Goal: Contribute content: Contribute content

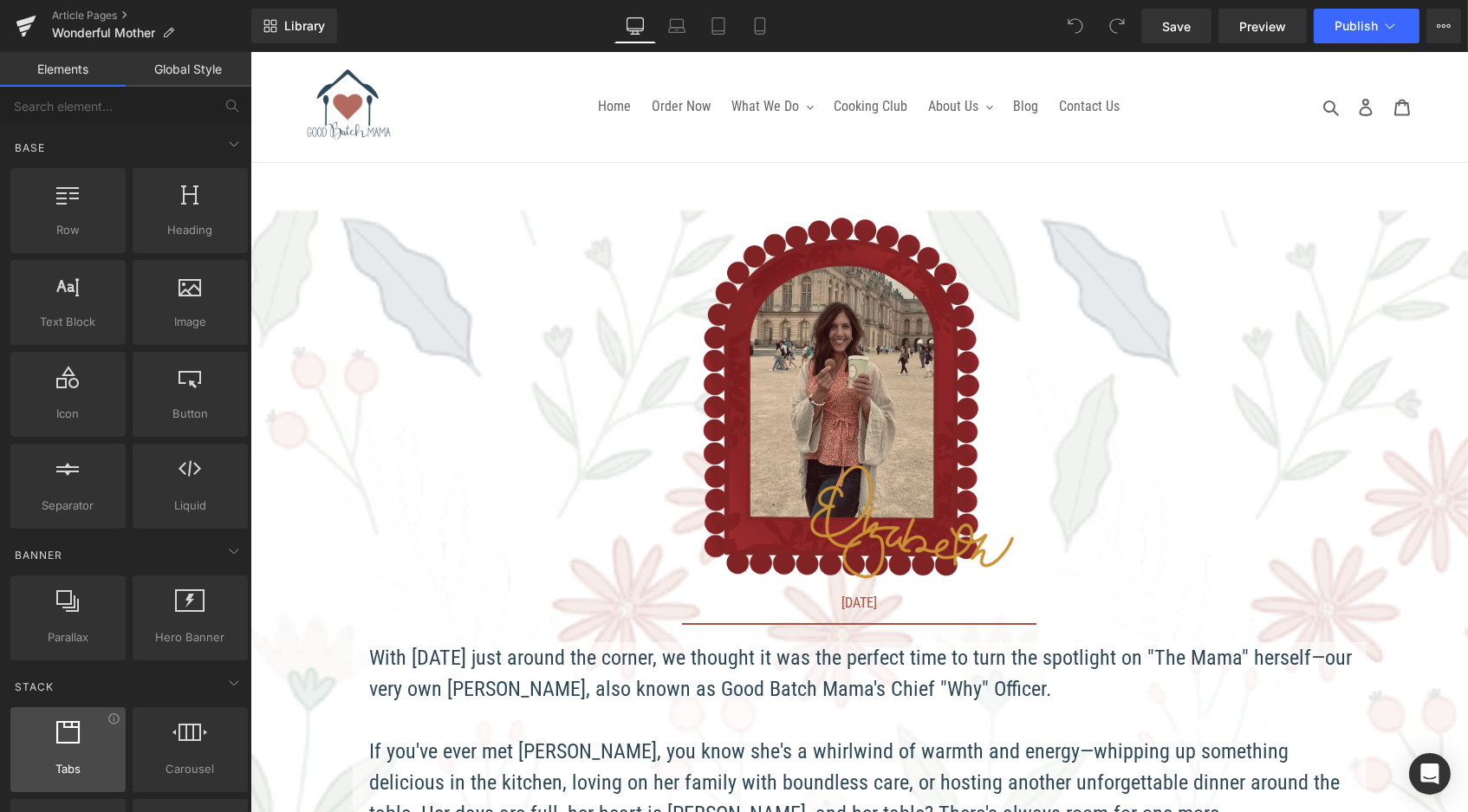
scroll to position [2249, 1211]
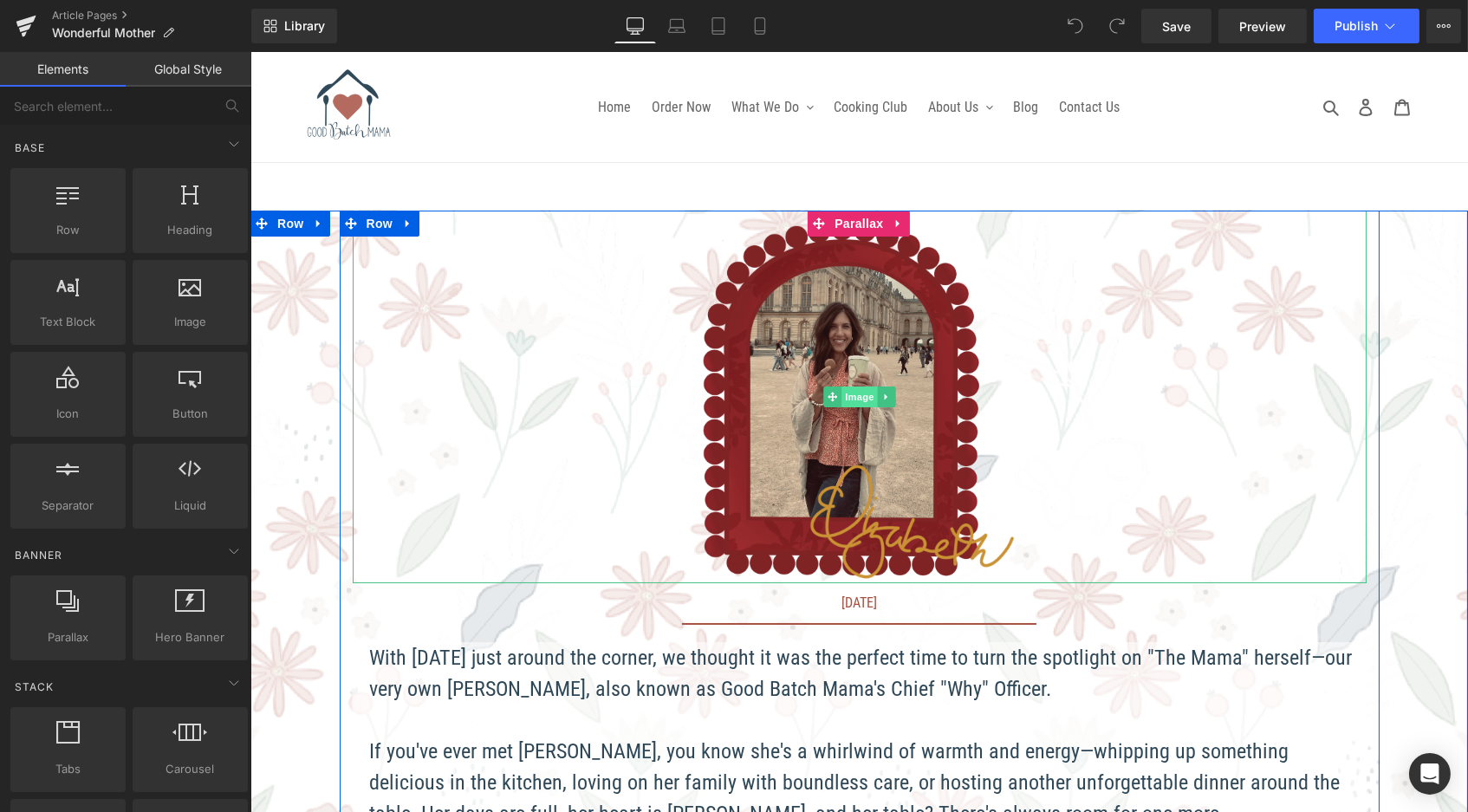
click at [843, 399] on span "Image" at bounding box center [858, 397] width 36 height 21
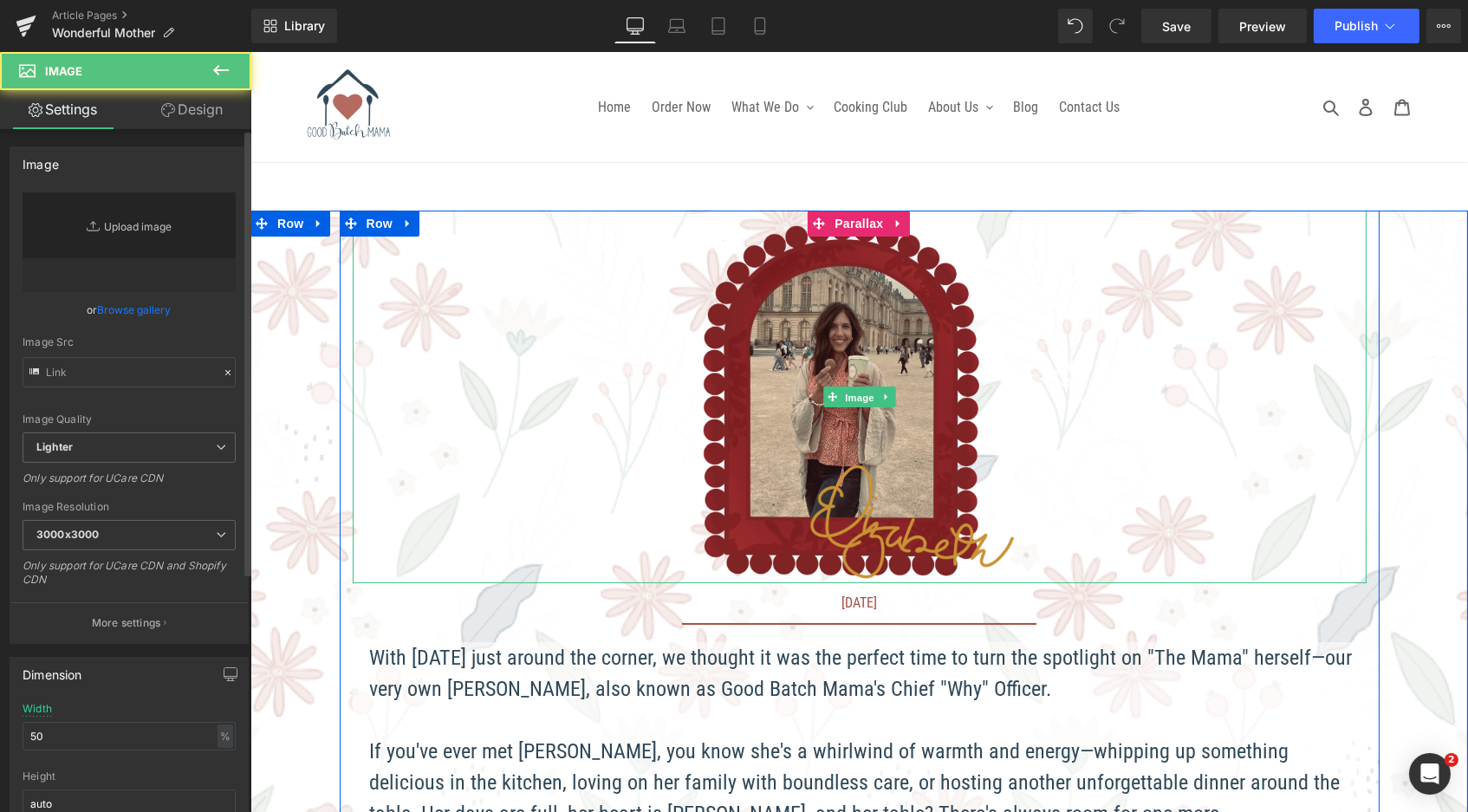
scroll to position [2220, 1211]
type input "https://ucarecdn.com/f086c1c7-314f-452c-8b0d-536341474fe8/-/format/auto/-/previ…"
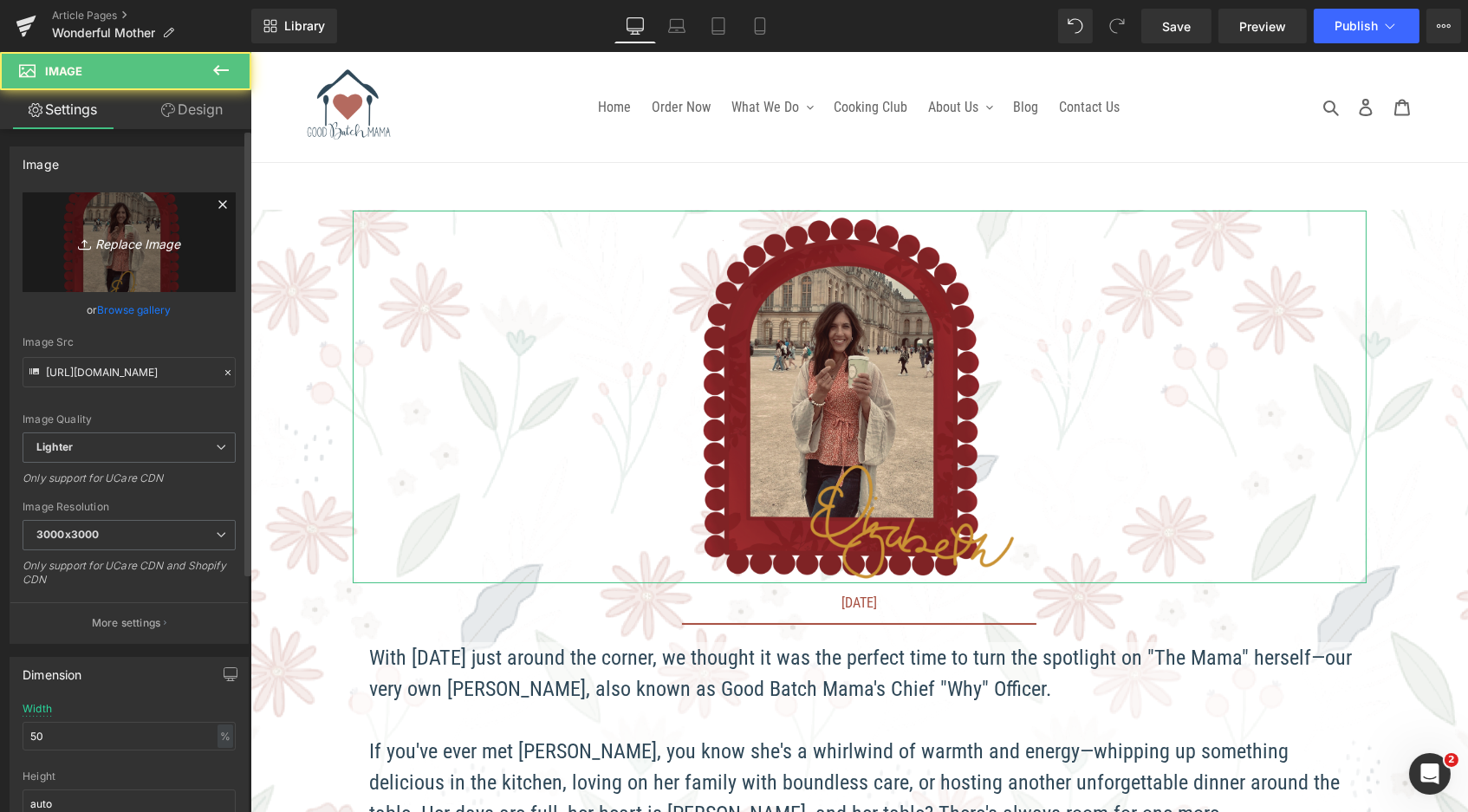
scroll to position [0, 0]
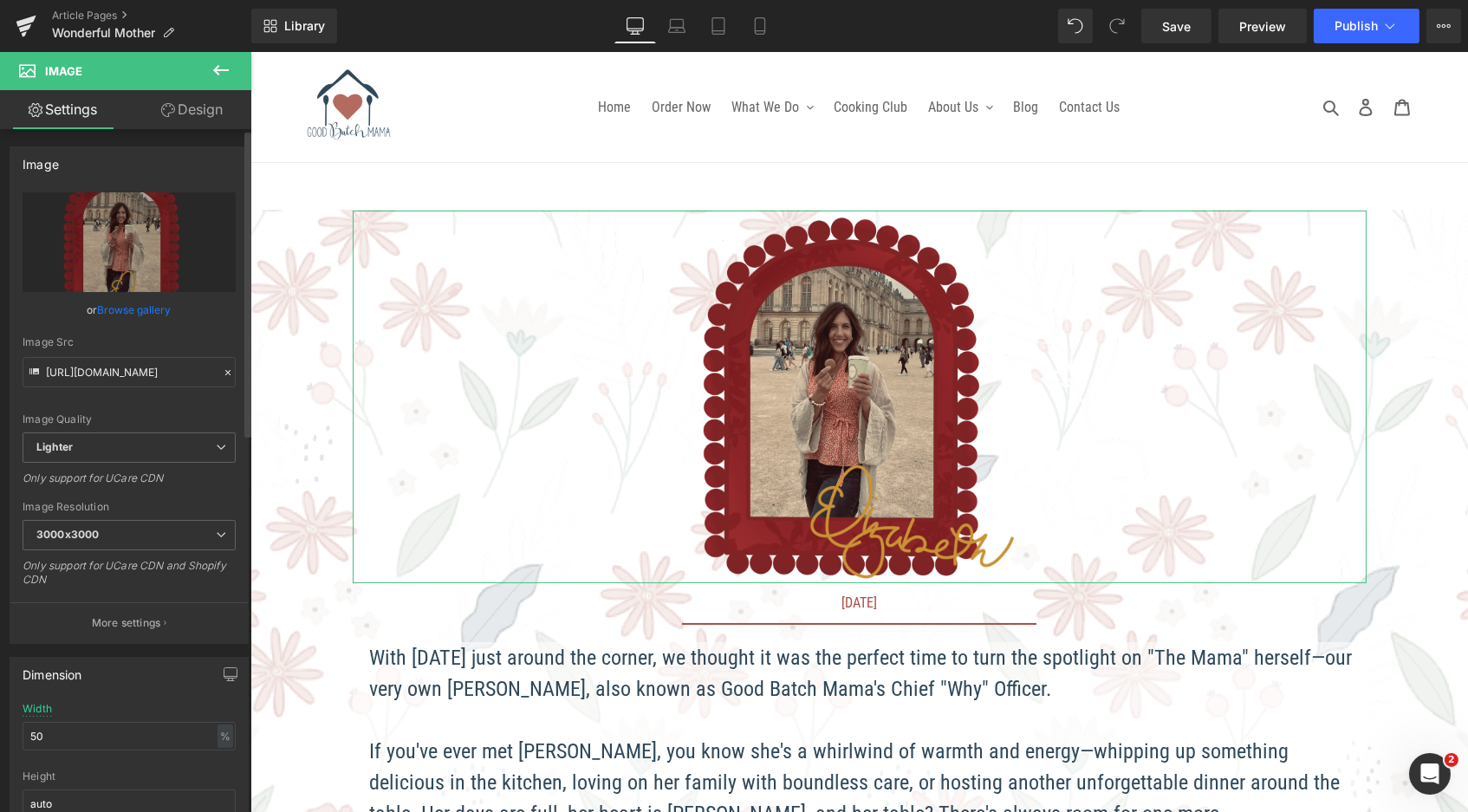
click at [107, 304] on link "Browse gallery" at bounding box center [135, 310] width 74 height 30
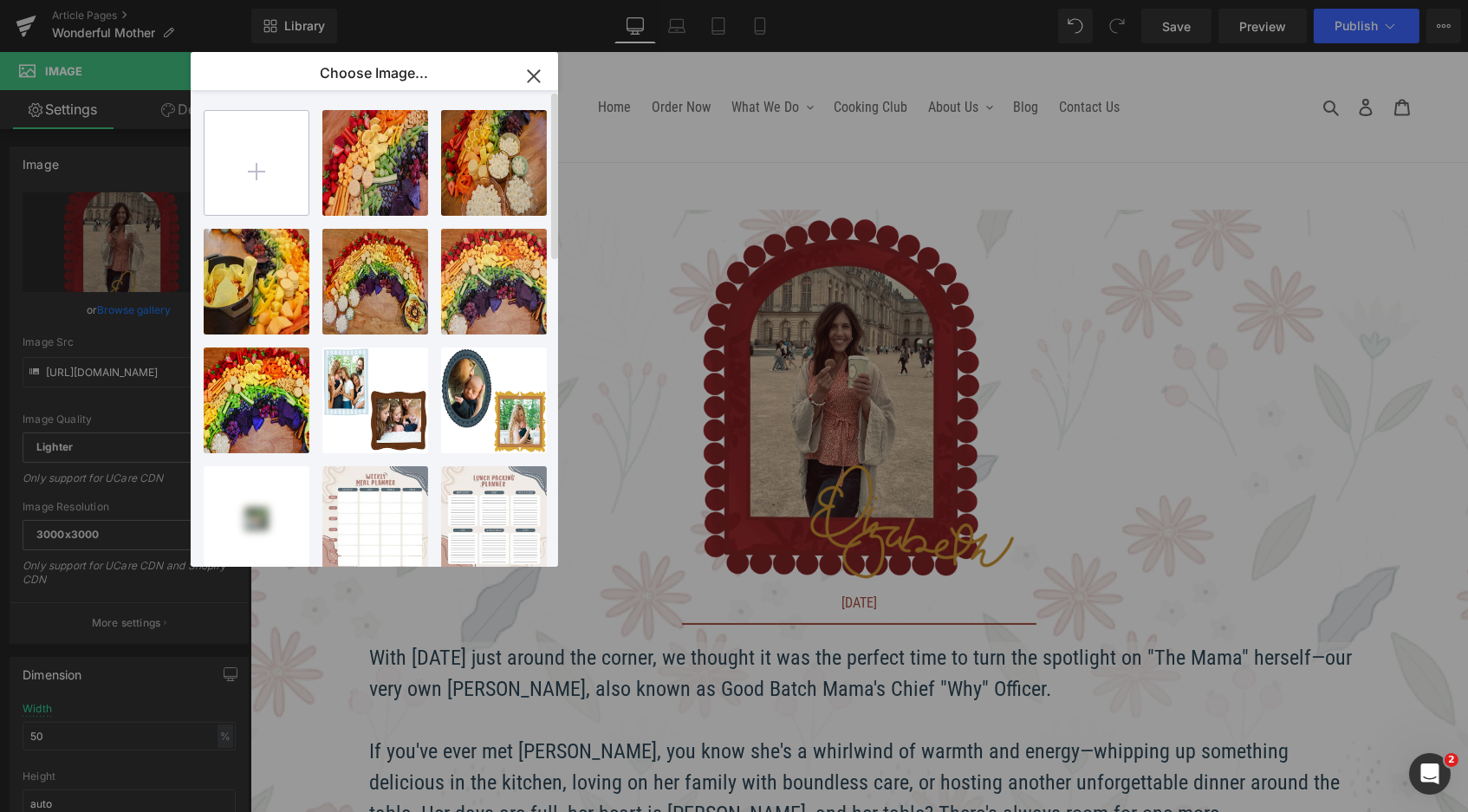
click at [286, 172] on input "file" at bounding box center [256, 163] width 104 height 104
click at [246, 169] on input "file" at bounding box center [256, 163] width 104 height 104
type input "C:\fakepath\BlogCovers_WonderfulMother.png"
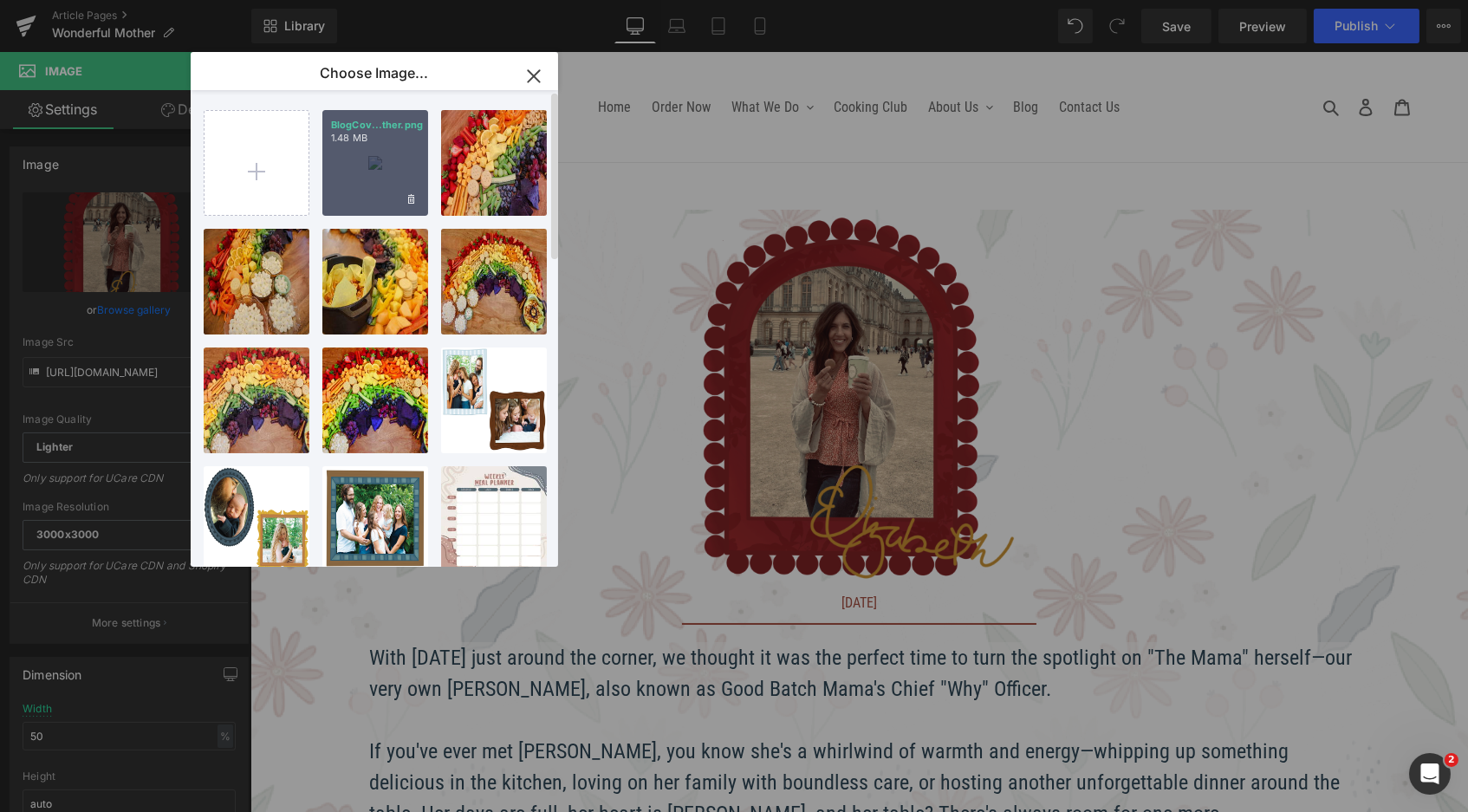
click at [357, 155] on div "BlogCov...ther.png 1.48 MB" at bounding box center [375, 163] width 106 height 106
type input "https://ucarecdn.com/8f9c7763-351c-4af7-bb9d-905b534fa9b4/-/format/auto/-/previ…"
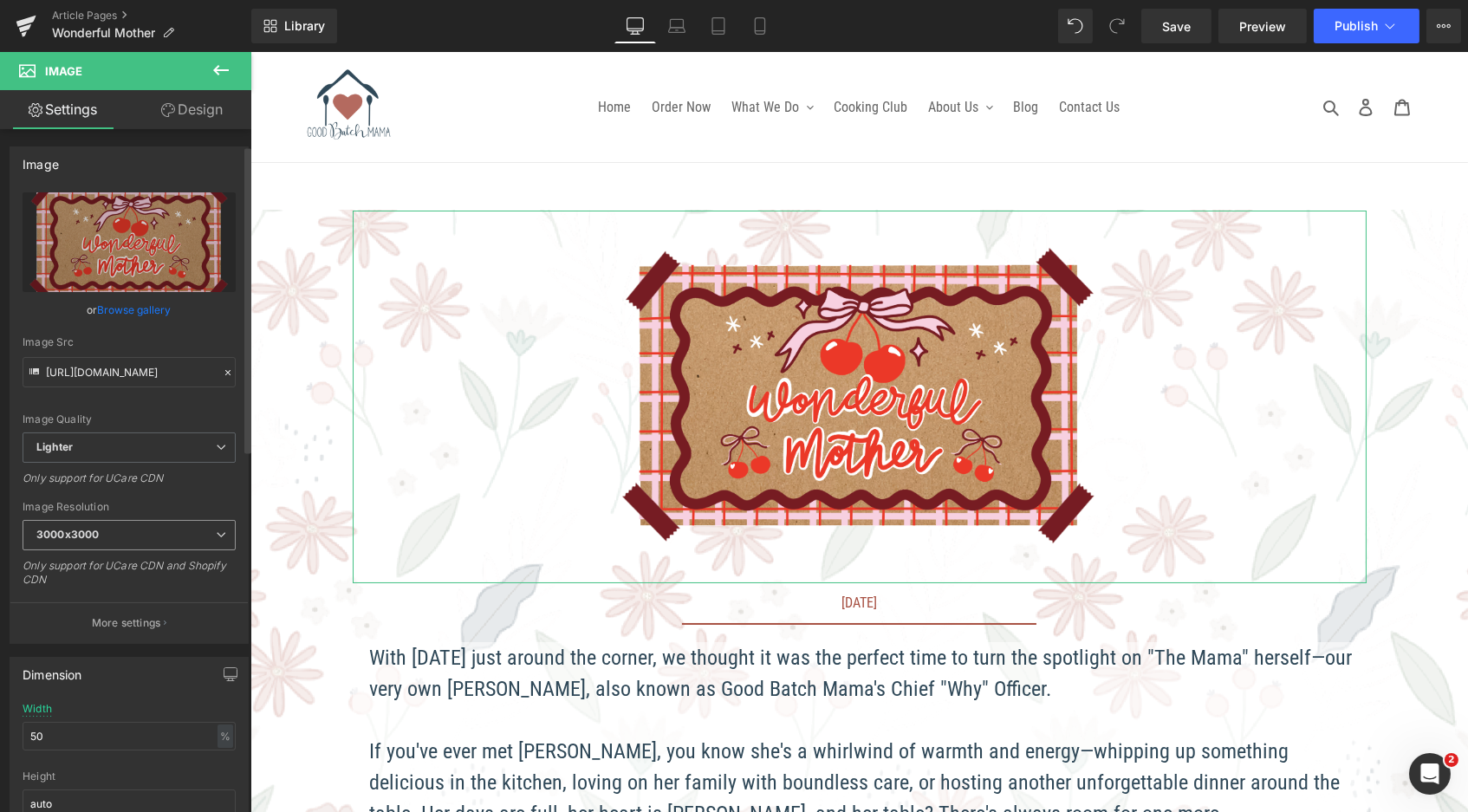
scroll to position [35, 0]
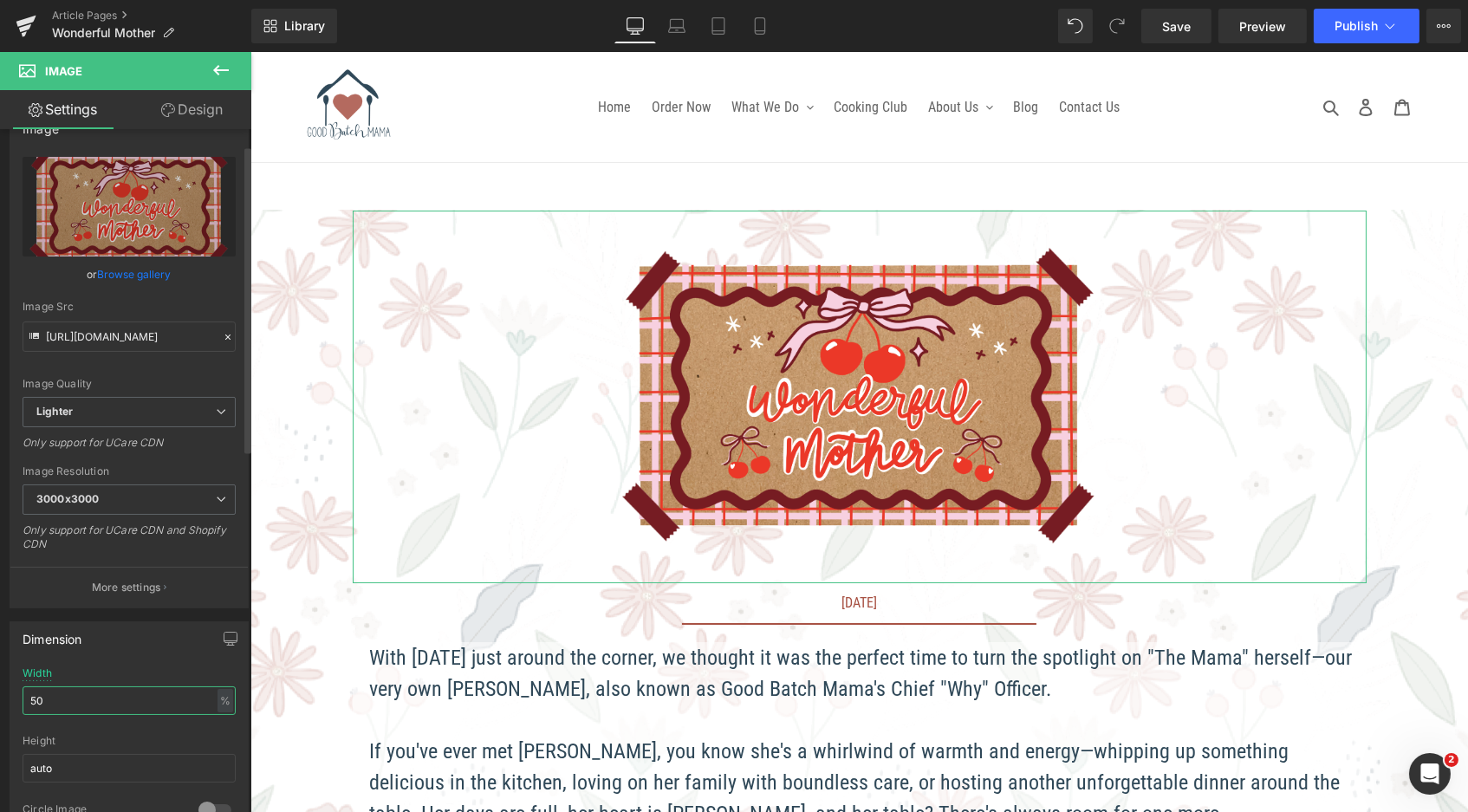
drag, startPoint x: 78, startPoint y: 694, endPoint x: 0, endPoint y: 677, distance: 79.8
click at [0, 677] on div "Dimension 50% Width 50 % % px auto Height auto 0 Circle Image" at bounding box center [129, 724] width 259 height 233
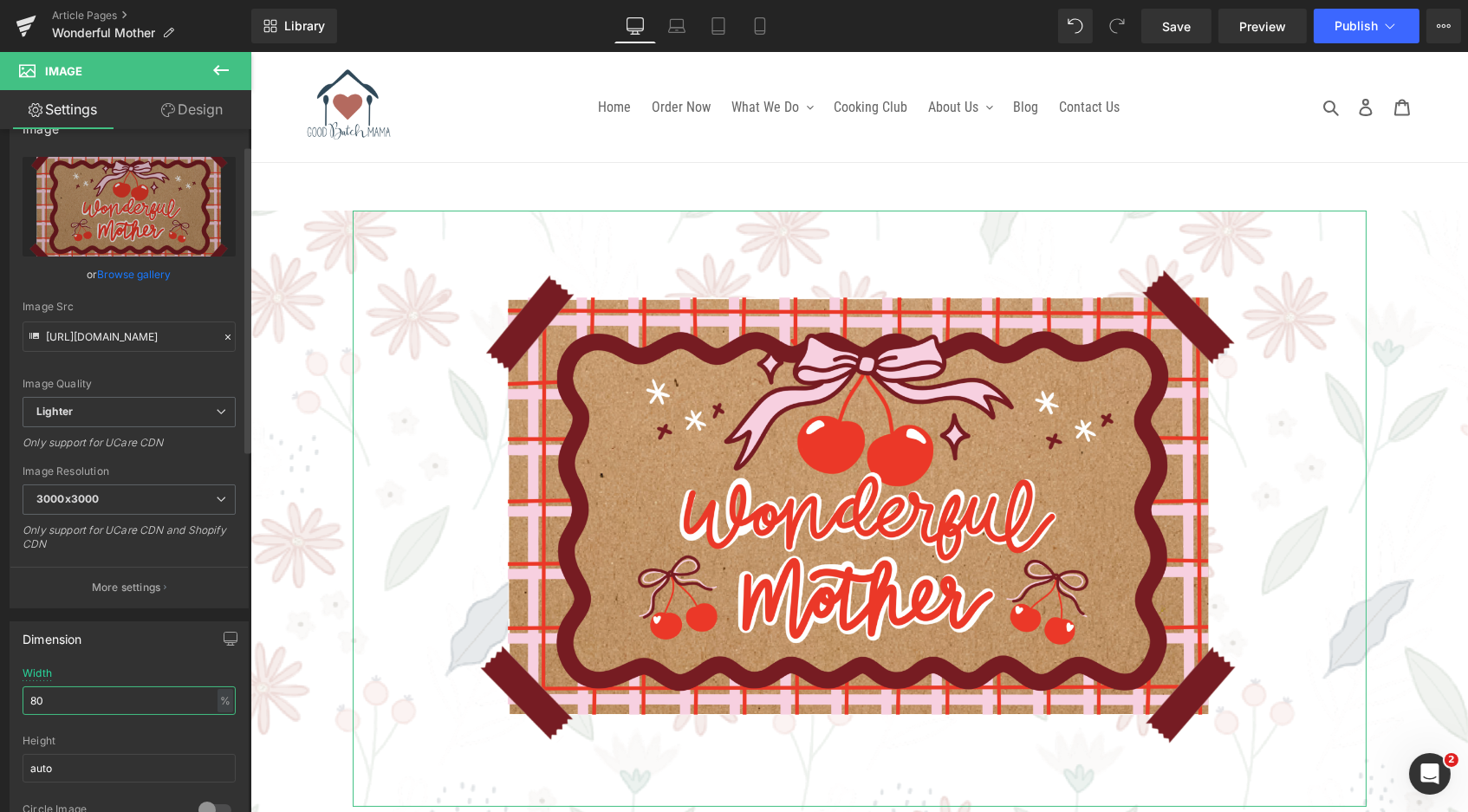
scroll to position [2444, 1211]
type input "8"
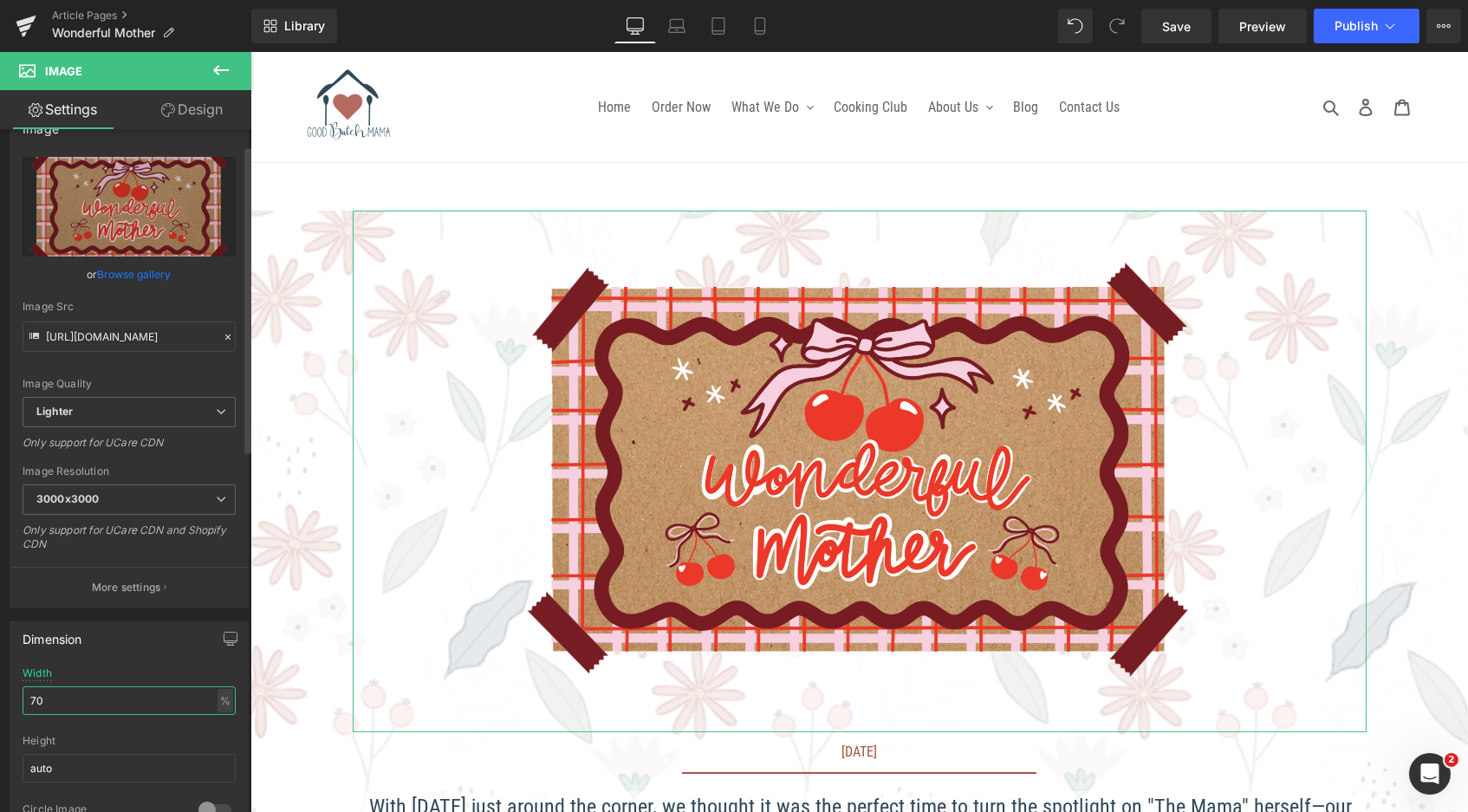
scroll to position [2369, 1211]
type input "7"
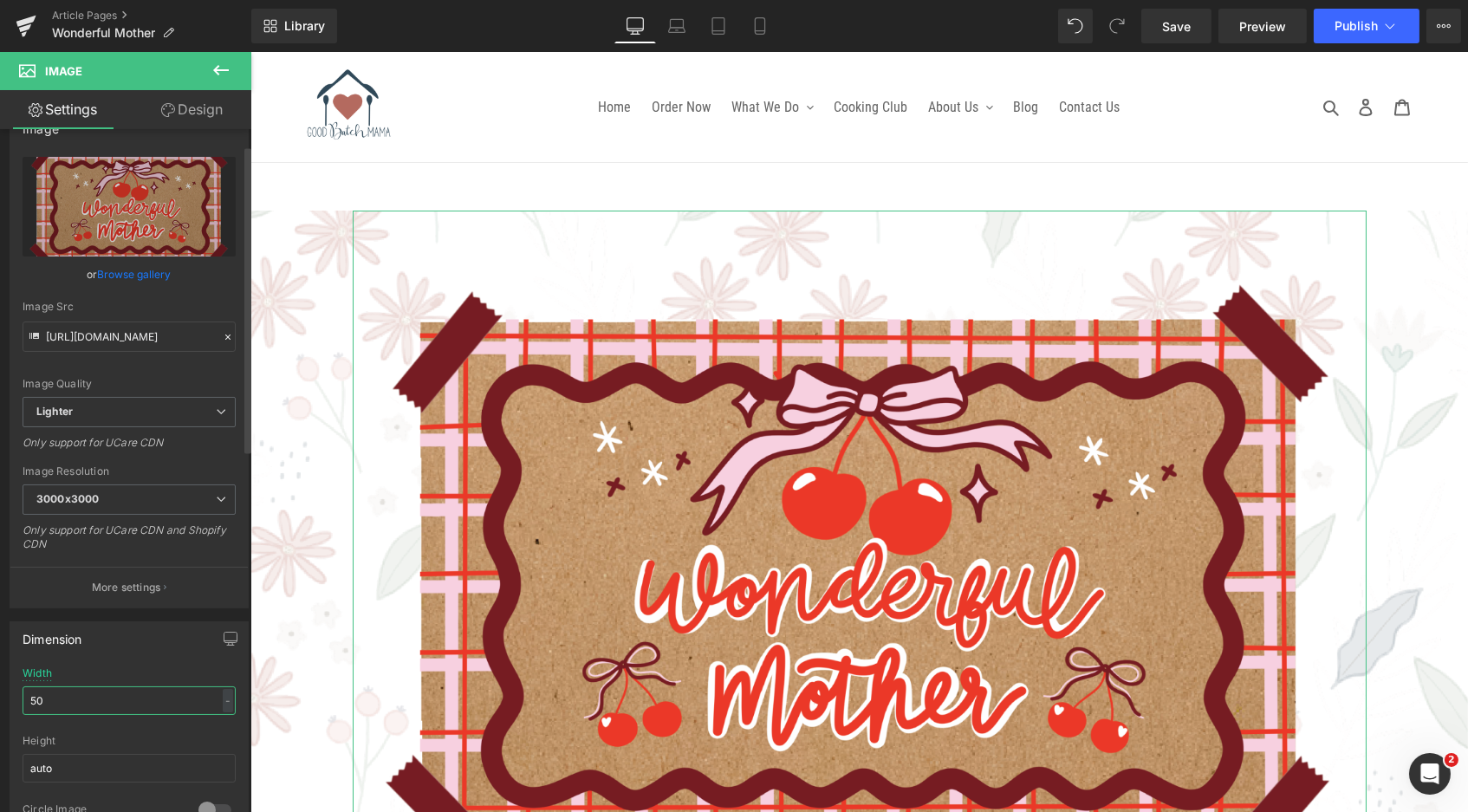
scroll to position [0, 0]
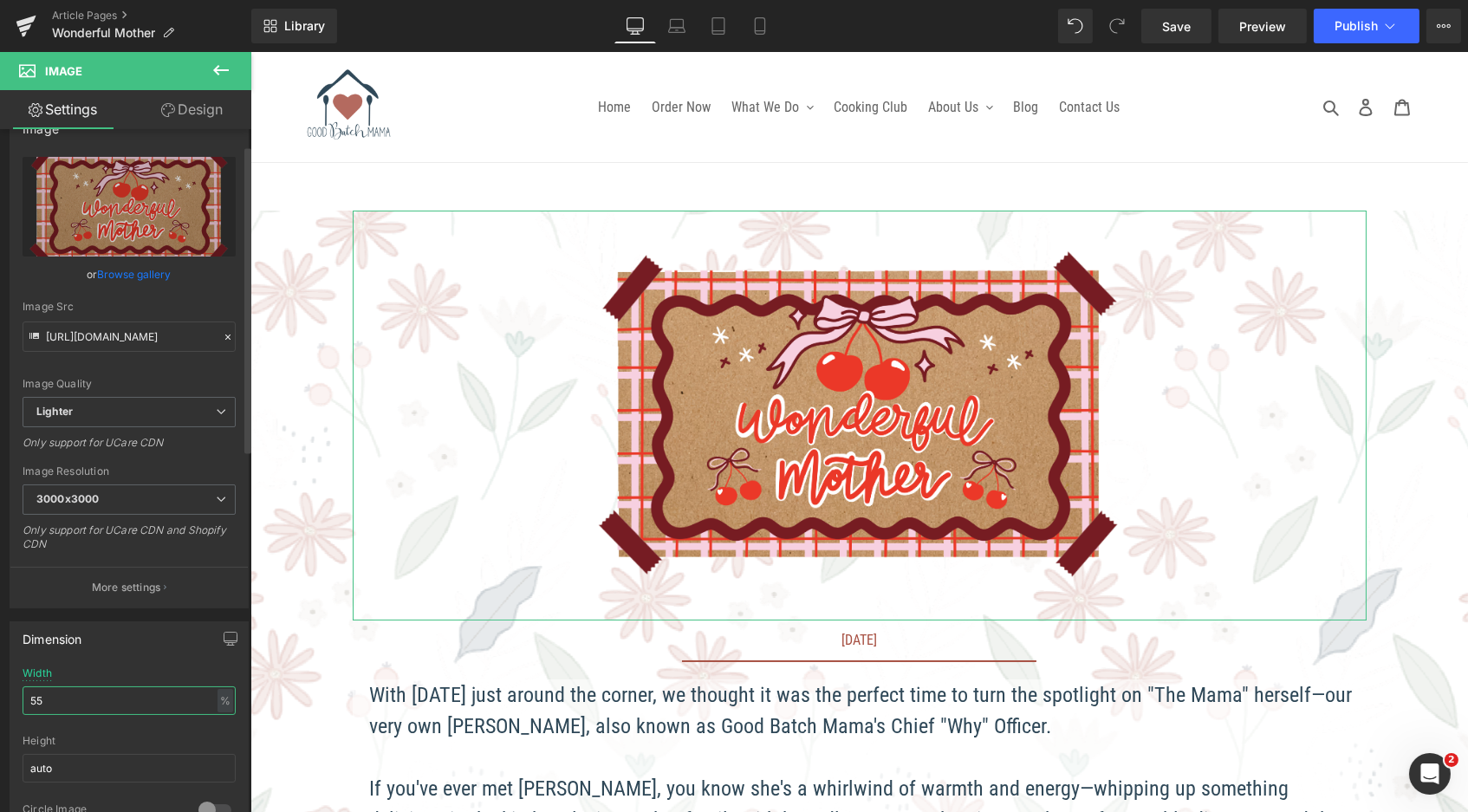
type input "5"
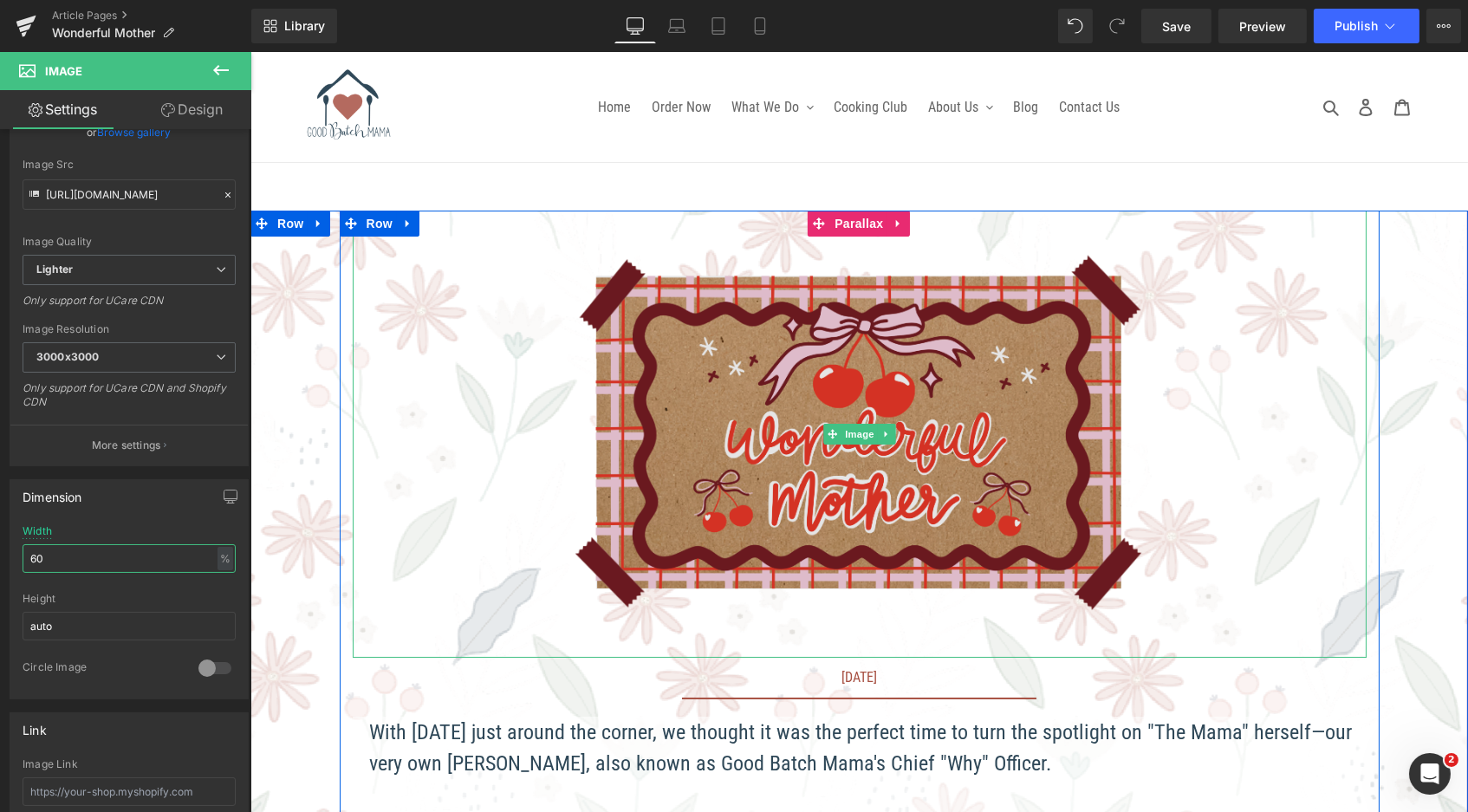
type input "60"
click at [870, 391] on img at bounding box center [858, 434] width 608 height 447
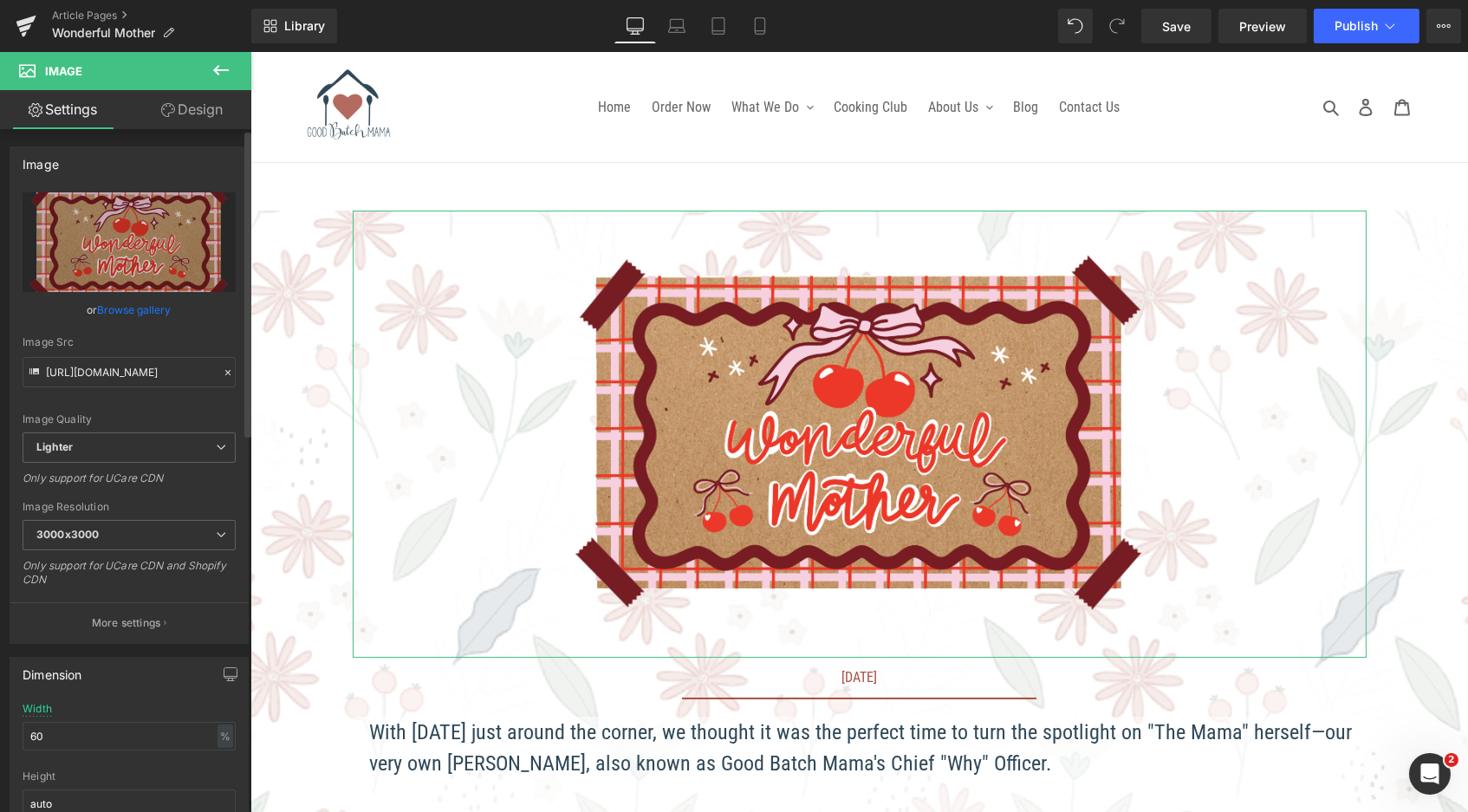
click at [152, 304] on link "Browse gallery" at bounding box center [135, 310] width 74 height 30
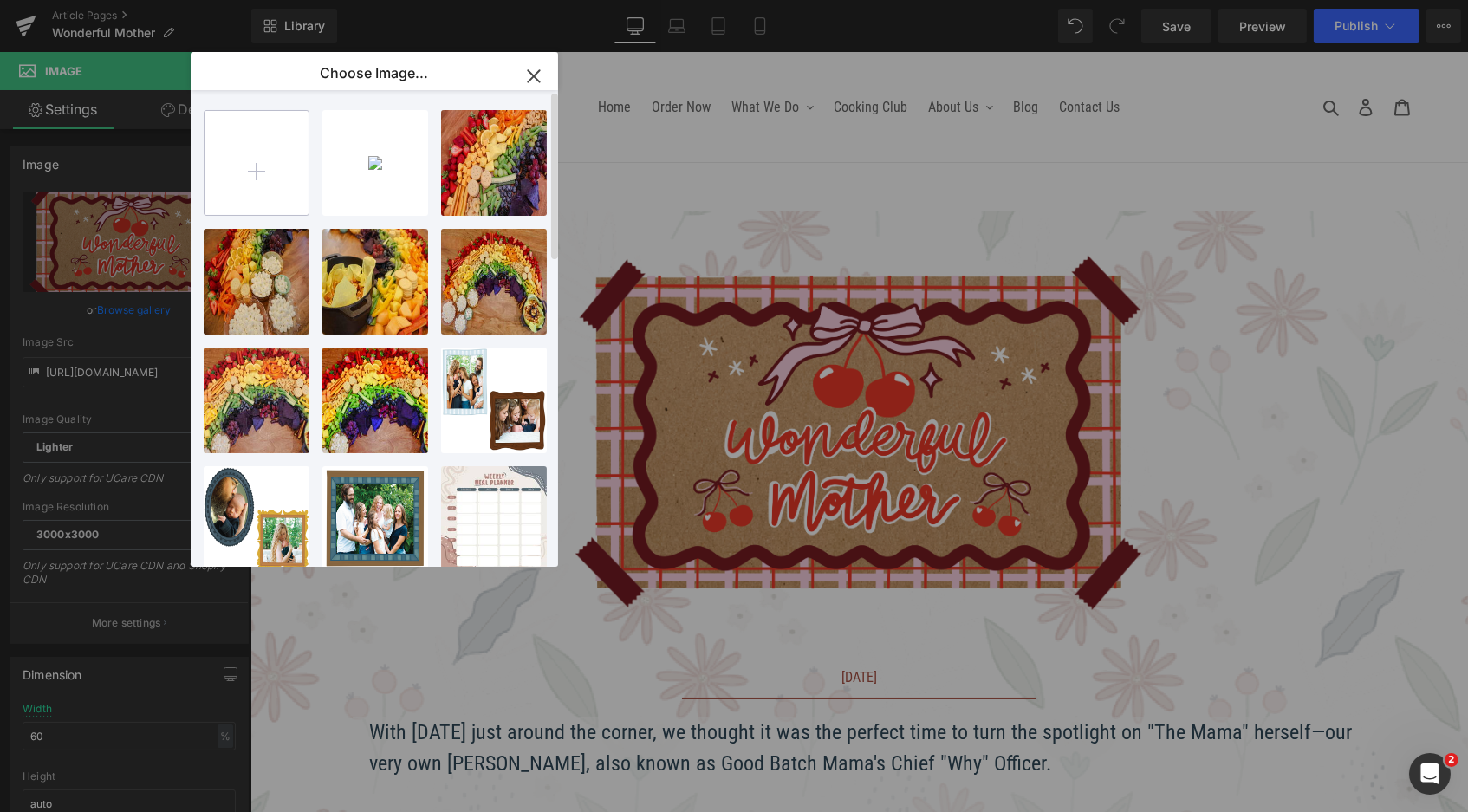
click at [268, 145] on input "file" at bounding box center [256, 163] width 104 height 104
type input "C:\fakepath\BlogCovers_WonderfulMother_2.png"
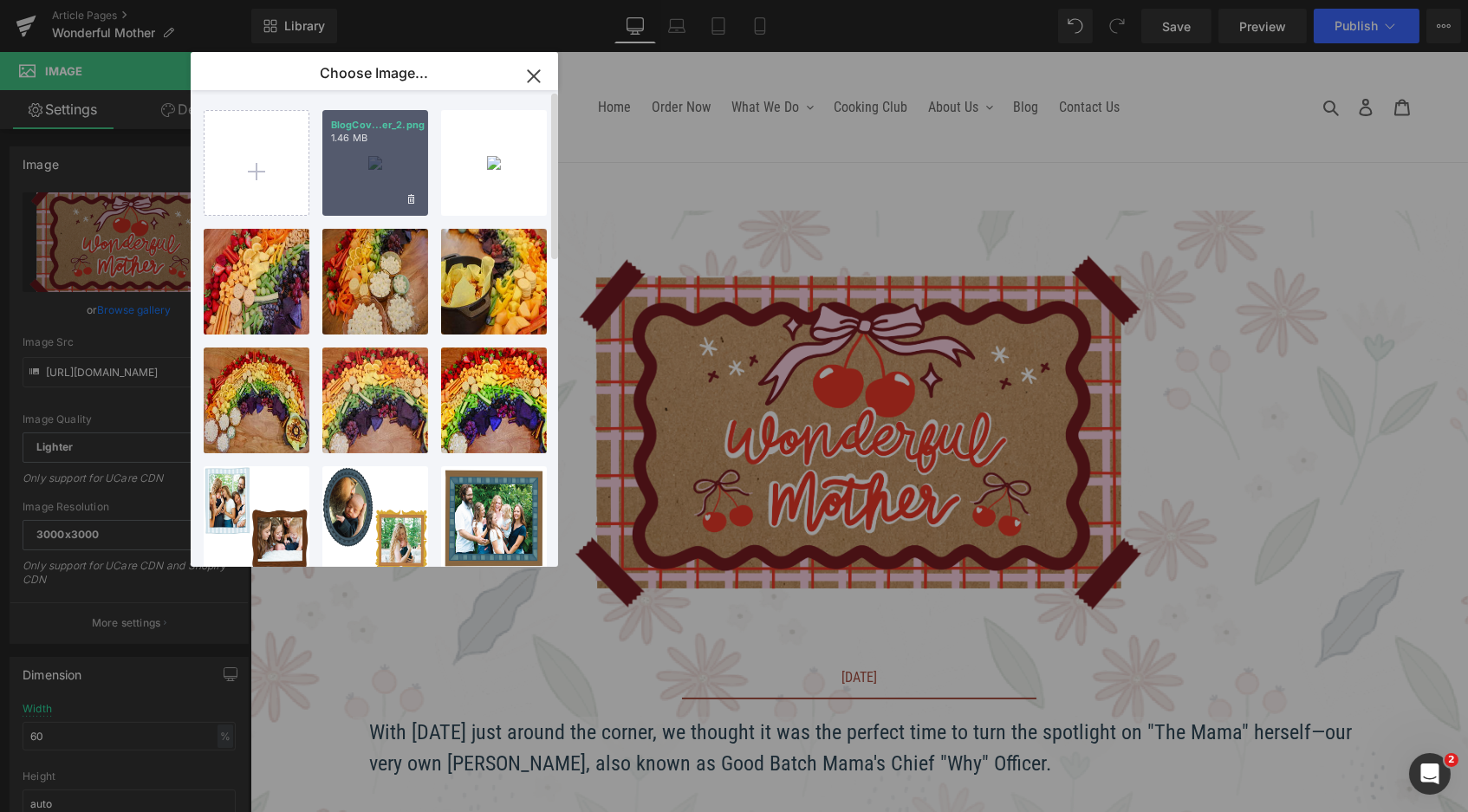
click at [333, 166] on div "BlogCov...er_2.png 1.46 MB" at bounding box center [375, 163] width 106 height 106
type input "https://ucarecdn.com/7b69dbdd-6703-4763-8699-5872ca1bf2a8/-/format/auto/-/previ…"
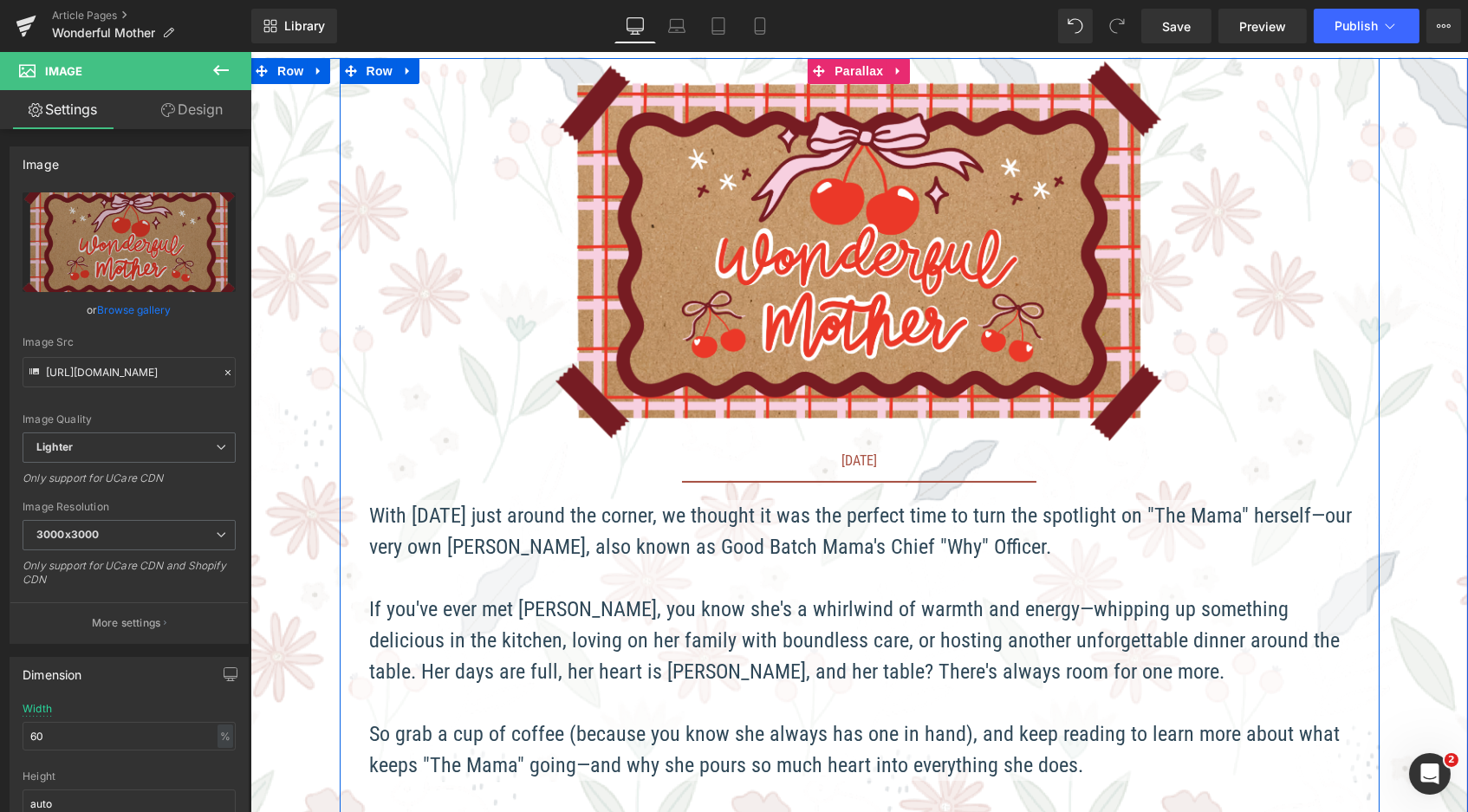
scroll to position [157, 0]
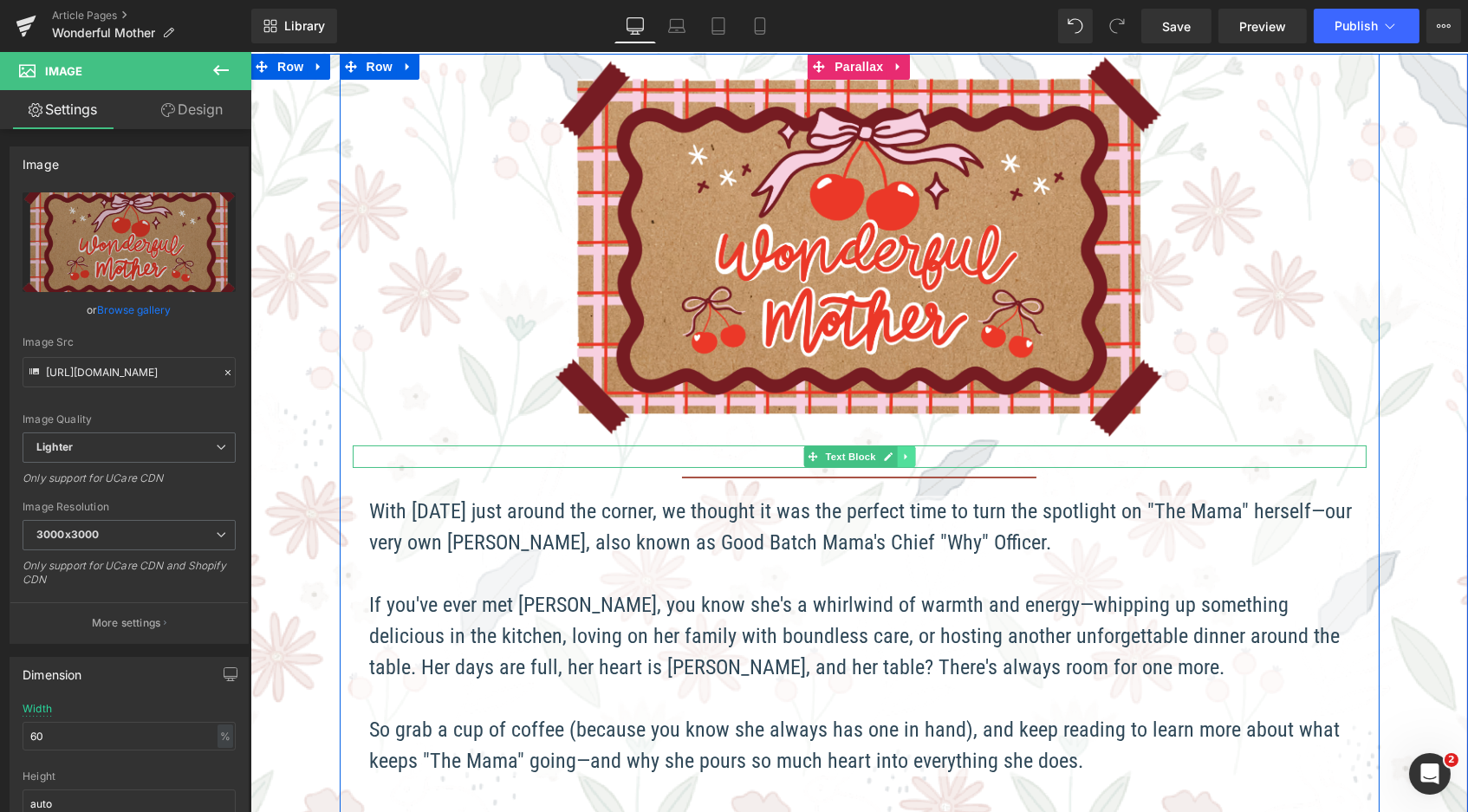
click at [900, 452] on icon at bounding box center [905, 457] width 10 height 11
click at [895, 453] on icon at bounding box center [895, 457] width 10 height 11
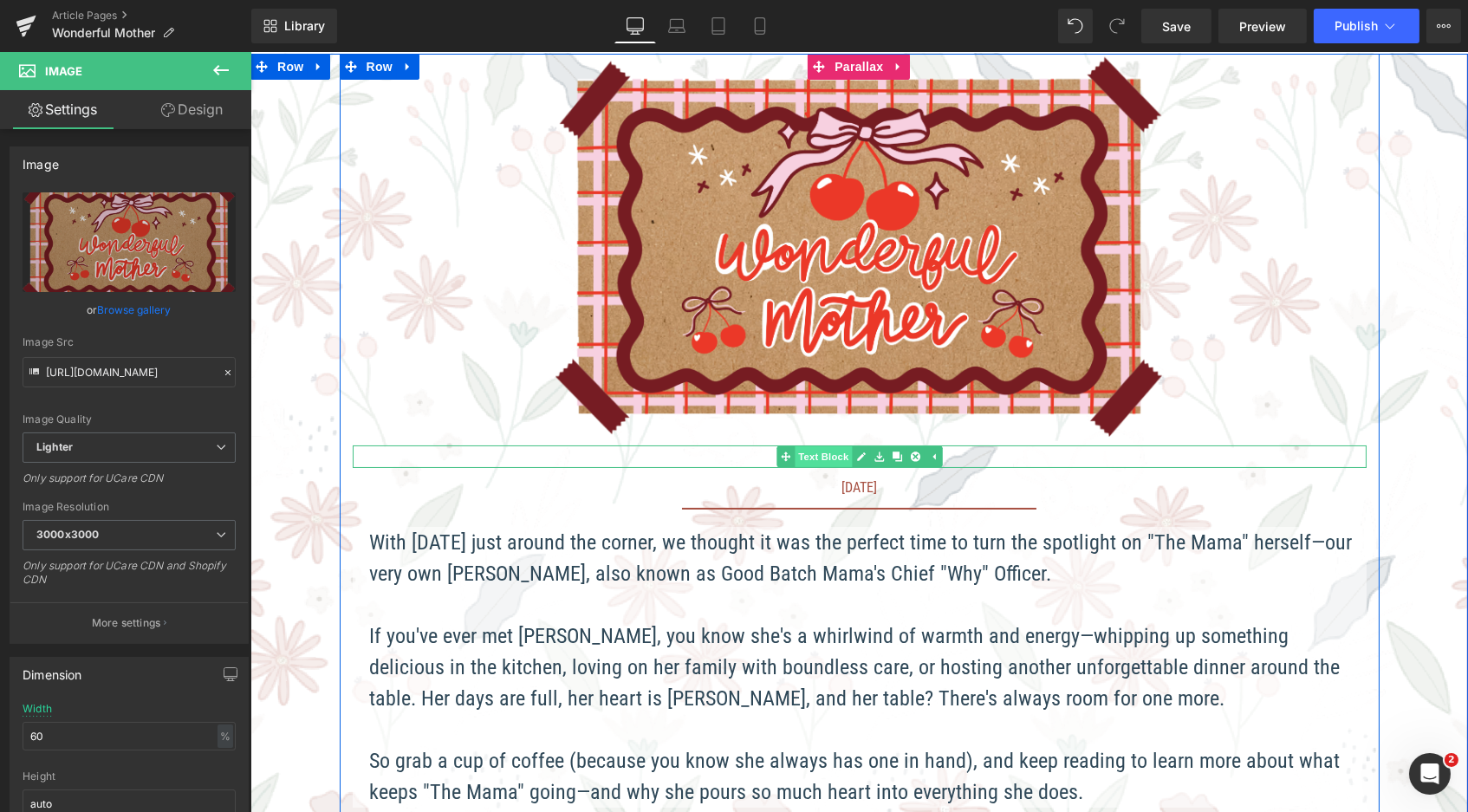
click at [835, 457] on span "Text Block" at bounding box center [822, 457] width 57 height 21
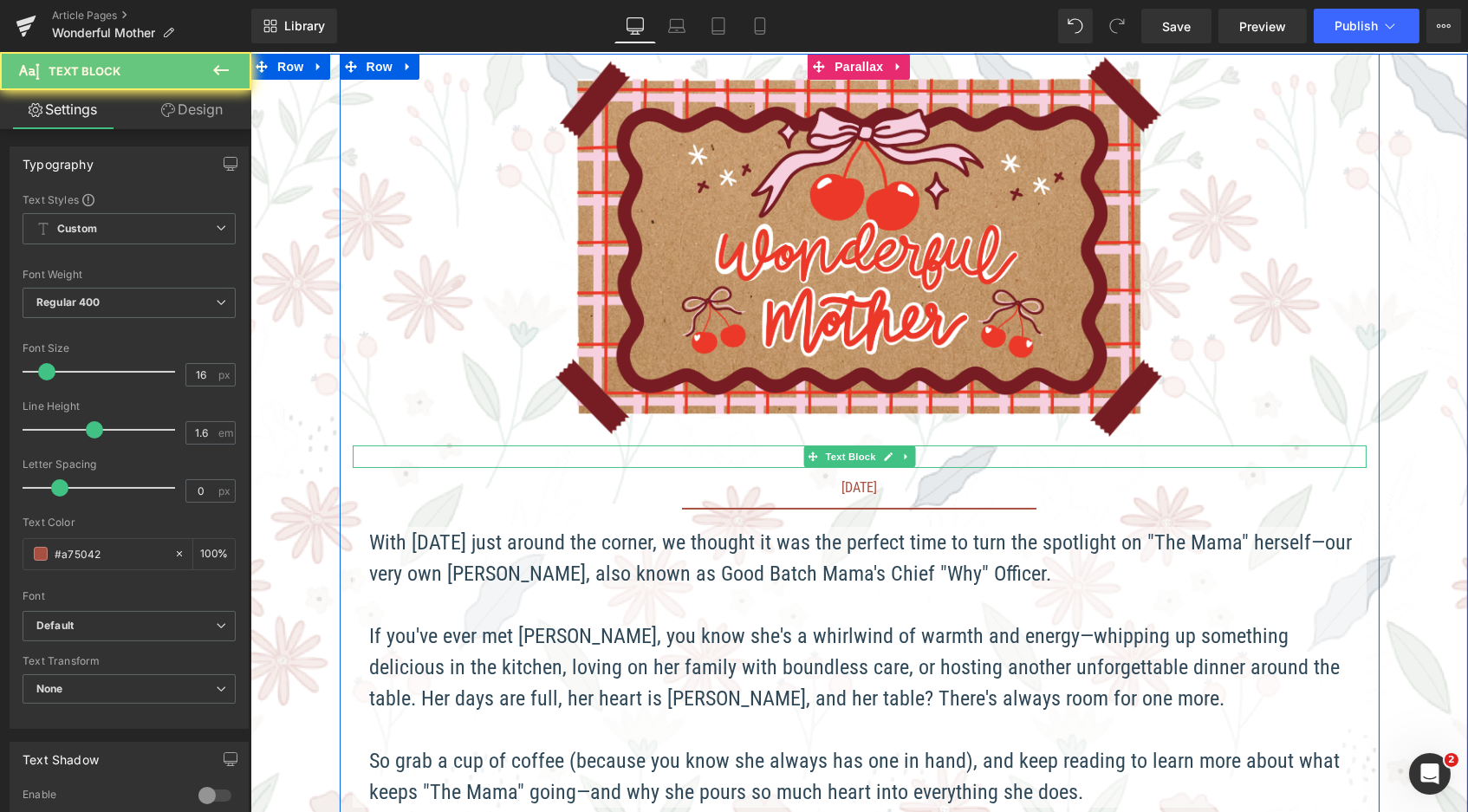
click at [987, 453] on div "May 8, 2025" at bounding box center [859, 457] width 1014 height 23
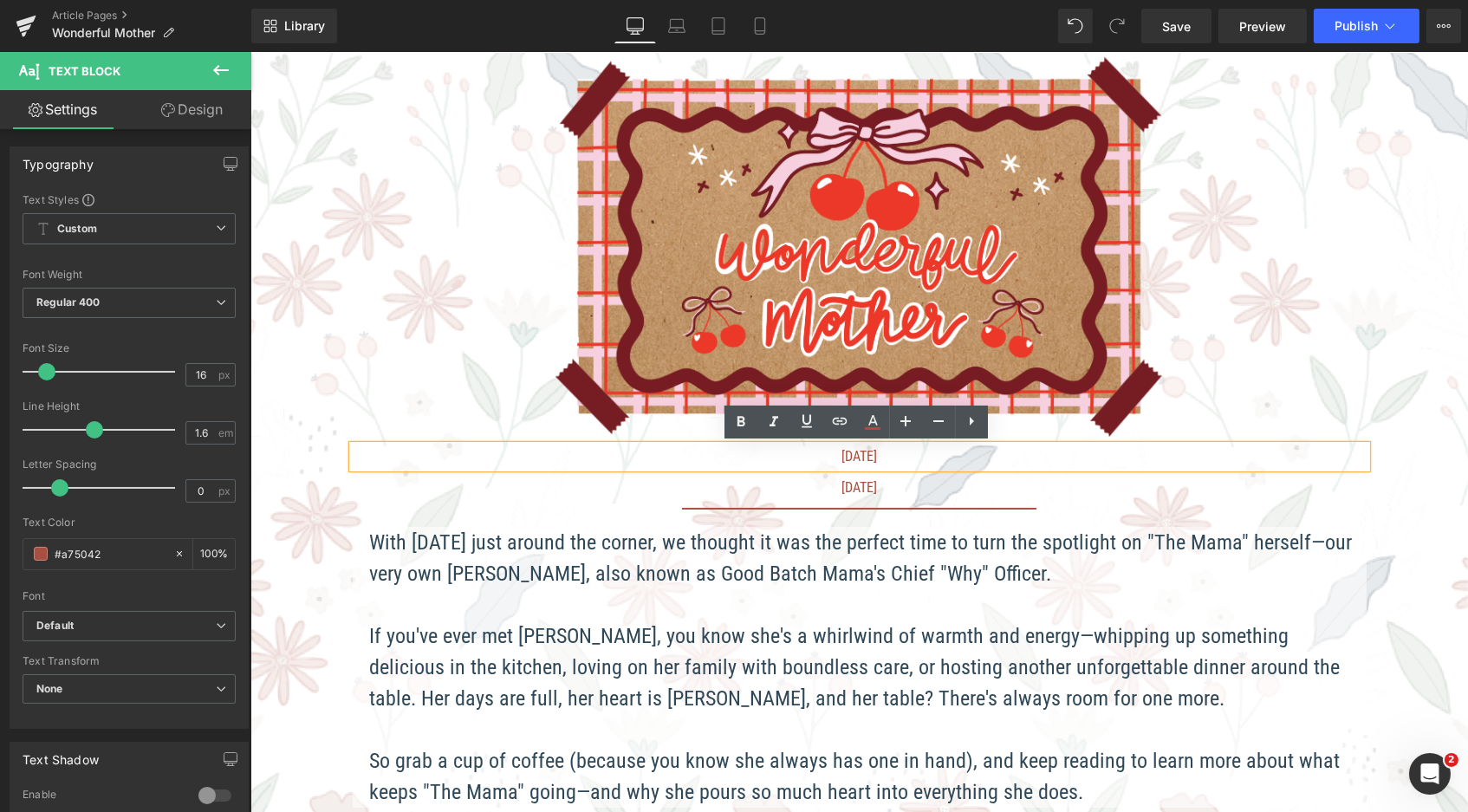
drag, startPoint x: 984, startPoint y: 454, endPoint x: 768, endPoint y: 450, distance: 216.0
click at [769, 452] on div "May 8, 2025" at bounding box center [859, 457] width 1014 height 23
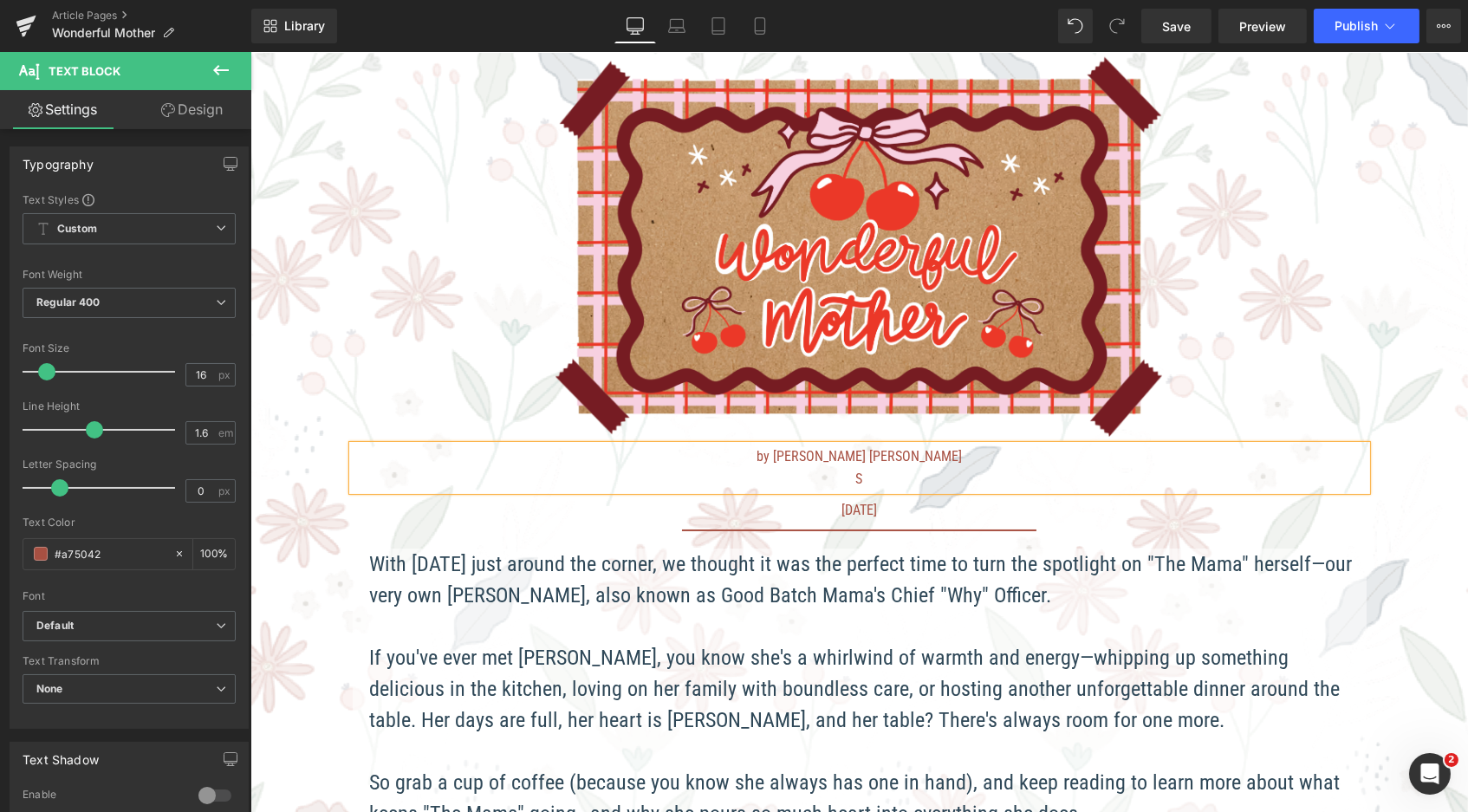
scroll to position [2283, 1211]
click at [907, 508] on link at bounding box center [905, 509] width 18 height 21
click at [909, 508] on icon at bounding box center [914, 508] width 10 height 10
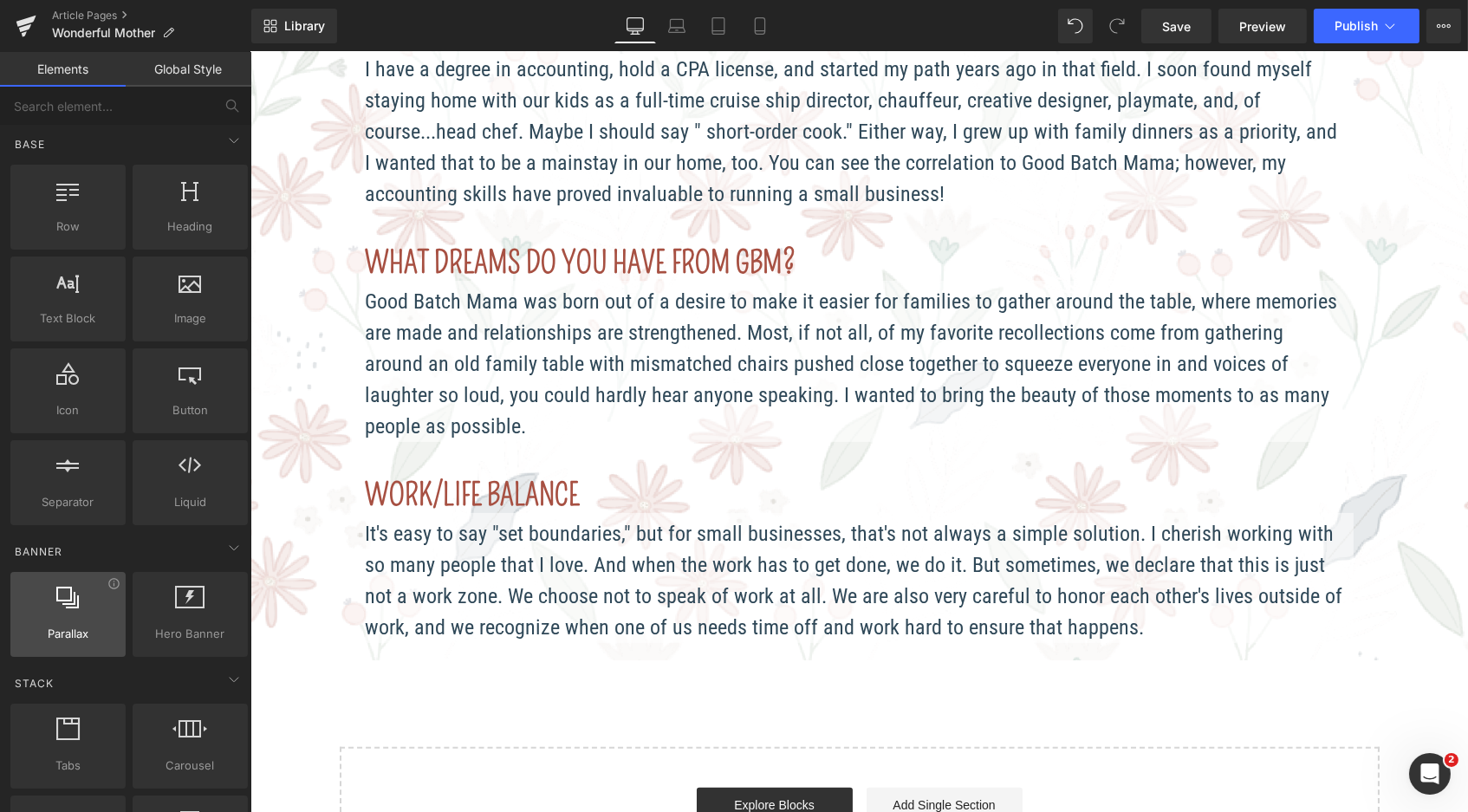
scroll to position [273, 0]
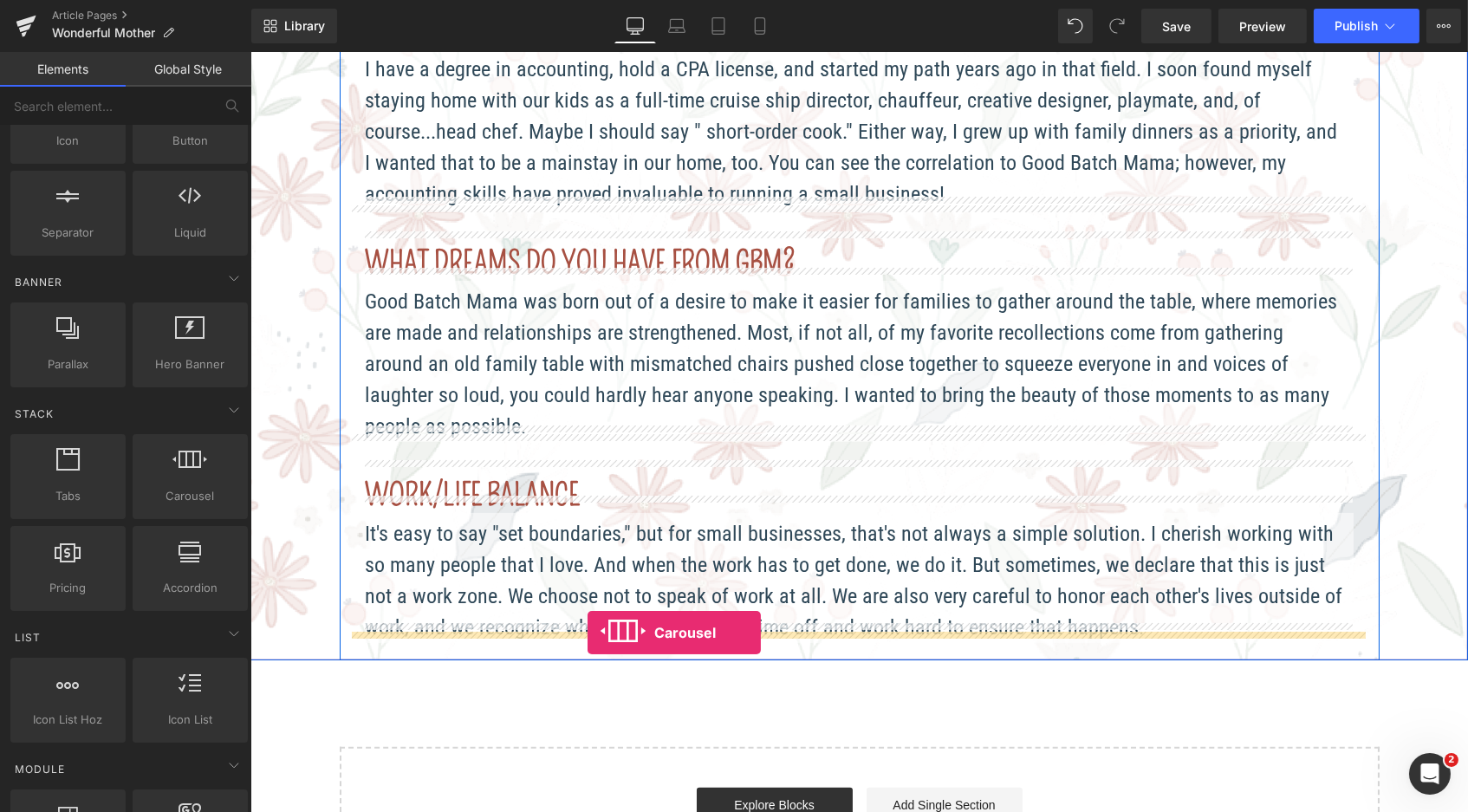
drag, startPoint x: 421, startPoint y: 534, endPoint x: 587, endPoint y: 632, distance: 192.8
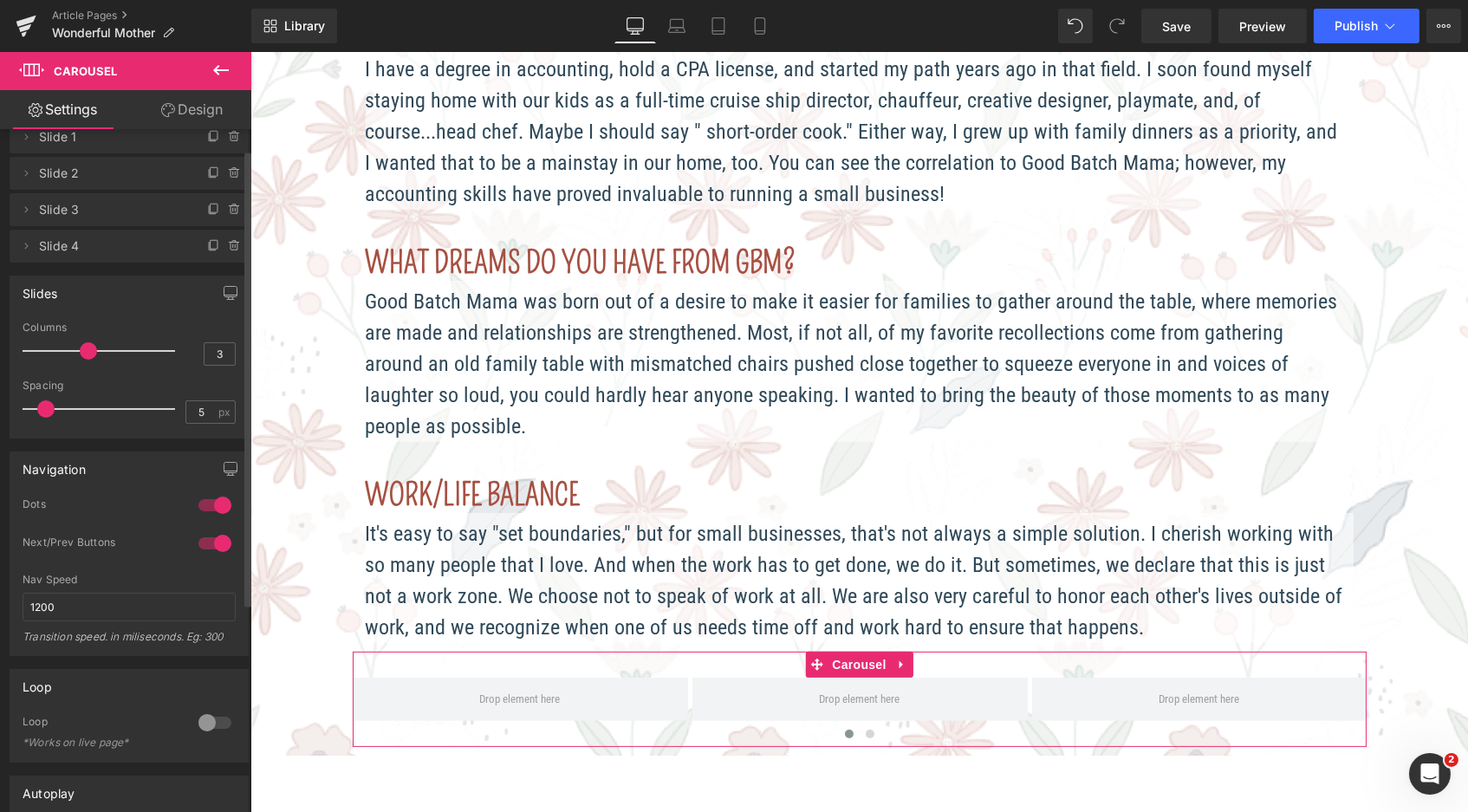
scroll to position [0, 0]
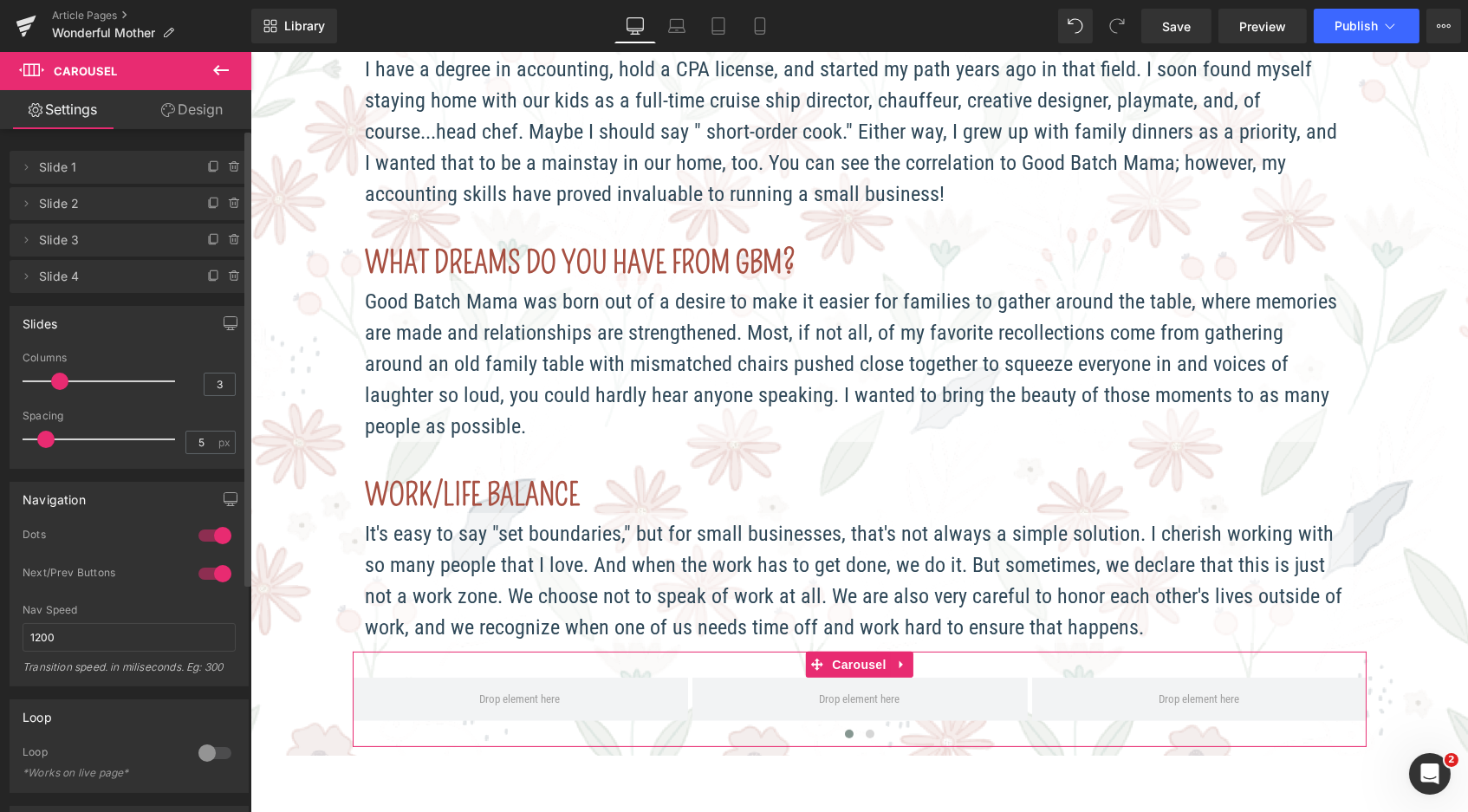
type input "2"
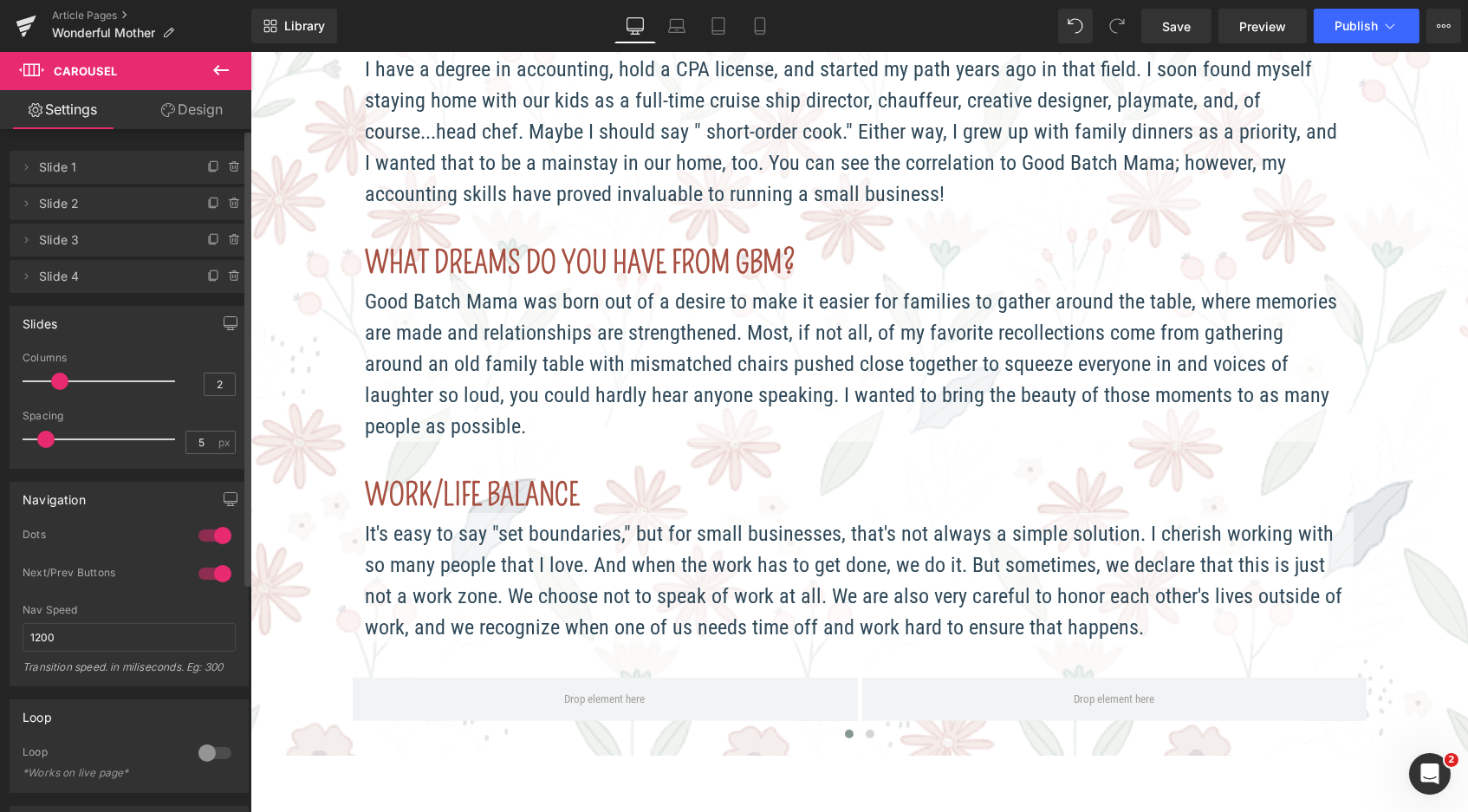
drag, startPoint x: 87, startPoint y: 376, endPoint x: 73, endPoint y: 378, distance: 14.1
click at [73, 378] on div at bounding box center [102, 381] width 143 height 34
click at [212, 68] on icon at bounding box center [221, 70] width 21 height 21
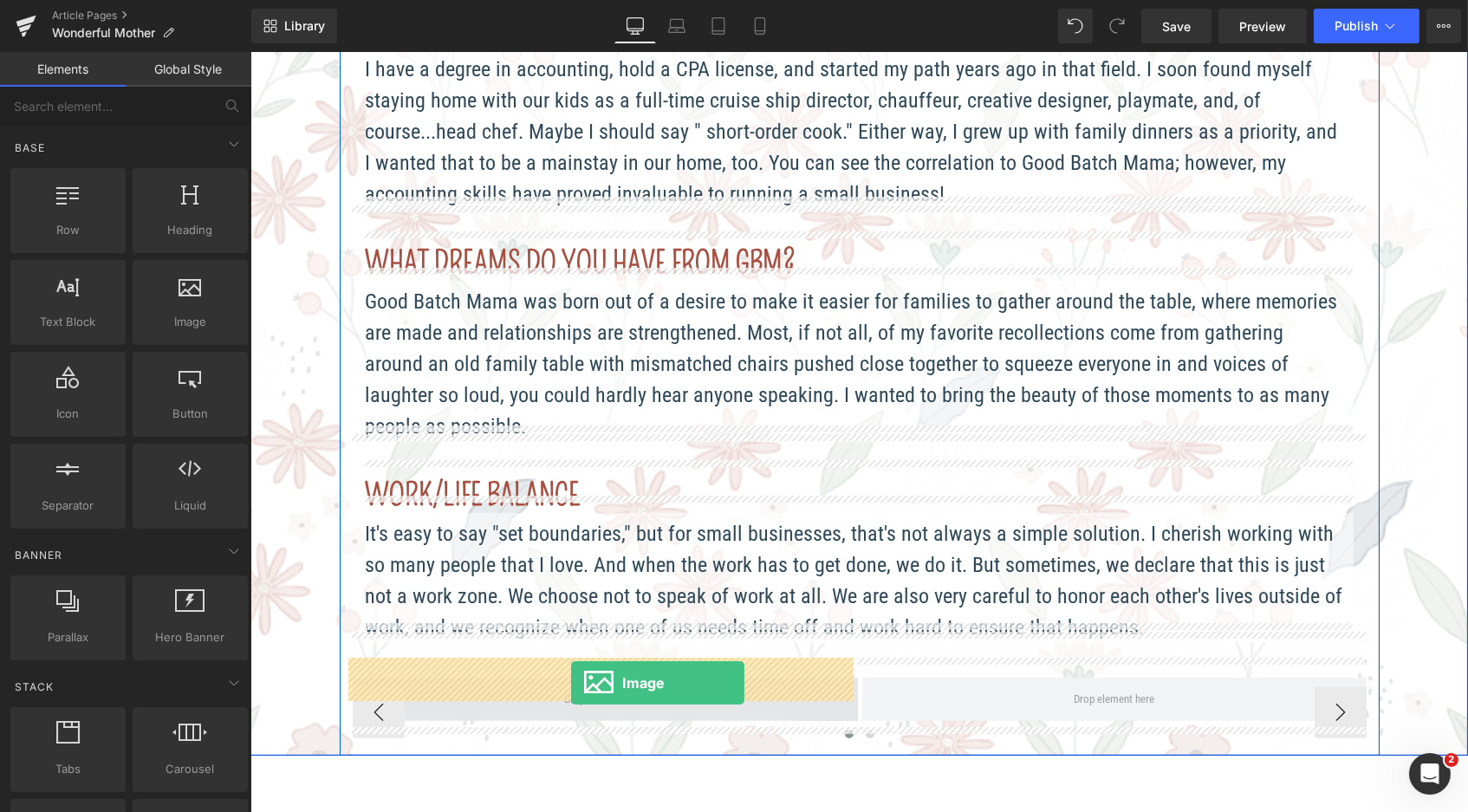
drag, startPoint x: 397, startPoint y: 360, endPoint x: 570, endPoint y: 683, distance: 366.4
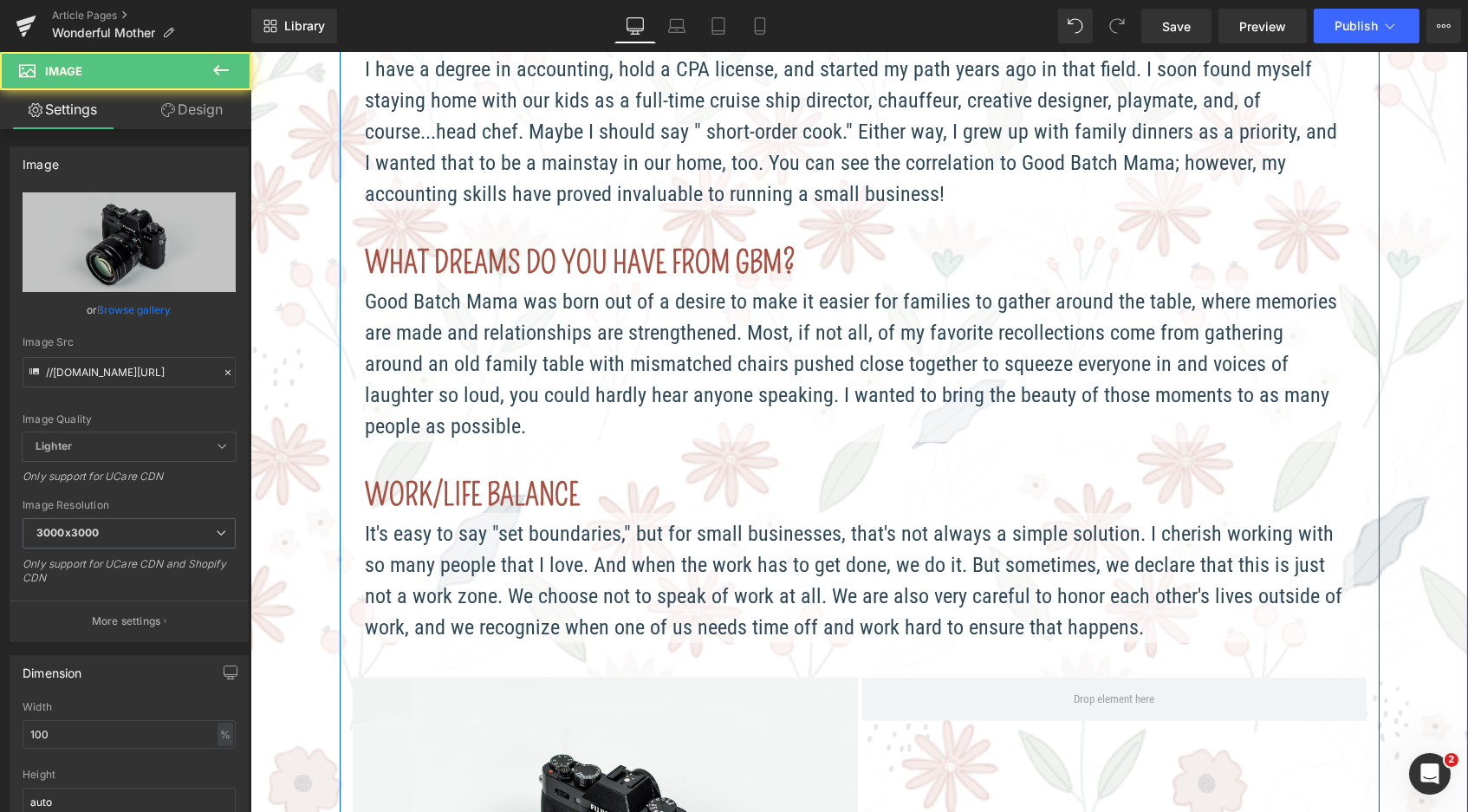
scroll to position [8, 9]
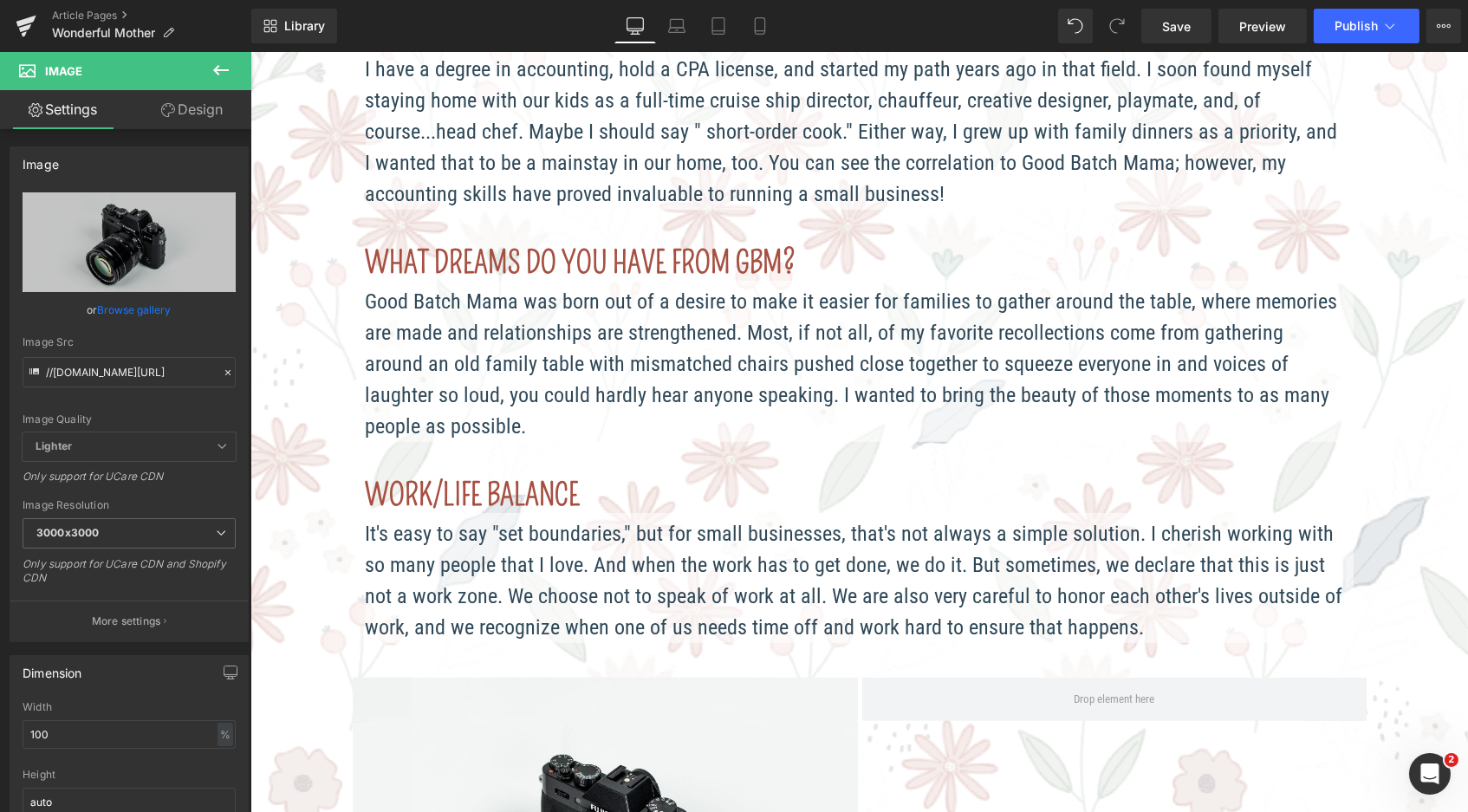
click at [224, 83] on button at bounding box center [221, 70] width 61 height 38
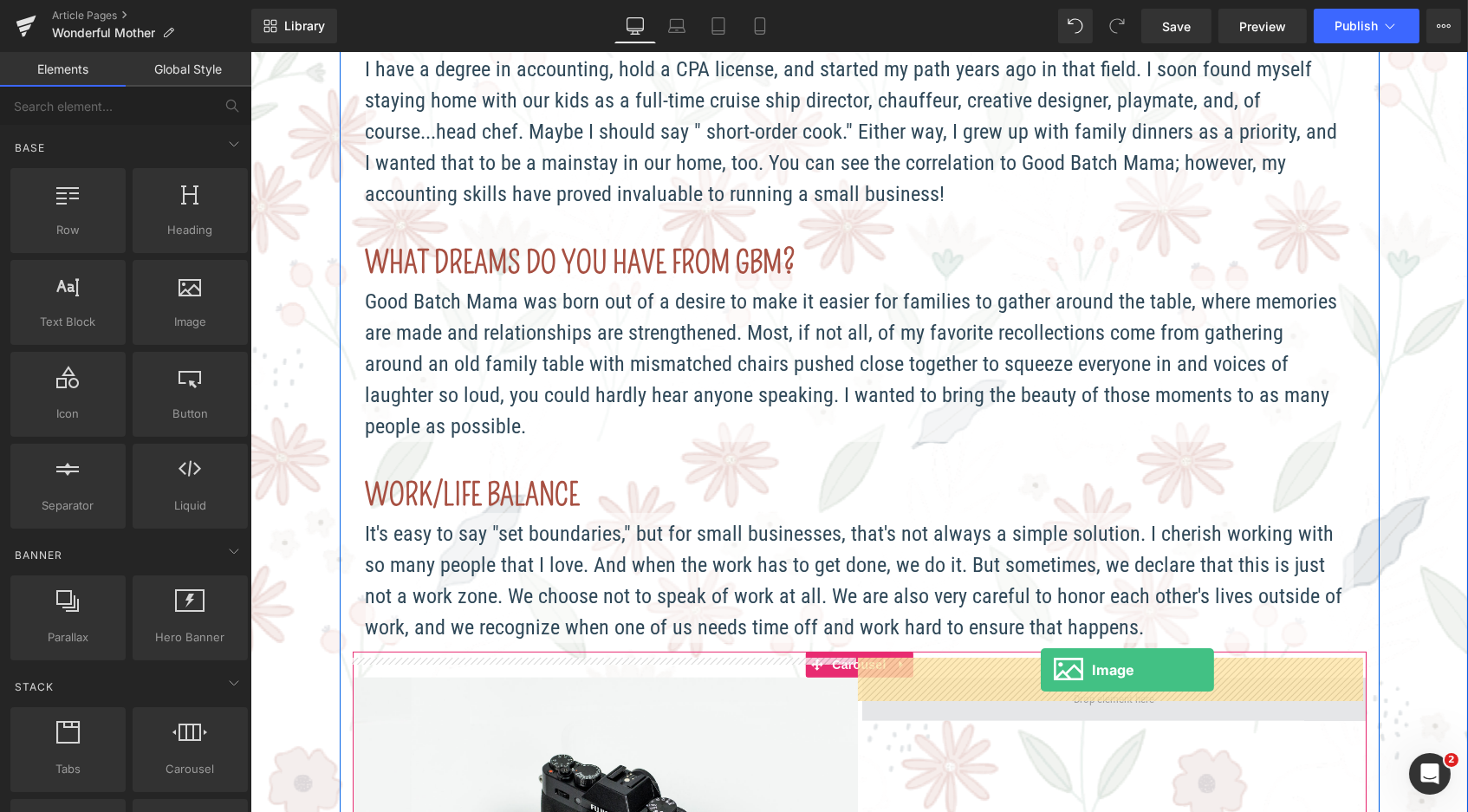
drag, startPoint x: 405, startPoint y: 379, endPoint x: 1040, endPoint y: 669, distance: 698.1
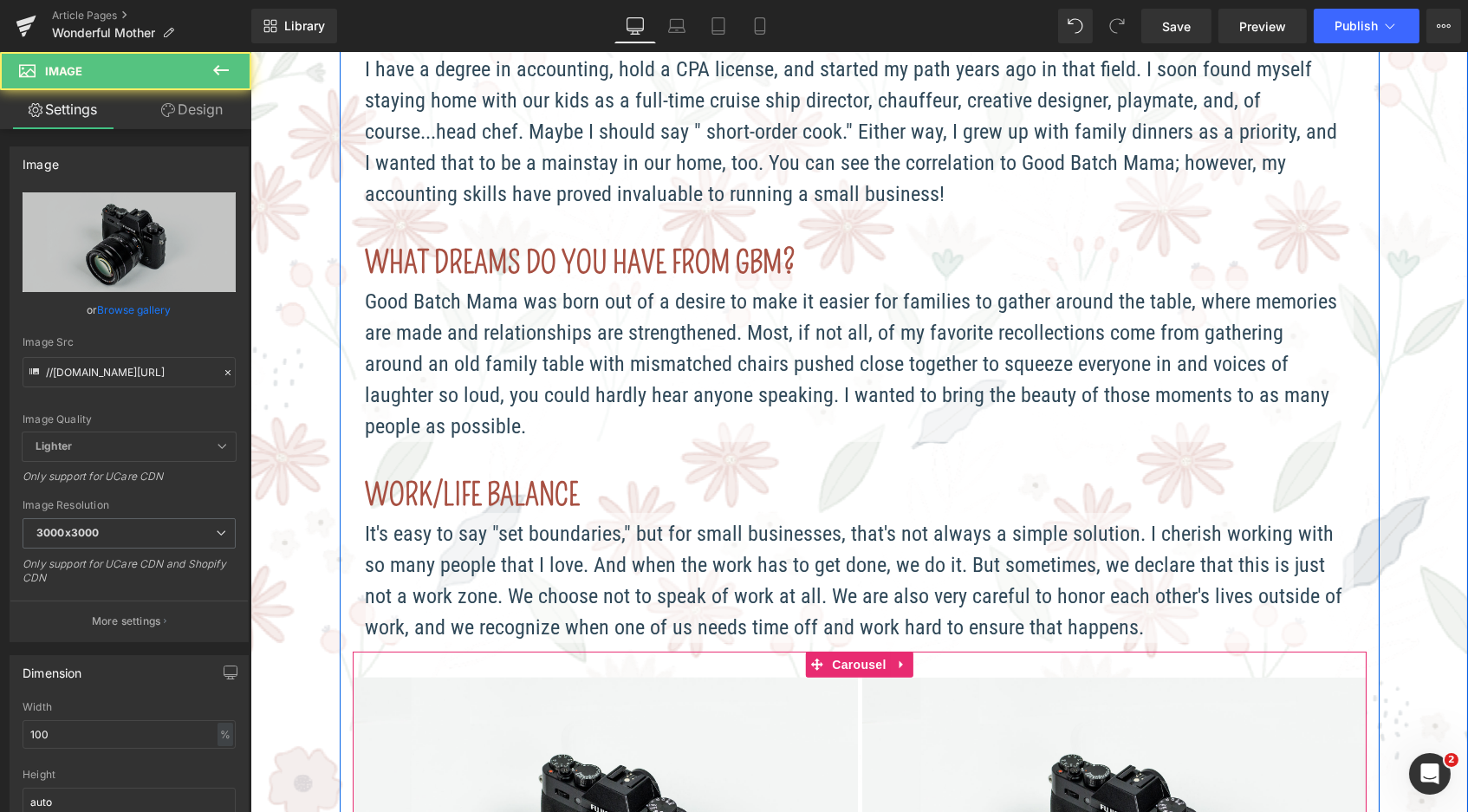
scroll to position [1356, 0]
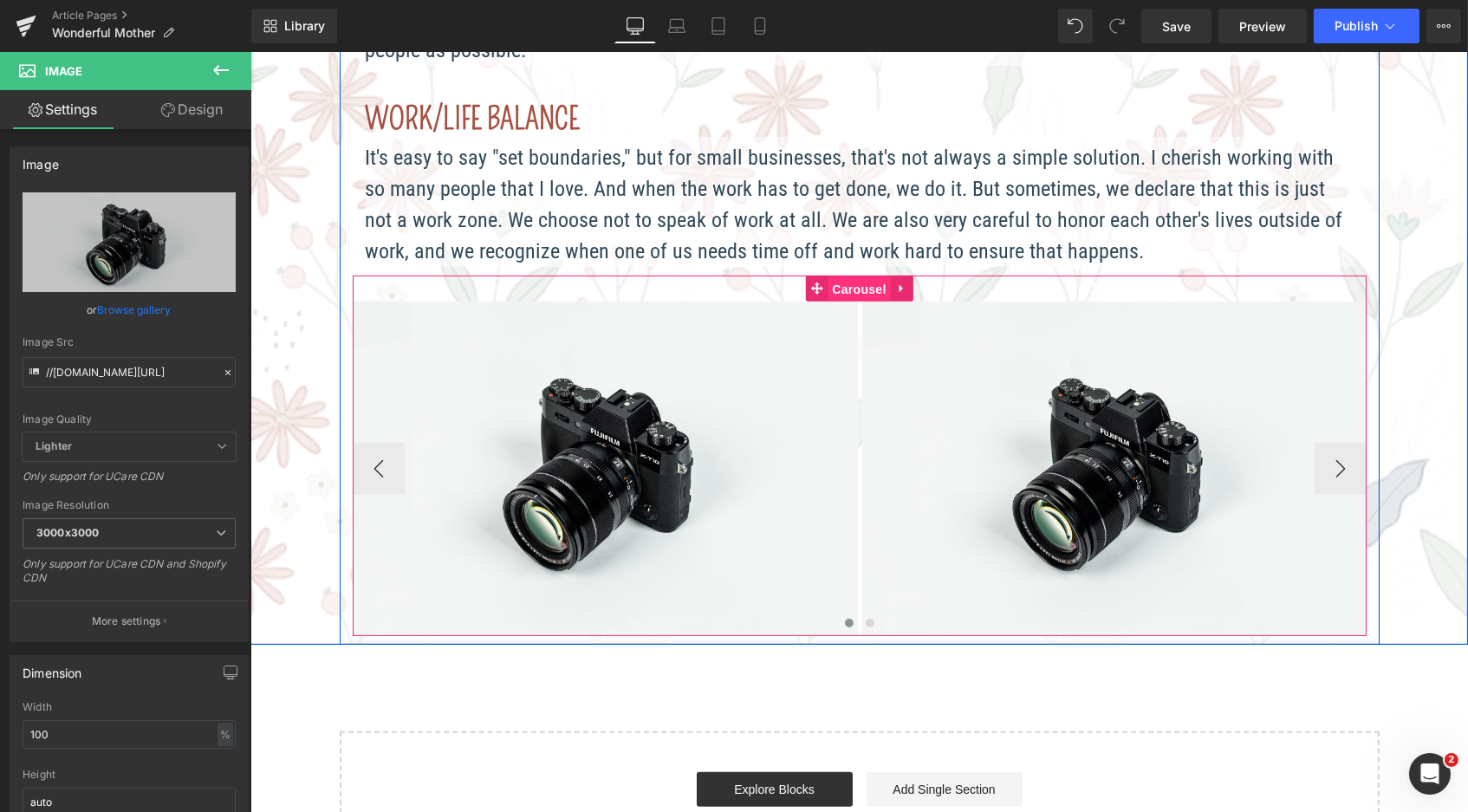
click at [849, 276] on span "Carousel" at bounding box center [857, 289] width 62 height 26
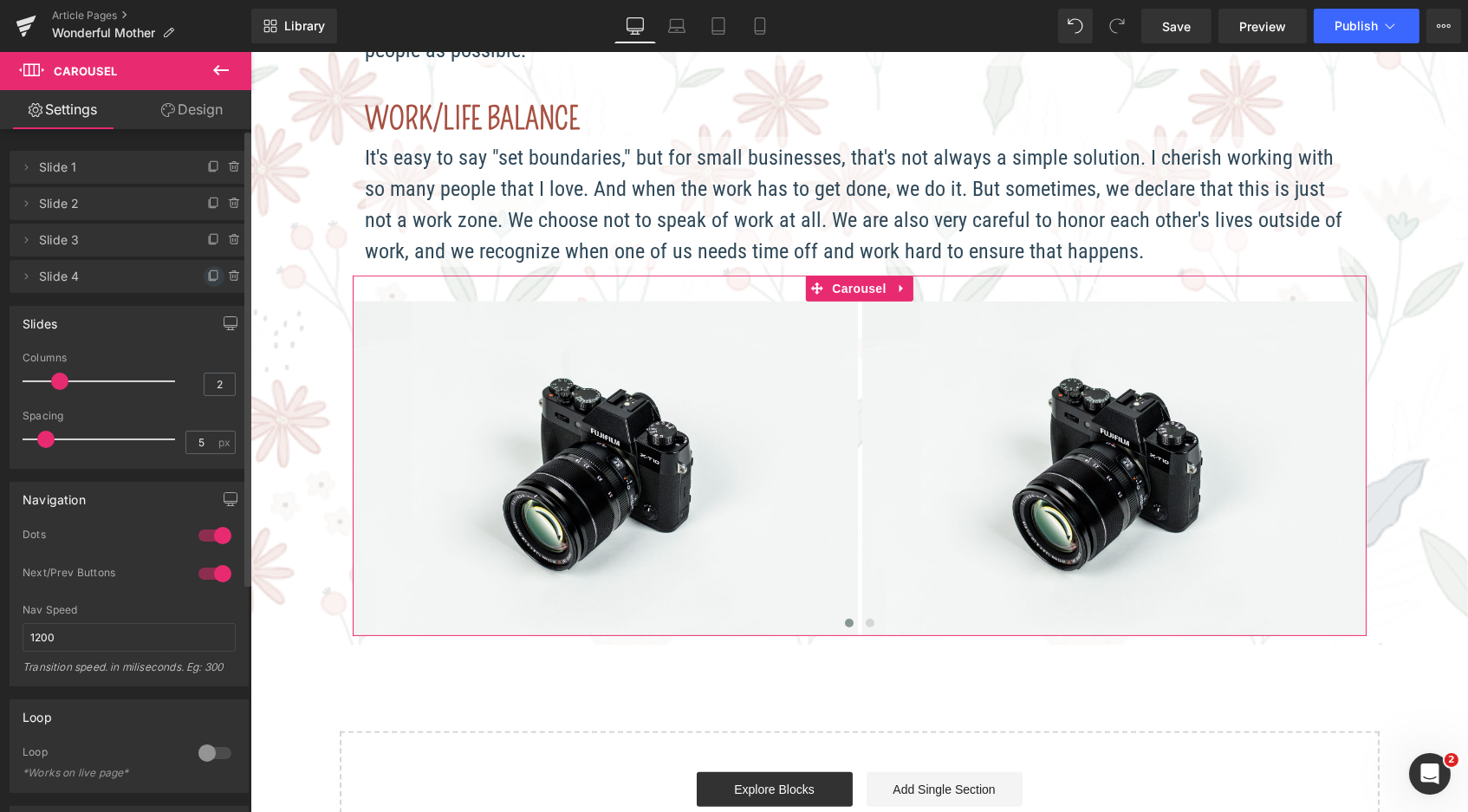
click at [210, 270] on icon at bounding box center [214, 274] width 7 height 9
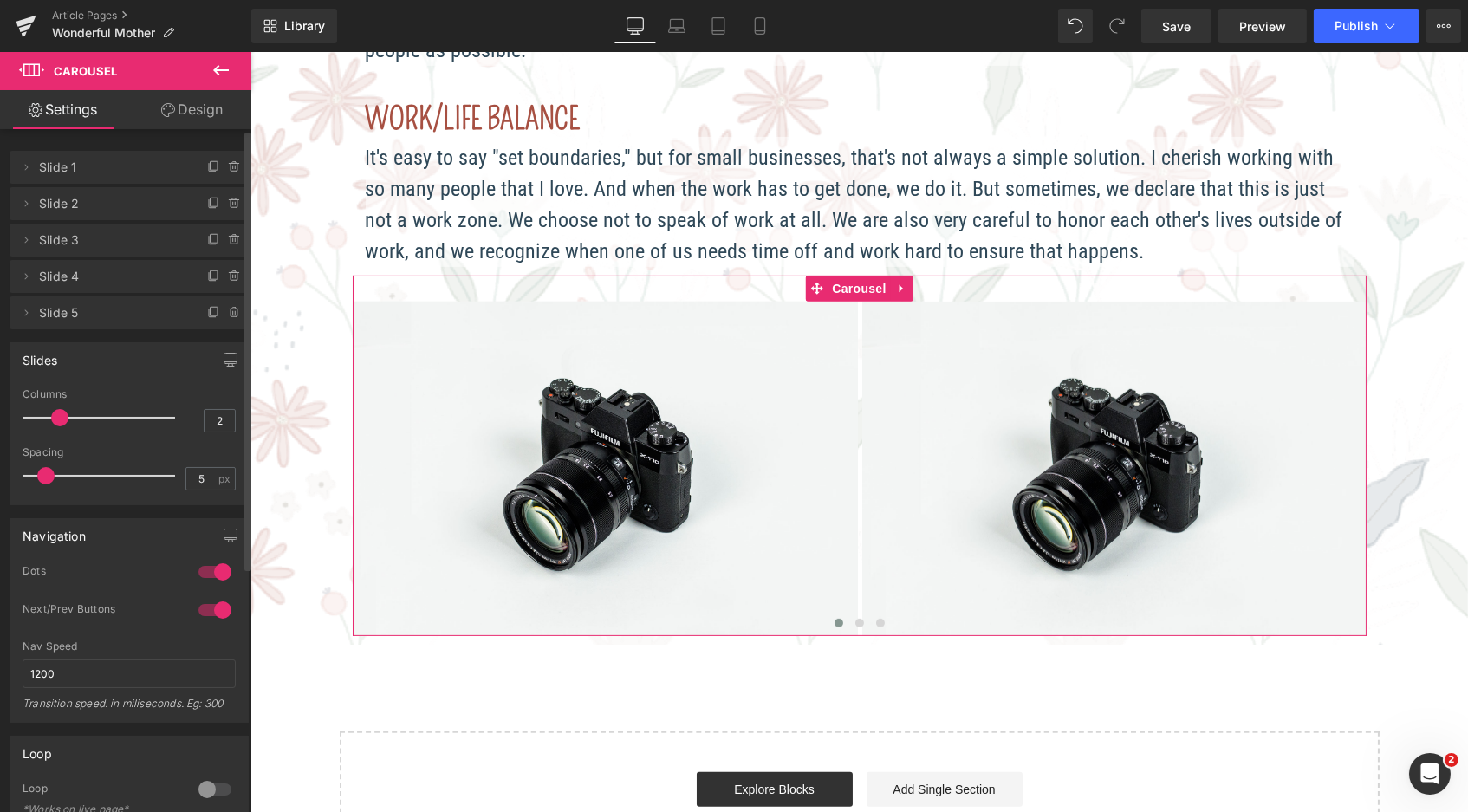
click at [210, 270] on icon at bounding box center [214, 274] width 7 height 9
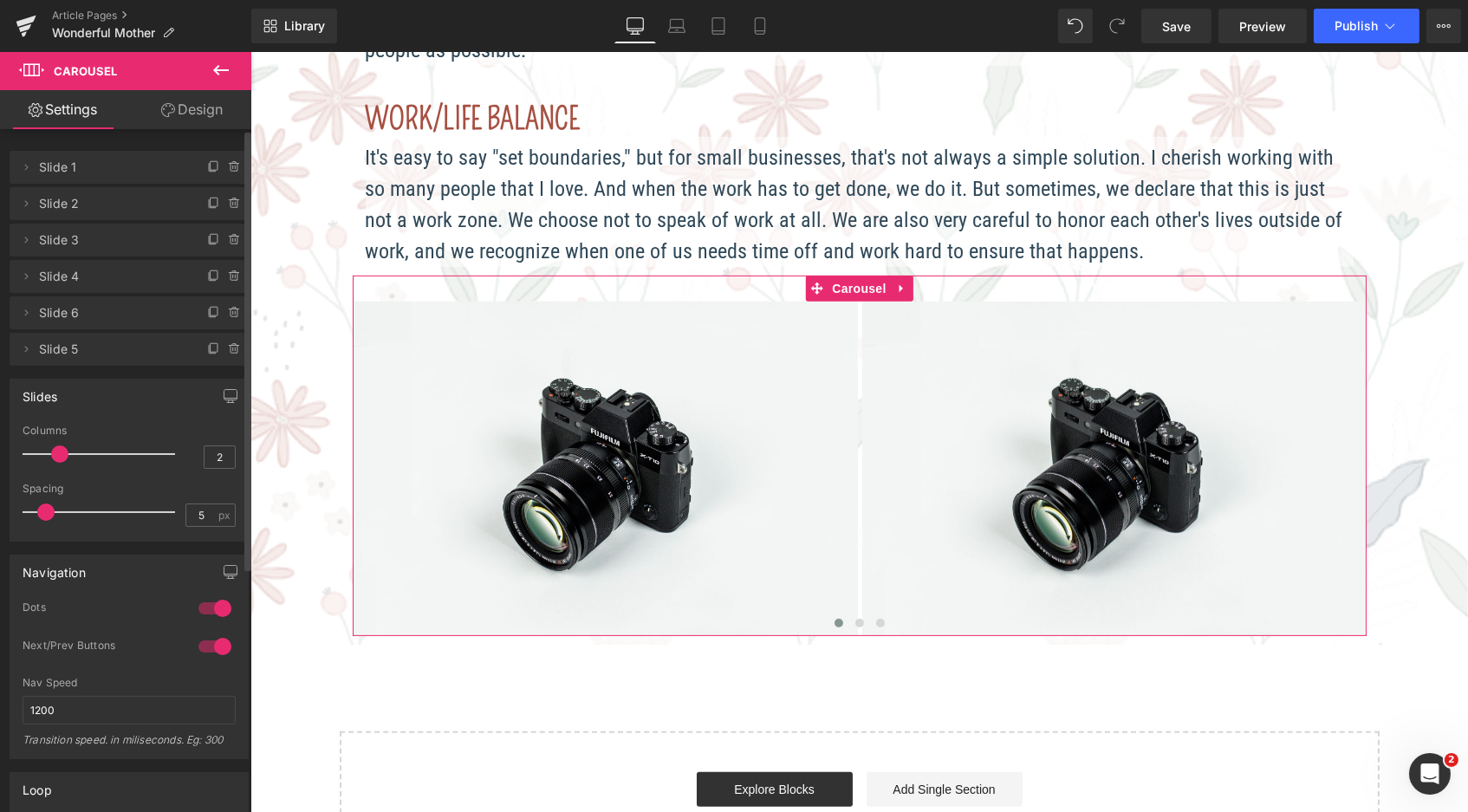
click at [210, 270] on icon at bounding box center [214, 274] width 7 height 9
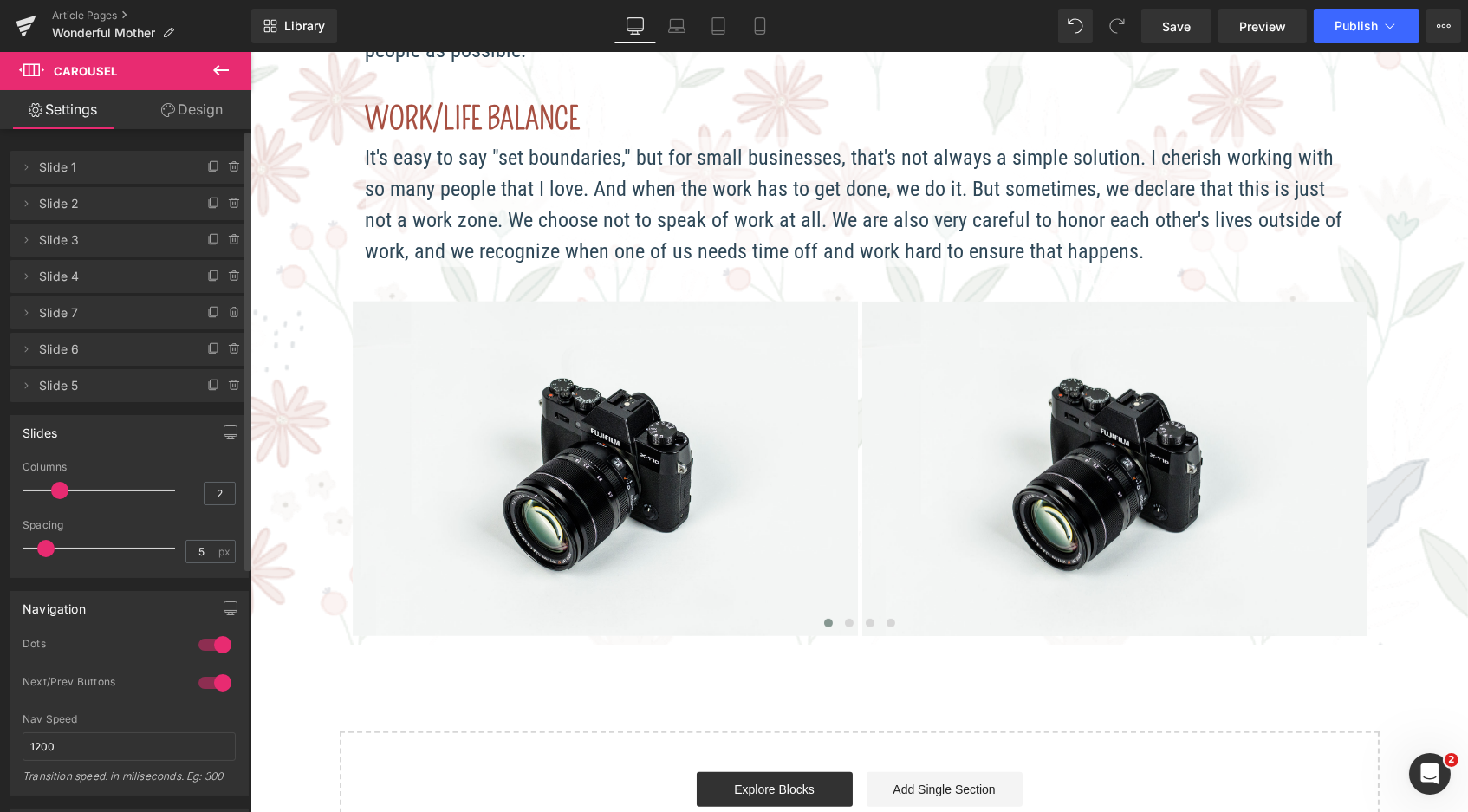
click at [210, 270] on icon at bounding box center [214, 274] width 7 height 9
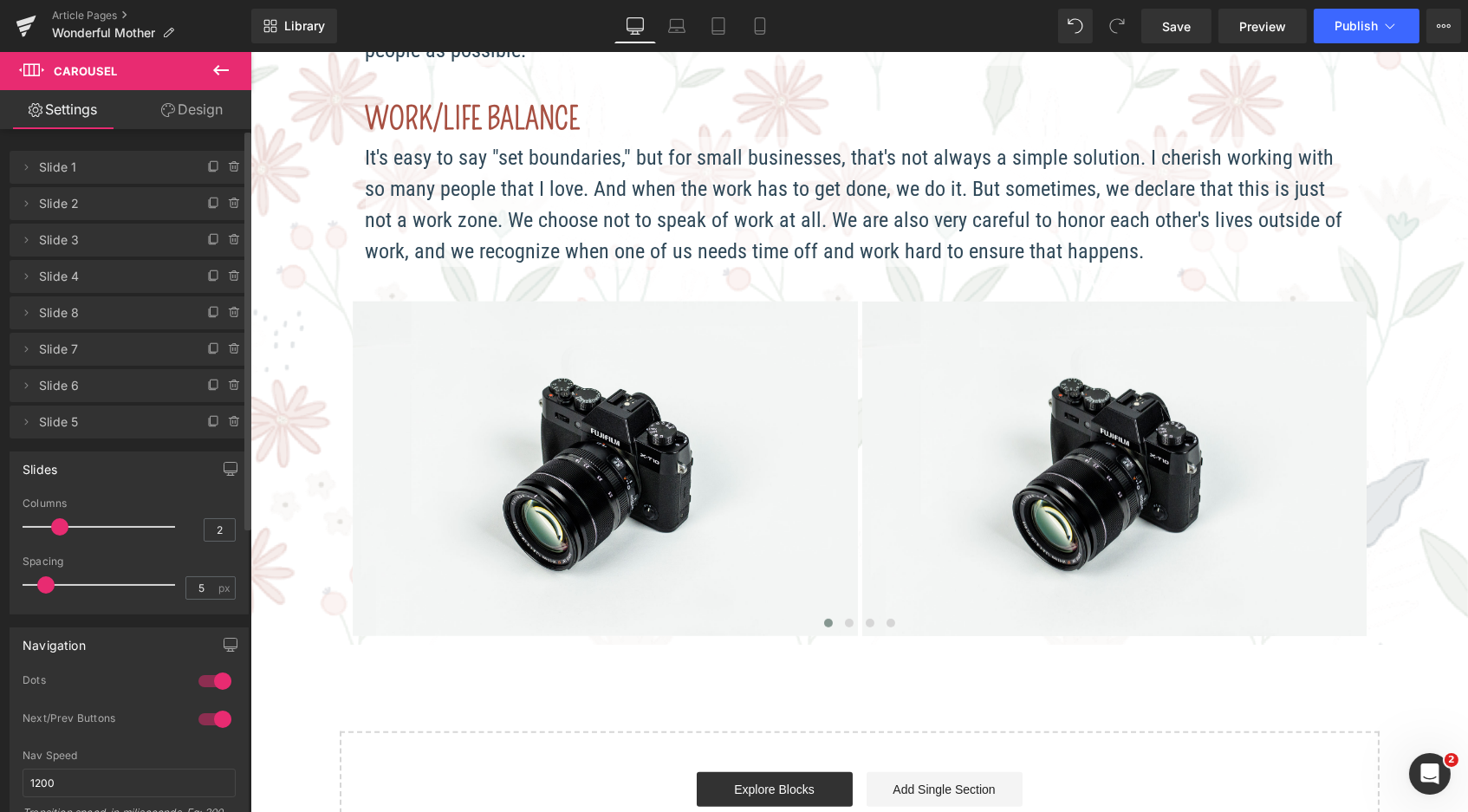
click at [210, 270] on icon at bounding box center [214, 274] width 7 height 9
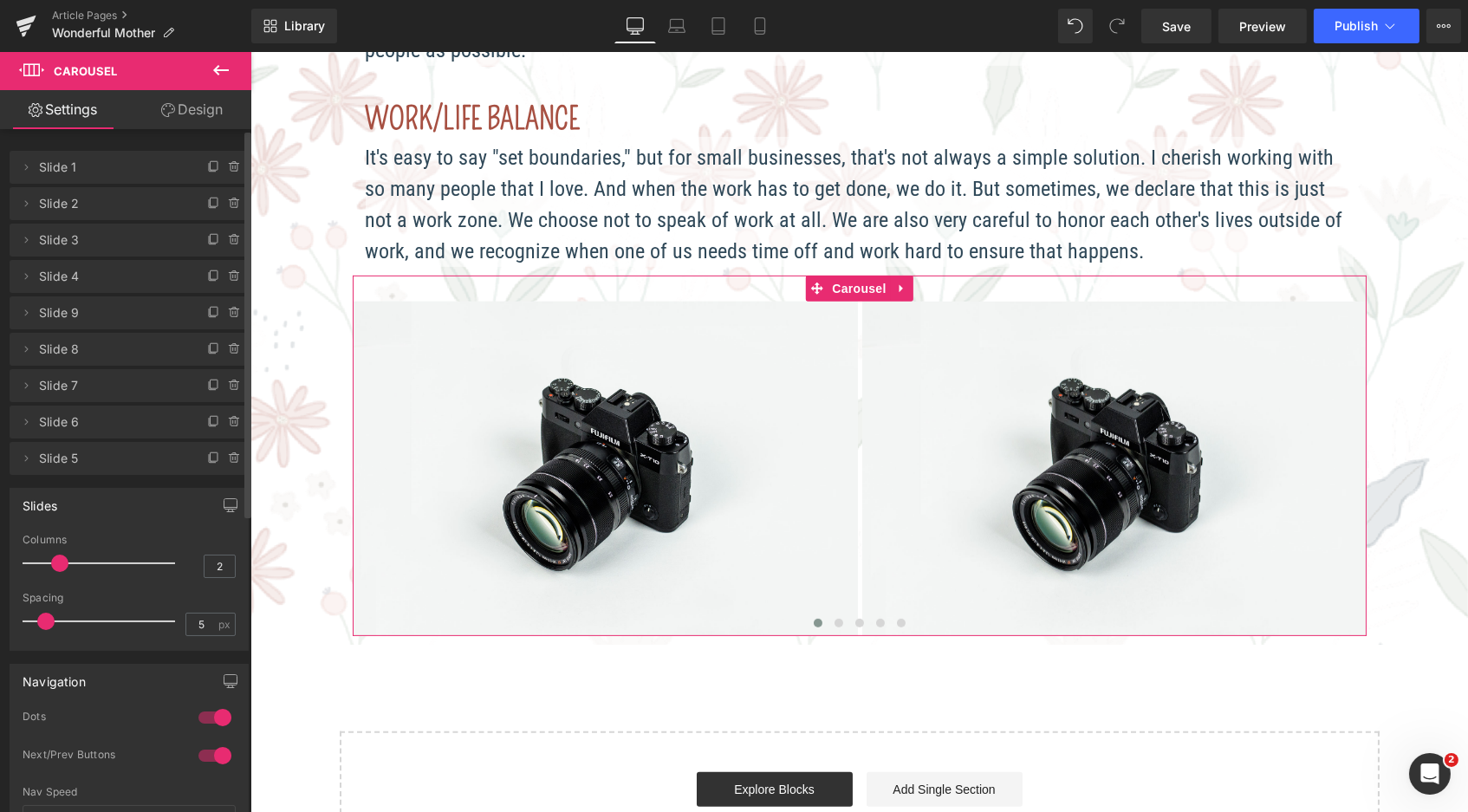
click at [210, 270] on icon at bounding box center [214, 274] width 7 height 9
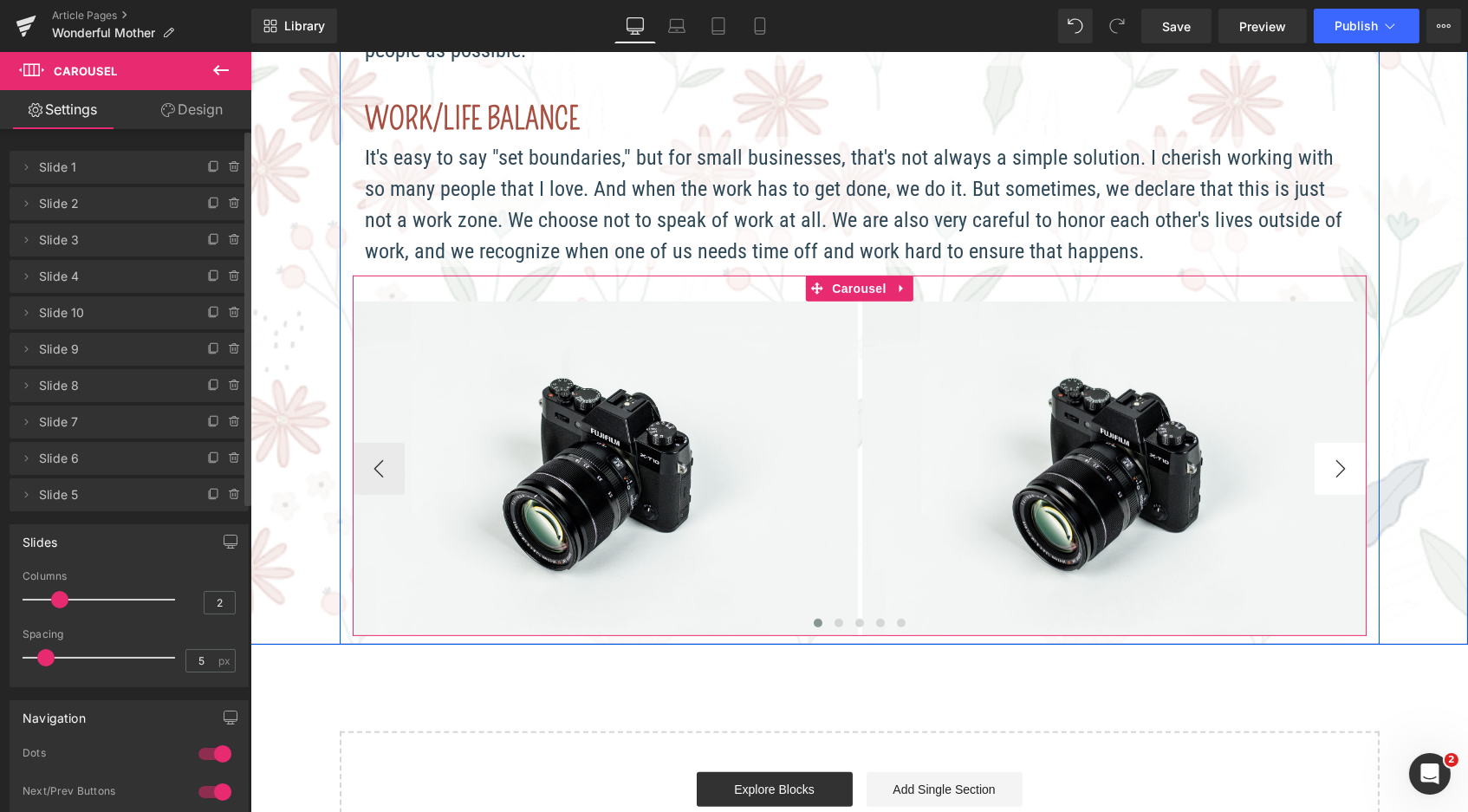
click at [1339, 443] on button "›" at bounding box center [1340, 468] width 52 height 52
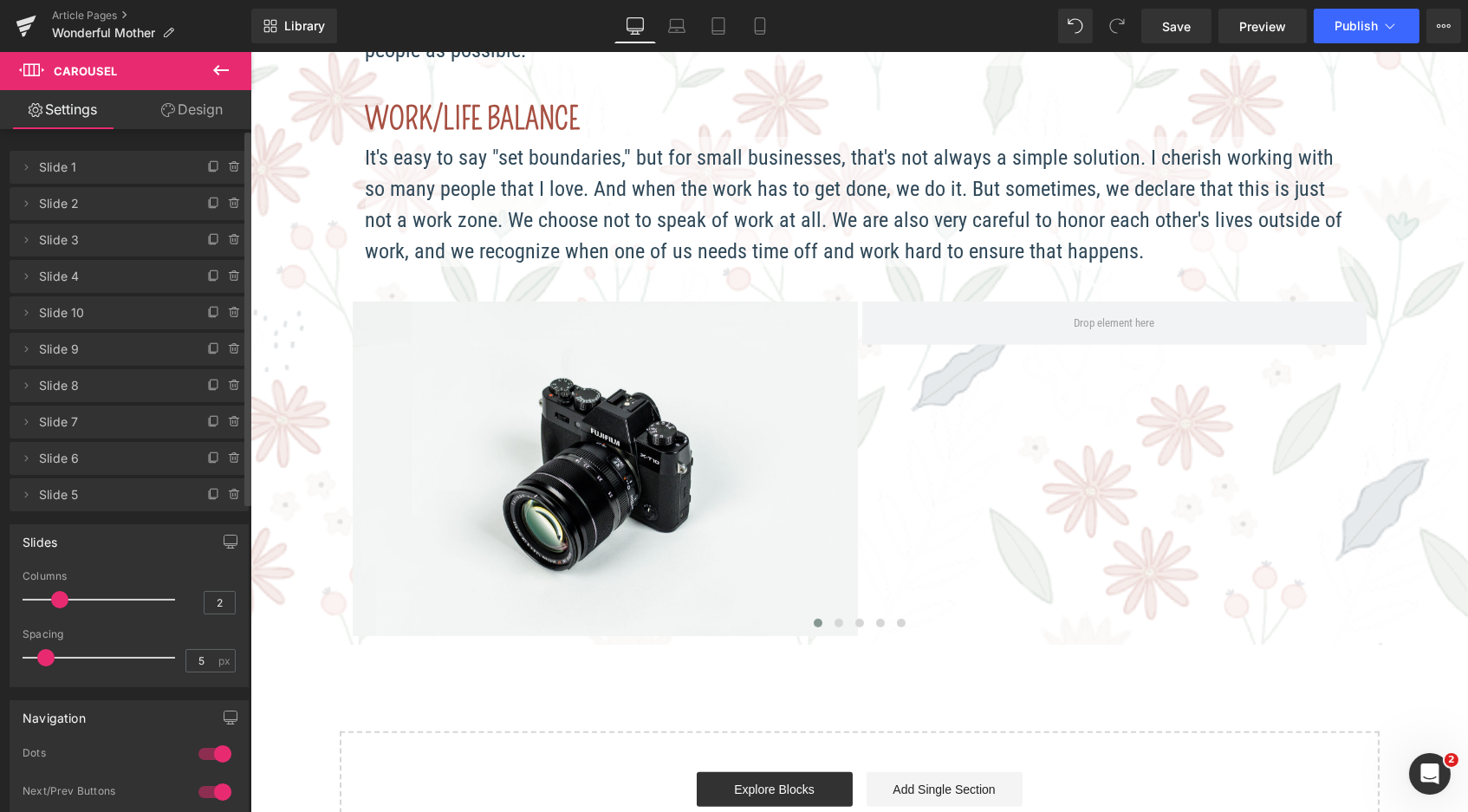
click at [215, 60] on icon at bounding box center [221, 70] width 21 height 21
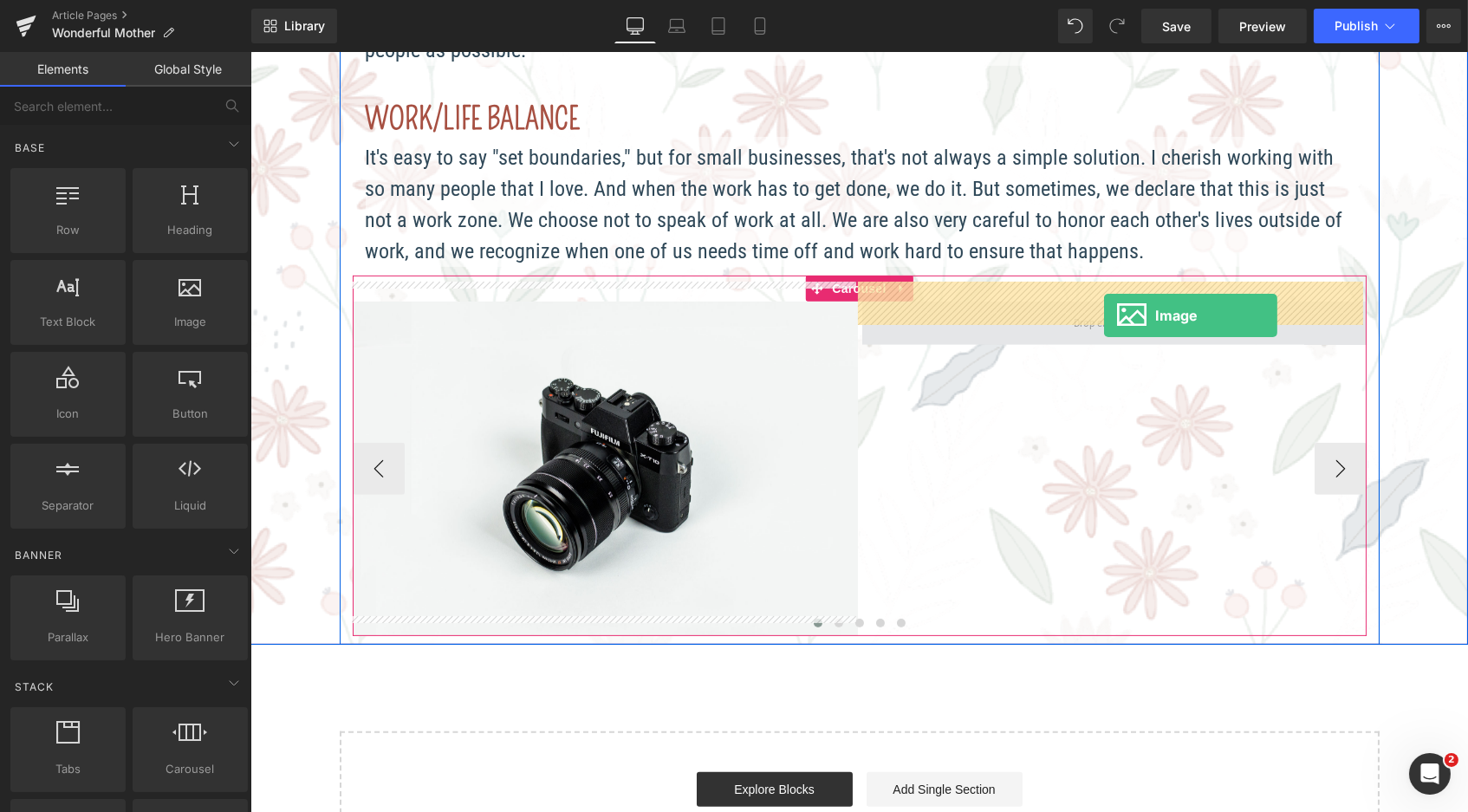
drag, startPoint x: 432, startPoint y: 367, endPoint x: 1104, endPoint y: 315, distance: 674.0
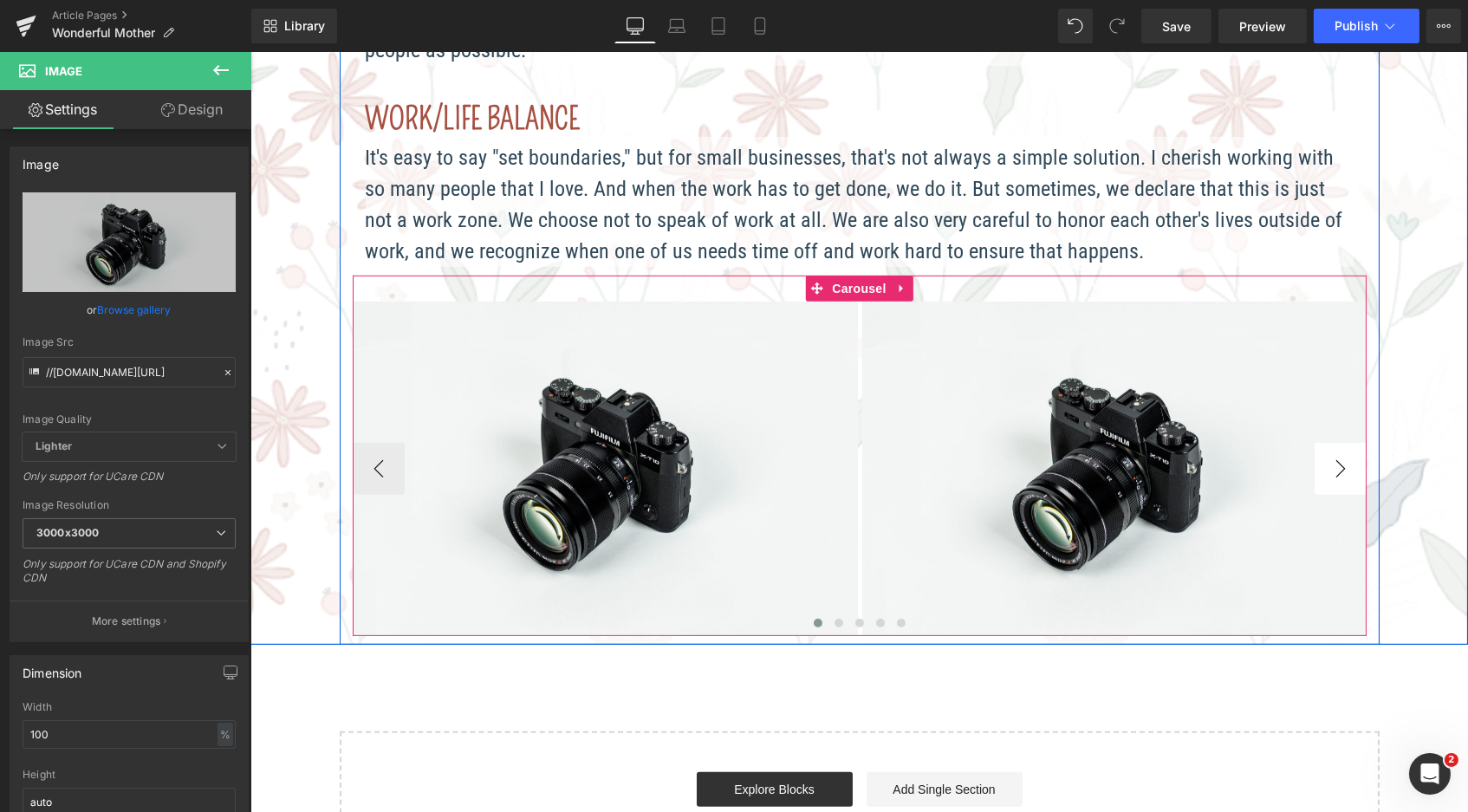
click at [1316, 443] on button "›" at bounding box center [1340, 468] width 52 height 52
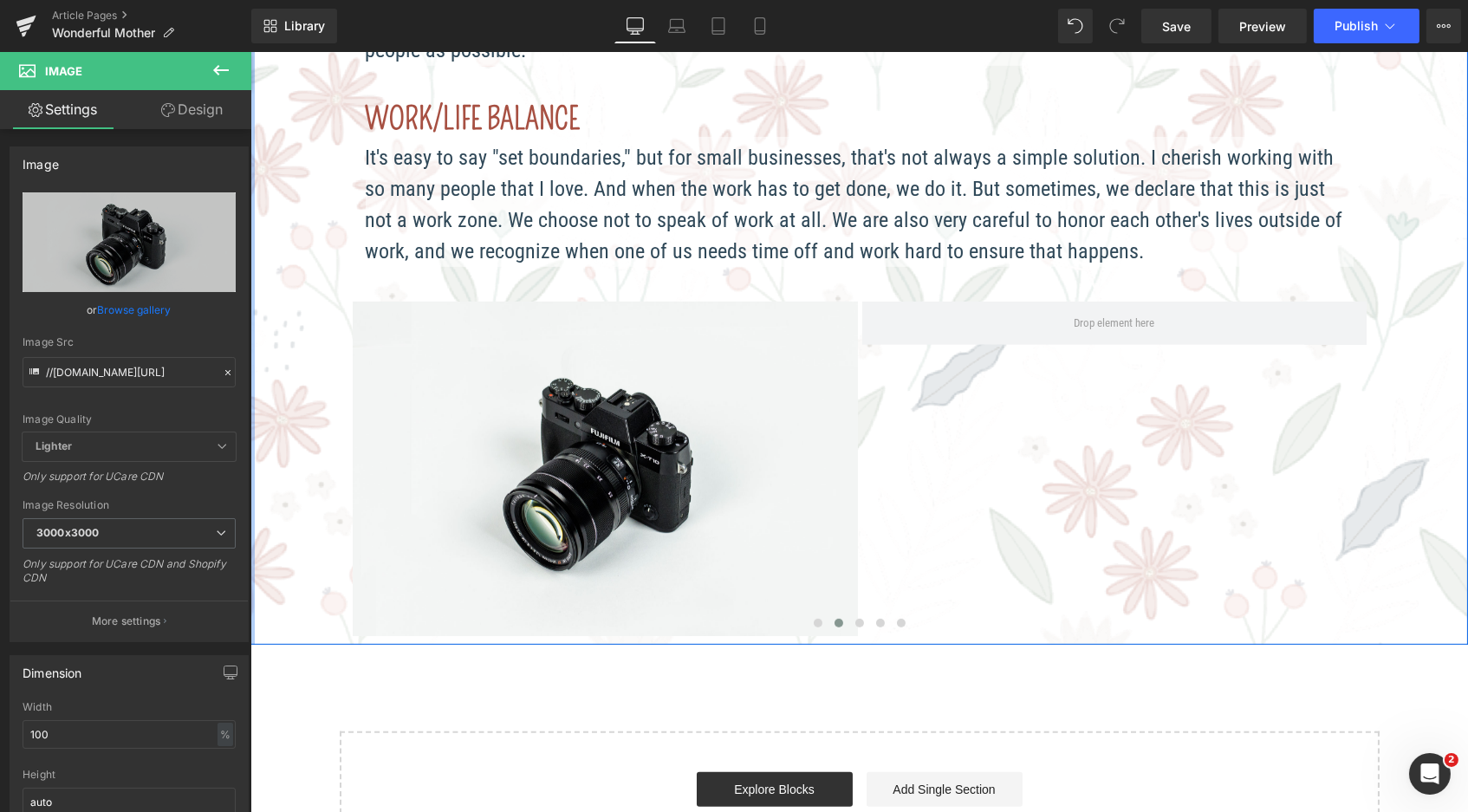
click at [222, 62] on icon at bounding box center [221, 70] width 21 height 21
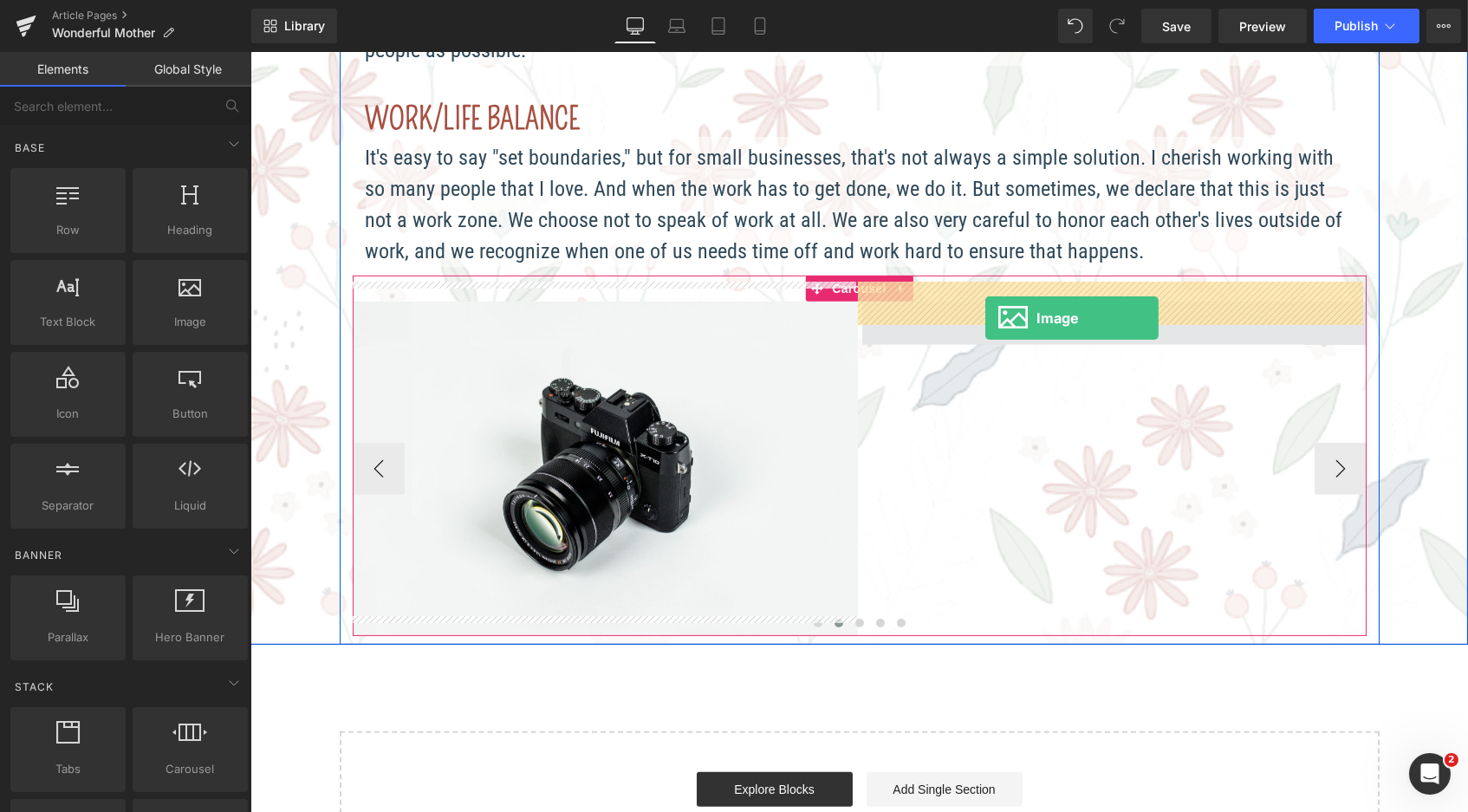
drag, startPoint x: 428, startPoint y: 342, endPoint x: 985, endPoint y: 318, distance: 557.5
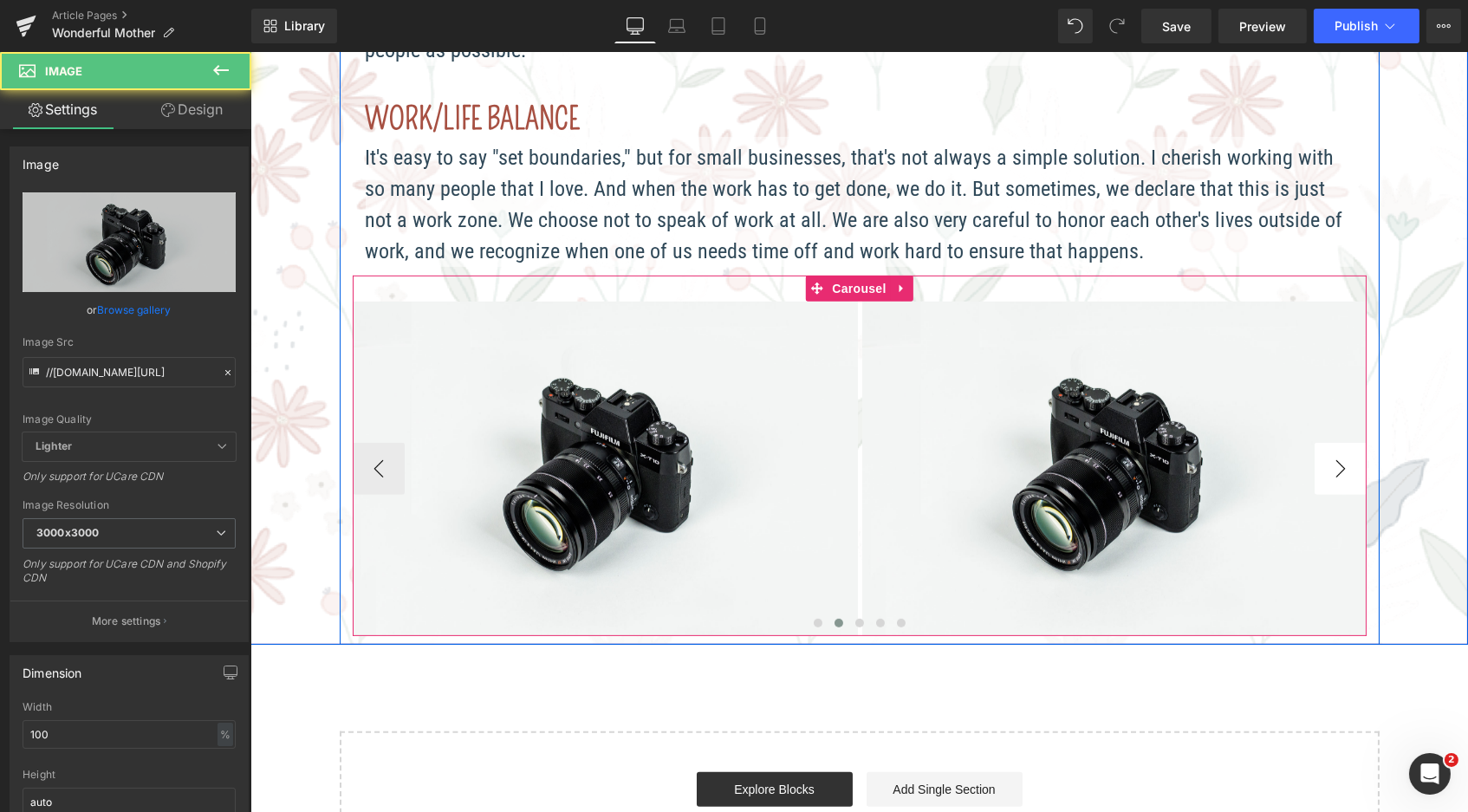
click at [1335, 448] on button "›" at bounding box center [1340, 468] width 52 height 52
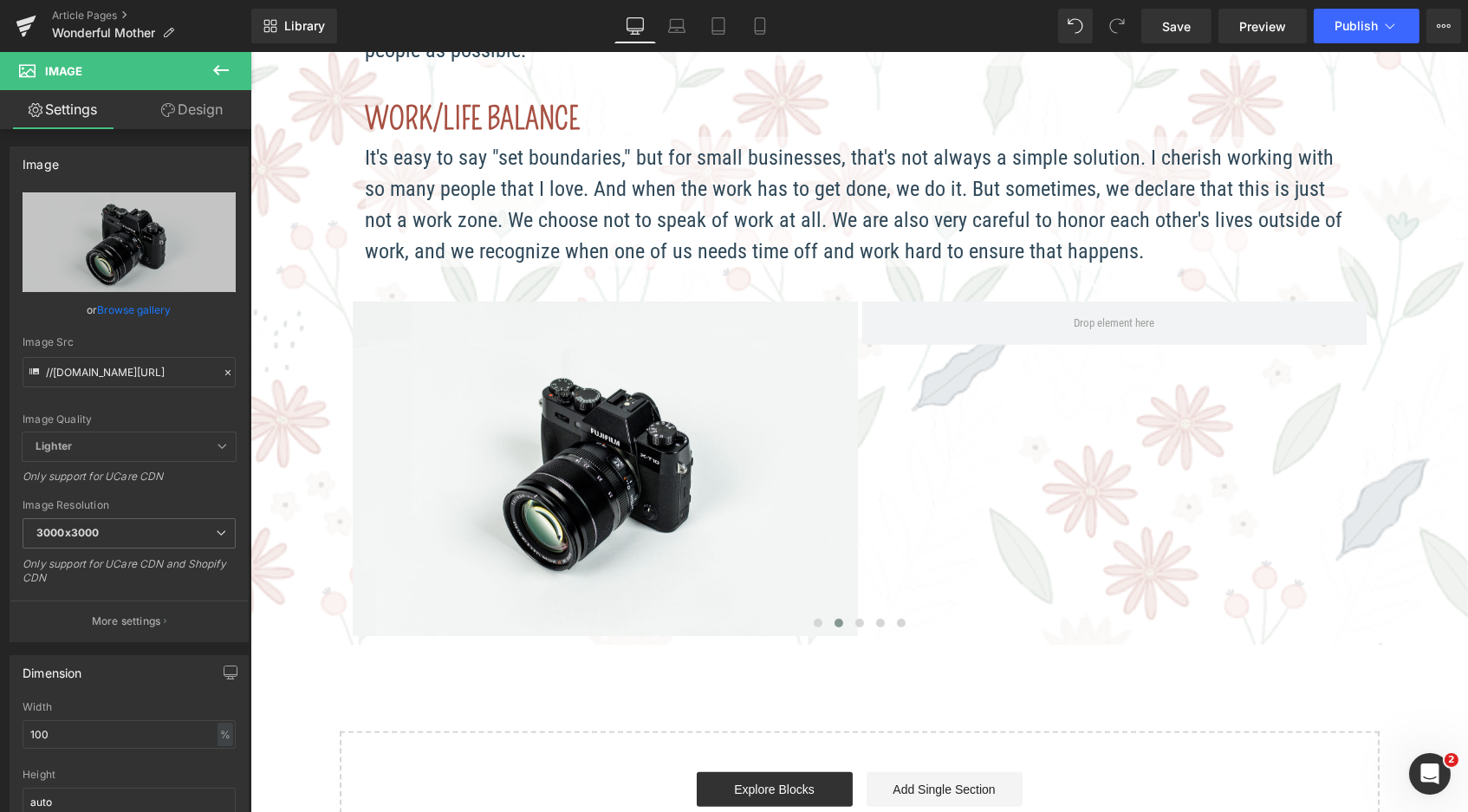
click at [223, 70] on icon at bounding box center [221, 70] width 16 height 11
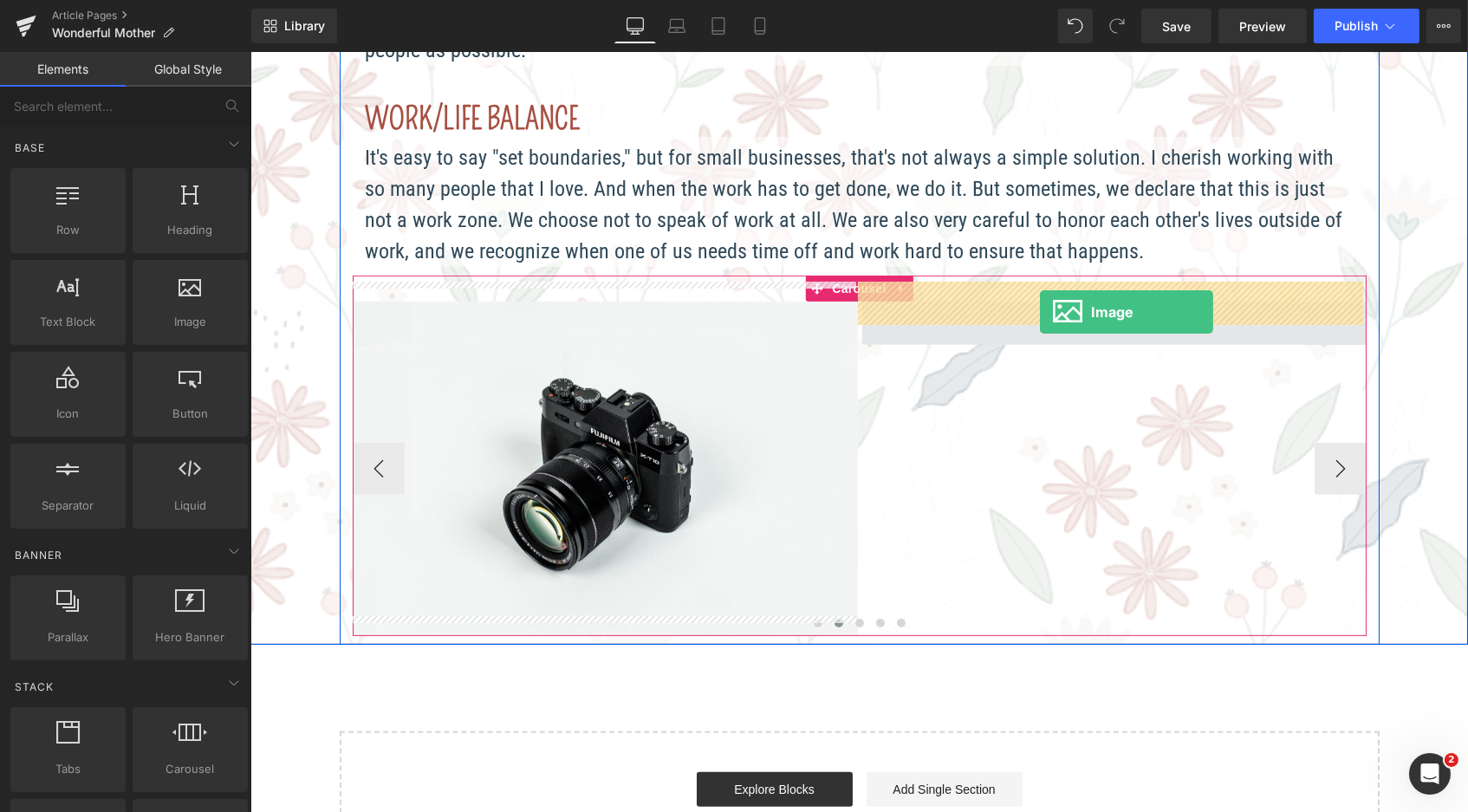
drag, startPoint x: 454, startPoint y: 362, endPoint x: 1039, endPoint y: 311, distance: 587.2
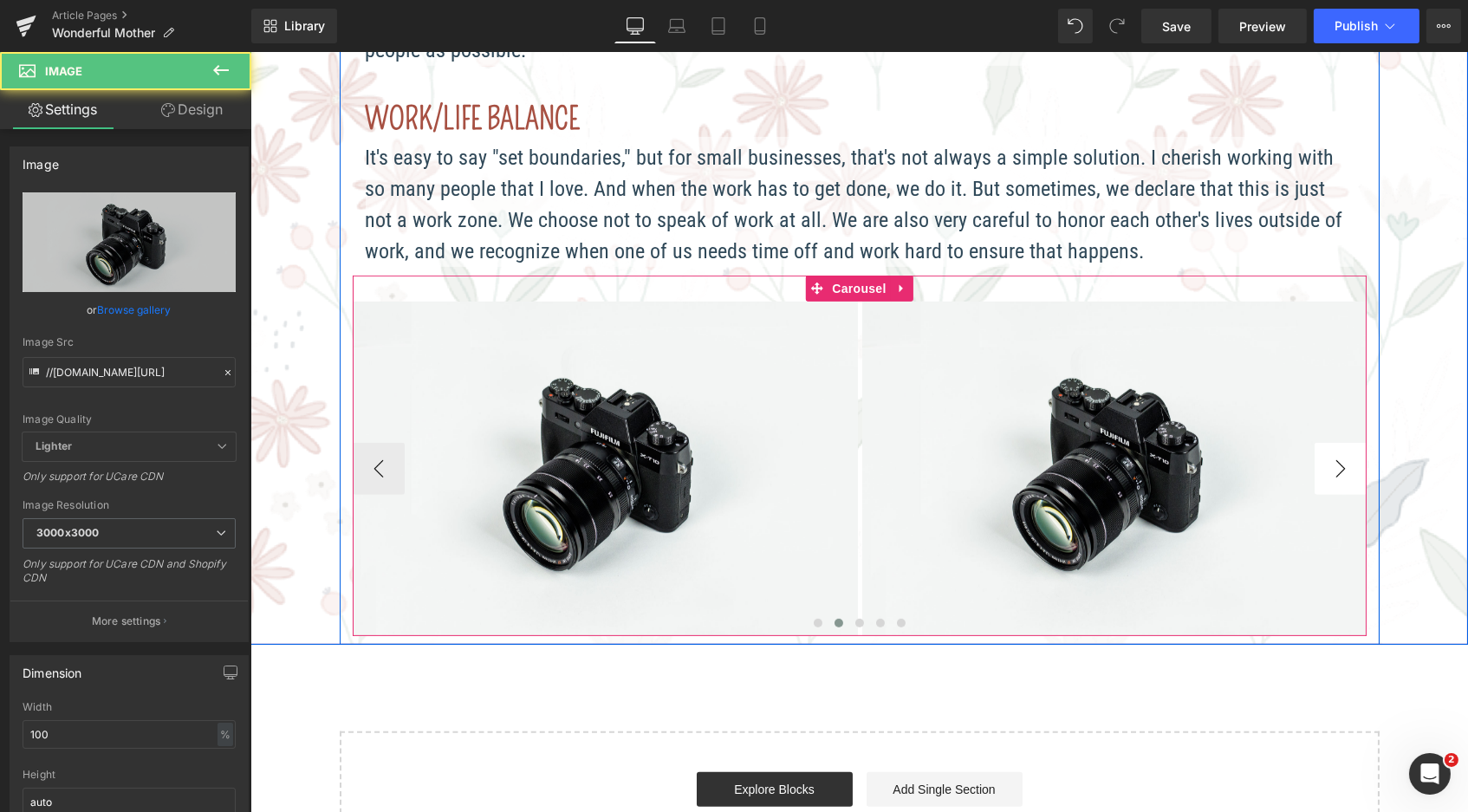
click at [1321, 443] on button "›" at bounding box center [1340, 468] width 52 height 52
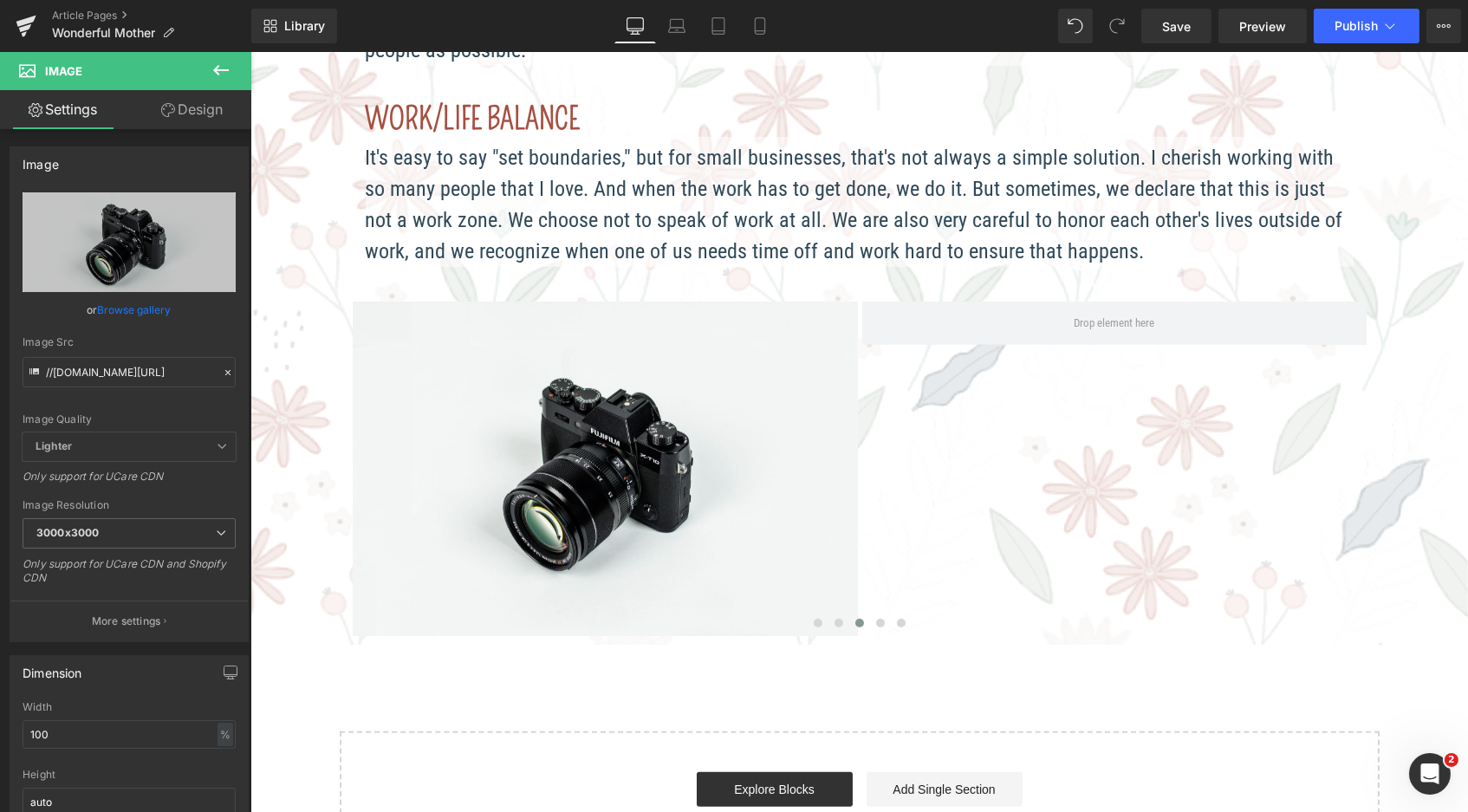
click at [209, 74] on button at bounding box center [221, 70] width 61 height 38
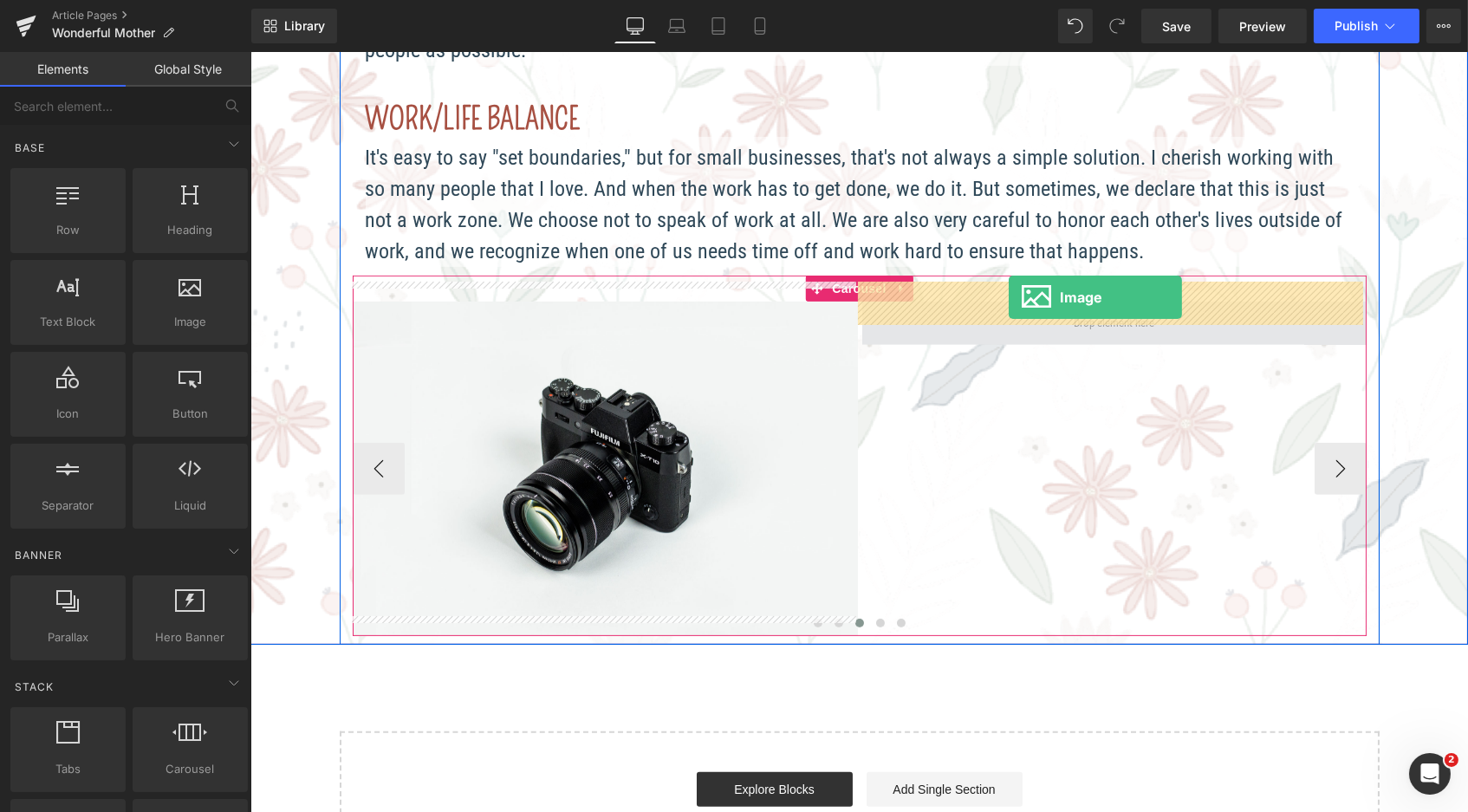
drag, startPoint x: 425, startPoint y: 357, endPoint x: 1008, endPoint y: 296, distance: 586.2
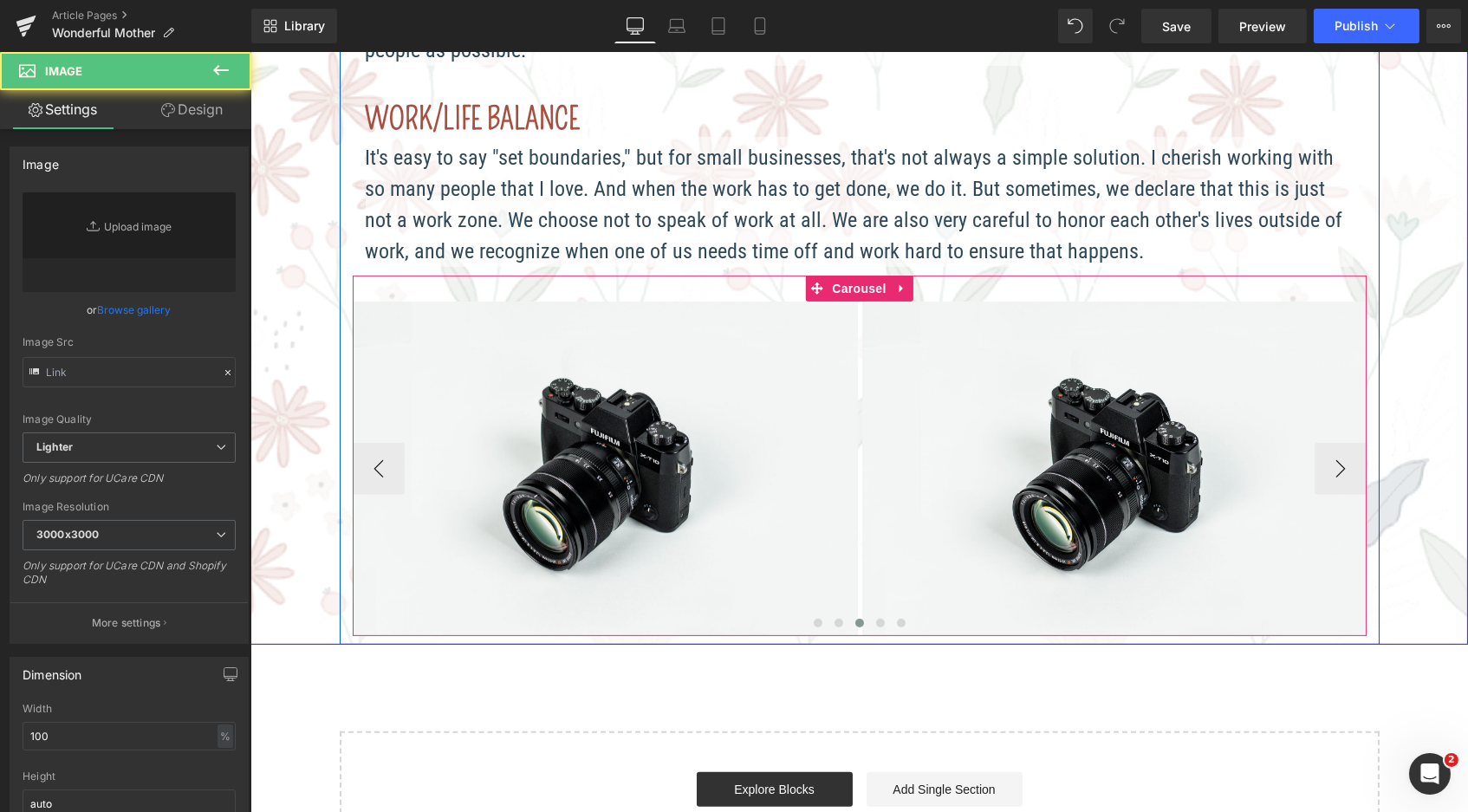
type input "//[DOMAIN_NAME][URL]"
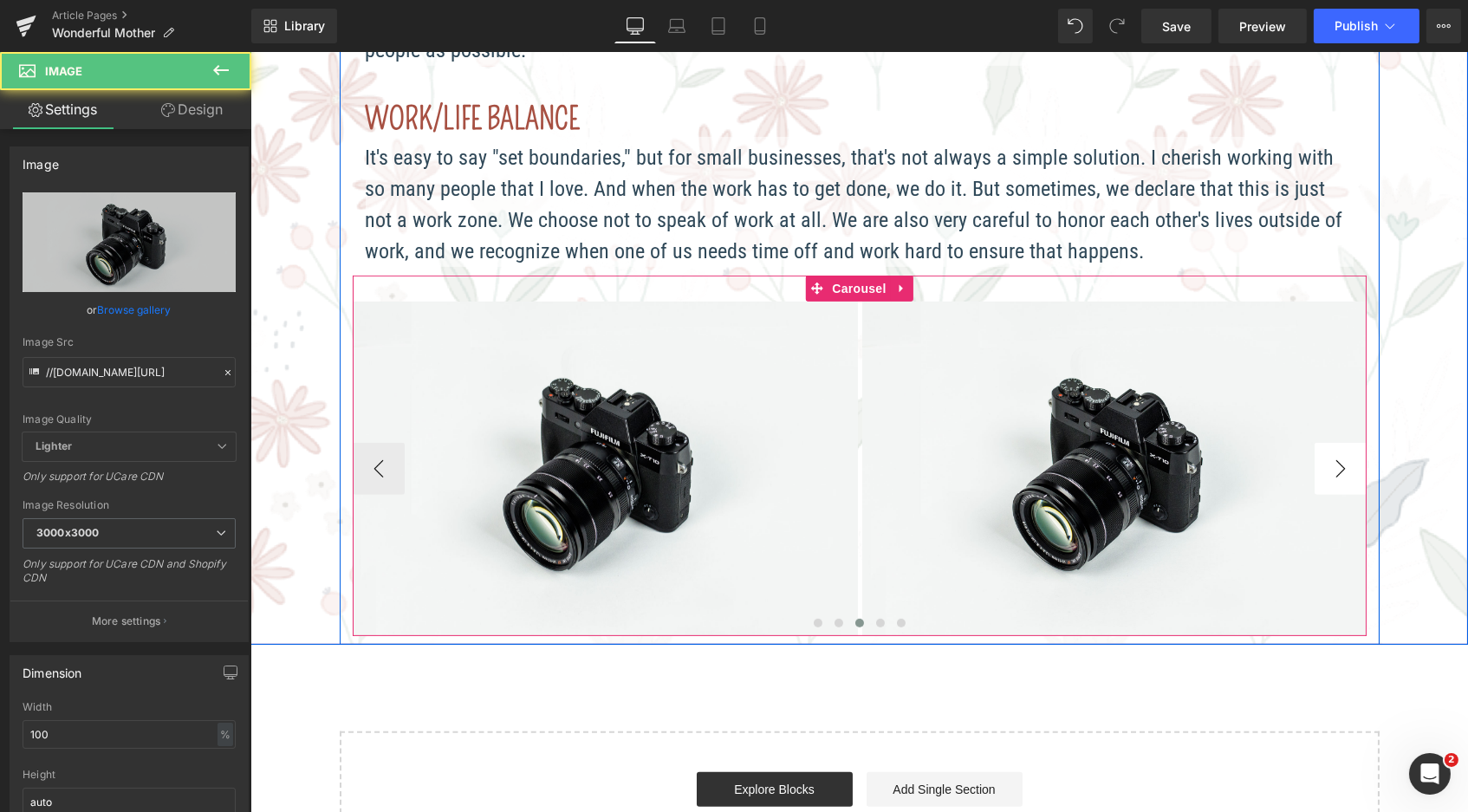
click at [1323, 445] on button "›" at bounding box center [1340, 468] width 52 height 52
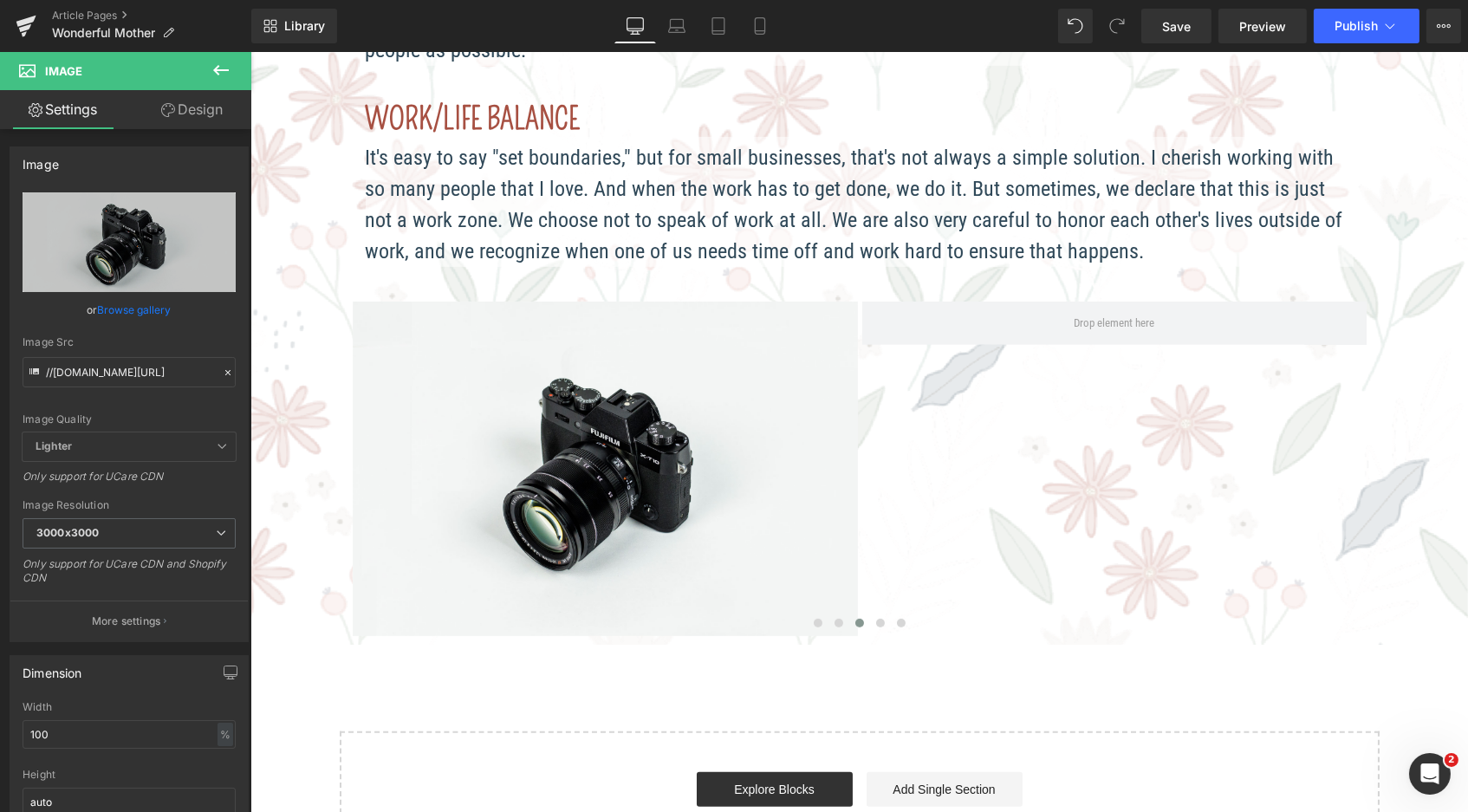
click at [214, 80] on icon at bounding box center [221, 70] width 21 height 21
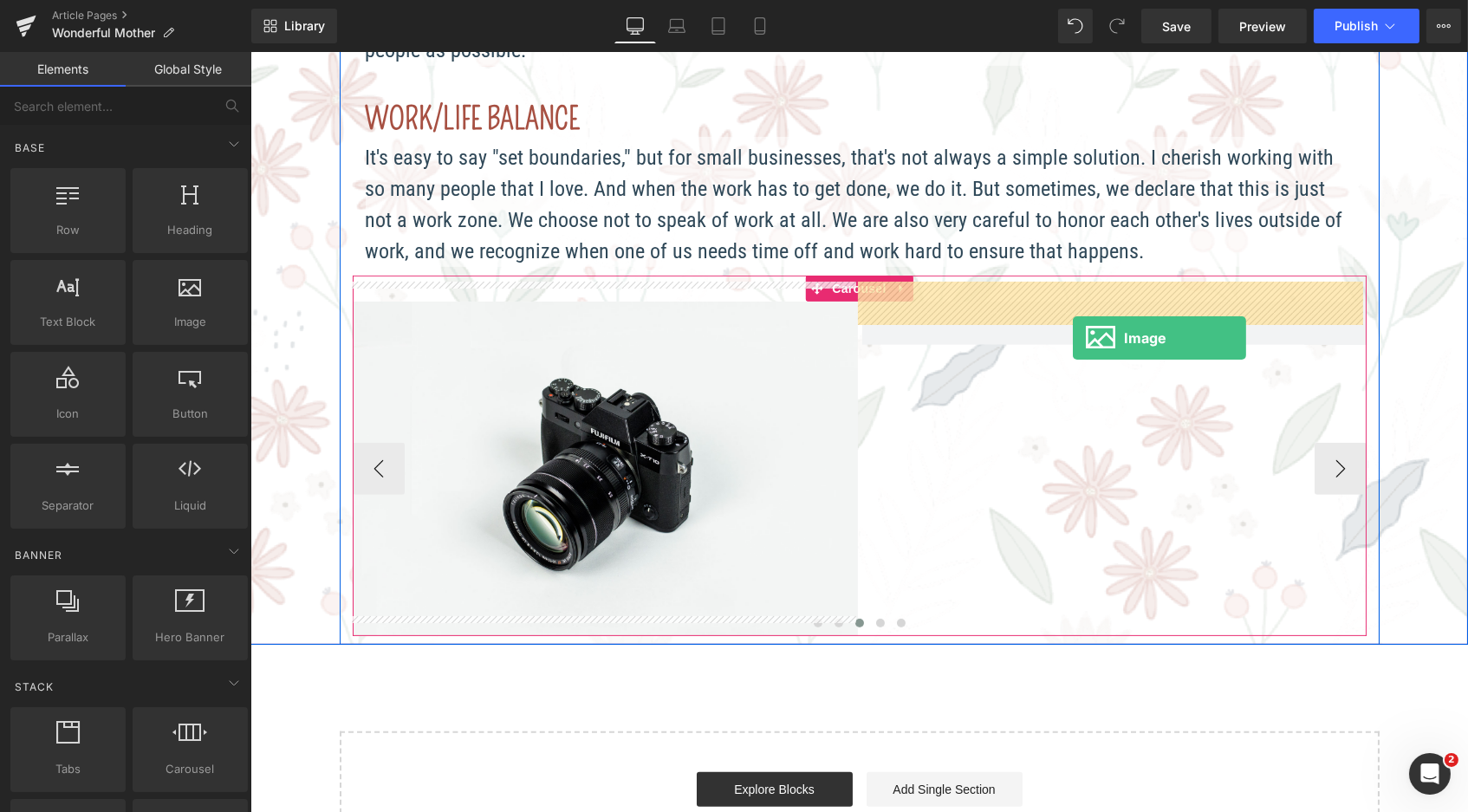
drag, startPoint x: 430, startPoint y: 362, endPoint x: 1072, endPoint y: 336, distance: 642.5
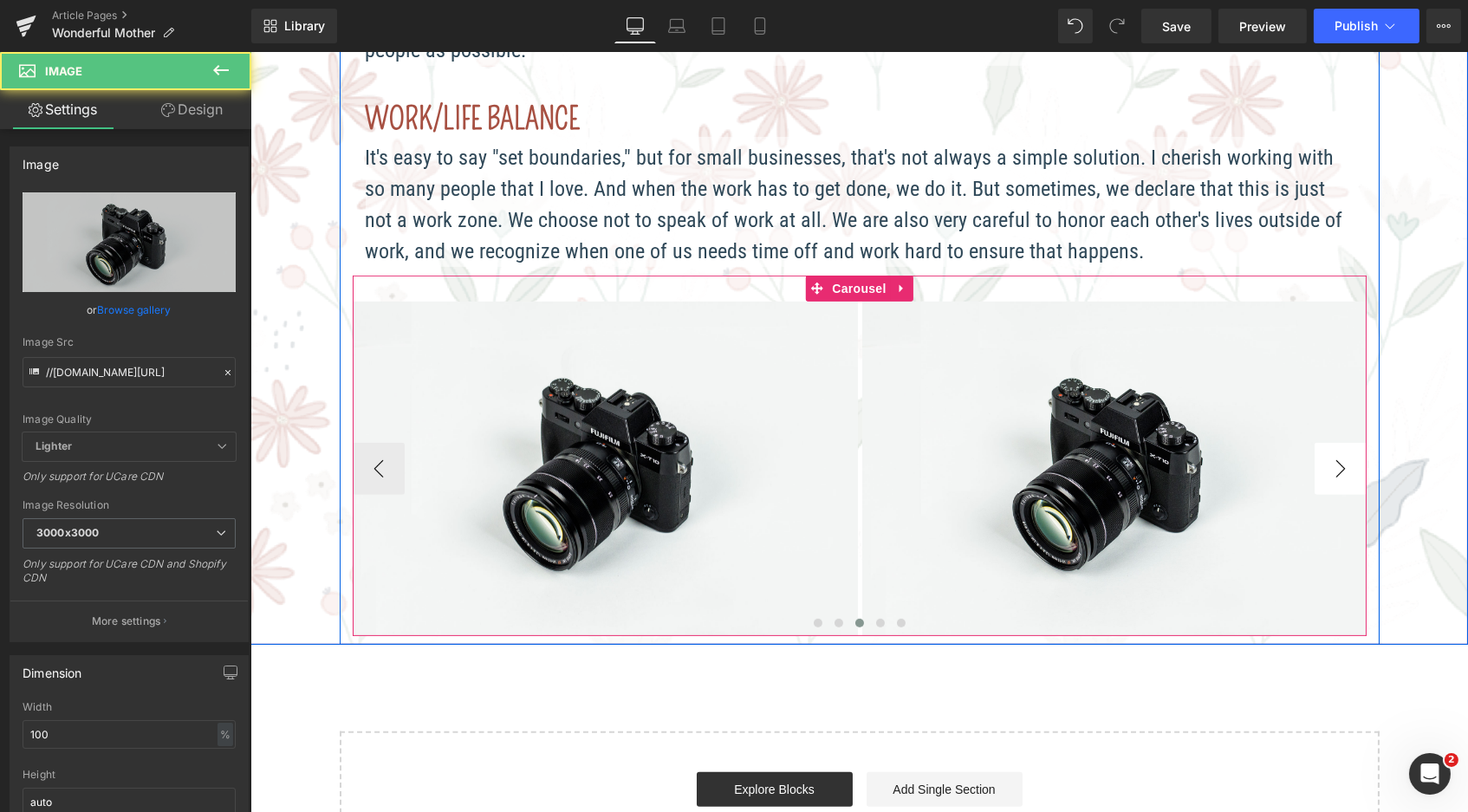
click at [1321, 443] on button "›" at bounding box center [1340, 468] width 52 height 52
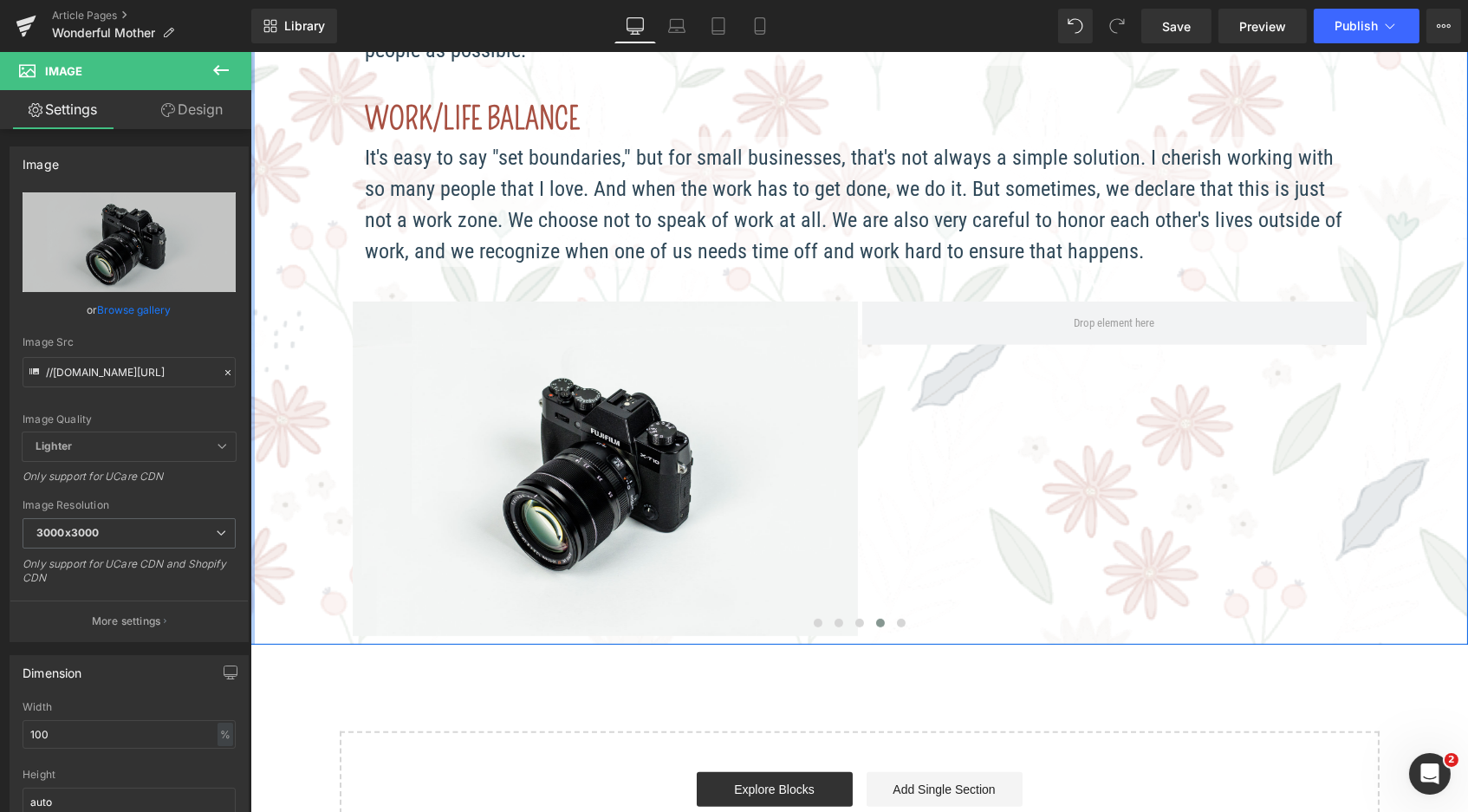
click at [235, 77] on button at bounding box center [221, 70] width 61 height 38
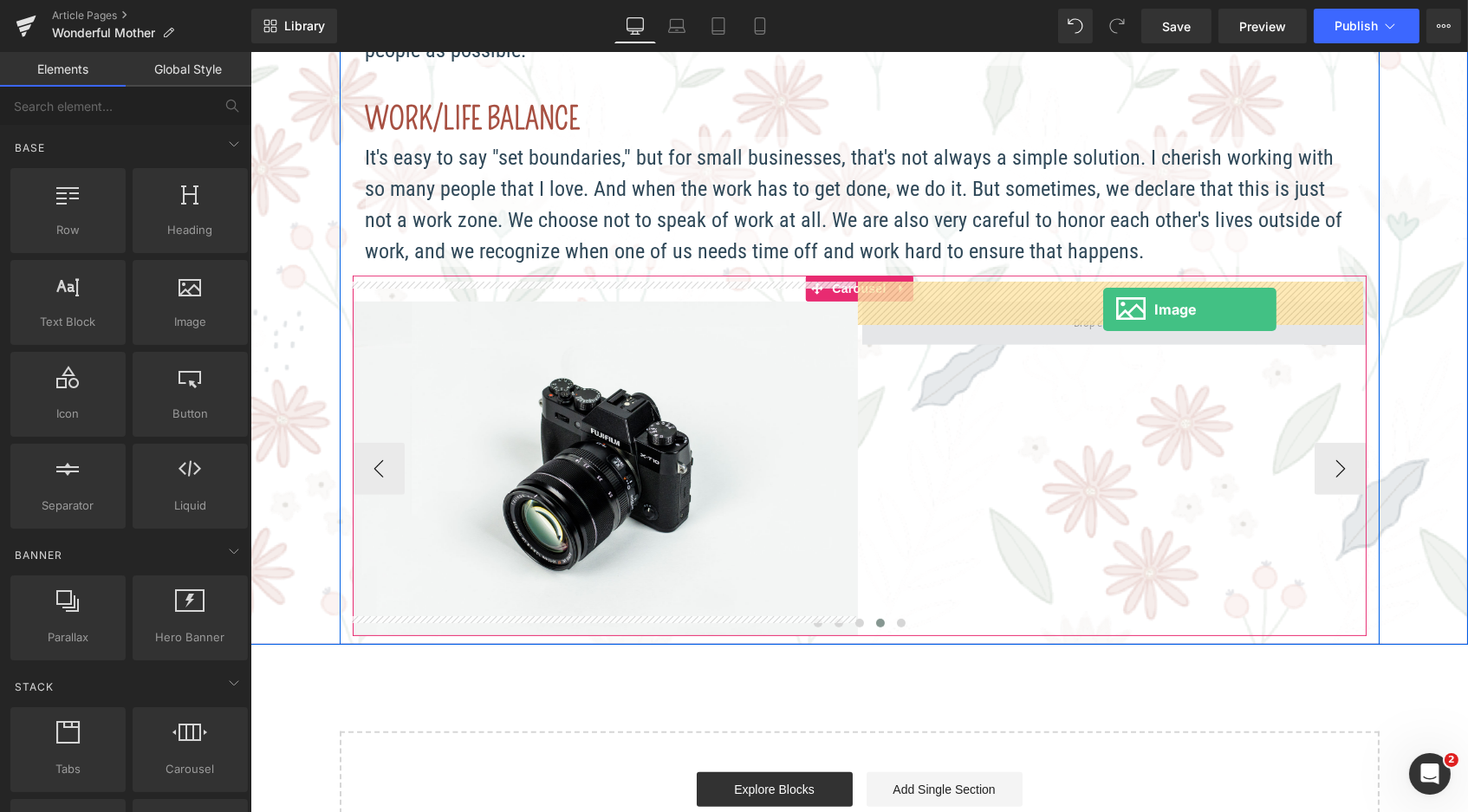
drag, startPoint x: 422, startPoint y: 367, endPoint x: 1104, endPoint y: 309, distance: 684.5
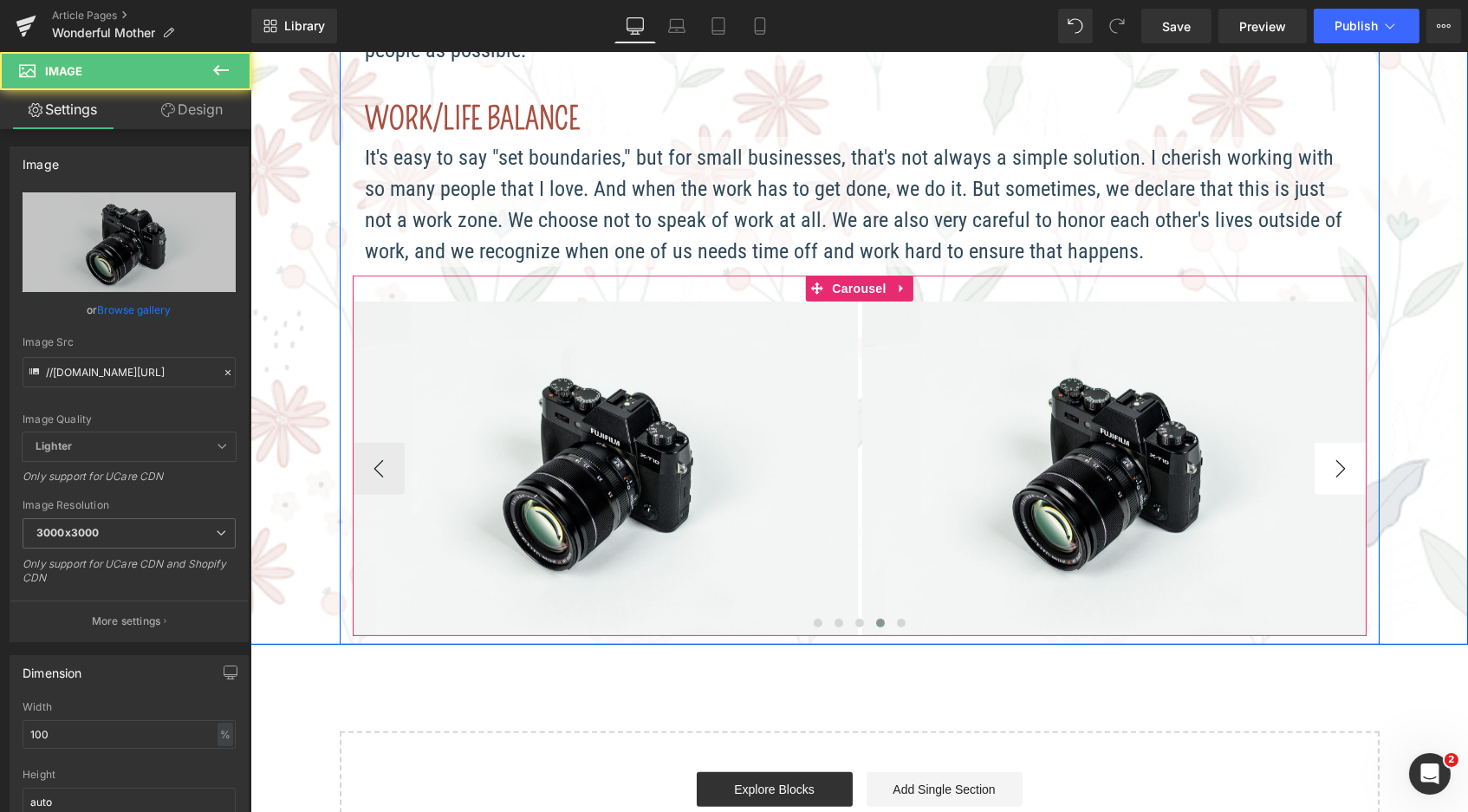
click at [1323, 443] on button "›" at bounding box center [1340, 468] width 52 height 52
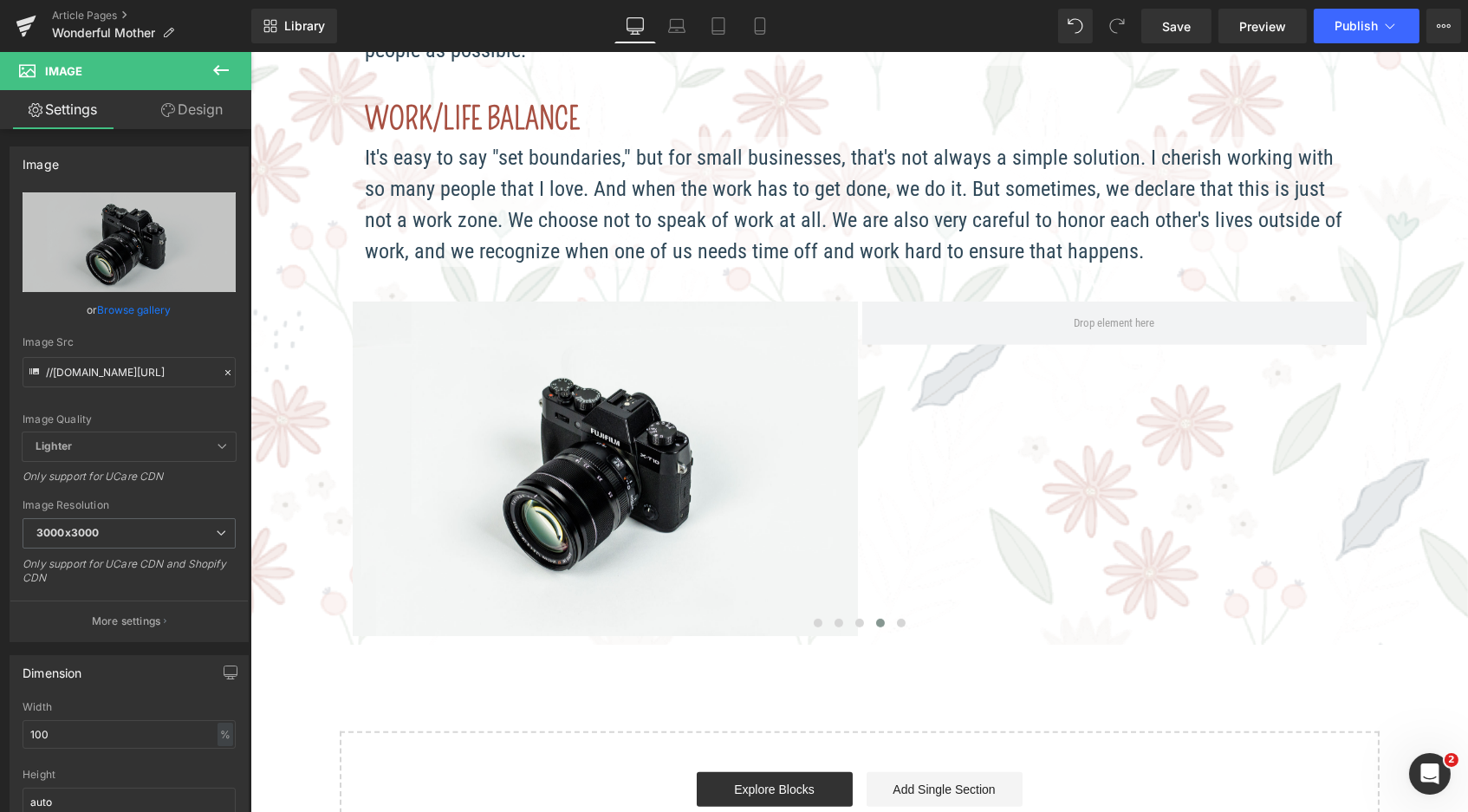
click at [224, 70] on icon at bounding box center [221, 70] width 16 height 11
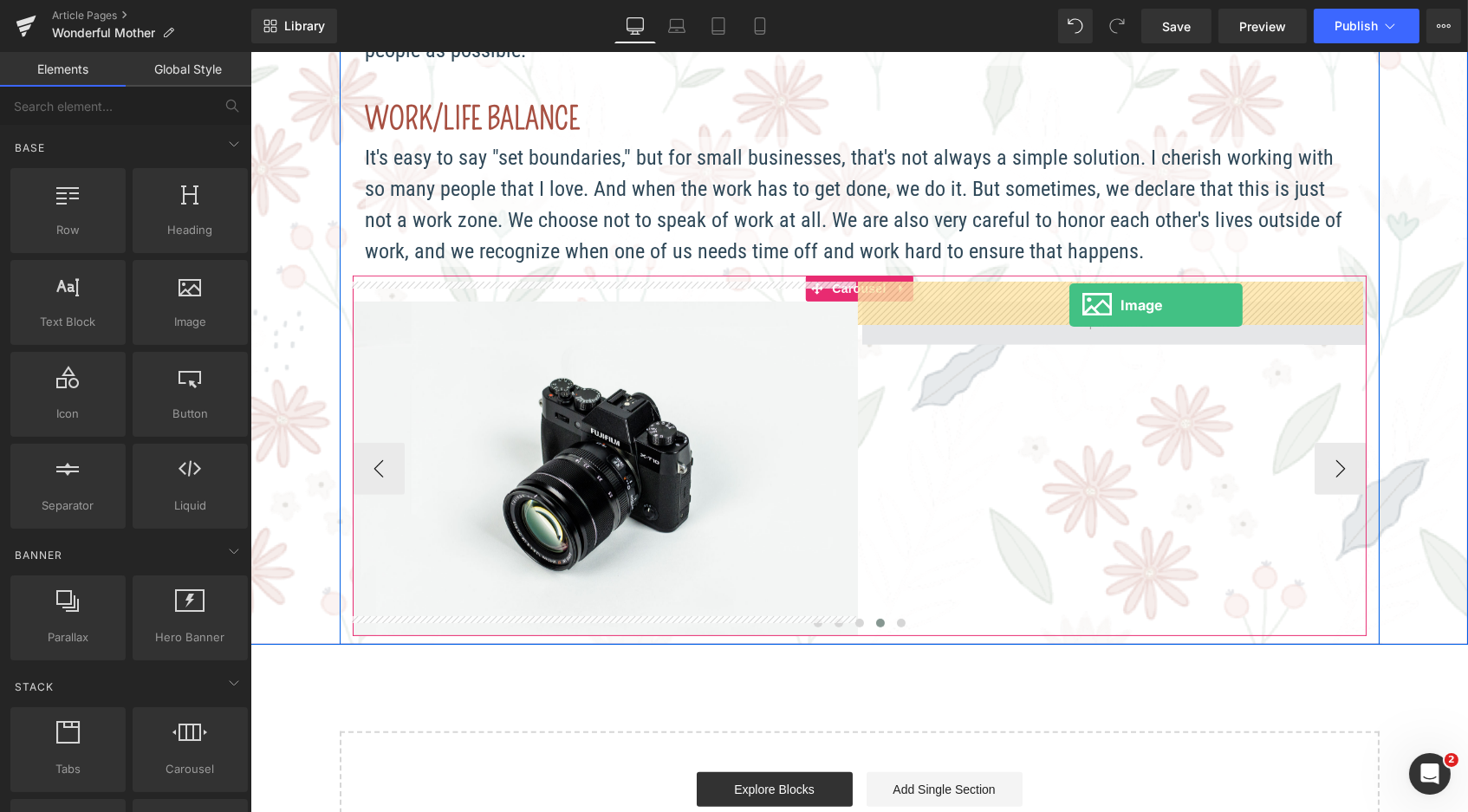
drag, startPoint x: 422, startPoint y: 346, endPoint x: 1072, endPoint y: 311, distance: 650.9
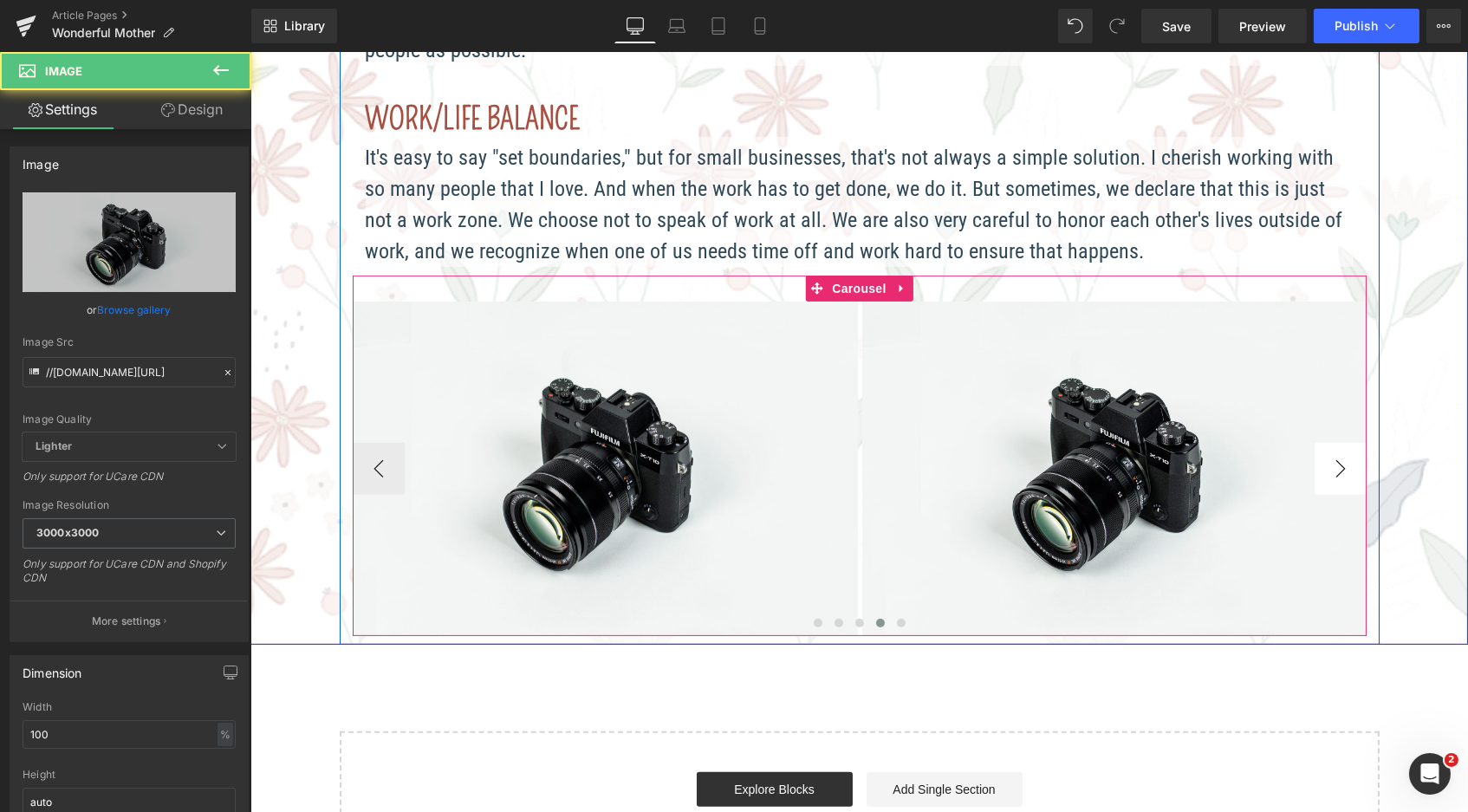
click at [1314, 443] on button "›" at bounding box center [1340, 468] width 52 height 52
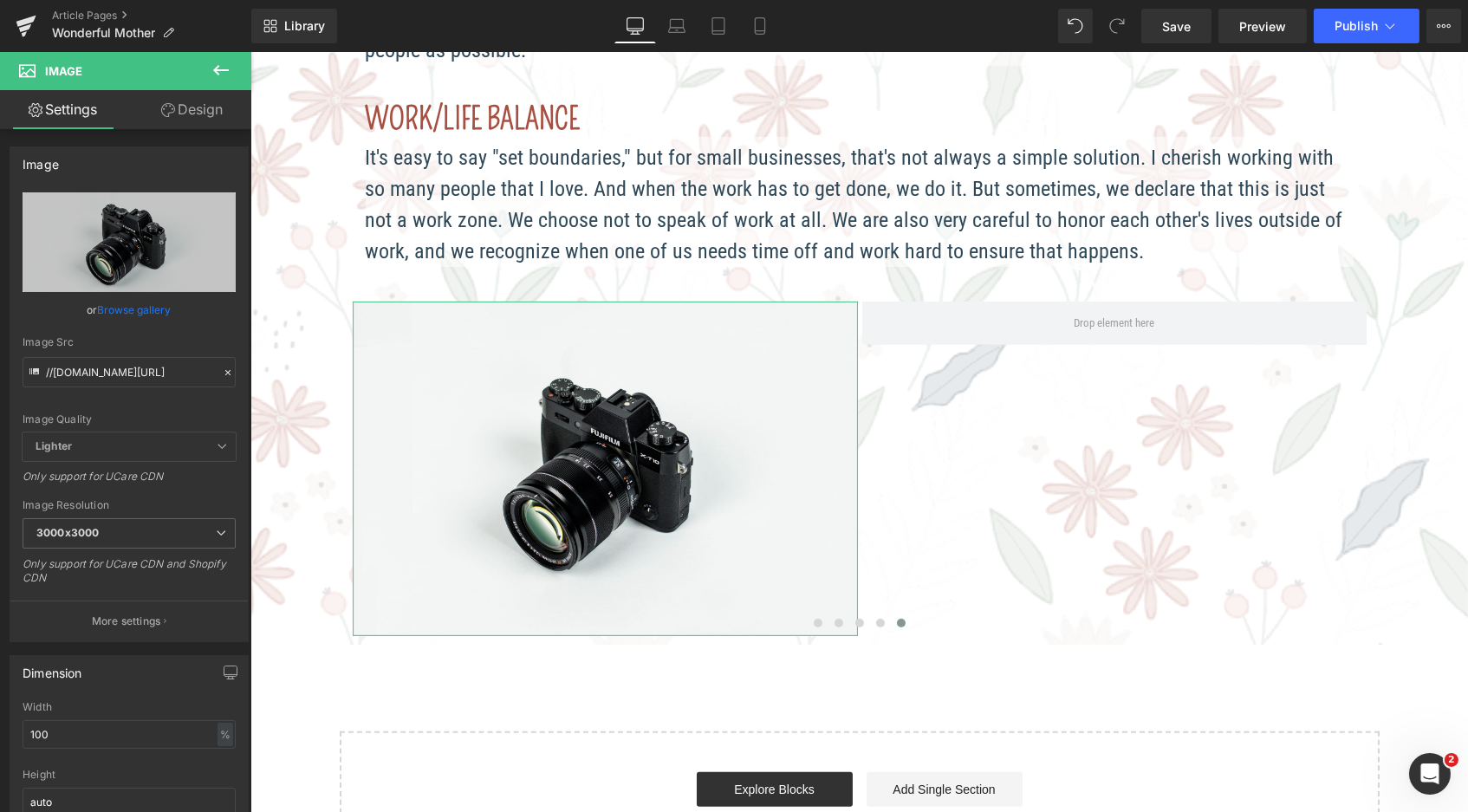
click at [209, 102] on link "Design" at bounding box center [192, 109] width 126 height 39
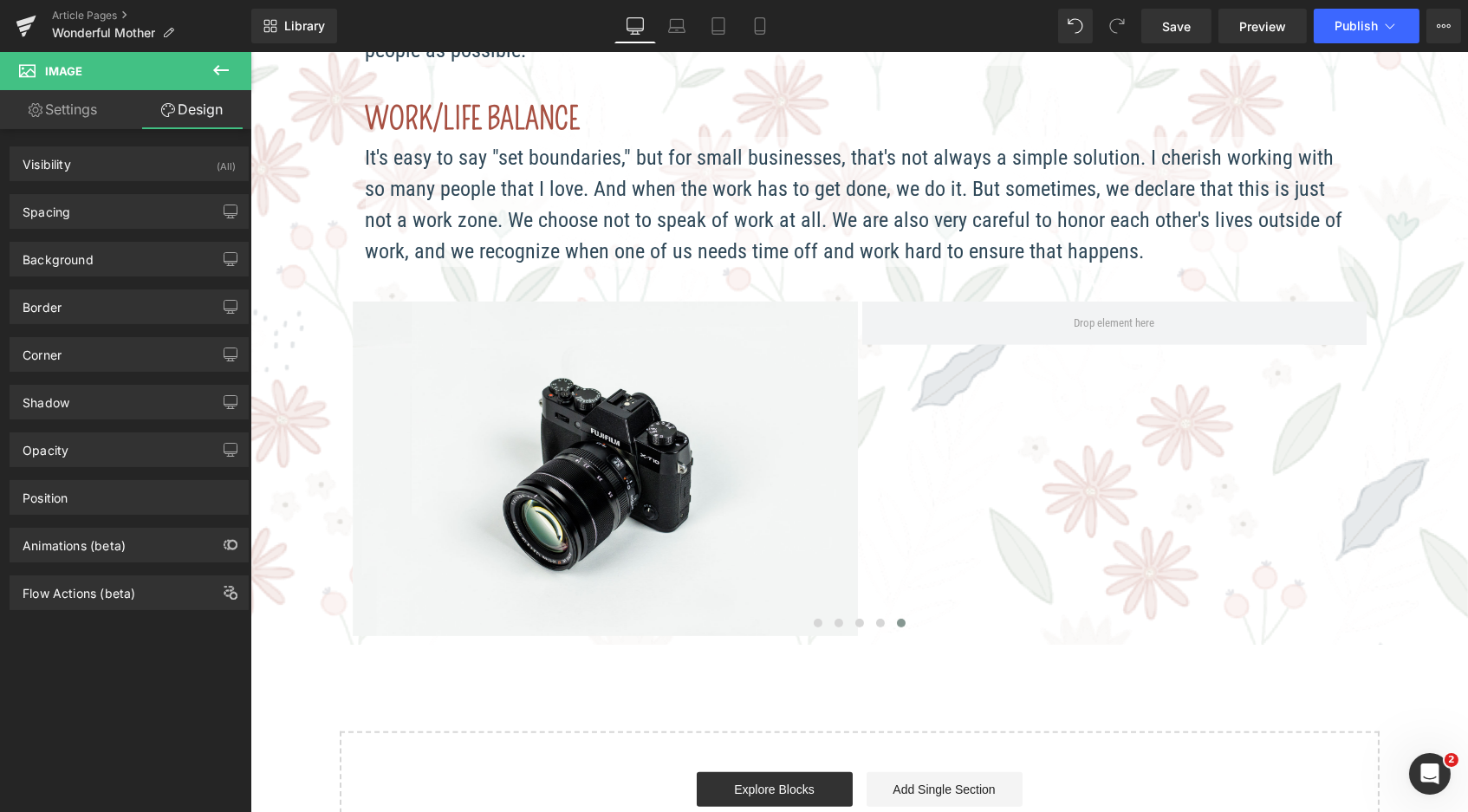
click at [224, 62] on icon at bounding box center [221, 70] width 21 height 21
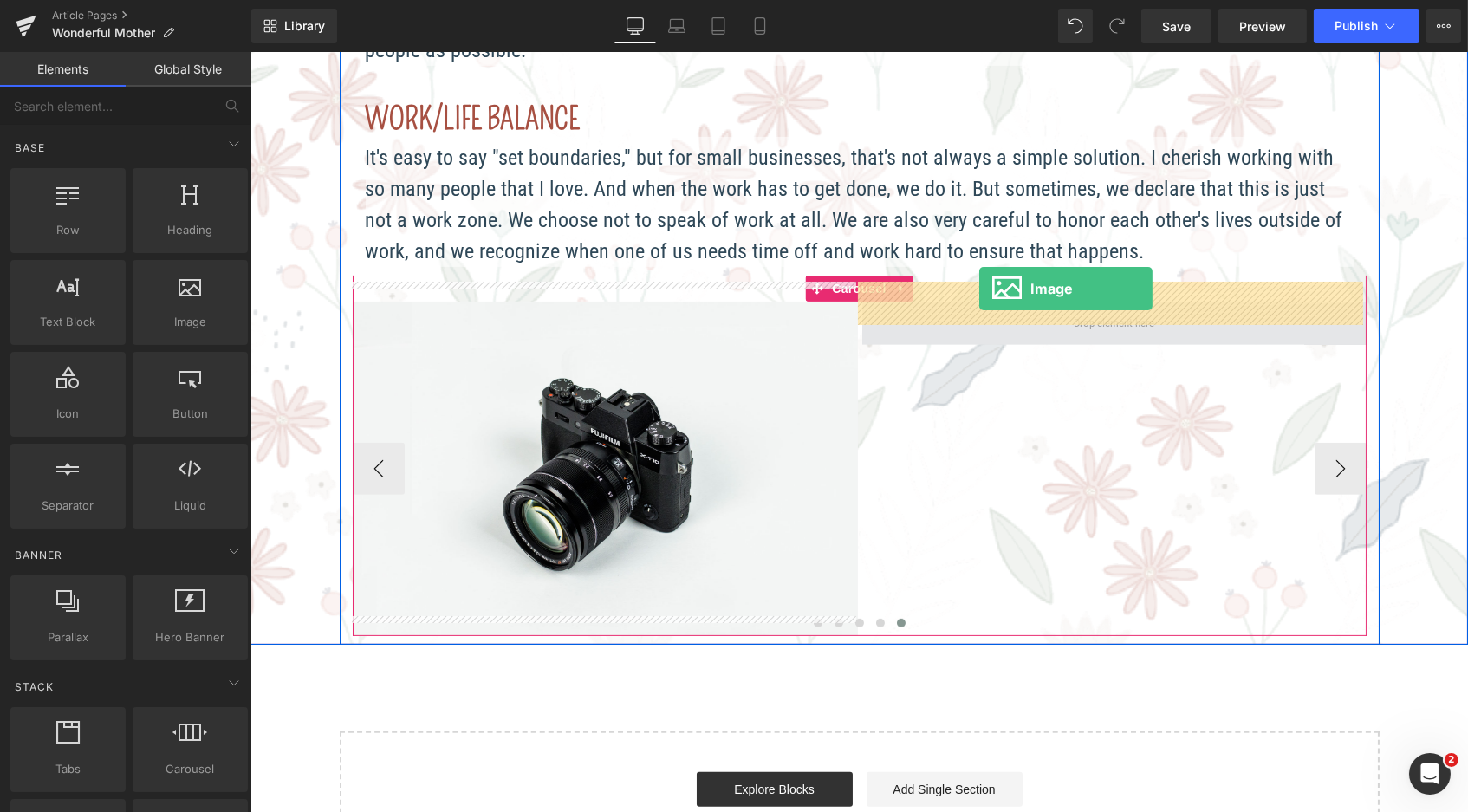
drag, startPoint x: 489, startPoint y: 338, endPoint x: 980, endPoint y: 292, distance: 493.2
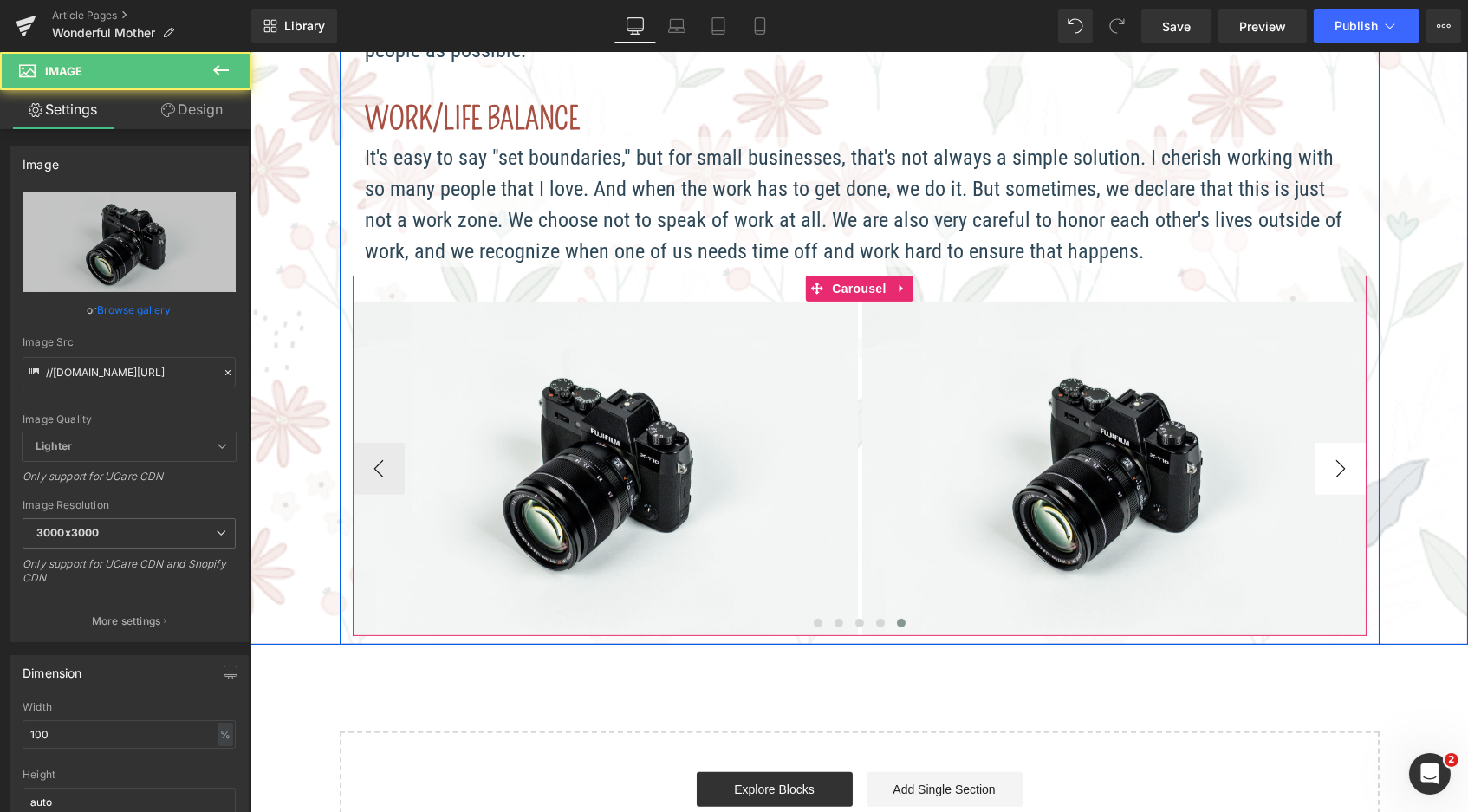
click at [1332, 460] on button "›" at bounding box center [1340, 468] width 52 height 52
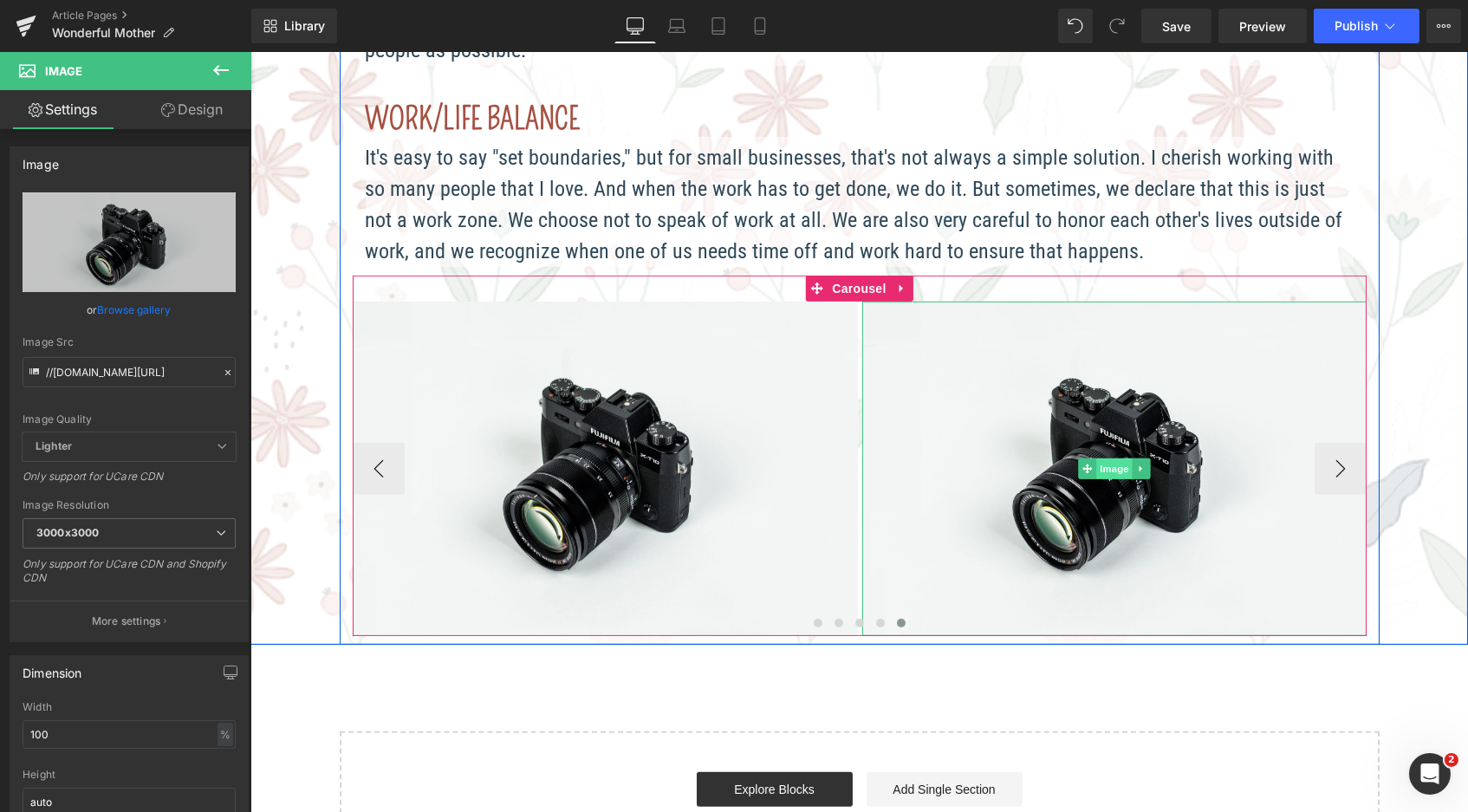
click at [1102, 458] on span "Image" at bounding box center [1113, 469] width 36 height 21
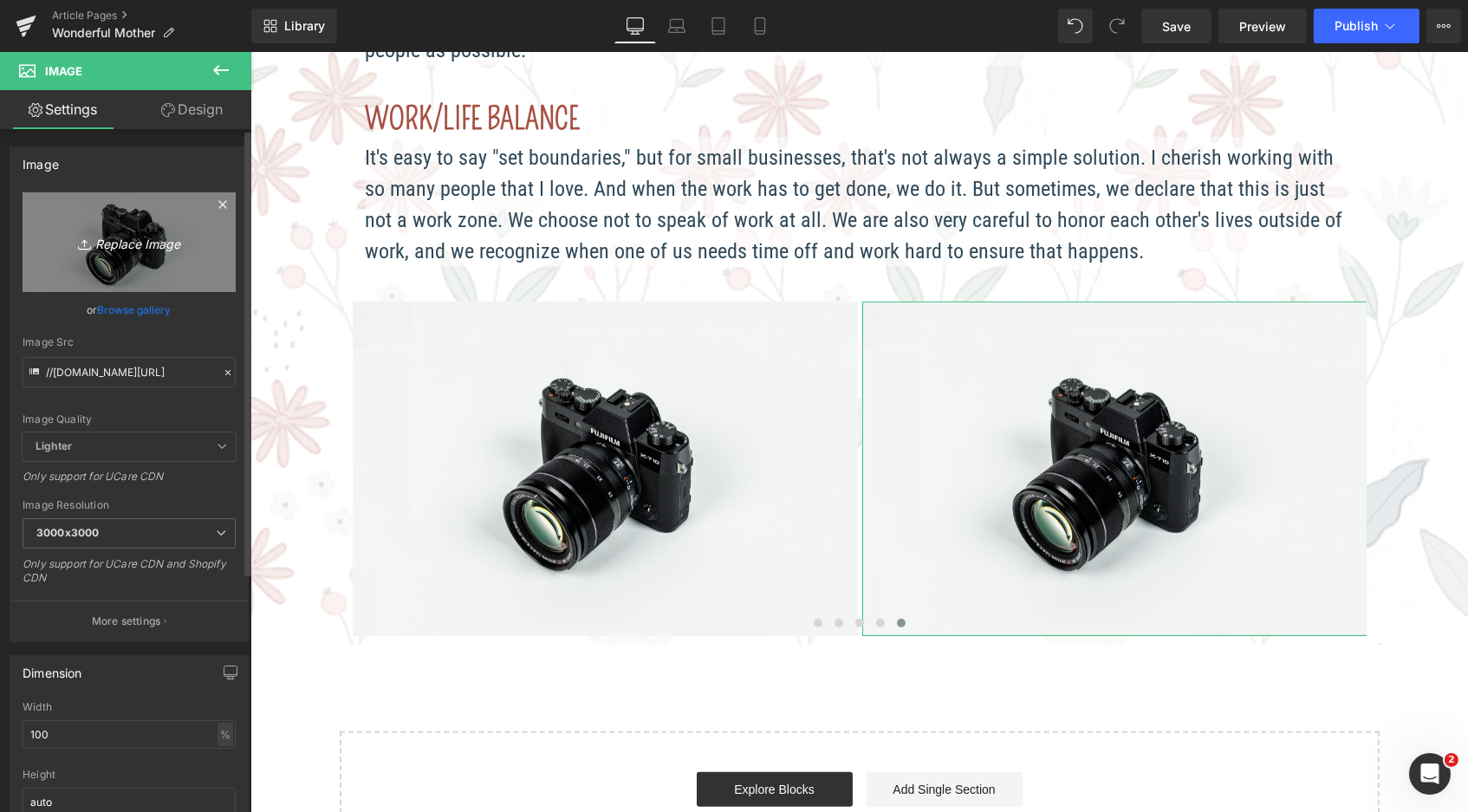
click at [126, 247] on icon "Replace Image" at bounding box center [129, 242] width 139 height 22
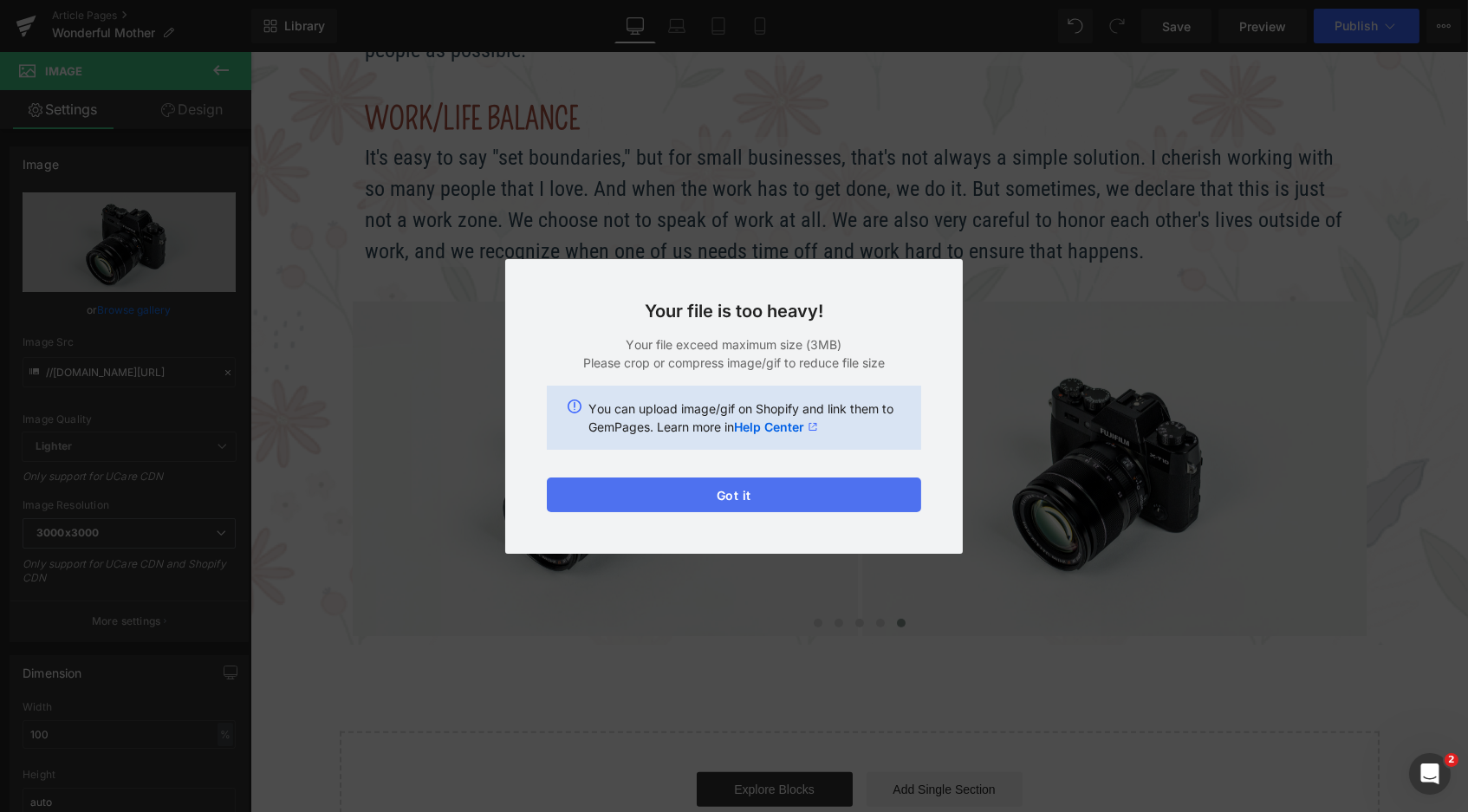
click at [723, 492] on button "Got it" at bounding box center [733, 494] width 374 height 34
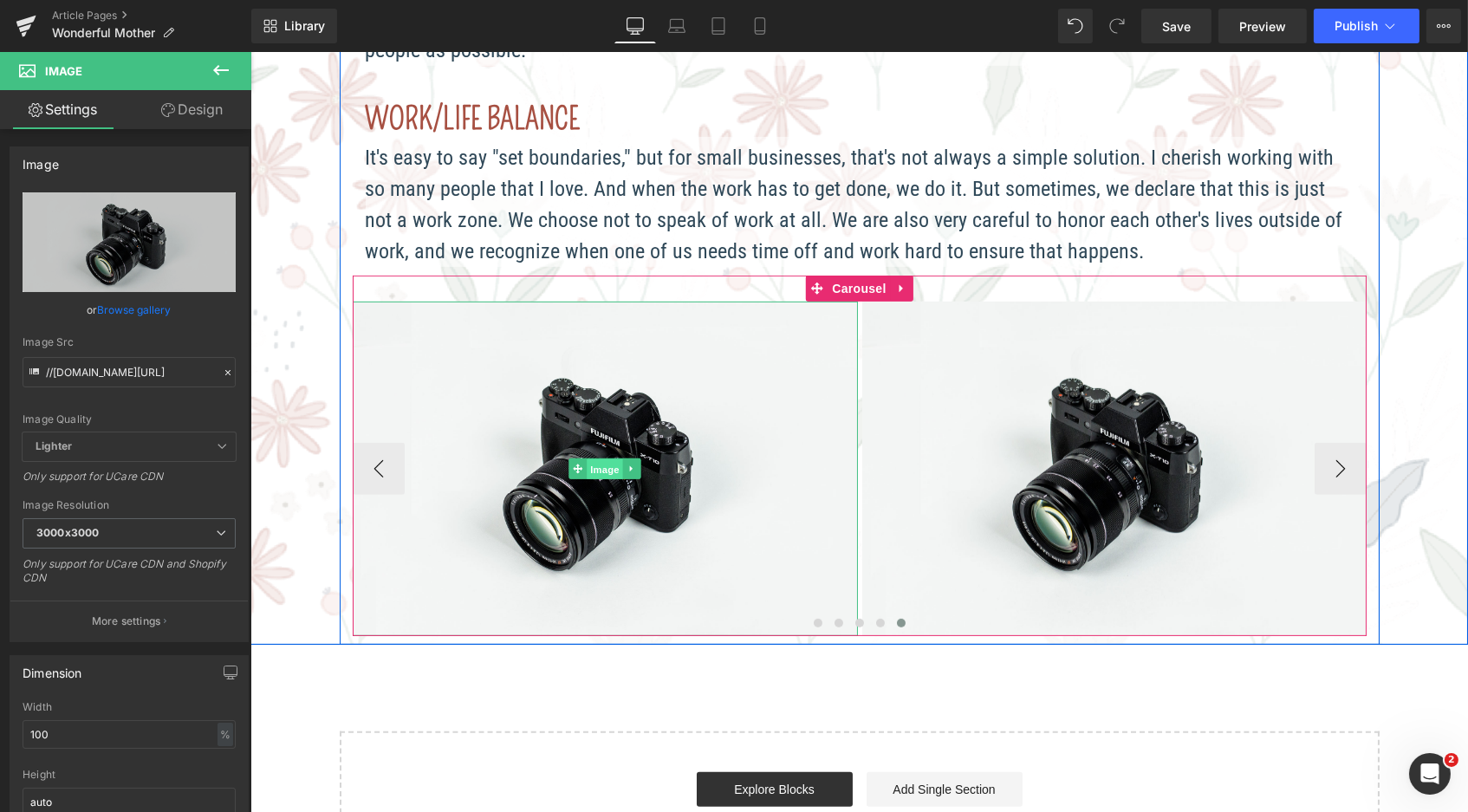
click at [602, 459] on span "Image" at bounding box center [604, 470] width 36 height 21
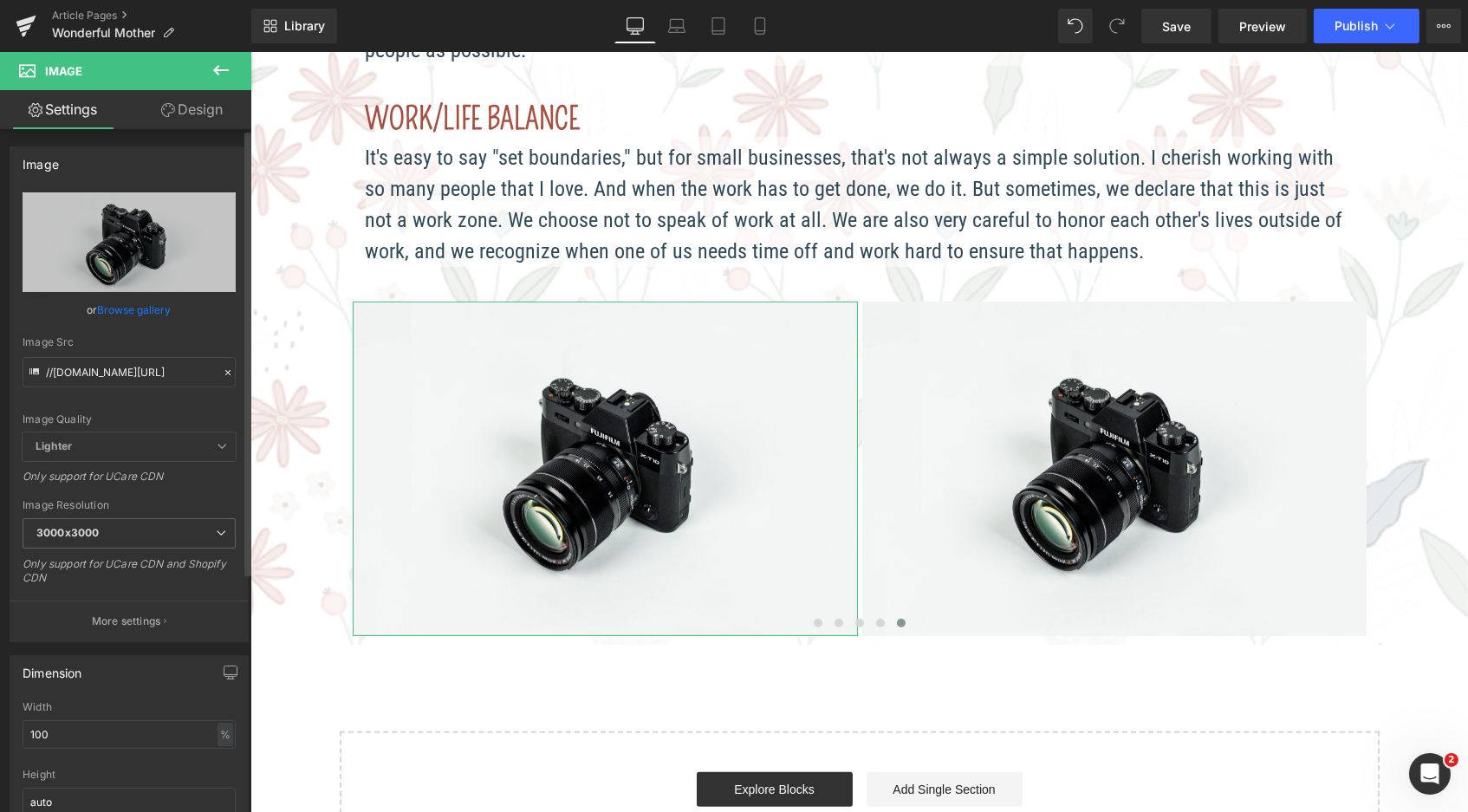
click at [114, 315] on link "Browse gallery" at bounding box center [135, 310] width 74 height 30
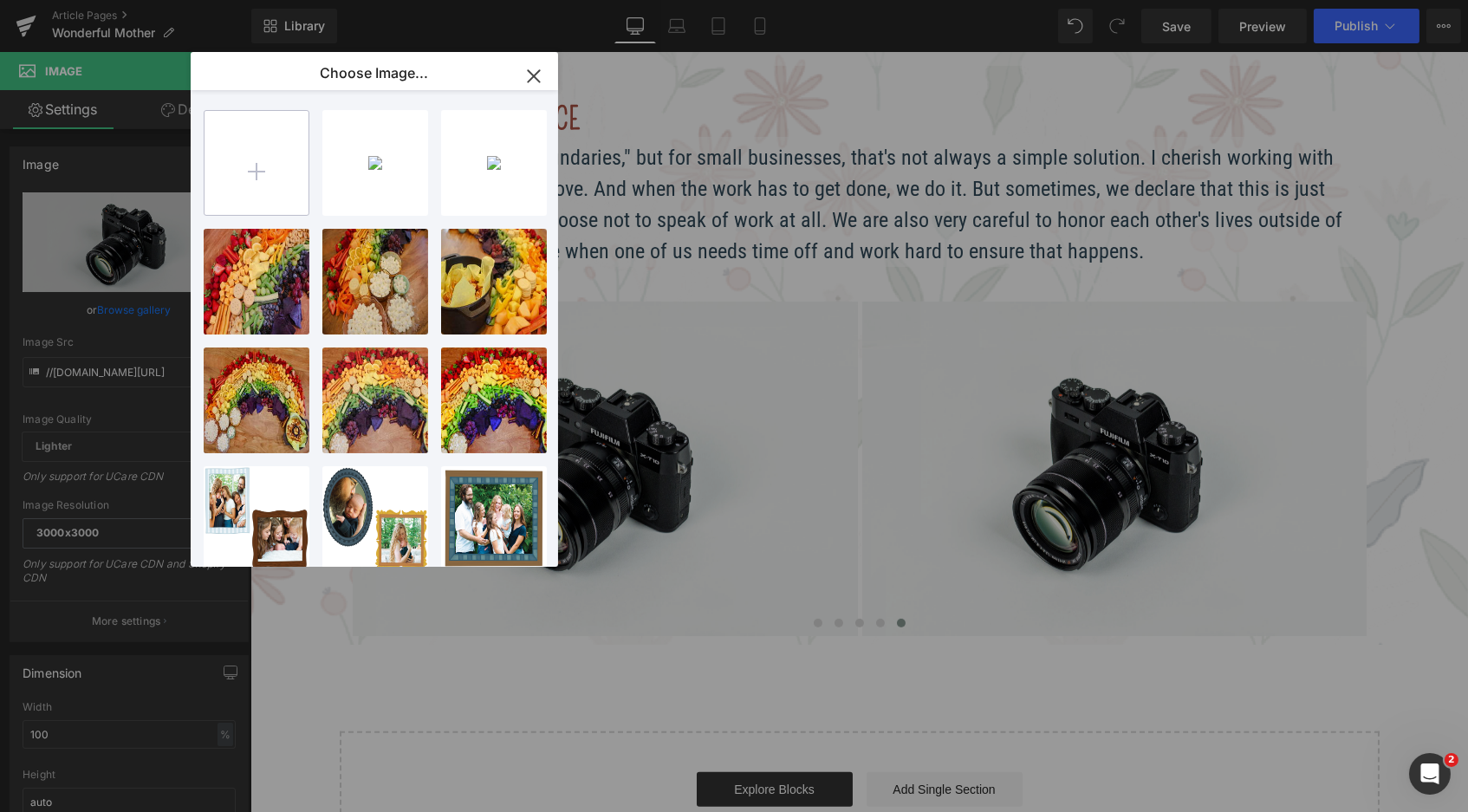
click at [246, 171] on input "file" at bounding box center [256, 163] width 104 height 104
type input "C:\fakepath\Blog_WonderfulMother_reviews-09.jpg"
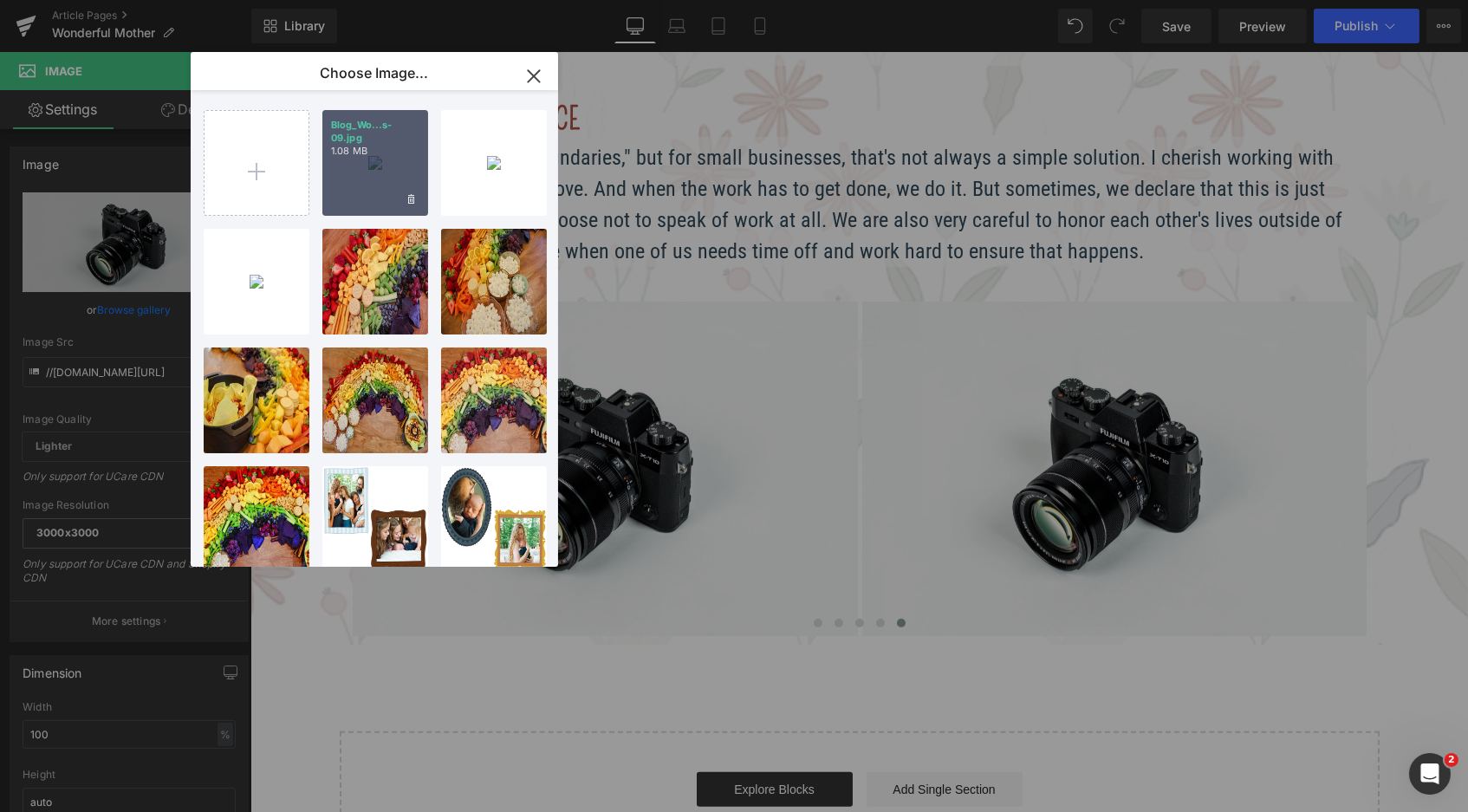
click at [400, 135] on p "Blog_Wo...s-09.jpg" at bounding box center [375, 132] width 88 height 26
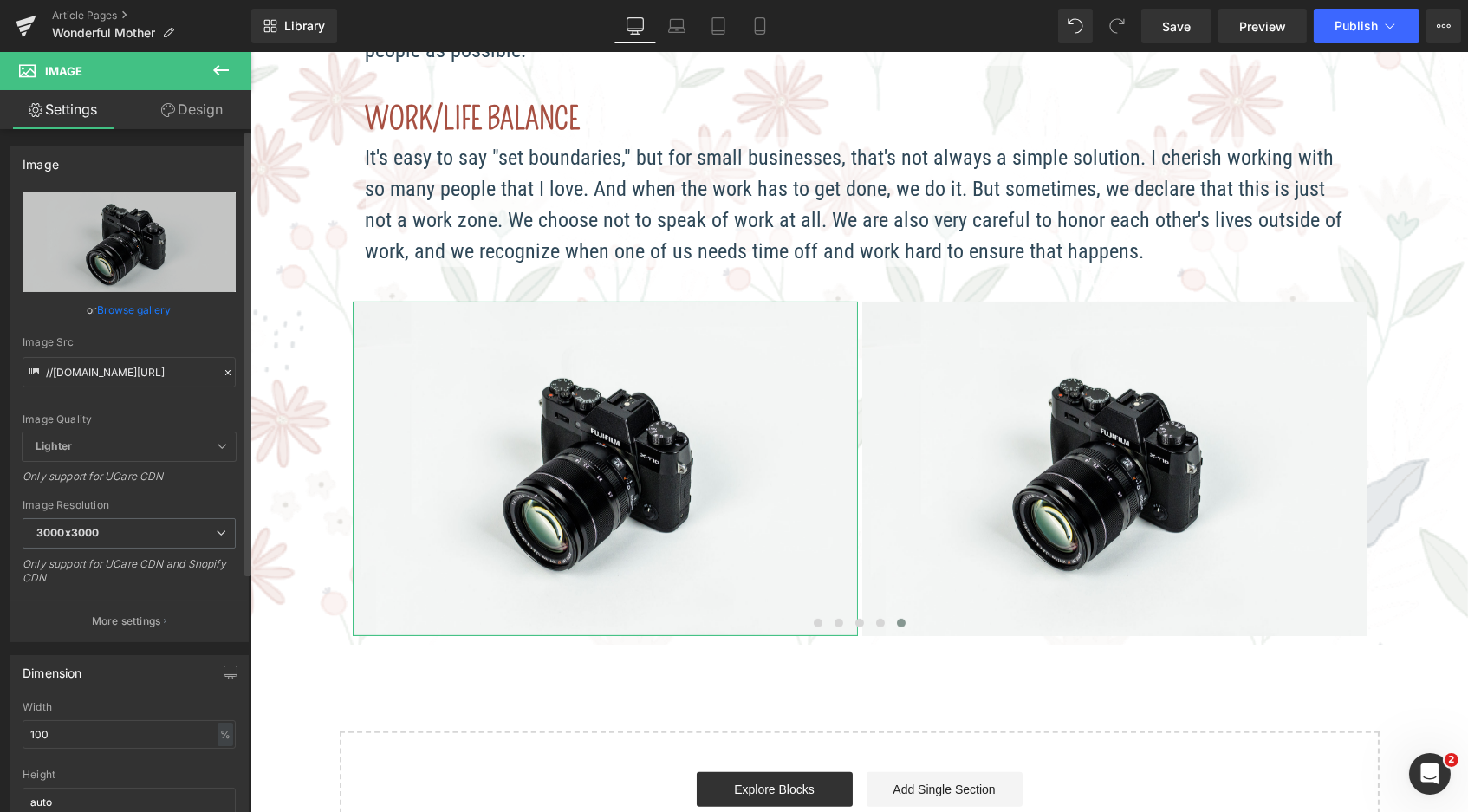
click at [151, 311] on link "Browse gallery" at bounding box center [135, 310] width 74 height 30
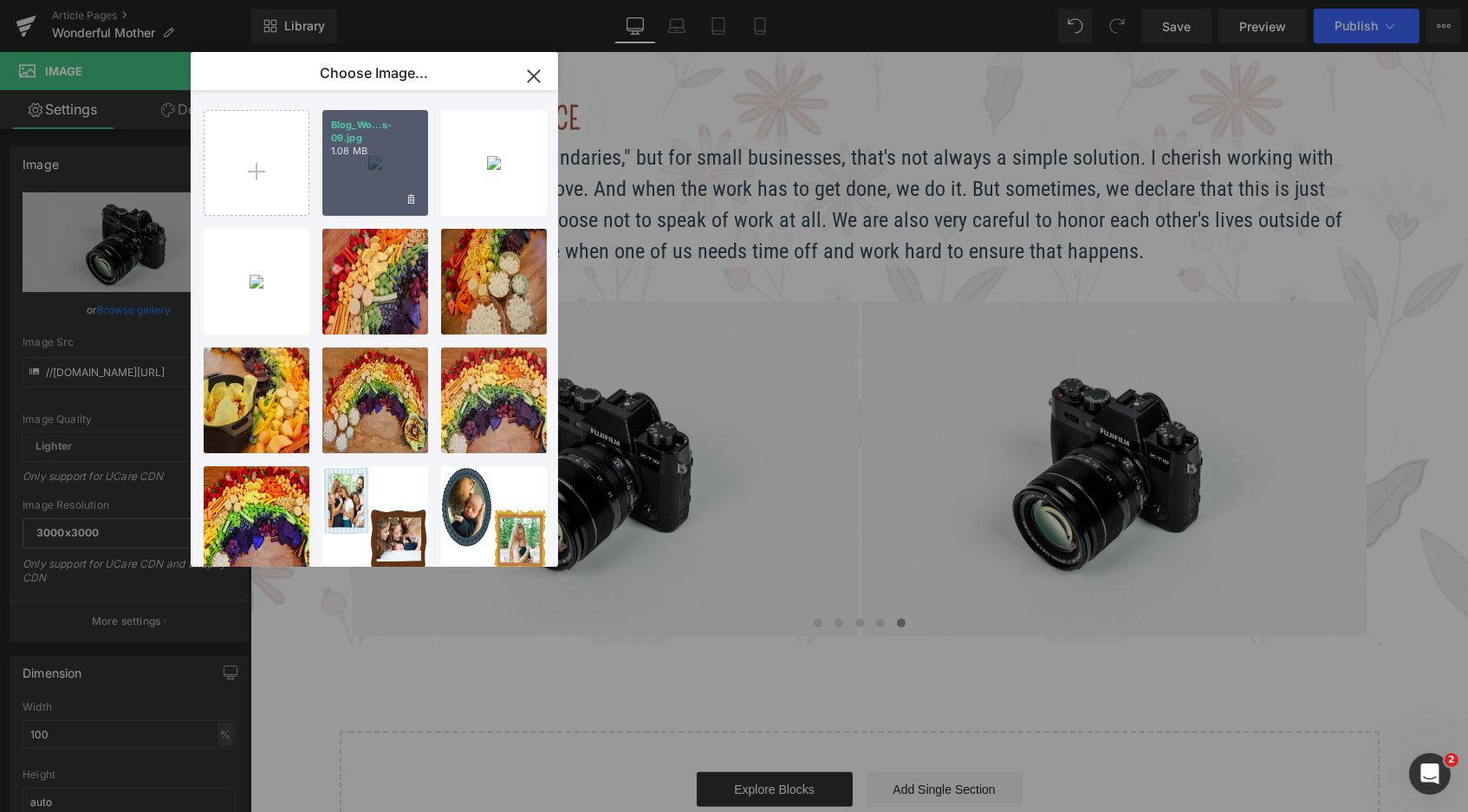
click at [363, 150] on p "1.08 MB" at bounding box center [375, 150] width 88 height 13
type input "[URL][DOMAIN_NAME]"
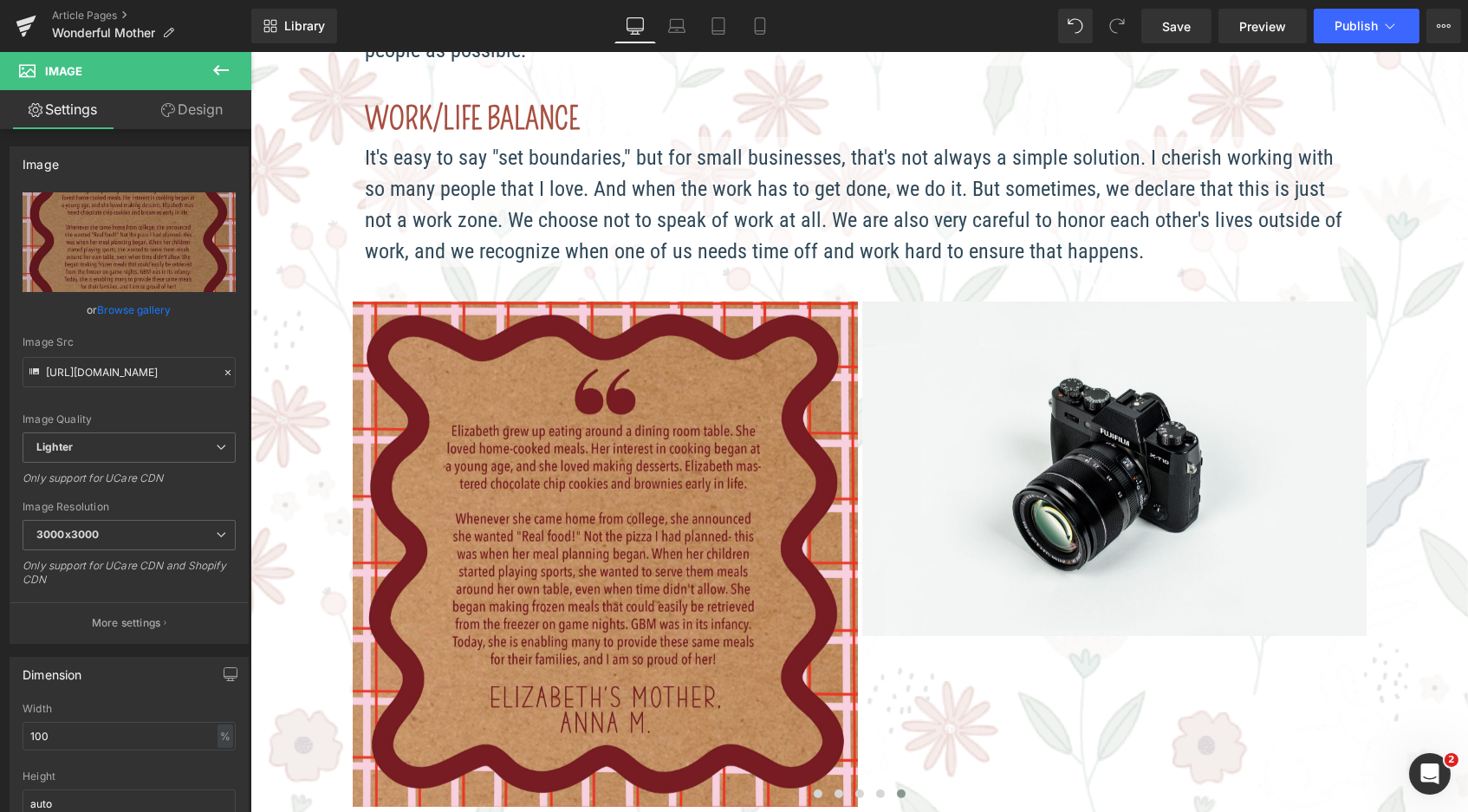
scroll to position [2783, 1211]
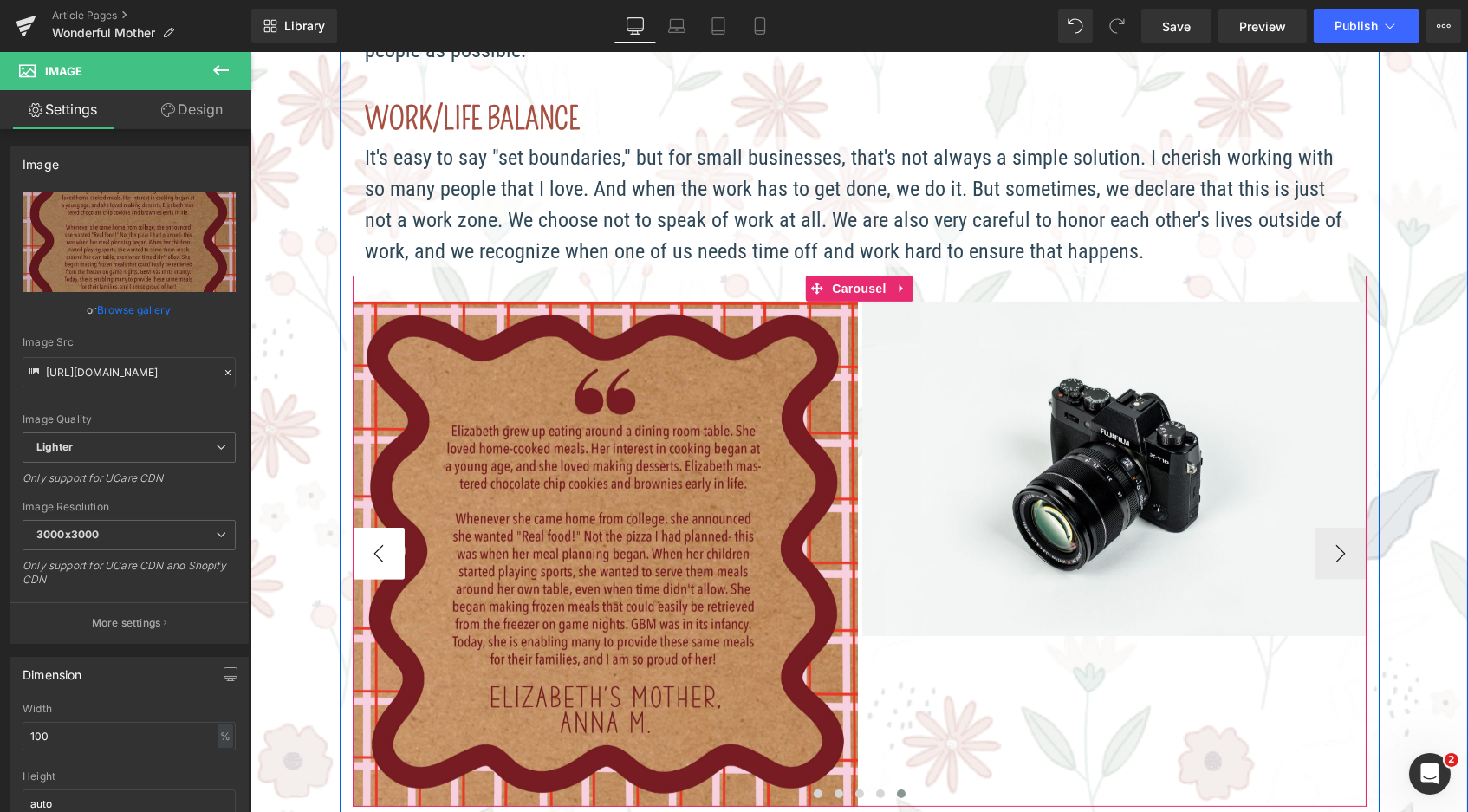
click at [373, 534] on button "‹" at bounding box center [378, 553] width 52 height 52
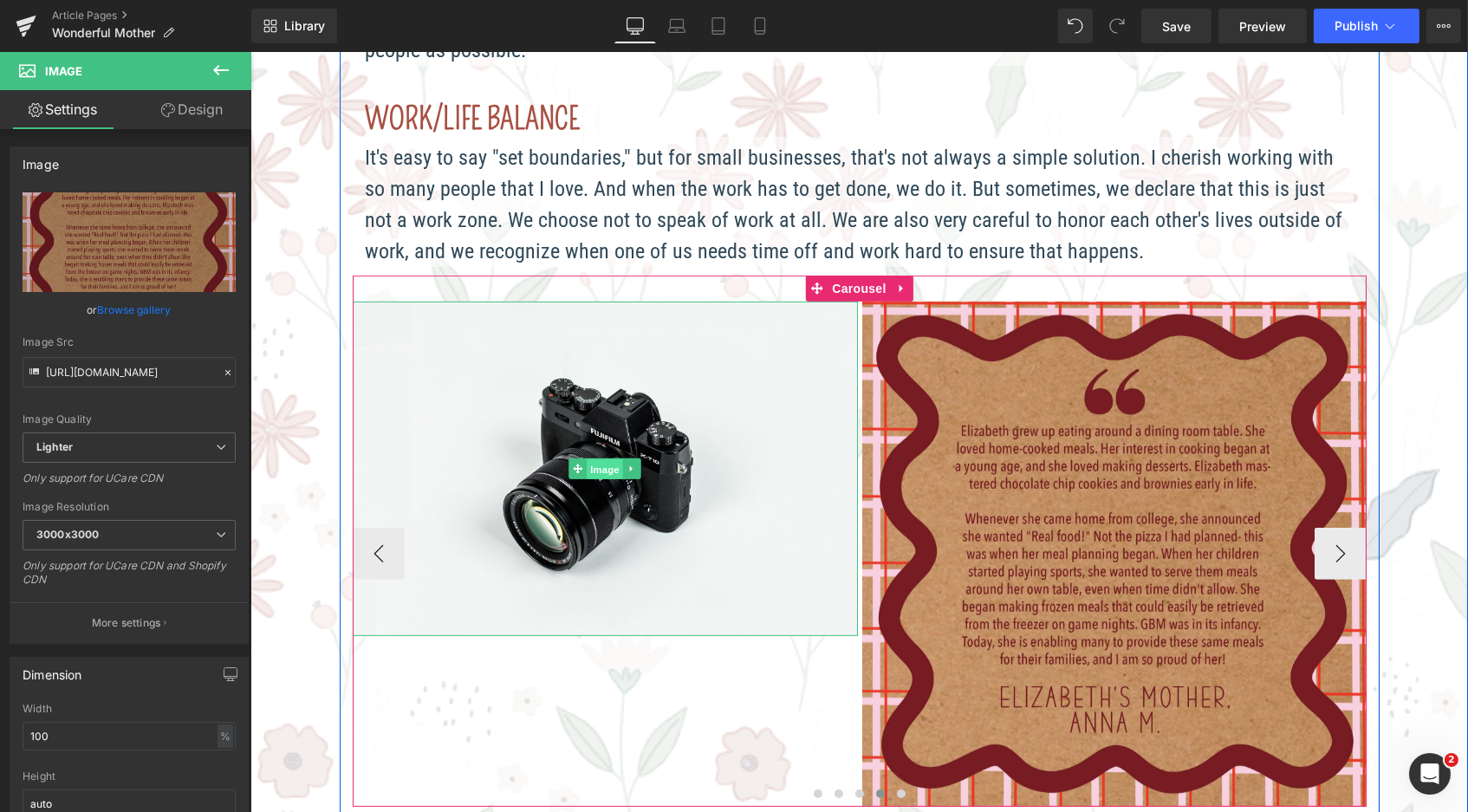
click at [593, 459] on span "Image" at bounding box center [604, 470] width 36 height 21
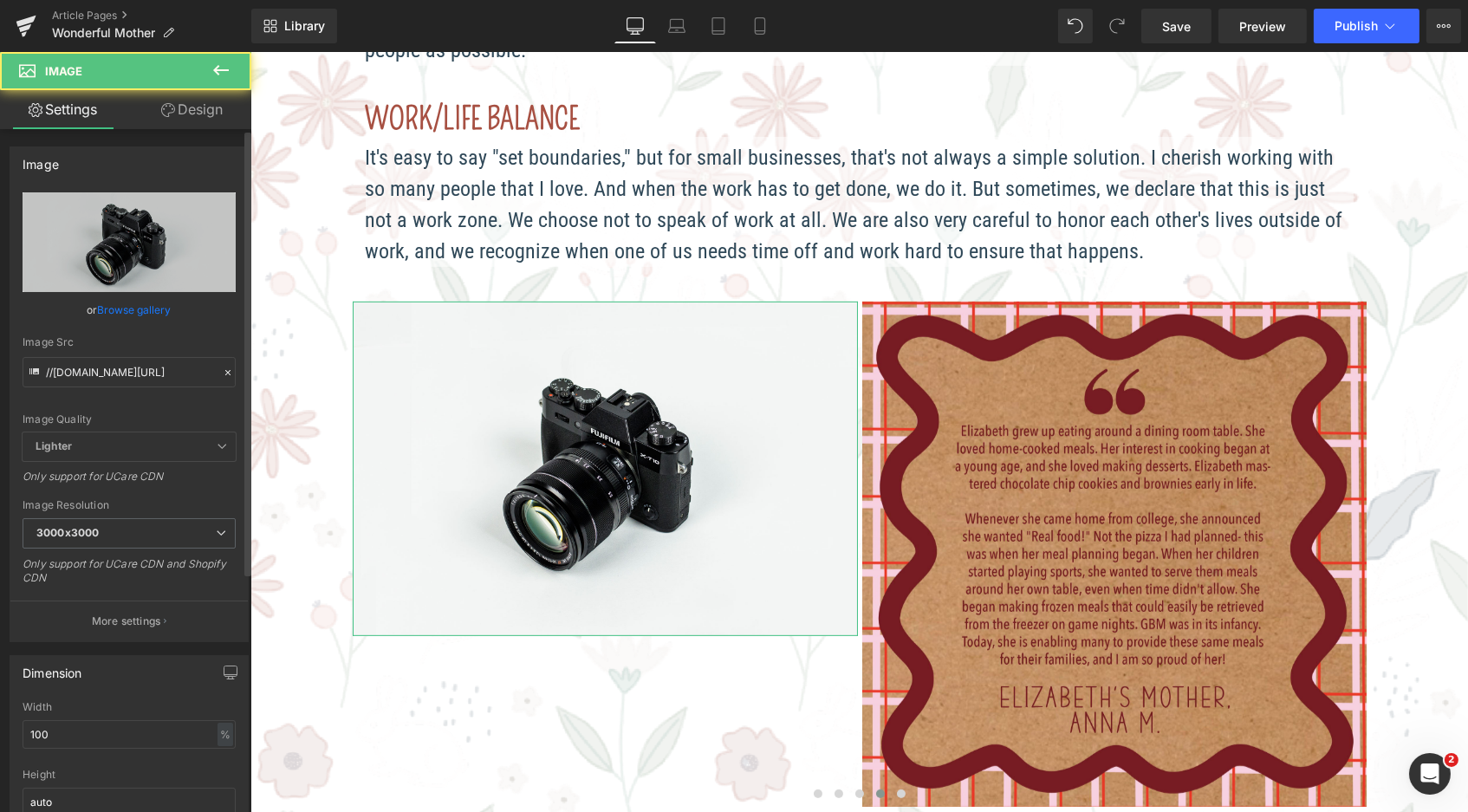
click at [152, 307] on link "Browse gallery" at bounding box center [135, 310] width 74 height 30
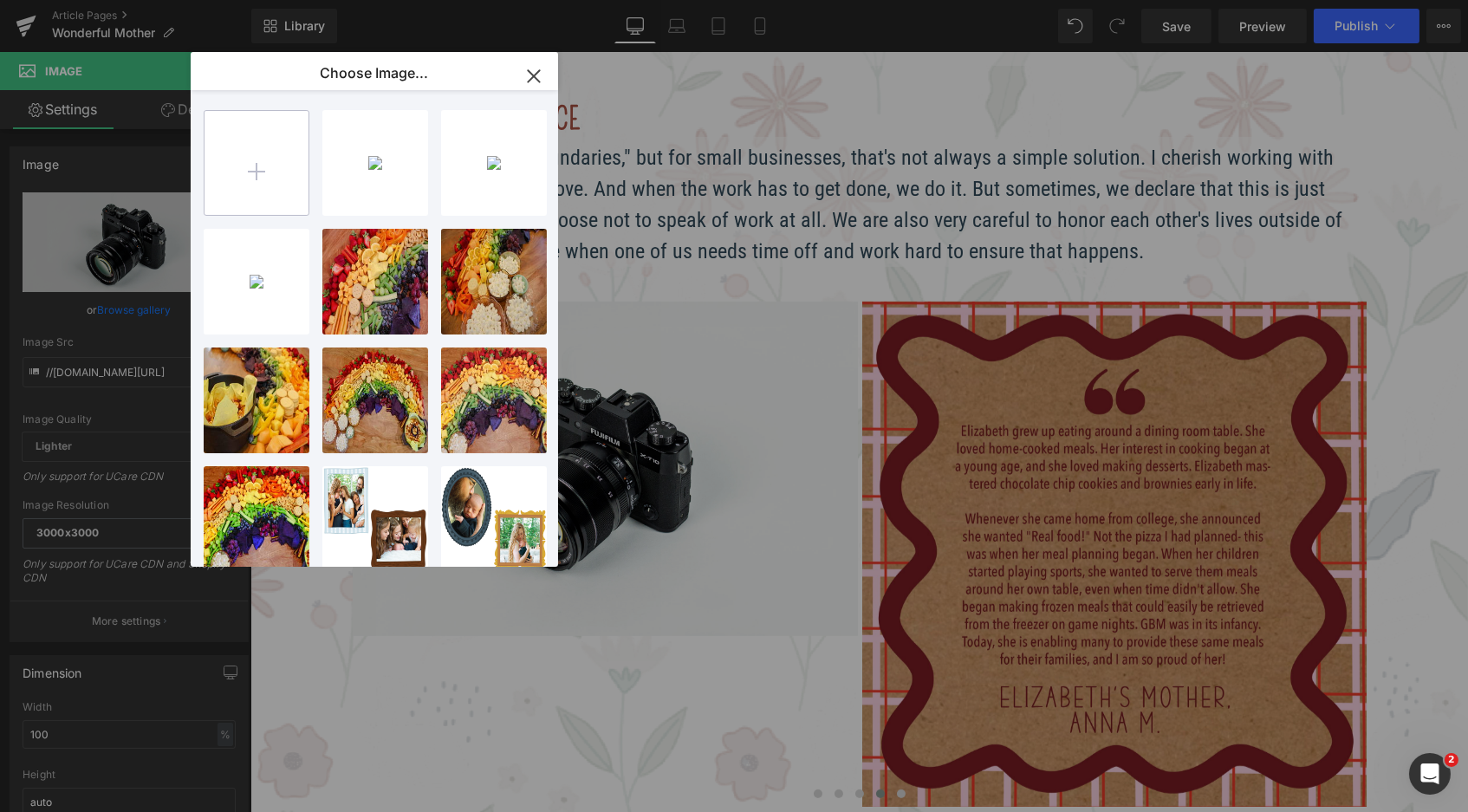
click at [222, 158] on input "file" at bounding box center [256, 163] width 104 height 104
type input "C:\fakepath\Blog_WonderfulMother_reviews-08.jpg"
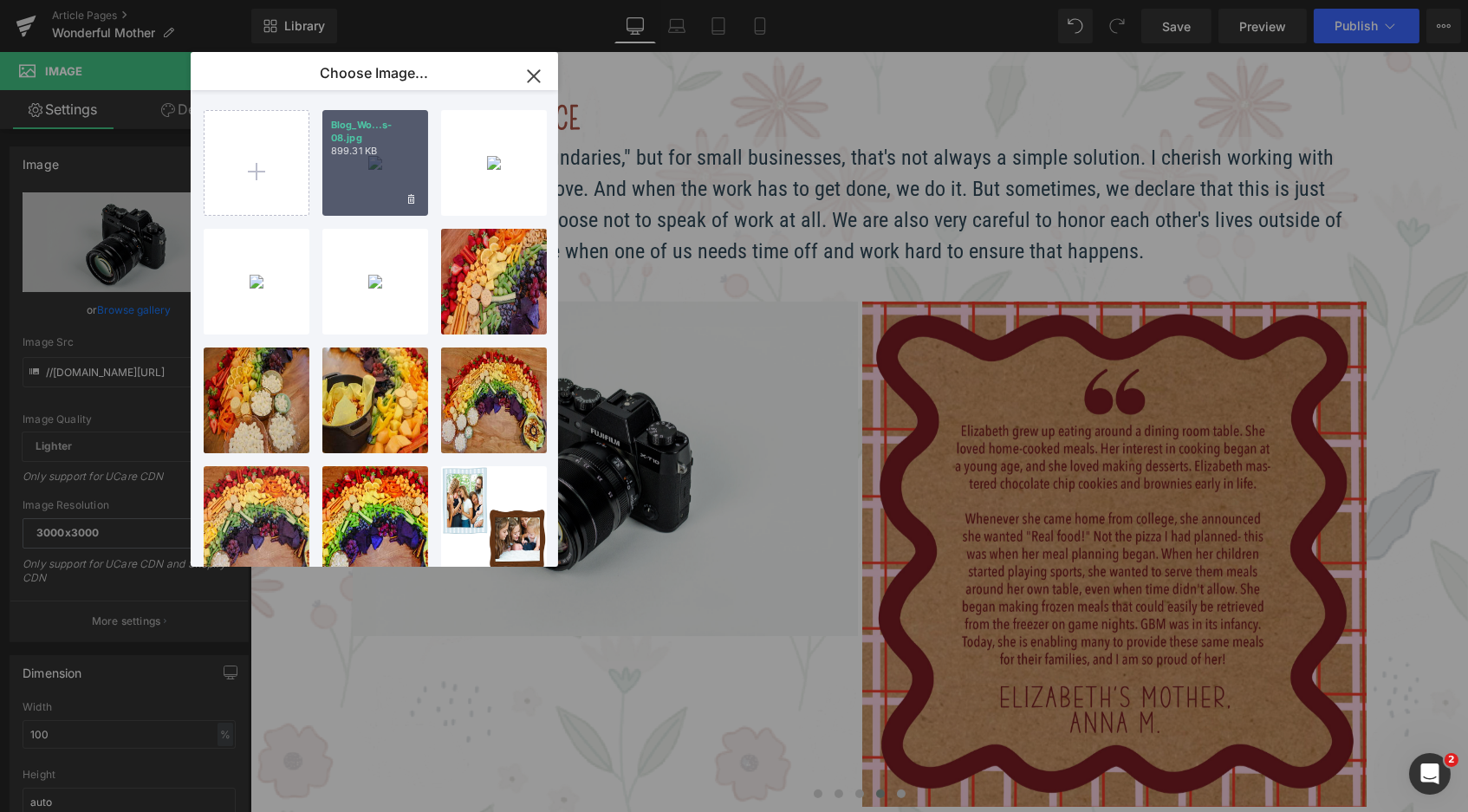
click at [377, 169] on div "Blog_Wo...s-08.jpg 899.31 KB" at bounding box center [375, 163] width 106 height 106
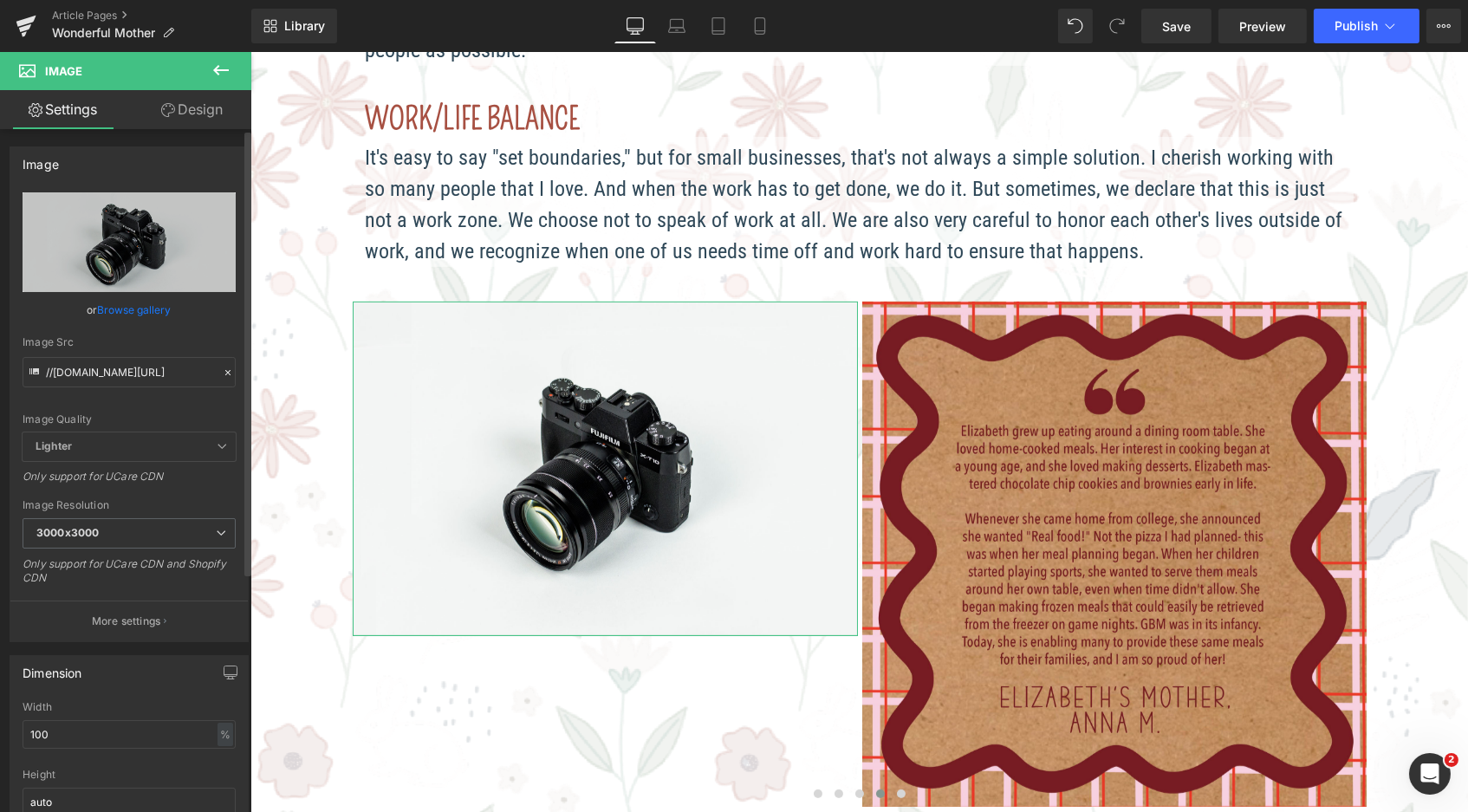
click at [146, 311] on link "Browse gallery" at bounding box center [135, 310] width 74 height 30
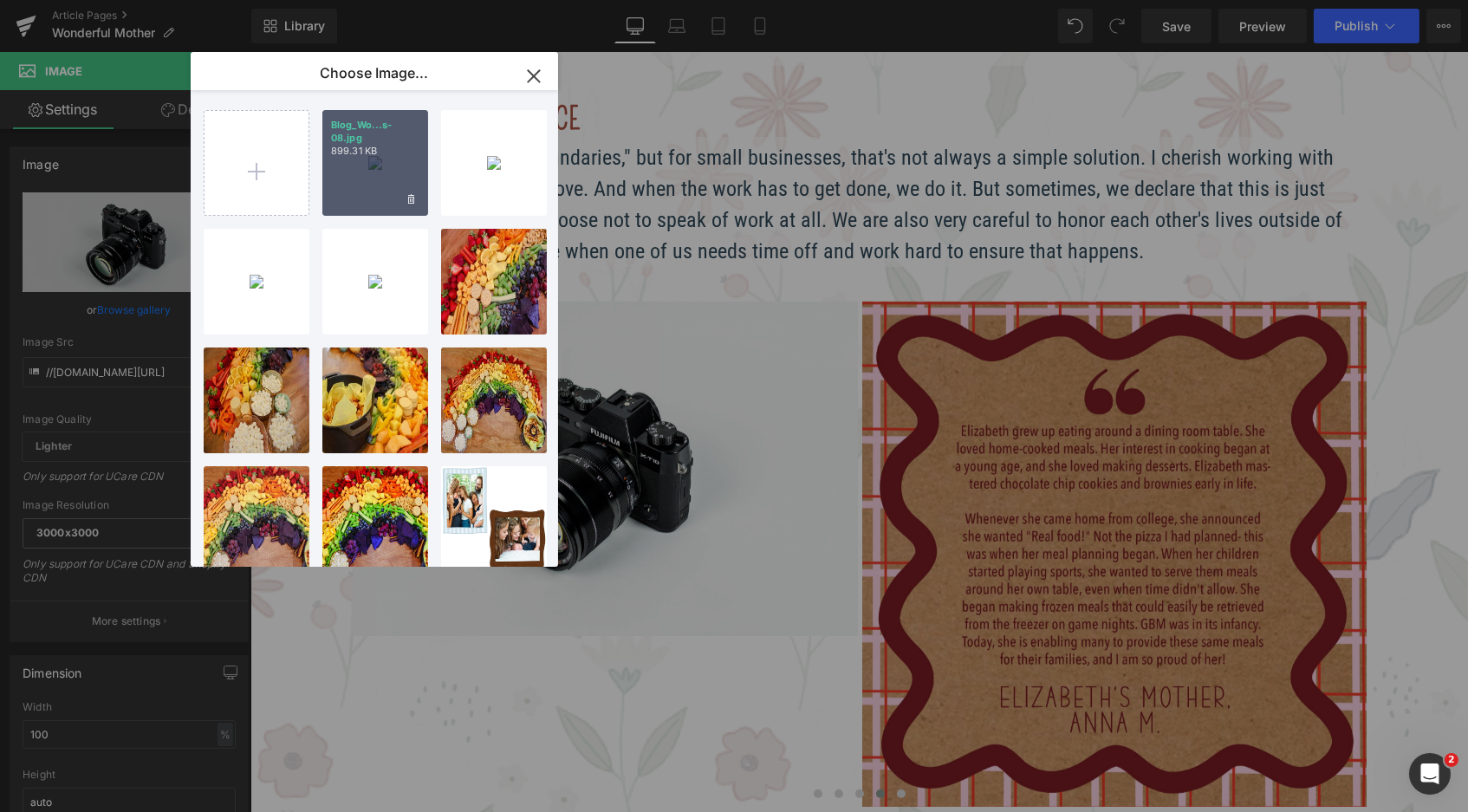
click at [365, 183] on div "Blog_Wo...s-08.jpg 899.31 KB" at bounding box center [375, 163] width 106 height 106
type input "https://ucarecdn.com/59c1b37f-89bc-44e0-ae56-8e1b585d9bd1/-/format/auto/-/previ…"
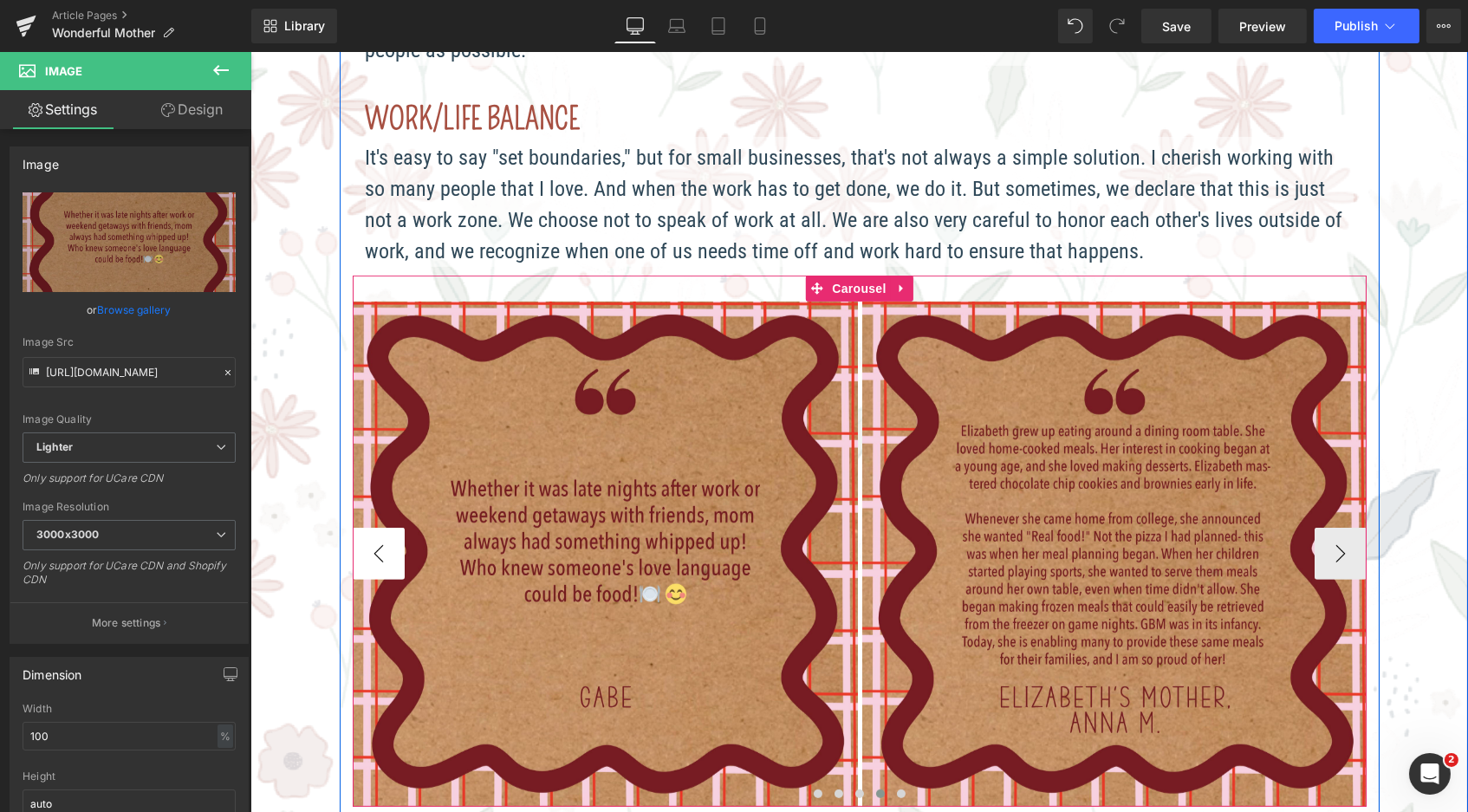
click at [369, 538] on button "‹" at bounding box center [378, 553] width 52 height 52
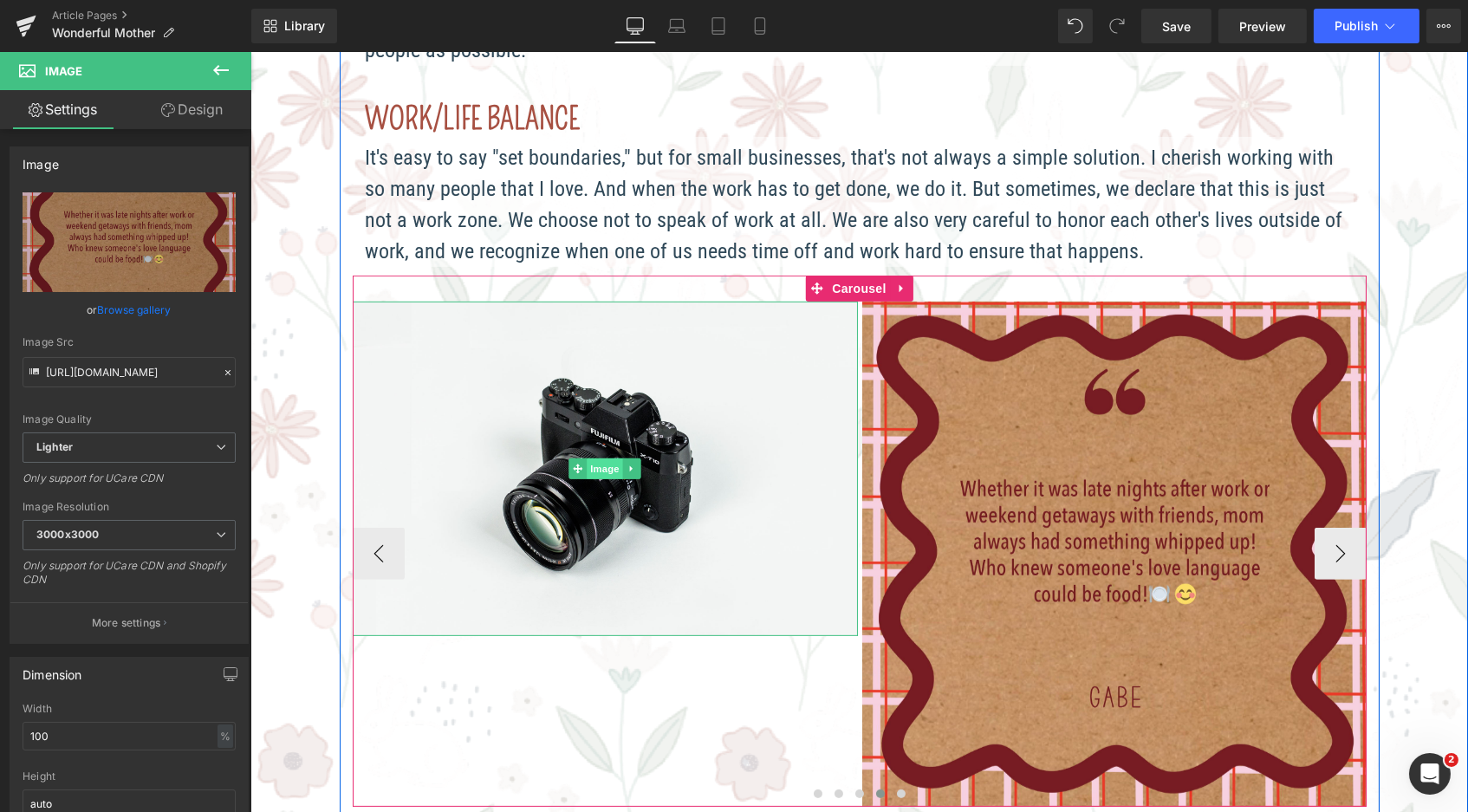
click at [605, 458] on span "Image" at bounding box center [604, 469] width 36 height 21
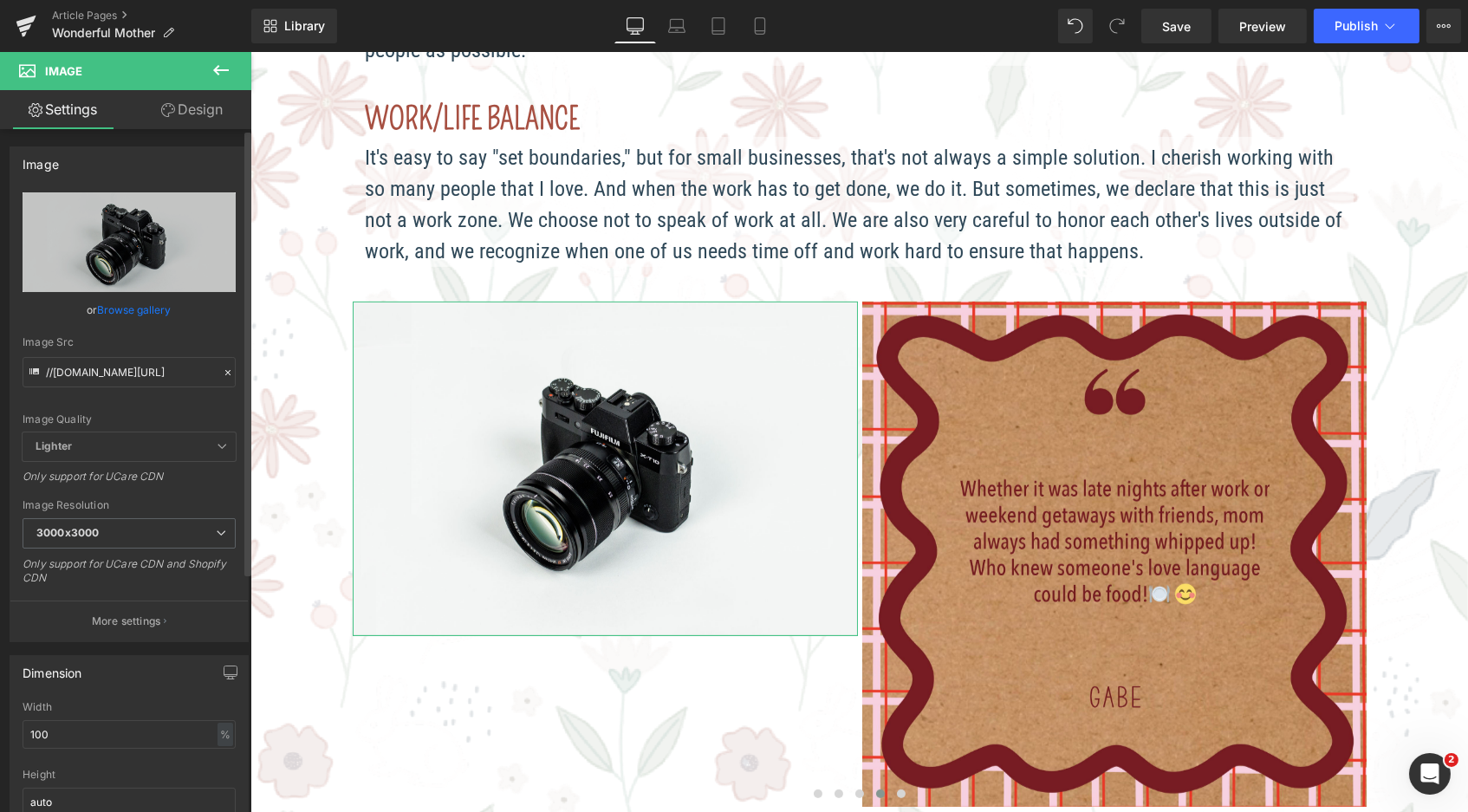
click at [147, 308] on link "Browse gallery" at bounding box center [135, 310] width 74 height 30
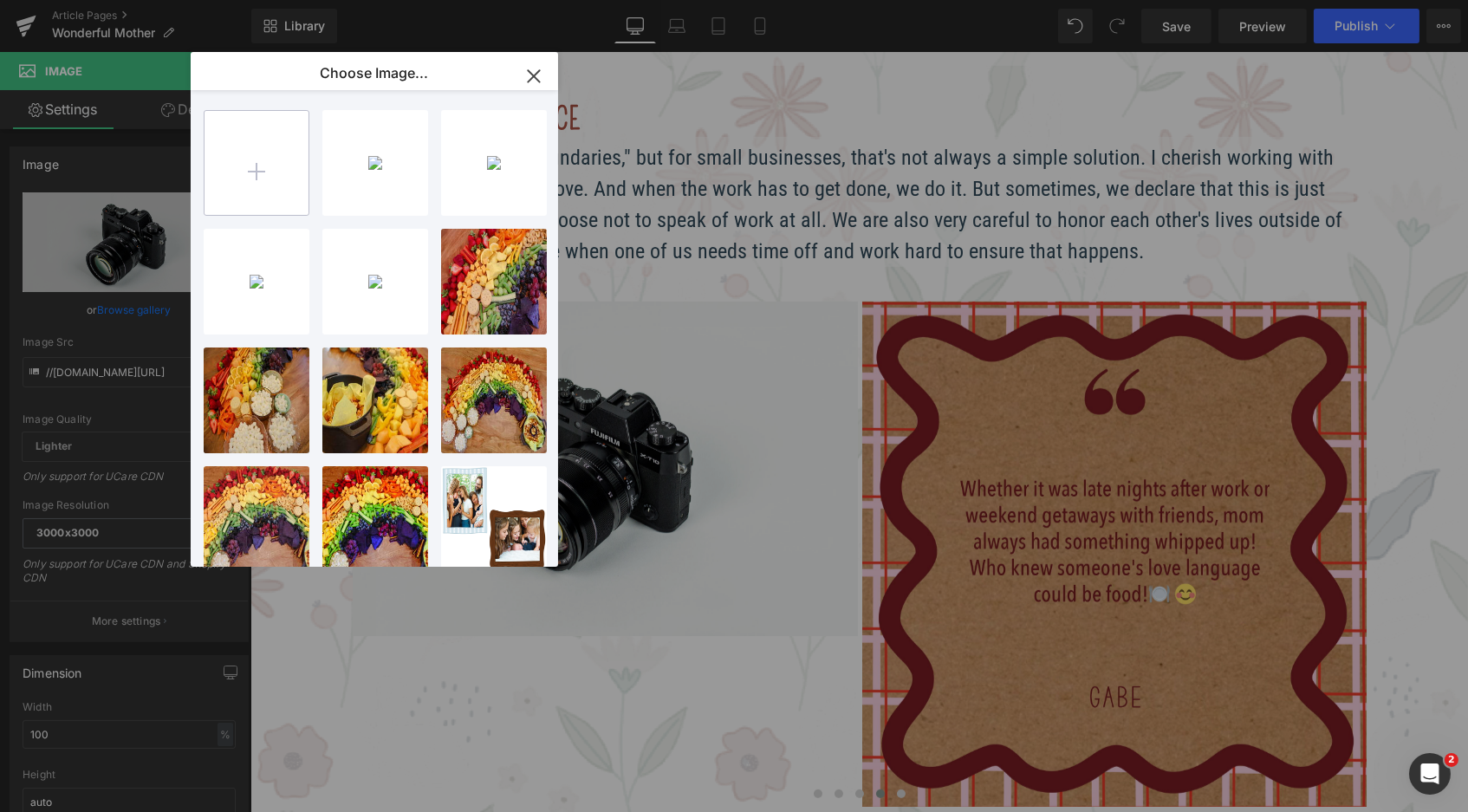
click at [293, 157] on input "file" at bounding box center [256, 163] width 104 height 104
type input "C:\fakepath\Blog_WonderfulMother_reviews-07.jpg"
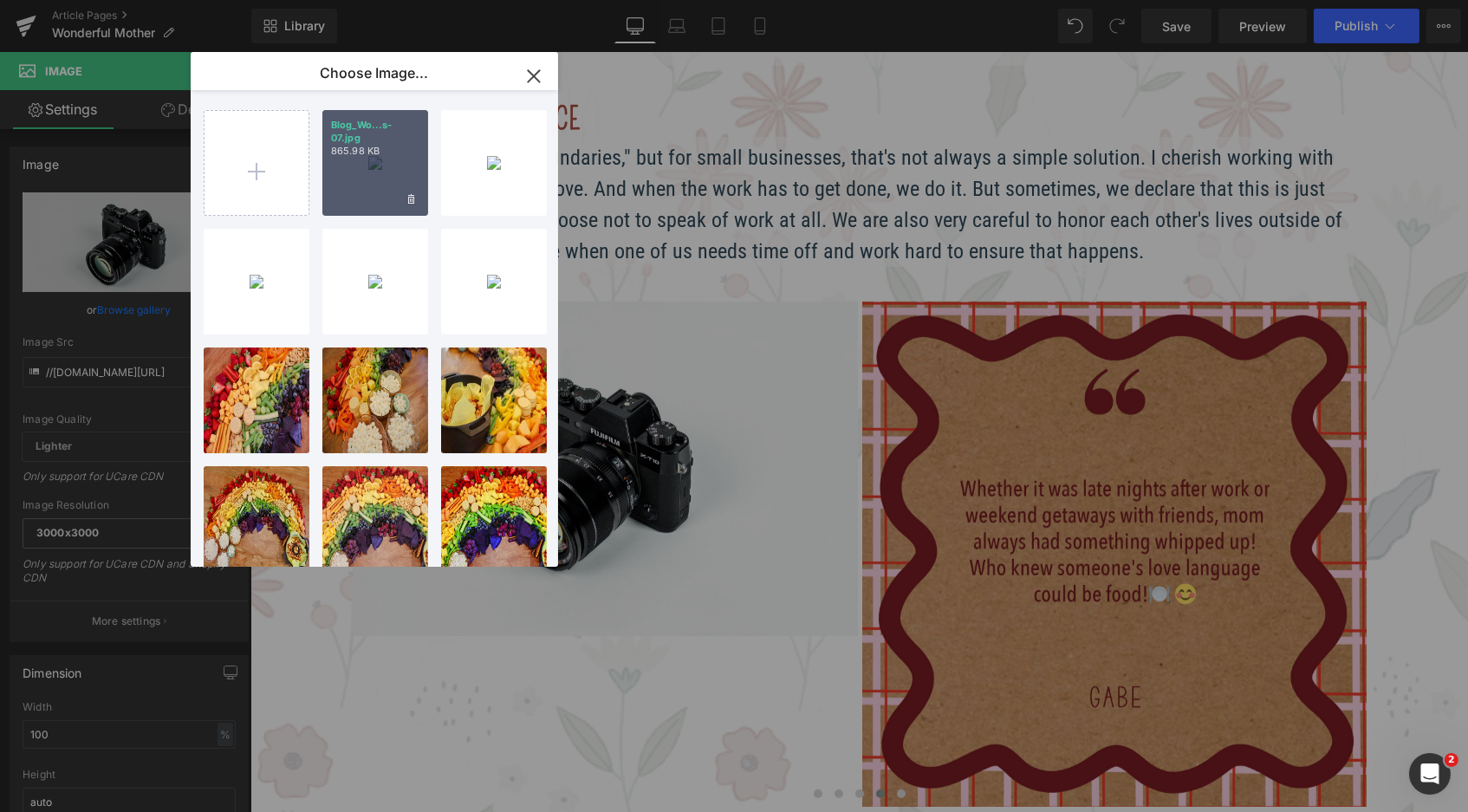
click at [368, 144] on p "865.98 KB" at bounding box center [375, 150] width 88 height 13
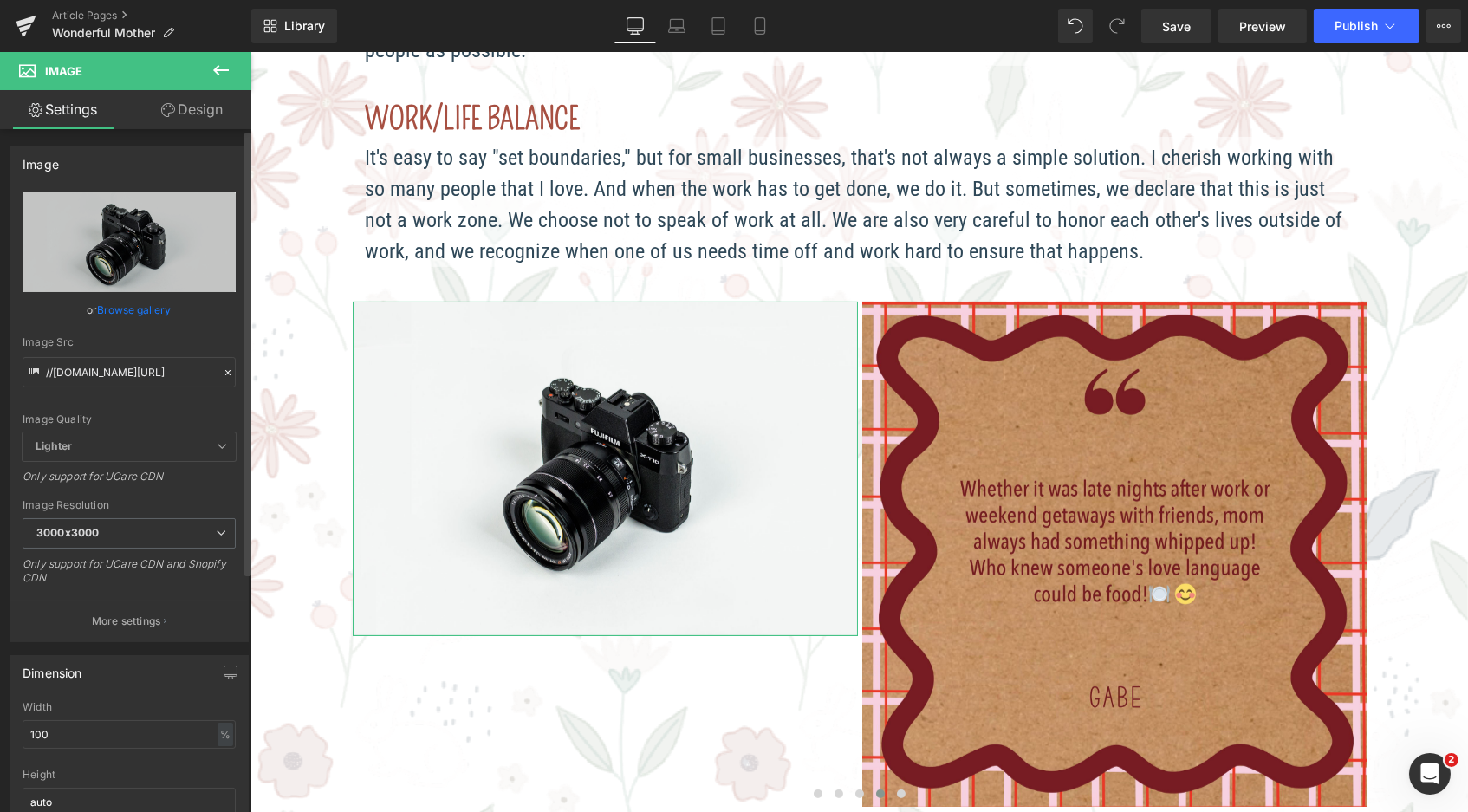
click at [157, 307] on link "Browse gallery" at bounding box center [135, 310] width 74 height 30
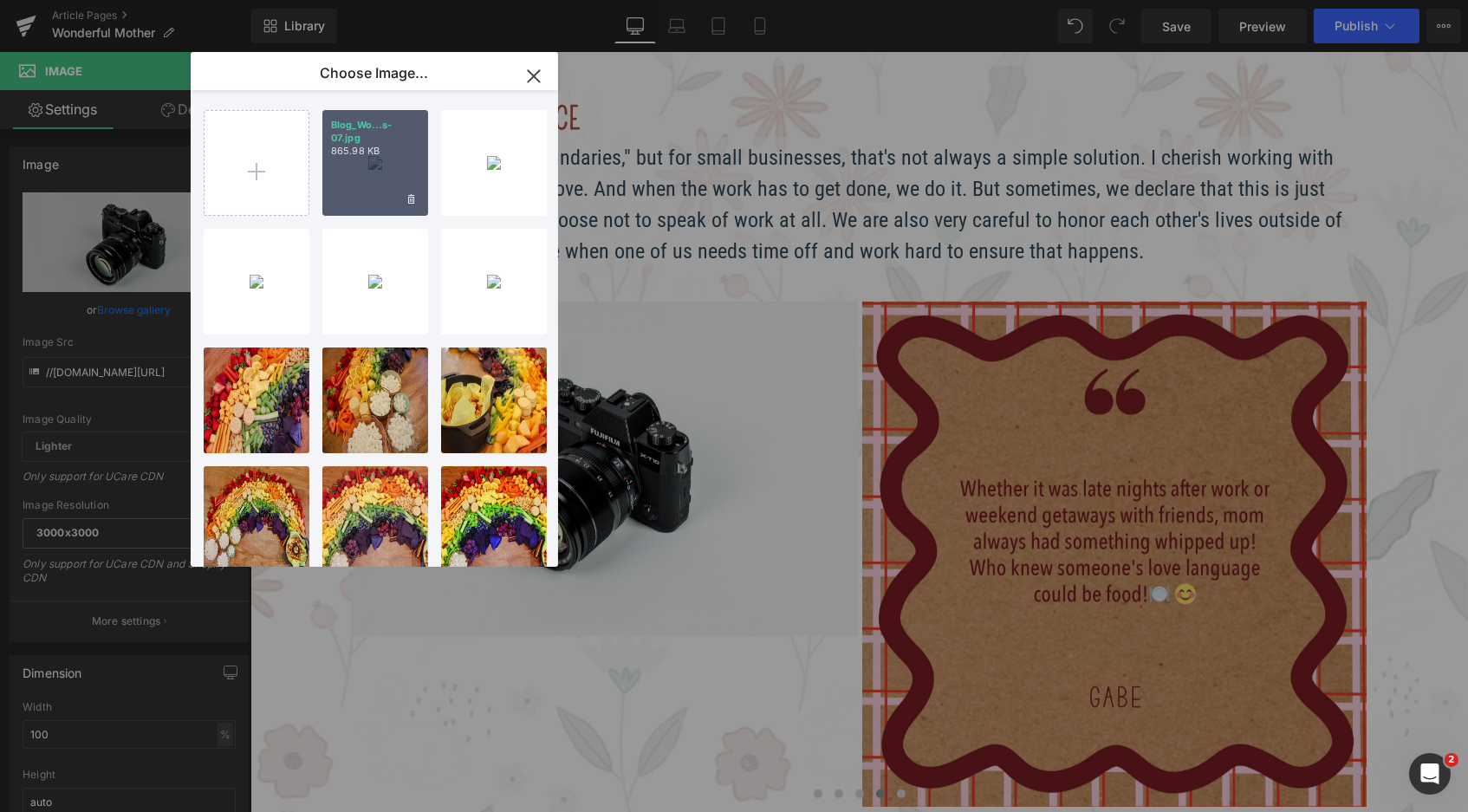
click at [380, 169] on div "Blog_Wo...s-07.jpg 865.98 KB" at bounding box center [375, 163] width 106 height 106
type input "https://ucarecdn.com/de17cc21-3e26-4df4-849d-319563083d4b/-/format/auto/-/previ…"
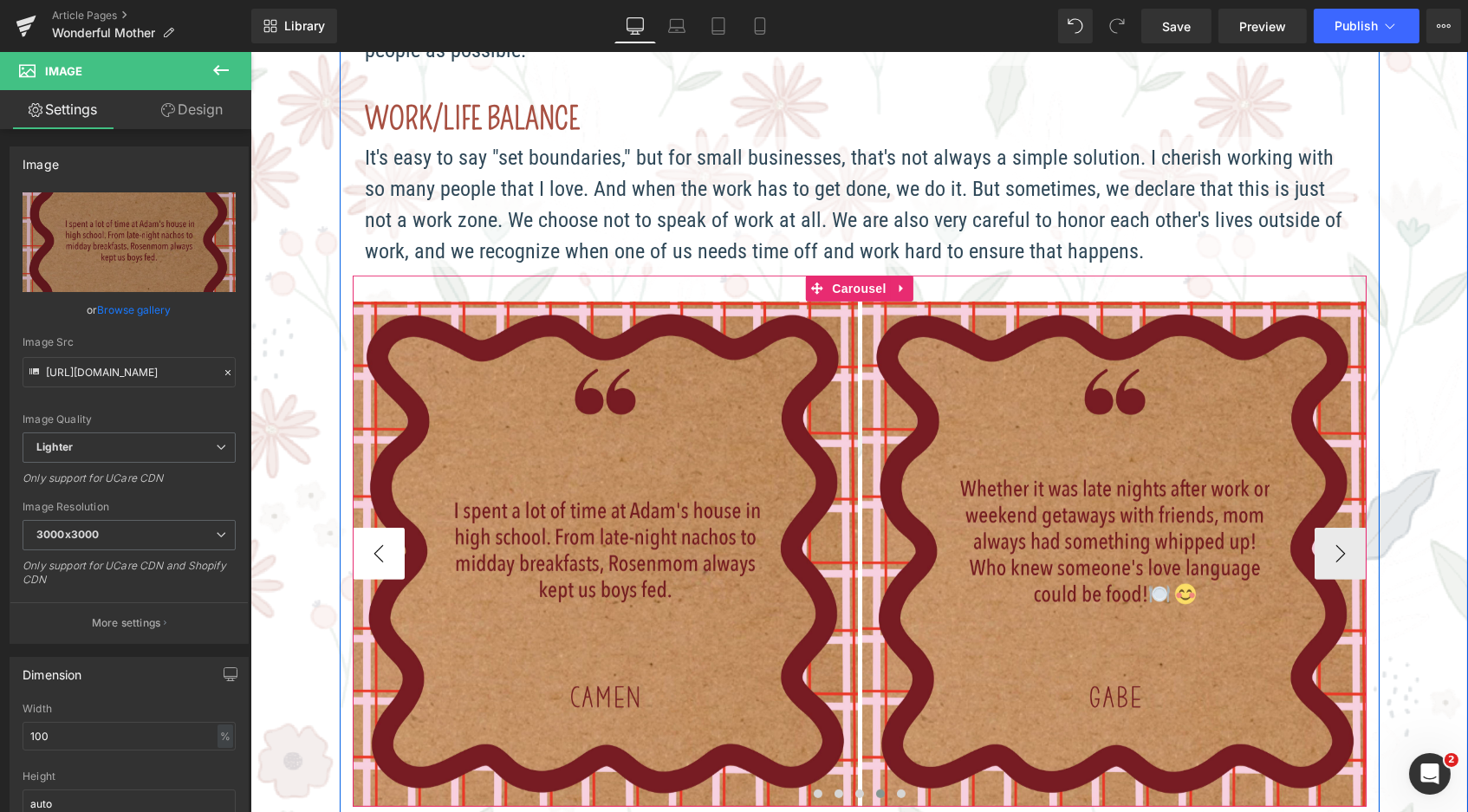
click at [367, 534] on button "‹" at bounding box center [378, 553] width 52 height 52
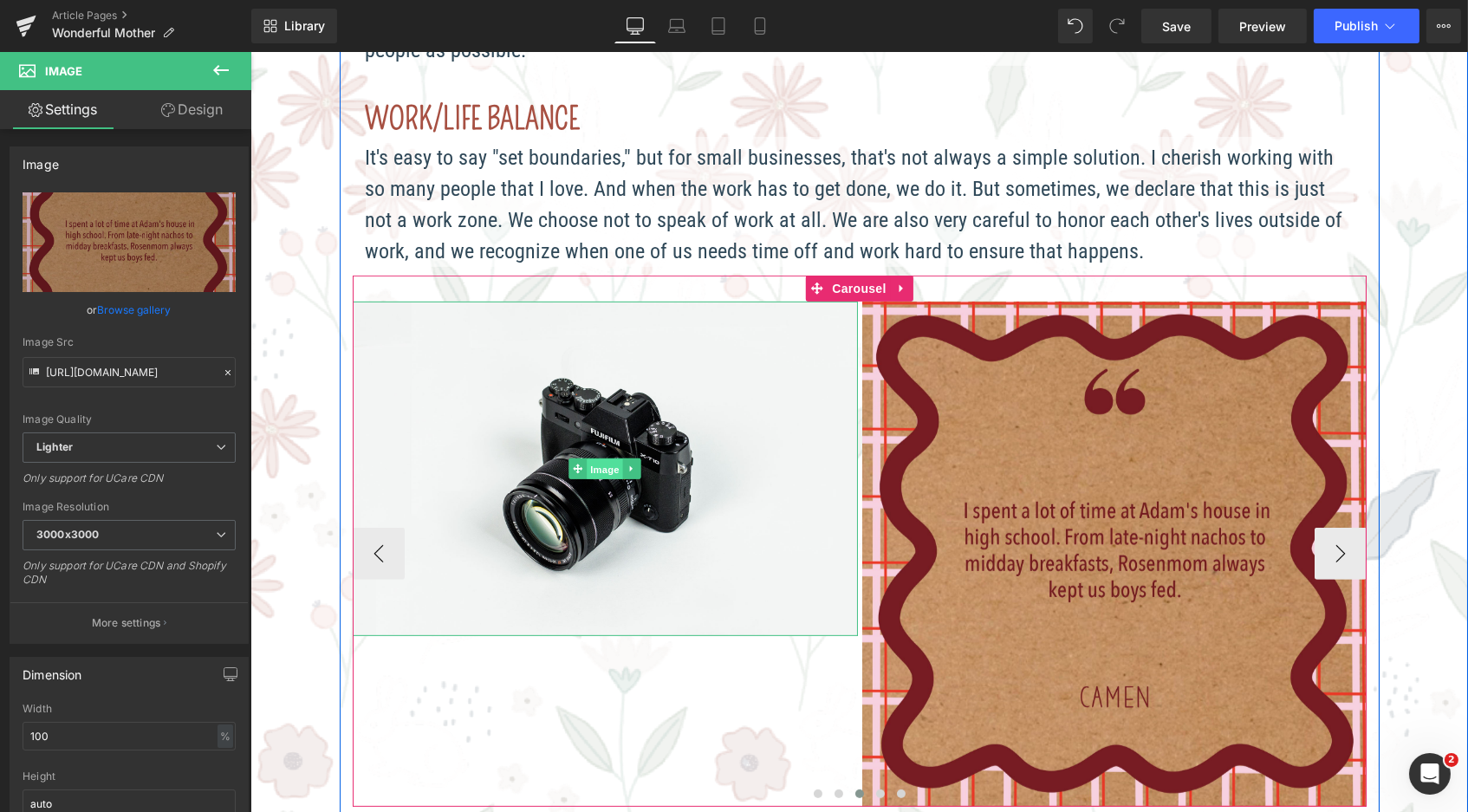
click at [590, 459] on span "Image" at bounding box center [604, 470] width 36 height 21
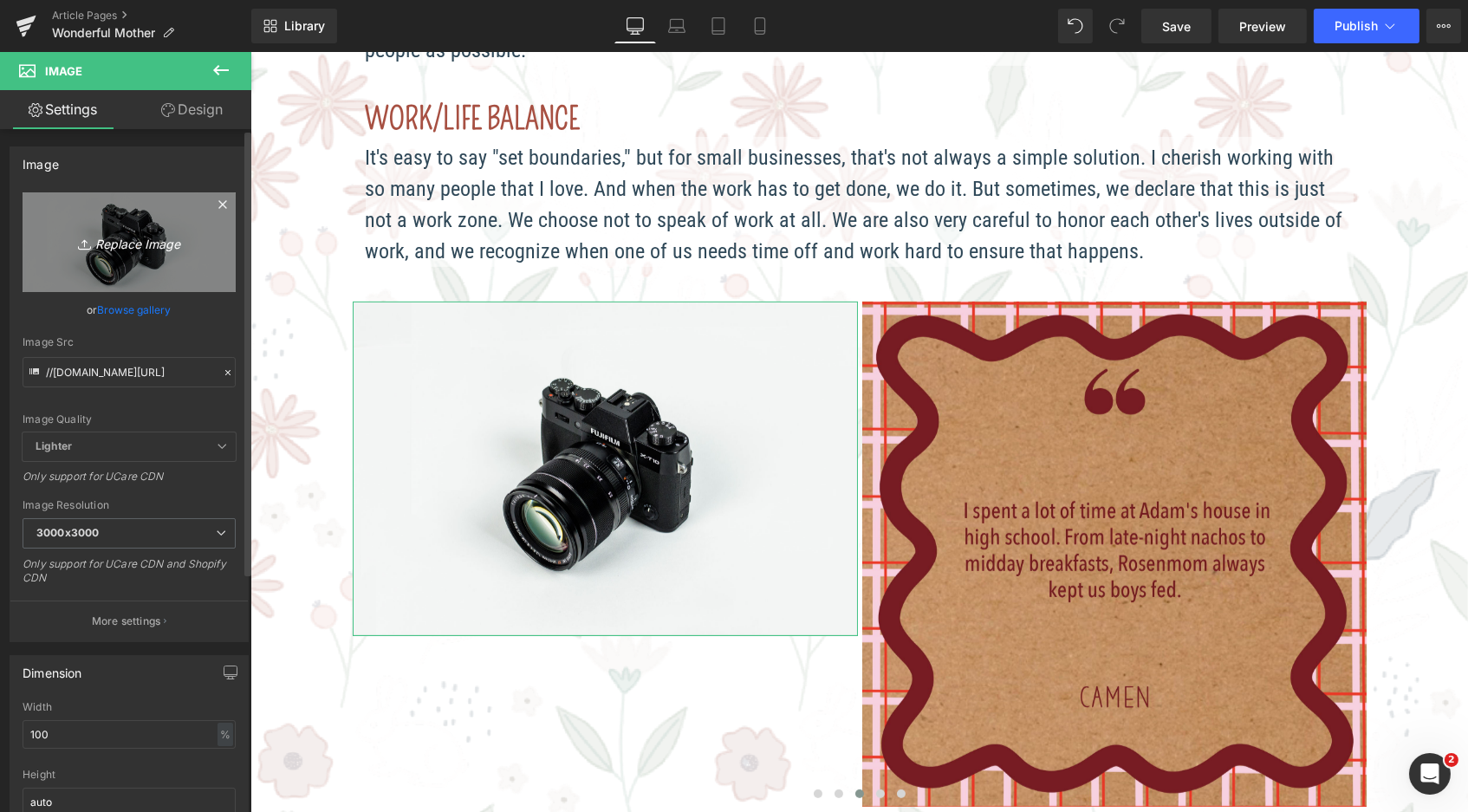
click at [122, 210] on link "Replace Image" at bounding box center [129, 242] width 213 height 99
type input "C:\fakepath\Blog_WonderfulMother_reviews-06.jpg"
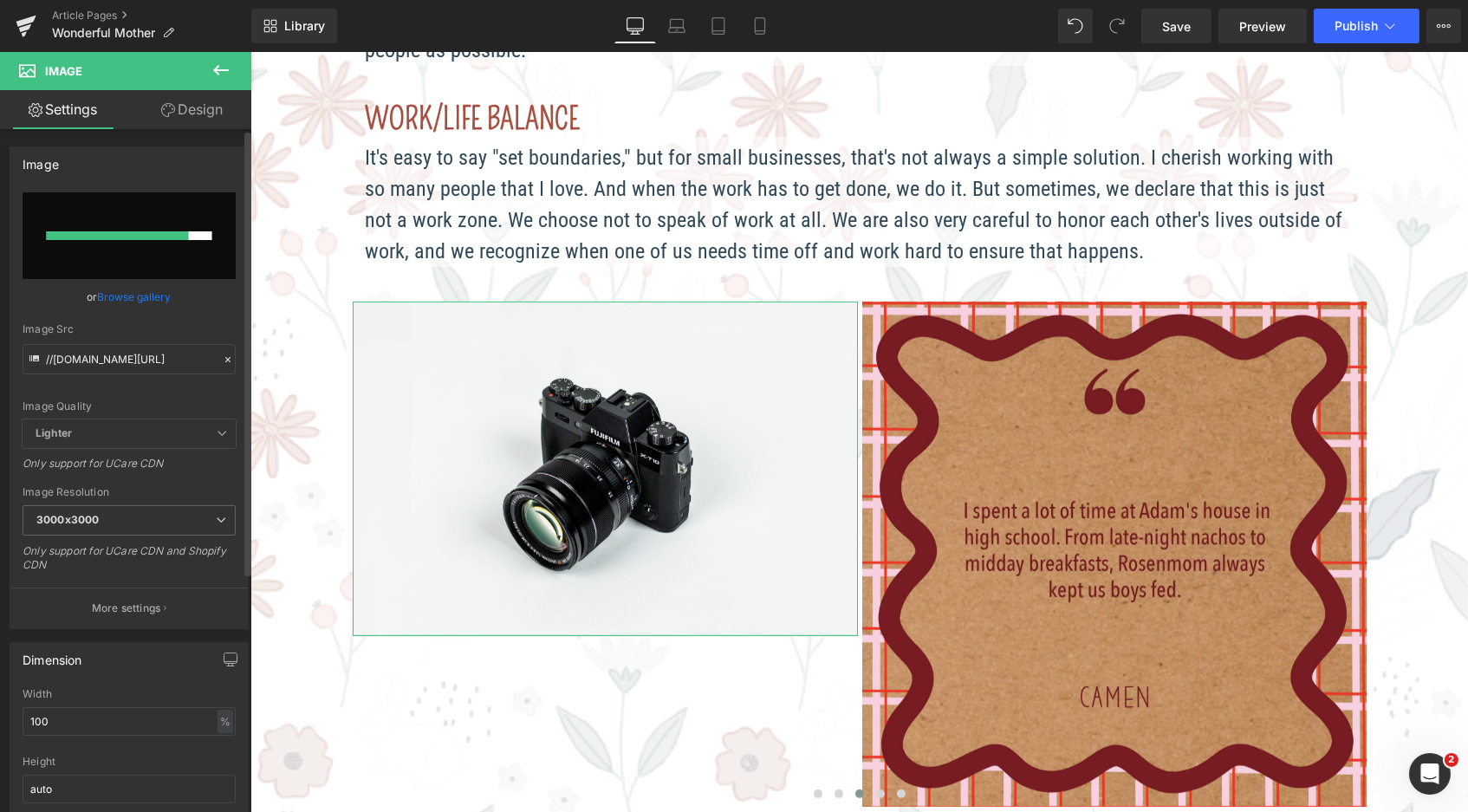
click at [135, 301] on link "Browse gallery" at bounding box center [135, 296] width 74 height 30
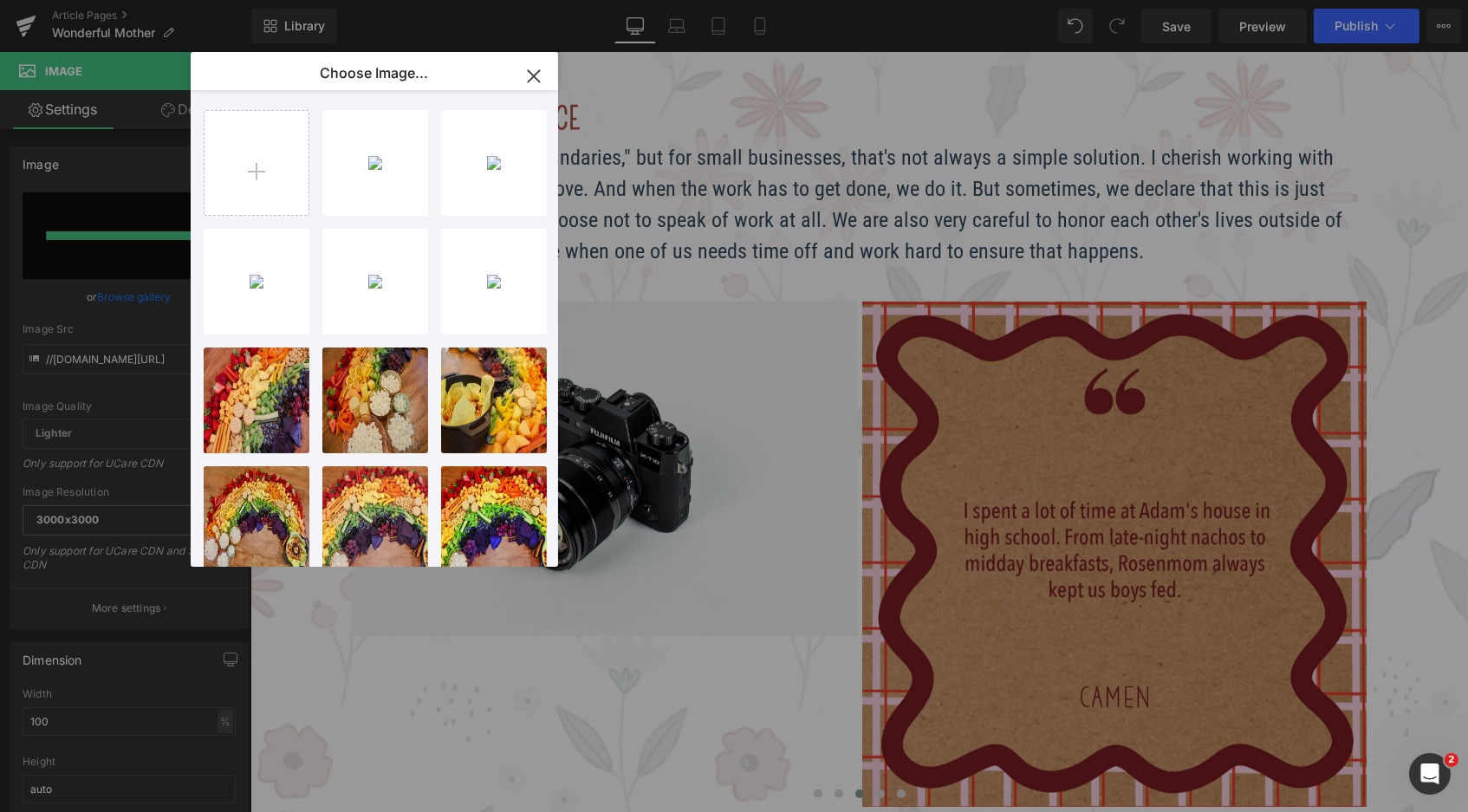
click at [33, 0] on div "Image You are previewing how the will restyle your page. You can not edit Eleme…" at bounding box center [734, 0] width 1468 height 0
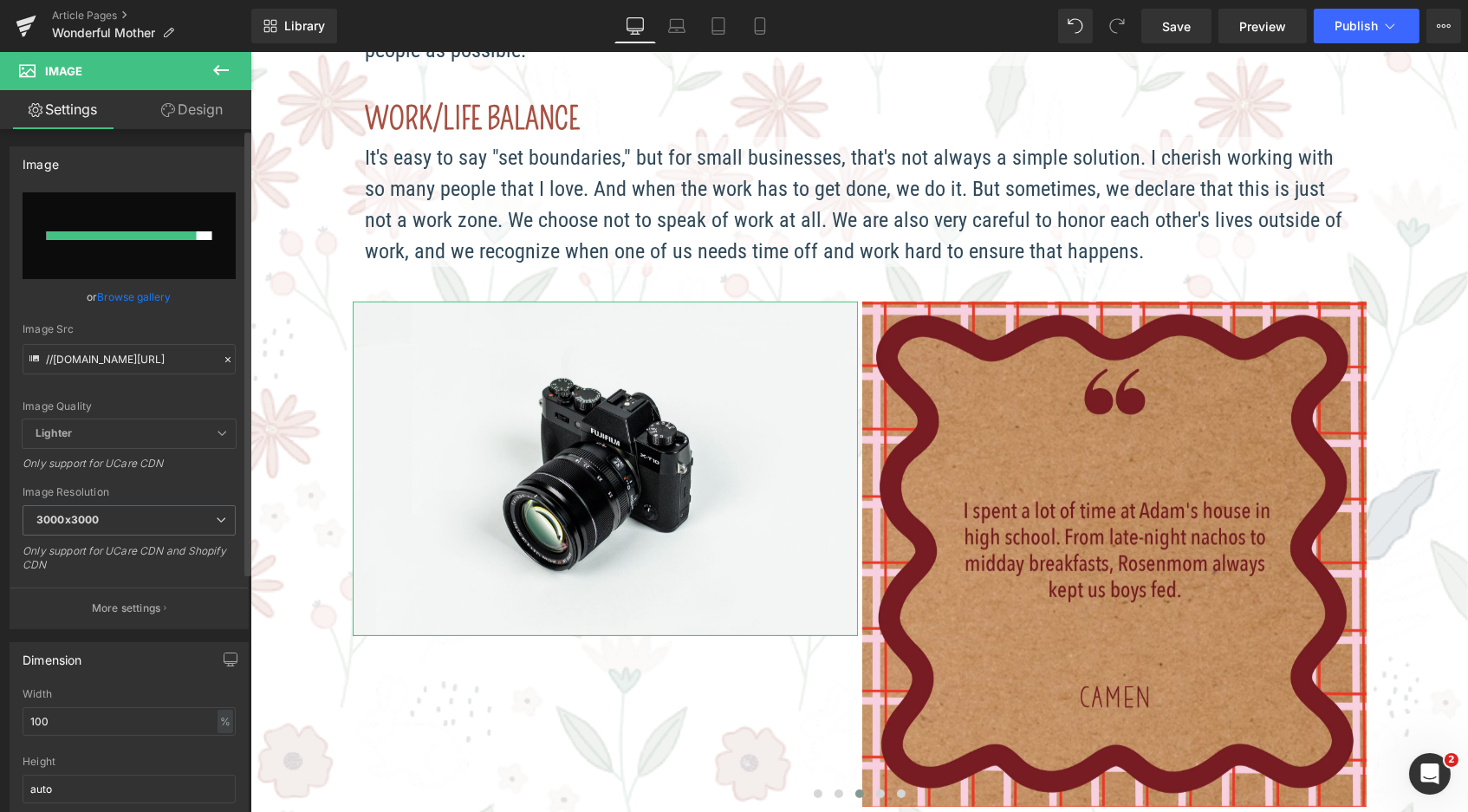
click at [136, 288] on link "Browse gallery" at bounding box center [135, 296] width 74 height 30
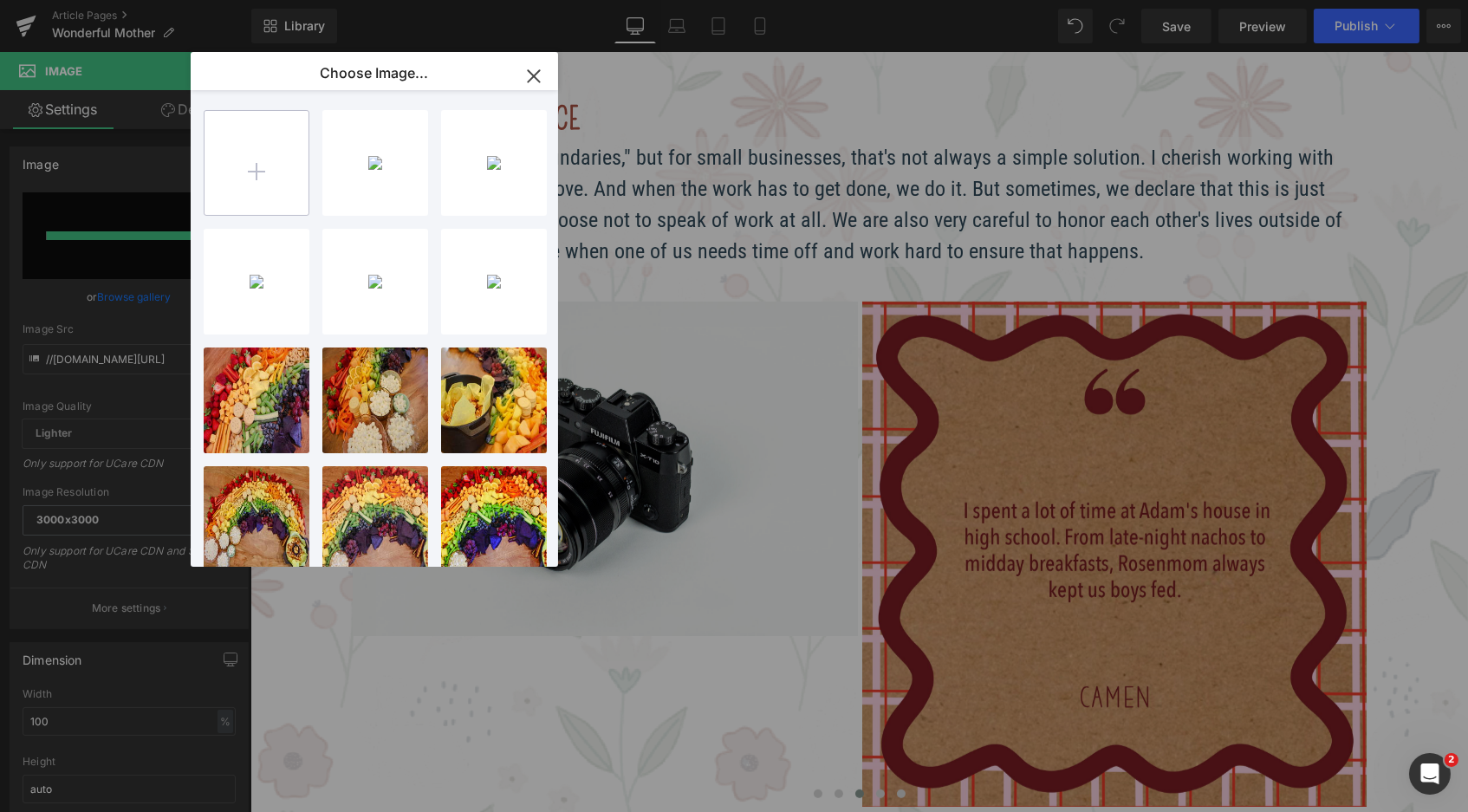
click at [244, 186] on input "file" at bounding box center [256, 163] width 104 height 104
type input "C:\fakepath\Blog_WonderfulMother_reviews-06.jpg"
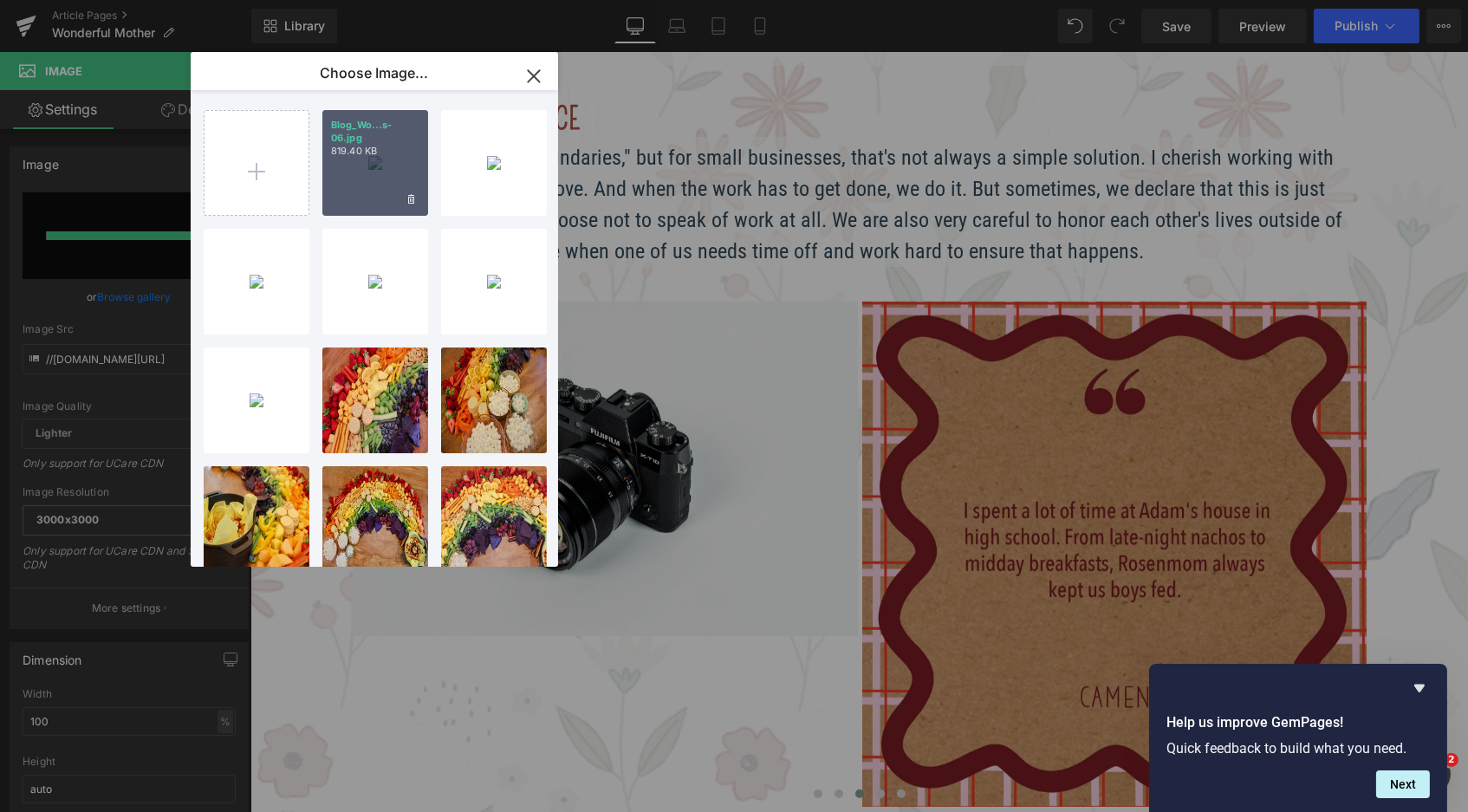
click at [378, 144] on p "819.40 KB" at bounding box center [375, 150] width 88 height 13
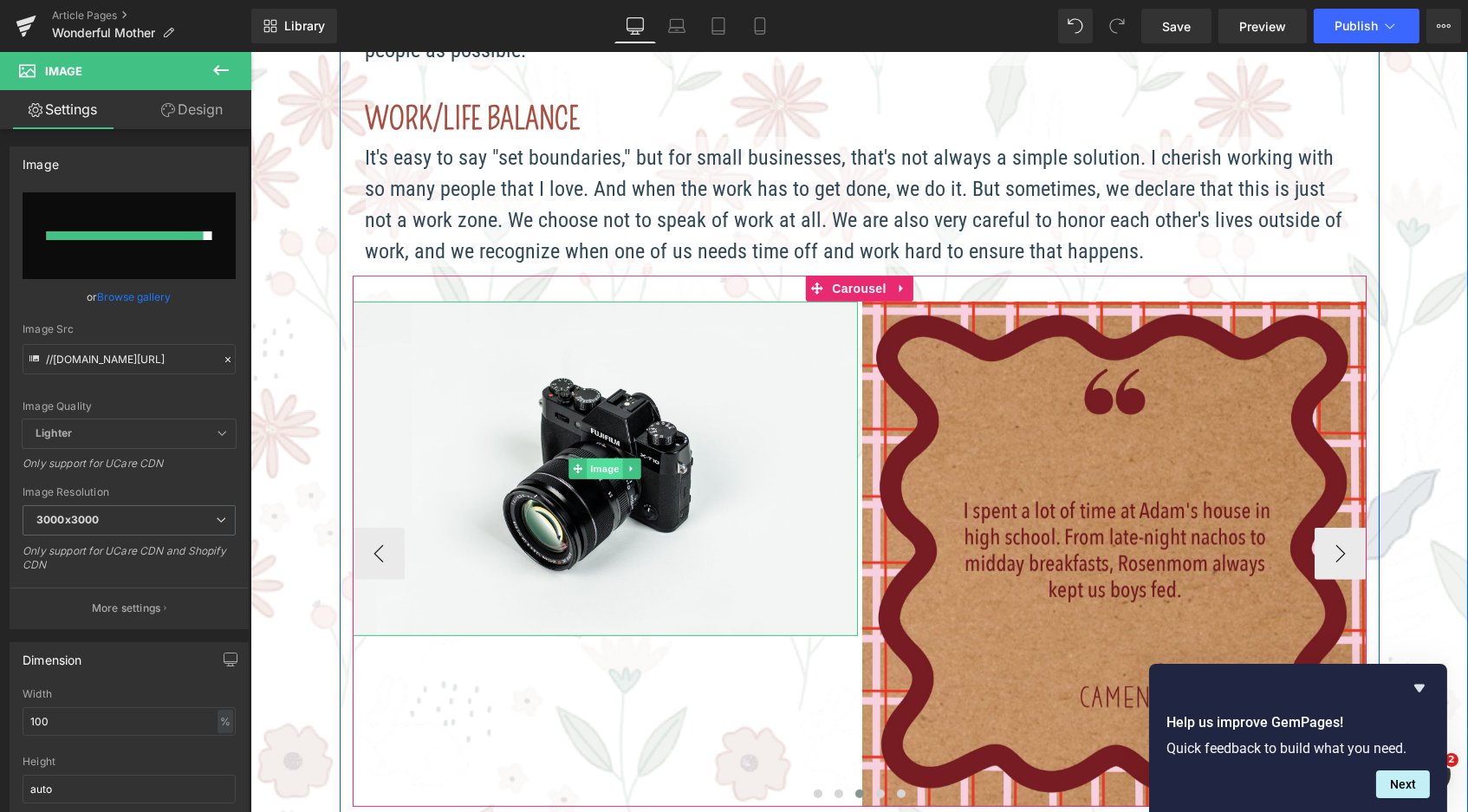
click at [591, 458] on span "Image" at bounding box center [604, 469] width 36 height 21
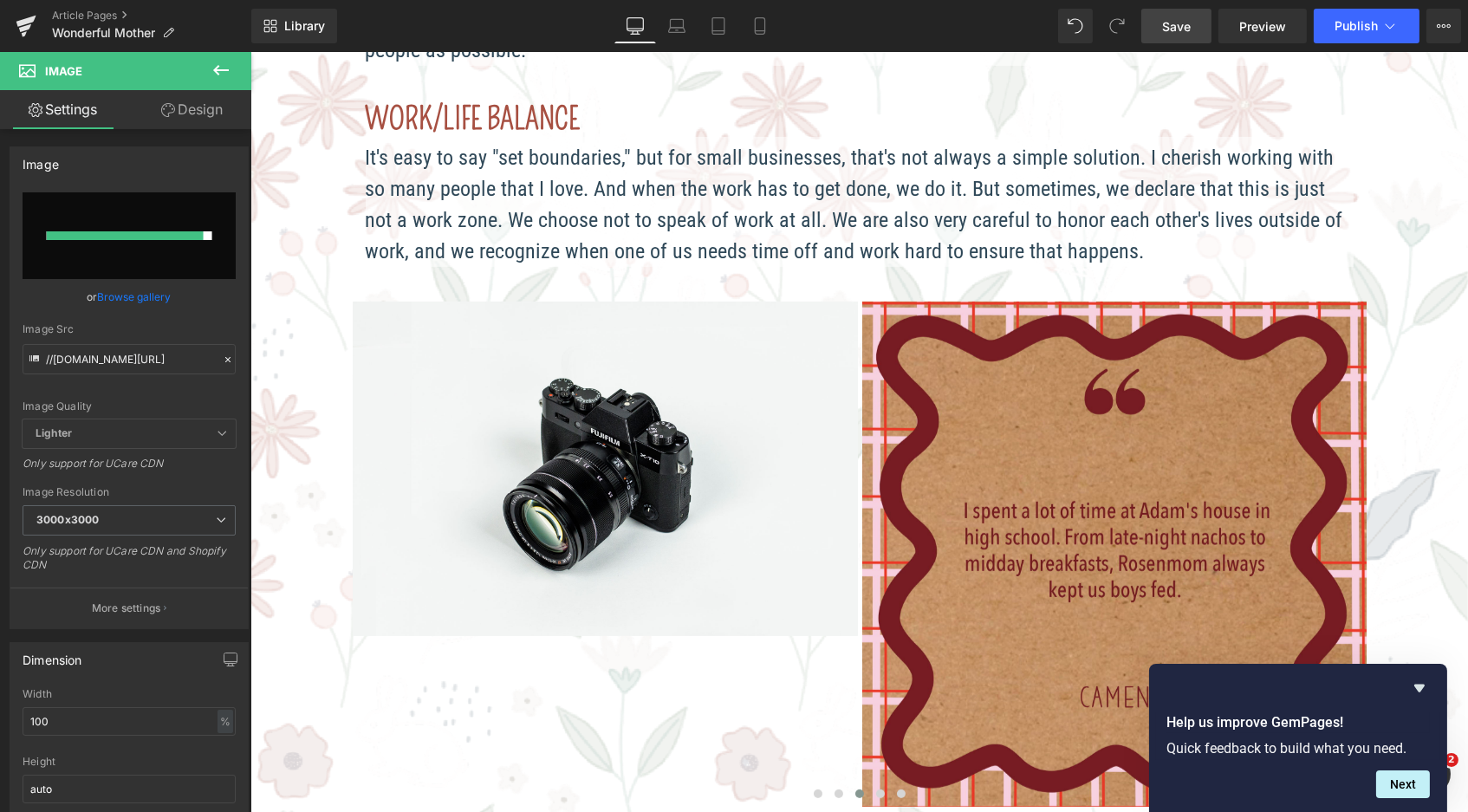
click at [1193, 29] on link "Save" at bounding box center [1177, 26] width 70 height 34
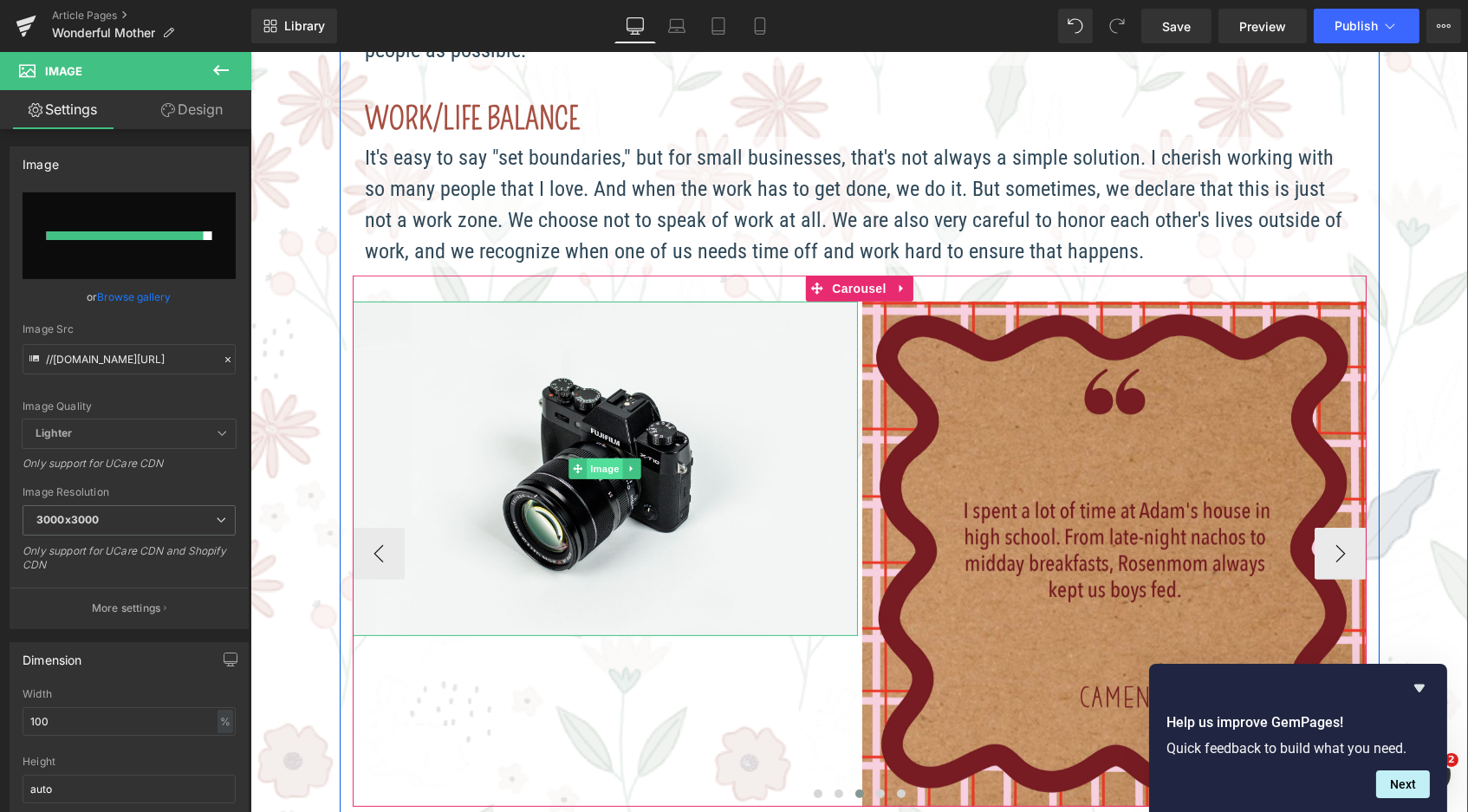
click at [588, 458] on span "Image" at bounding box center [604, 469] width 36 height 21
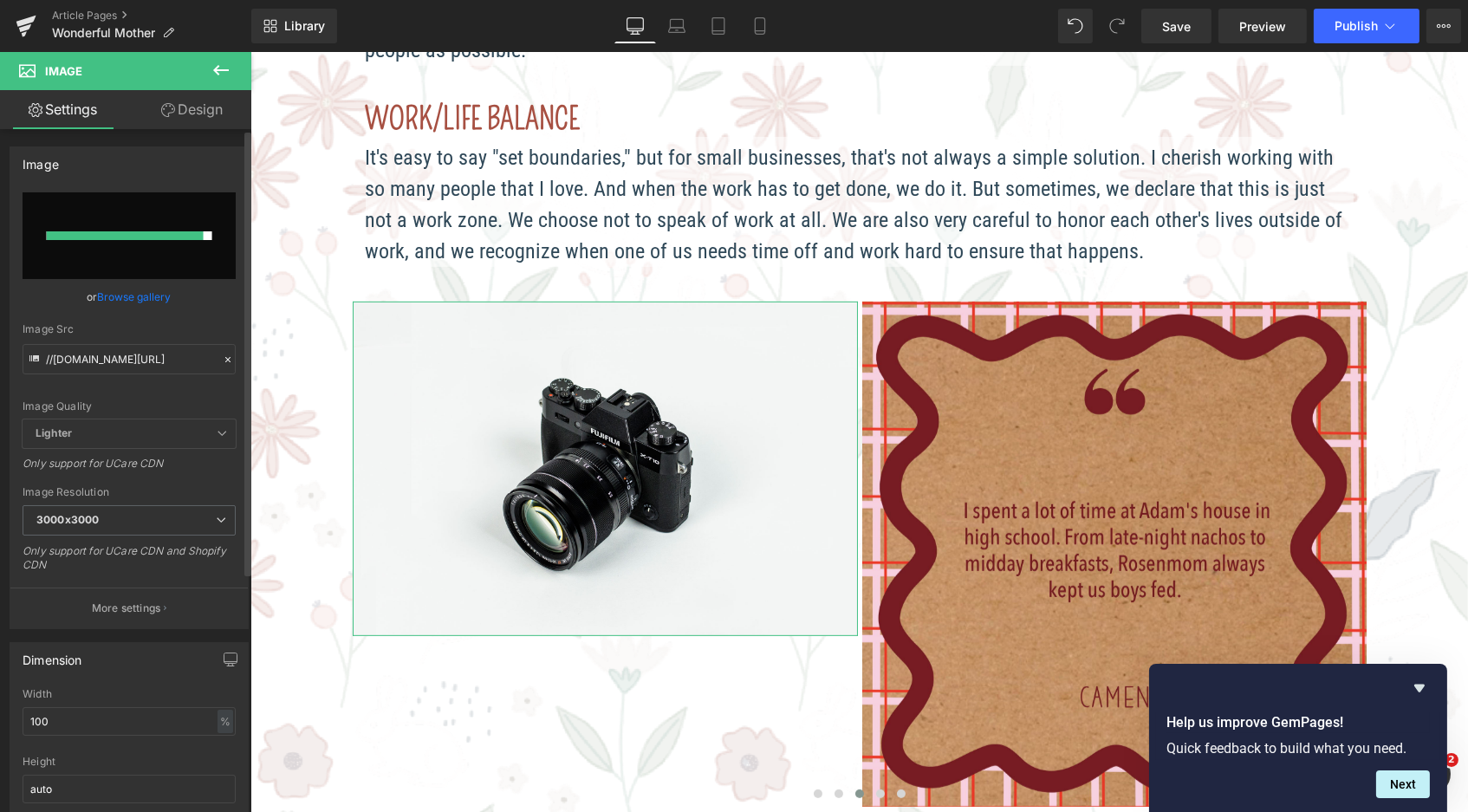
click at [121, 290] on link "Browse gallery" at bounding box center [135, 296] width 74 height 30
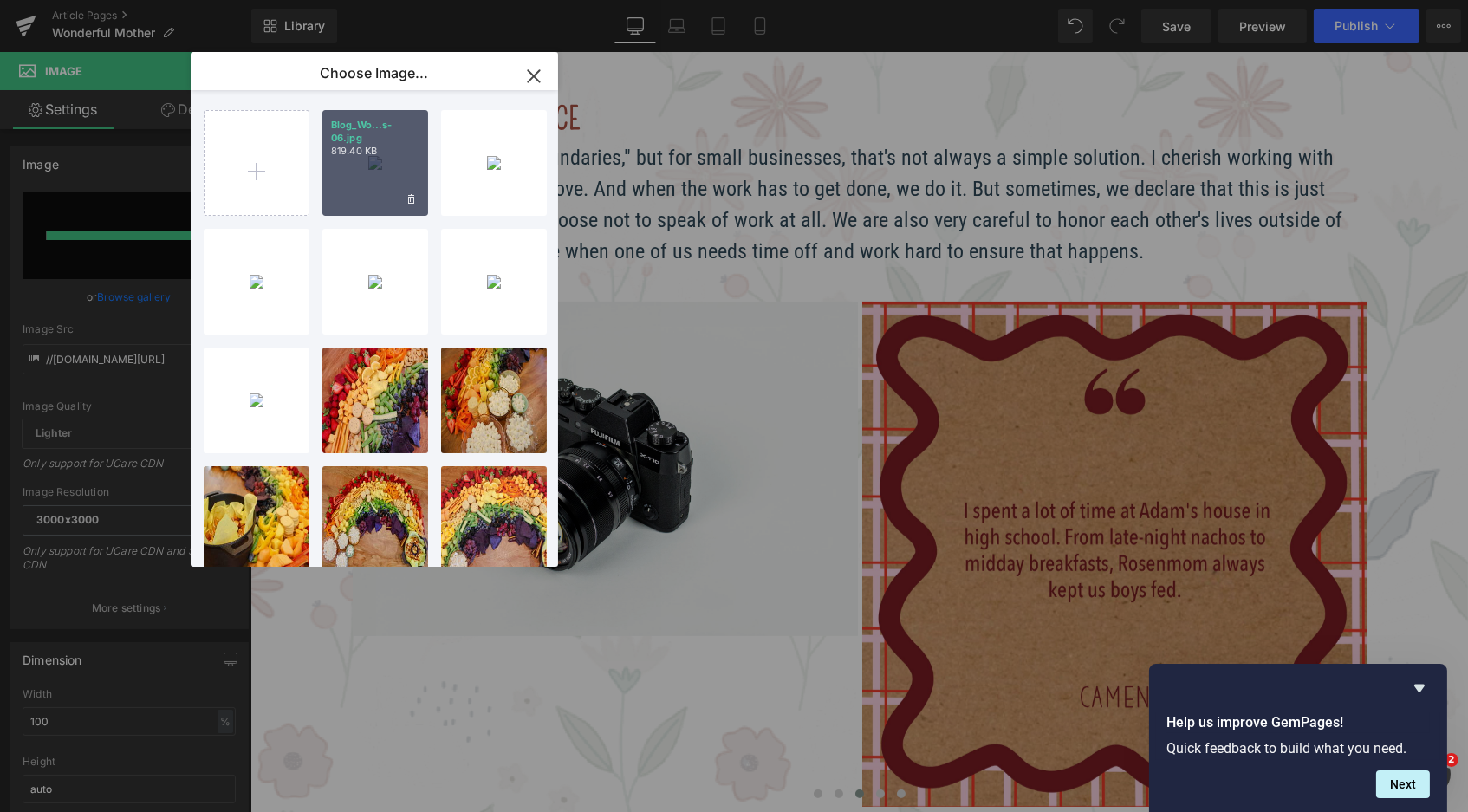
click at [362, 144] on p "819.40 KB" at bounding box center [375, 150] width 88 height 13
type input "https://ucarecdn.com/096c314e-61db-4ec8-9303-d76c375dee3d/-/format/auto/-/previ…"
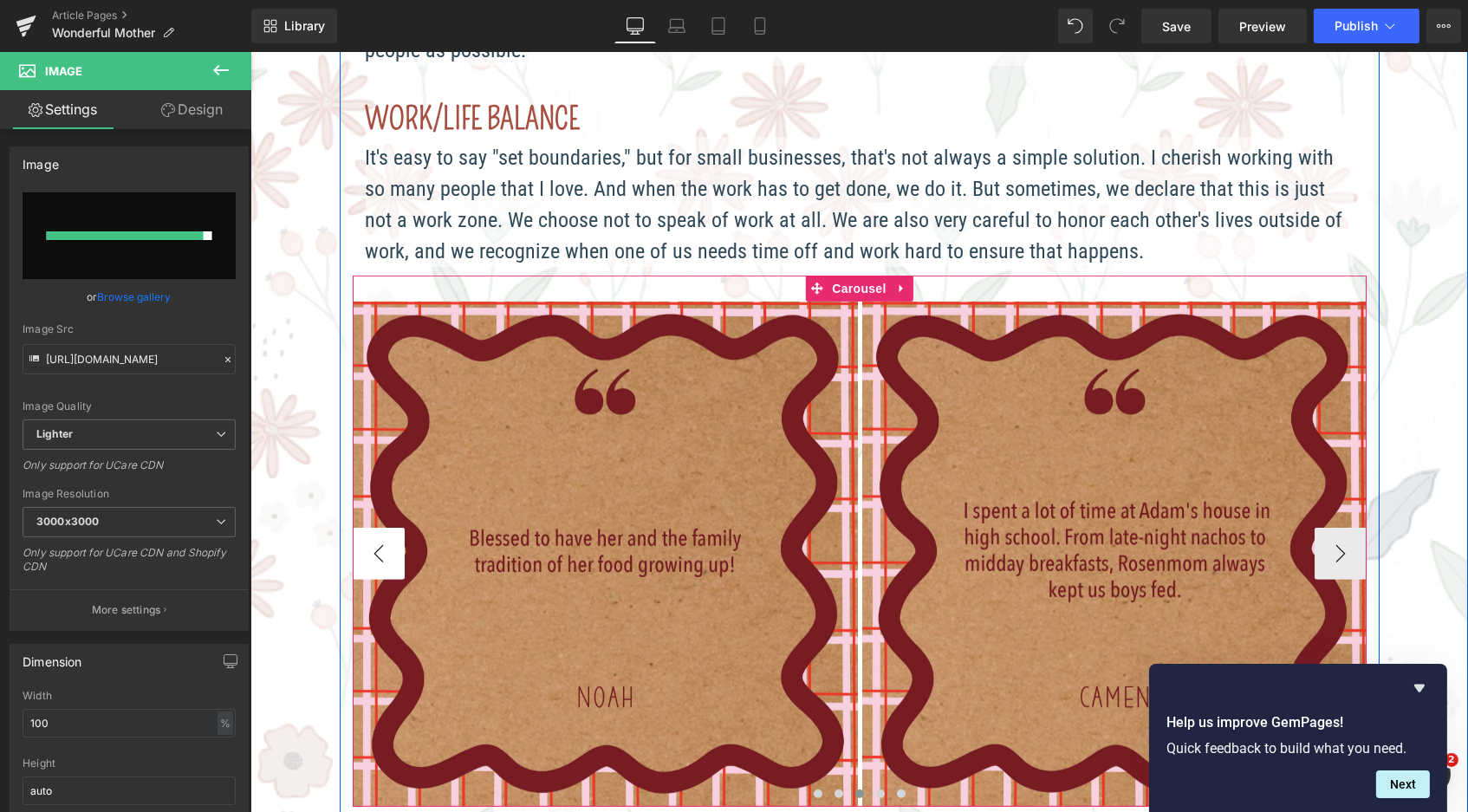
click at [364, 545] on button "‹" at bounding box center [378, 553] width 52 height 52
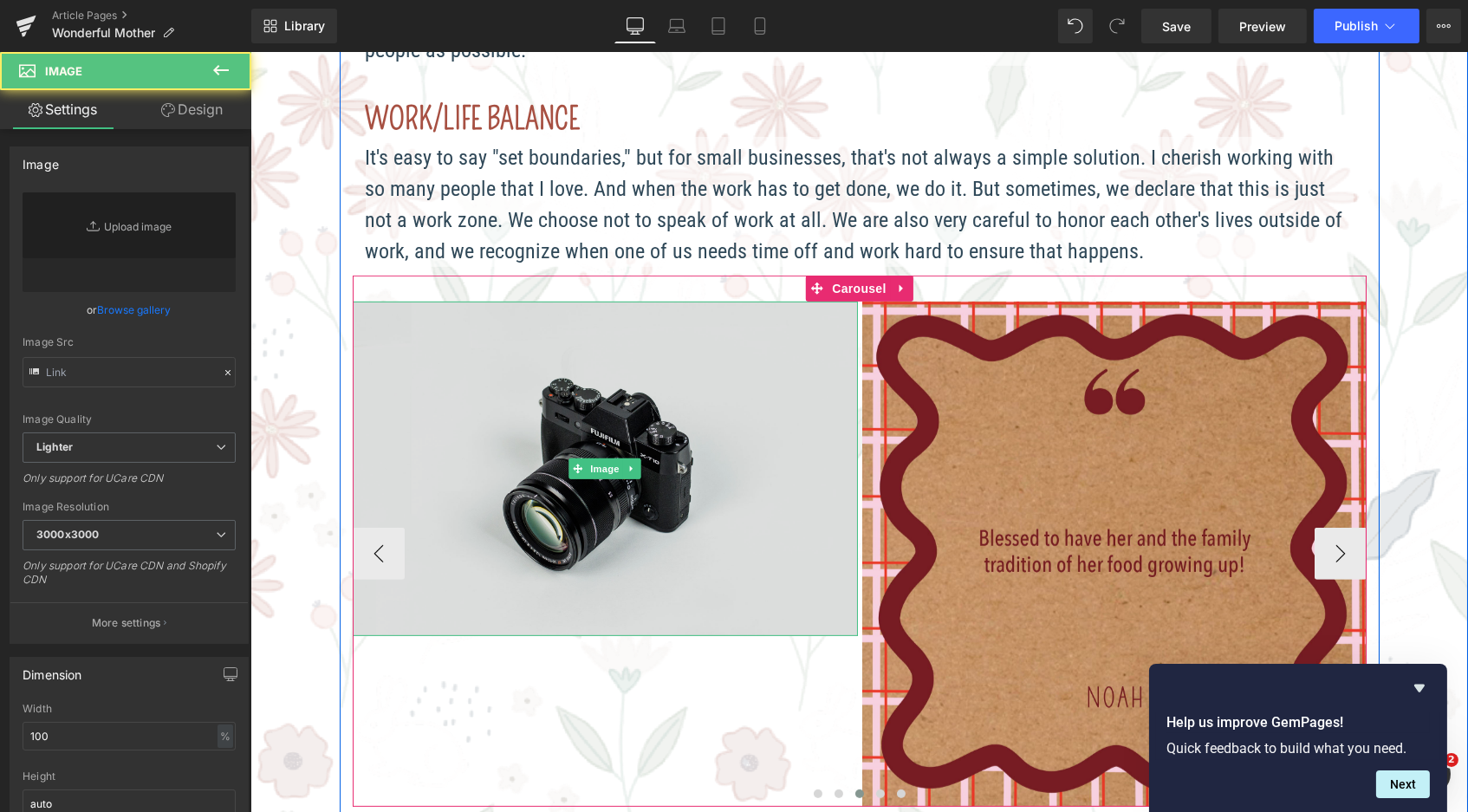
click at [592, 472] on img at bounding box center [605, 469] width 505 height 334
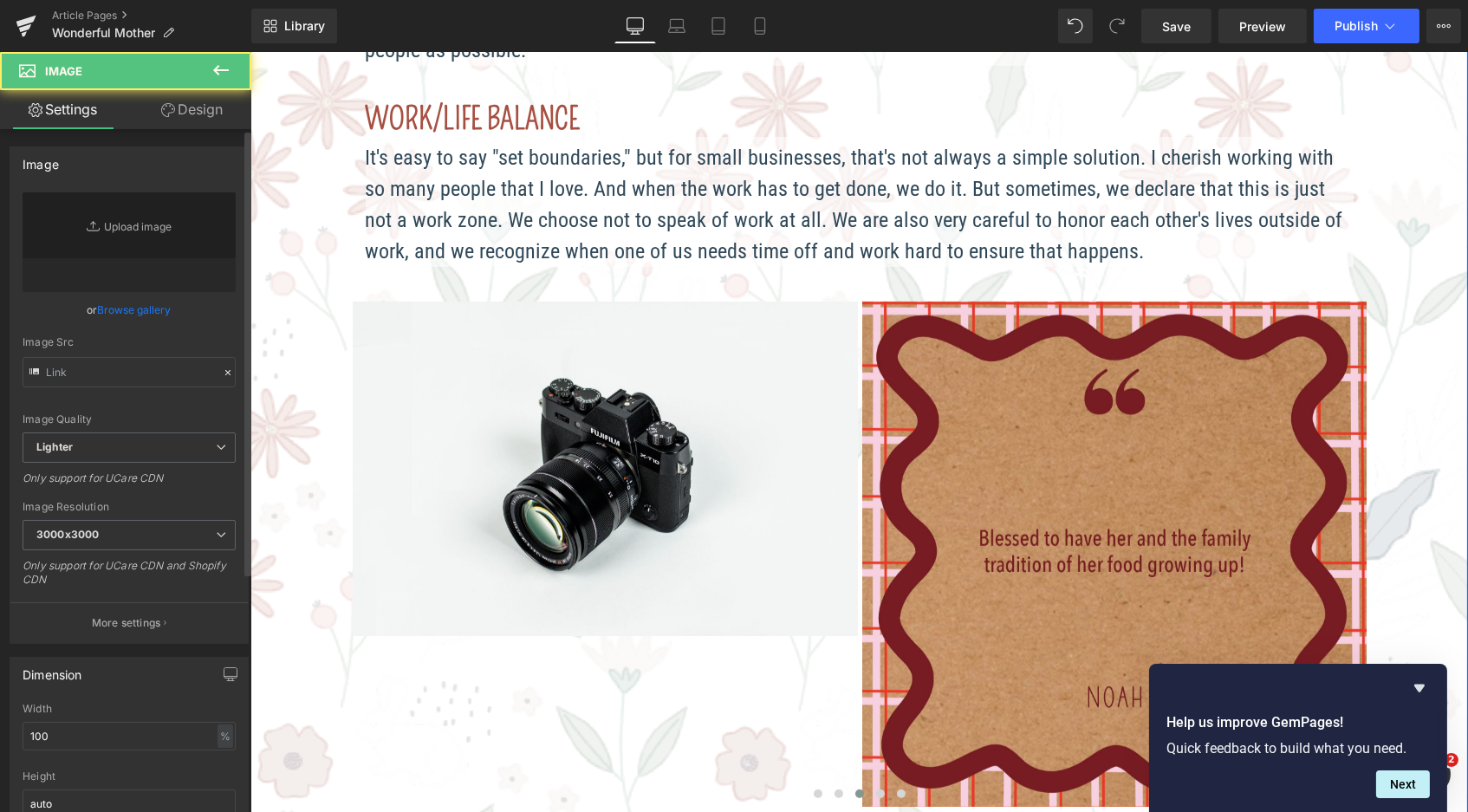
type input "//[DOMAIN_NAME][URL]"
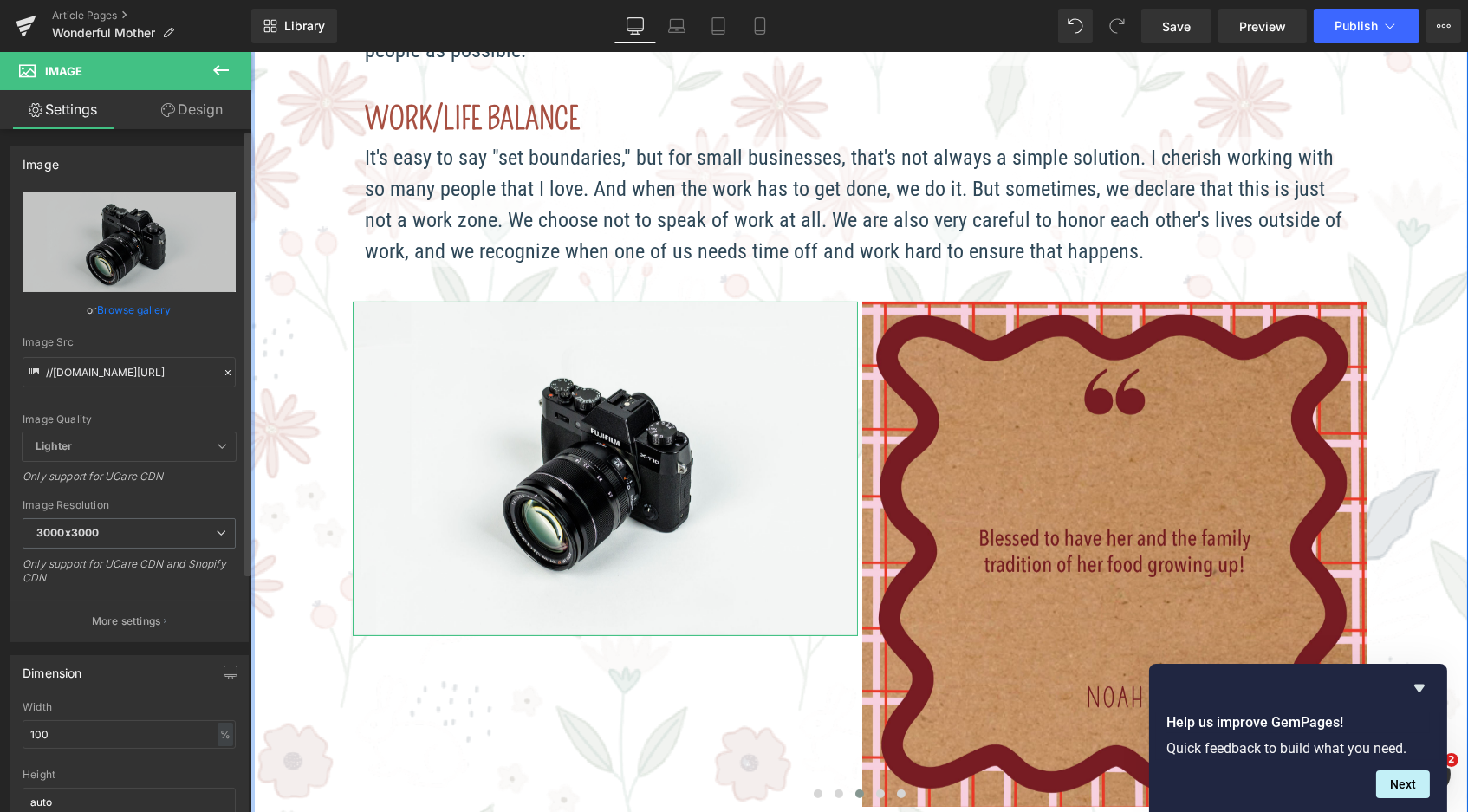
click at [118, 313] on link "Browse gallery" at bounding box center [135, 310] width 74 height 30
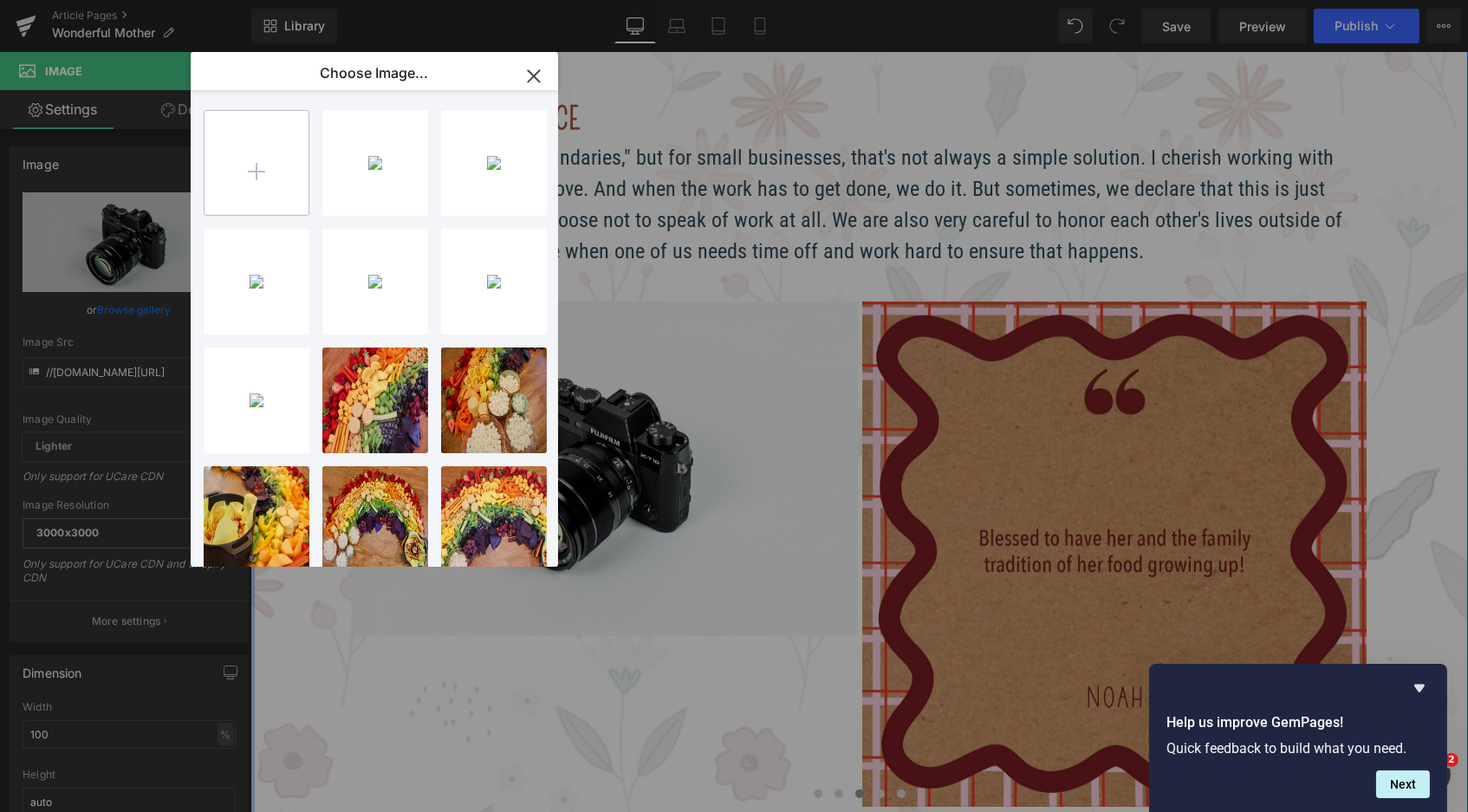
click at [274, 168] on input "file" at bounding box center [256, 163] width 104 height 104
type input "C:\fakepath\Blog_WonderfulMother_reviews-05.jpg"
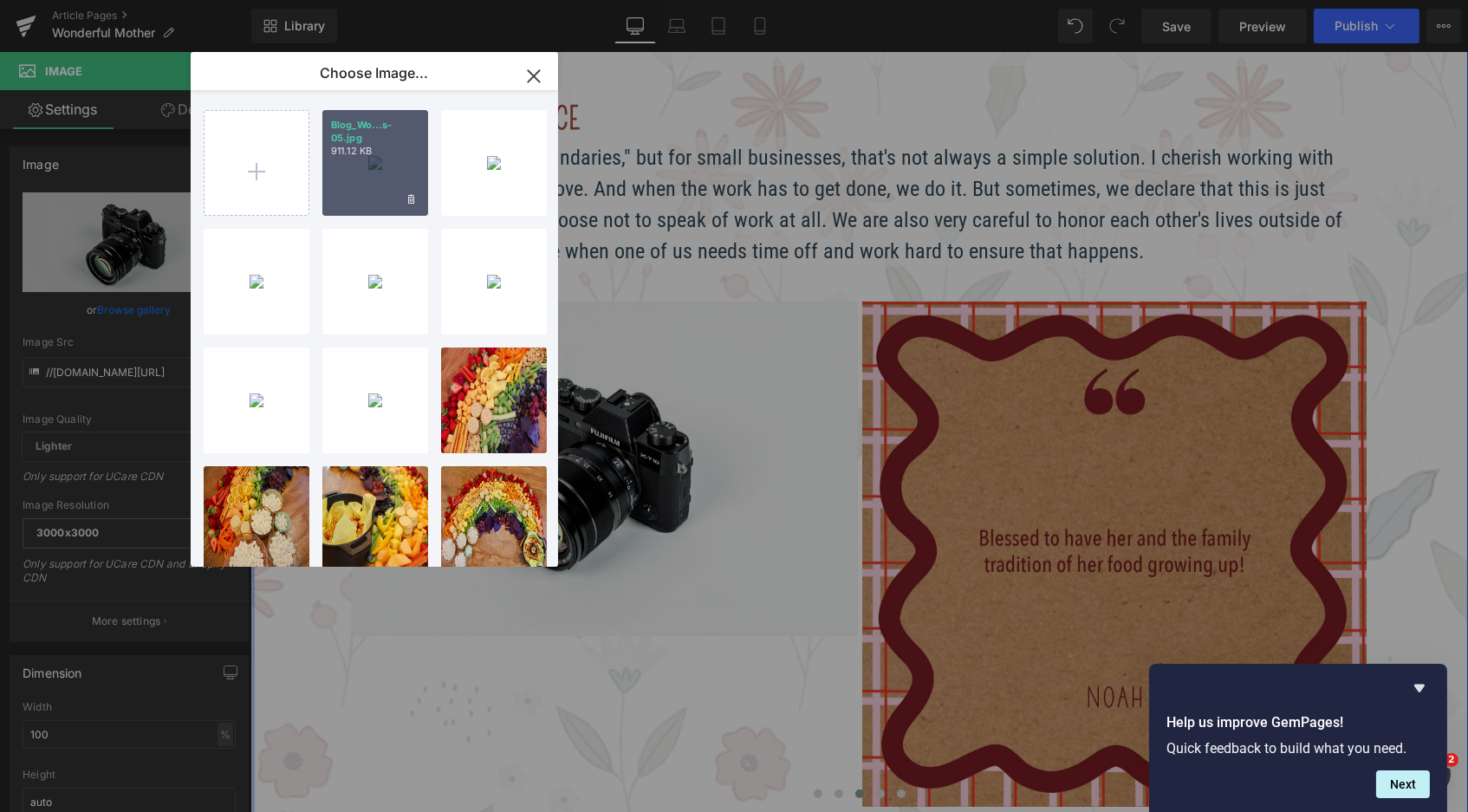
click at [397, 163] on div "Blog_Wo...s-05.jpg 911.12 KB" at bounding box center [375, 163] width 106 height 106
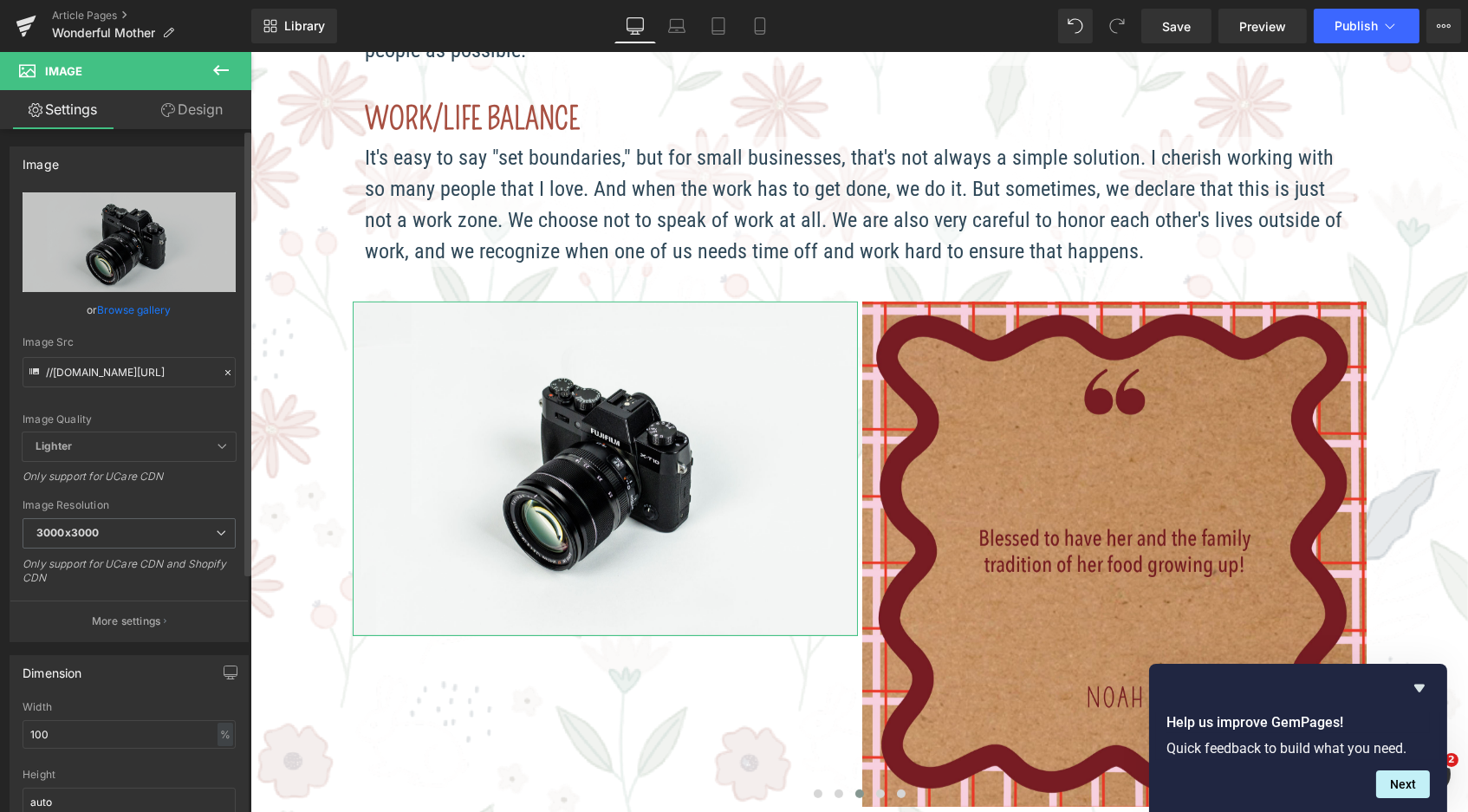
click at [143, 310] on link "Browse gallery" at bounding box center [135, 310] width 74 height 30
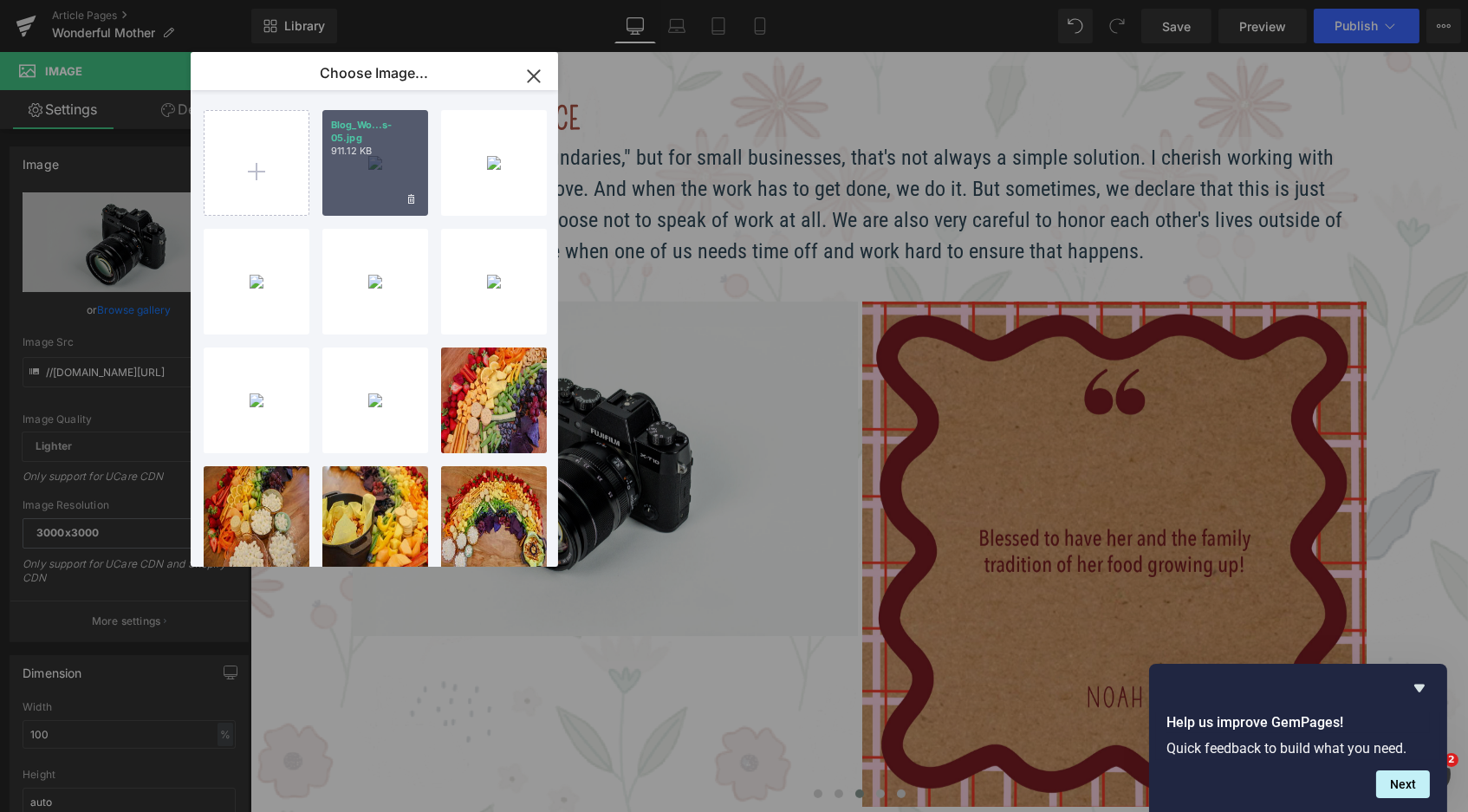
click at [389, 159] on div "Blog_Wo...s-05.jpg 911.12 KB" at bounding box center [375, 163] width 106 height 106
type input "https://ucarecdn.com/06638973-59a5-4696-b841-713b034b412a/-/format/auto/-/previ…"
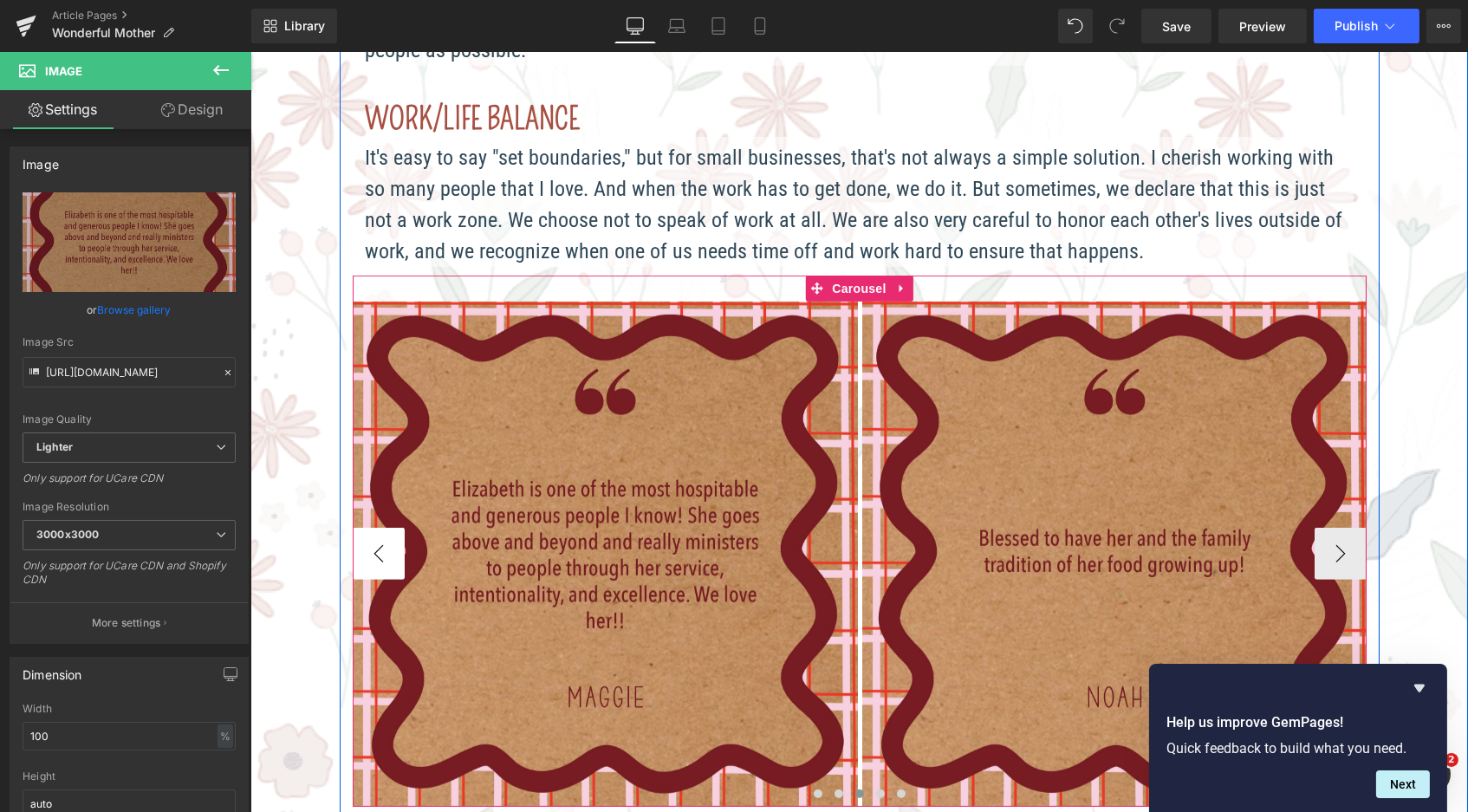
click at [366, 535] on button "‹" at bounding box center [378, 553] width 52 height 52
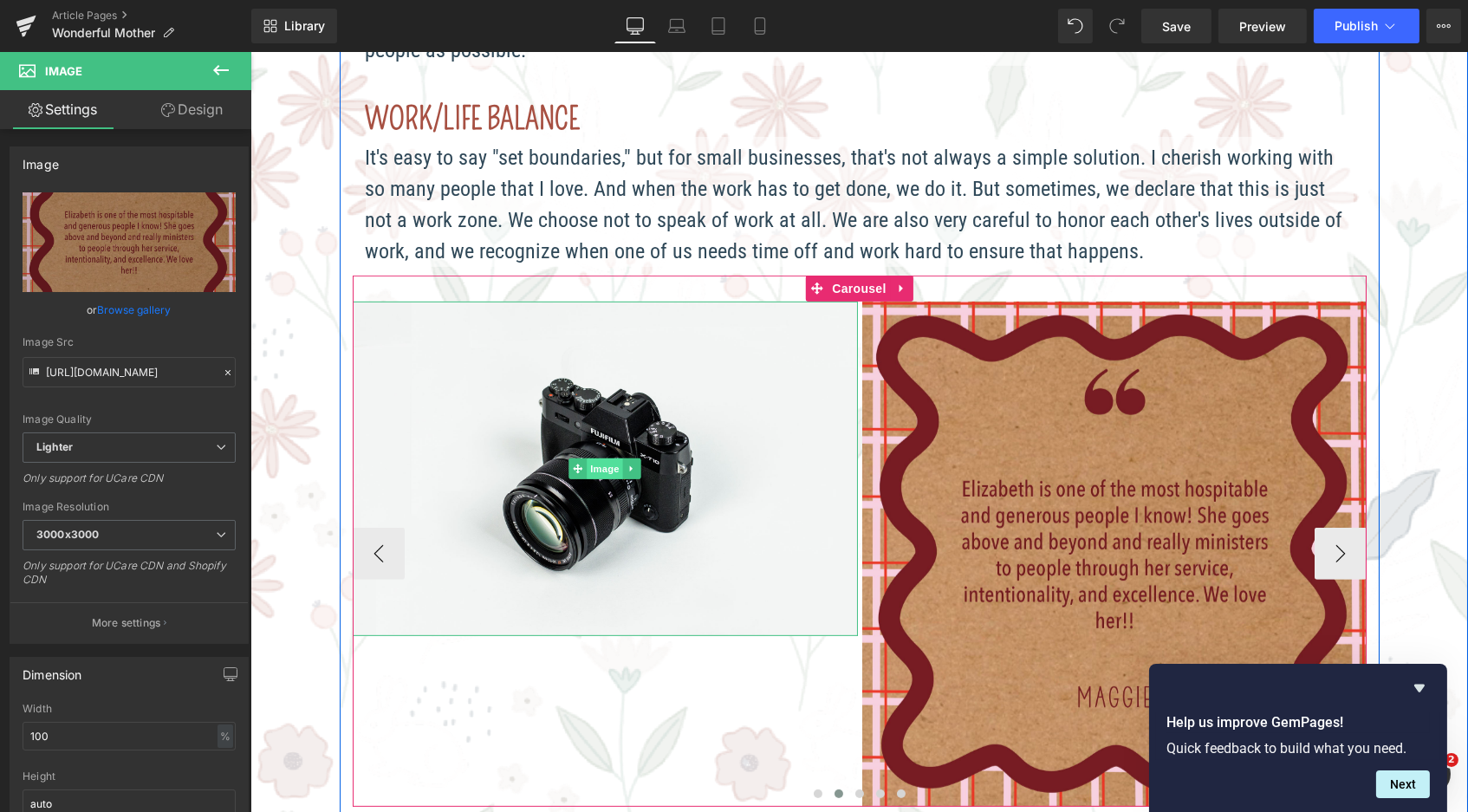
click at [605, 458] on span "Image" at bounding box center [604, 469] width 36 height 21
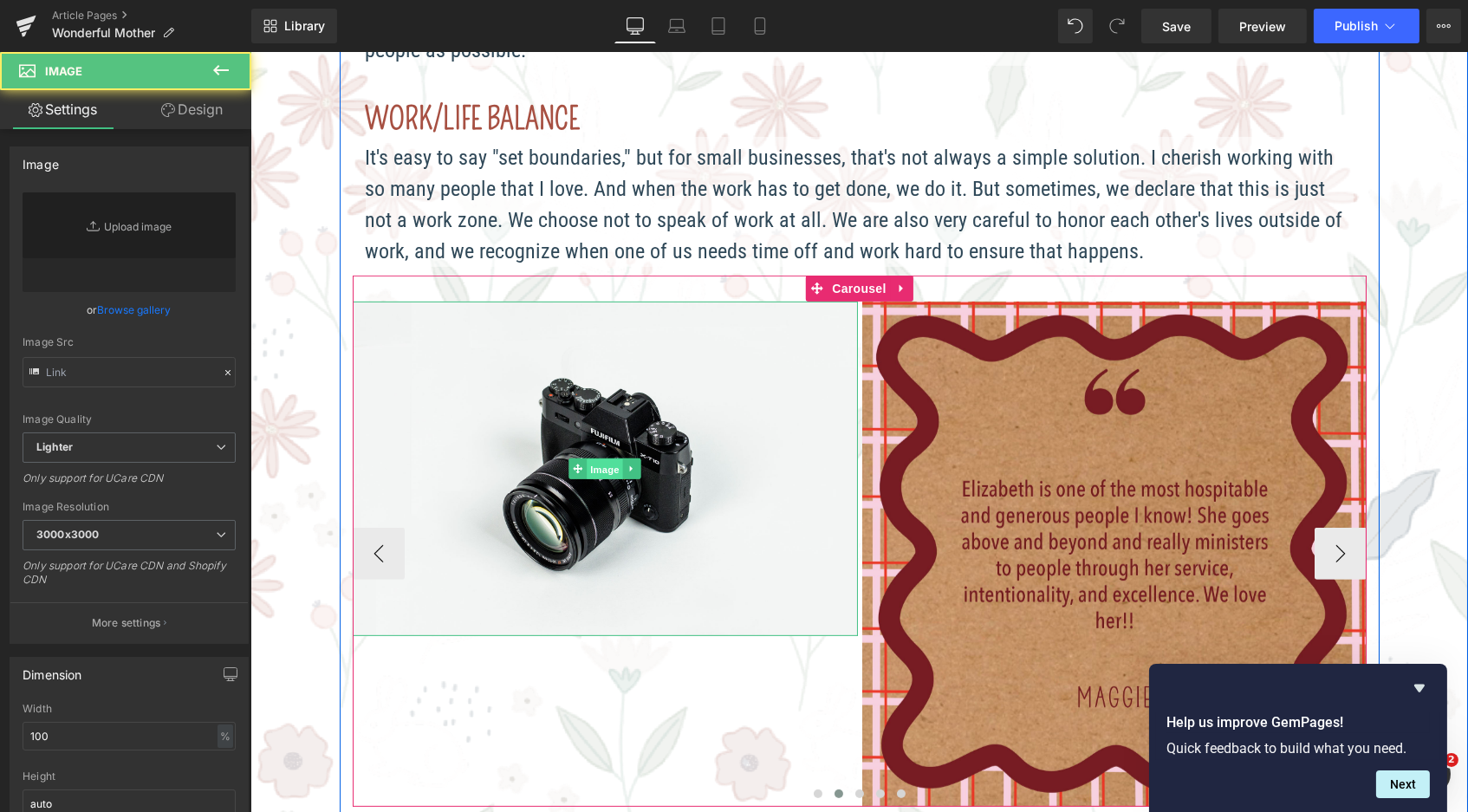
type input "//[DOMAIN_NAME][URL]"
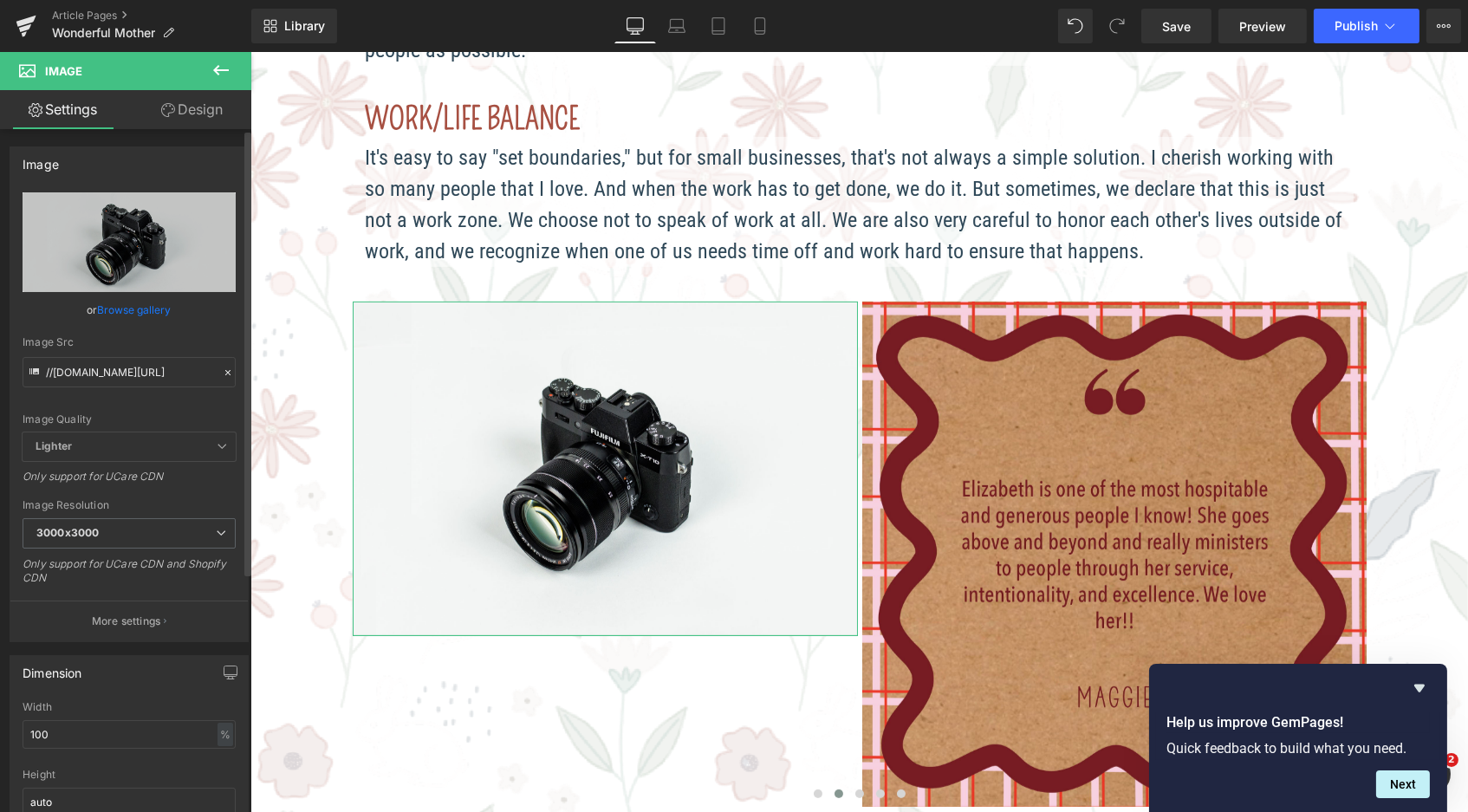
click at [147, 307] on link "Browse gallery" at bounding box center [135, 310] width 74 height 30
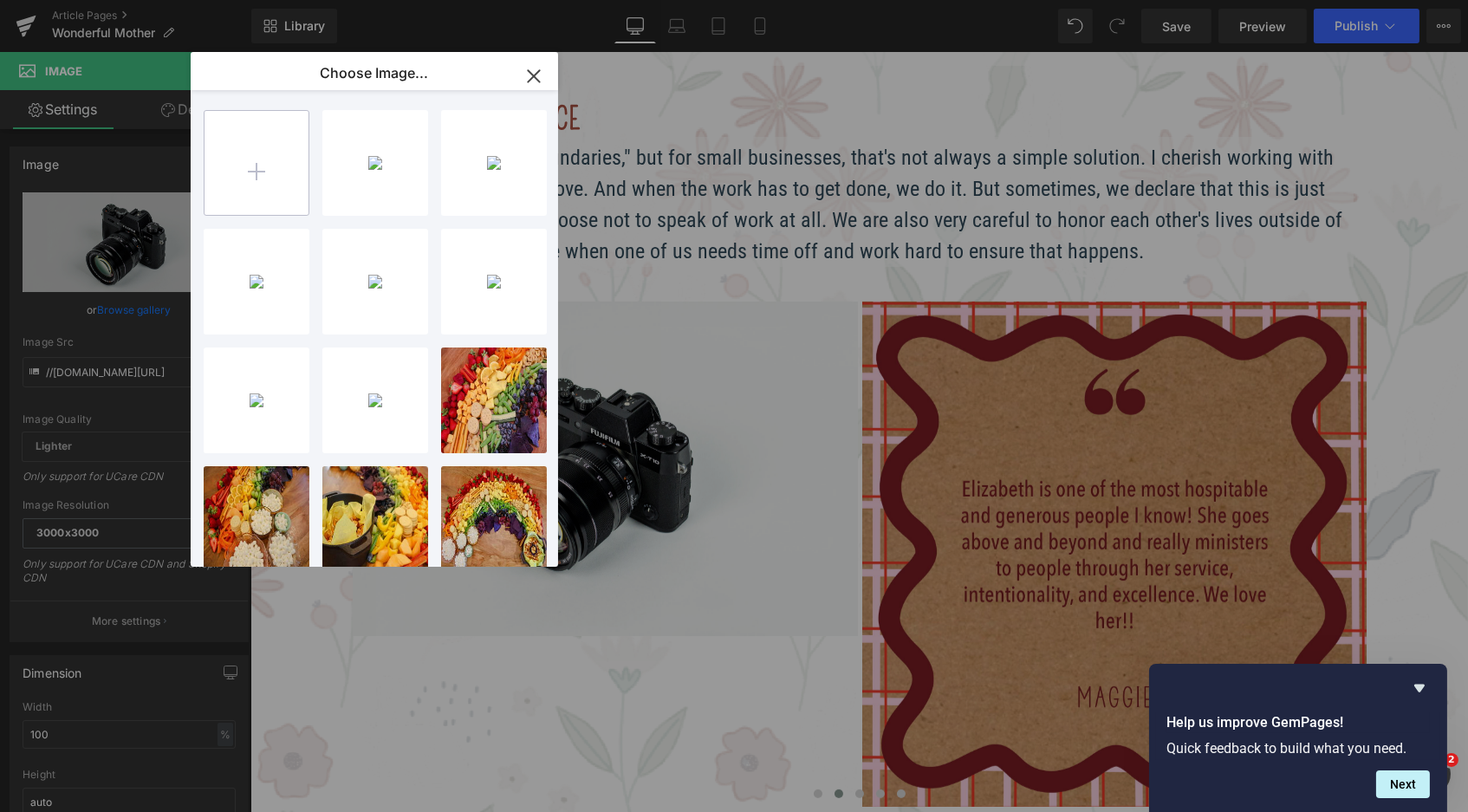
click at [244, 165] on input "file" at bounding box center [256, 163] width 104 height 104
type input "C:\fakepath\Blog_WonderfulMother_reviews-04.jpg"
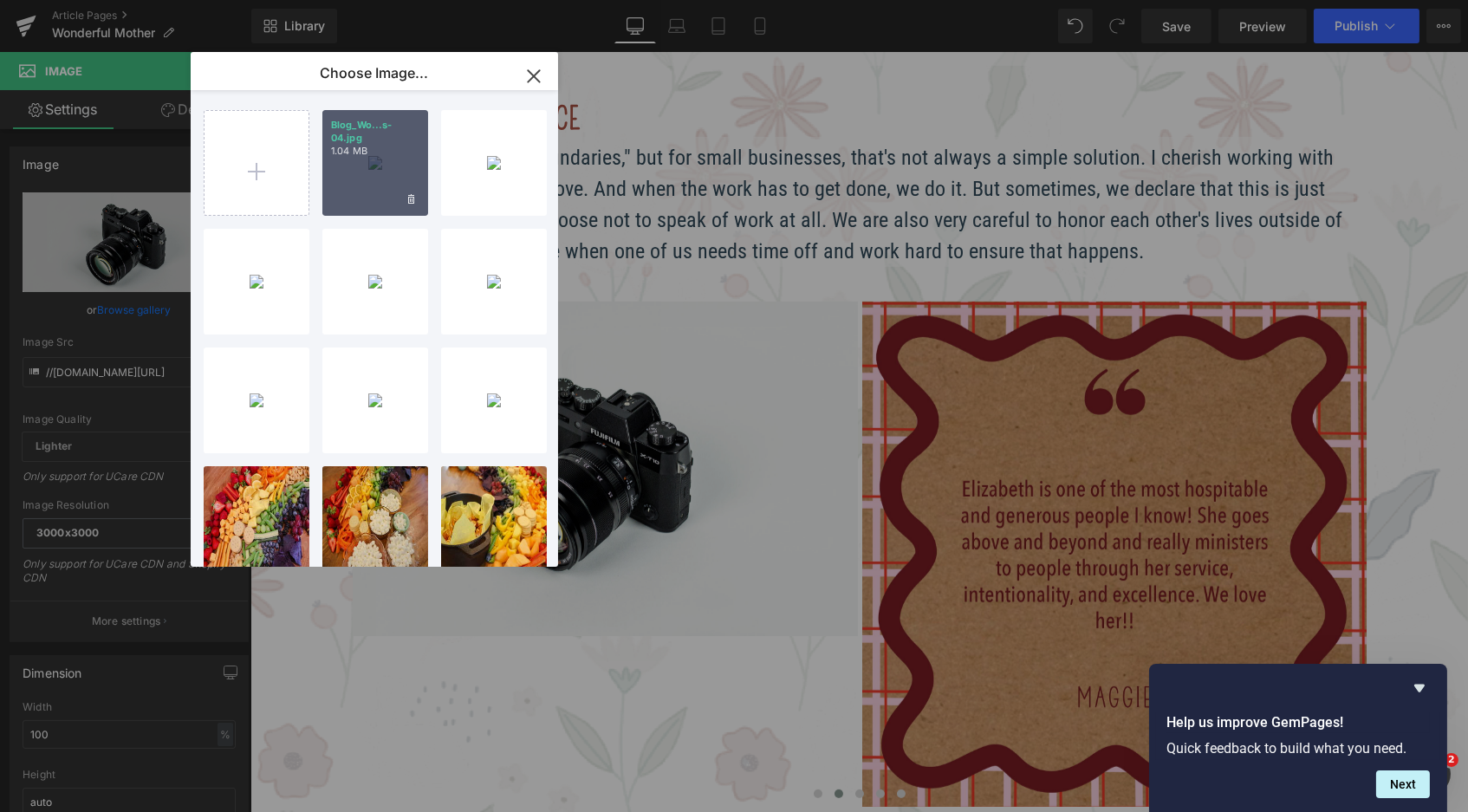
click at [372, 165] on div "Blog_Wo...s-04.jpg 1.04 MB" at bounding box center [375, 163] width 106 height 106
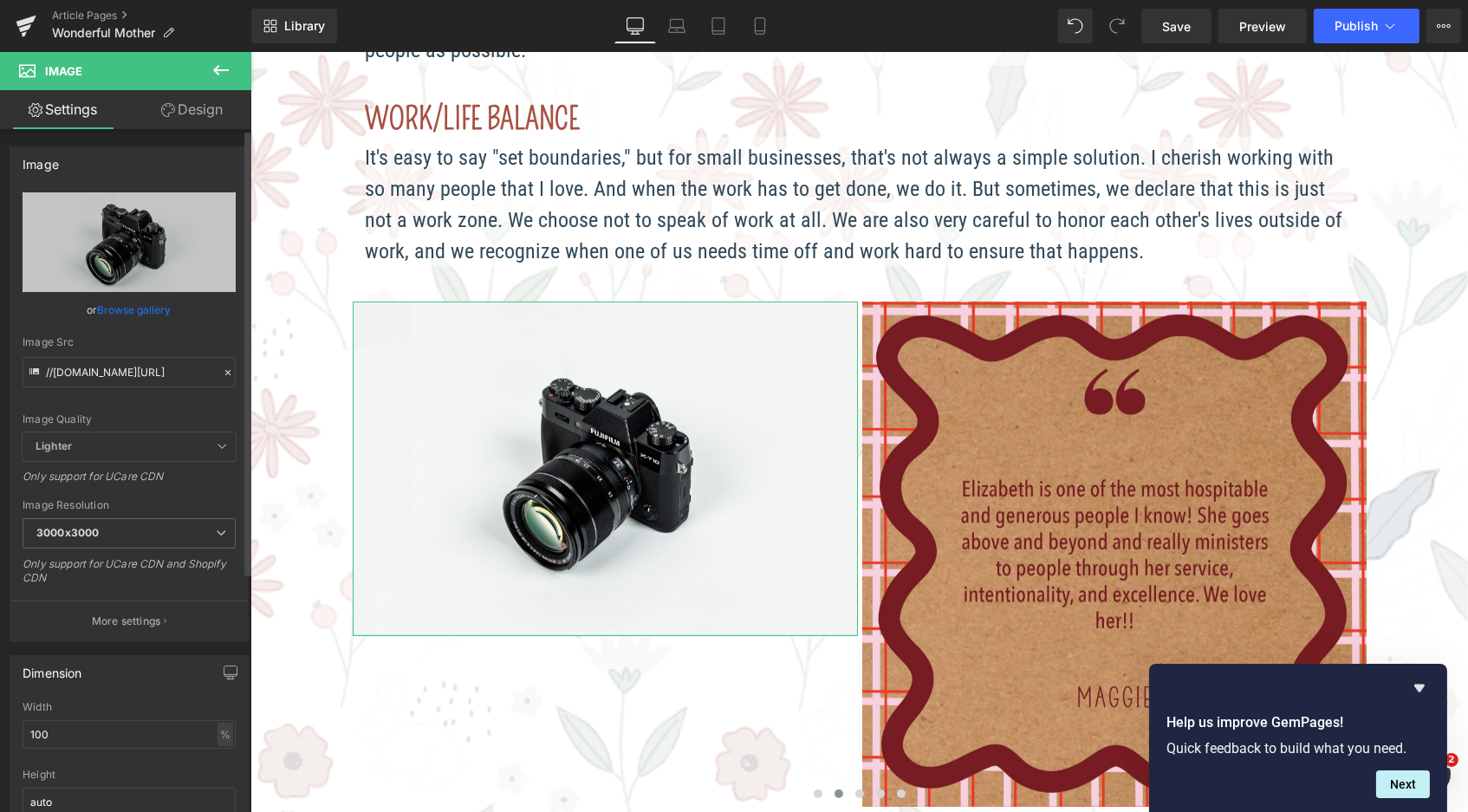
click at [166, 302] on link "Browse gallery" at bounding box center [135, 310] width 74 height 30
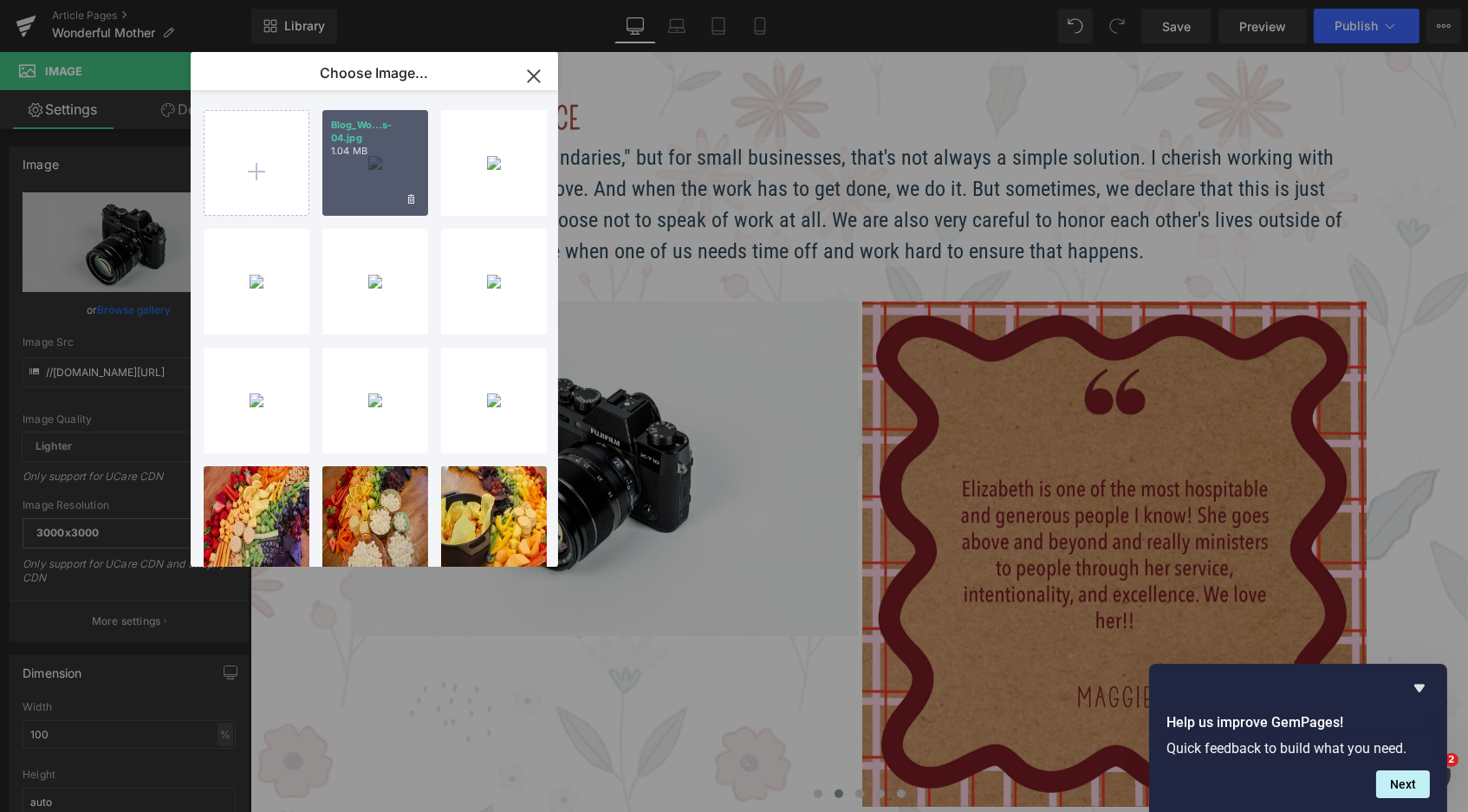
click at [374, 142] on p "Blog_Wo...s-04.jpg" at bounding box center [375, 132] width 88 height 26
type input "https://ucarecdn.com/433a49dd-4169-4e23-ac82-8c716c68c0c3/-/format/auto/-/previ…"
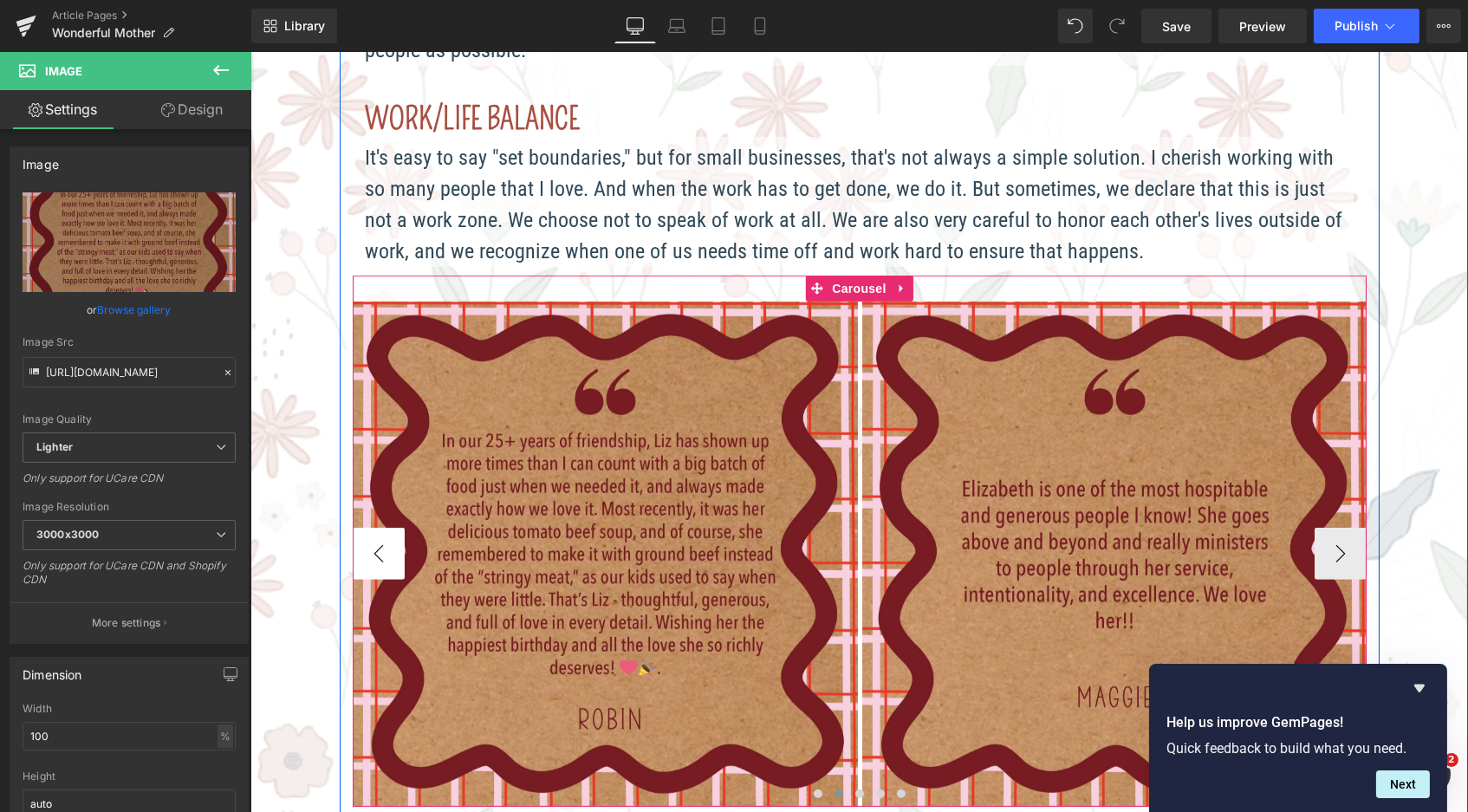
click at [367, 530] on button "‹" at bounding box center [378, 553] width 52 height 52
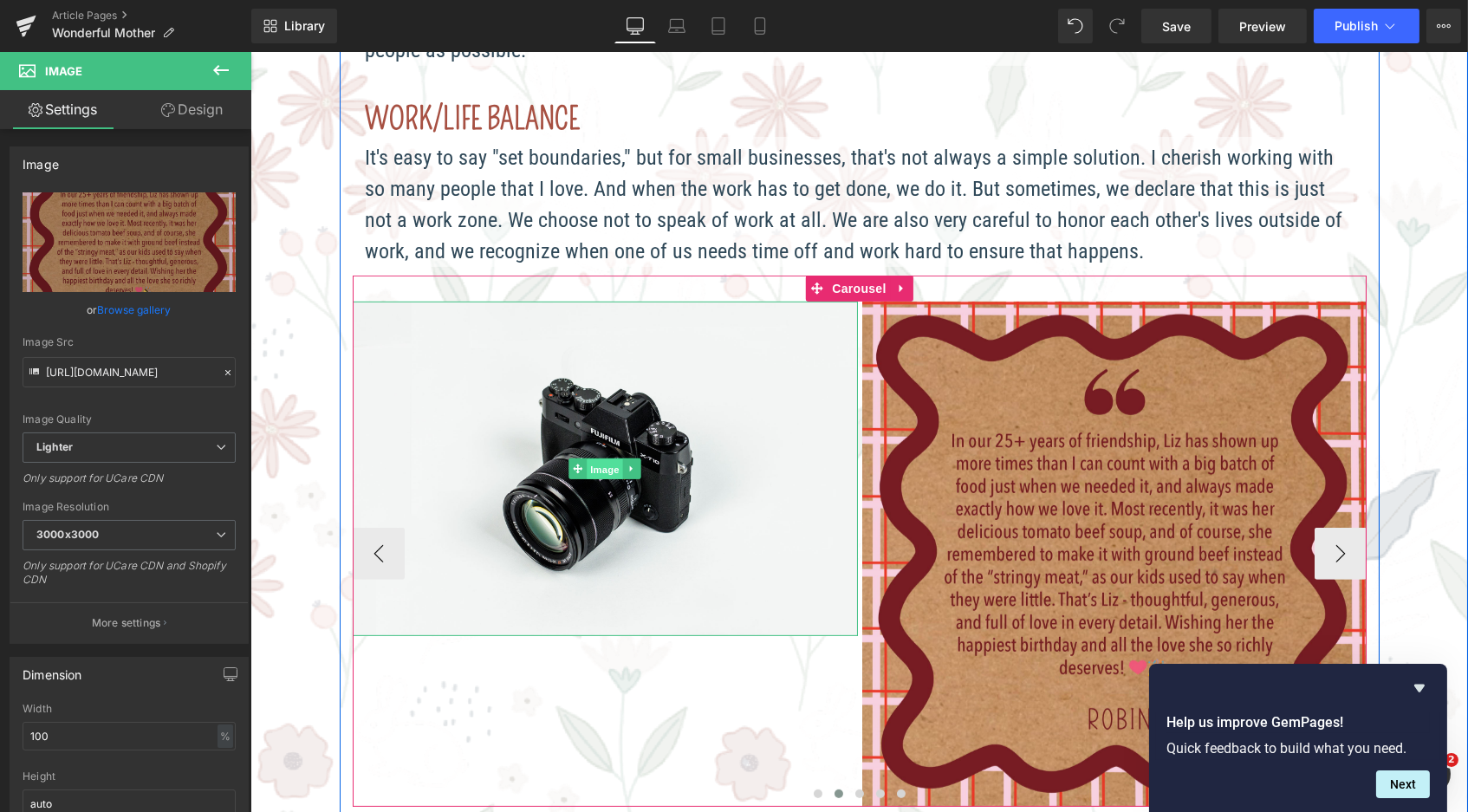
click at [586, 459] on span "Image" at bounding box center [604, 470] width 36 height 21
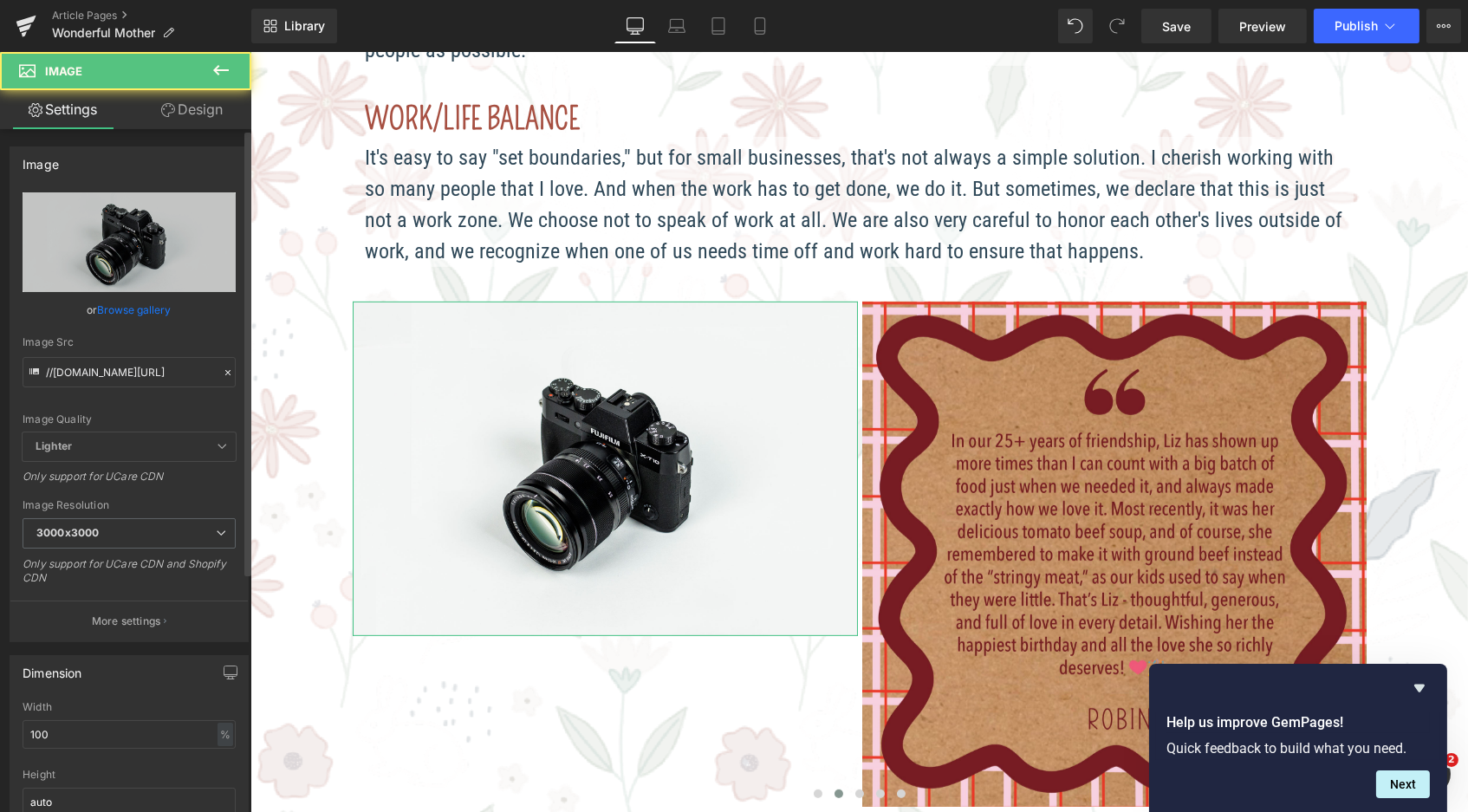
click at [144, 309] on link "Browse gallery" at bounding box center [135, 310] width 74 height 30
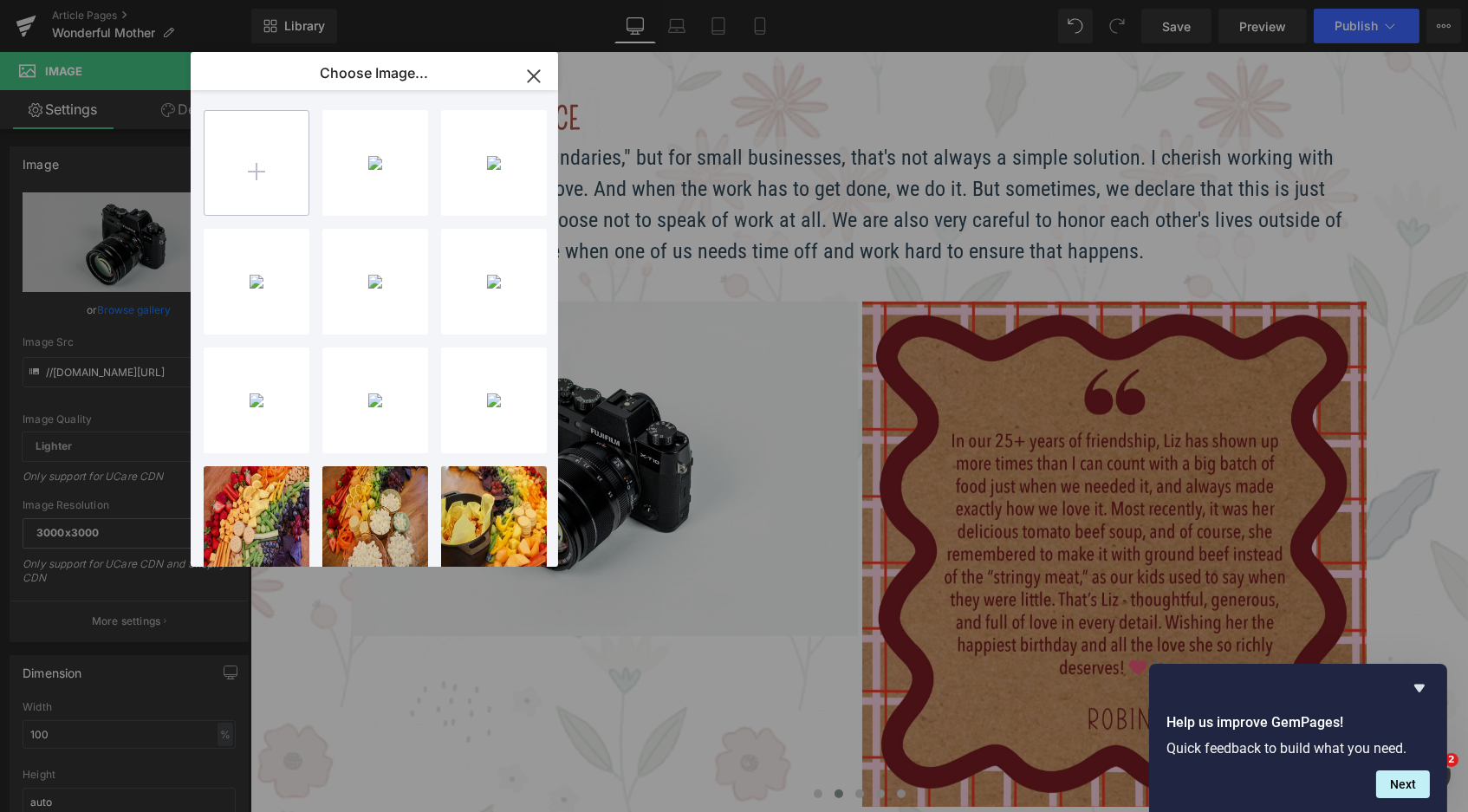
click at [229, 184] on input "file" at bounding box center [256, 163] width 104 height 104
type input "C:\fakepath\Blog_WonderfulMother_reviews-03.jpg"
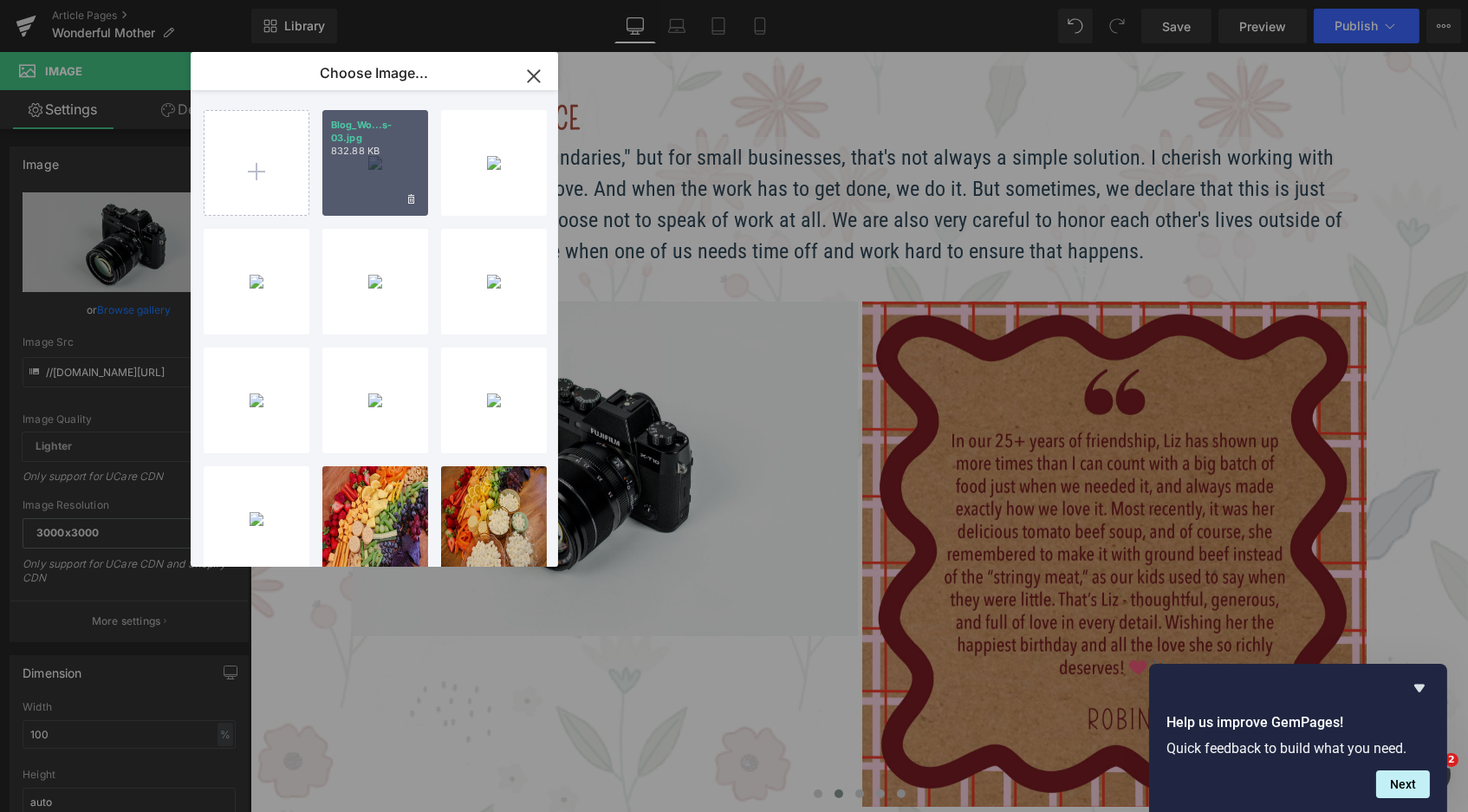
drag, startPoint x: 378, startPoint y: 174, endPoint x: 128, endPoint y: 122, distance: 255.4
click at [378, 174] on div "Blog_Wo...s-03.jpg 832.88 KB" at bounding box center [375, 163] width 106 height 106
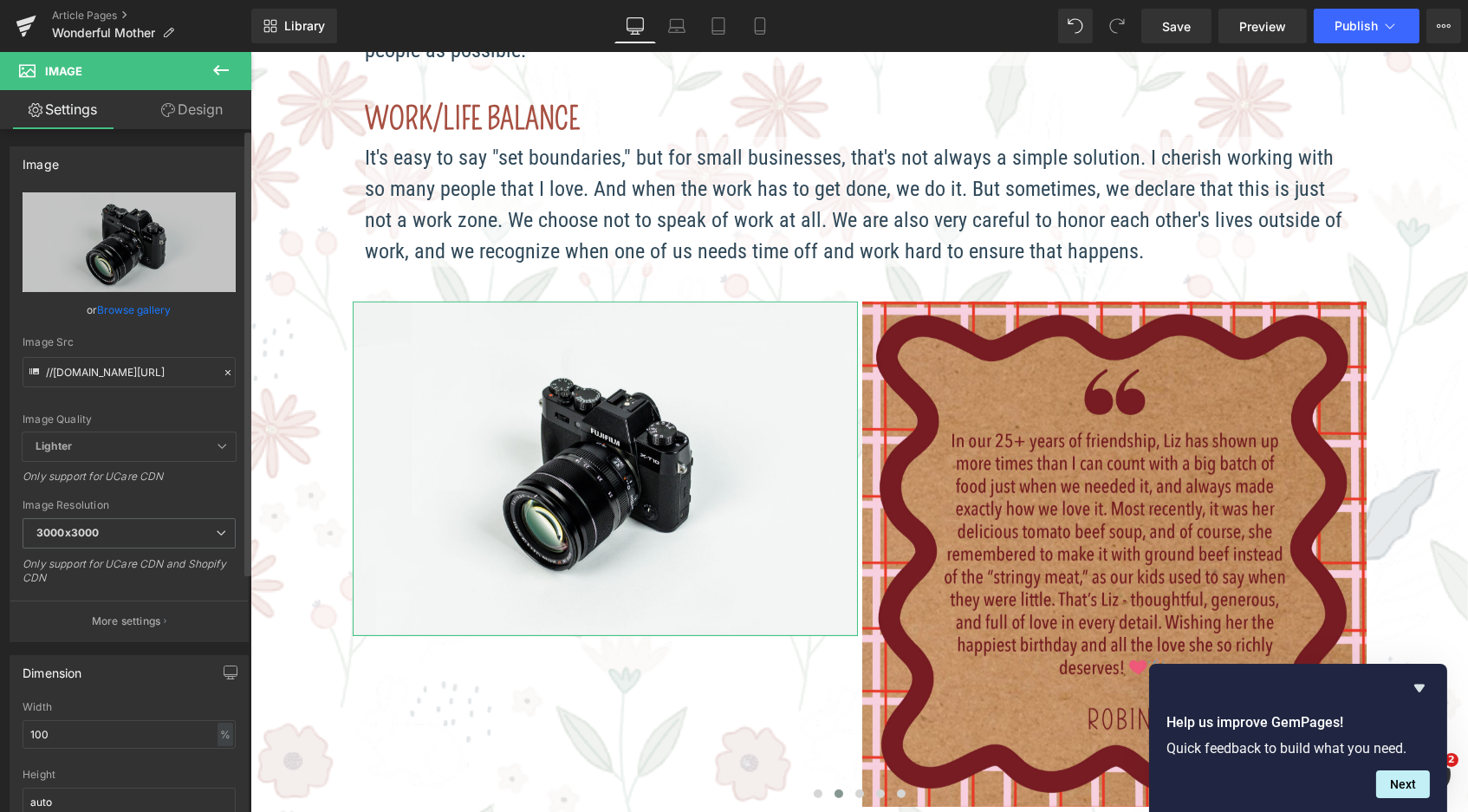
click at [137, 310] on link "Browse gallery" at bounding box center [135, 310] width 74 height 30
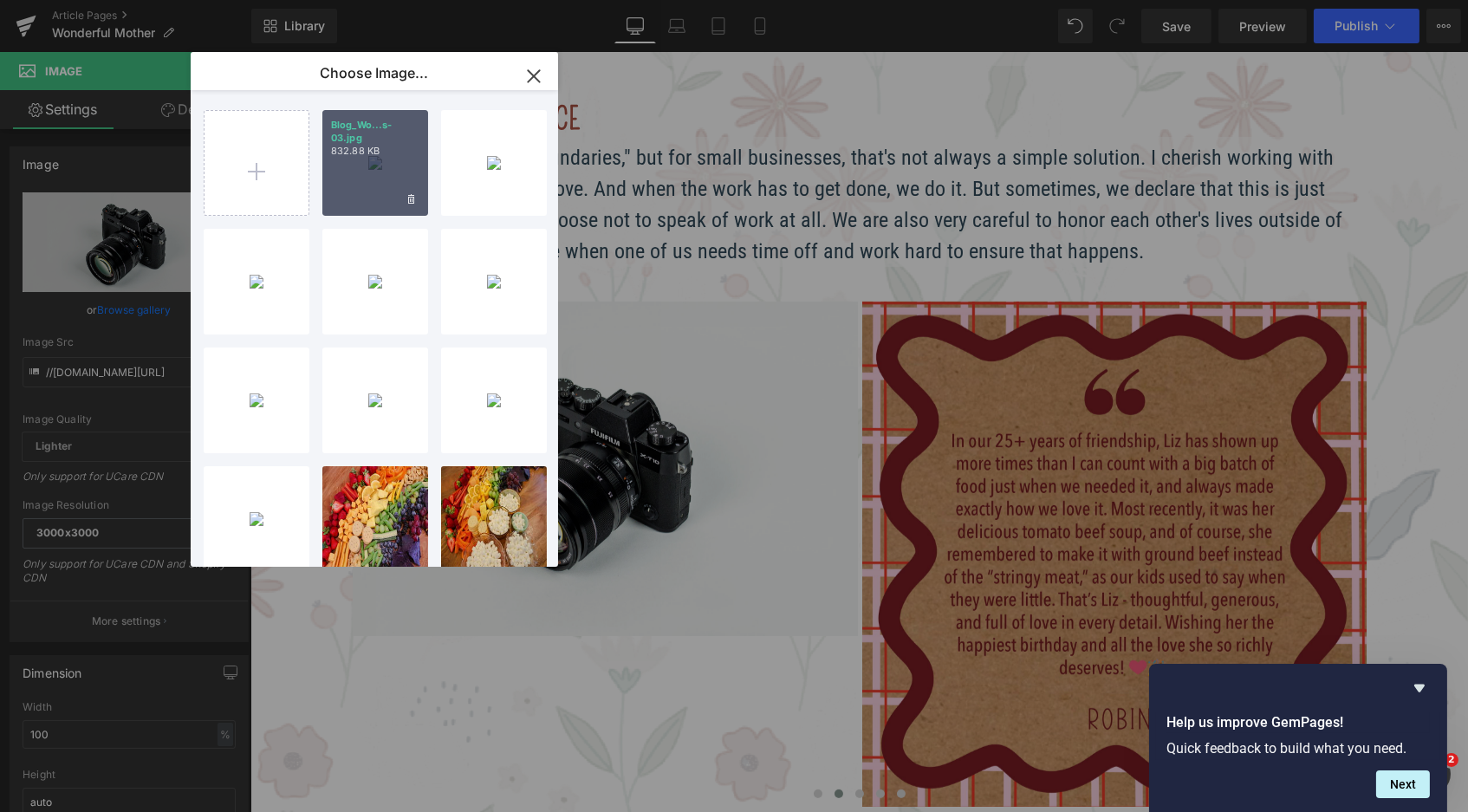
click at [348, 149] on p "832.88 KB" at bounding box center [375, 150] width 88 height 13
type input "https://ucarecdn.com/0d9000af-bb37-4482-bbde-627eccfd572f/-/format/auto/-/previ…"
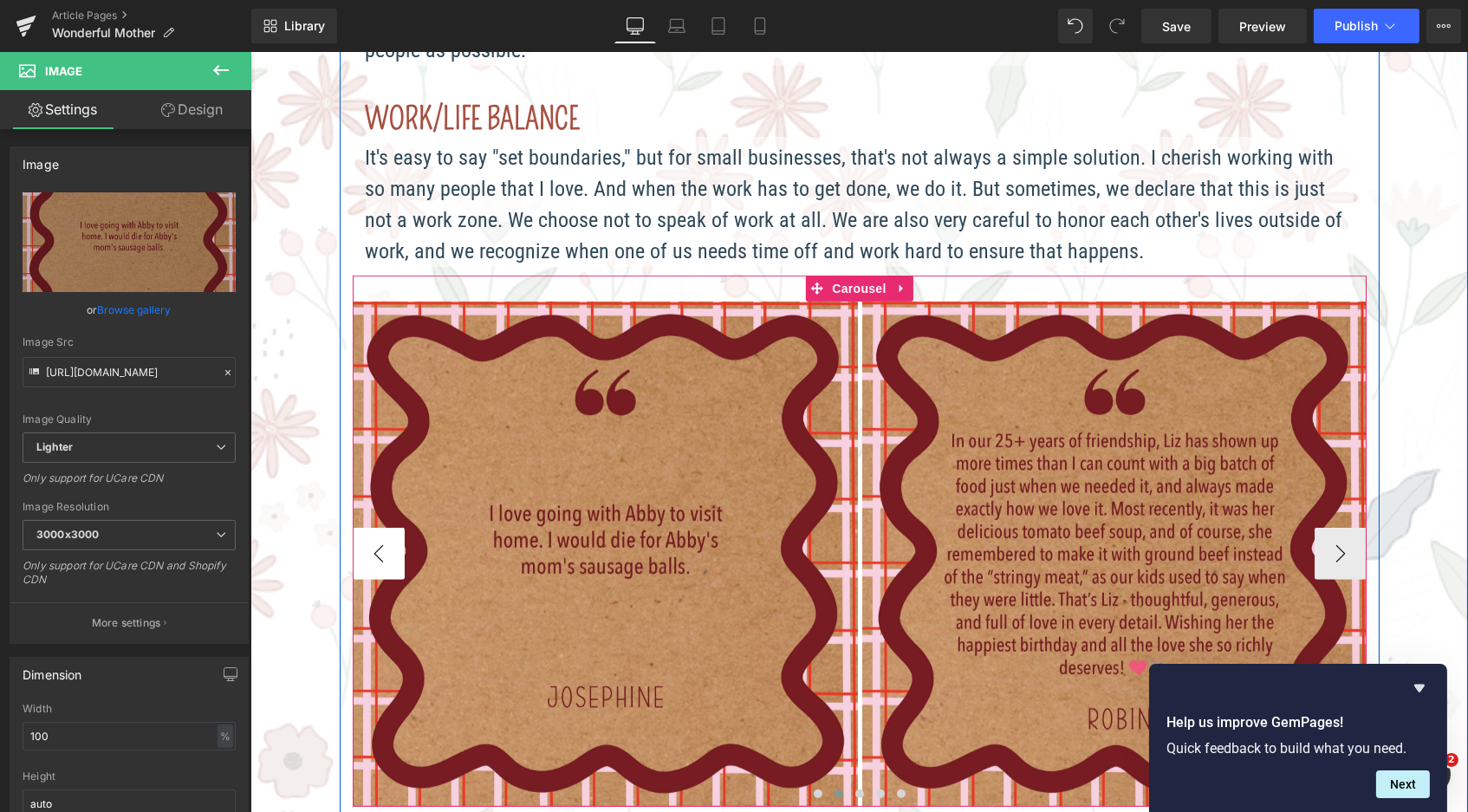
click at [360, 530] on button "‹" at bounding box center [378, 553] width 52 height 52
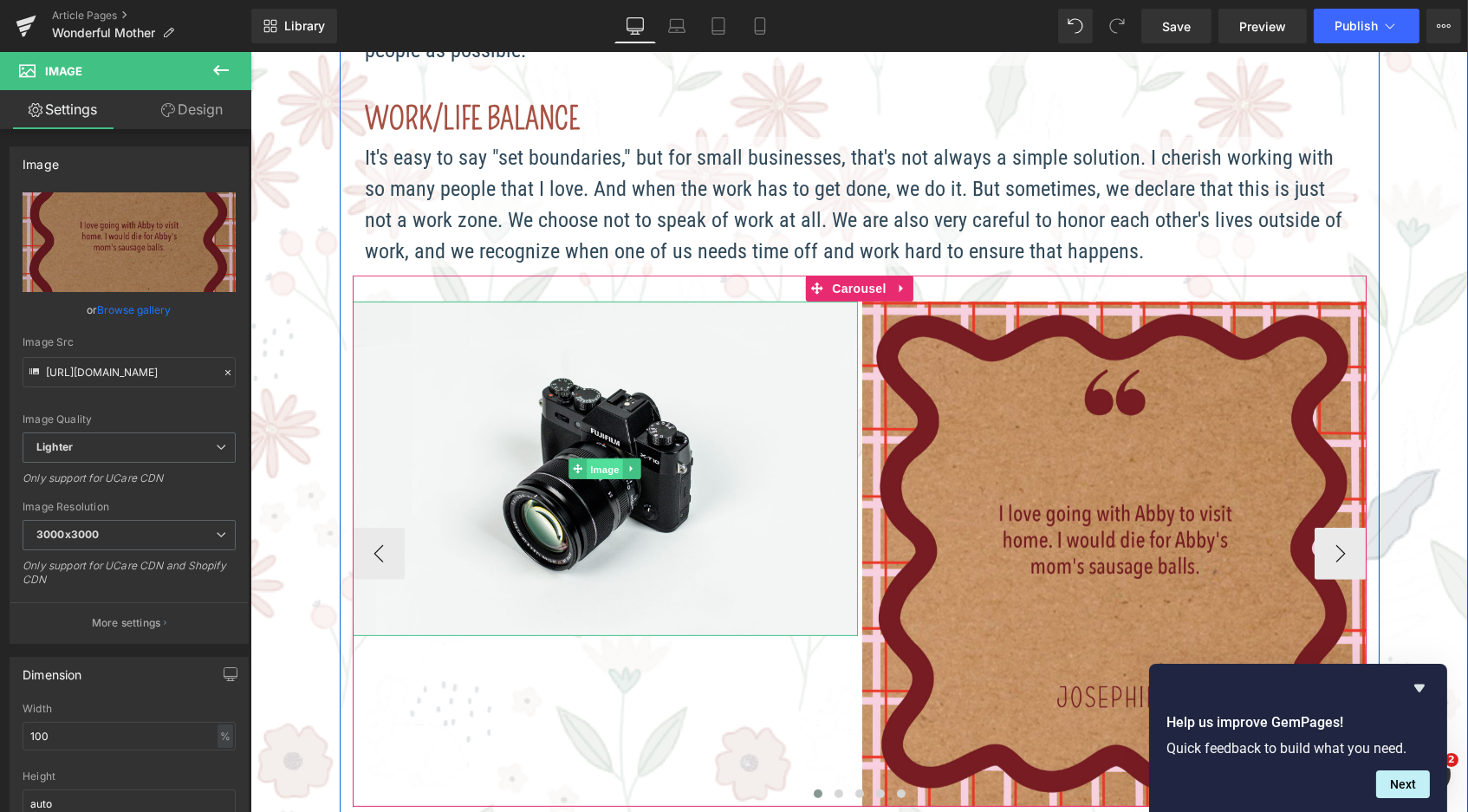
click at [590, 459] on span "Image" at bounding box center [604, 470] width 36 height 21
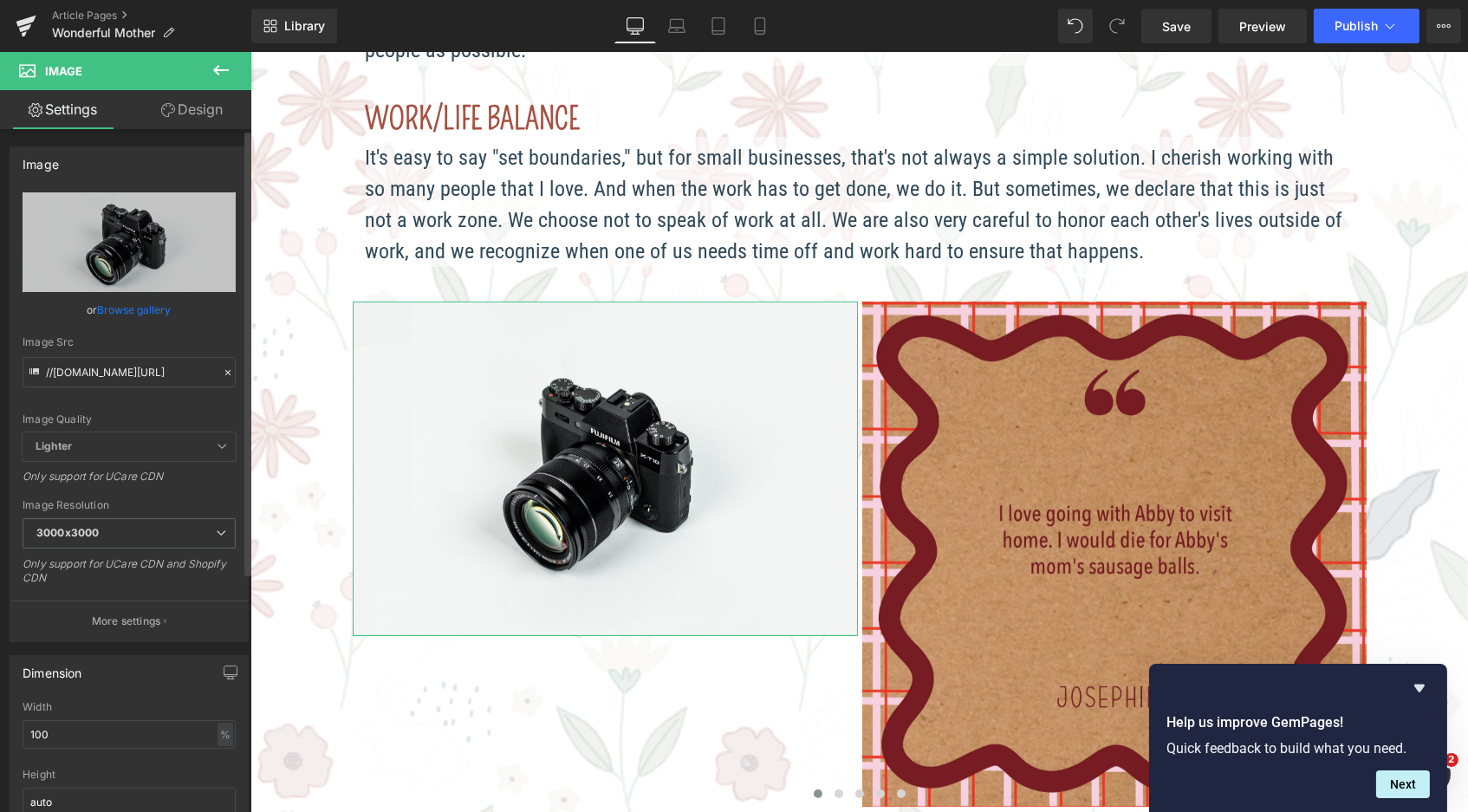
click at [157, 311] on link "Browse gallery" at bounding box center [135, 310] width 74 height 30
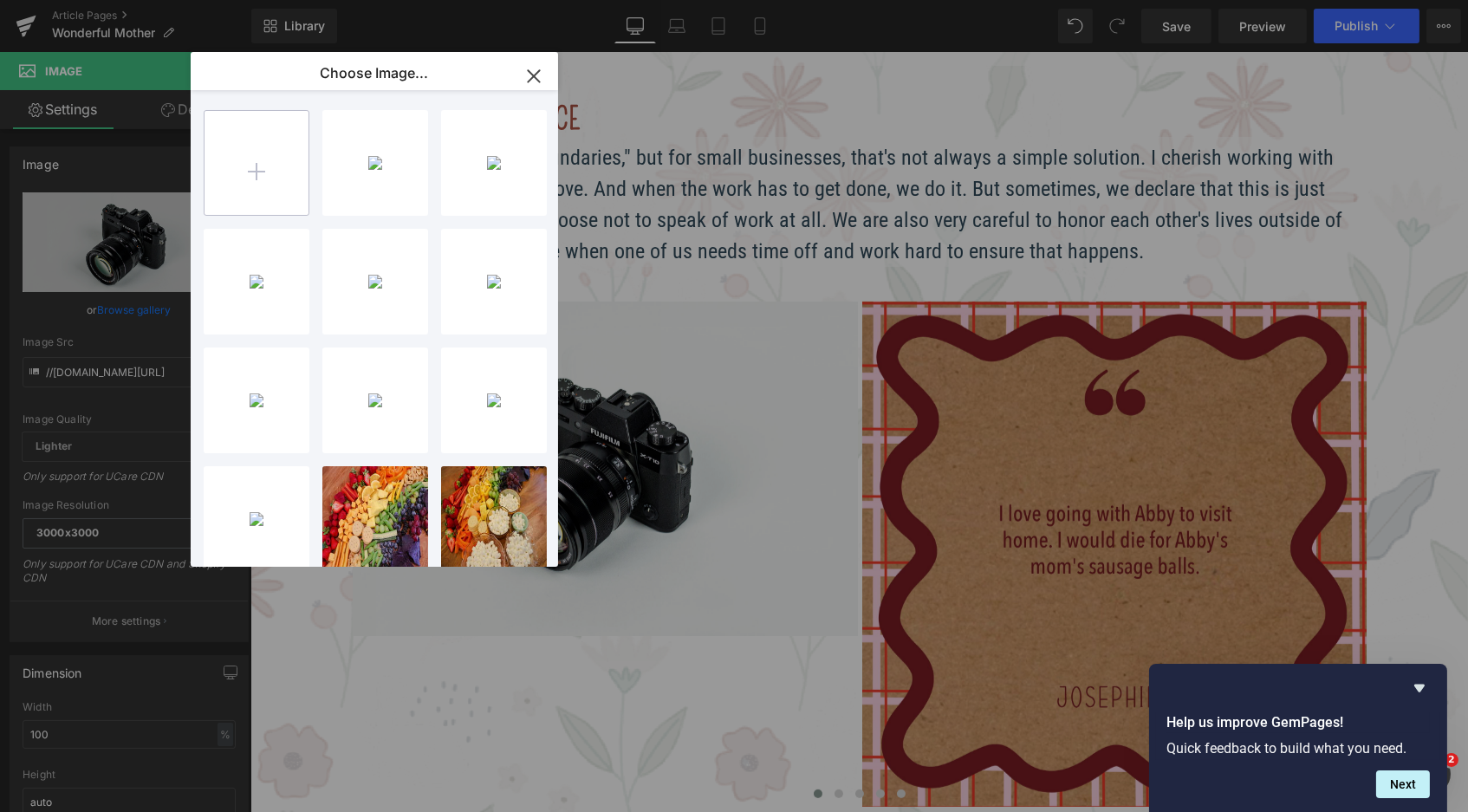
click at [209, 163] on input "file" at bounding box center [256, 163] width 104 height 104
type input "C:\fakepath\Blog_WonderfulMother_reviews-02.jpg"
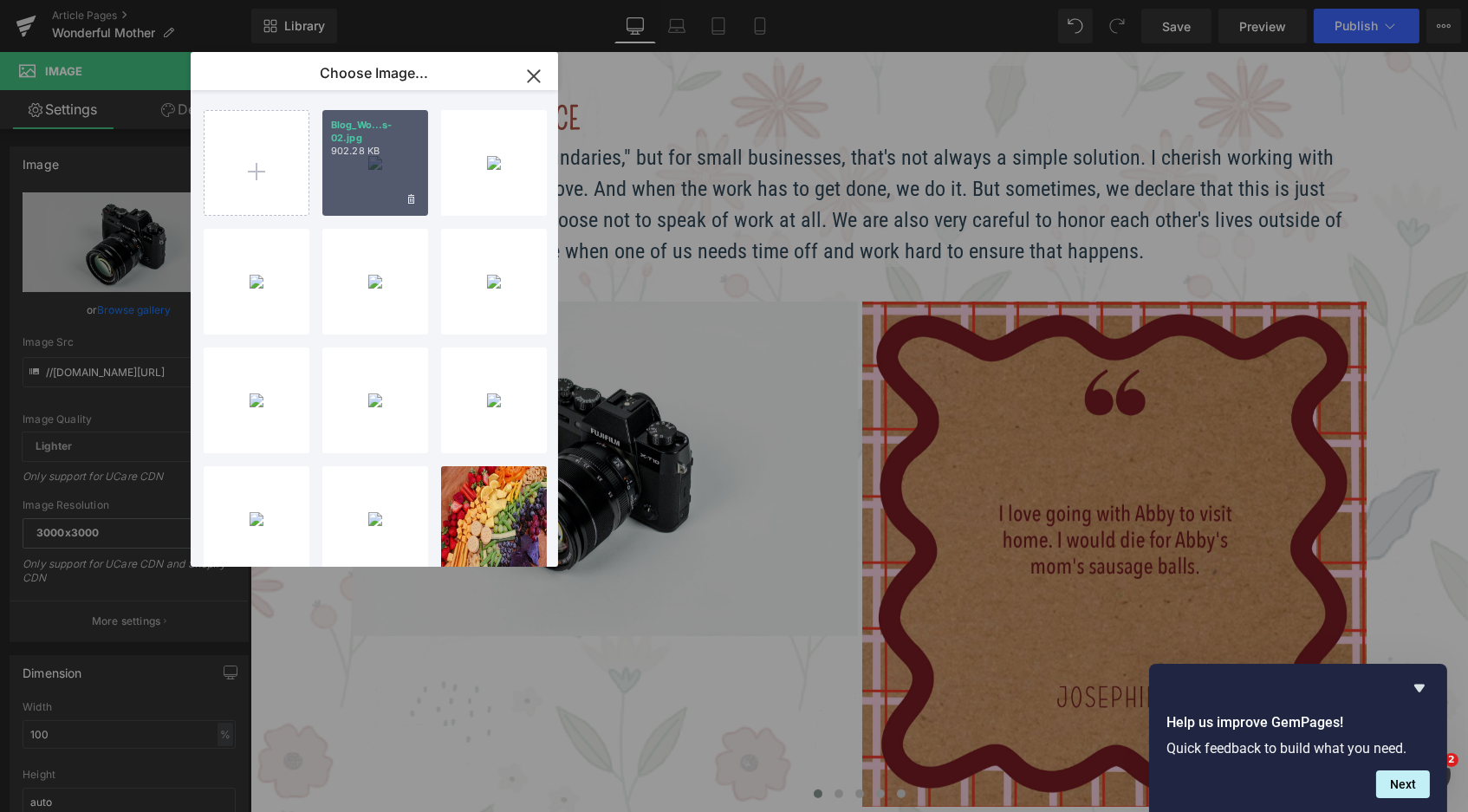
click at [372, 154] on p "902.28 KB" at bounding box center [375, 150] width 88 height 13
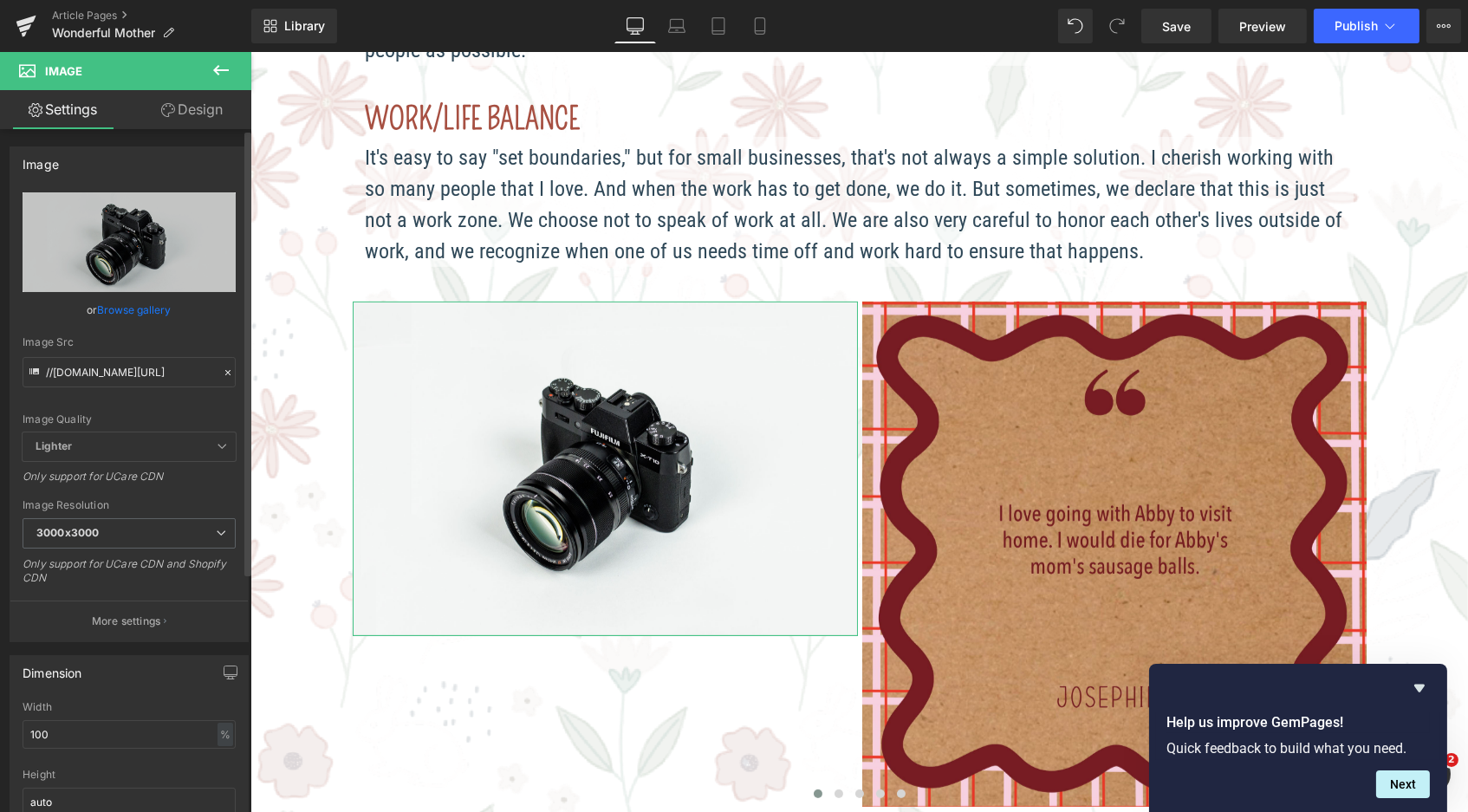
click at [157, 309] on link "Browse gallery" at bounding box center [135, 310] width 74 height 30
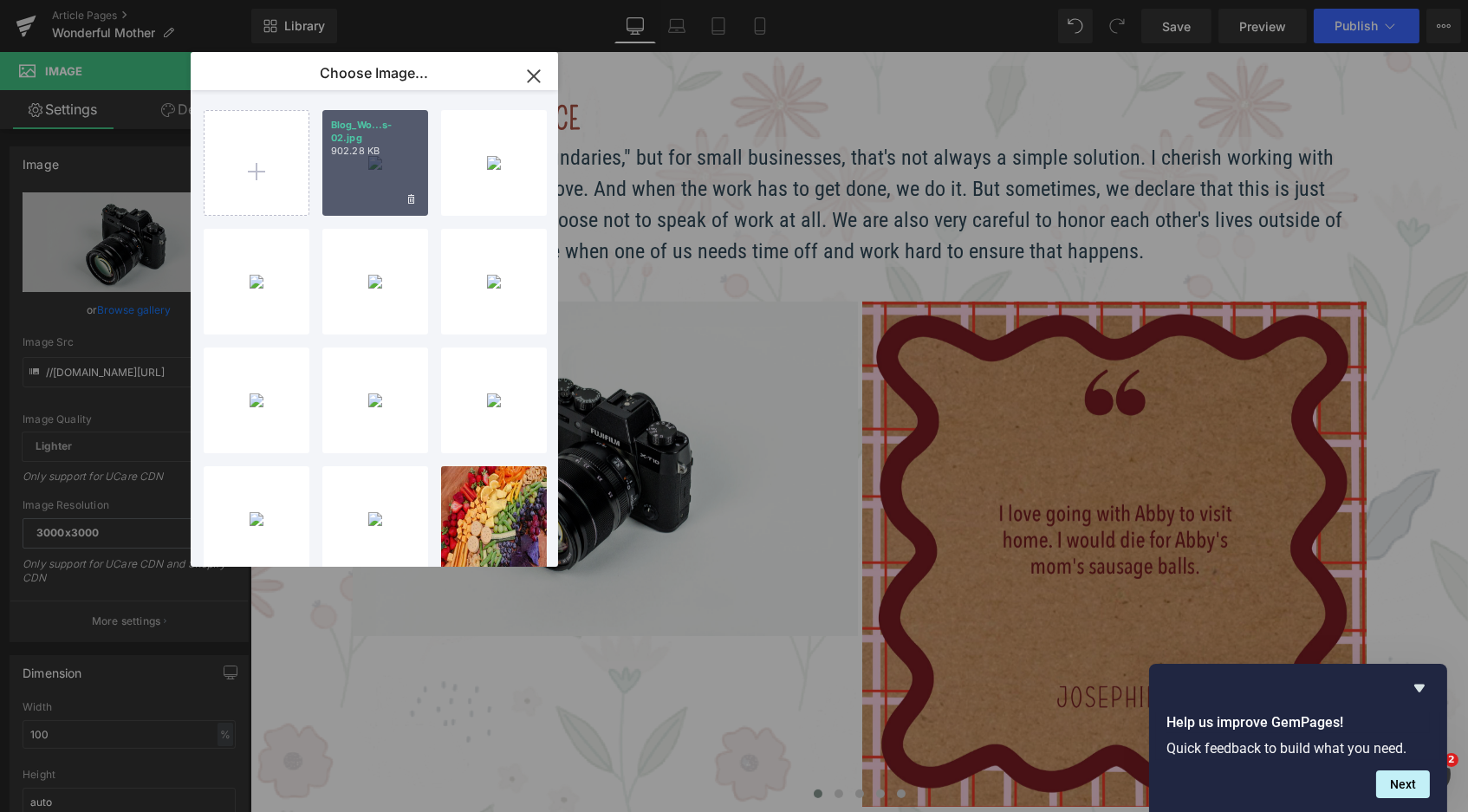
click at [400, 163] on div "Blog_Wo...s-02.jpg 902.28 KB" at bounding box center [375, 163] width 106 height 106
type input "https://ucarecdn.com/48f1575a-6d7a-4d22-8ea2-9975a25b3b99/-/format/auto/-/previ…"
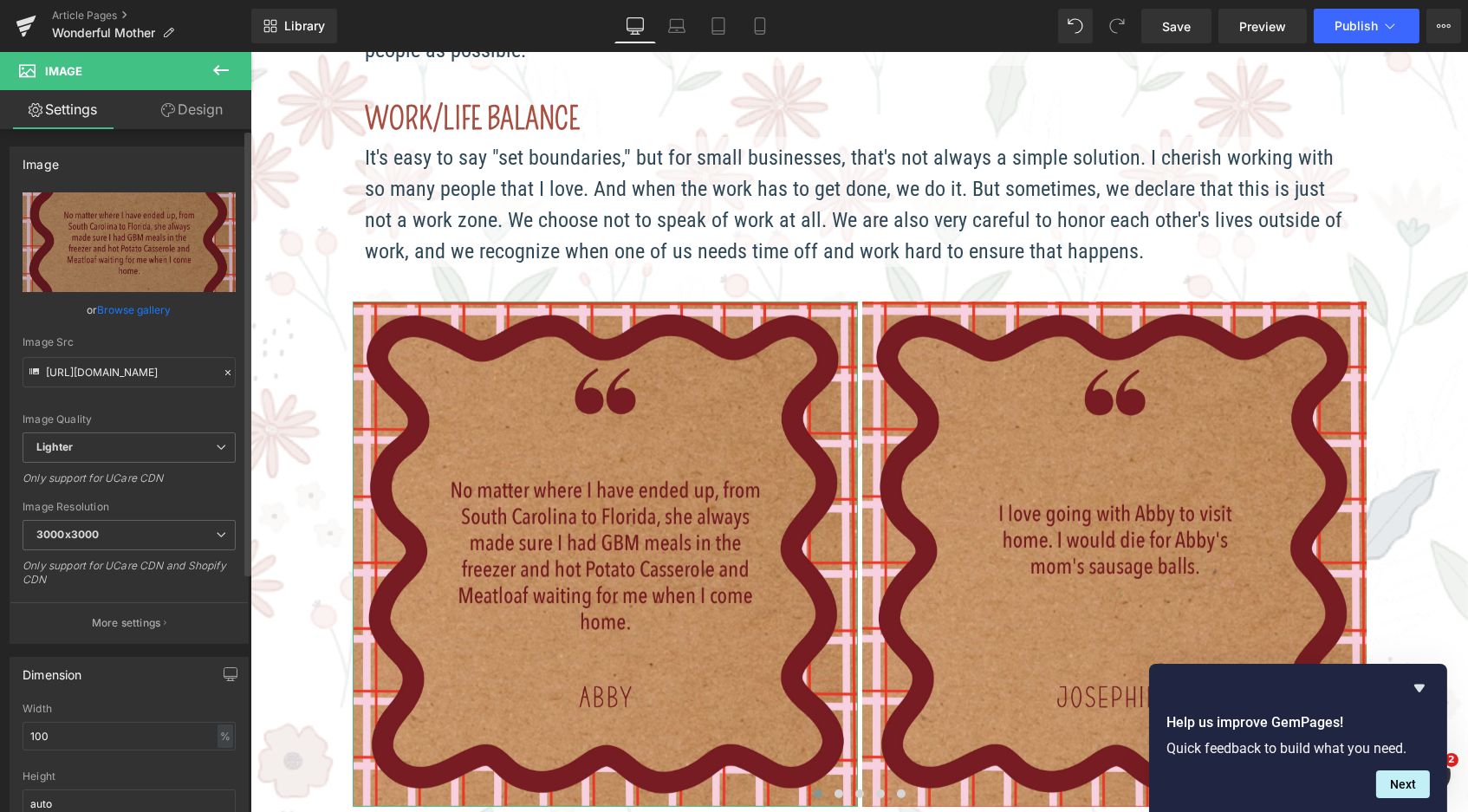
click at [151, 310] on link "Browse gallery" at bounding box center [135, 310] width 74 height 30
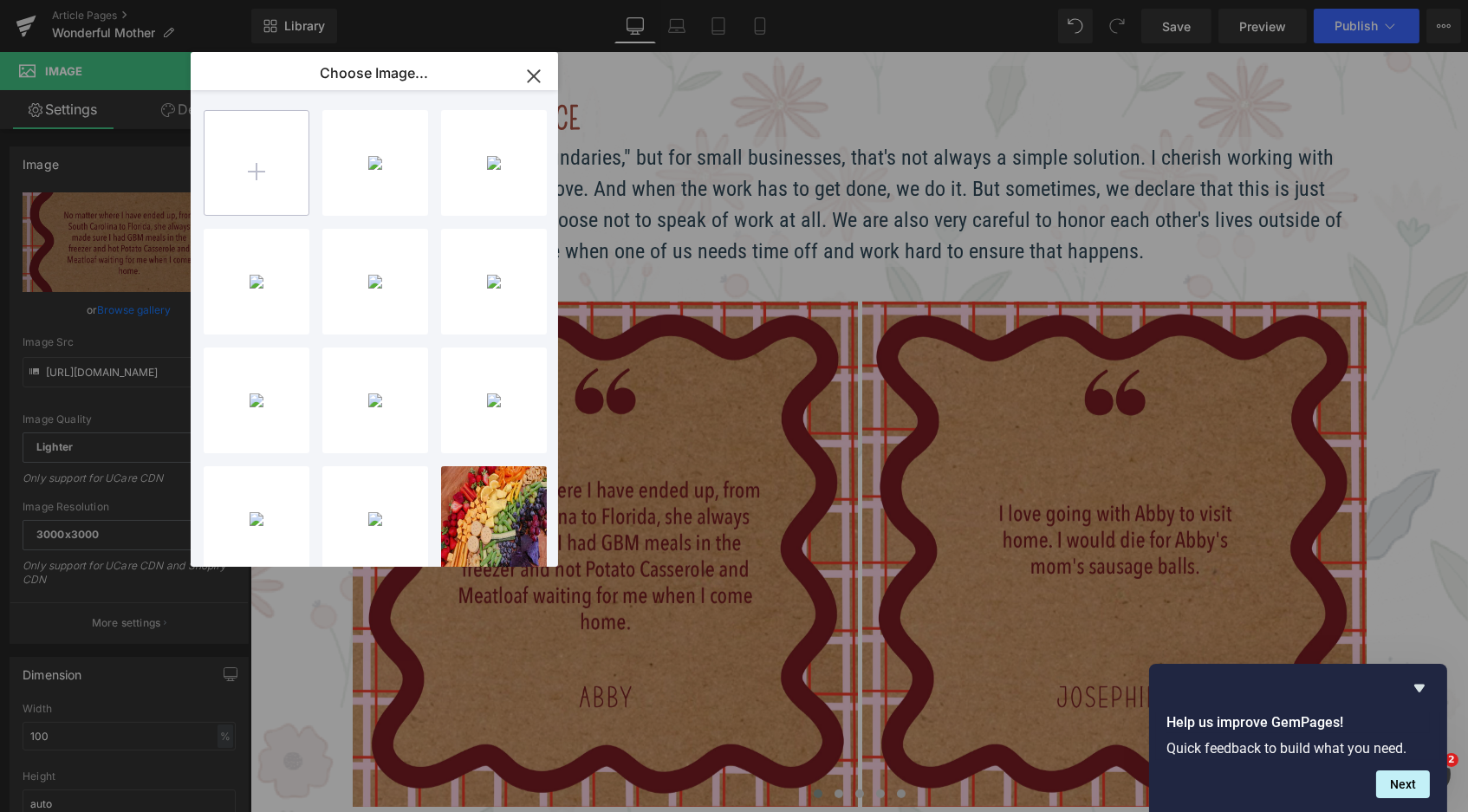
click at [253, 163] on input "file" at bounding box center [256, 163] width 104 height 104
type input "C:\fakepath\Blog_WonderfulMother_reviews-01.jpg"
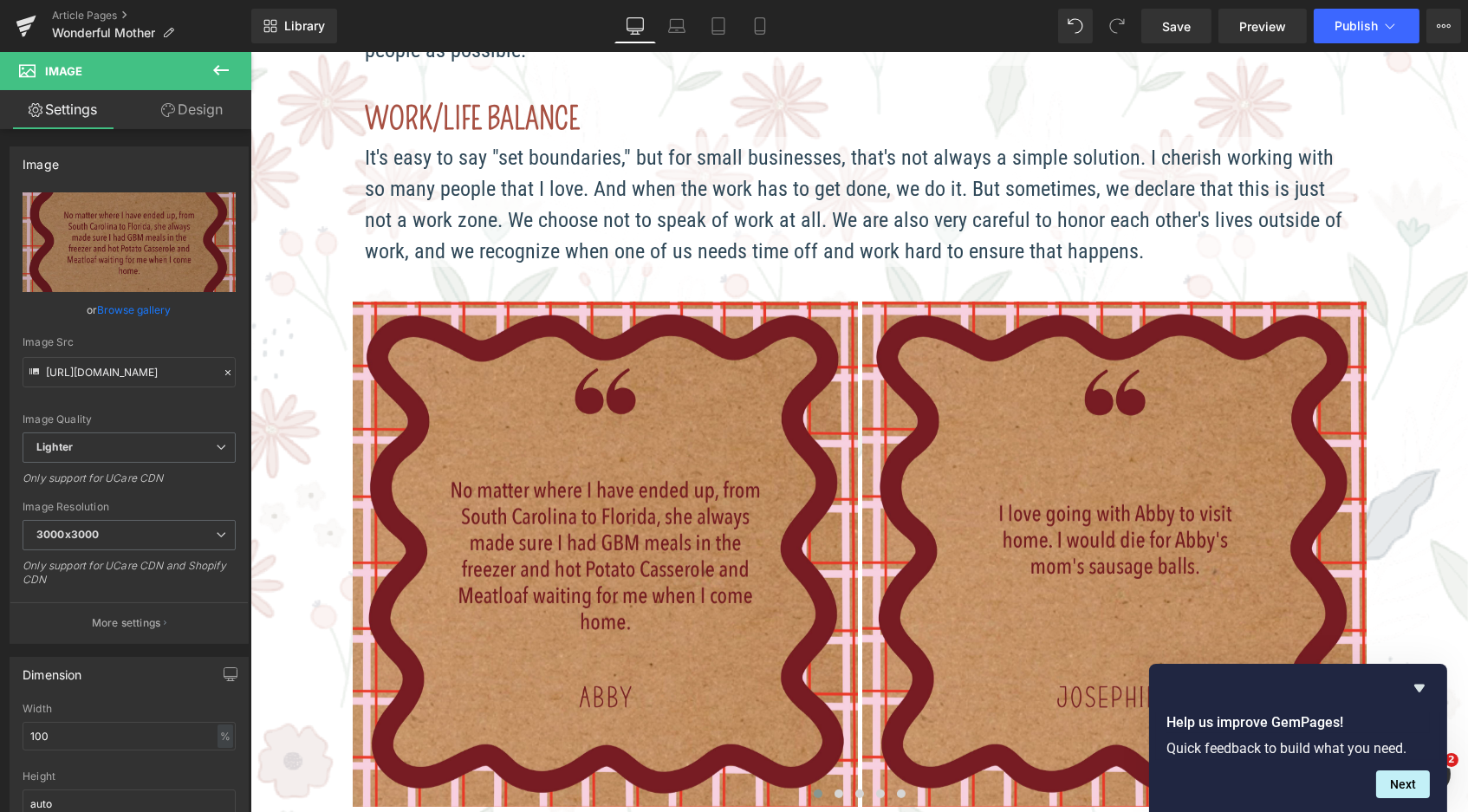
click at [431, 408] on img at bounding box center [605, 554] width 505 height 505
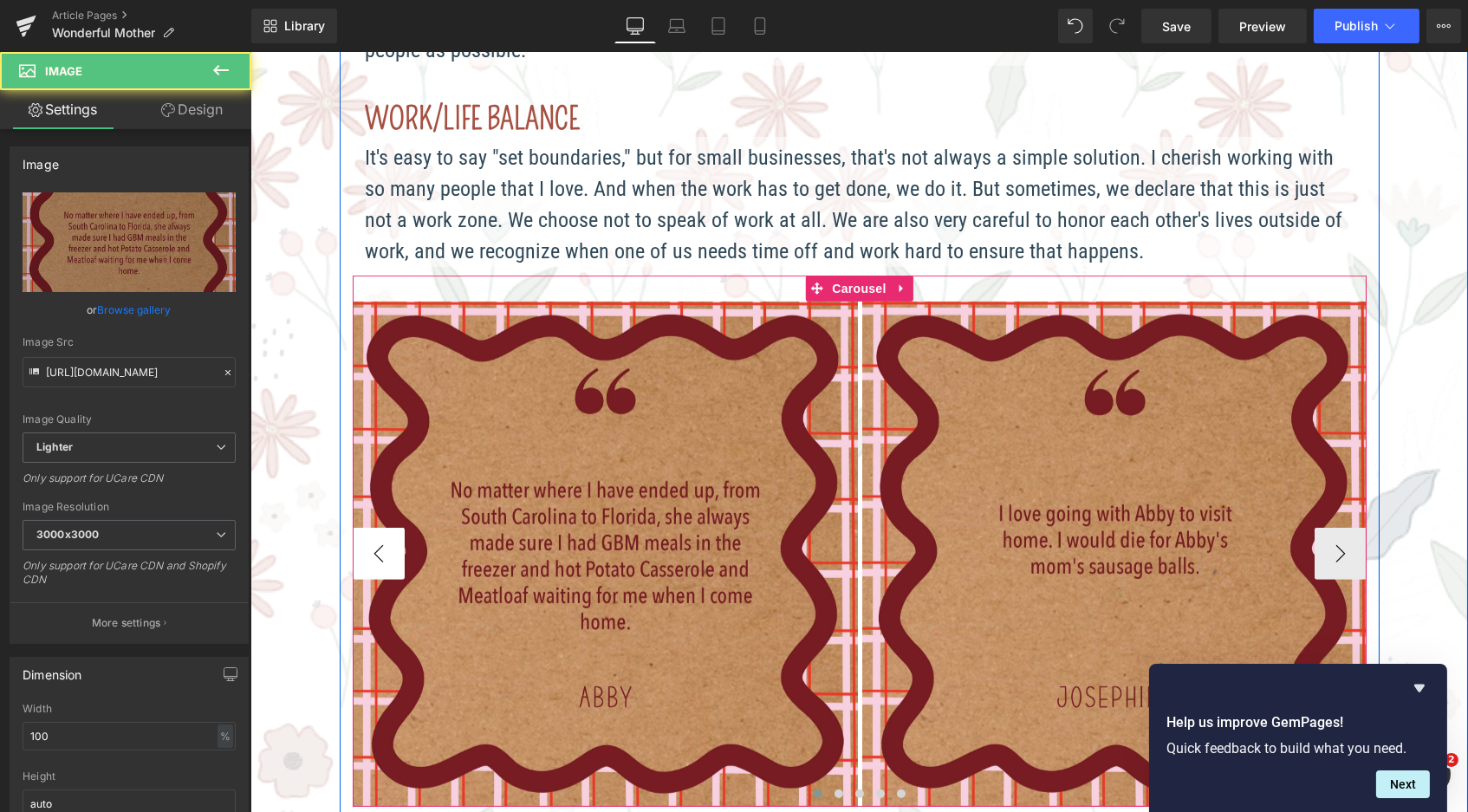
click at [375, 528] on button "‹" at bounding box center [378, 553] width 52 height 52
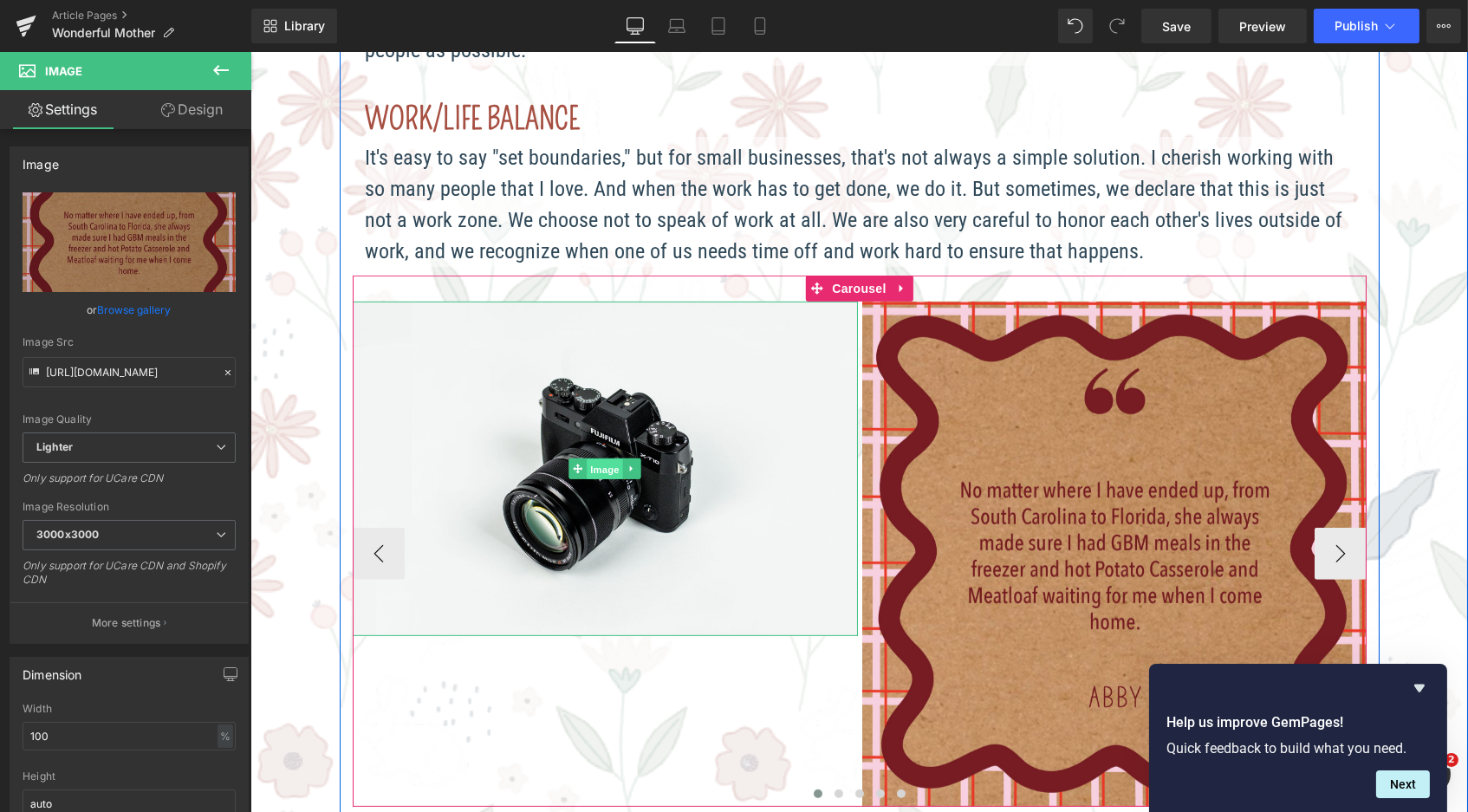
click at [594, 459] on span "Image" at bounding box center [604, 470] width 36 height 21
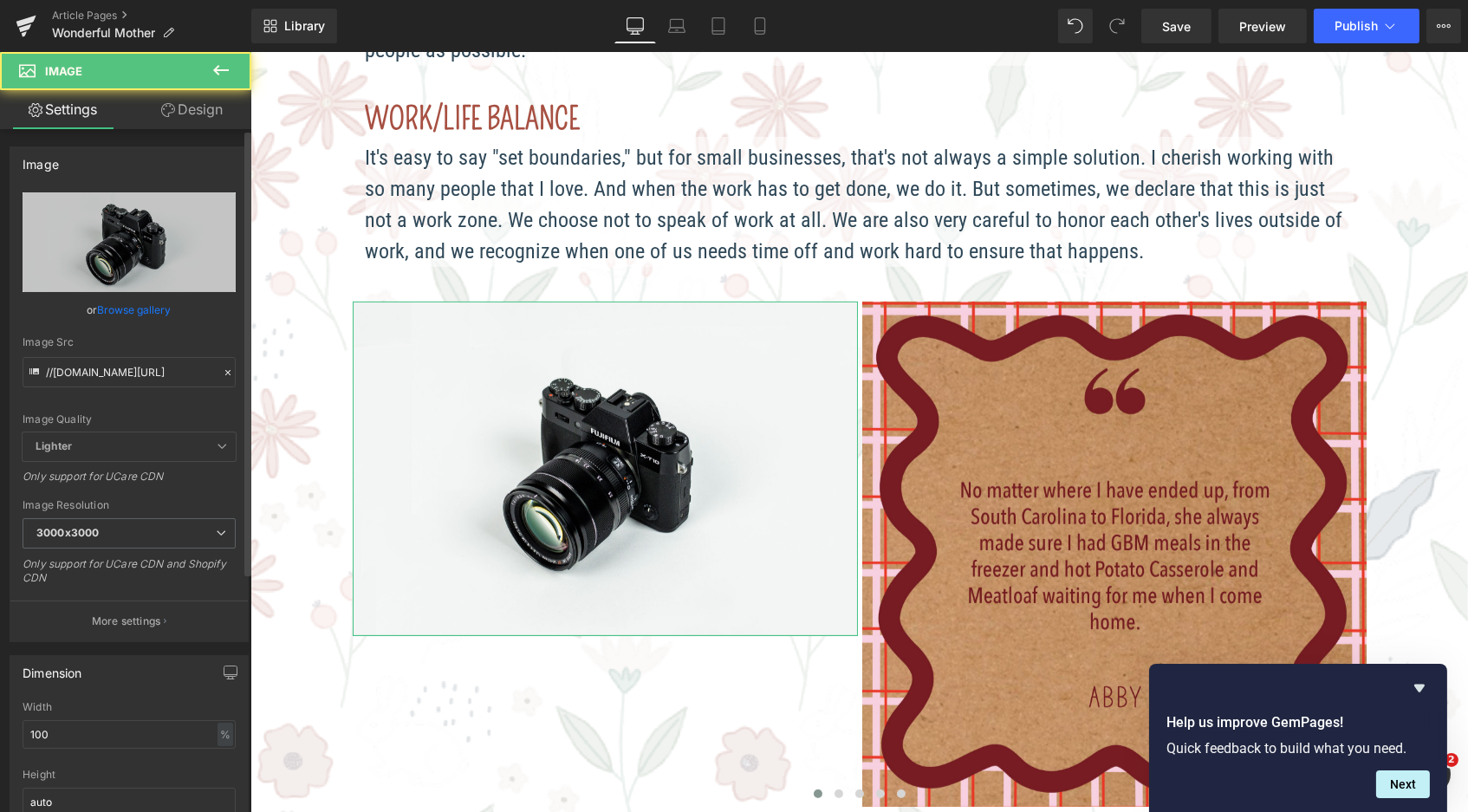
click at [142, 307] on link "Browse gallery" at bounding box center [135, 310] width 74 height 30
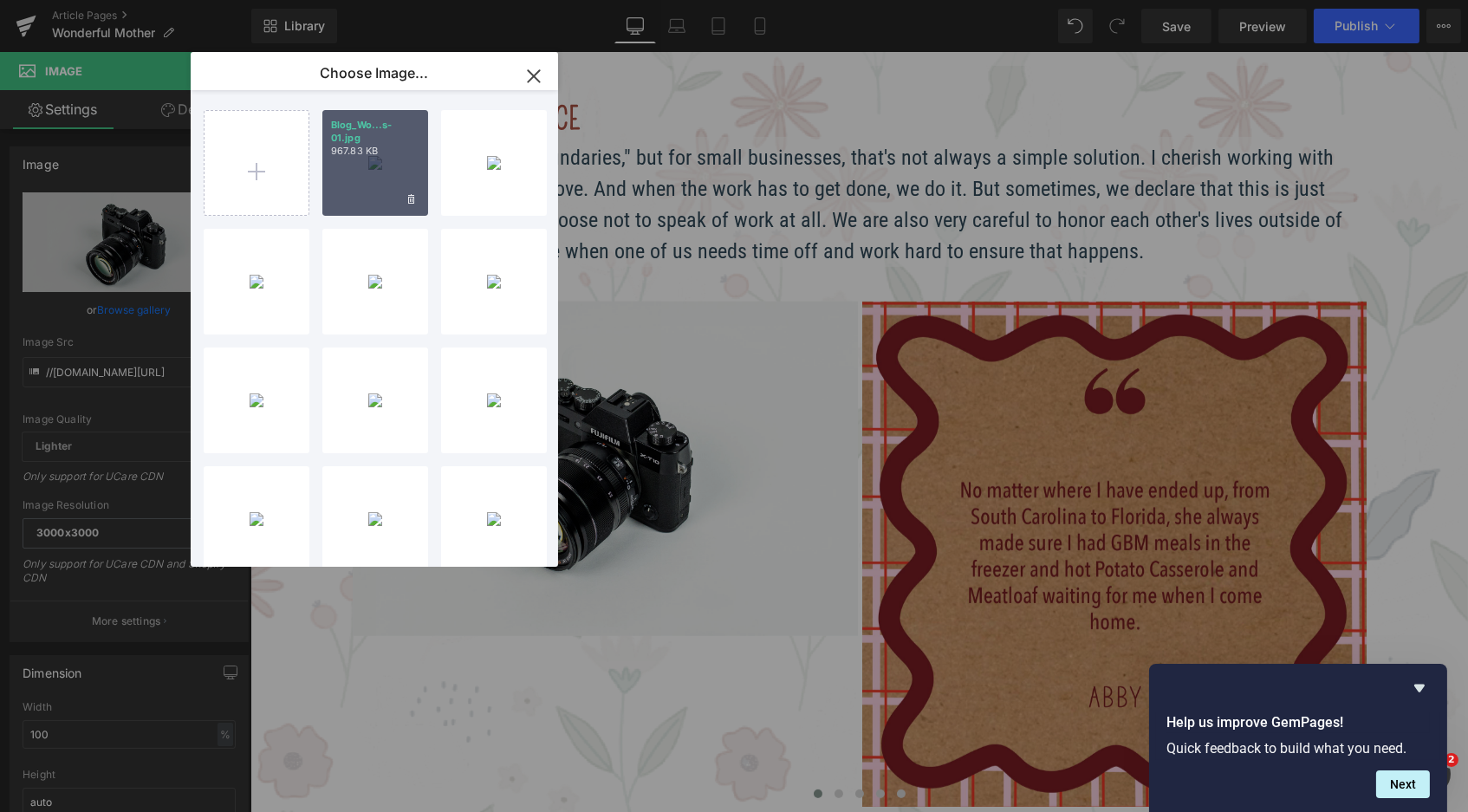
click at [378, 145] on p "967.83 KB" at bounding box center [375, 150] width 88 height 13
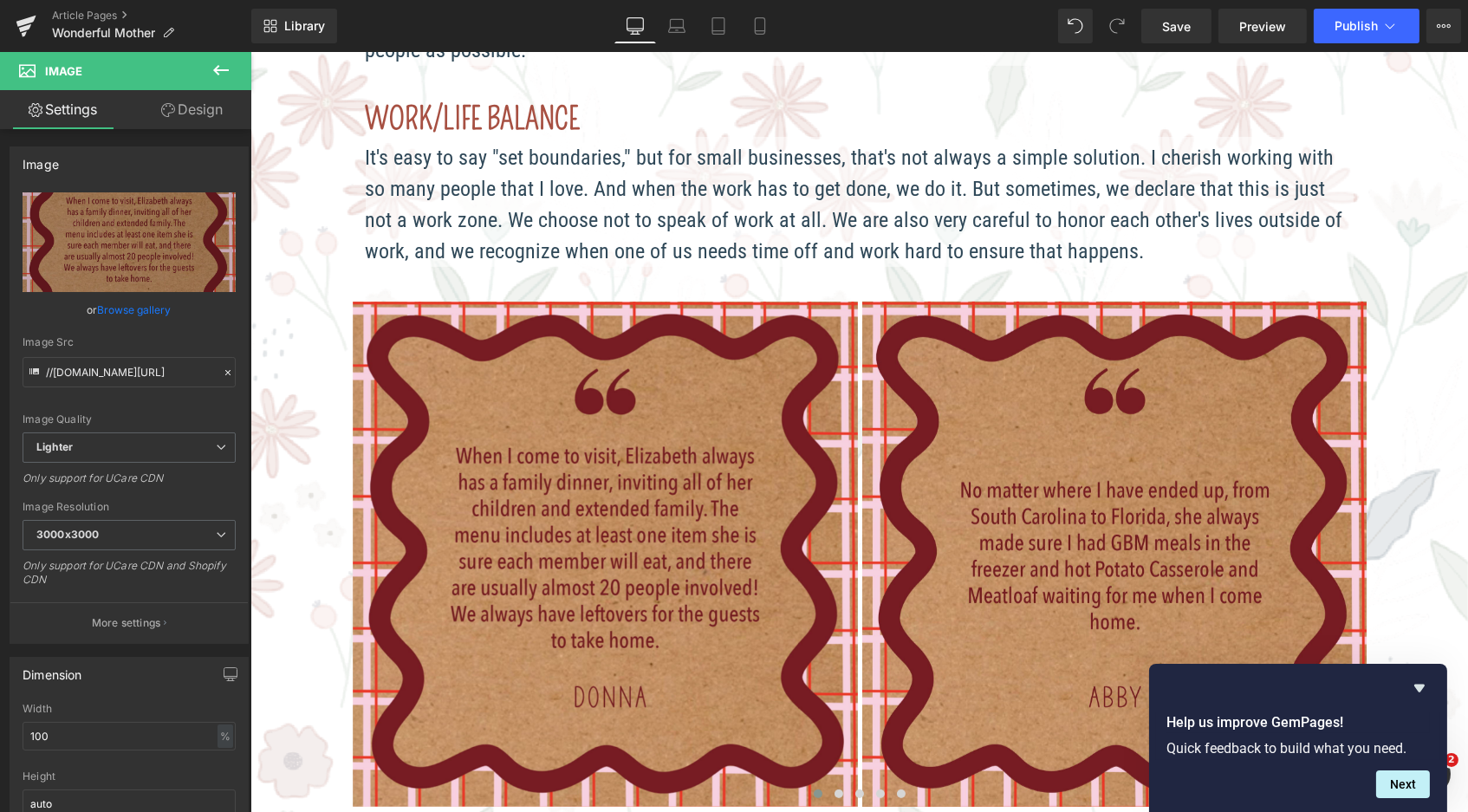
type input "https://ucarecdn.com/c63770b2-64c7-4629-9609-055c22968f3d/-/format/auto/-/previ…"
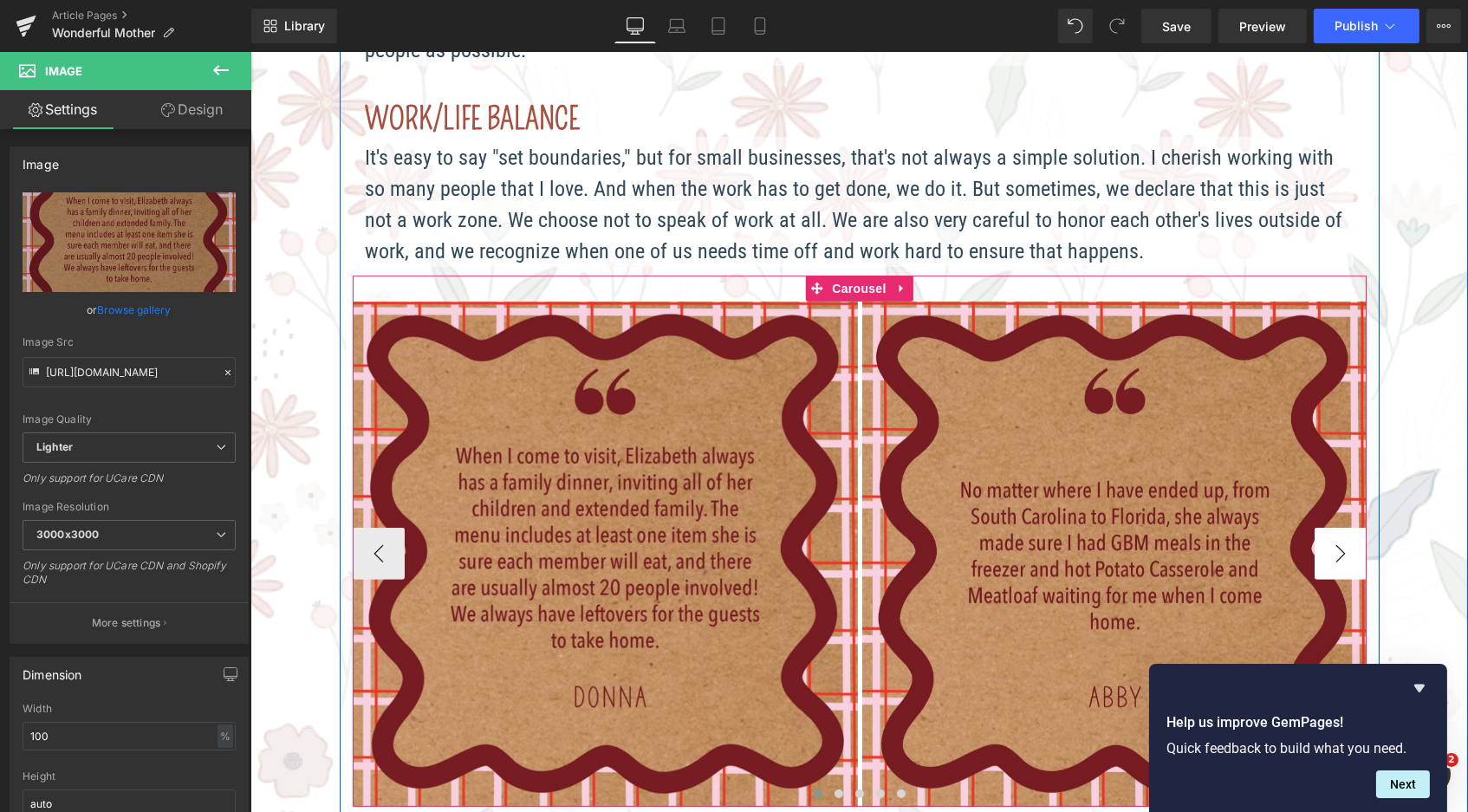
click at [1342, 532] on button "›" at bounding box center [1340, 553] width 52 height 52
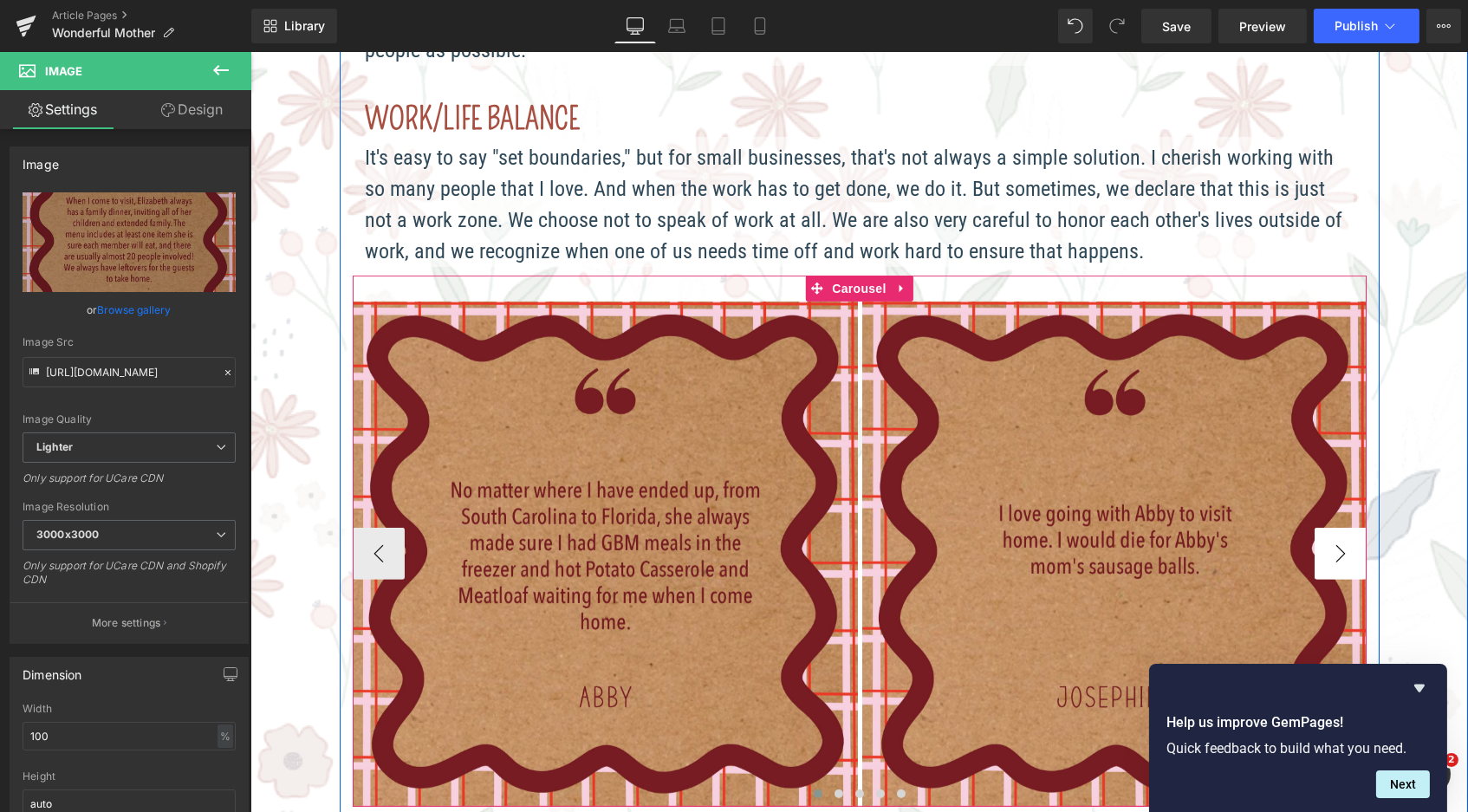
click at [1342, 532] on button "›" at bounding box center [1340, 553] width 52 height 52
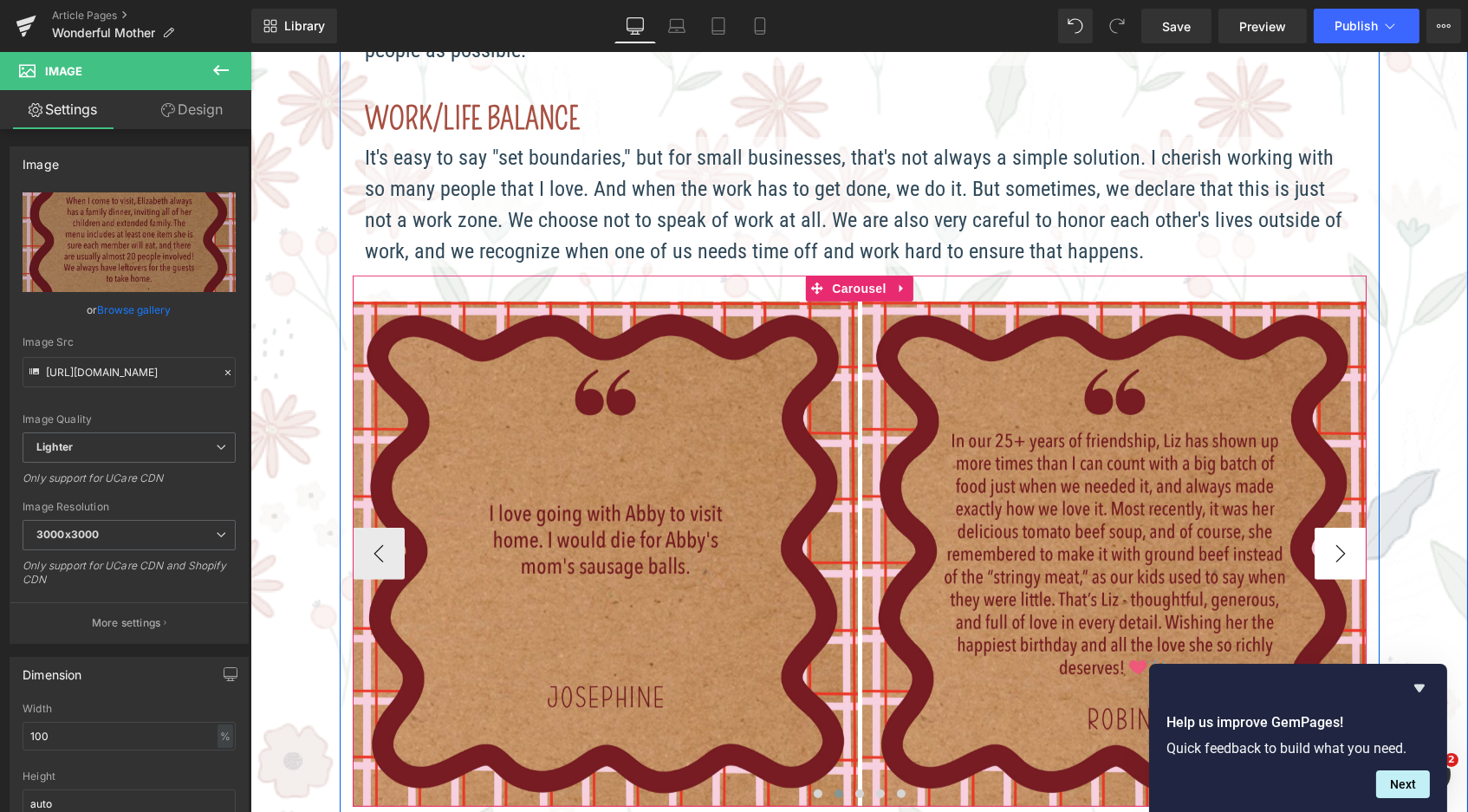
click at [1342, 532] on button "›" at bounding box center [1340, 553] width 52 height 52
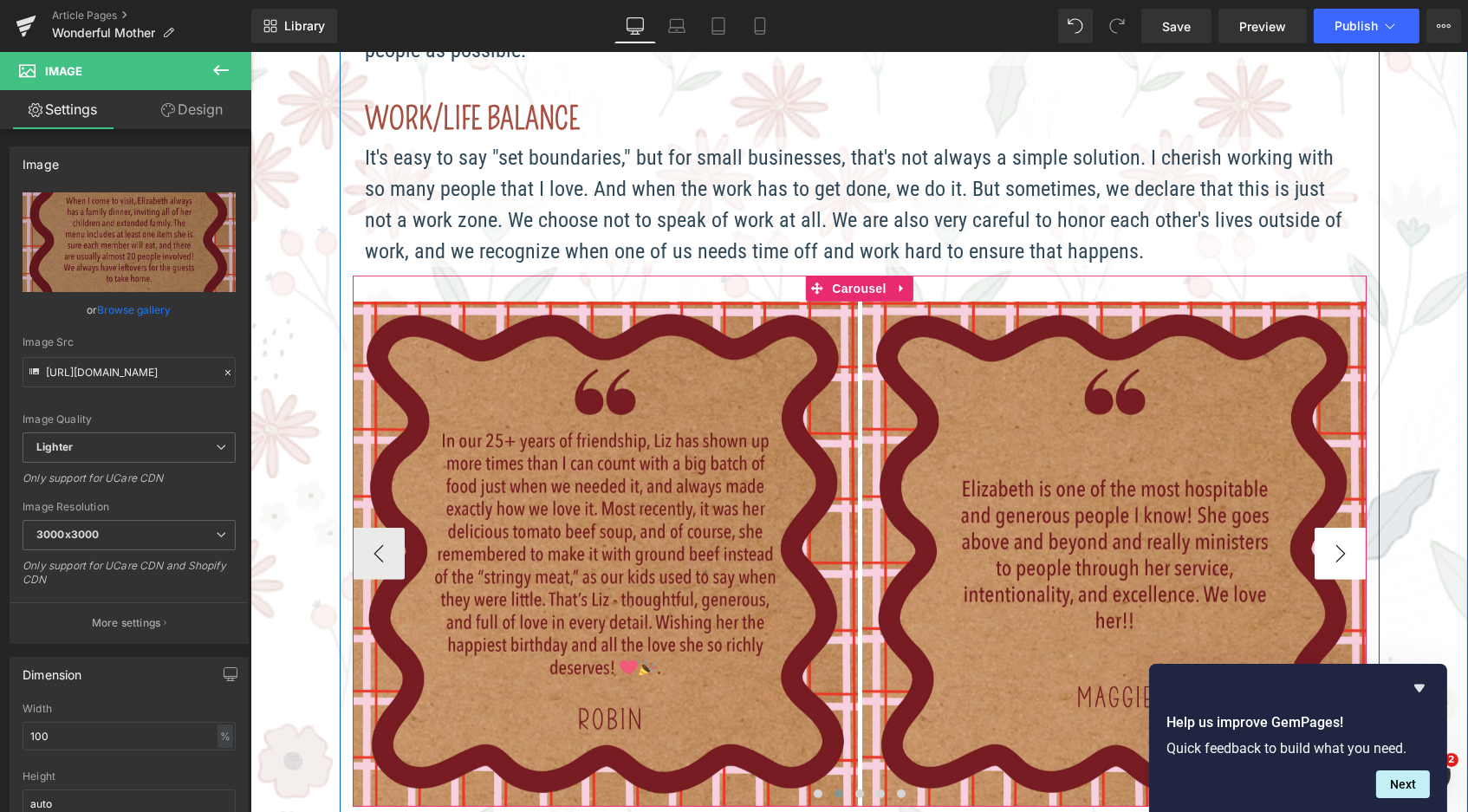
click at [1342, 532] on button "›" at bounding box center [1340, 553] width 52 height 52
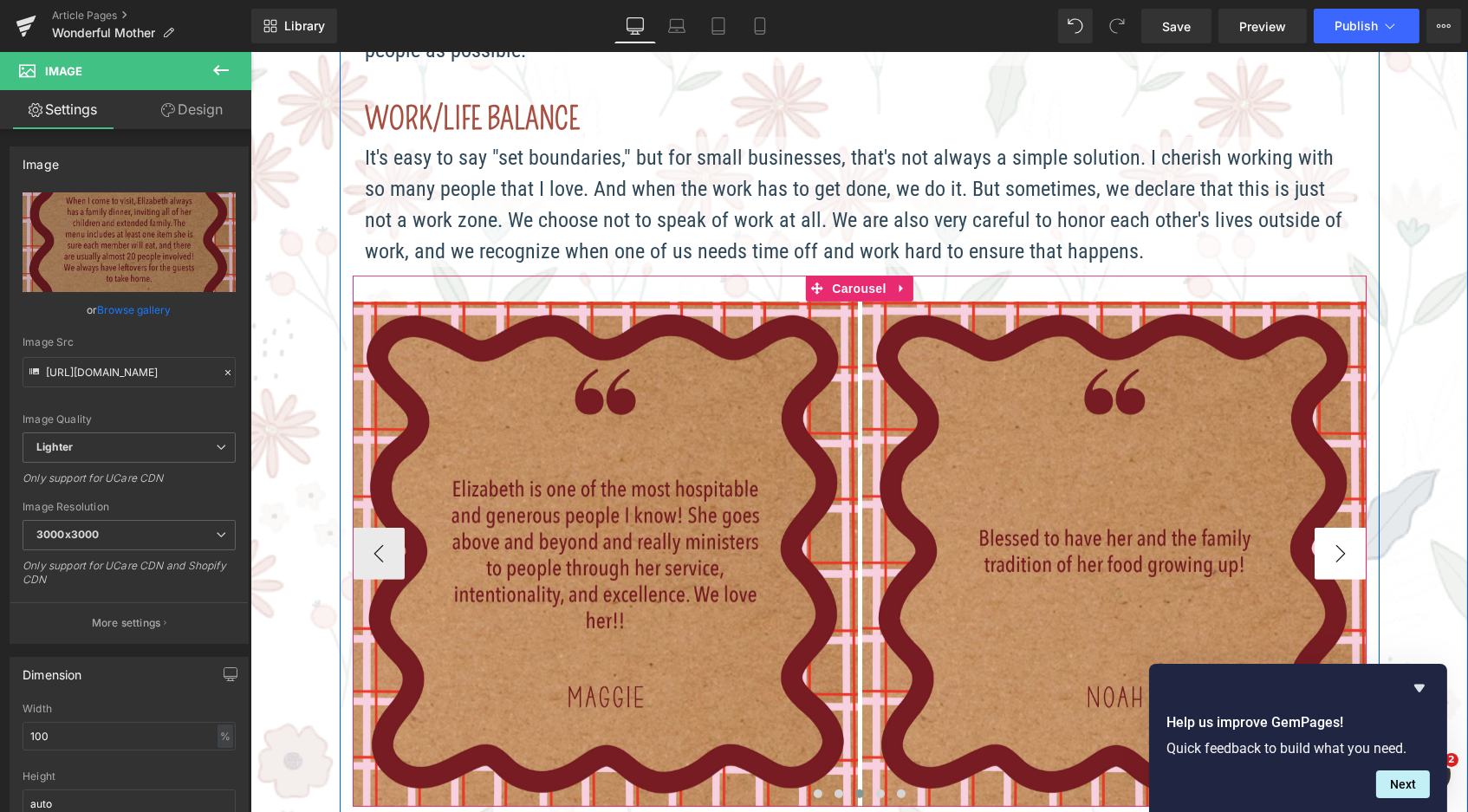
click at [1342, 532] on button "›" at bounding box center [1340, 553] width 52 height 52
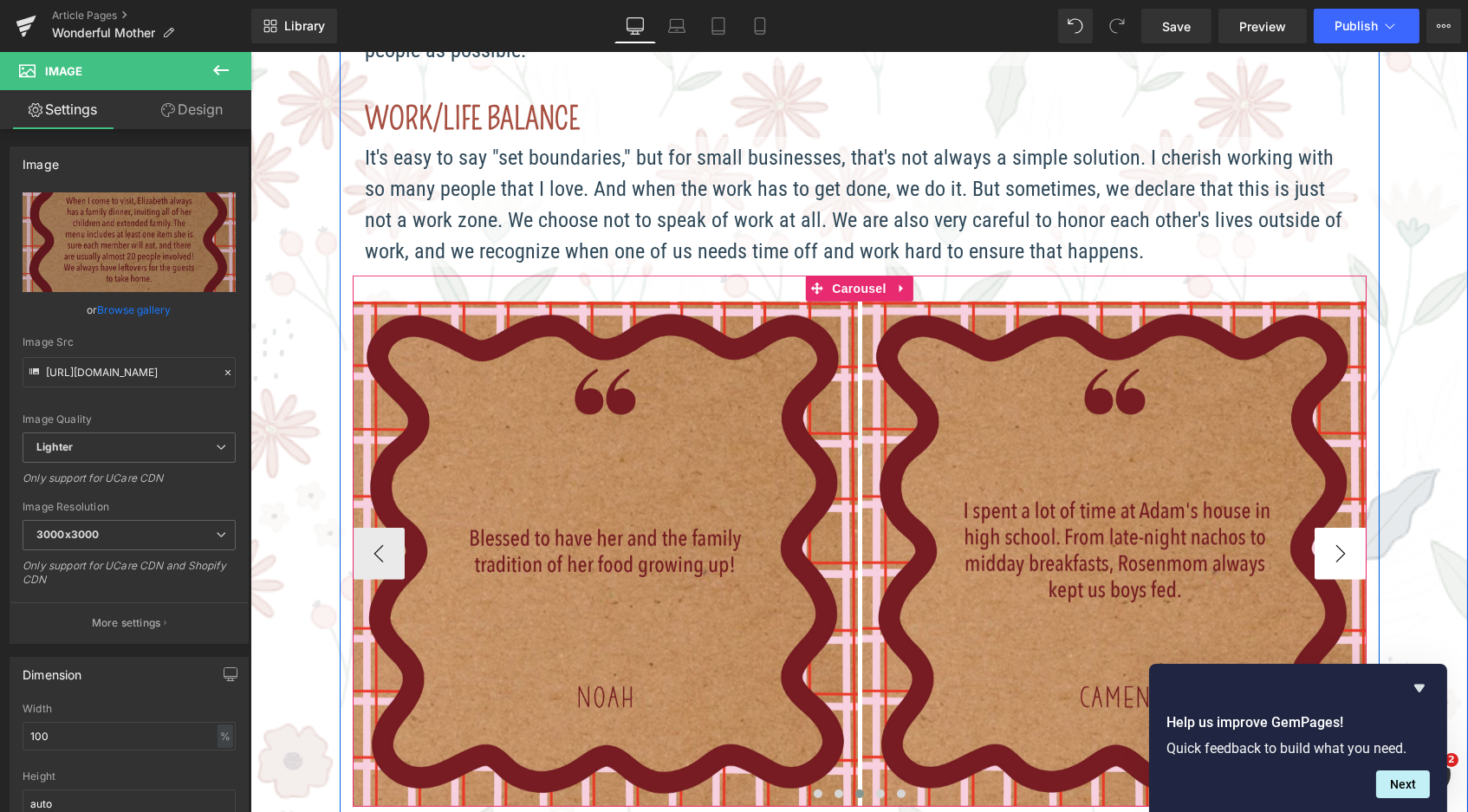
click at [1342, 532] on button "›" at bounding box center [1340, 553] width 52 height 52
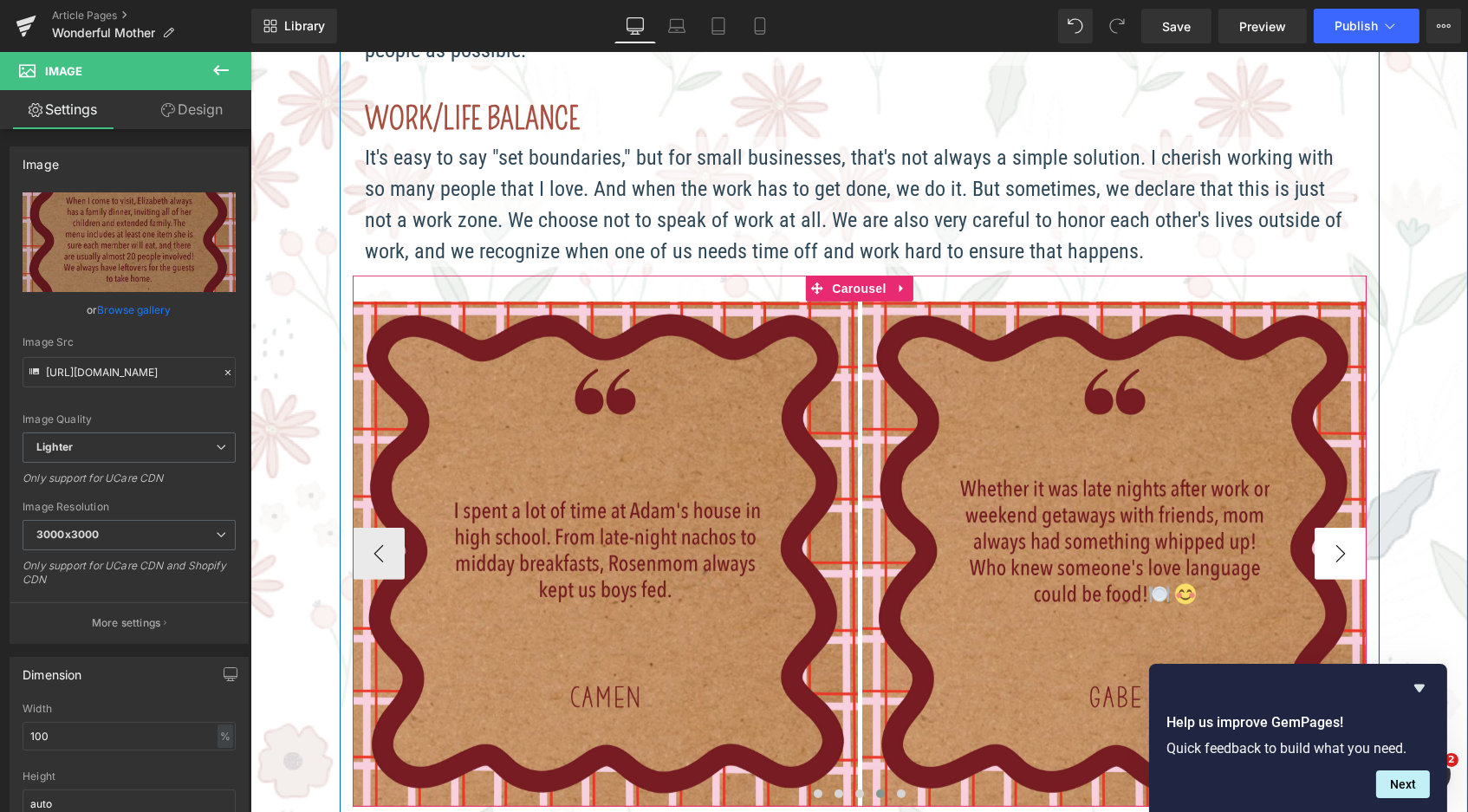
click at [1342, 532] on button "›" at bounding box center [1340, 553] width 52 height 52
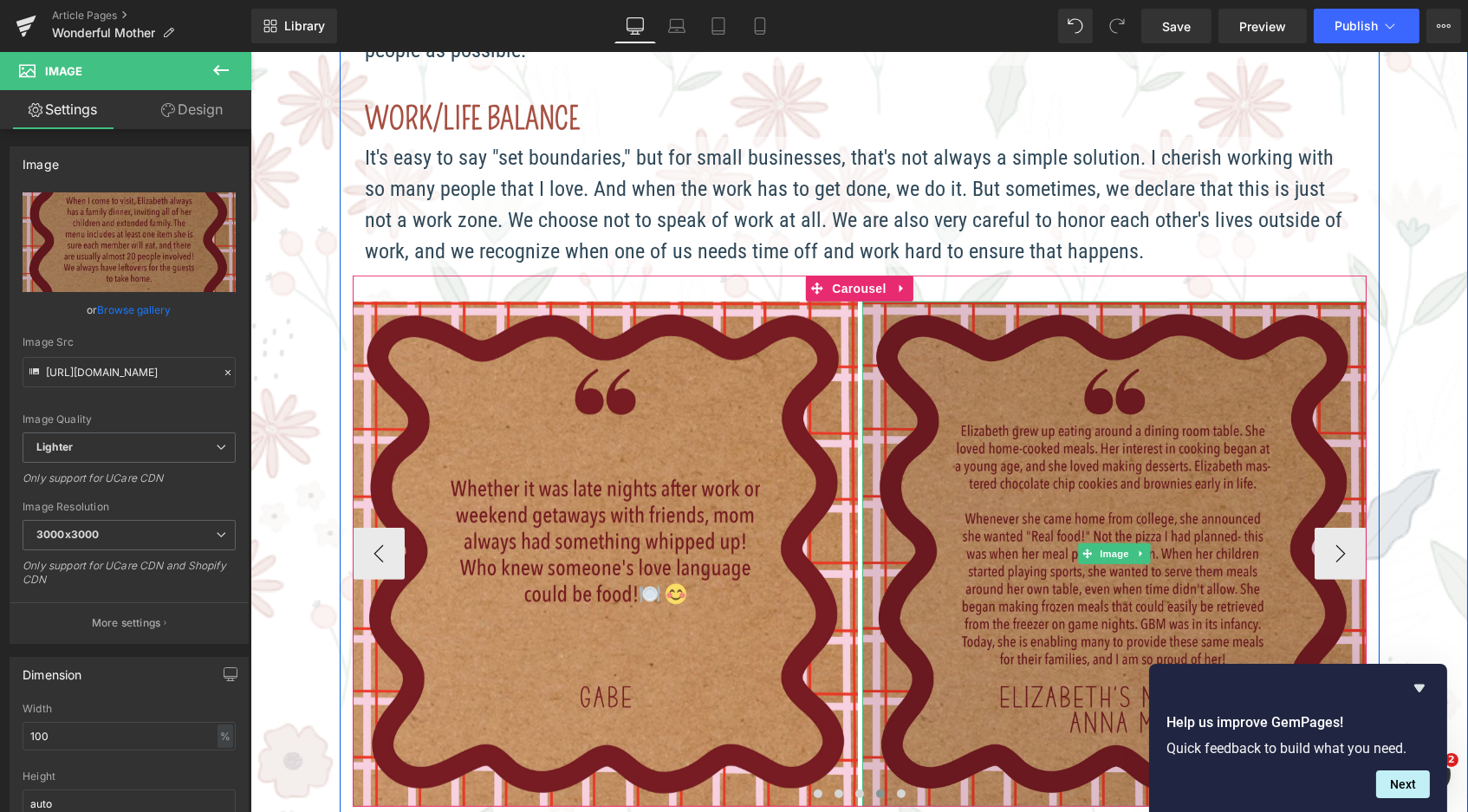
click at [1103, 445] on img at bounding box center [1114, 554] width 505 height 505
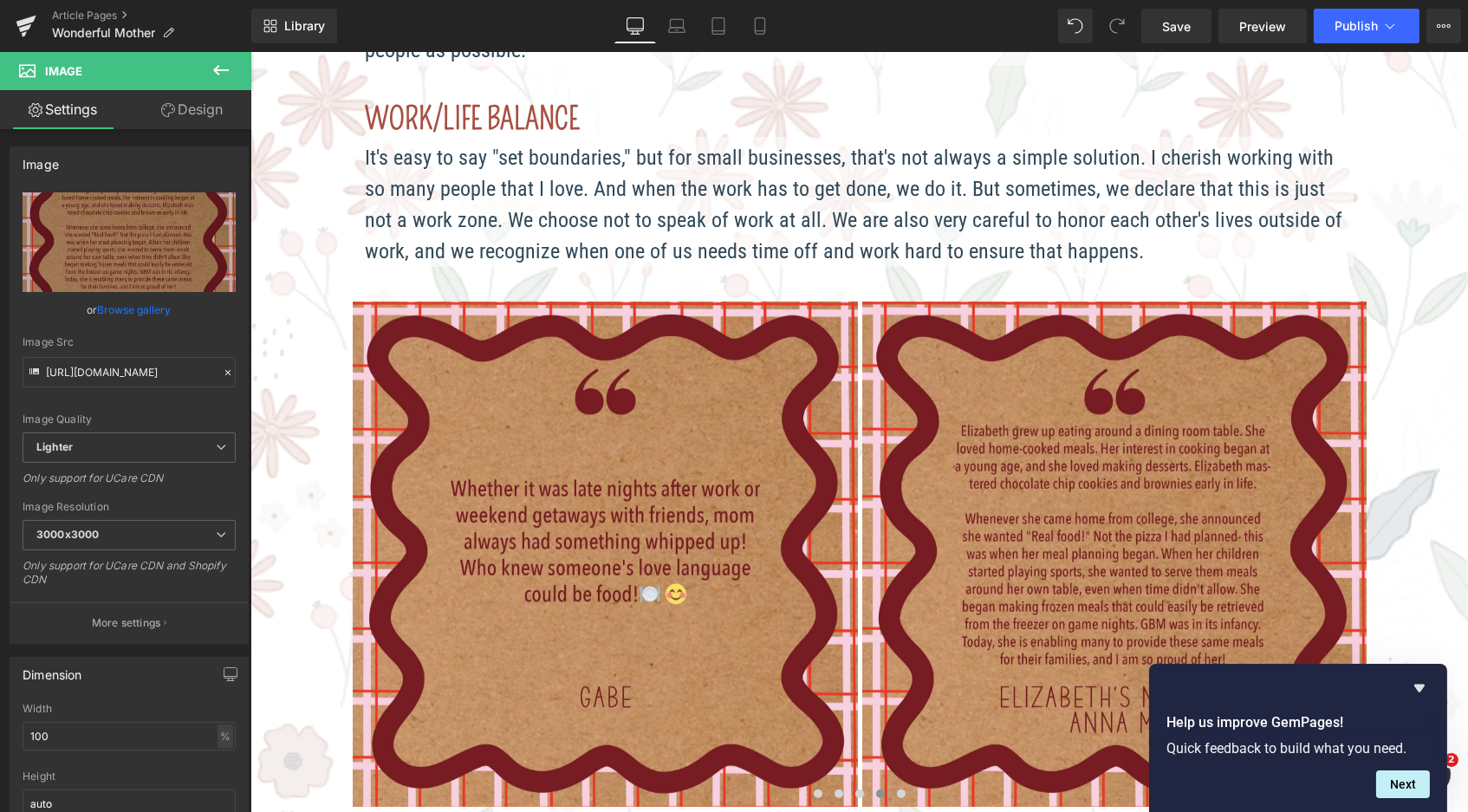
click at [224, 79] on icon at bounding box center [221, 70] width 21 height 21
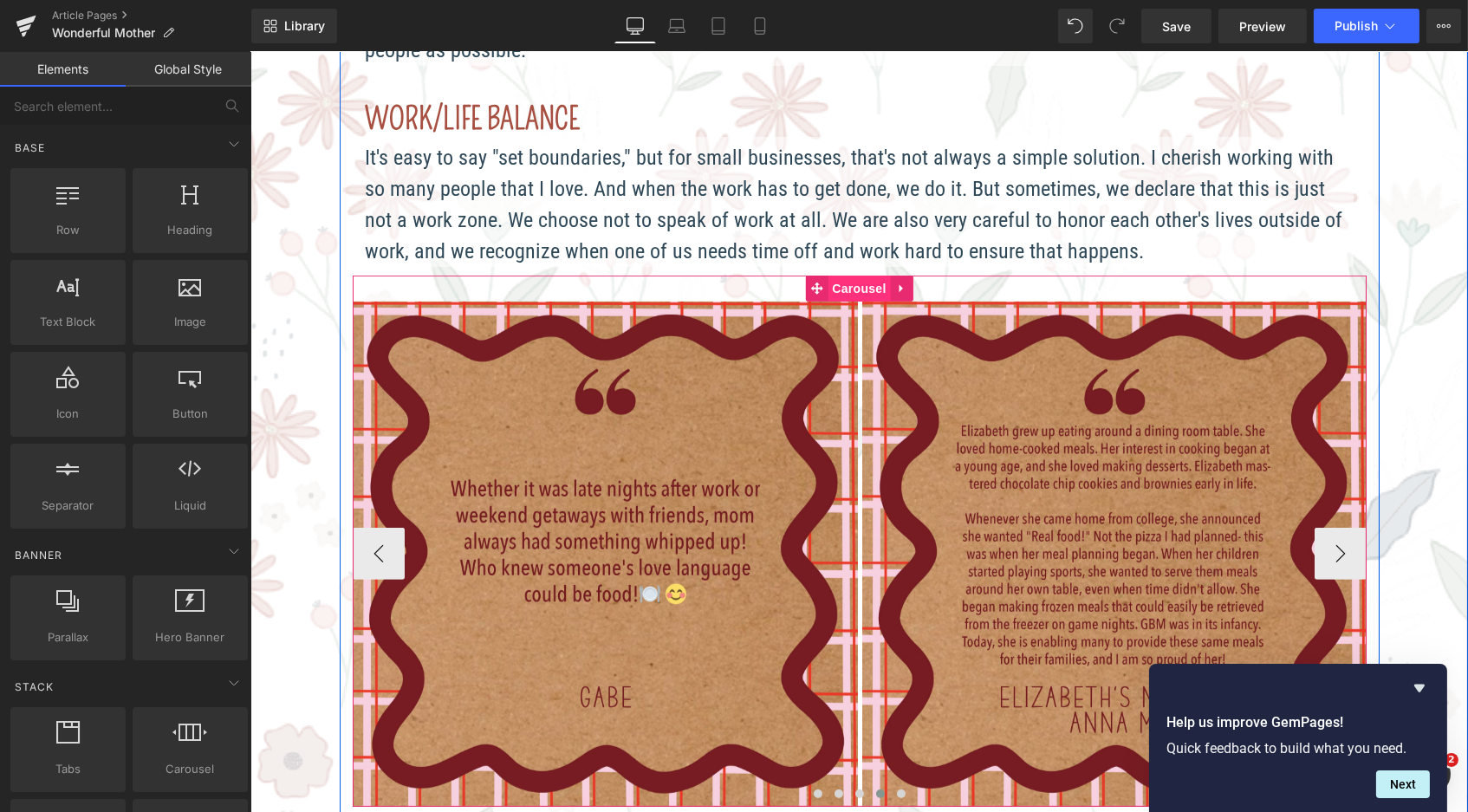
click at [855, 275] on span "Carousel" at bounding box center [857, 289] width 62 height 26
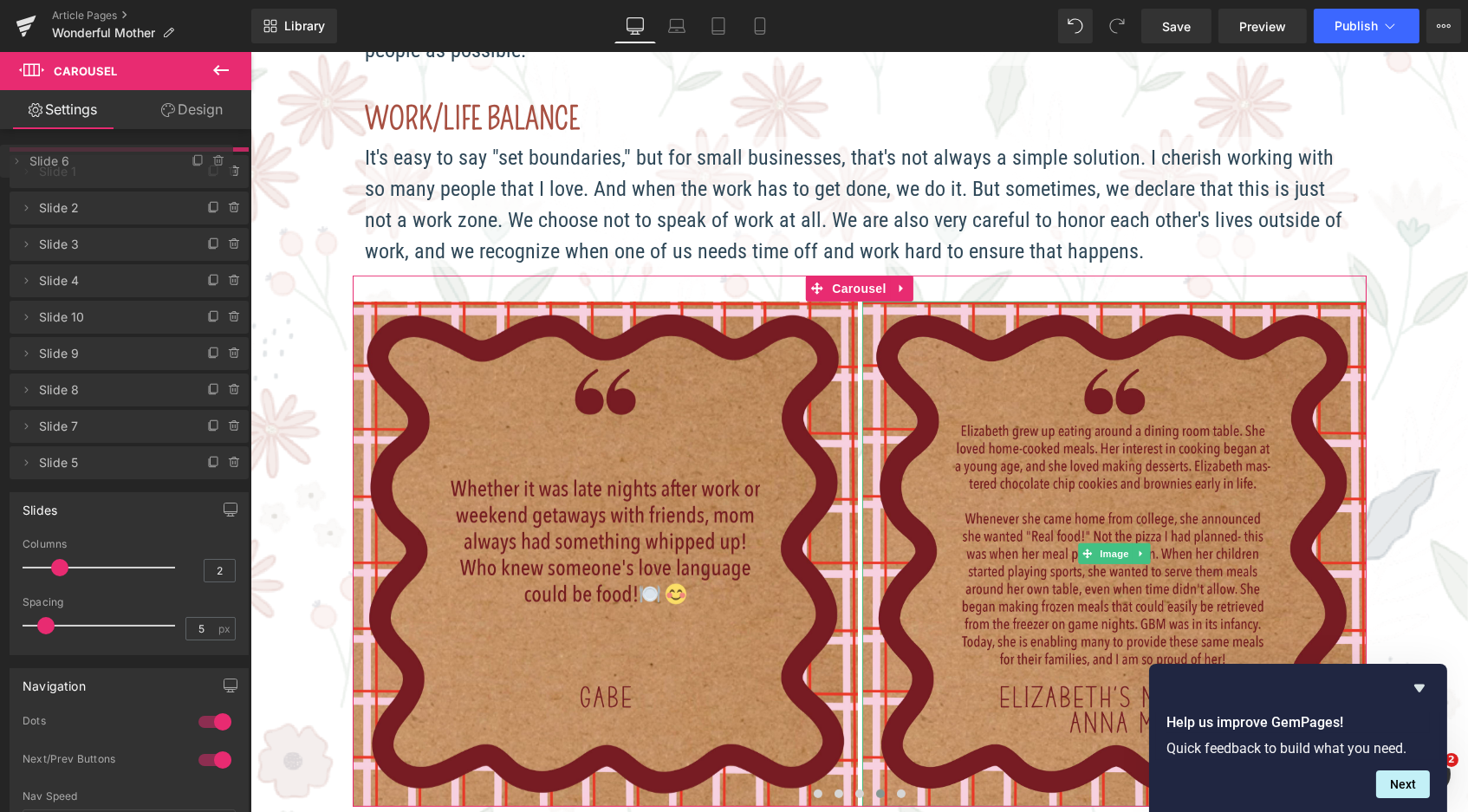
drag, startPoint x: 55, startPoint y: 449, endPoint x: 64, endPoint y: 157, distance: 292.1
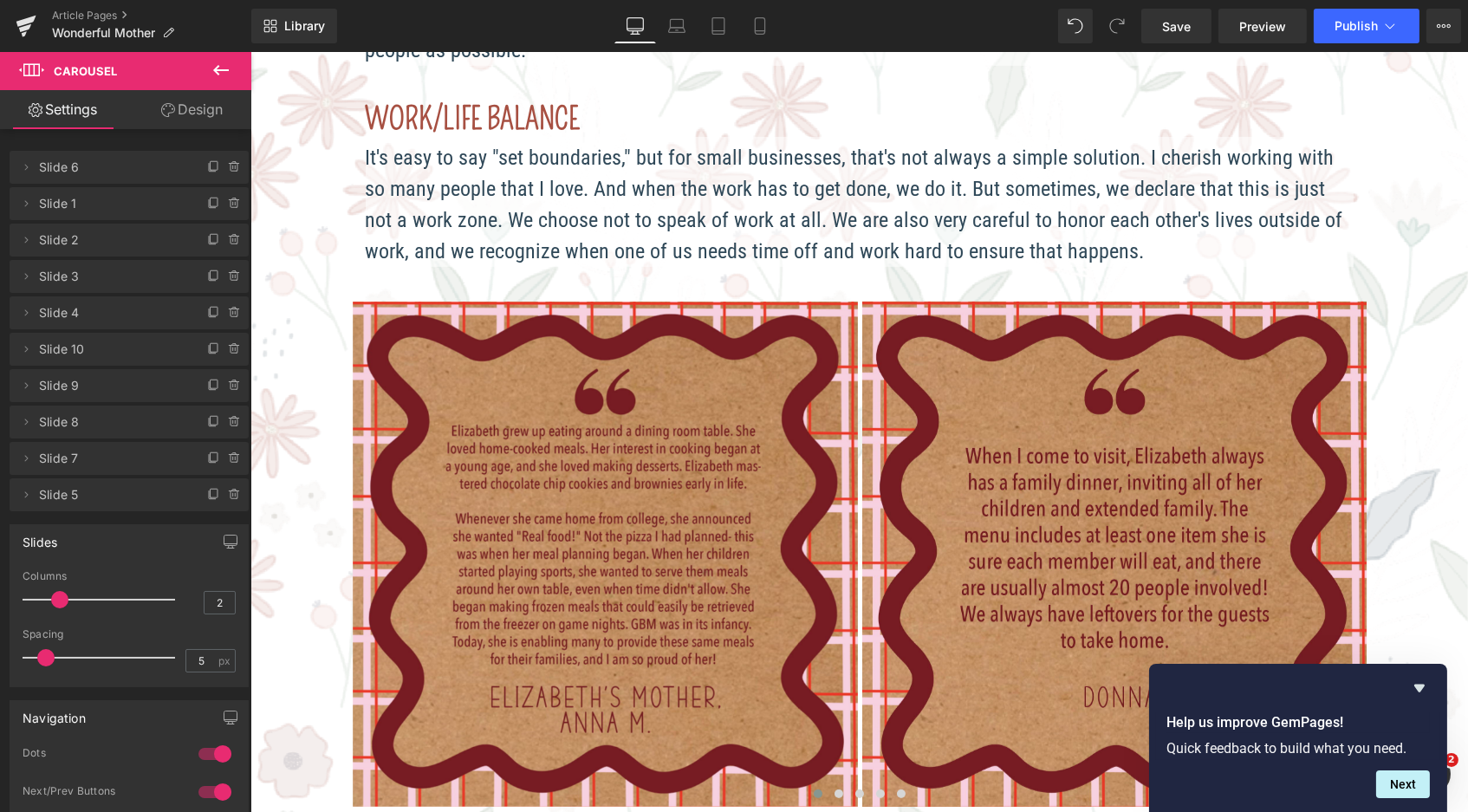
scroll to position [8, 9]
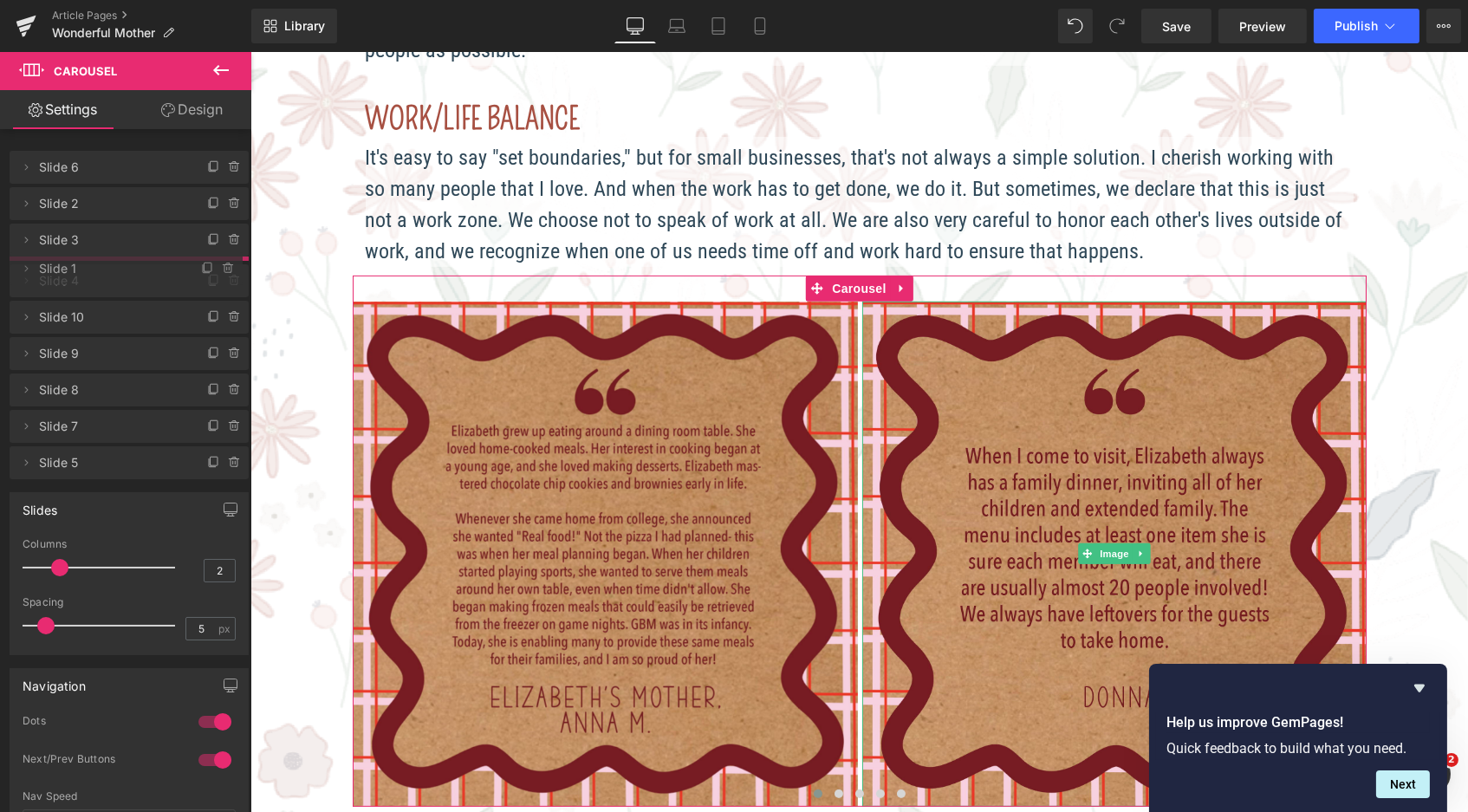
drag, startPoint x: 71, startPoint y: 201, endPoint x: 88, endPoint y: 267, distance: 68.2
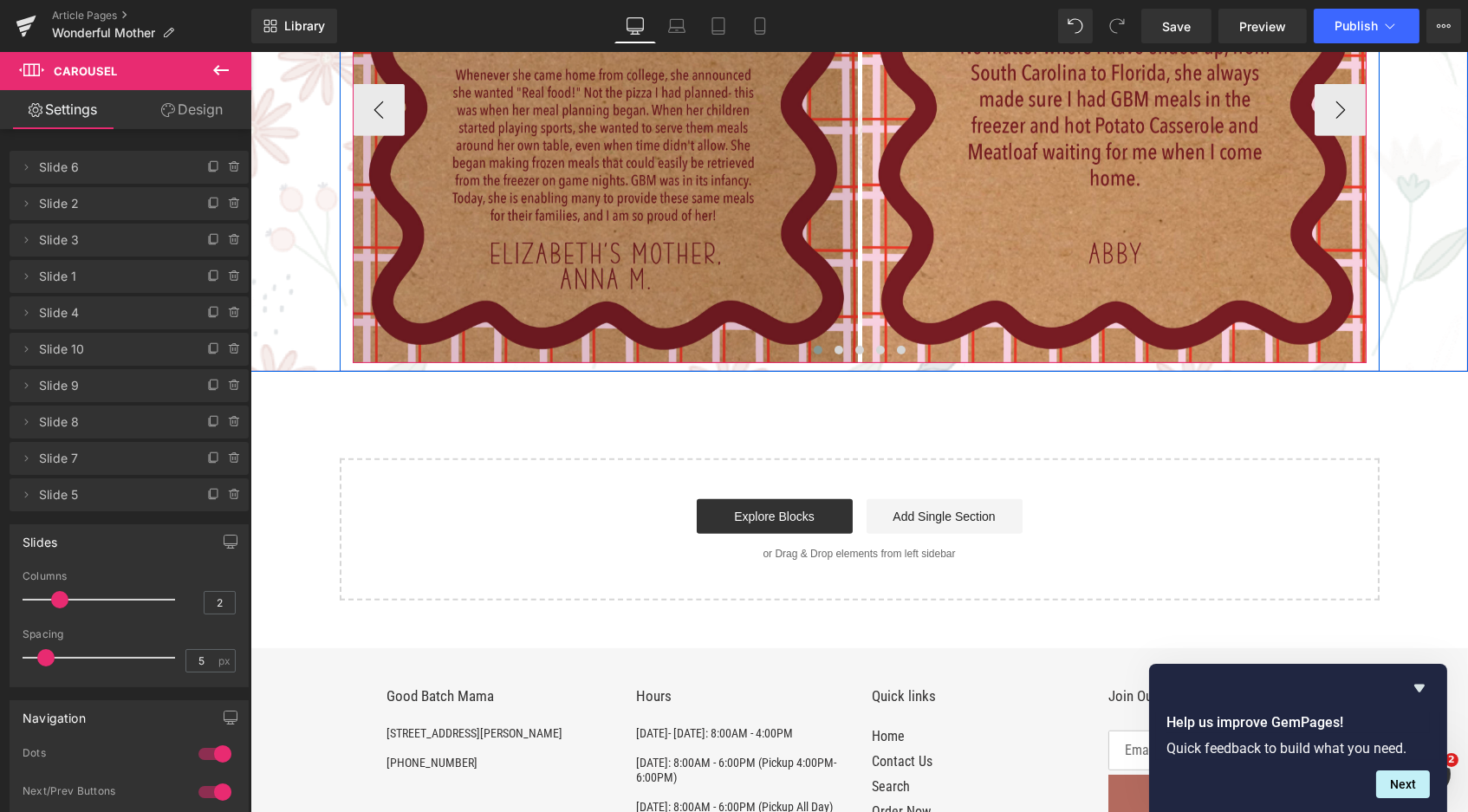
scroll to position [1126, 0]
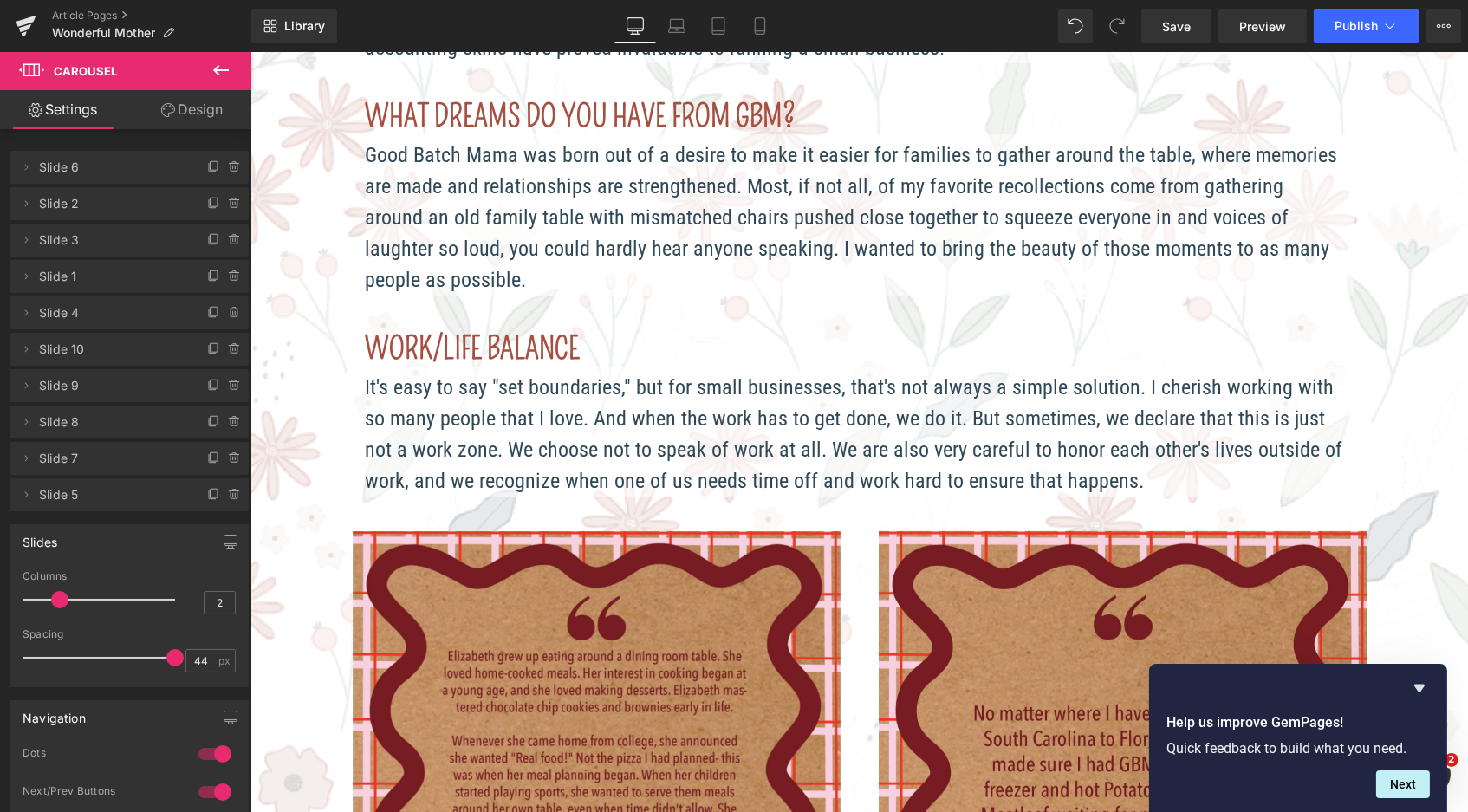
type input "50"
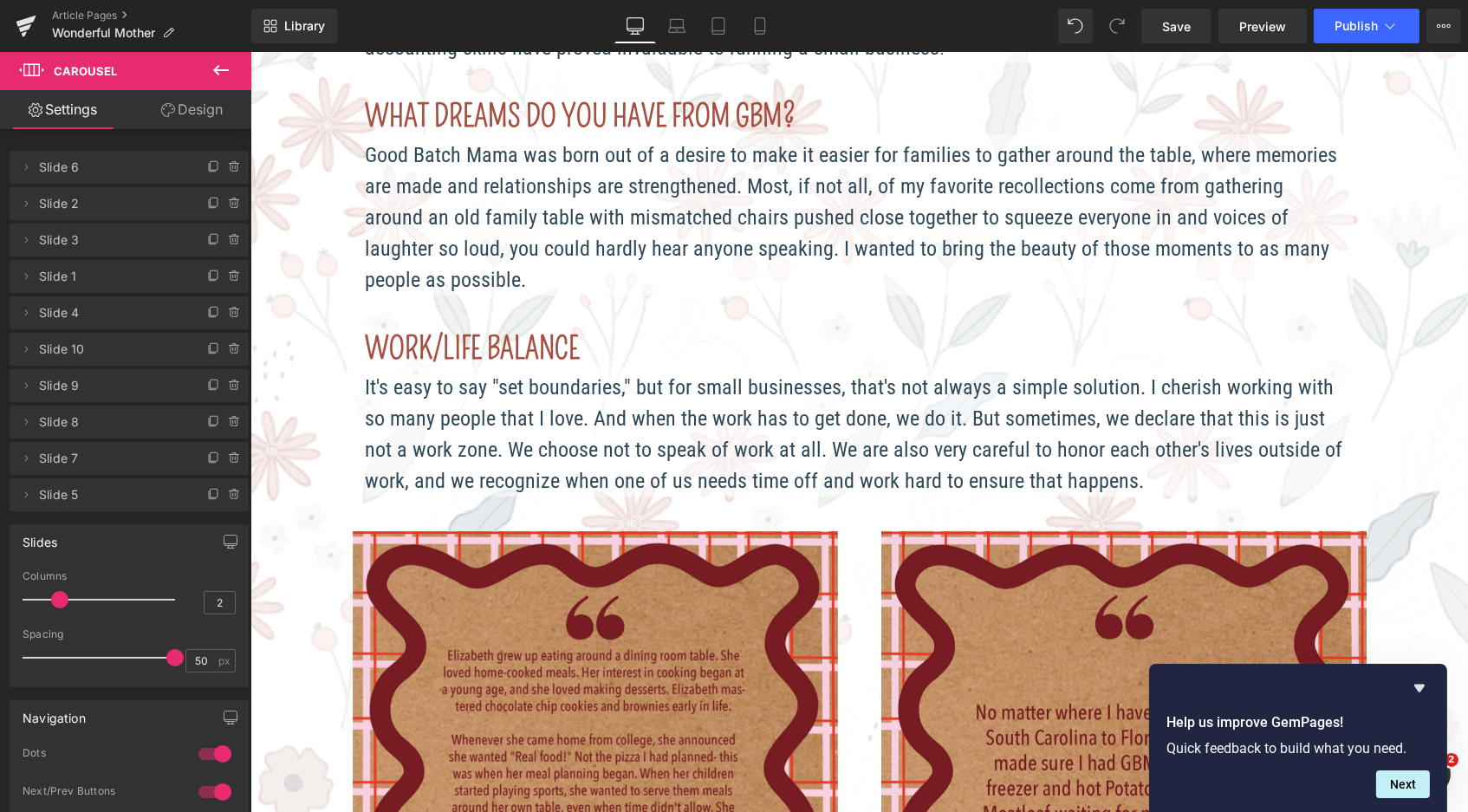
scroll to position [2764, 1211]
drag, startPoint x: 43, startPoint y: 647, endPoint x: 200, endPoint y: 634, distance: 157.5
click at [200, 634] on div "Spacing 50 px" at bounding box center [129, 657] width 213 height 58
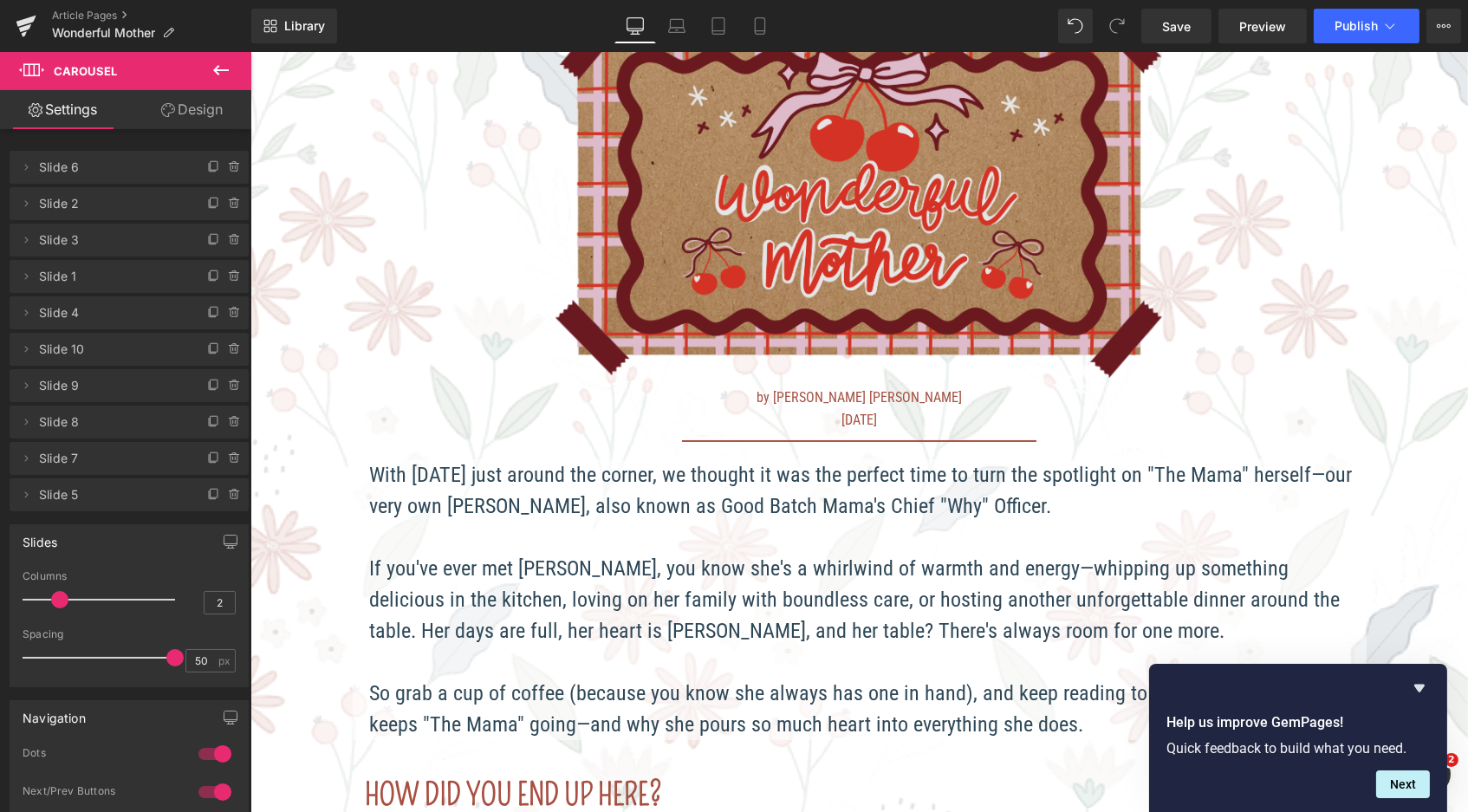
scroll to position [0, 0]
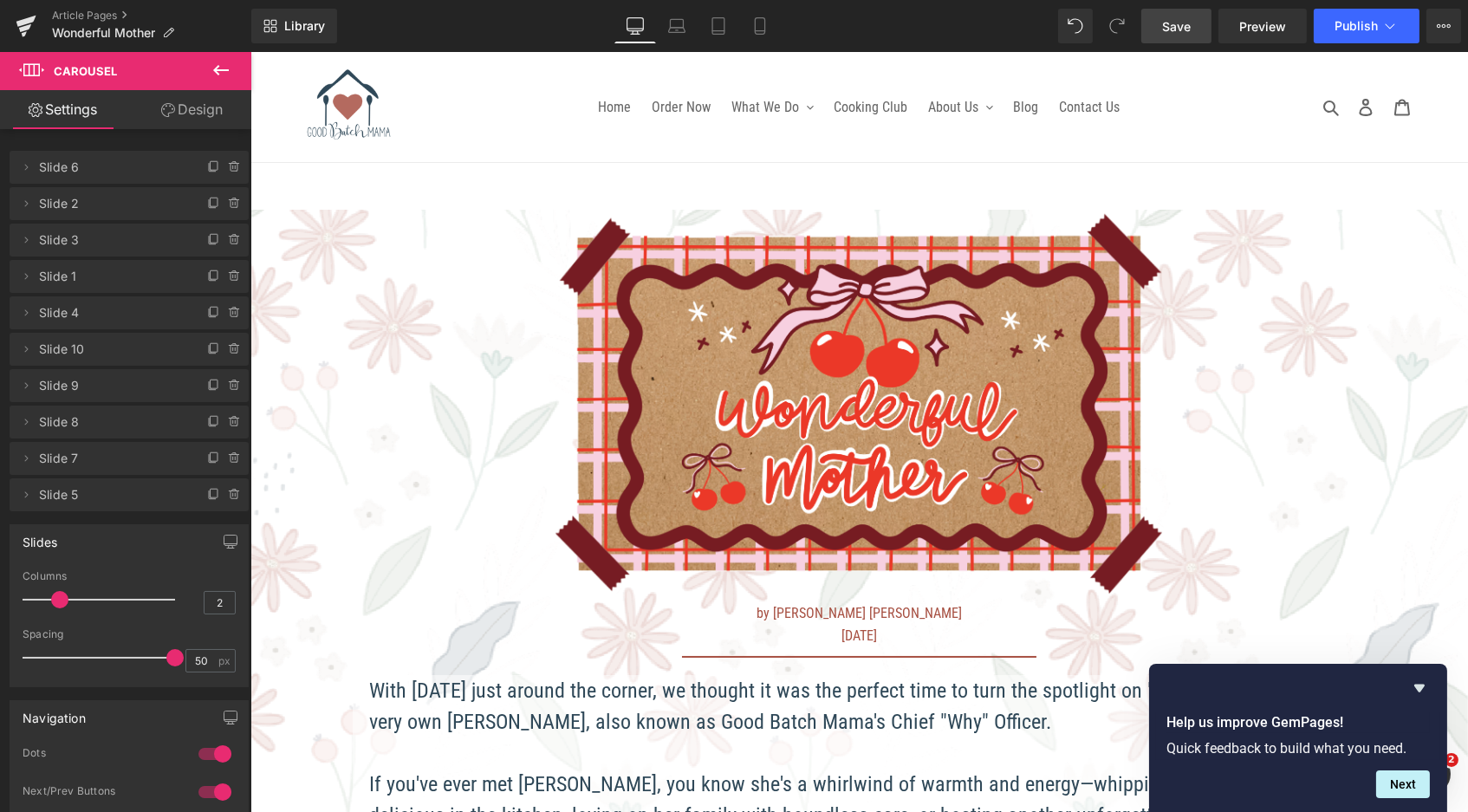
click at [1171, 32] on span "Save" at bounding box center [1177, 26] width 28 height 18
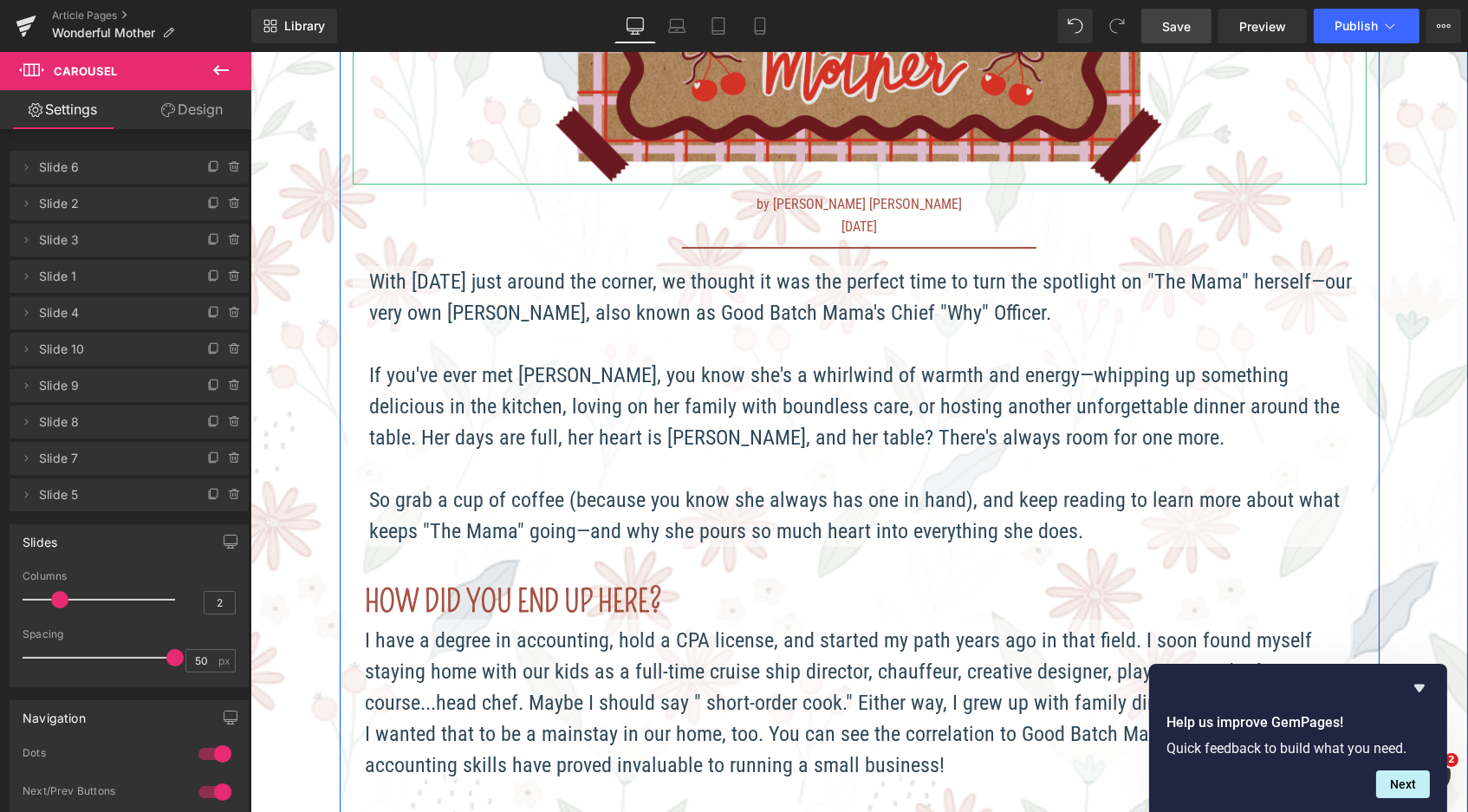
scroll to position [419, 0]
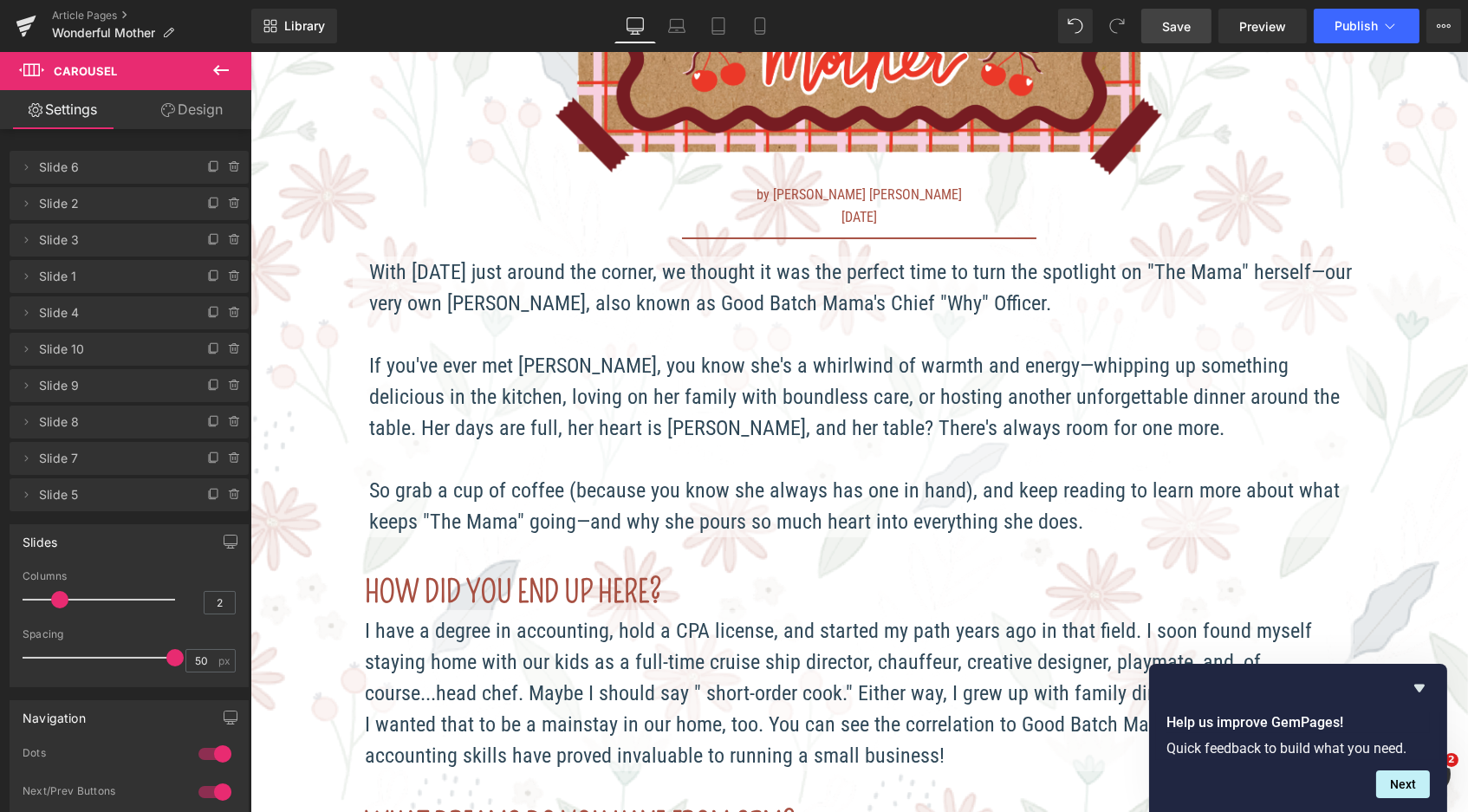
click at [222, 67] on icon at bounding box center [221, 70] width 21 height 21
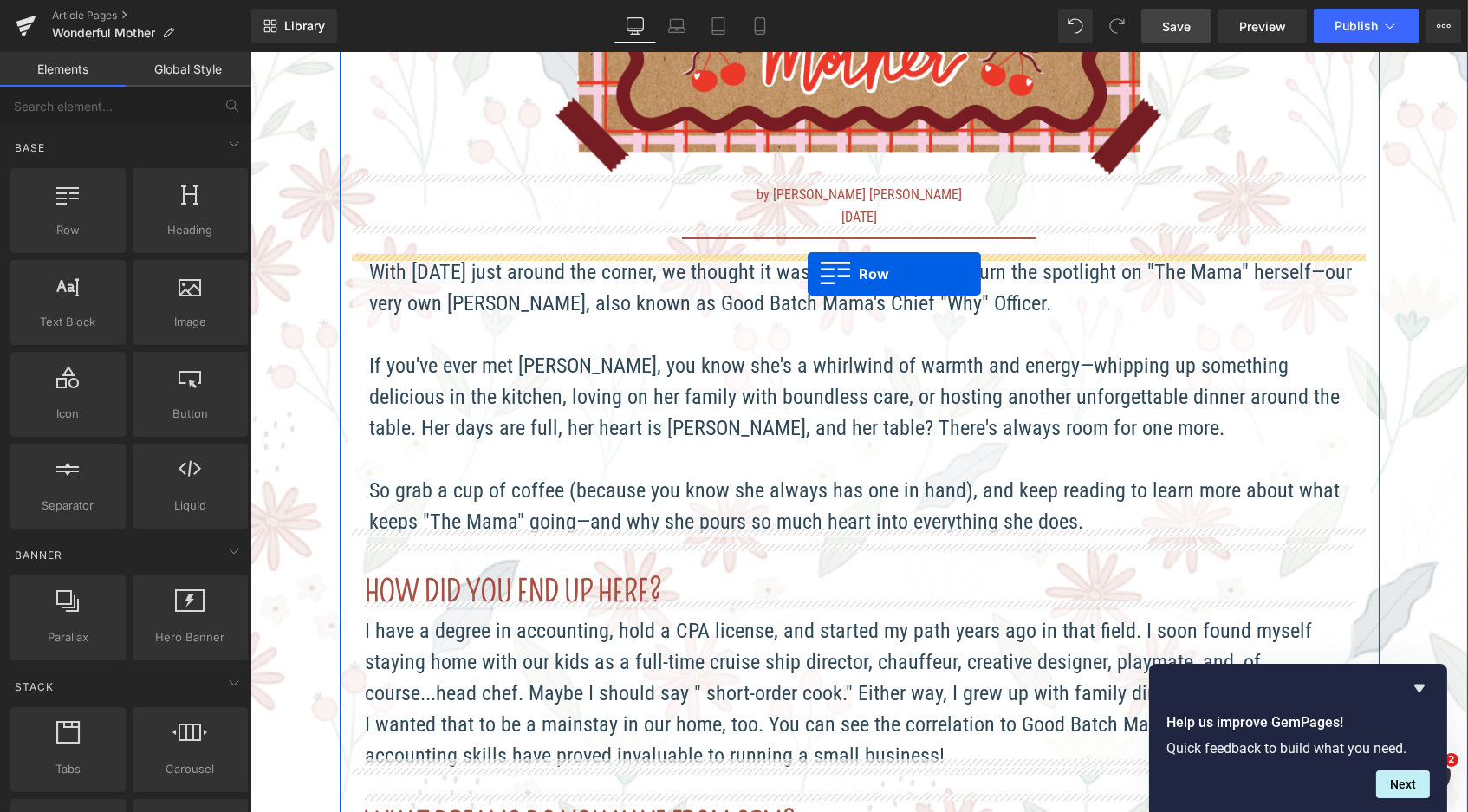
drag, startPoint x: 295, startPoint y: 288, endPoint x: 806, endPoint y: 273, distance: 511.2
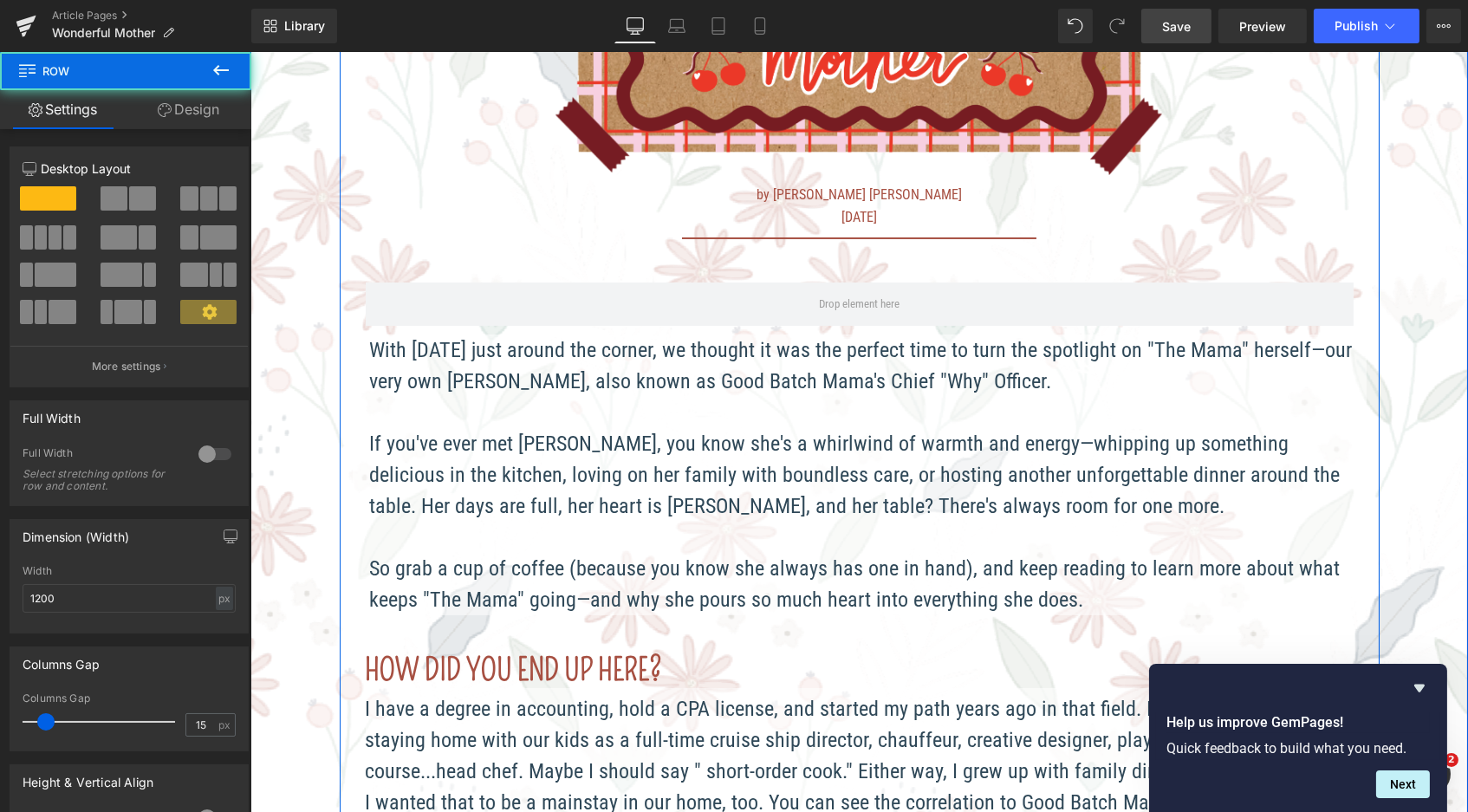
scroll to position [8, 9]
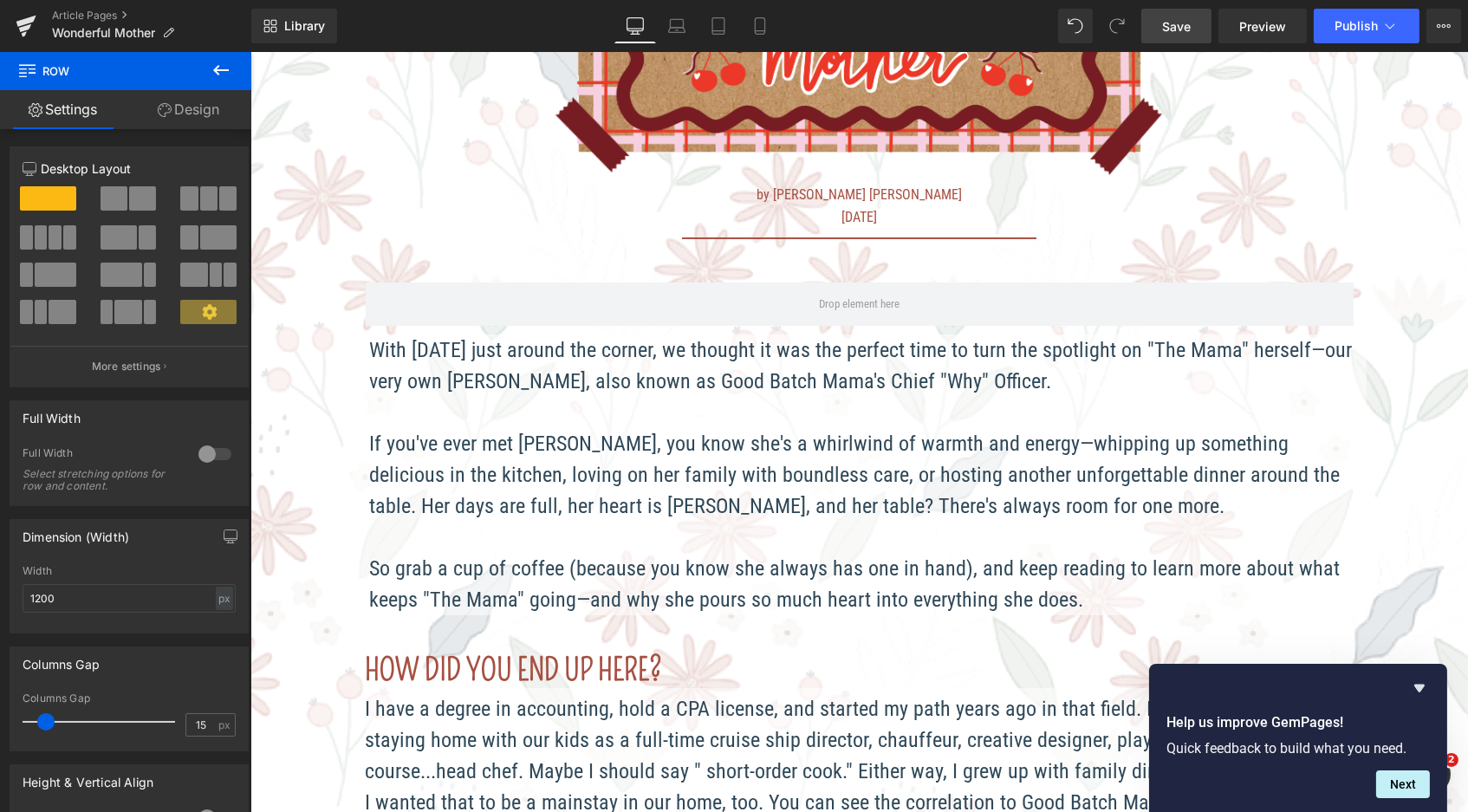
click at [221, 65] on icon at bounding box center [221, 70] width 21 height 21
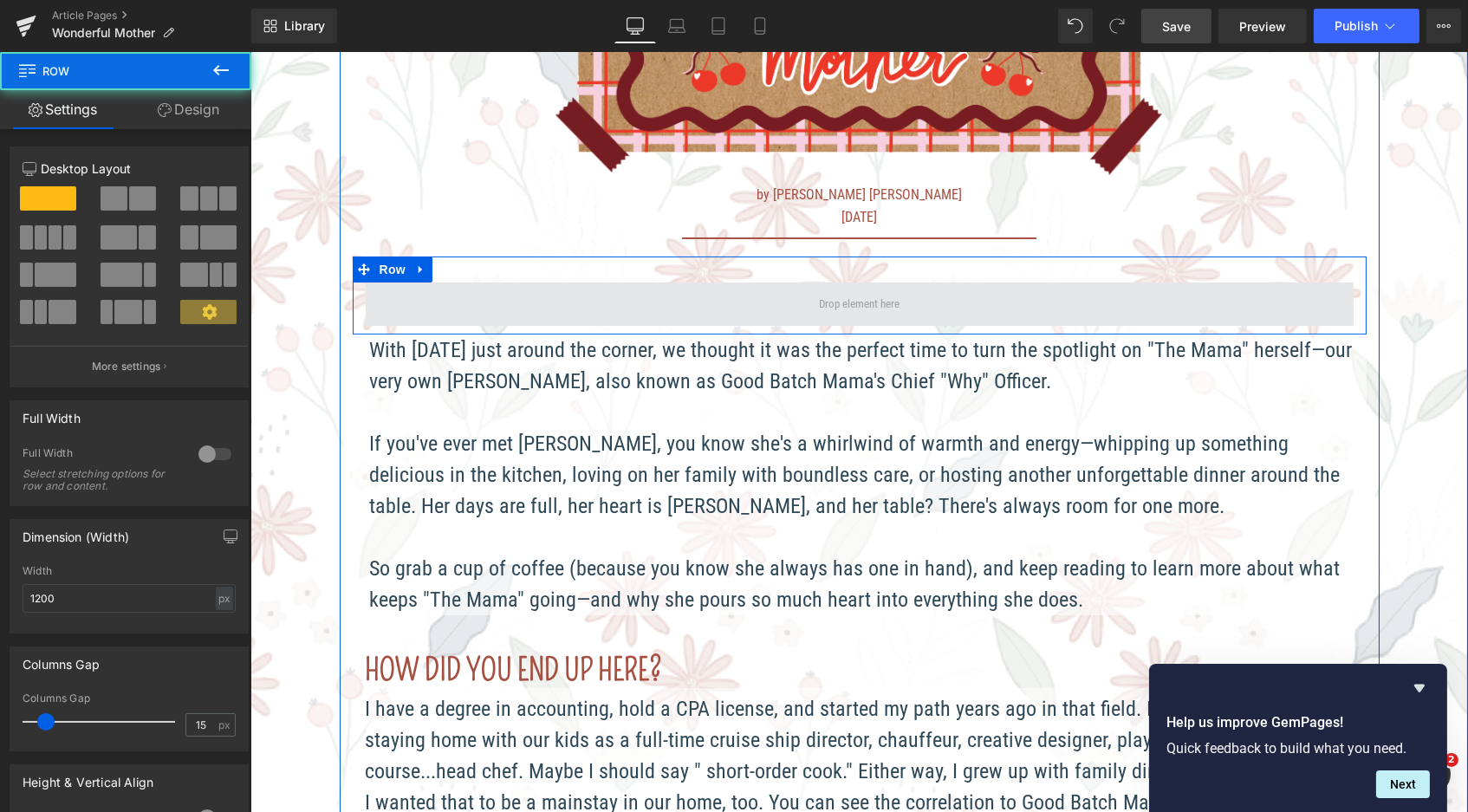
click at [613, 304] on span at bounding box center [859, 304] width 988 height 43
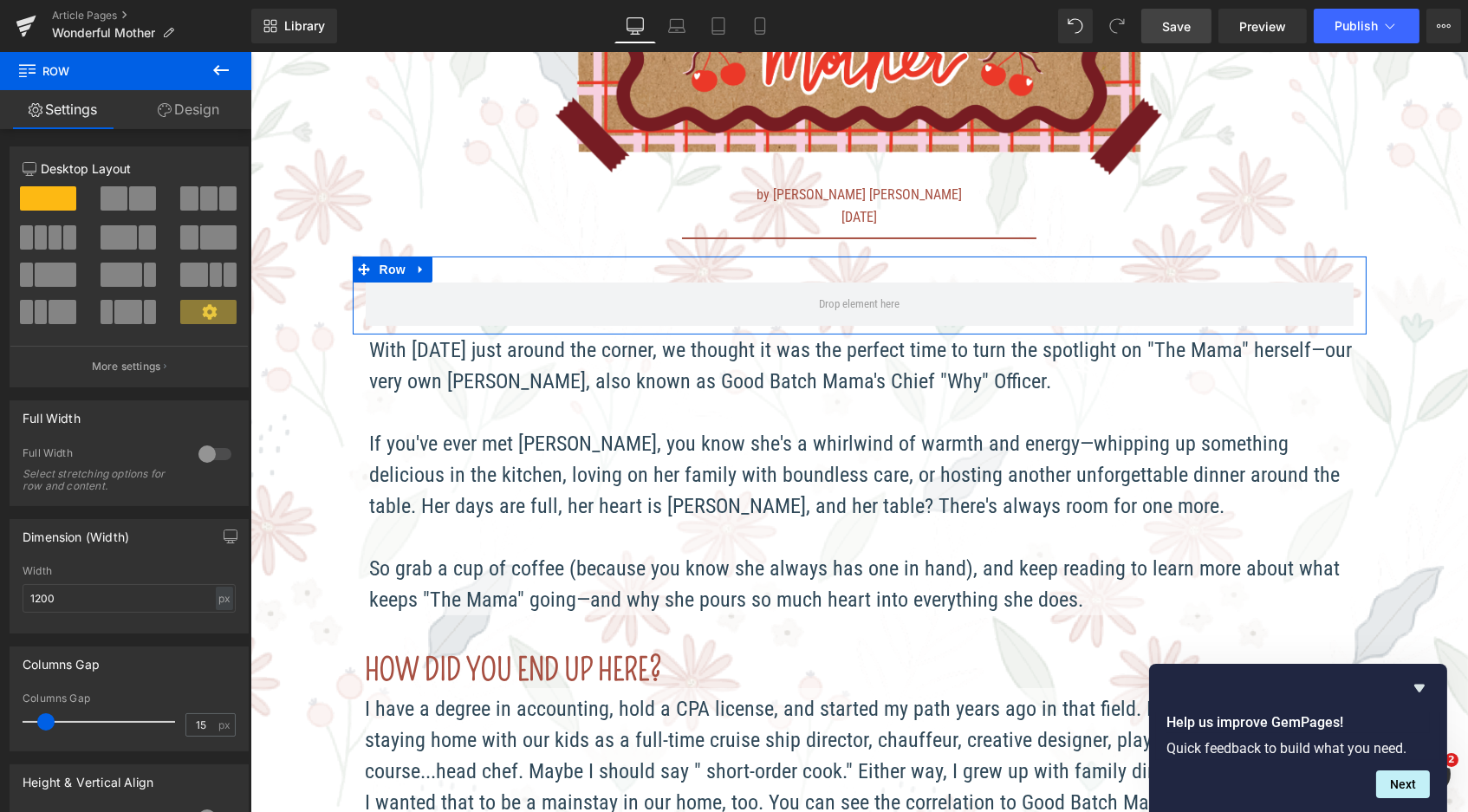
click at [119, 200] on span at bounding box center [114, 199] width 27 height 25
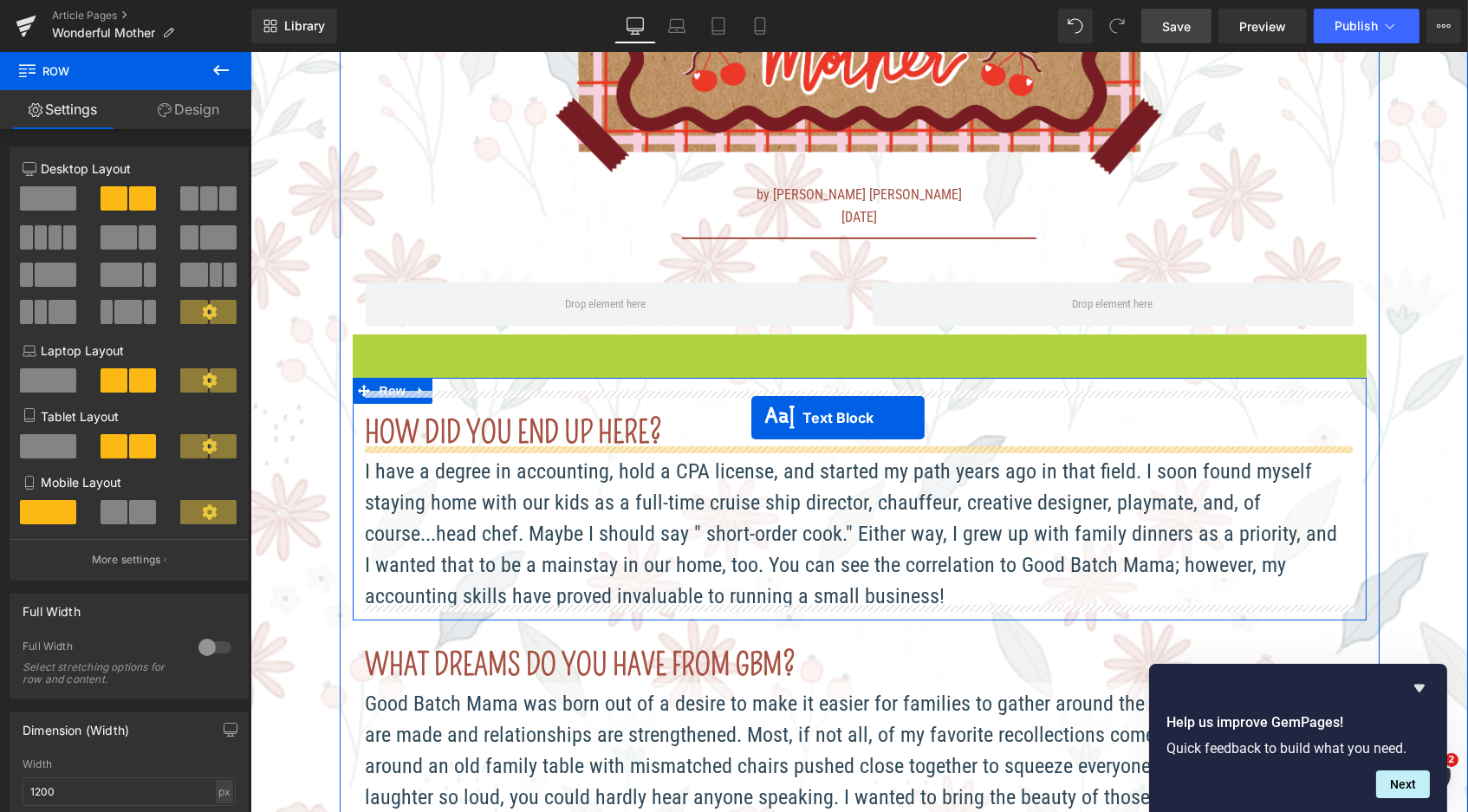
scroll to position [9, 9]
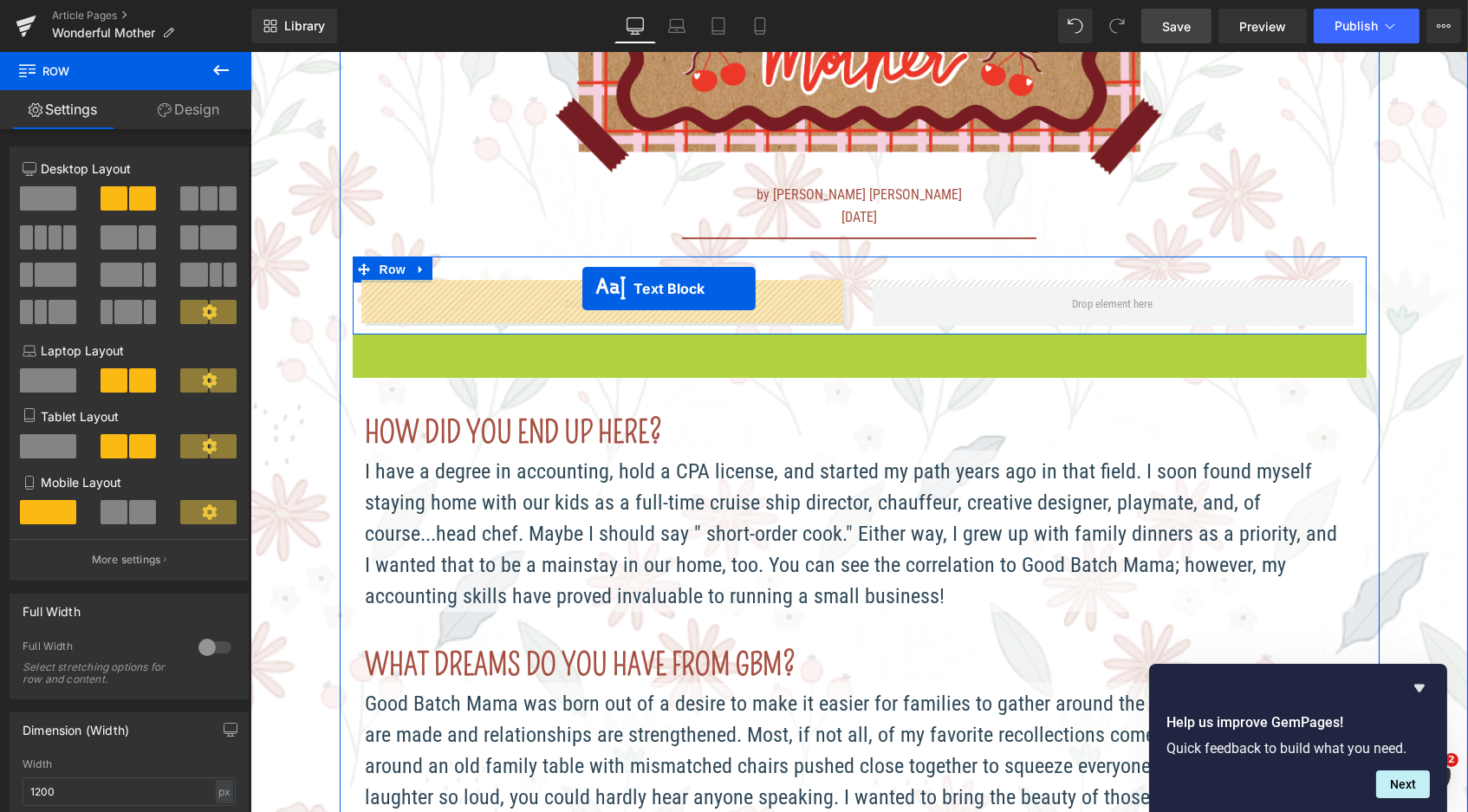
drag, startPoint x: 820, startPoint y: 469, endPoint x: 578, endPoint y: 293, distance: 299.2
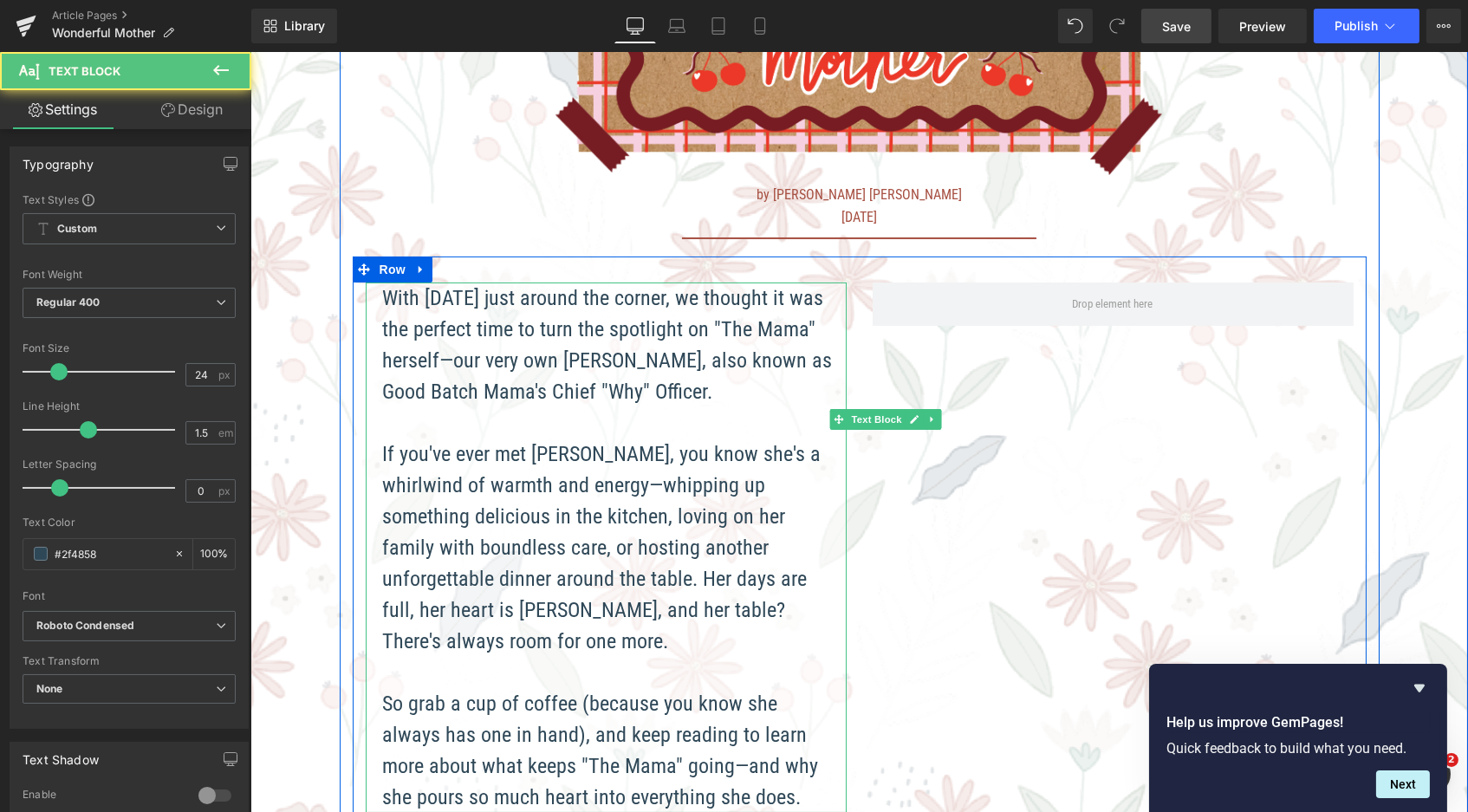
scroll to position [3013, 1211]
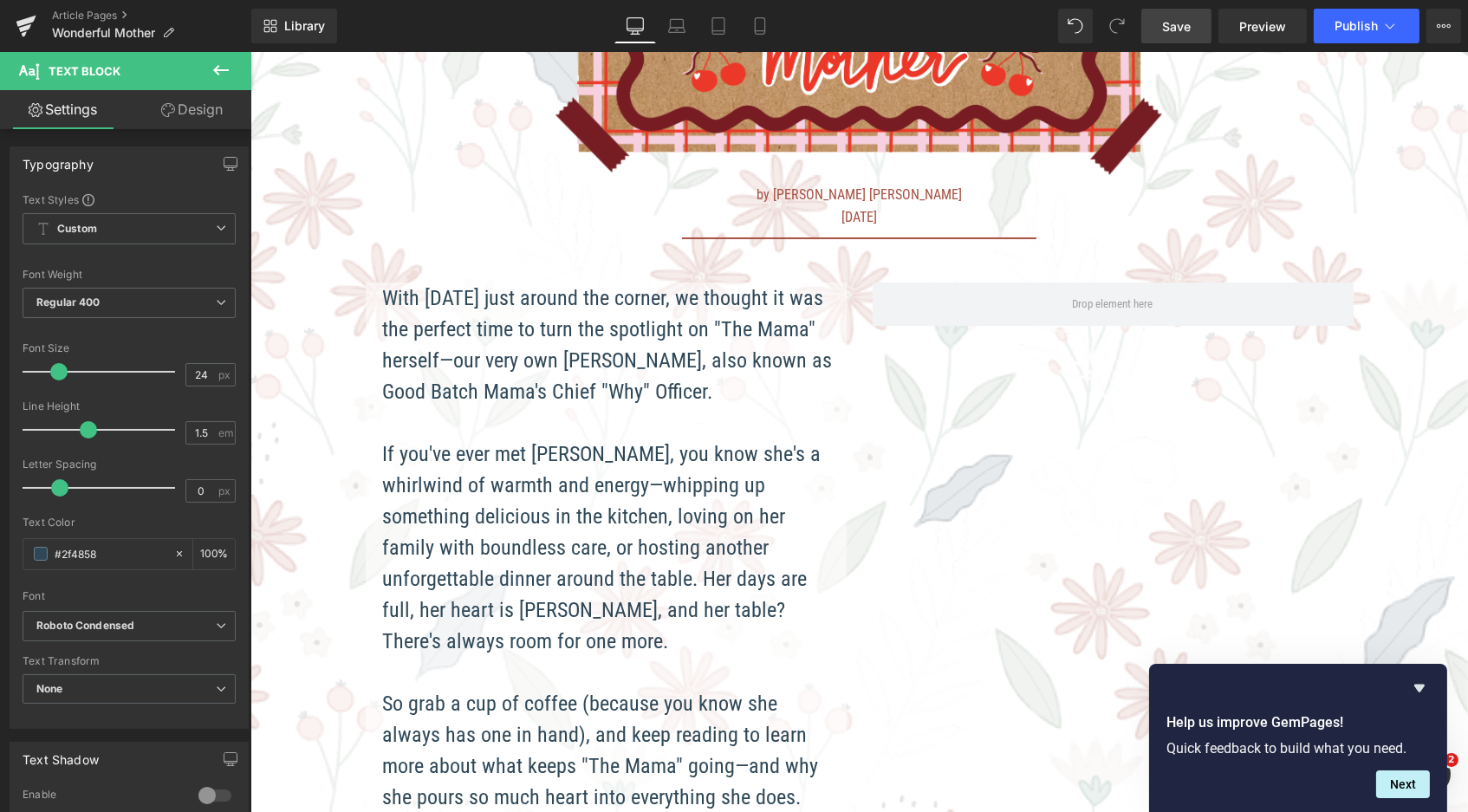
click at [218, 67] on icon at bounding box center [221, 70] width 16 height 11
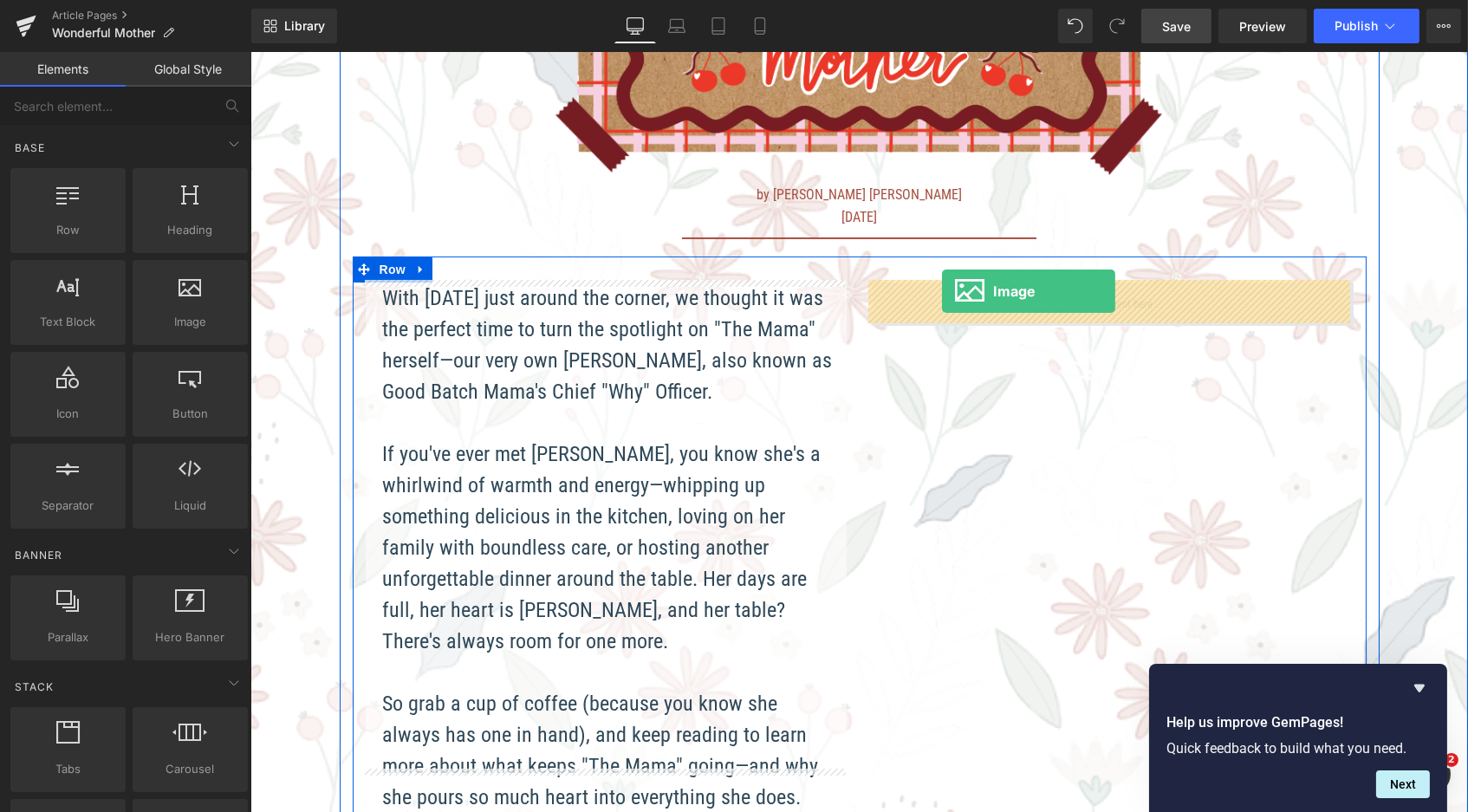
drag, startPoint x: 414, startPoint y: 363, endPoint x: 940, endPoint y: 289, distance: 531.2
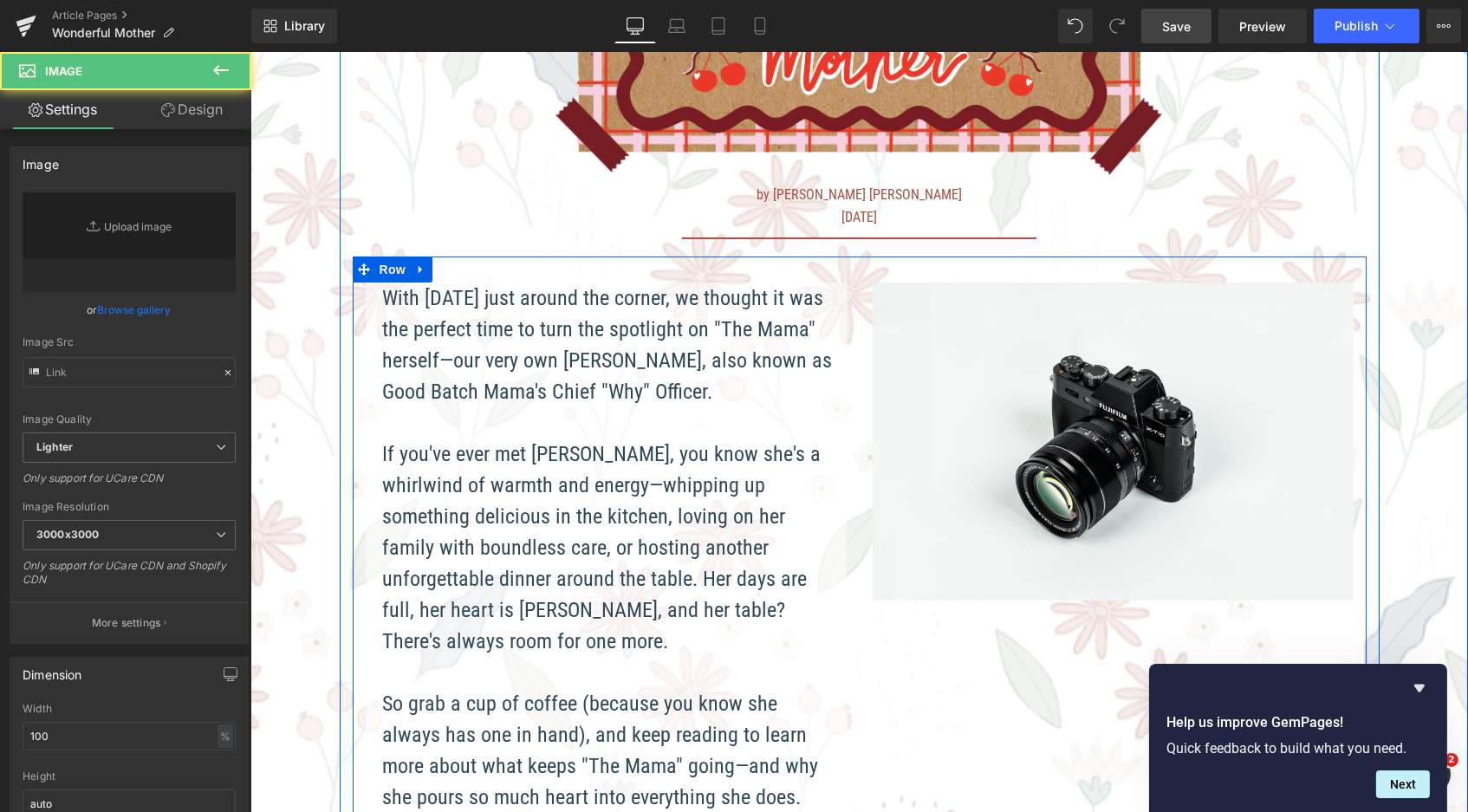
type input "//[DOMAIN_NAME][URL]"
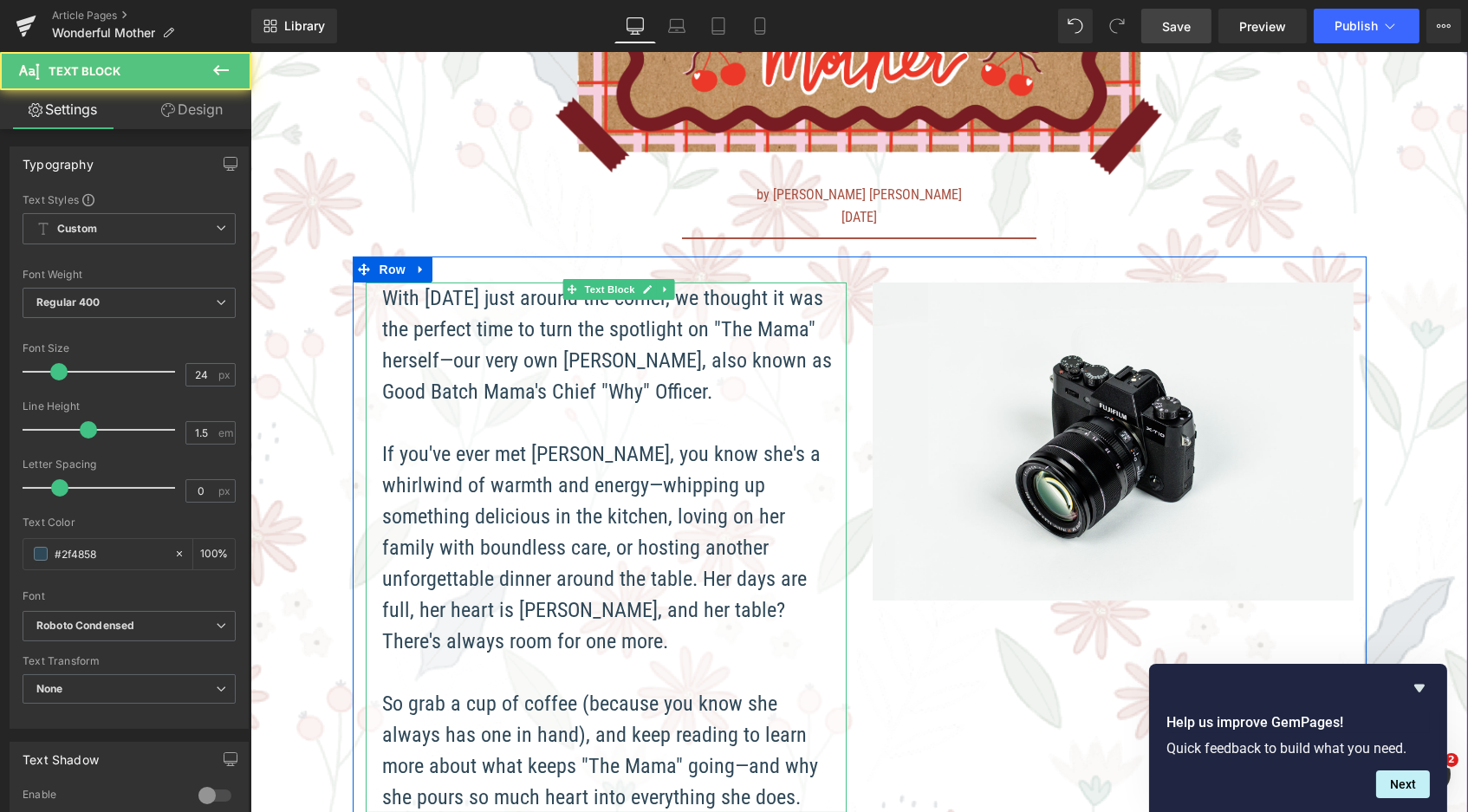
click at [673, 522] on p "If you've ever met Elizabeth, you know she's a whirlwind of warmth and energy—w…" at bounding box center [609, 547] width 455 height 218
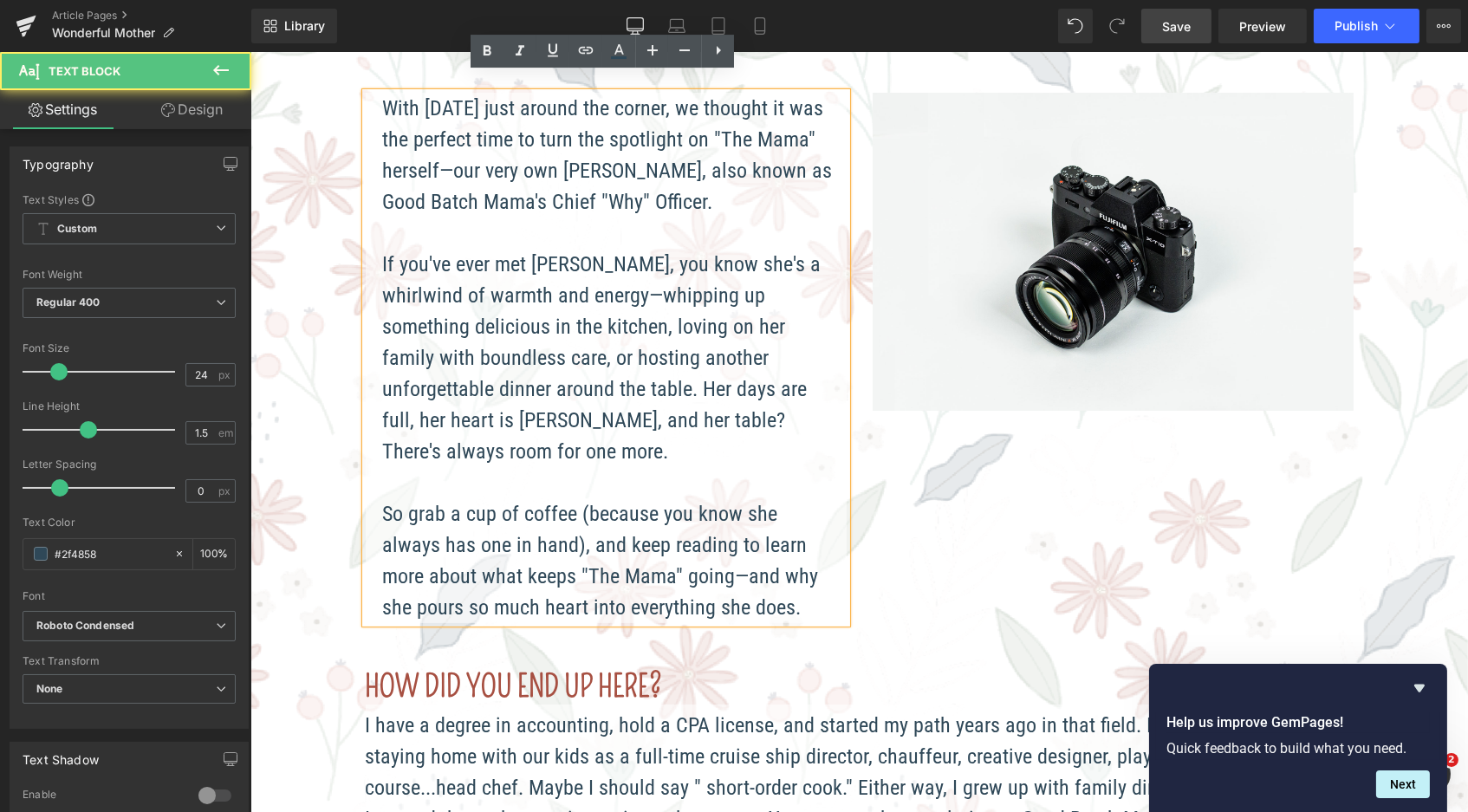
scroll to position [631, 0]
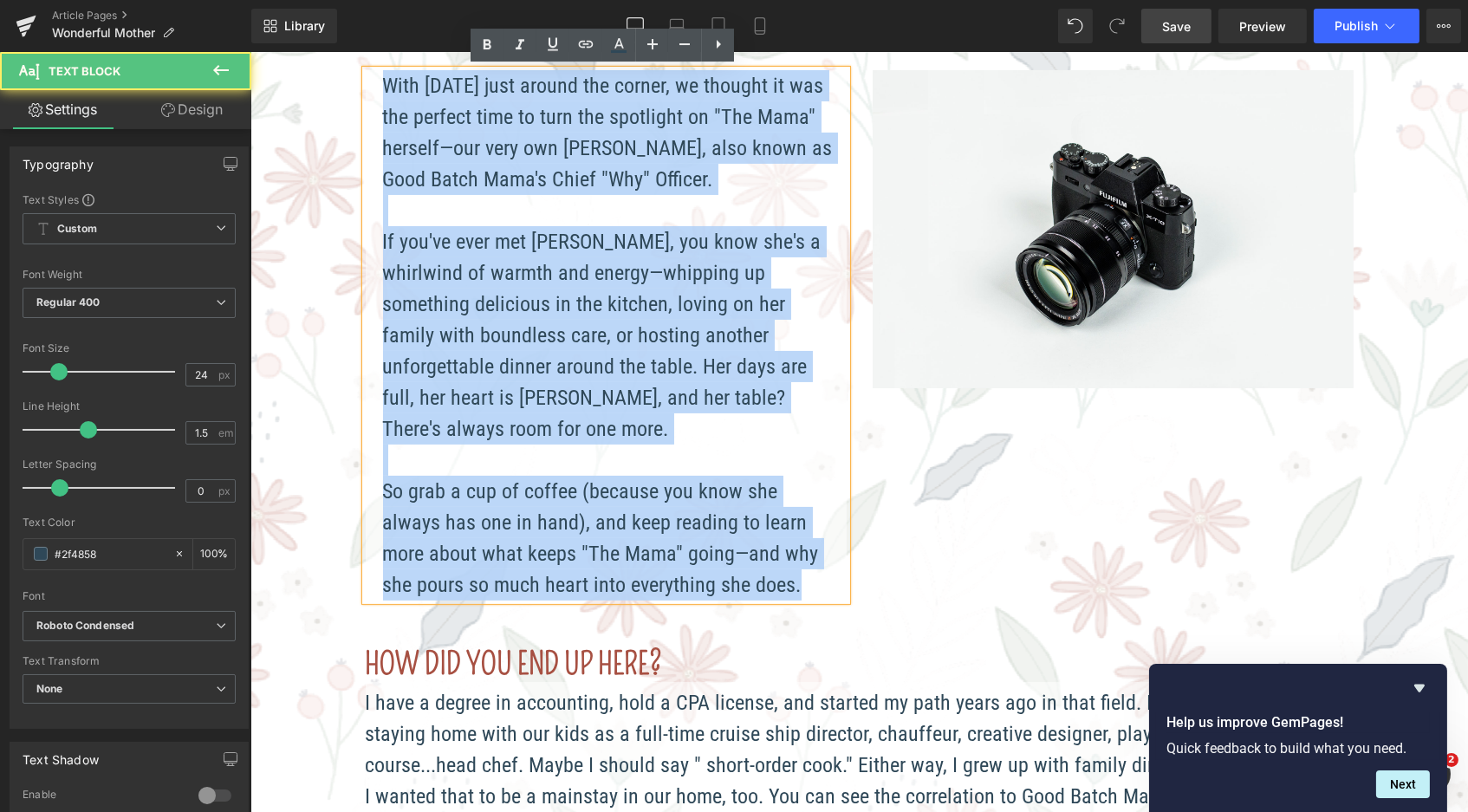
drag, startPoint x: 713, startPoint y: 549, endPoint x: 363, endPoint y: 87, distance: 579.6
click at [365, 87] on div "With Mother's Day just around the corner, we thought it was the perfect time to…" at bounding box center [606, 335] width 481 height 530
paste div
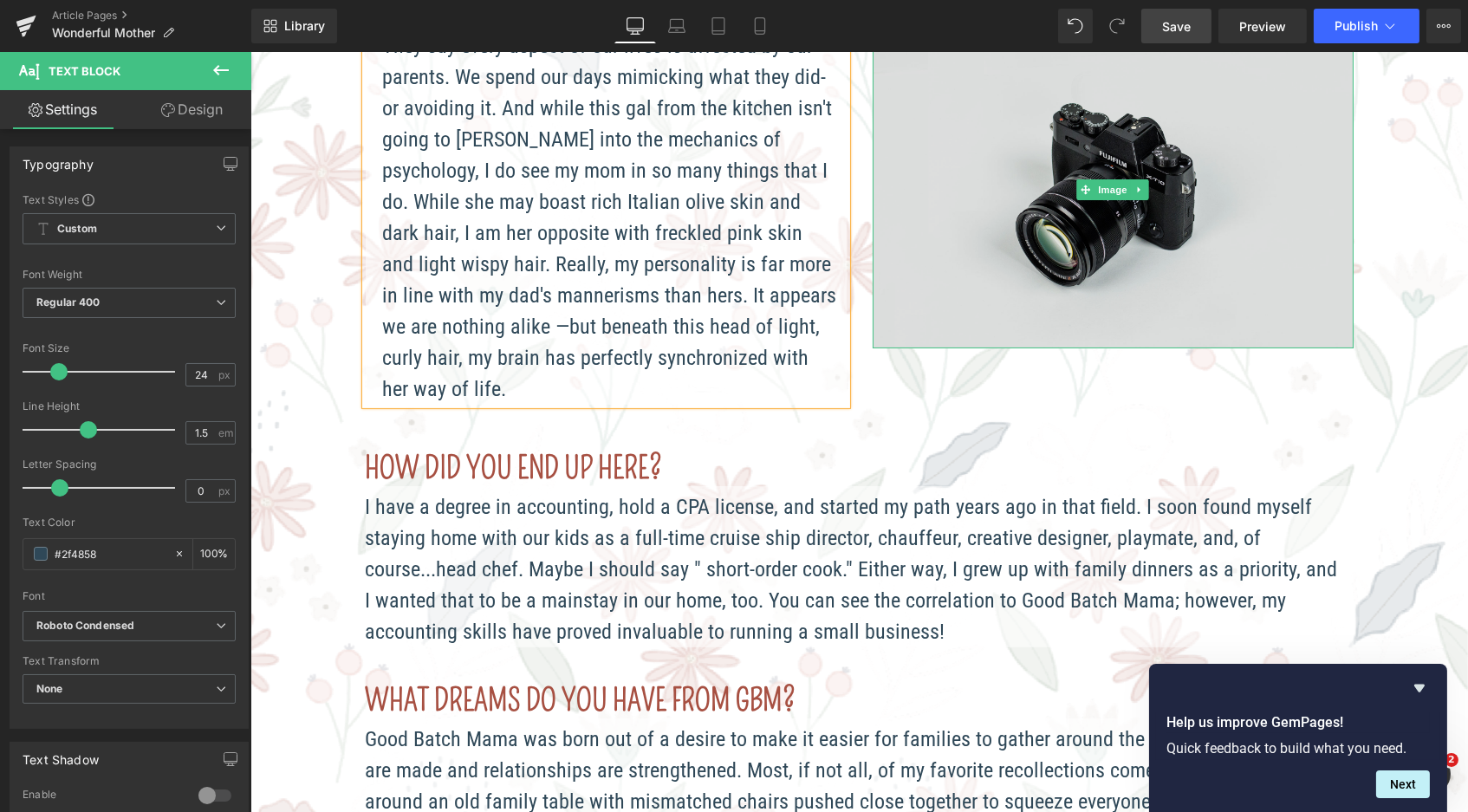
scroll to position [671, 0]
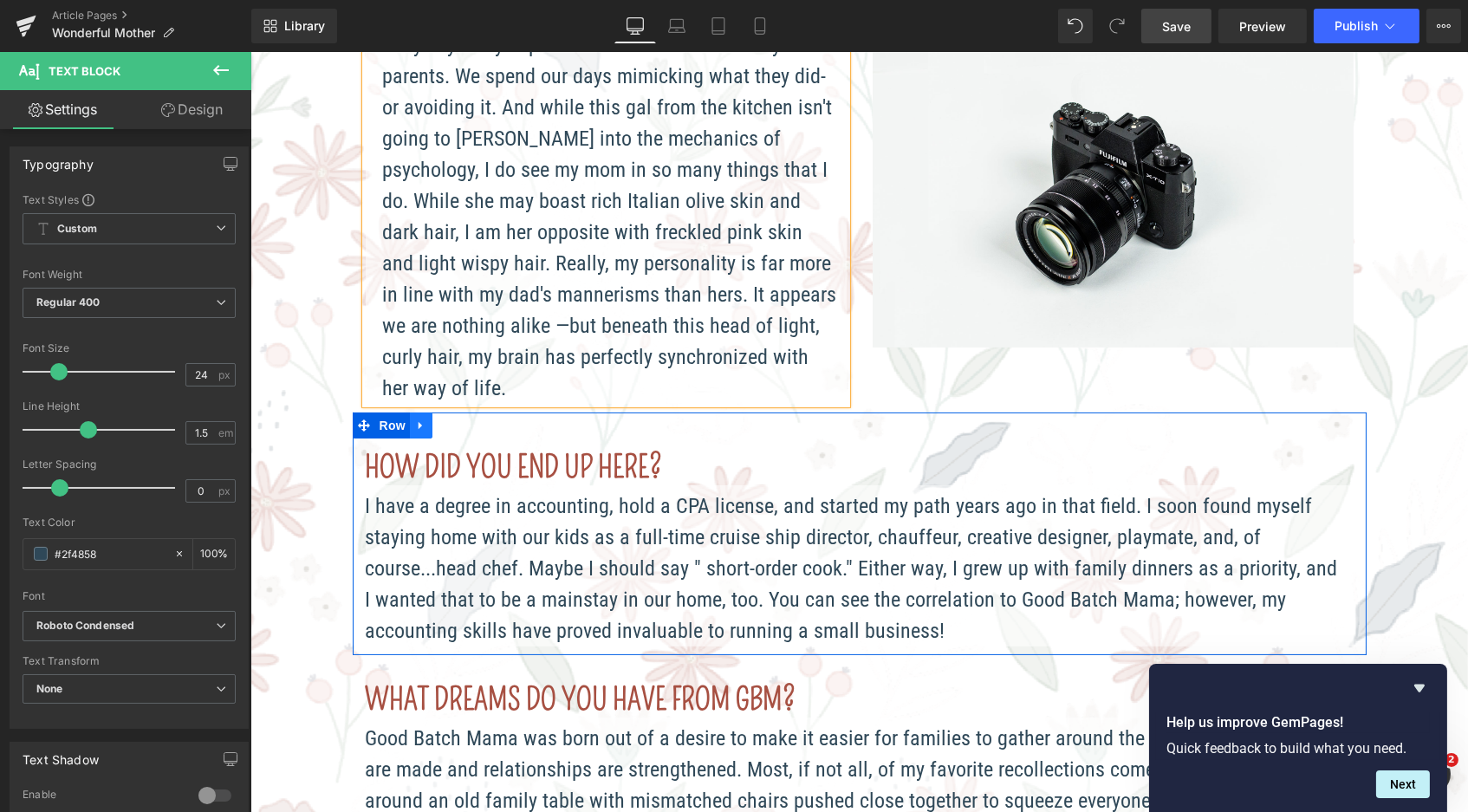
click at [418, 421] on icon at bounding box center [420, 425] width 4 height 8
click at [466, 413] on link at bounding box center [466, 426] width 23 height 26
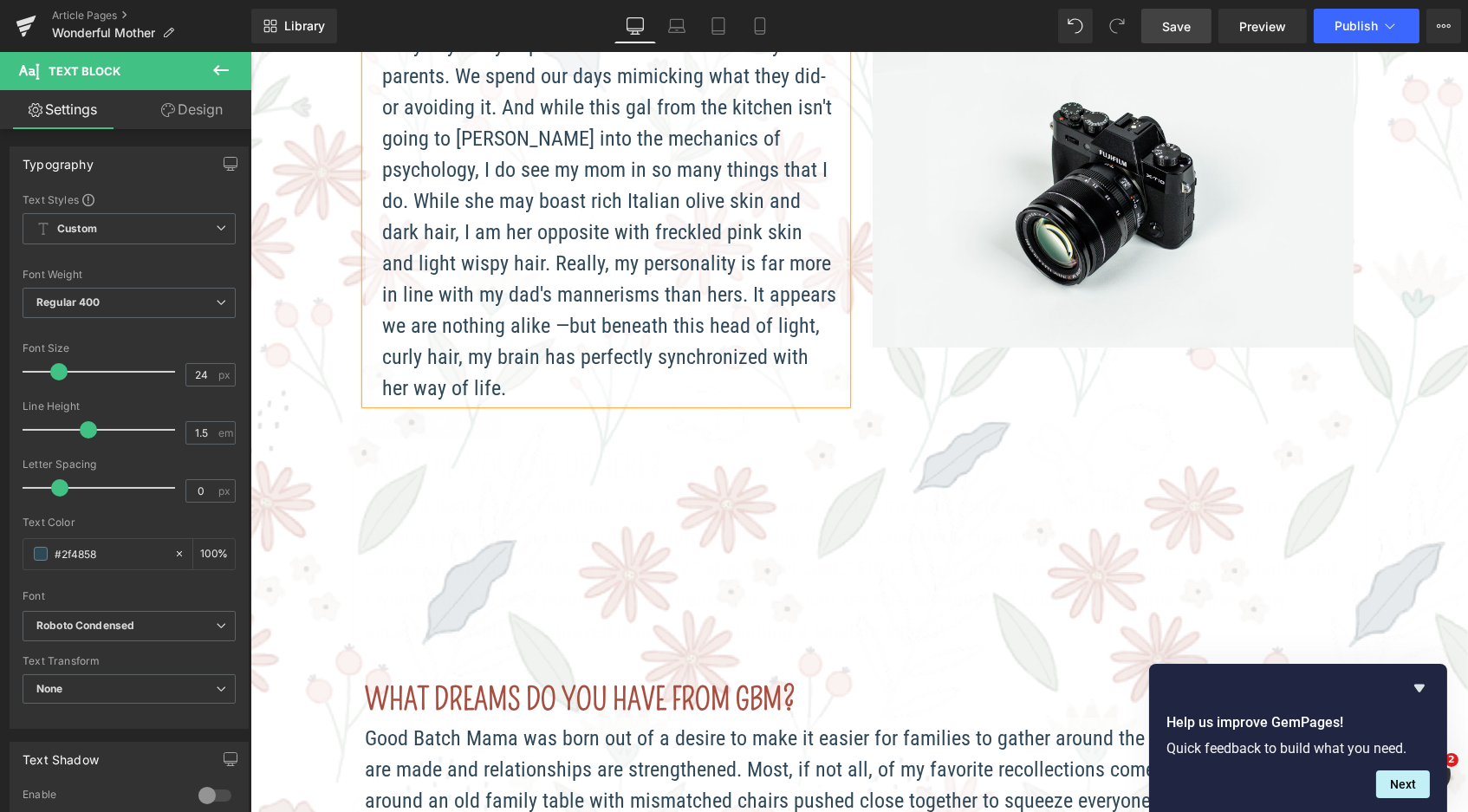
scroll to position [2621, 1211]
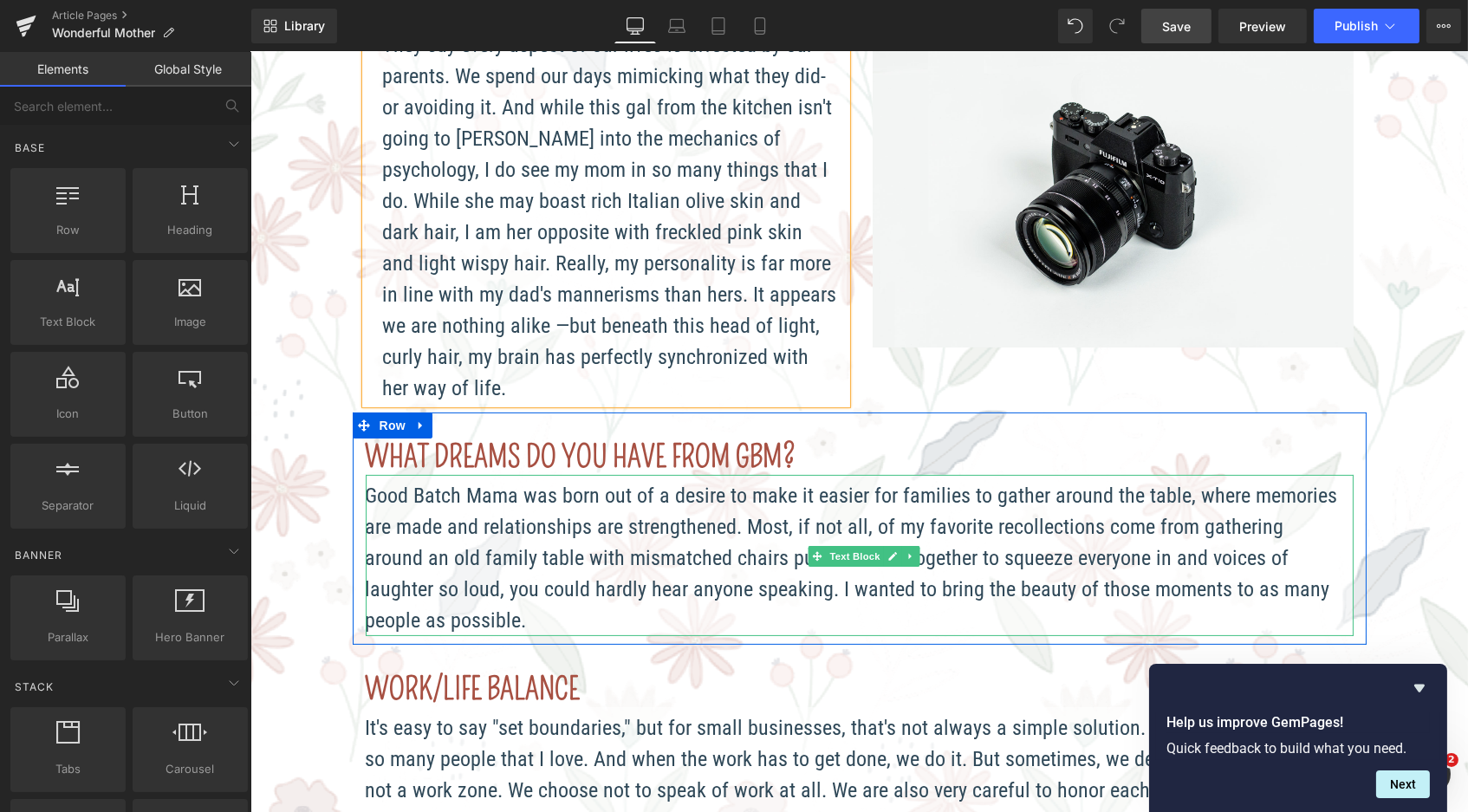
click at [437, 484] on p "Good Batch Mama was born out of a desire to make it easier for families to gath…" at bounding box center [855, 558] width 980 height 156
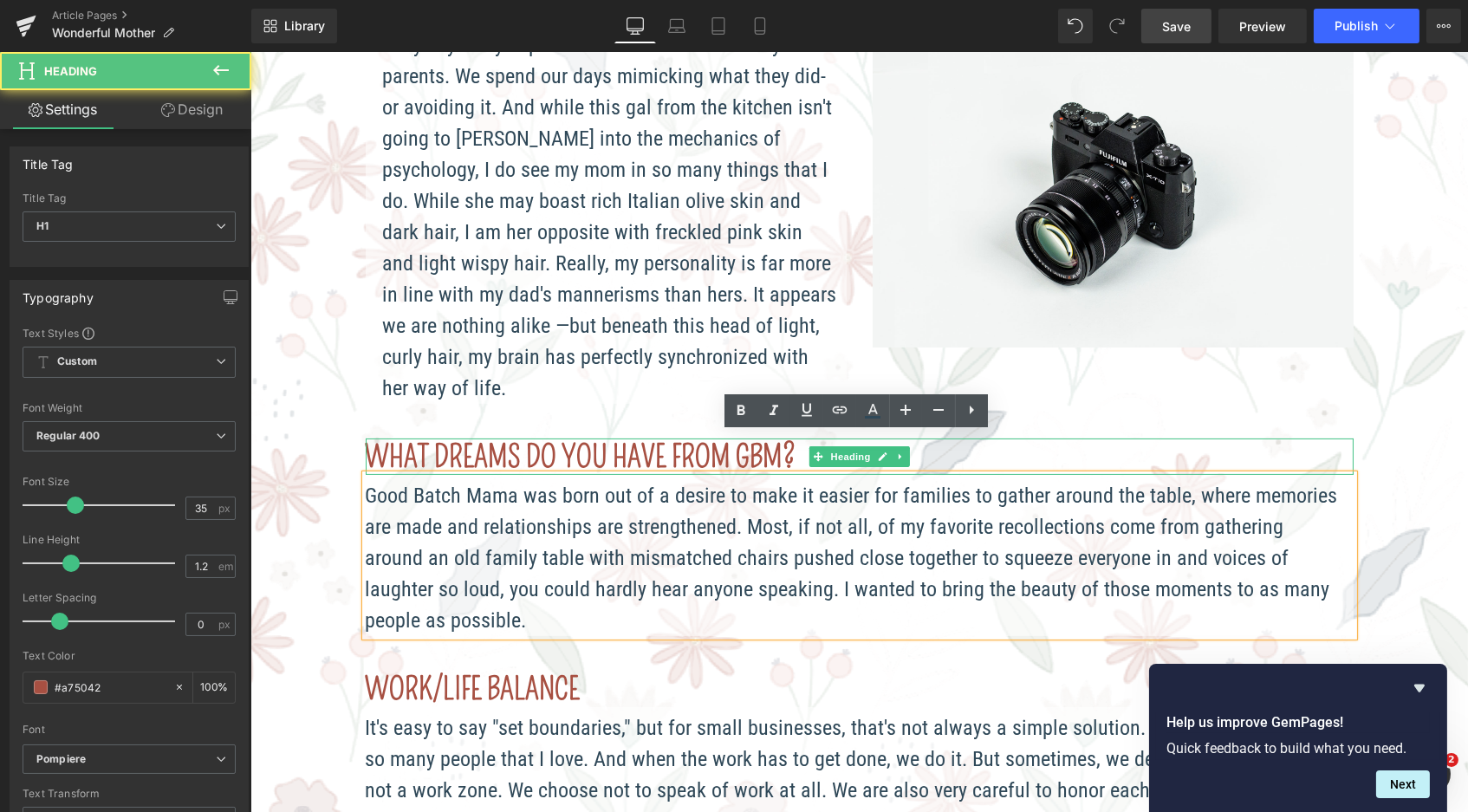
click at [1102, 438] on h1 "WHAT DREAMS DO YOU HAVE FROM GBM?" at bounding box center [859, 456] width 988 height 36
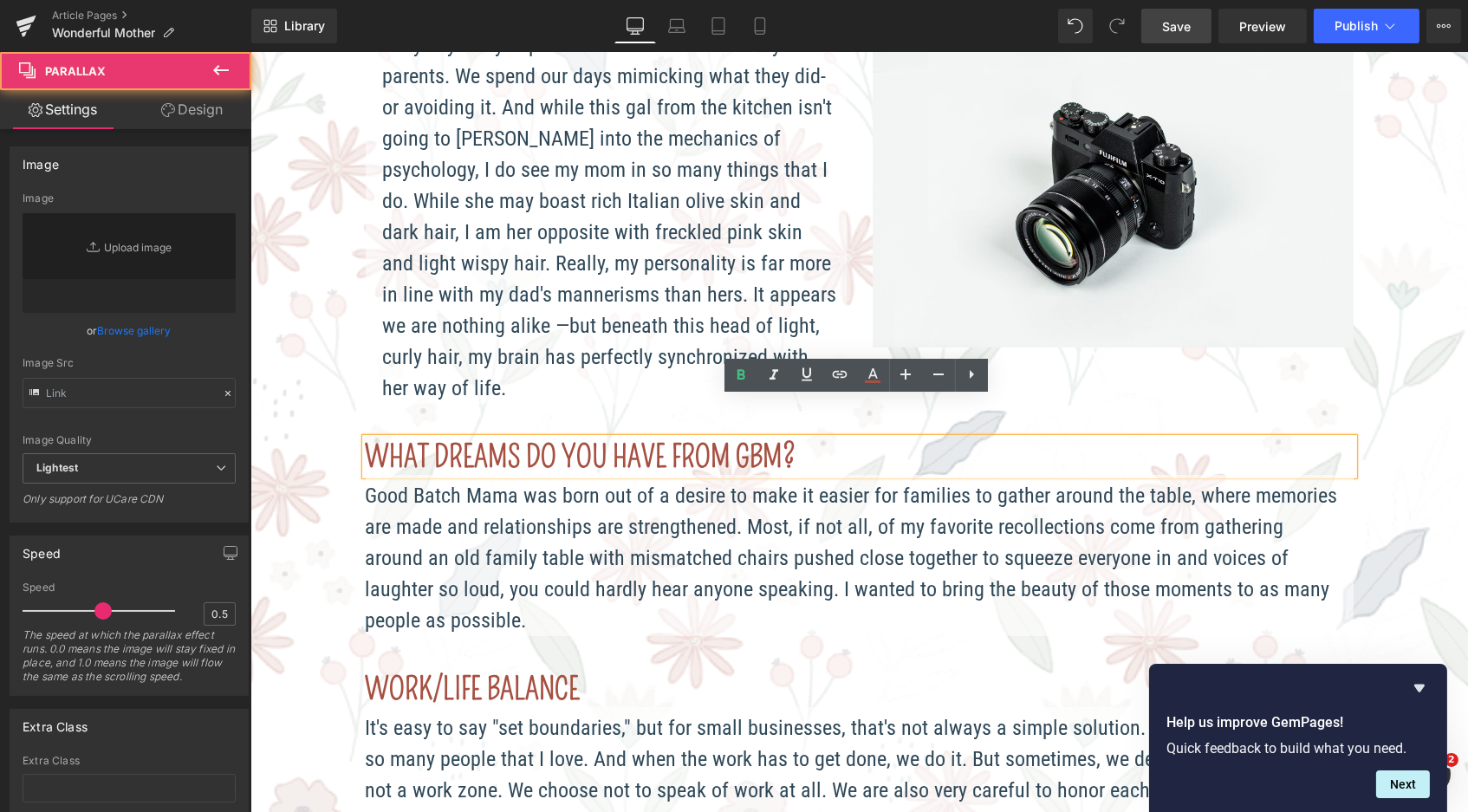
click at [1378, 455] on span "Image by Anna Catherine October 8, 2026 Text Block Separator They say every asp…" at bounding box center [859, 452] width 1218 height 1826
type input "https://ucarecdn.com/b4dc9de8-babe-49f9-b1c1-83935be2e433/-/format/auto/-/previ…"
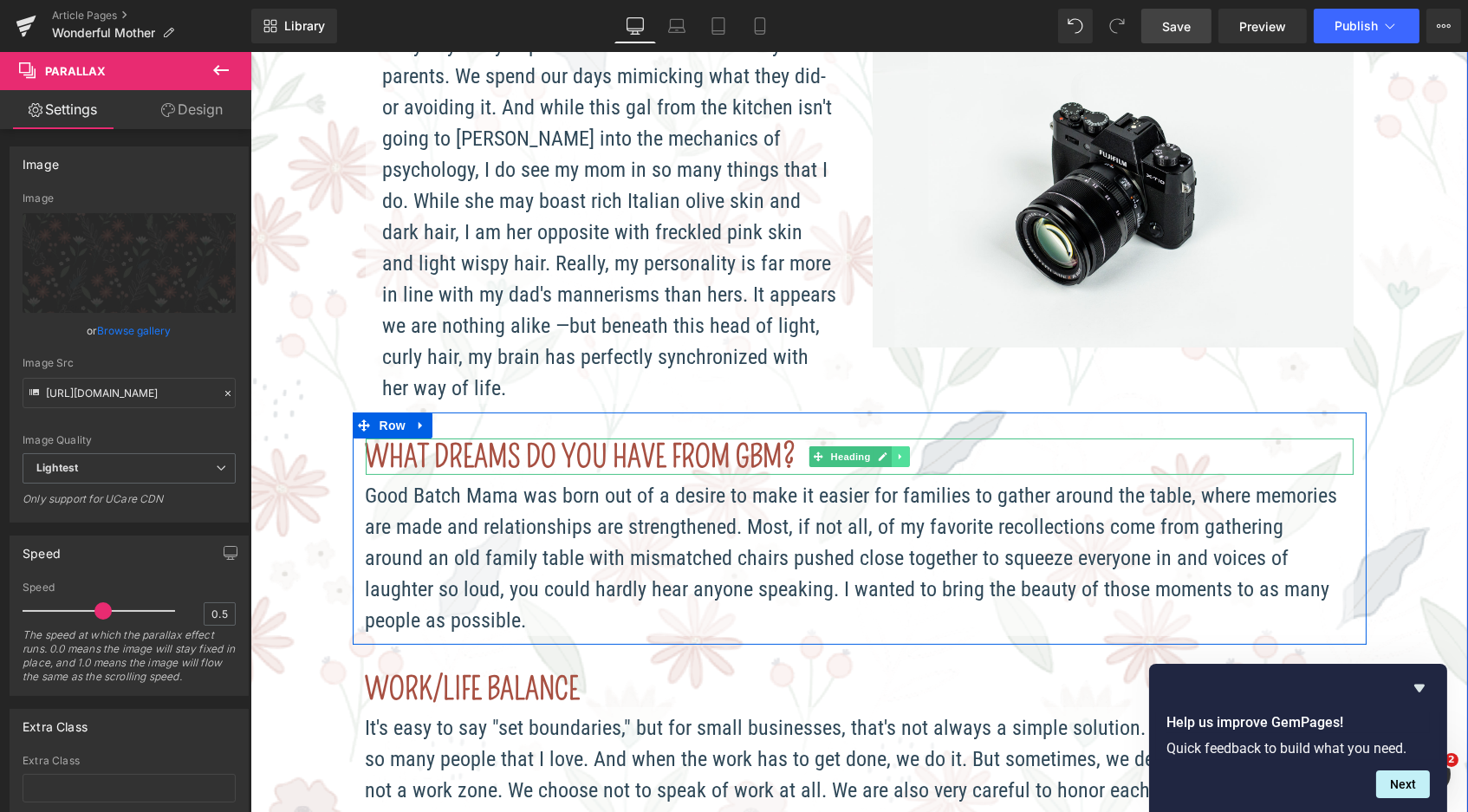
click at [900, 451] on icon at bounding box center [899, 457] width 10 height 11
click at [909, 451] on icon at bounding box center [908, 456] width 10 height 10
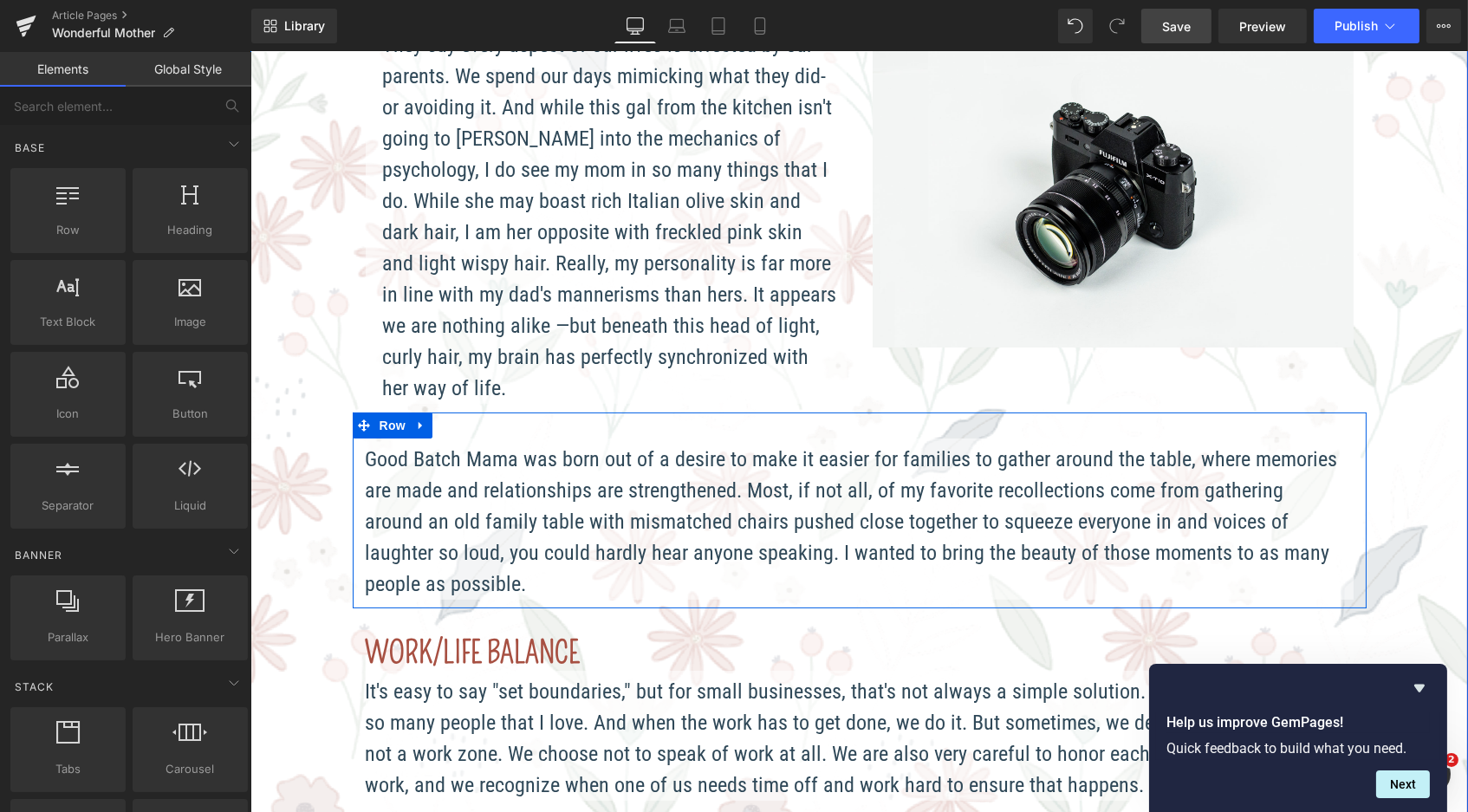
scroll to position [9, 9]
click at [470, 523] on p "Good Batch Mama was born out of a desire to make it easier for families to gath…" at bounding box center [855, 521] width 980 height 156
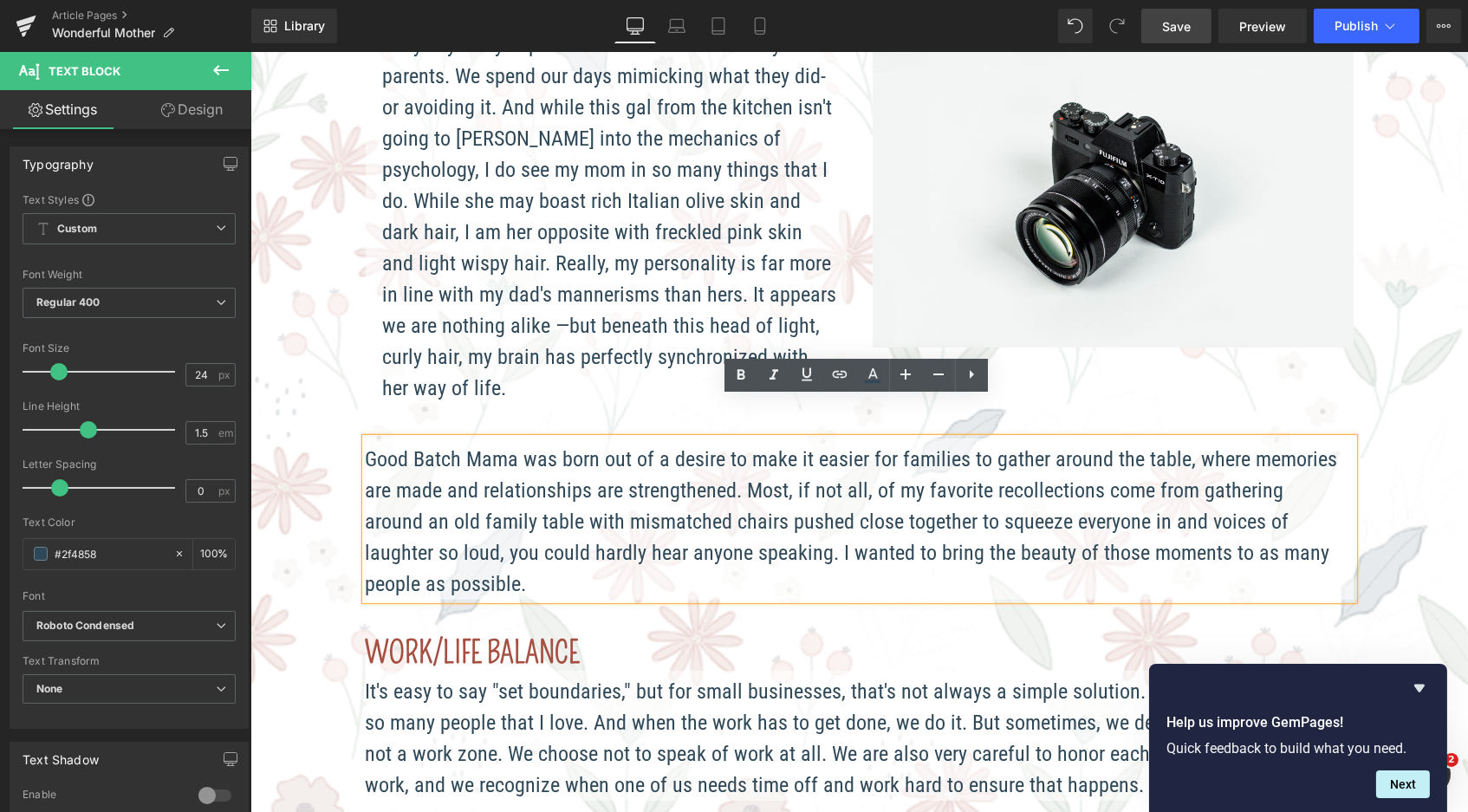
drag, startPoint x: 461, startPoint y: 541, endPoint x: 343, endPoint y: 400, distance: 183.9
click at [343, 400] on div "Image by Anna Catherine October 8, 2026 Text Block Separator They say every asp…" at bounding box center [859, 429] width 1040 height 1781
paste div
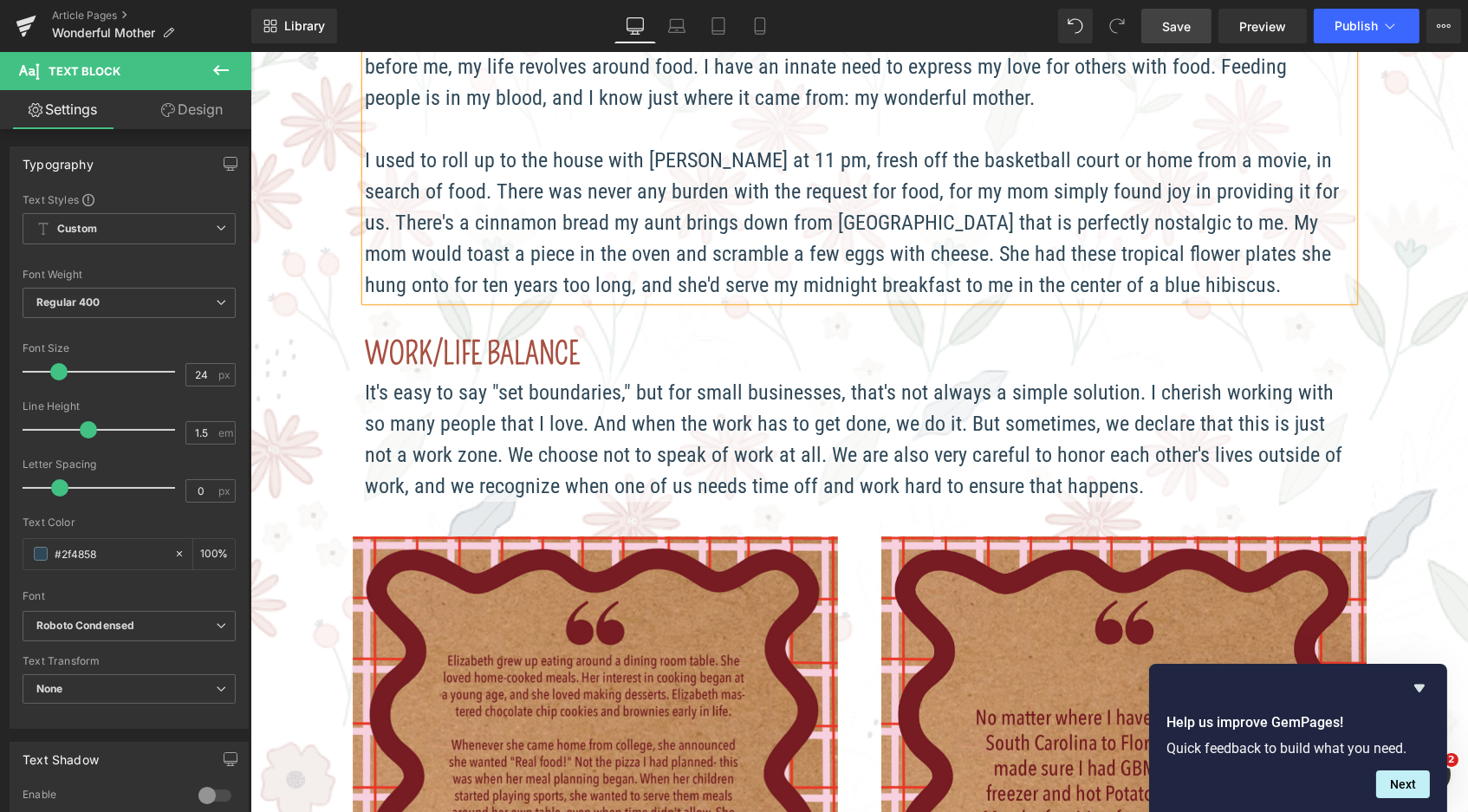
scroll to position [1127, 0]
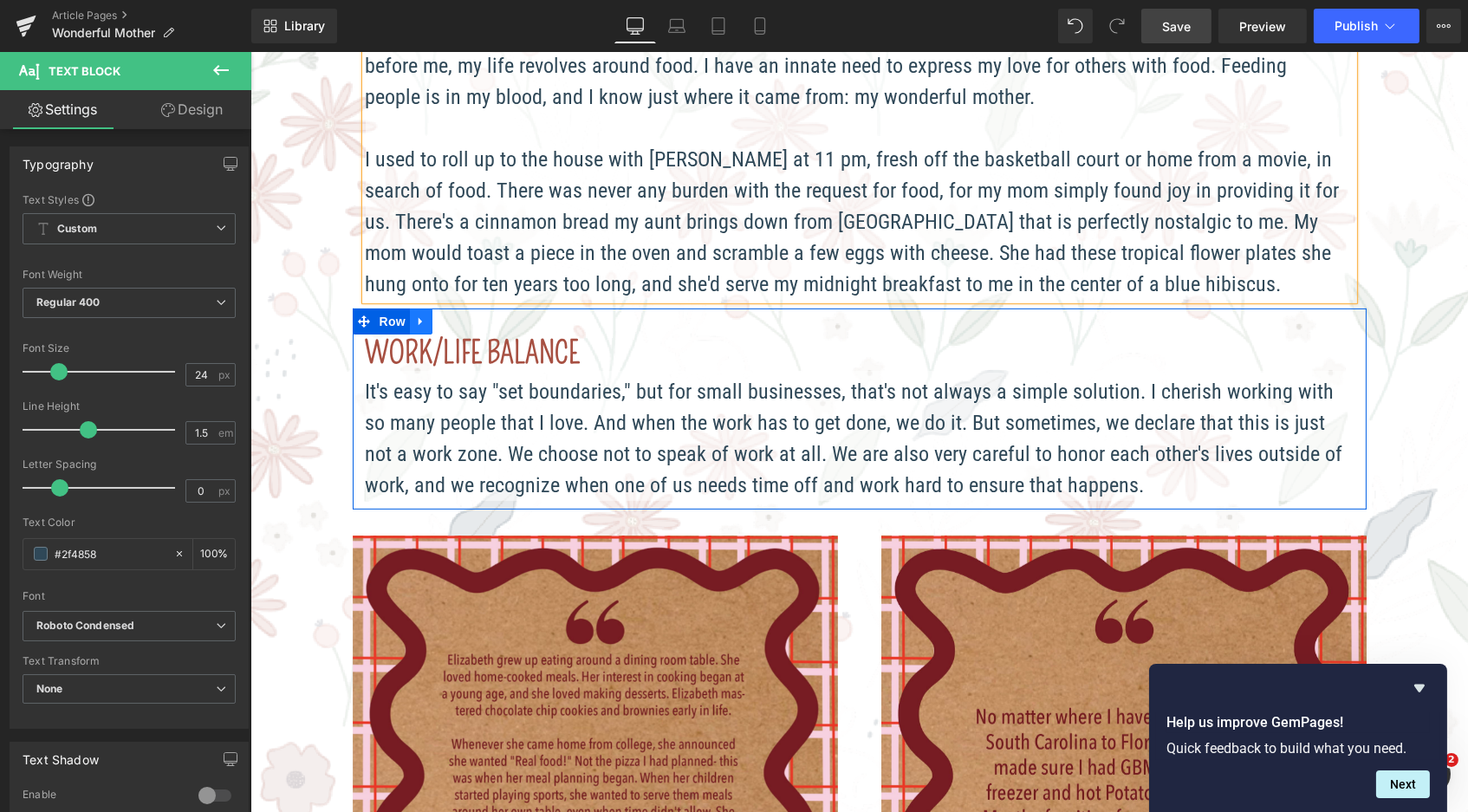
click at [422, 314] on icon at bounding box center [421, 320] width 12 height 13
click at [462, 315] on icon at bounding box center [466, 321] width 12 height 12
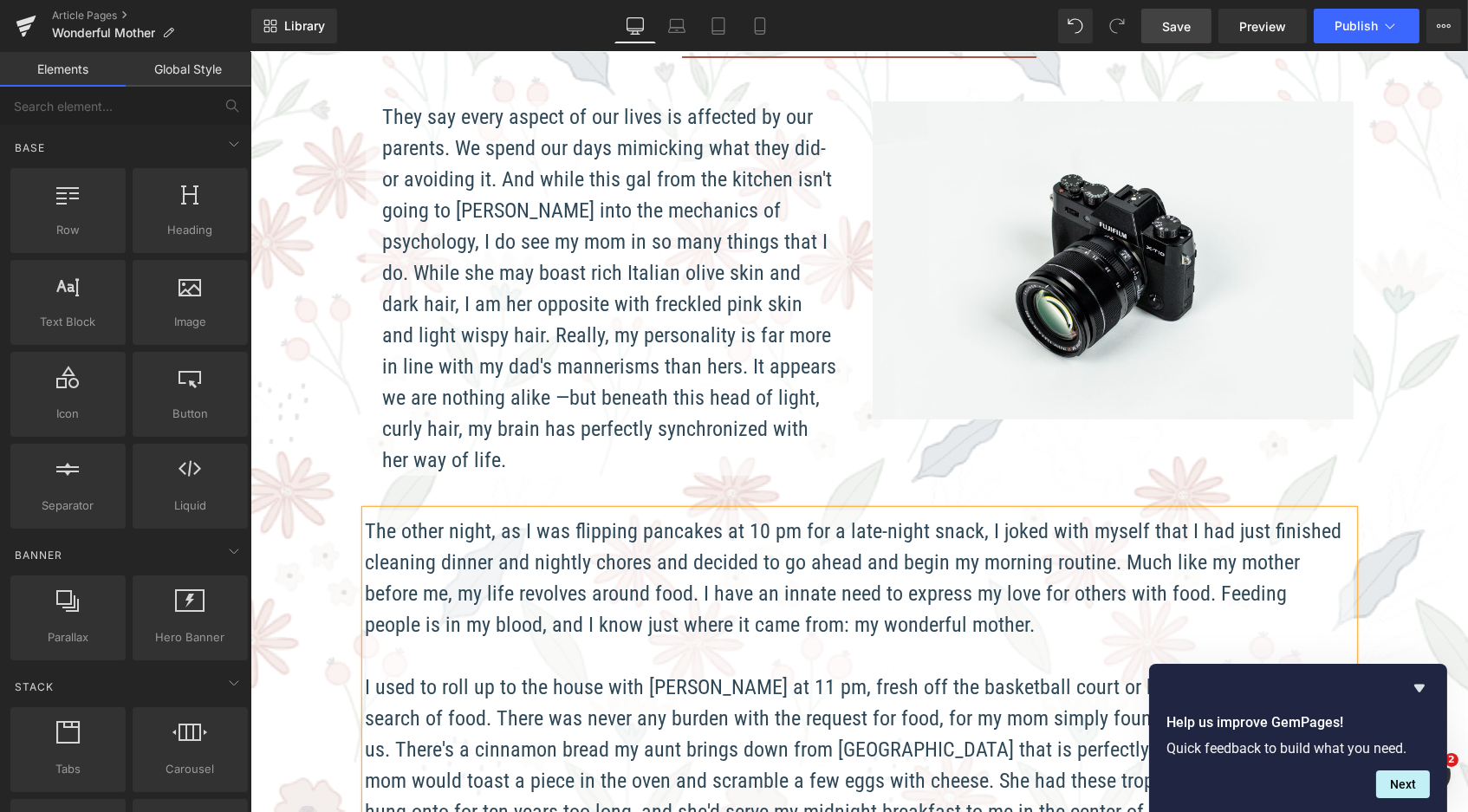
scroll to position [610, 0]
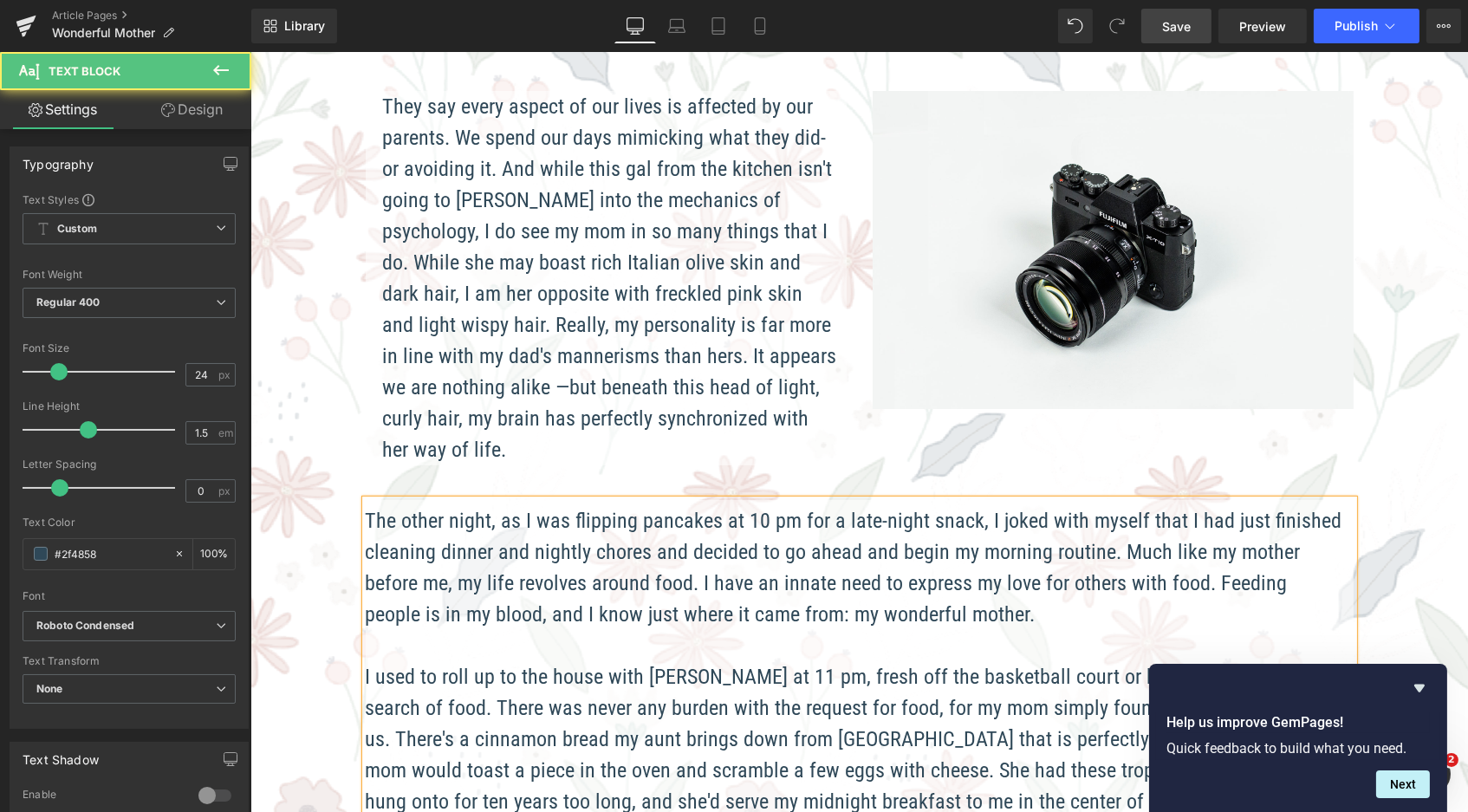
click at [565, 131] on p "They say every aspect of our lives is affected by our parents. We spend our day…" at bounding box center [609, 277] width 455 height 374
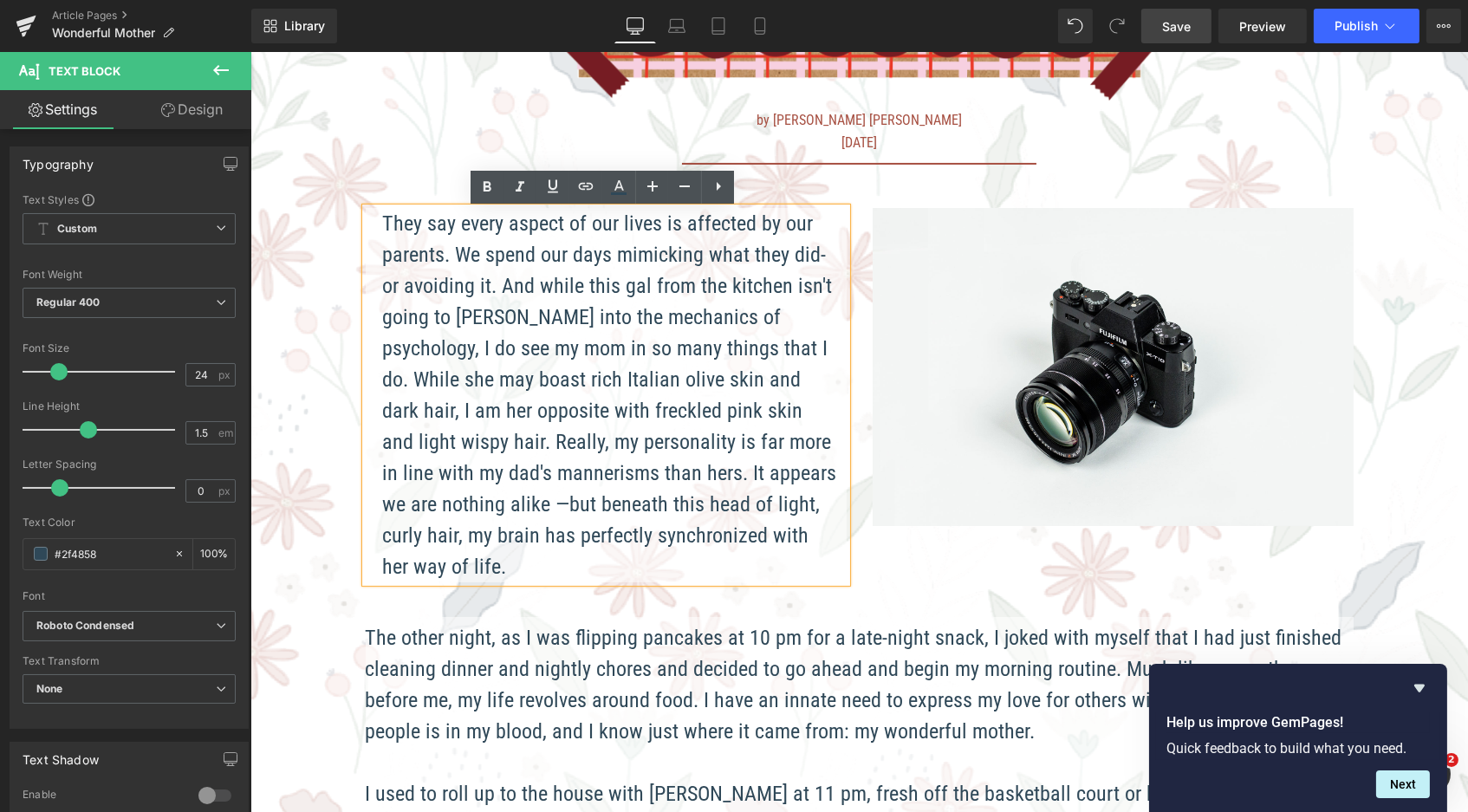
scroll to position [487, 0]
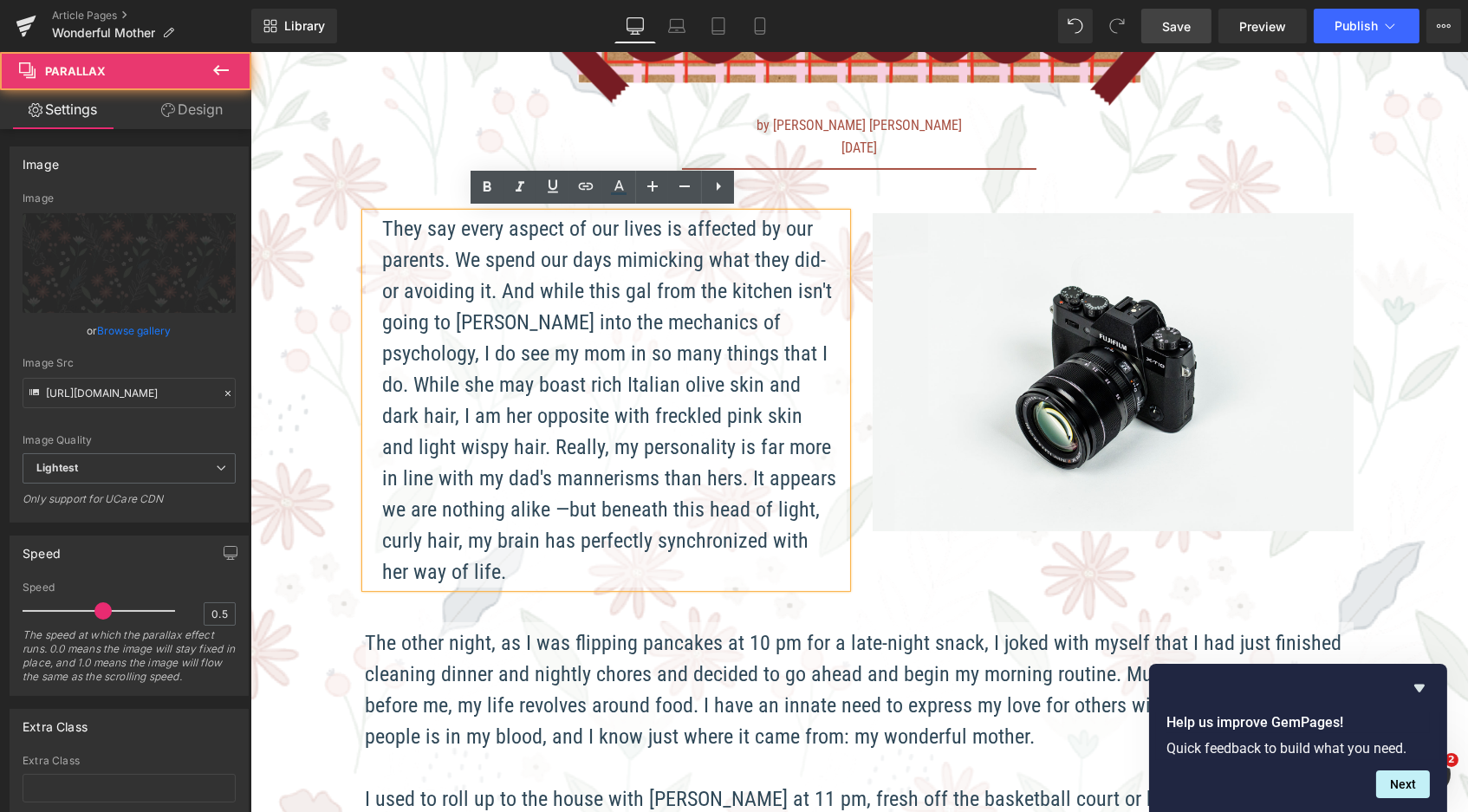
click at [304, 220] on span "Image by Anna Catherine October 8, 2026 Text Block Separator They say every asp…" at bounding box center [859, 595] width 1218 height 1745
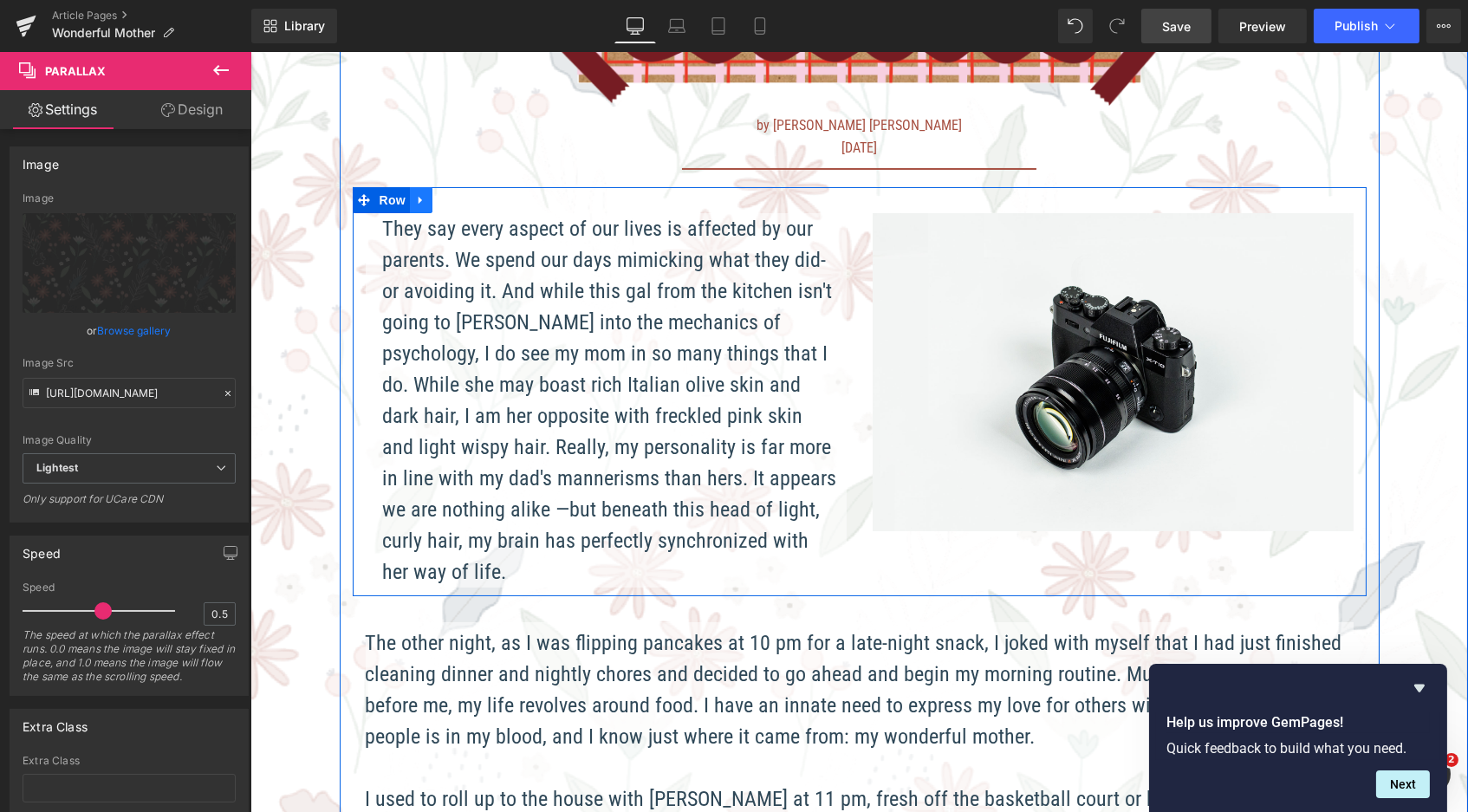
click at [420, 199] on icon at bounding box center [421, 200] width 12 height 13
click at [437, 199] on icon at bounding box center [443, 201] width 12 height 12
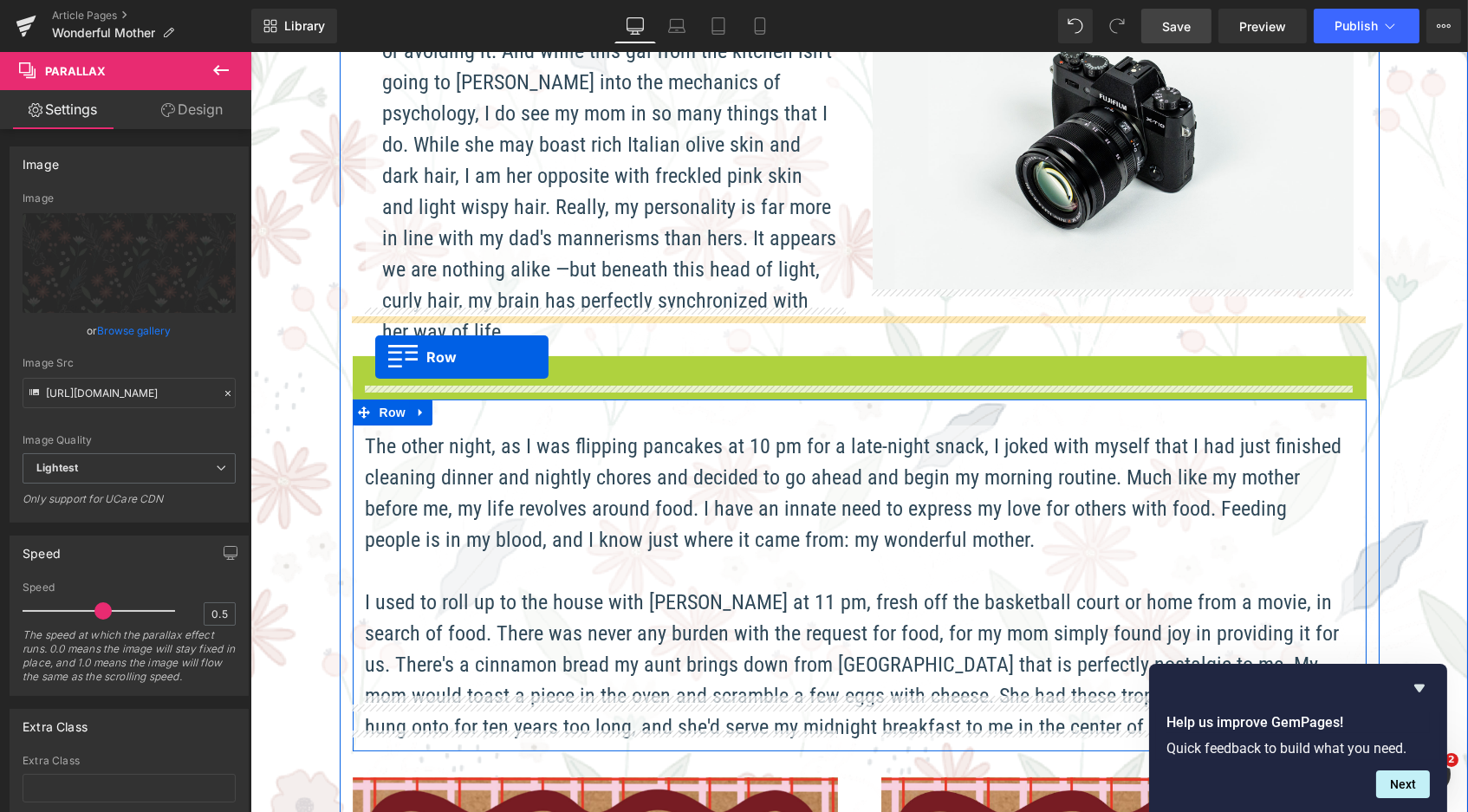
scroll to position [9, 9]
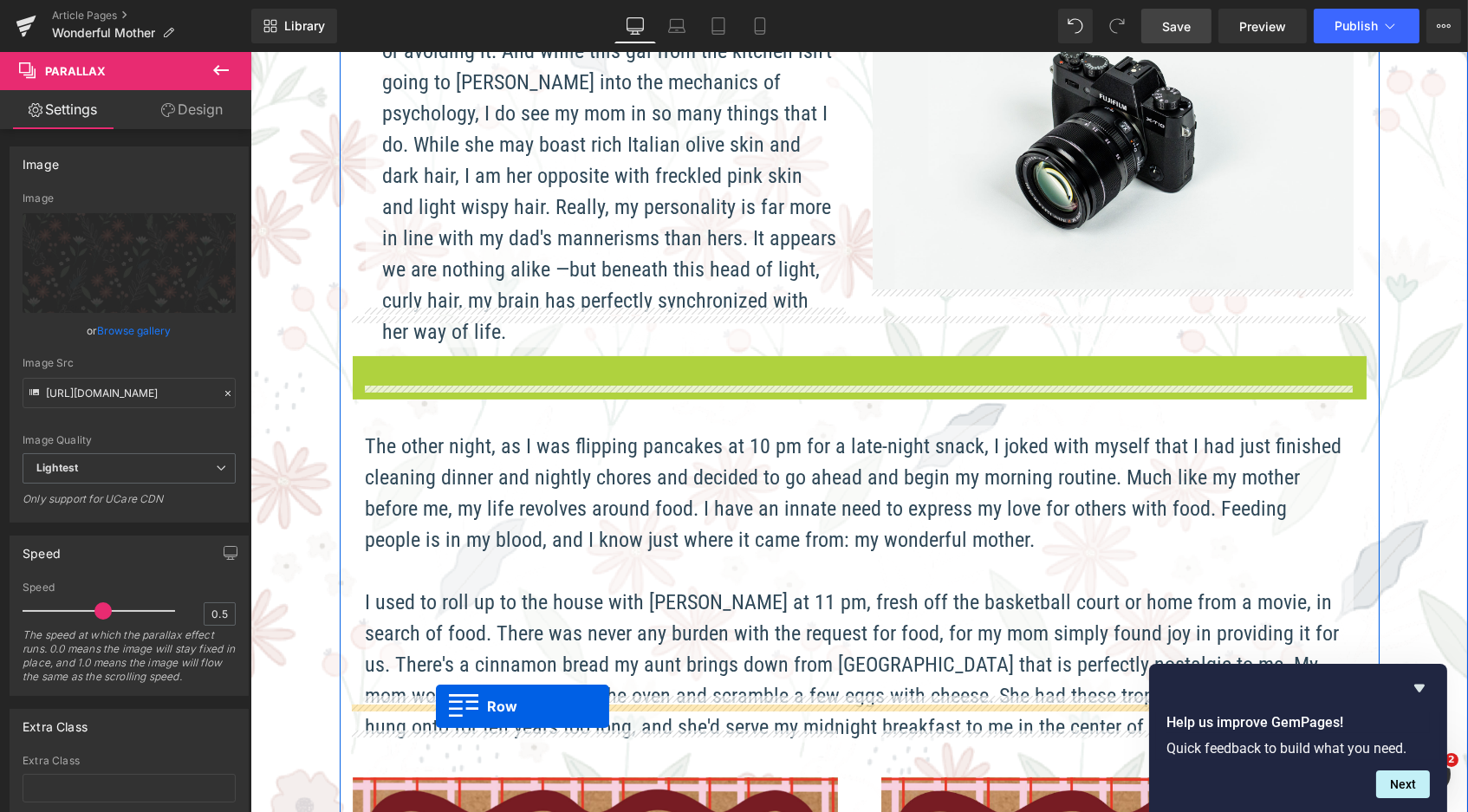
drag, startPoint x: 366, startPoint y: 331, endPoint x: 435, endPoint y: 706, distance: 381.3
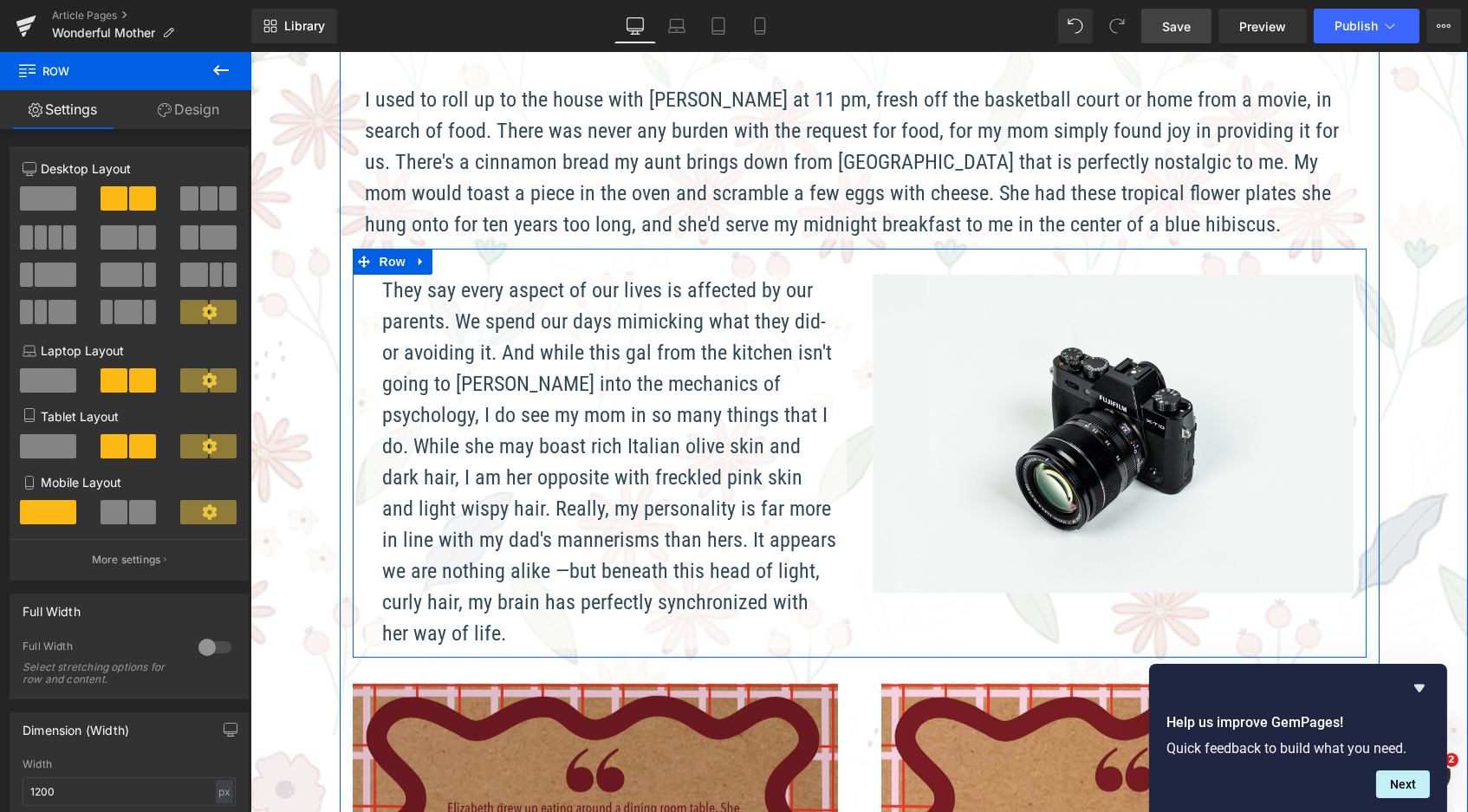
scroll to position [1167, 0]
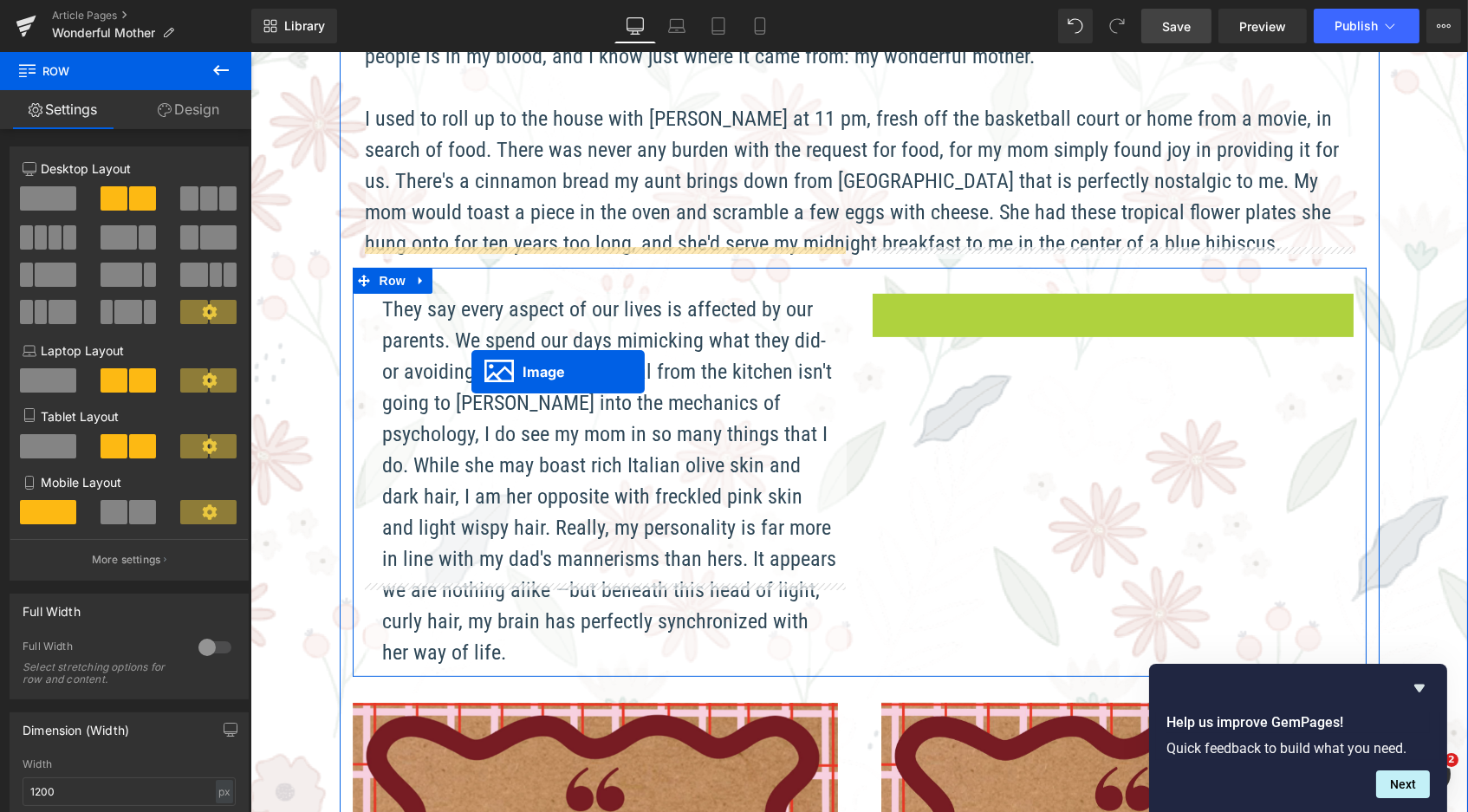
drag, startPoint x: 1080, startPoint y: 402, endPoint x: 471, endPoint y: 370, distance: 609.8
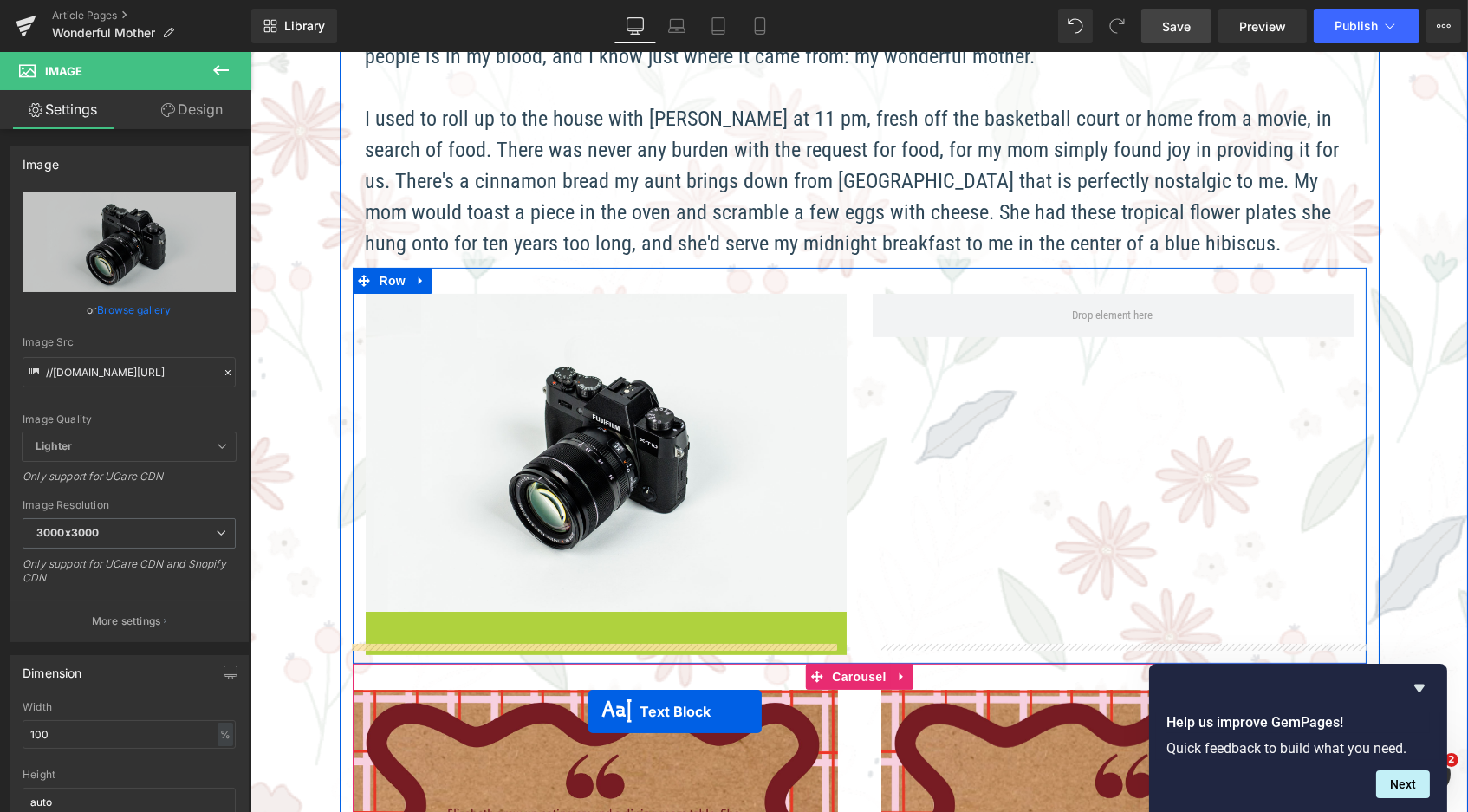
scroll to position [9, 9]
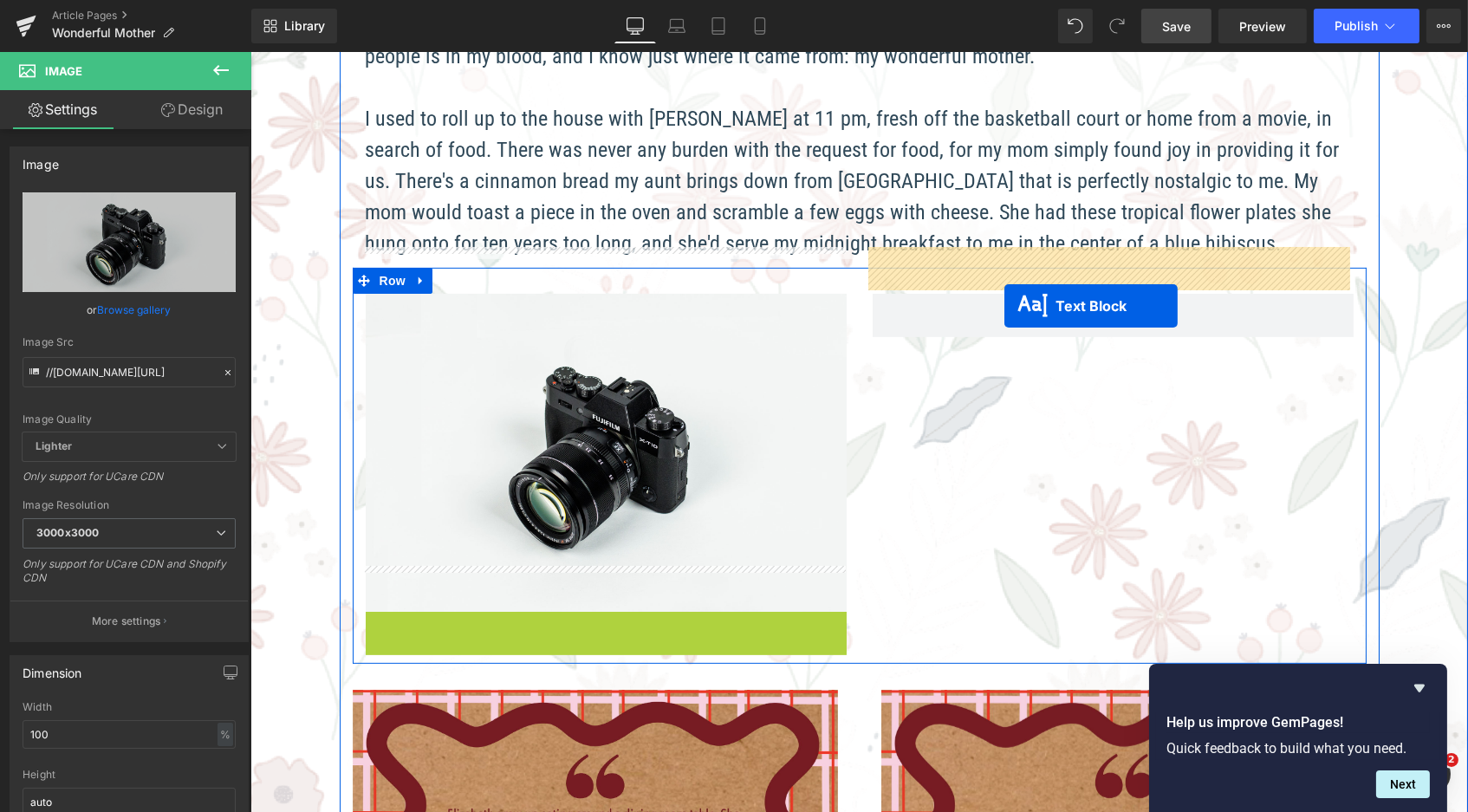
drag, startPoint x: 564, startPoint y: 737, endPoint x: 1002, endPoint y: 302, distance: 617.3
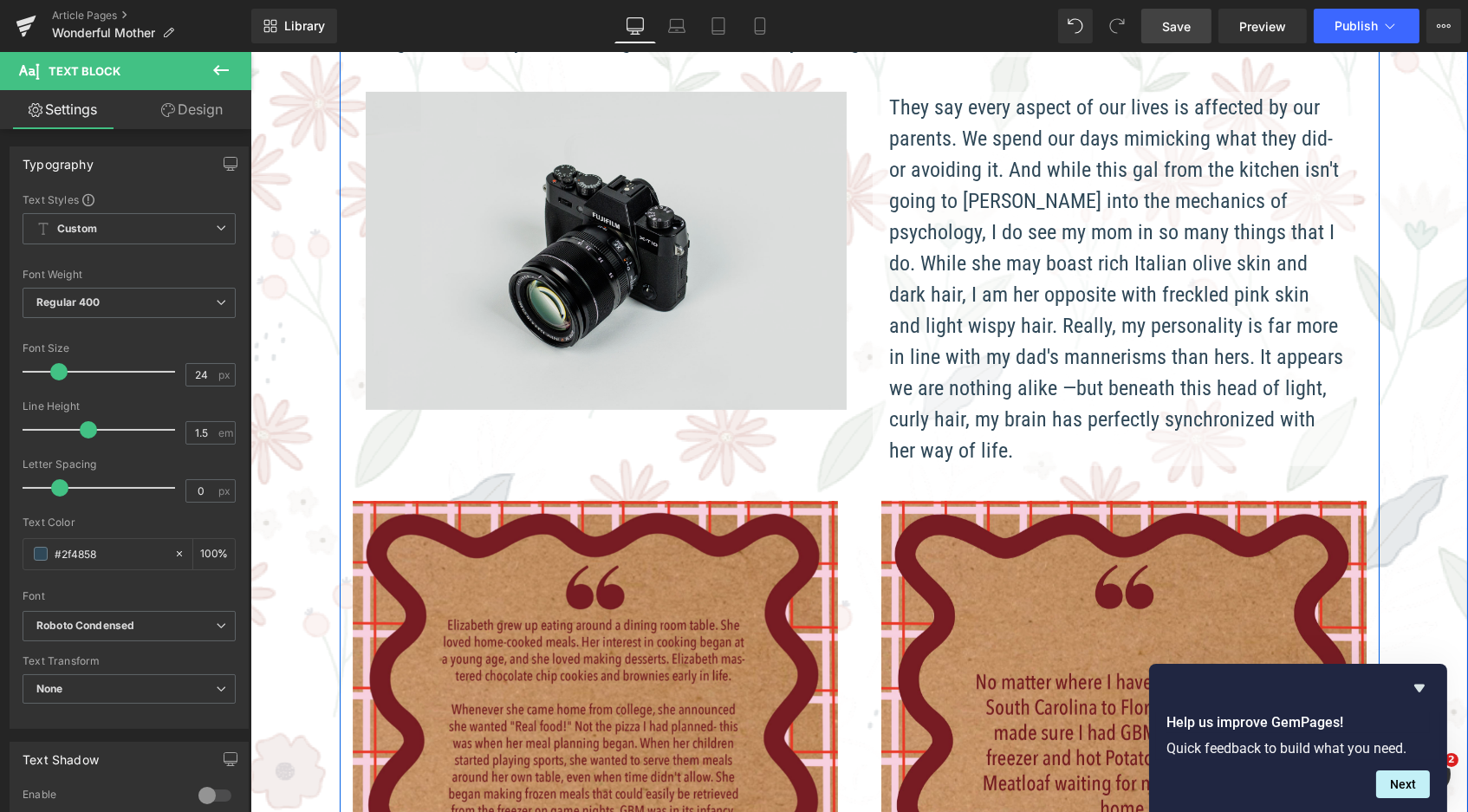
scroll to position [1371, 0]
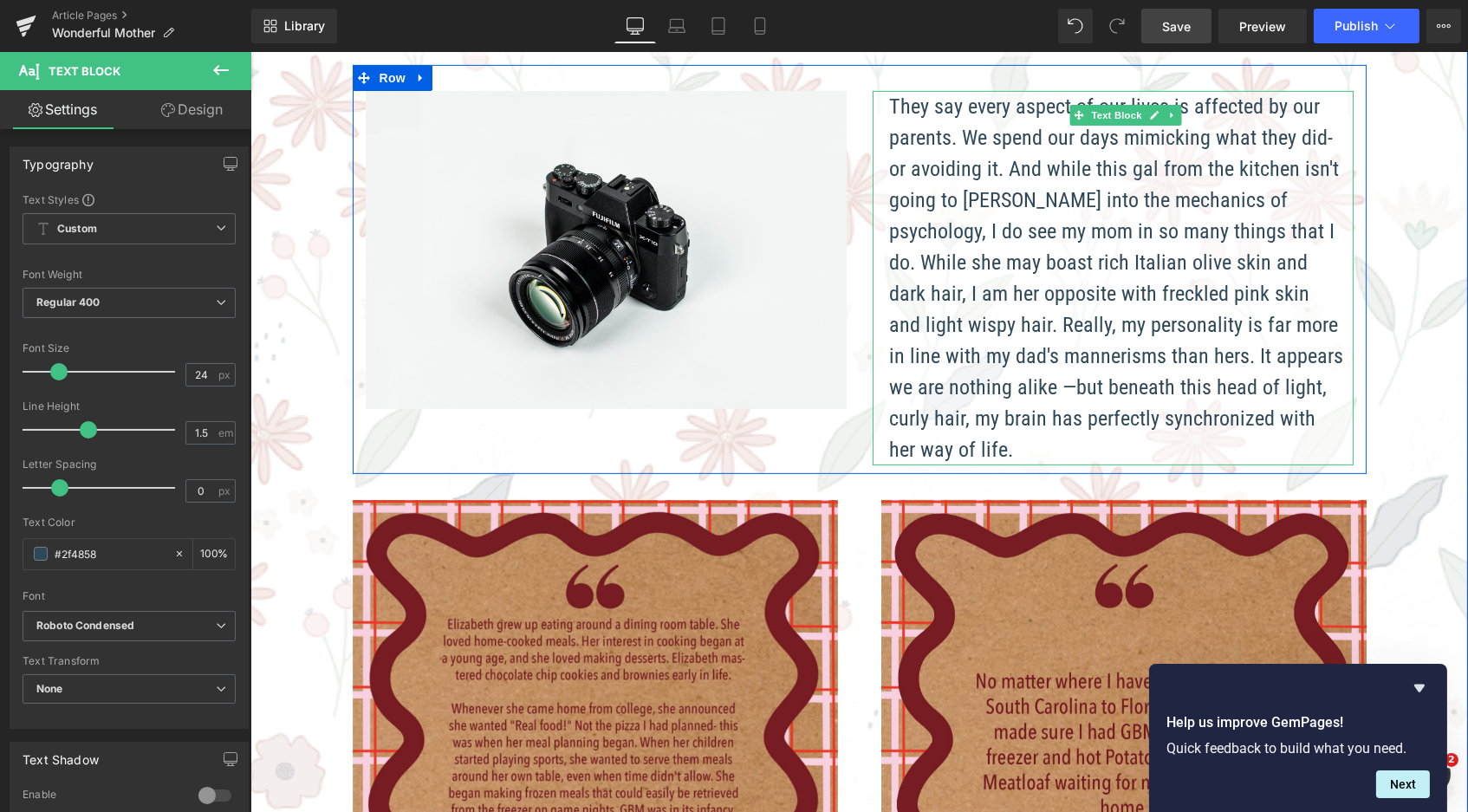
click at [1248, 360] on p "They say every aspect of our lives is affected by our parents. We spend our day…" at bounding box center [1116, 277] width 455 height 374
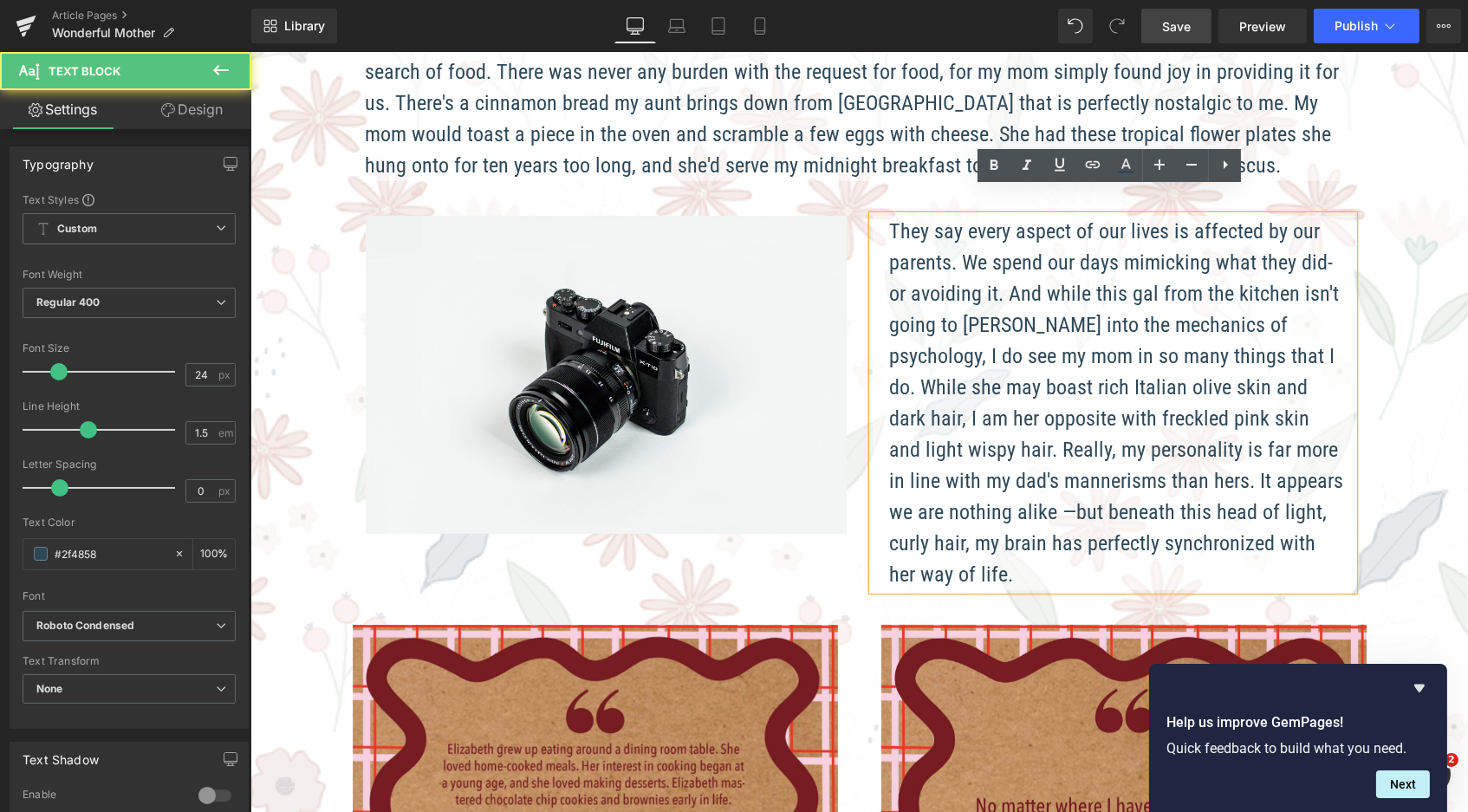
scroll to position [1225, 0]
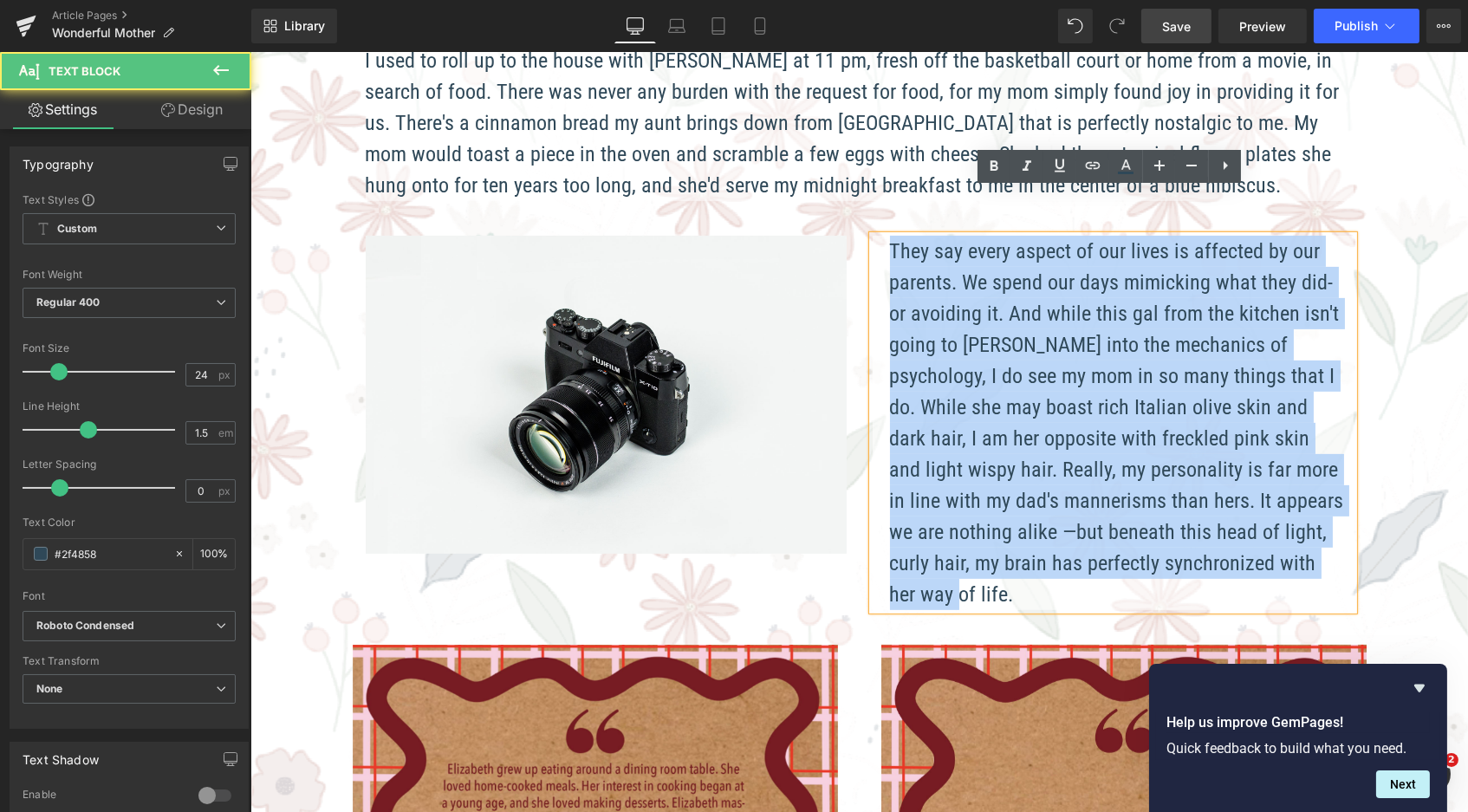
drag, startPoint x: 1242, startPoint y: 518, endPoint x: 866, endPoint y: 187, distance: 500.9
click at [872, 236] on div "They say every aspect of our lives is affected by our parents. We spend our day…" at bounding box center [1112, 422] width 481 height 374
paste div
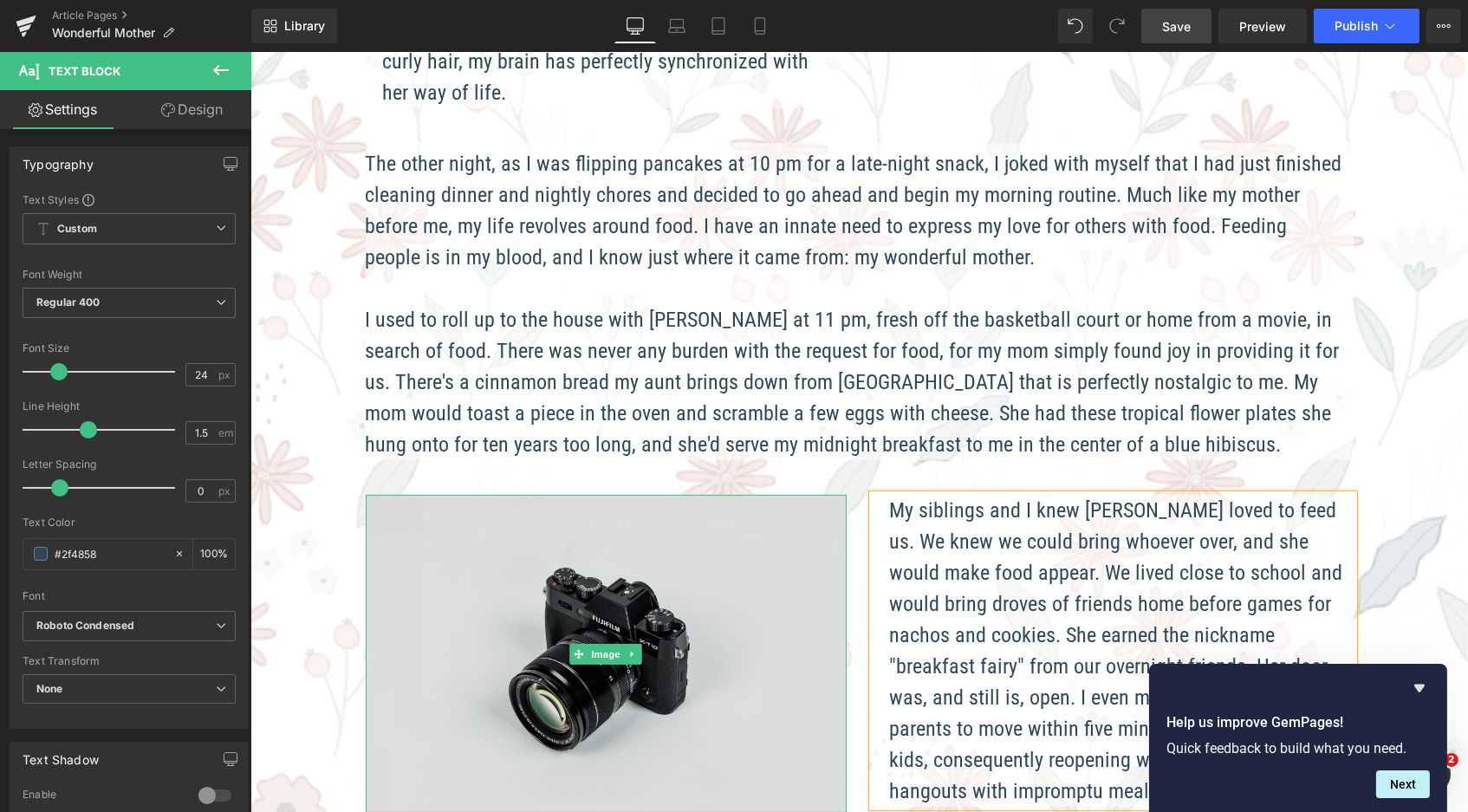
scroll to position [955, 0]
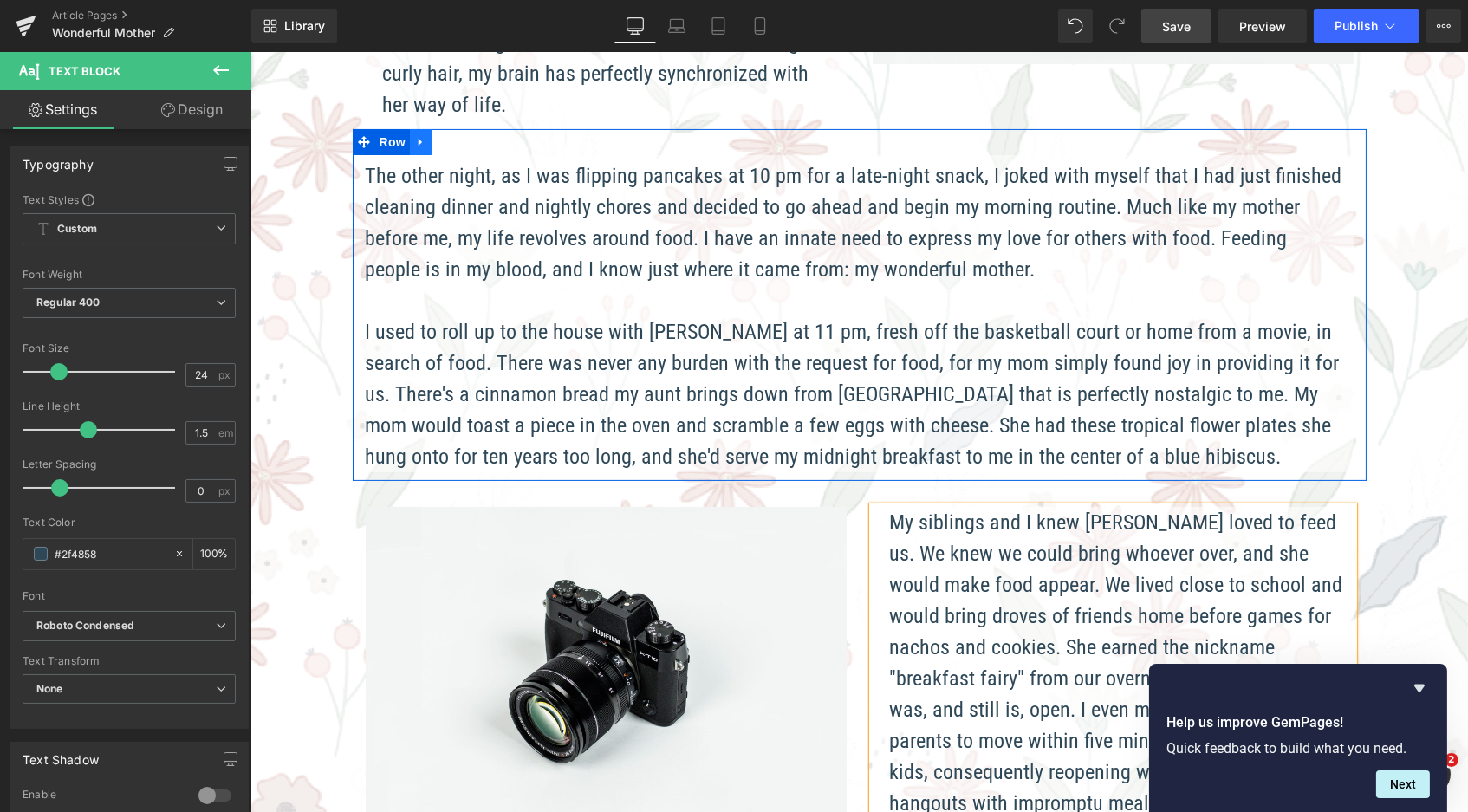
click at [419, 135] on icon at bounding box center [421, 142] width 12 height 13
click at [438, 136] on icon at bounding box center [443, 143] width 12 height 12
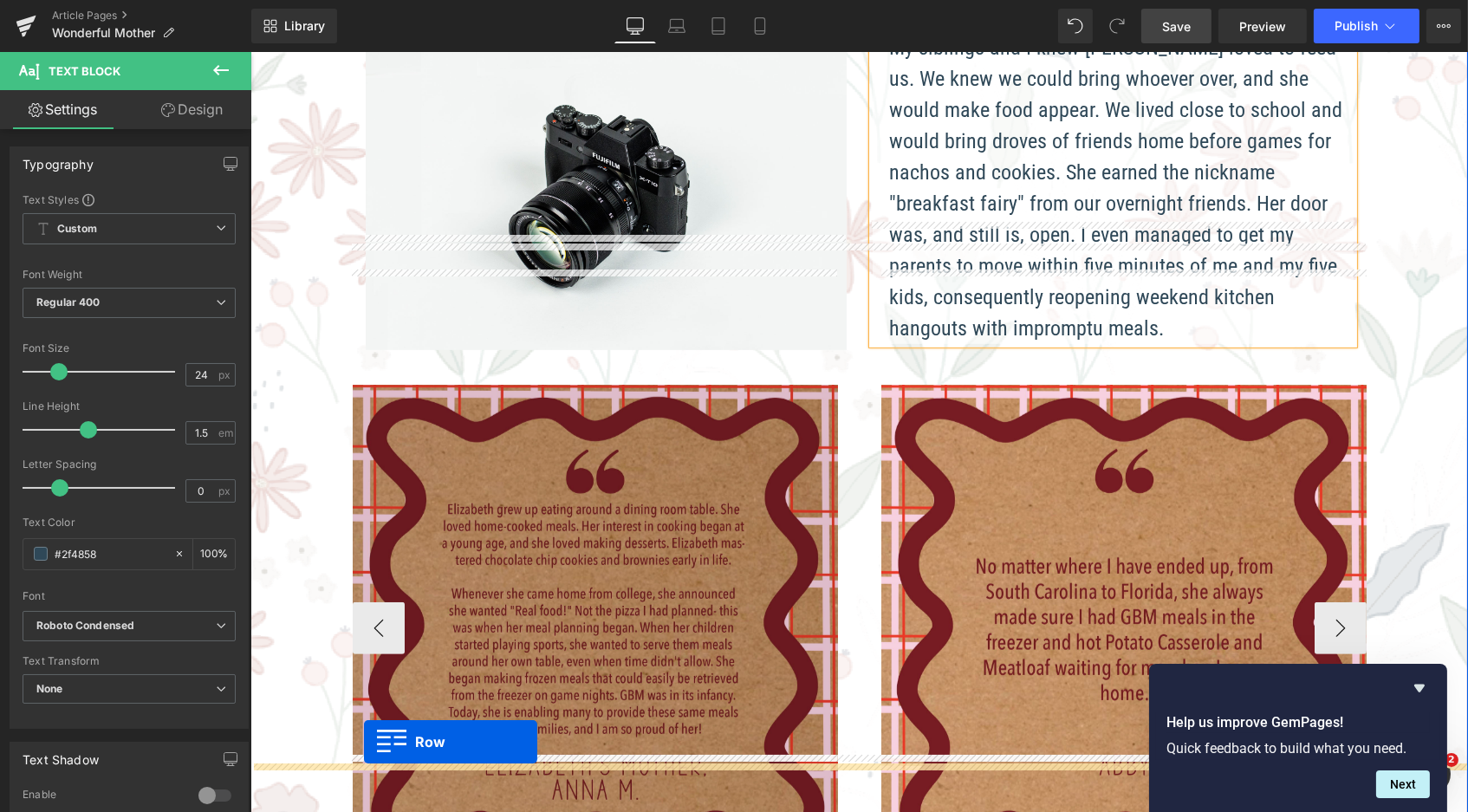
scroll to position [1542, 0]
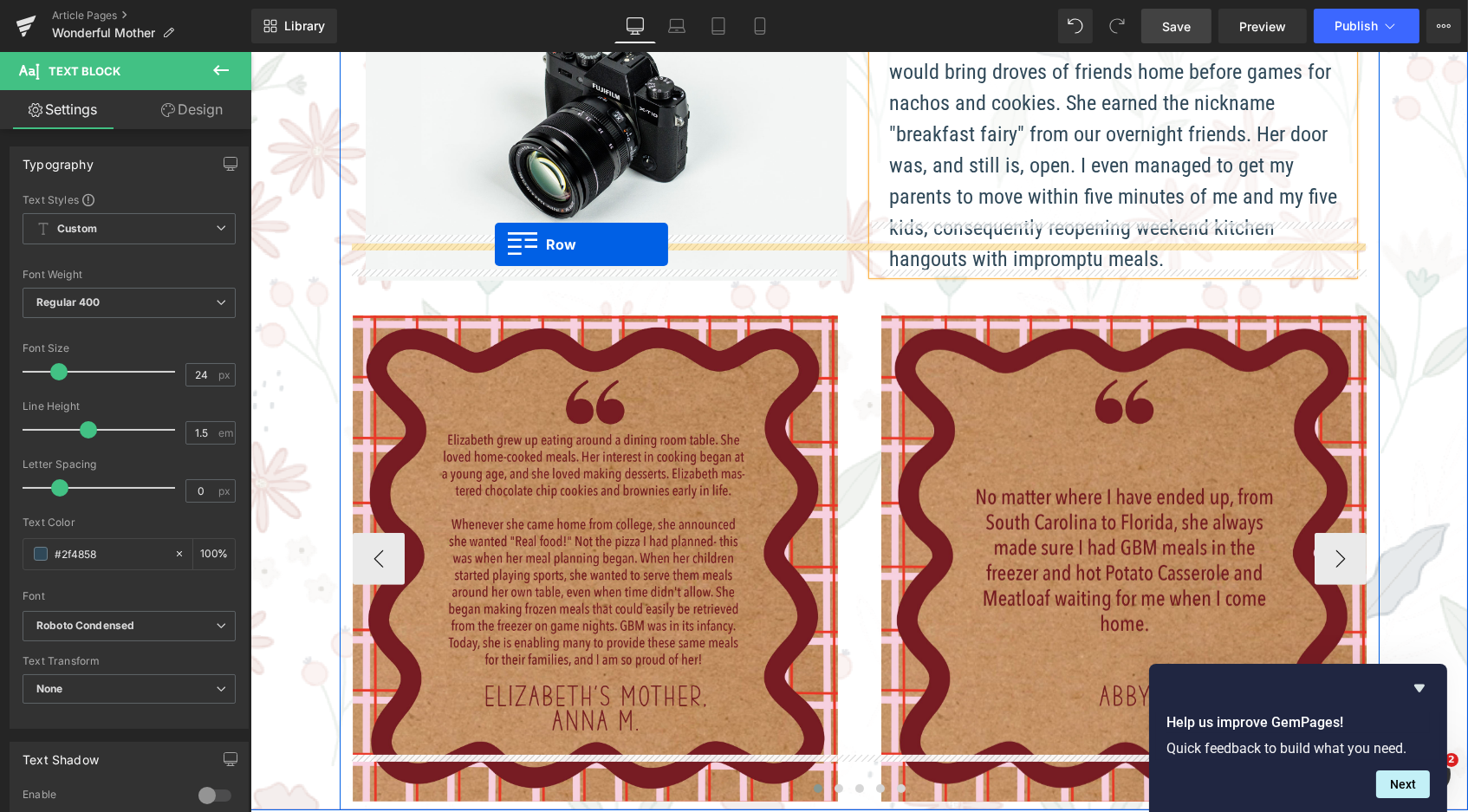
drag, startPoint x: 364, startPoint y: 102, endPoint x: 494, endPoint y: 245, distance: 193.3
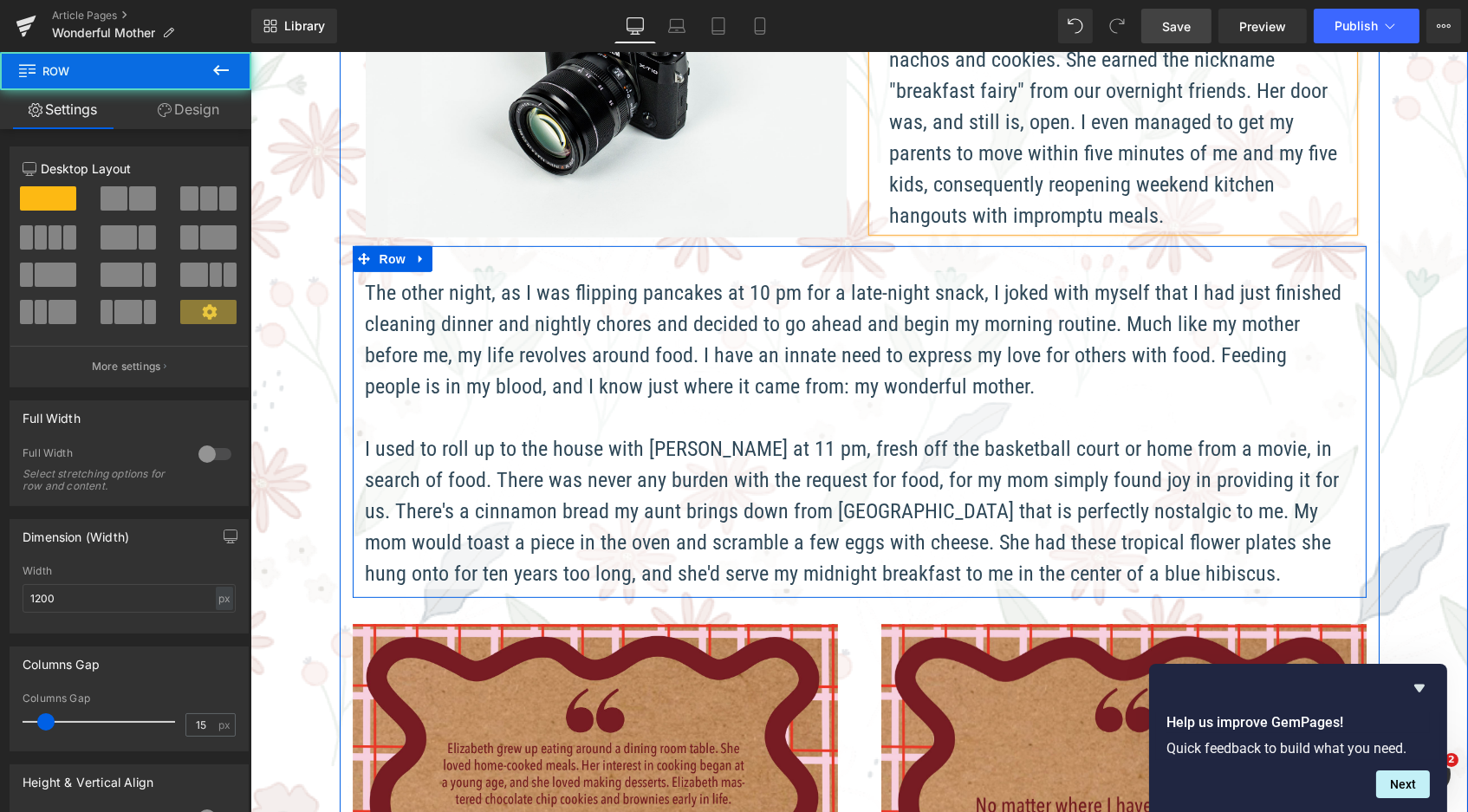
scroll to position [3240, 1211]
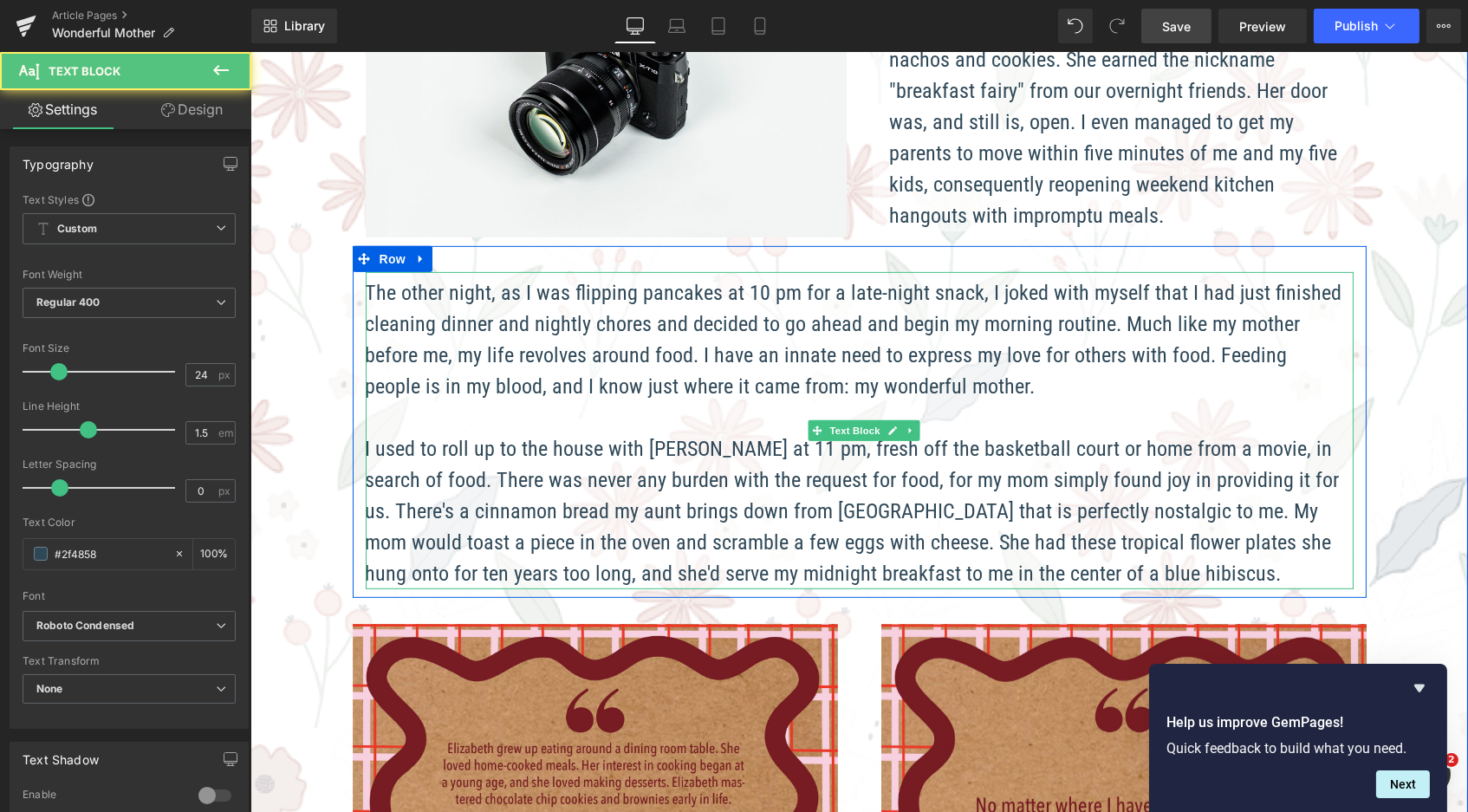
click at [395, 307] on p "The other night, as I was flipping pancakes at 10 pm for a late-night snack, I …" at bounding box center [855, 340] width 980 height 125
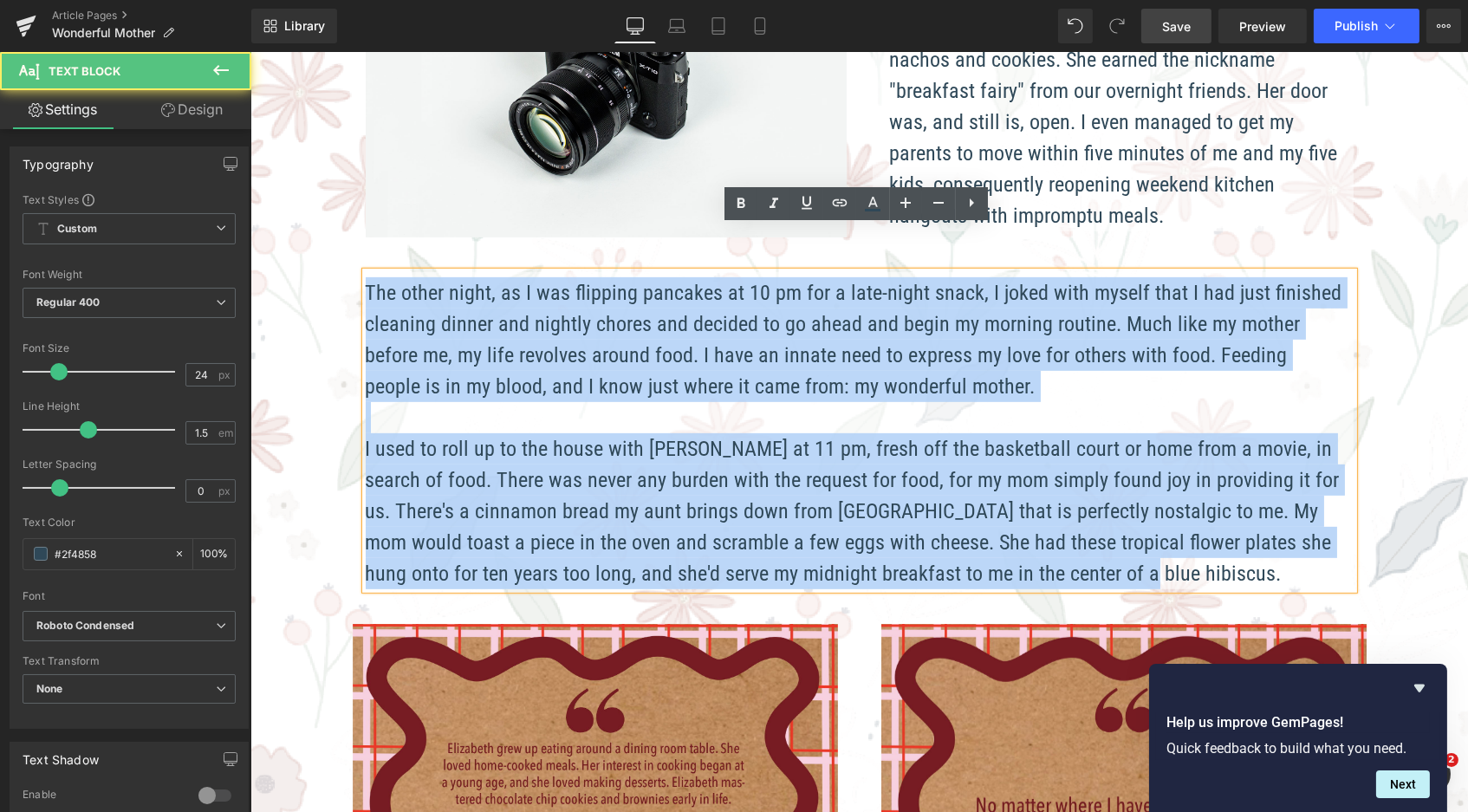
drag, startPoint x: 1055, startPoint y: 534, endPoint x: 338, endPoint y: 252, distance: 770.5
paste div
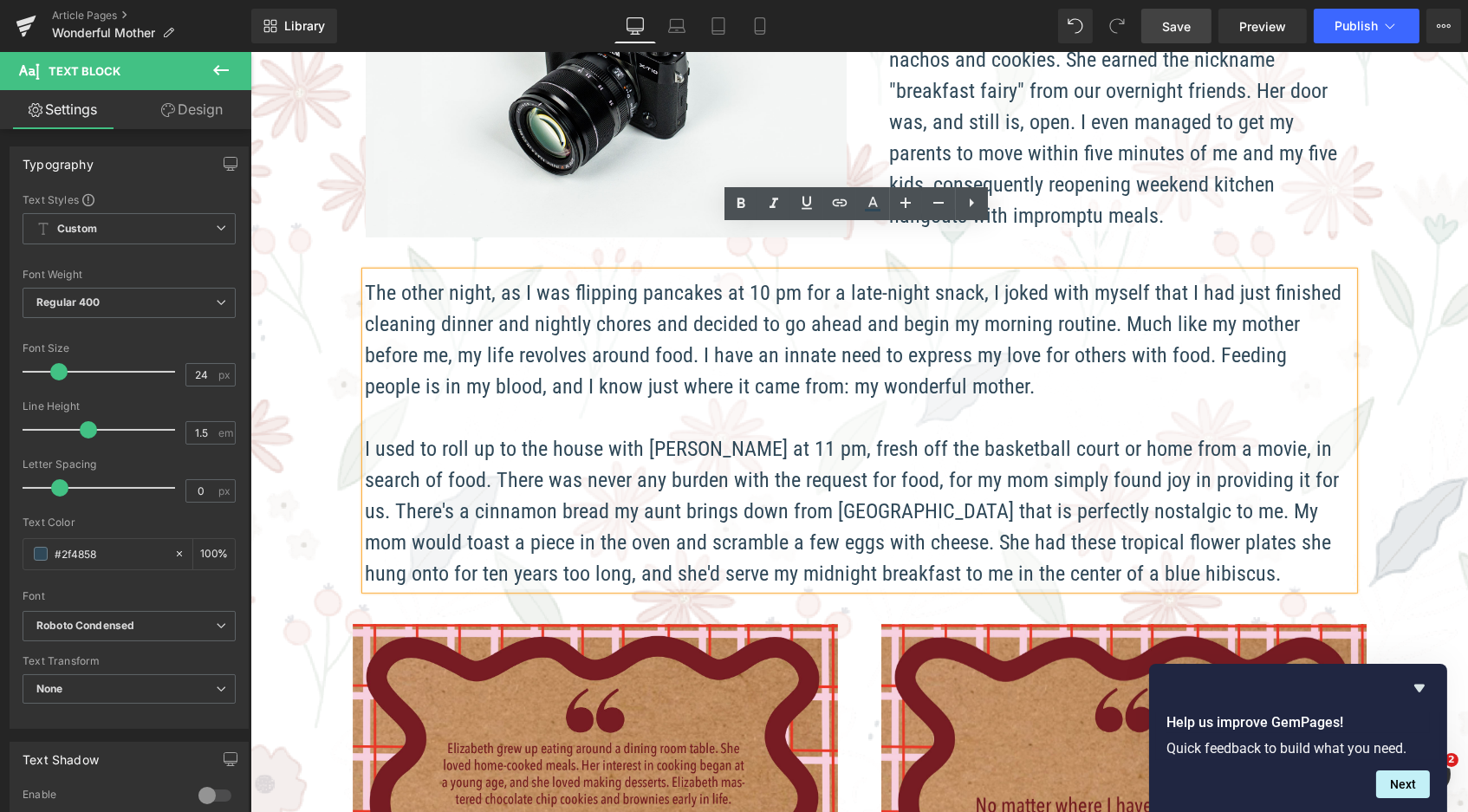
scroll to position [8, 9]
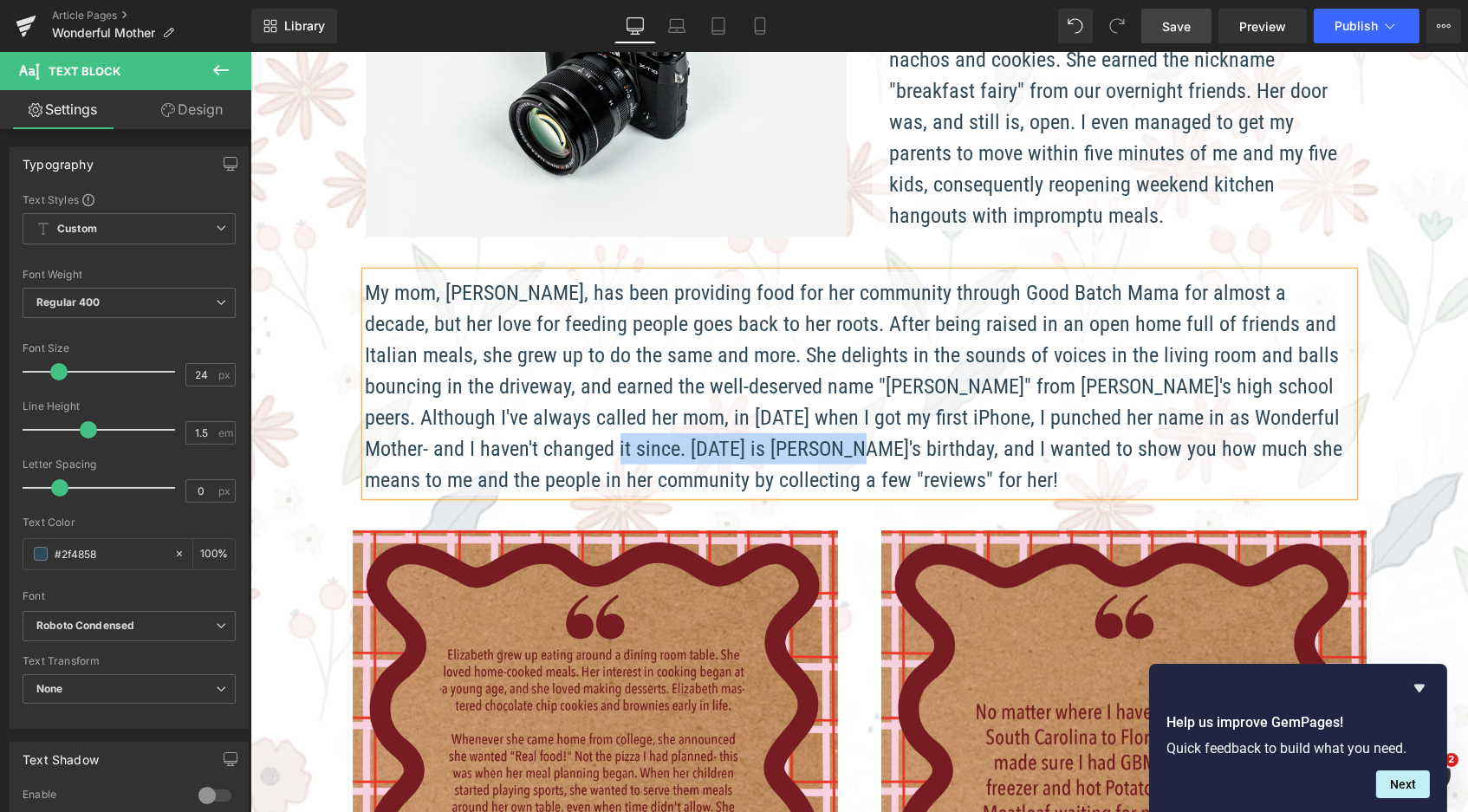
drag, startPoint x: 566, startPoint y: 396, endPoint x: 796, endPoint y: 389, distance: 230.1
click at [796, 389] on p "My mom, Elizabeth Rosenbalm, has been providing food for her community through …" at bounding box center [855, 386] width 980 height 218
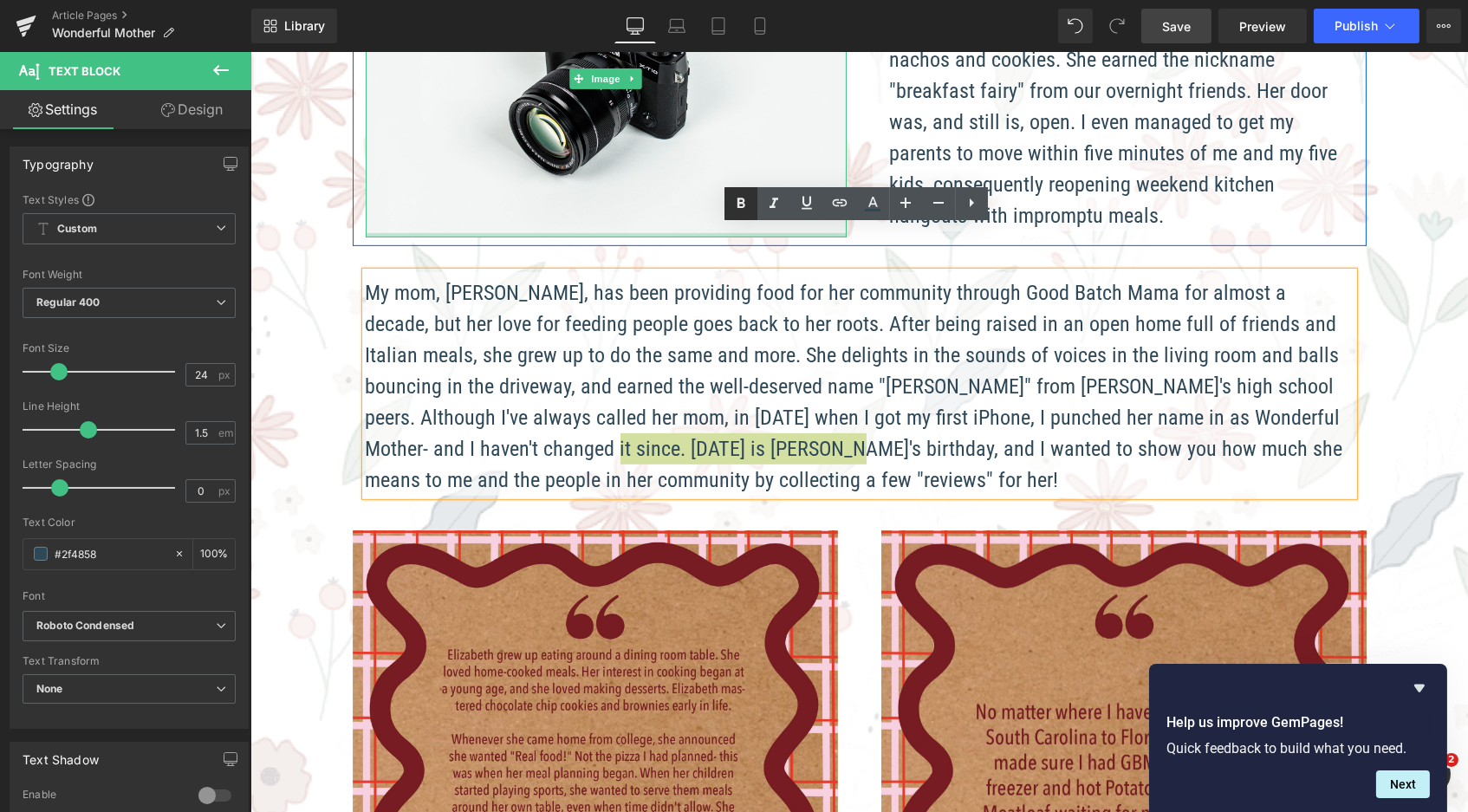
click at [740, 195] on icon at bounding box center [741, 204] width 21 height 21
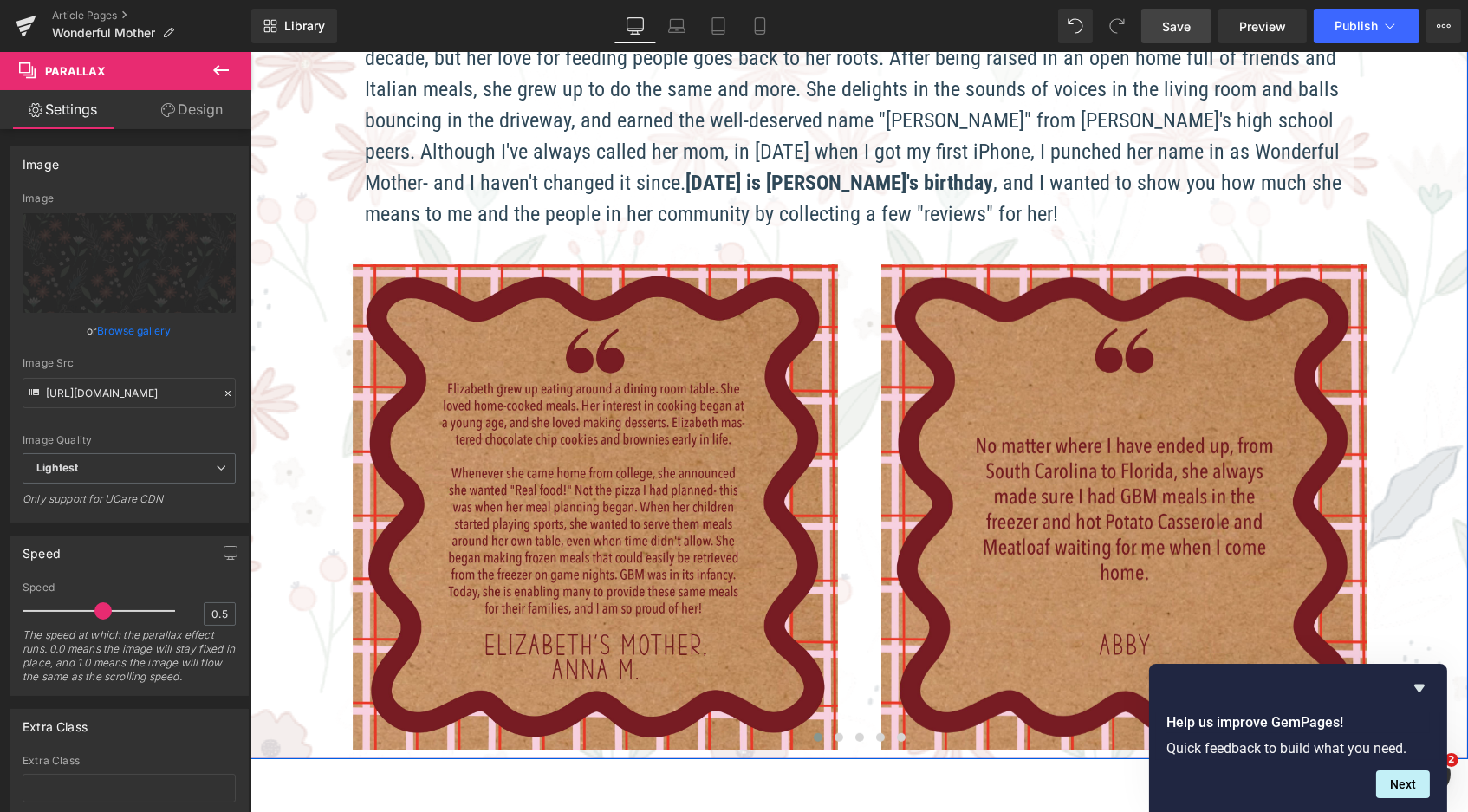
scroll to position [1814, 0]
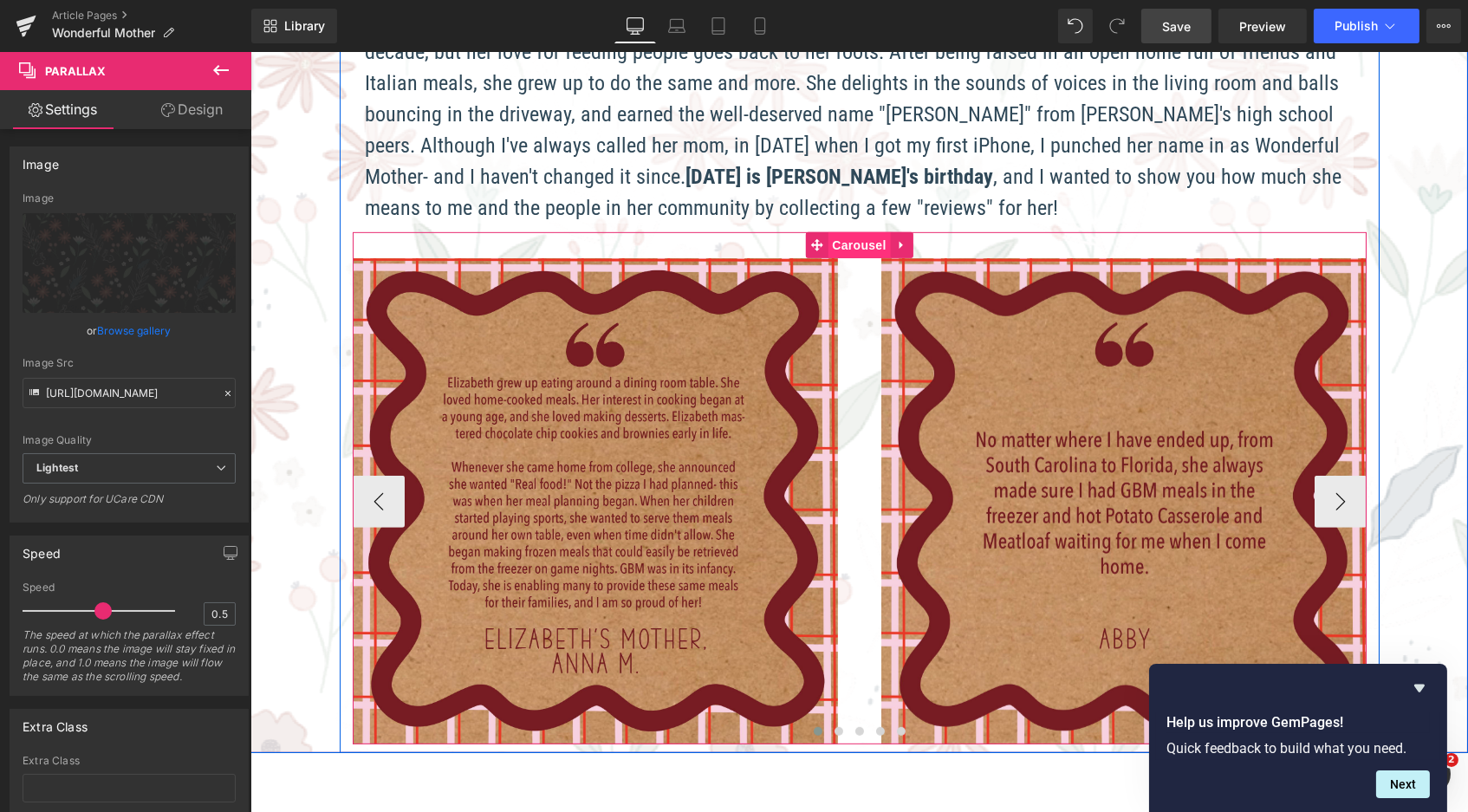
click at [855, 232] on span "Carousel" at bounding box center [857, 245] width 62 height 26
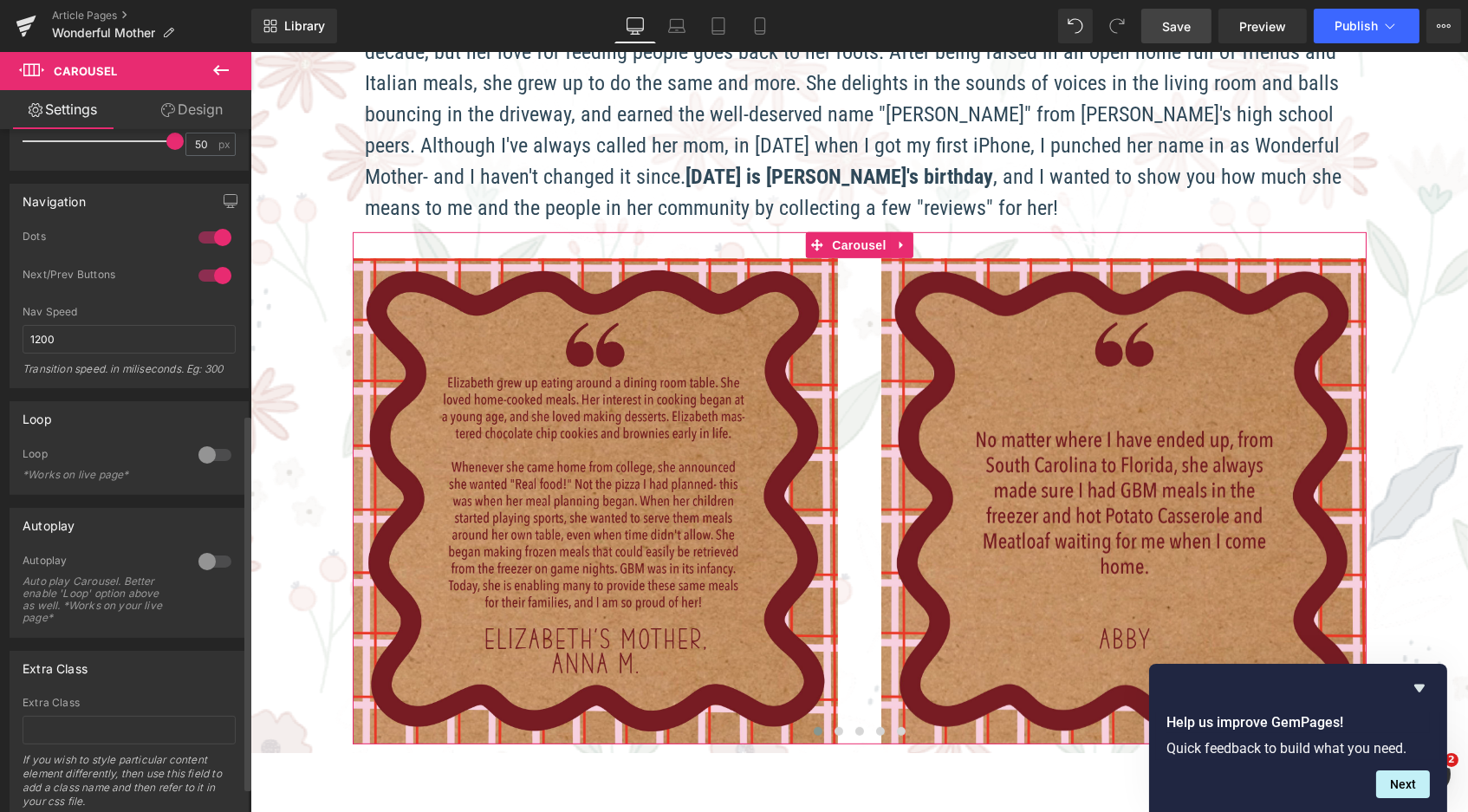
scroll to position [517, 0]
click at [195, 549] on div at bounding box center [215, 560] width 41 height 28
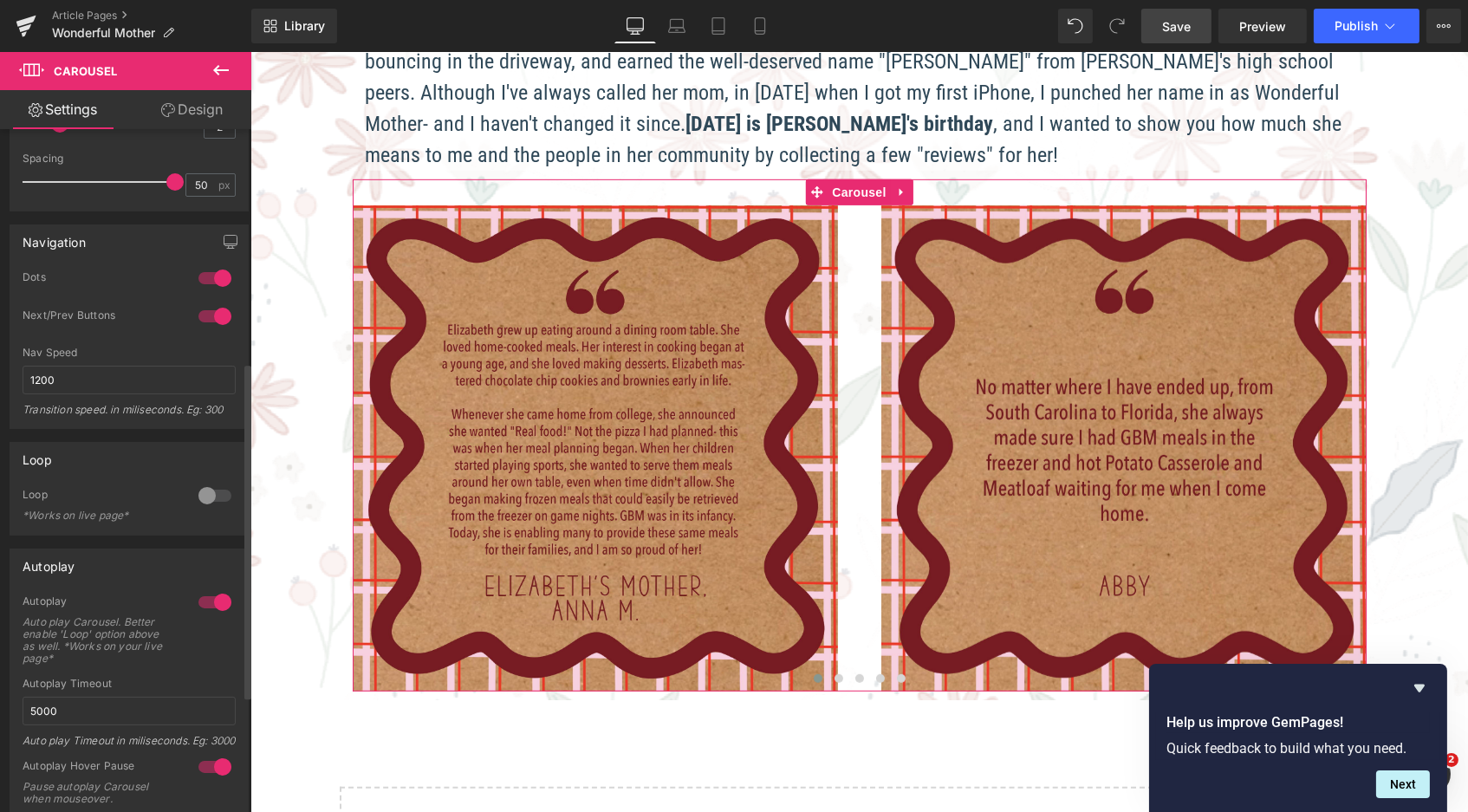
scroll to position [478, 0]
click at [199, 489] on div at bounding box center [215, 494] width 41 height 28
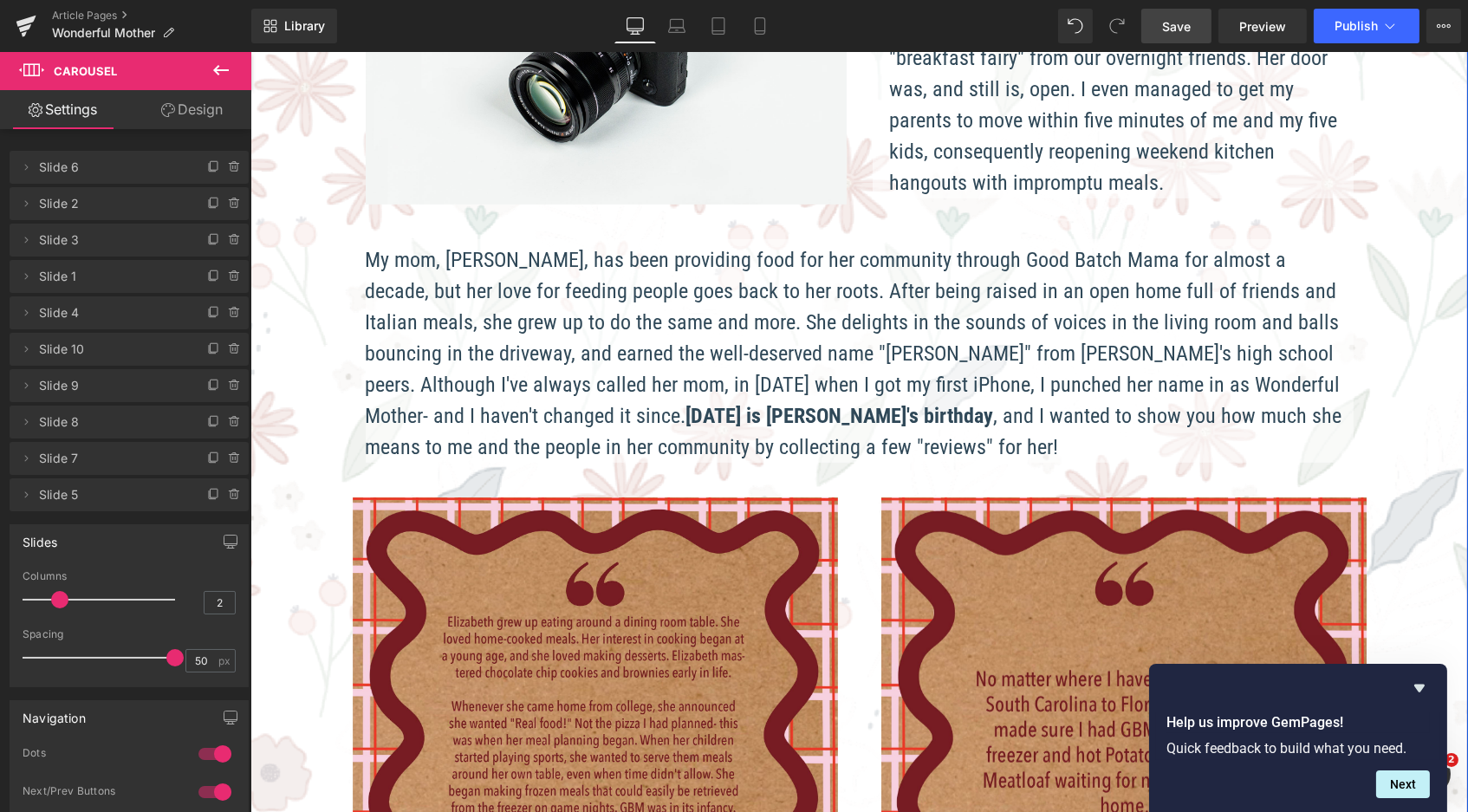
scroll to position [1577, 0]
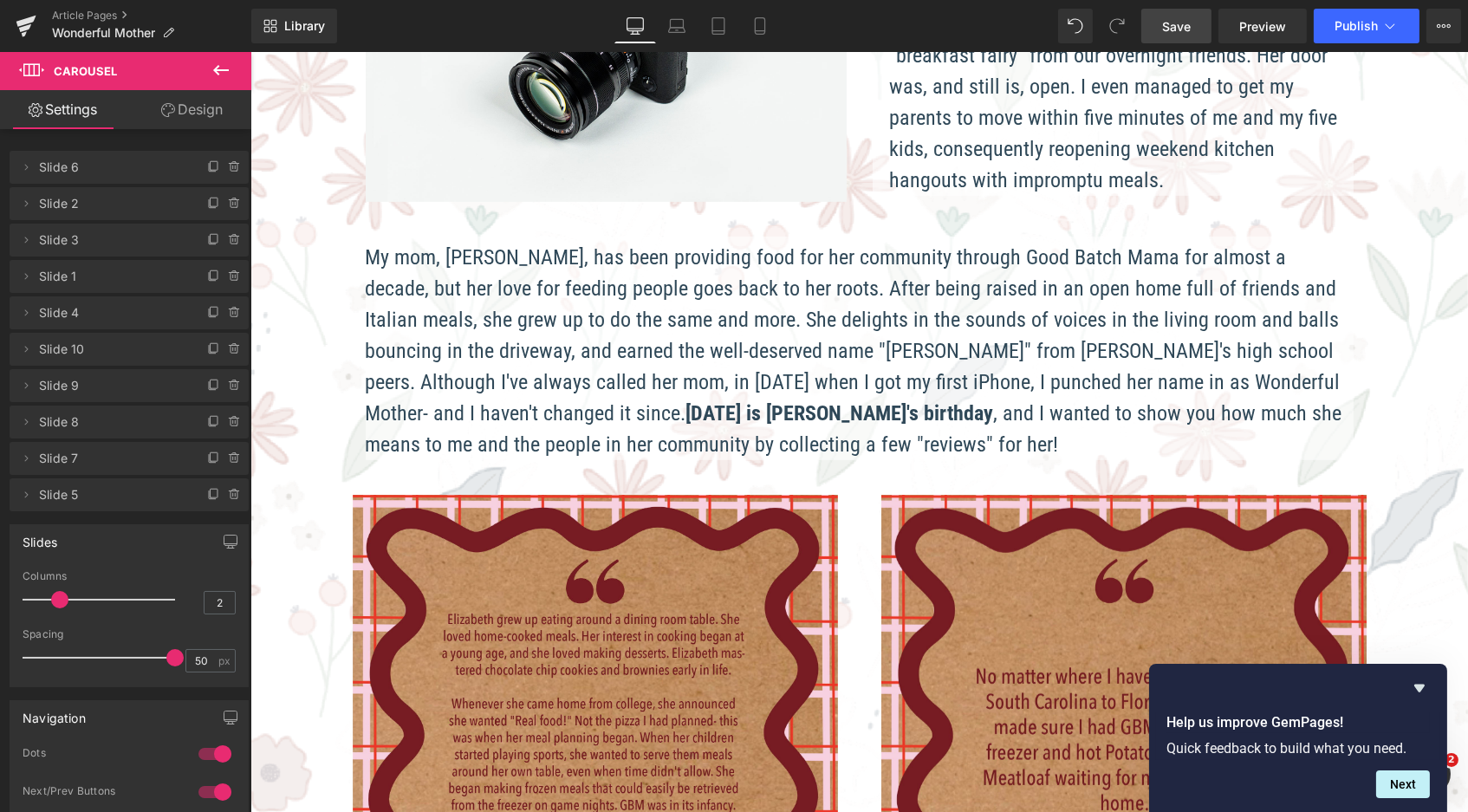
click at [1171, 36] on link "Save" at bounding box center [1177, 26] width 70 height 34
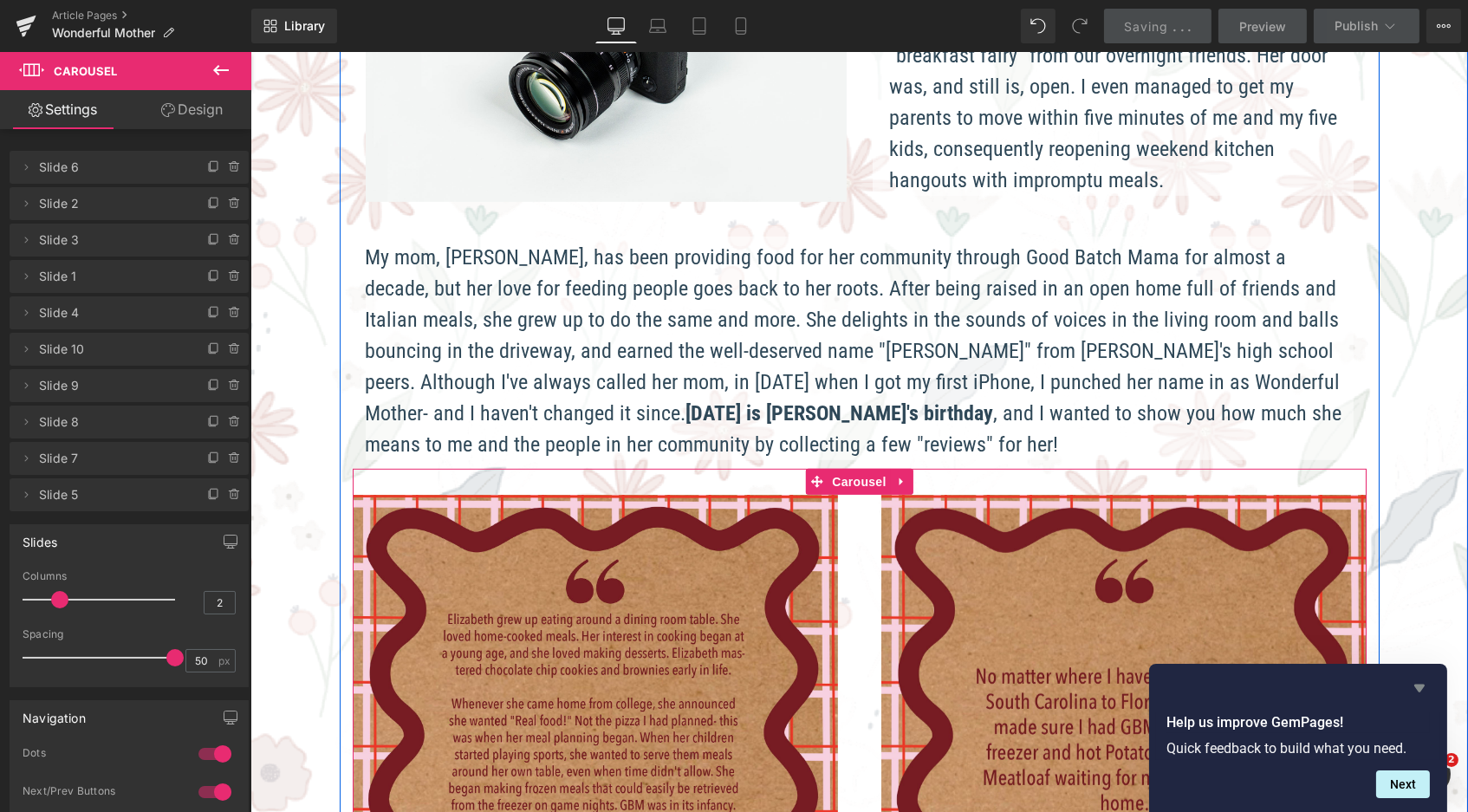
click at [1428, 691] on icon "Hide survey" at bounding box center [1420, 688] width 21 height 21
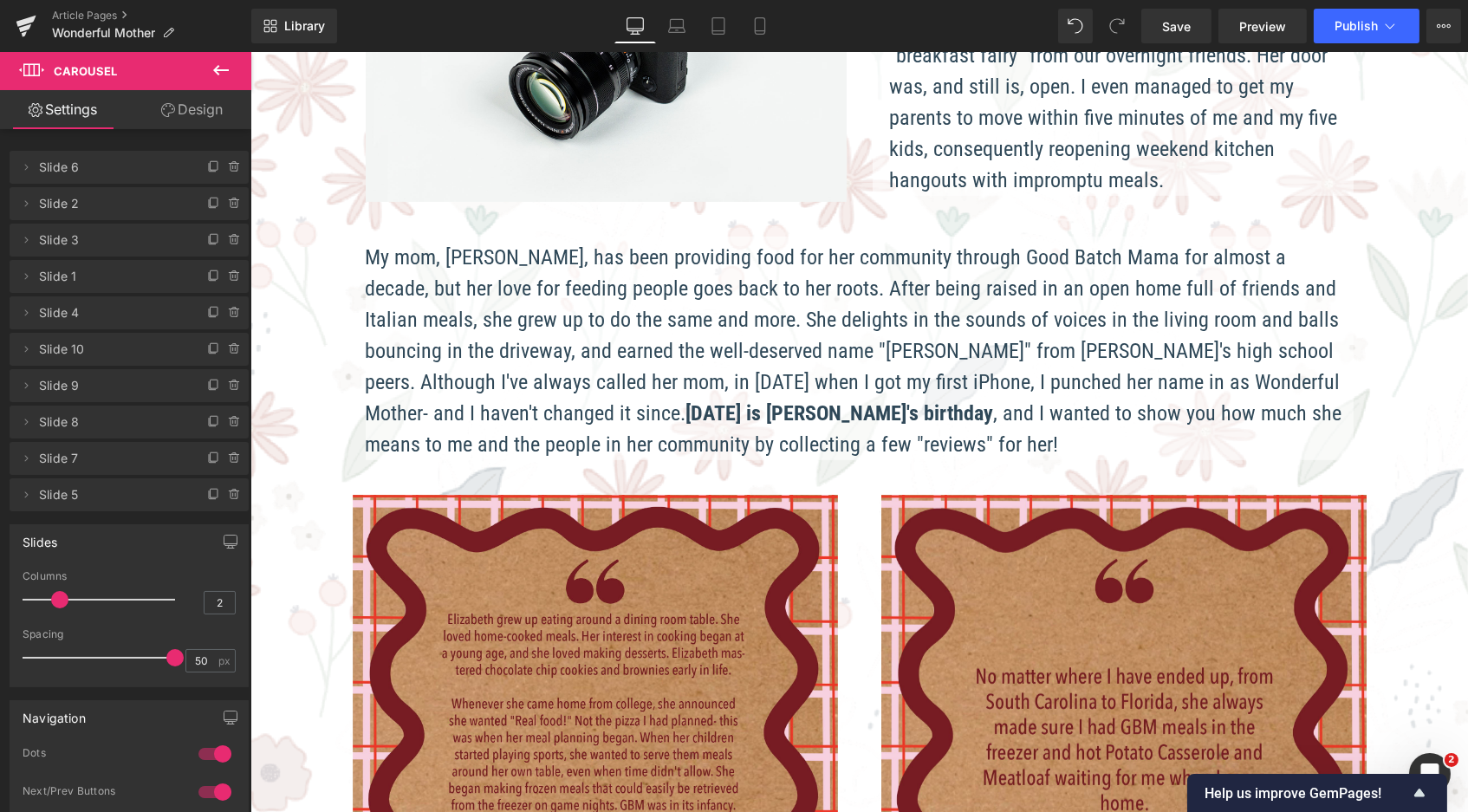
click at [221, 69] on icon at bounding box center [221, 70] width 21 height 21
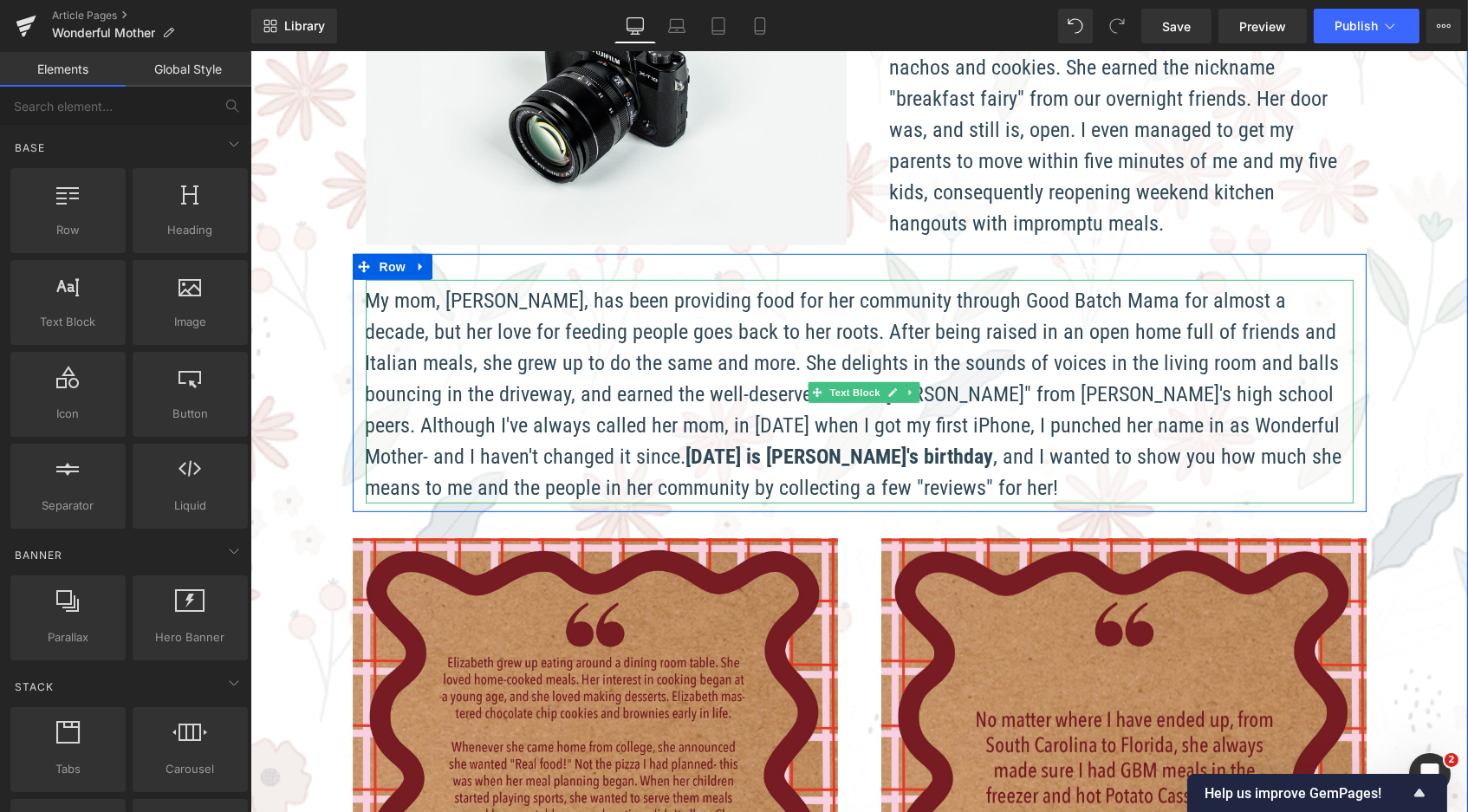
scroll to position [1535, 0]
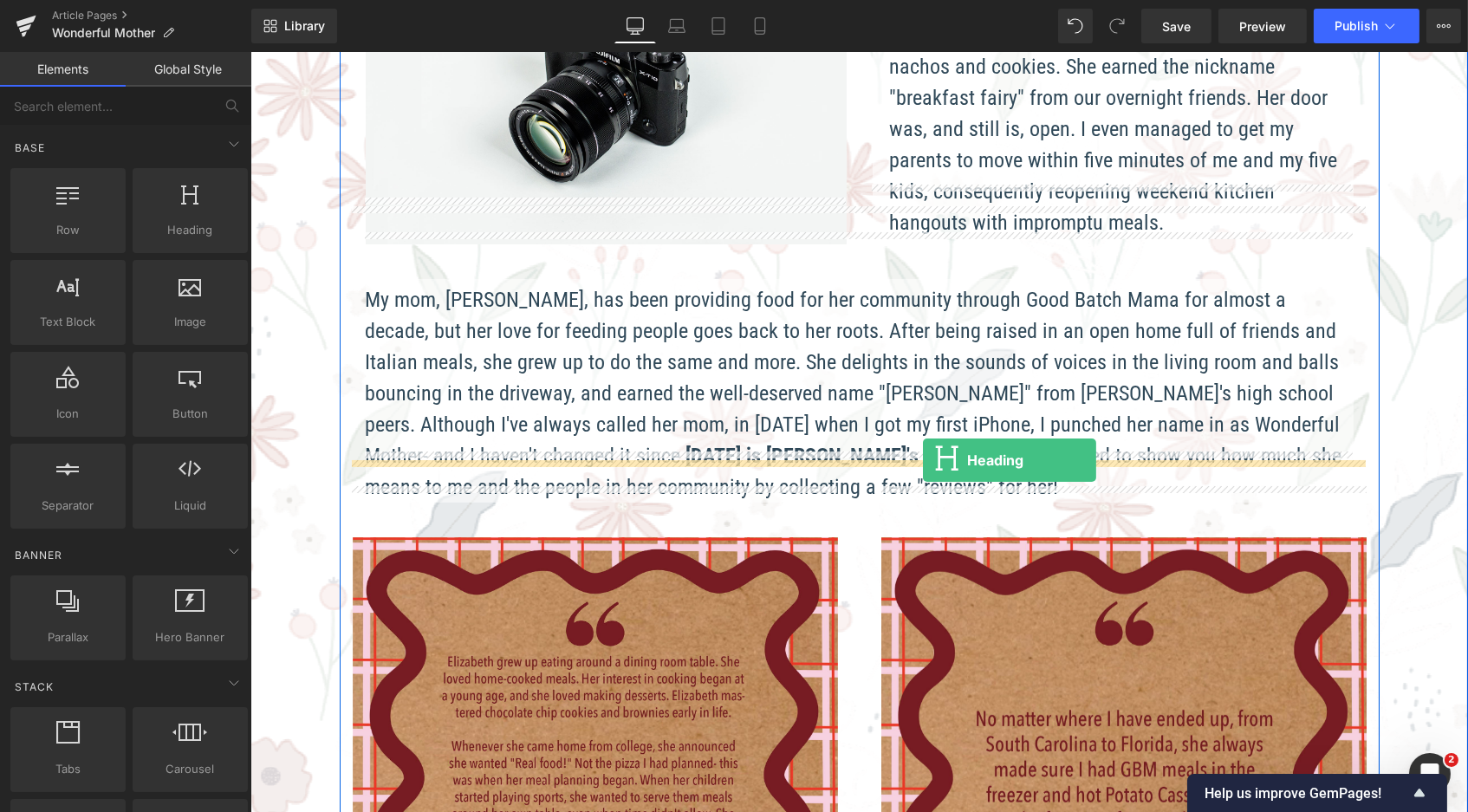
drag, startPoint x: 433, startPoint y: 287, endPoint x: 922, endPoint y: 459, distance: 518.4
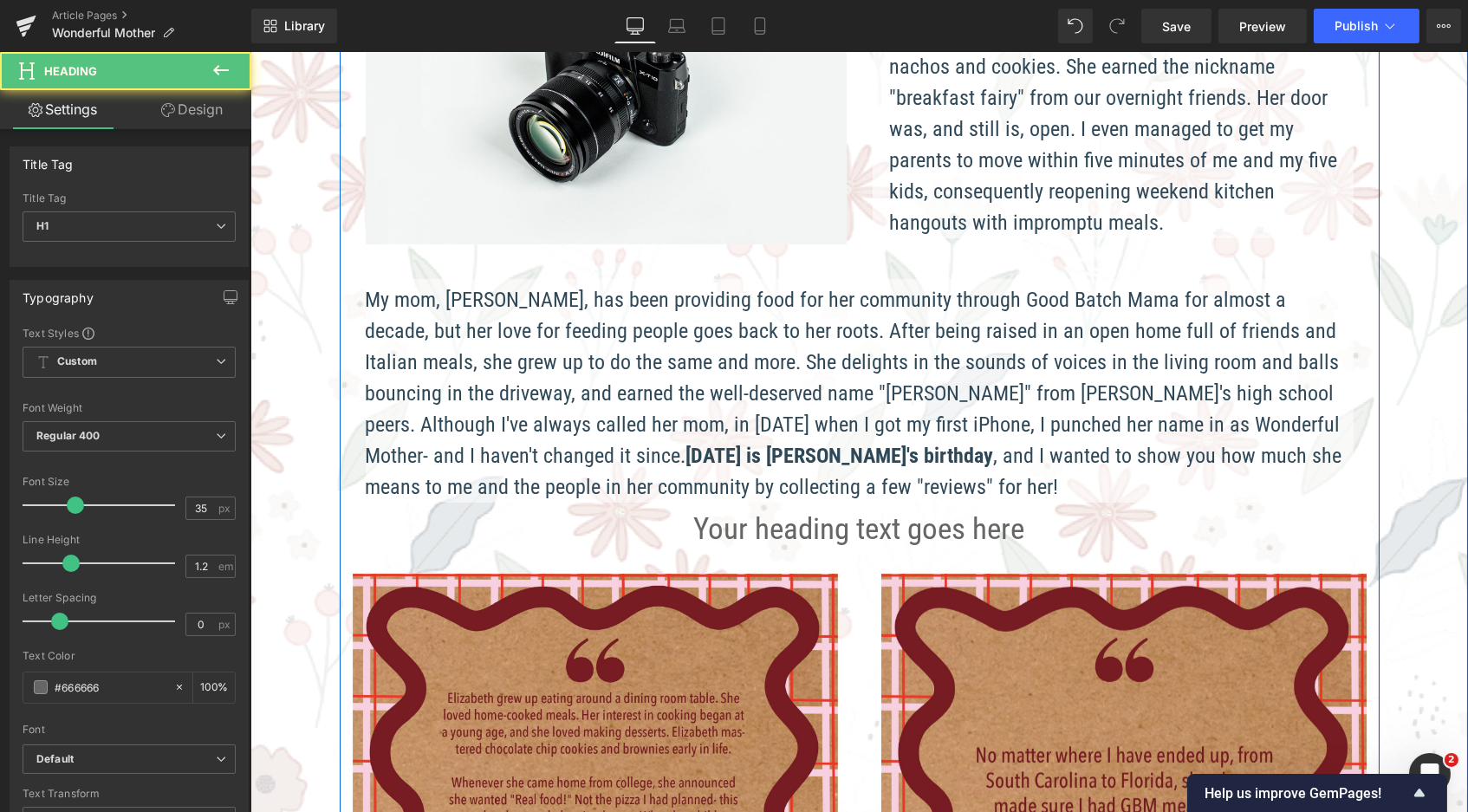
scroll to position [3184, 1211]
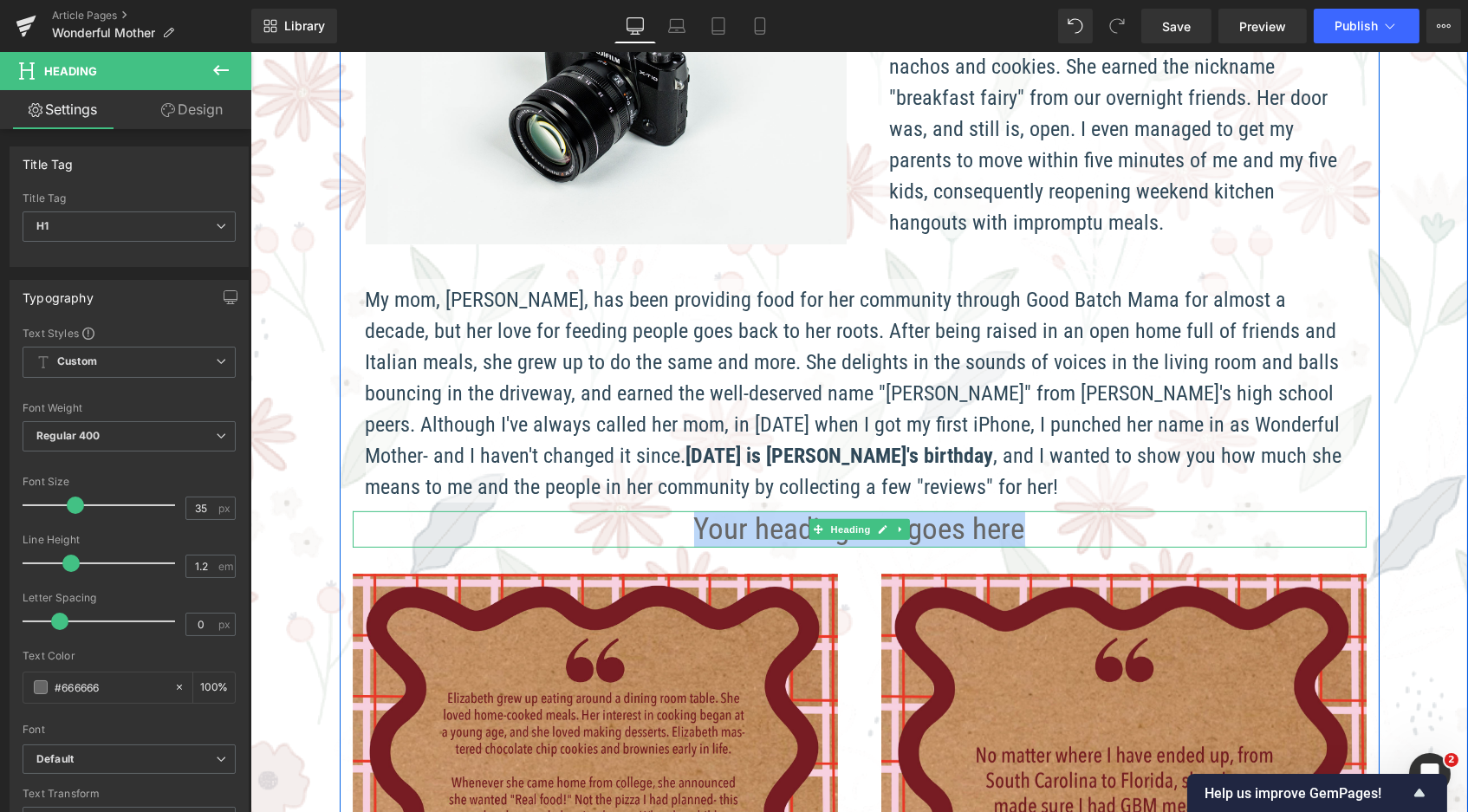
drag, startPoint x: 1018, startPoint y: 481, endPoint x: 681, endPoint y: 469, distance: 337.2
click at [681, 511] on h1 "Your heading text goes here" at bounding box center [859, 529] width 1014 height 36
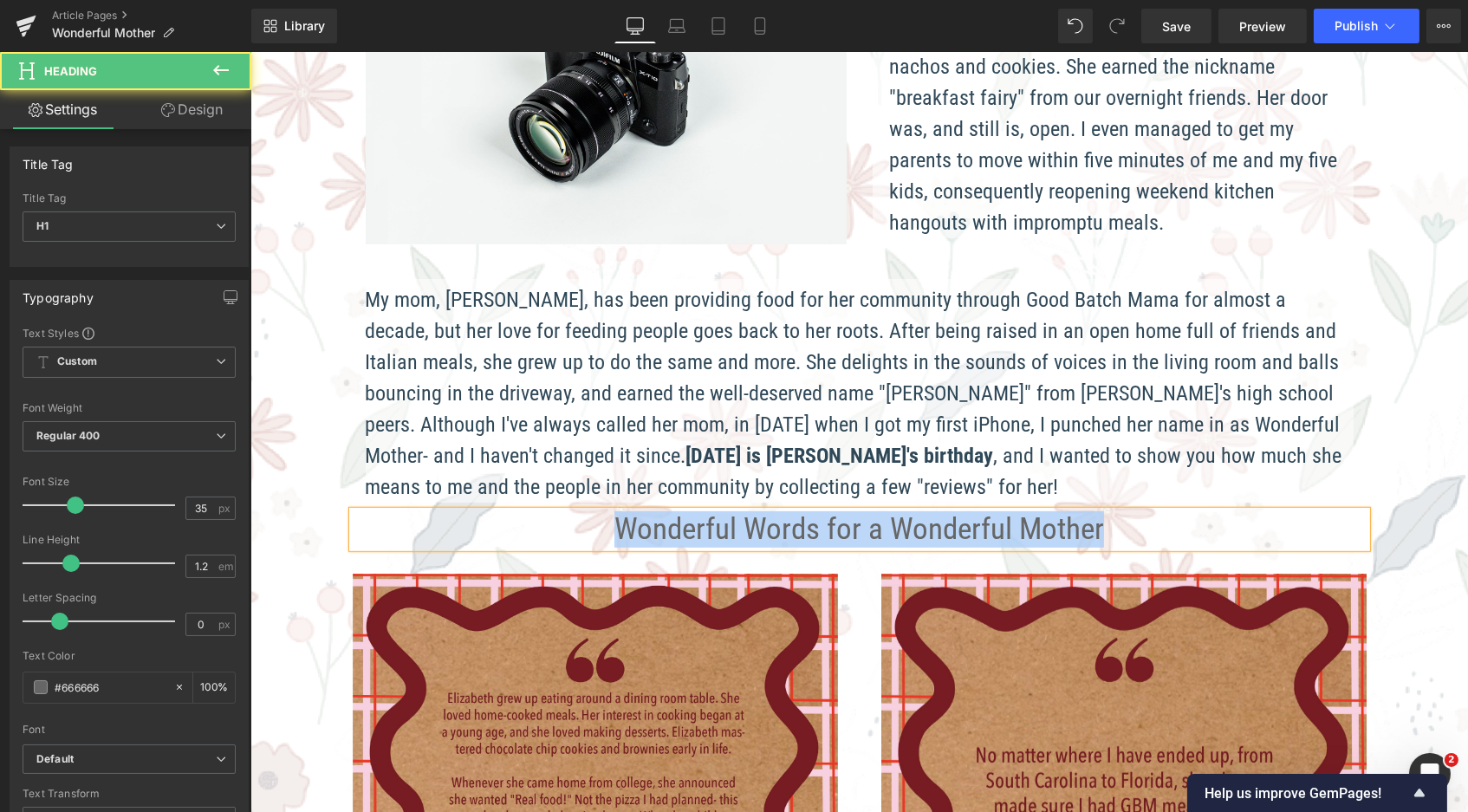
drag, startPoint x: 609, startPoint y: 472, endPoint x: 1118, endPoint y: 480, distance: 509.1
click at [1118, 511] on h1 "Wonderful Words for a Wonderful Mother" at bounding box center [859, 529] width 1014 height 36
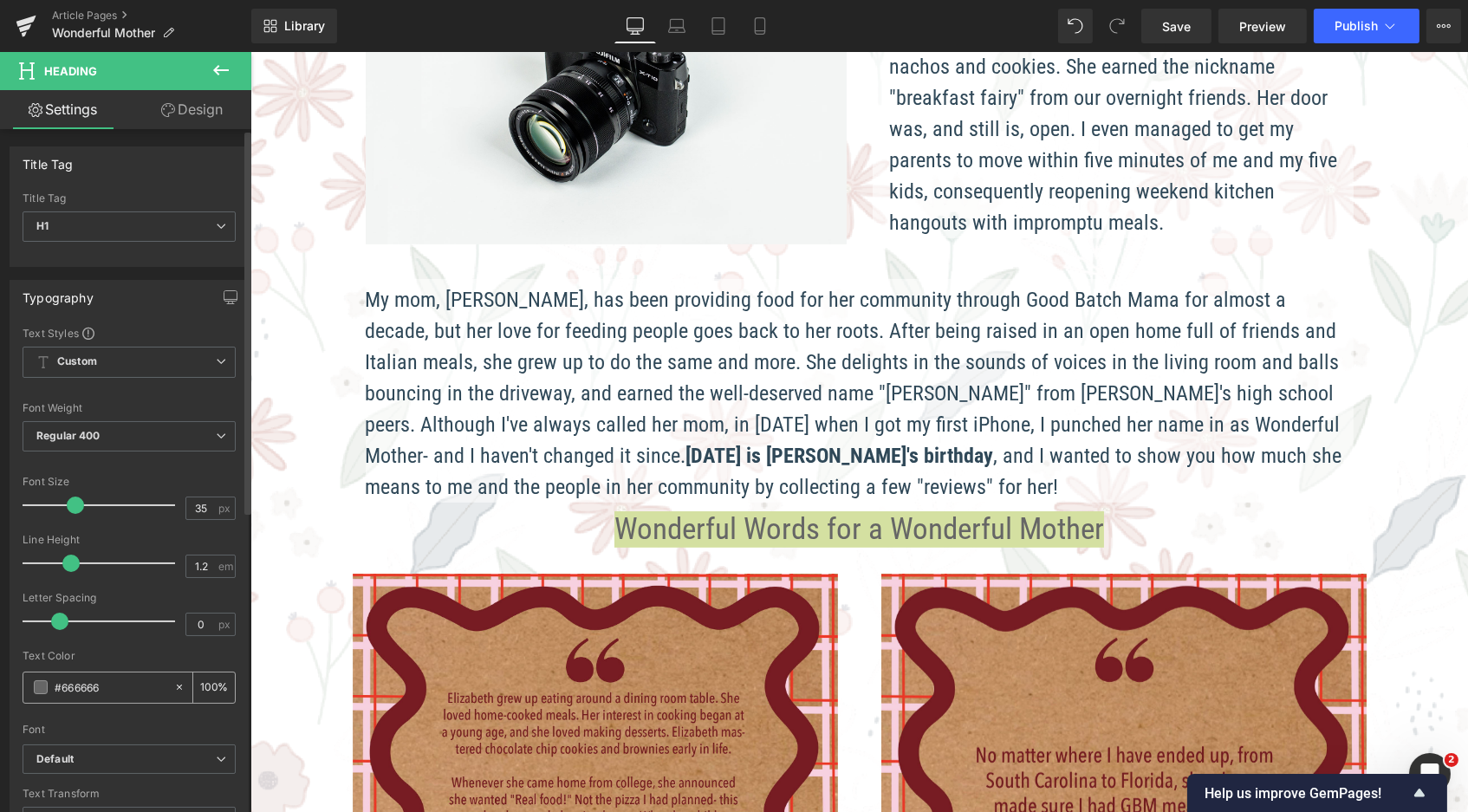
click at [134, 678] on input "#666666" at bounding box center [110, 687] width 111 height 19
click at [36, 680] on span at bounding box center [40, 687] width 14 height 14
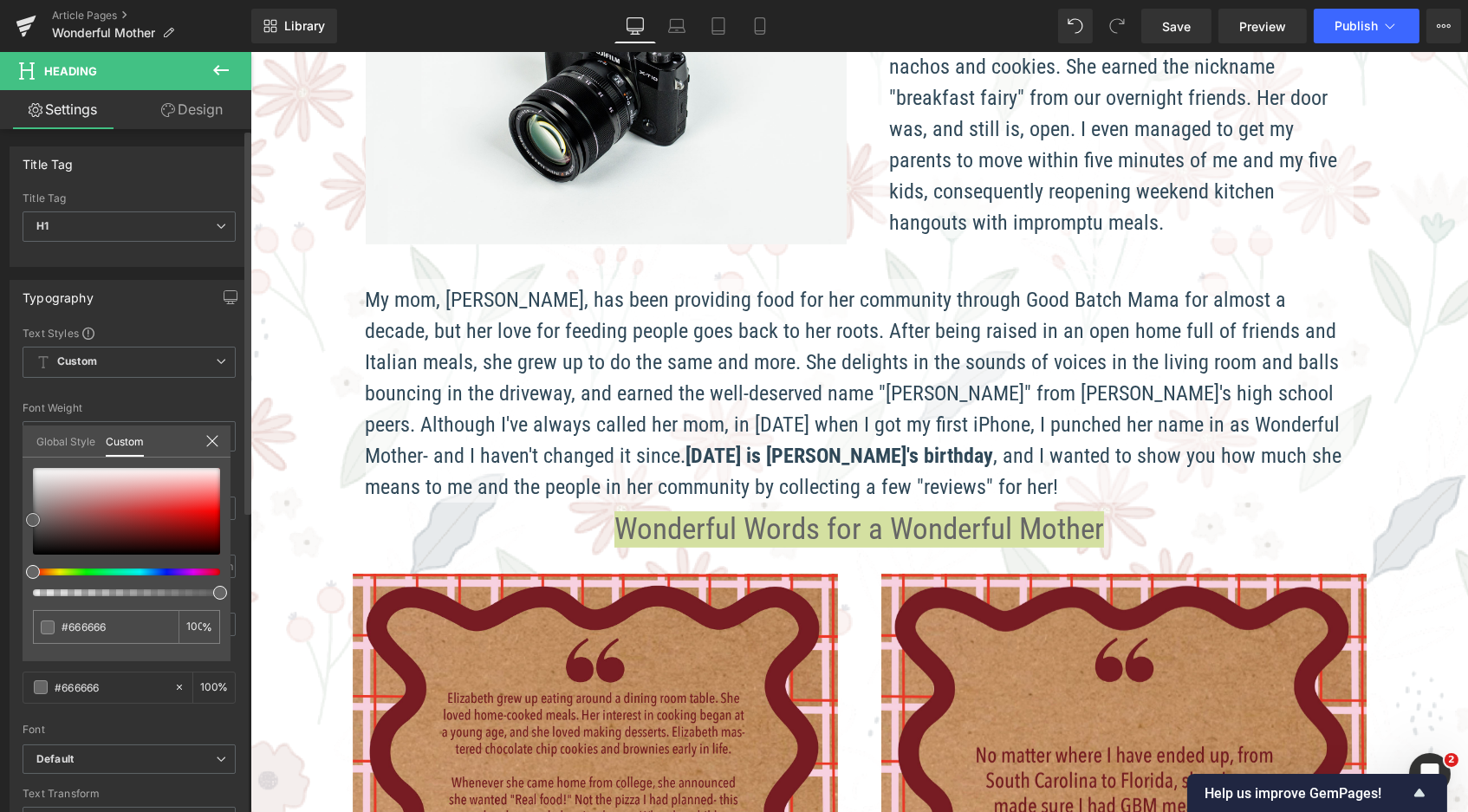
type input "#cb3d3d"
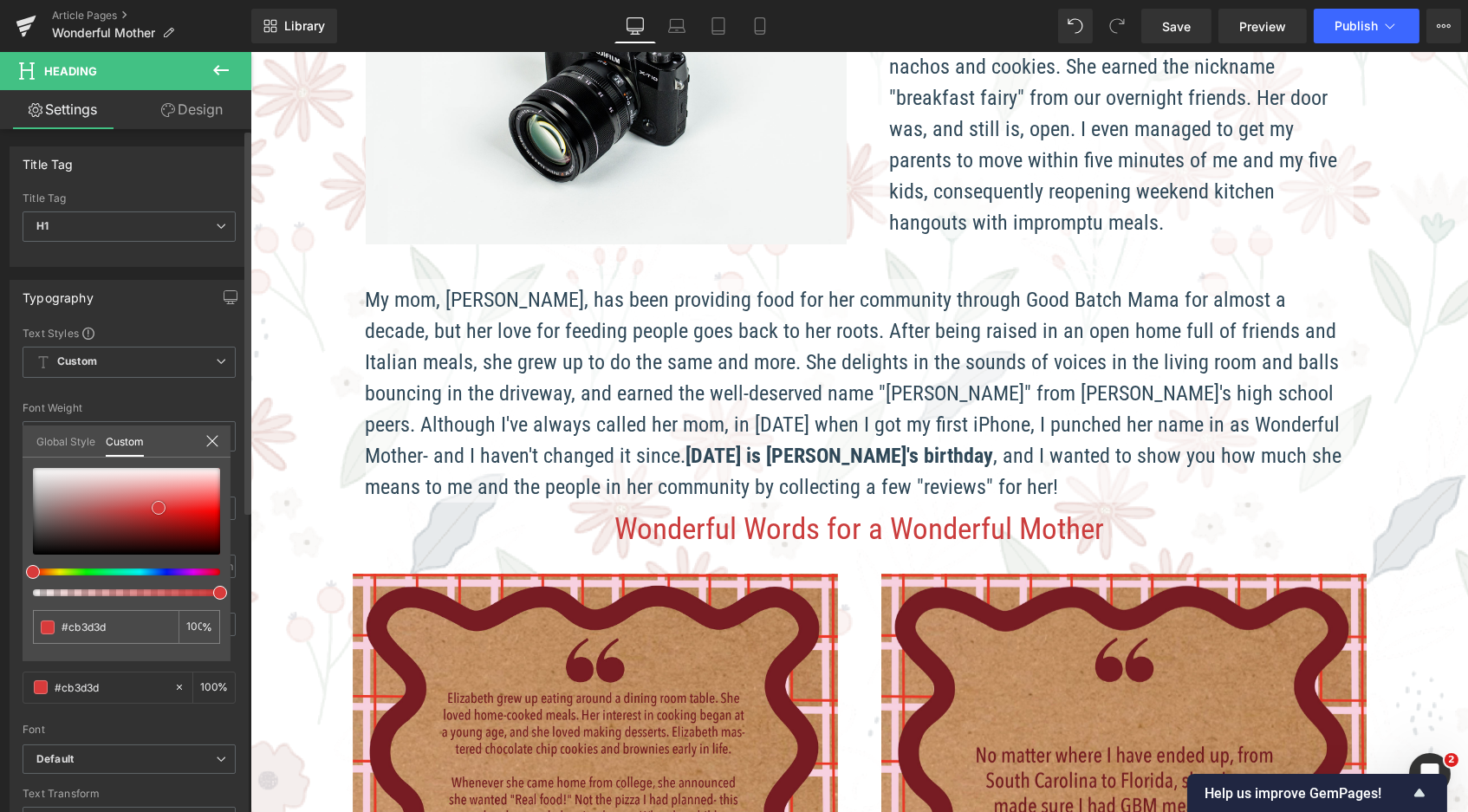
type input "#d83b3b"
type input "#e33535"
type input "#f9a9a9"
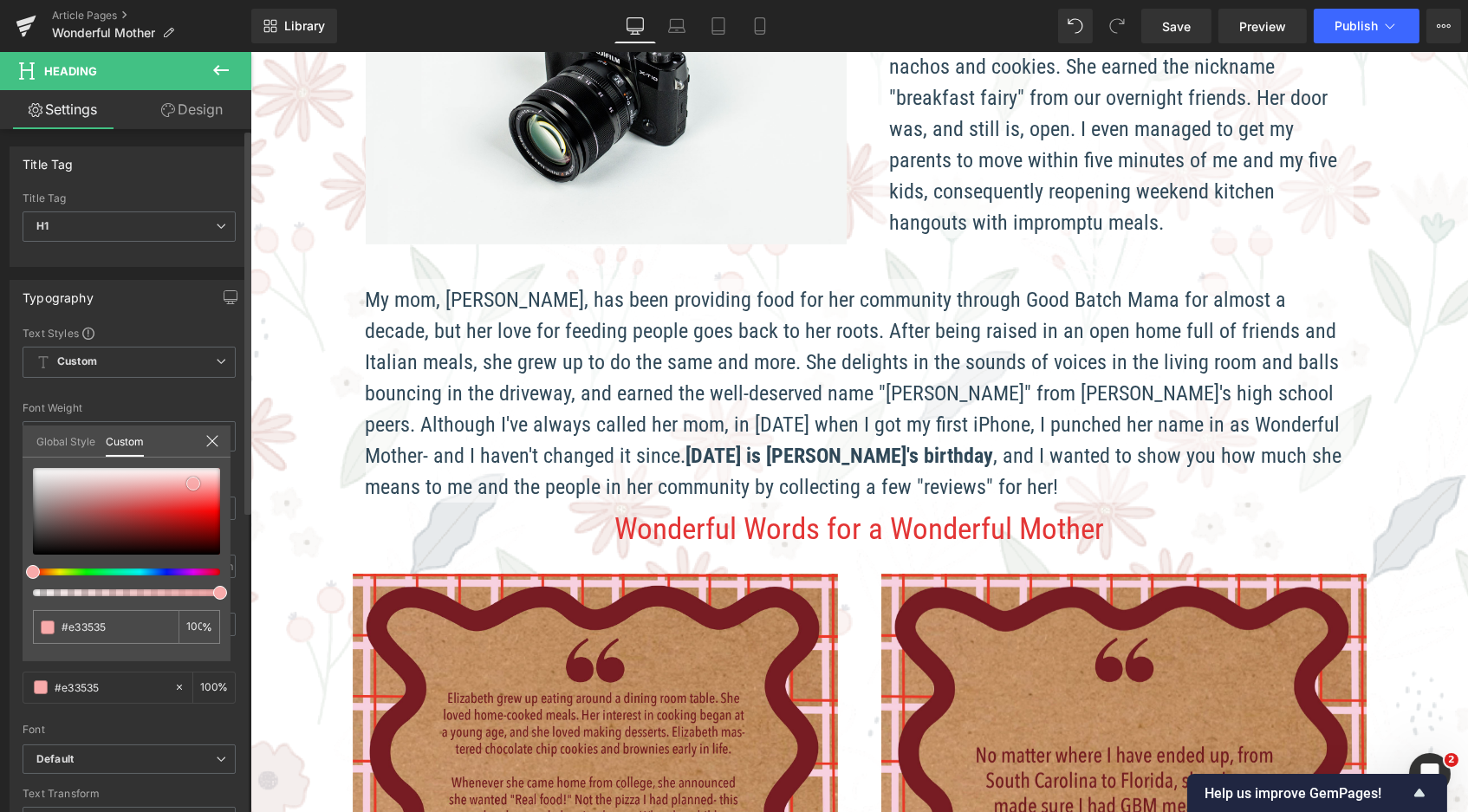
type input "#f9a9a9"
type input "#f9adad"
type input "#fab6b6"
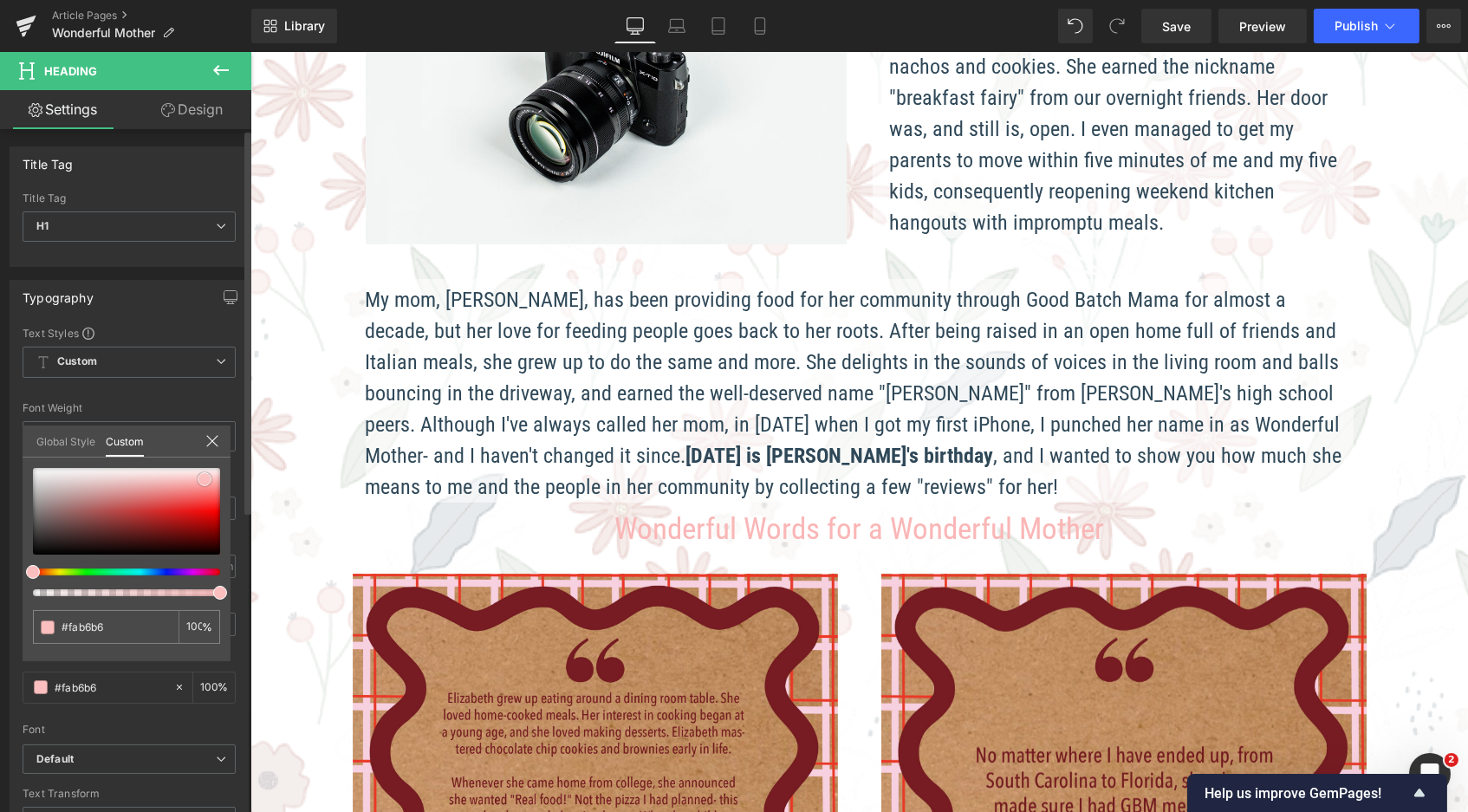
type input "#fcbfbf"
type input "#fabbbb"
drag, startPoint x: 27, startPoint y: 517, endPoint x: 195, endPoint y: 478, distance: 172.5
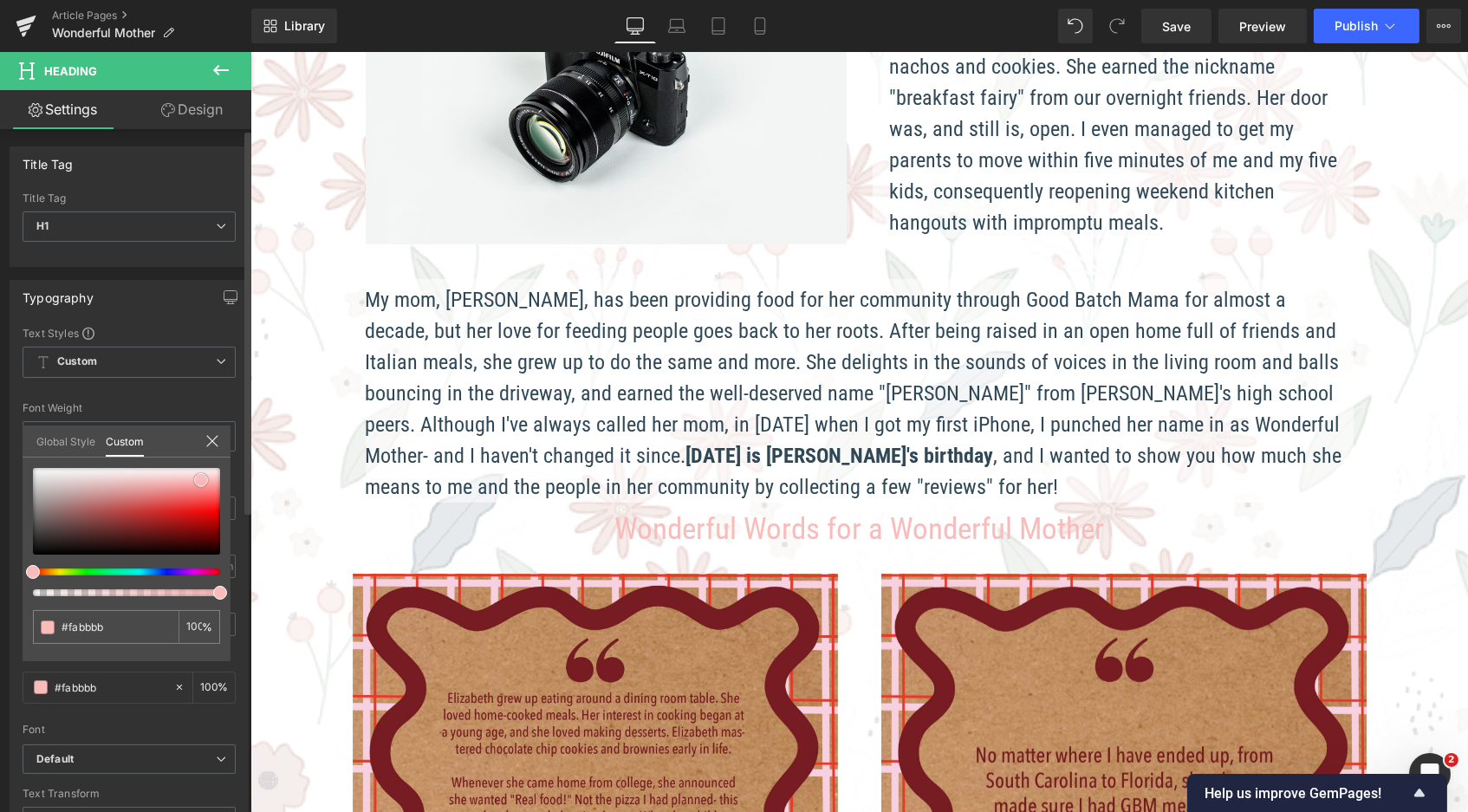
click at [195, 478] on span at bounding box center [202, 480] width 14 height 14
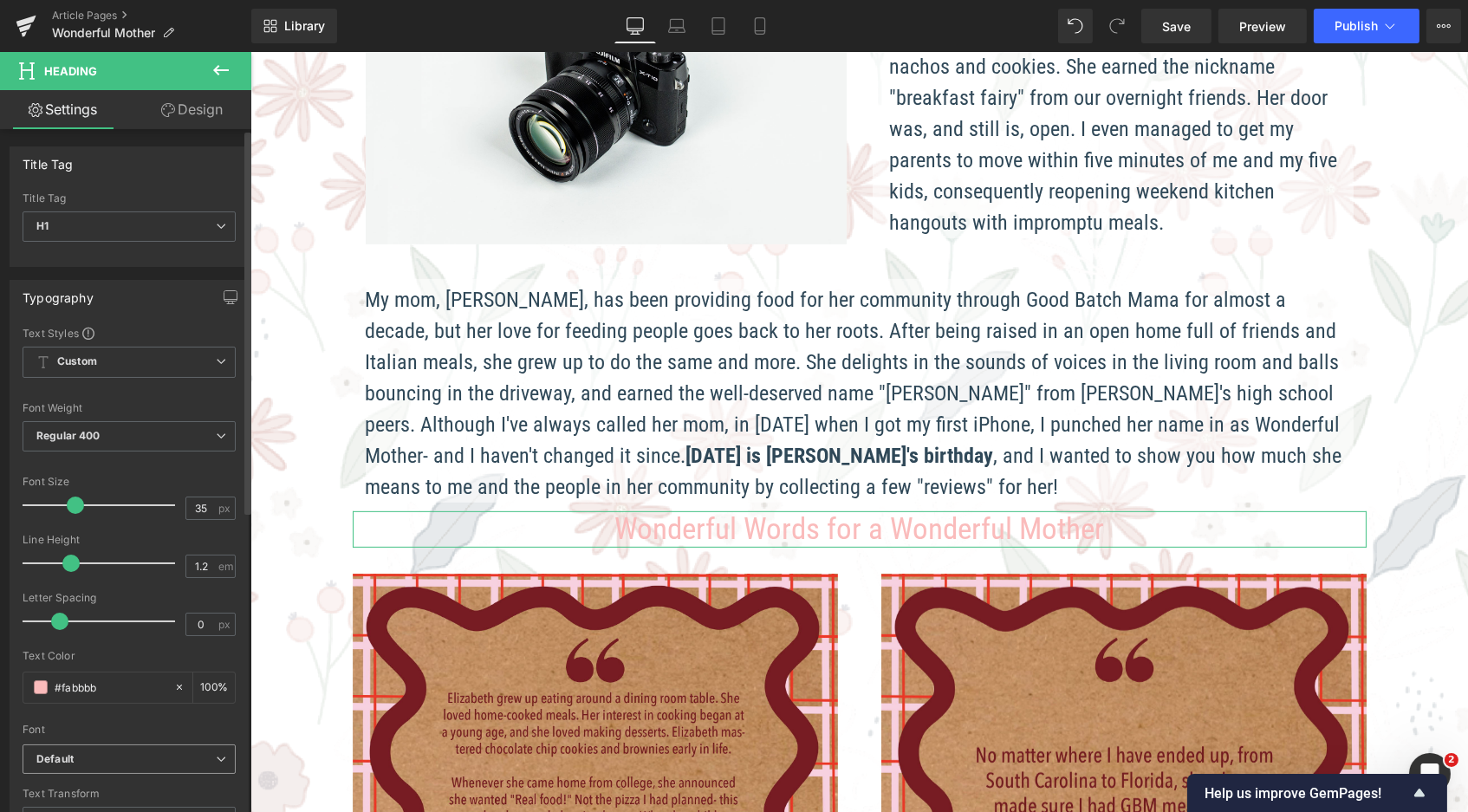
click at [69, 752] on icon "Default" at bounding box center [55, 759] width 37 height 15
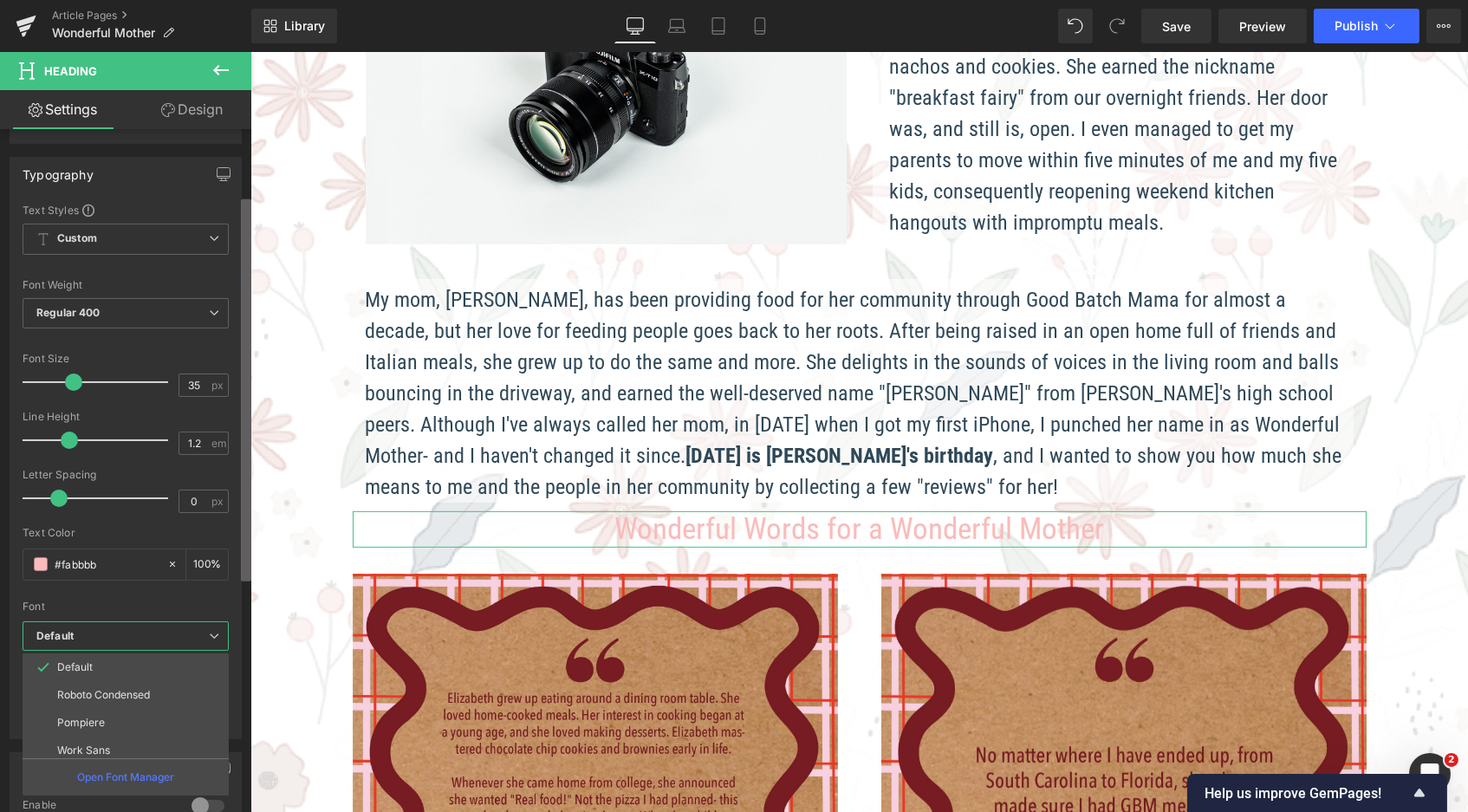
scroll to position [126, 0]
click at [250, 528] on b at bounding box center [246, 391] width 11 height 382
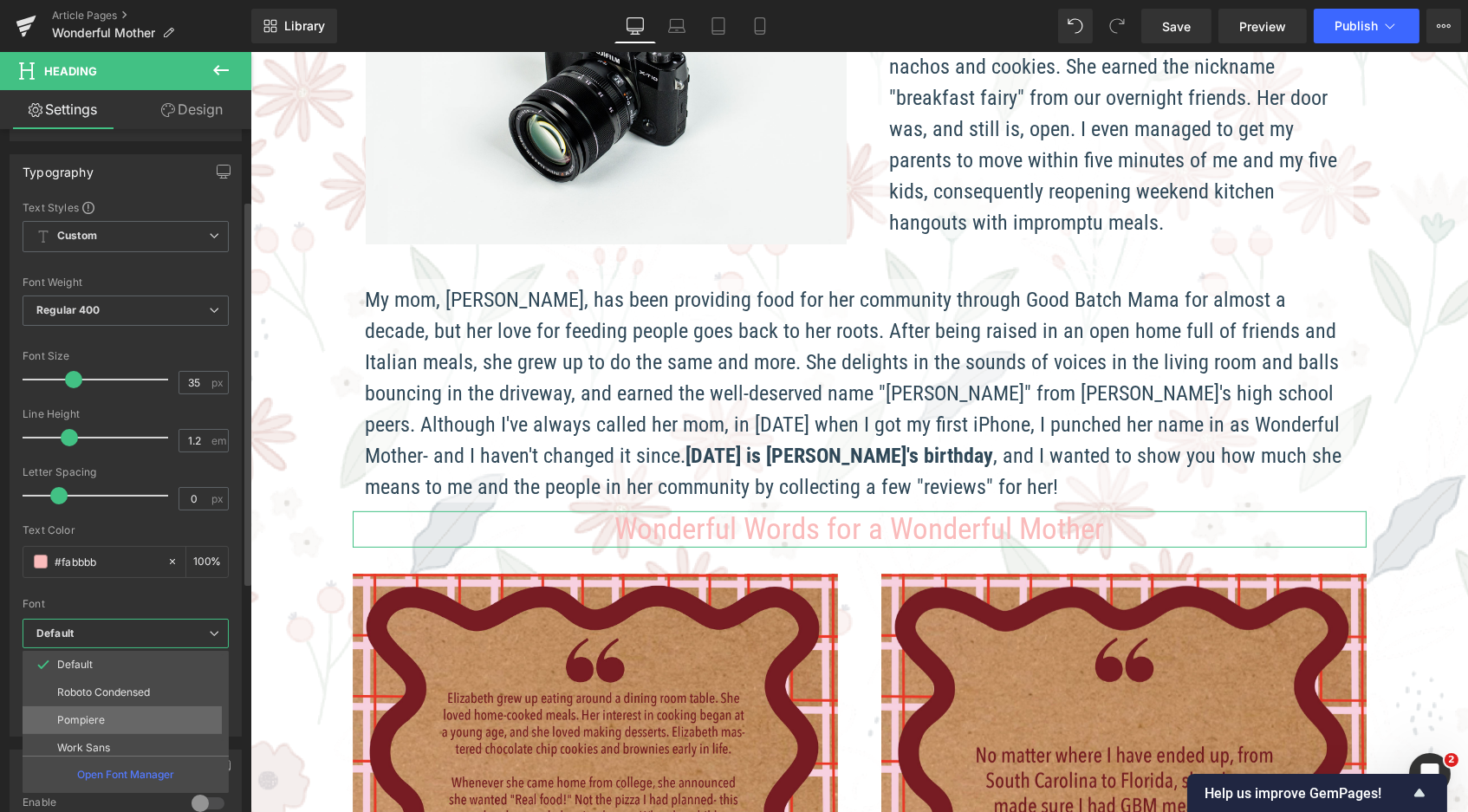
click at [74, 713] on p "Pompiere" at bounding box center [81, 720] width 48 height 12
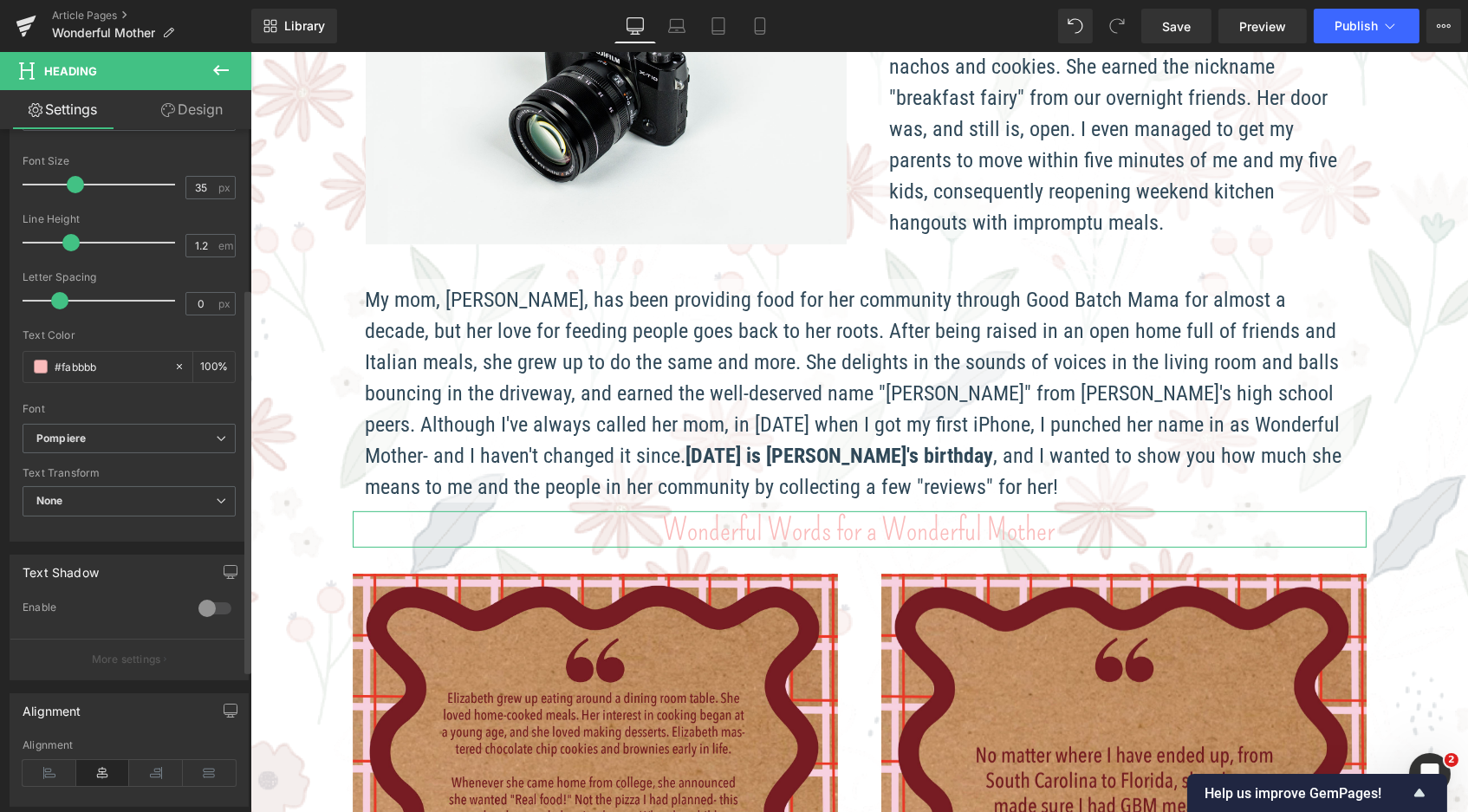
scroll to position [268, 0]
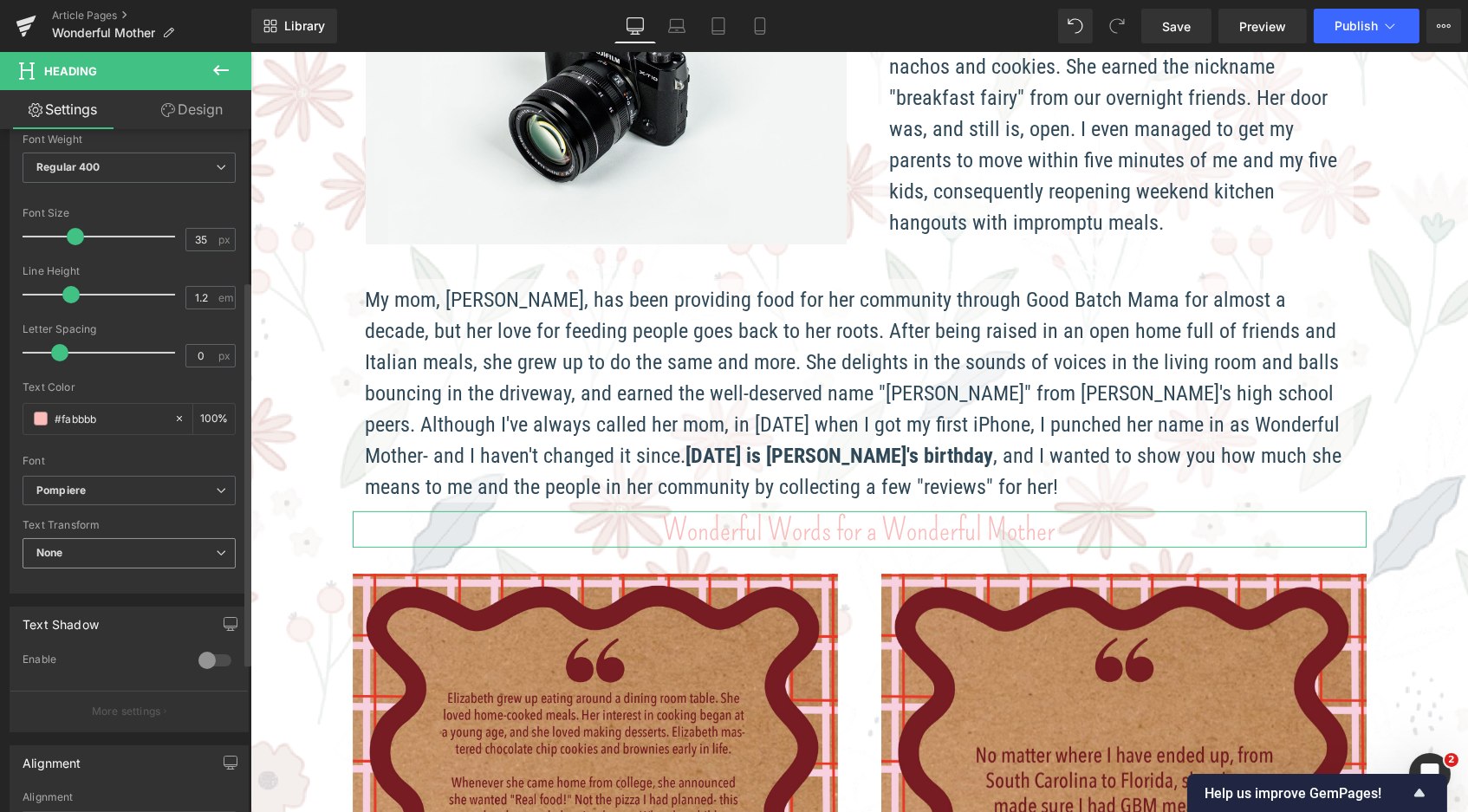
click at [141, 541] on span "None" at bounding box center [129, 553] width 213 height 30
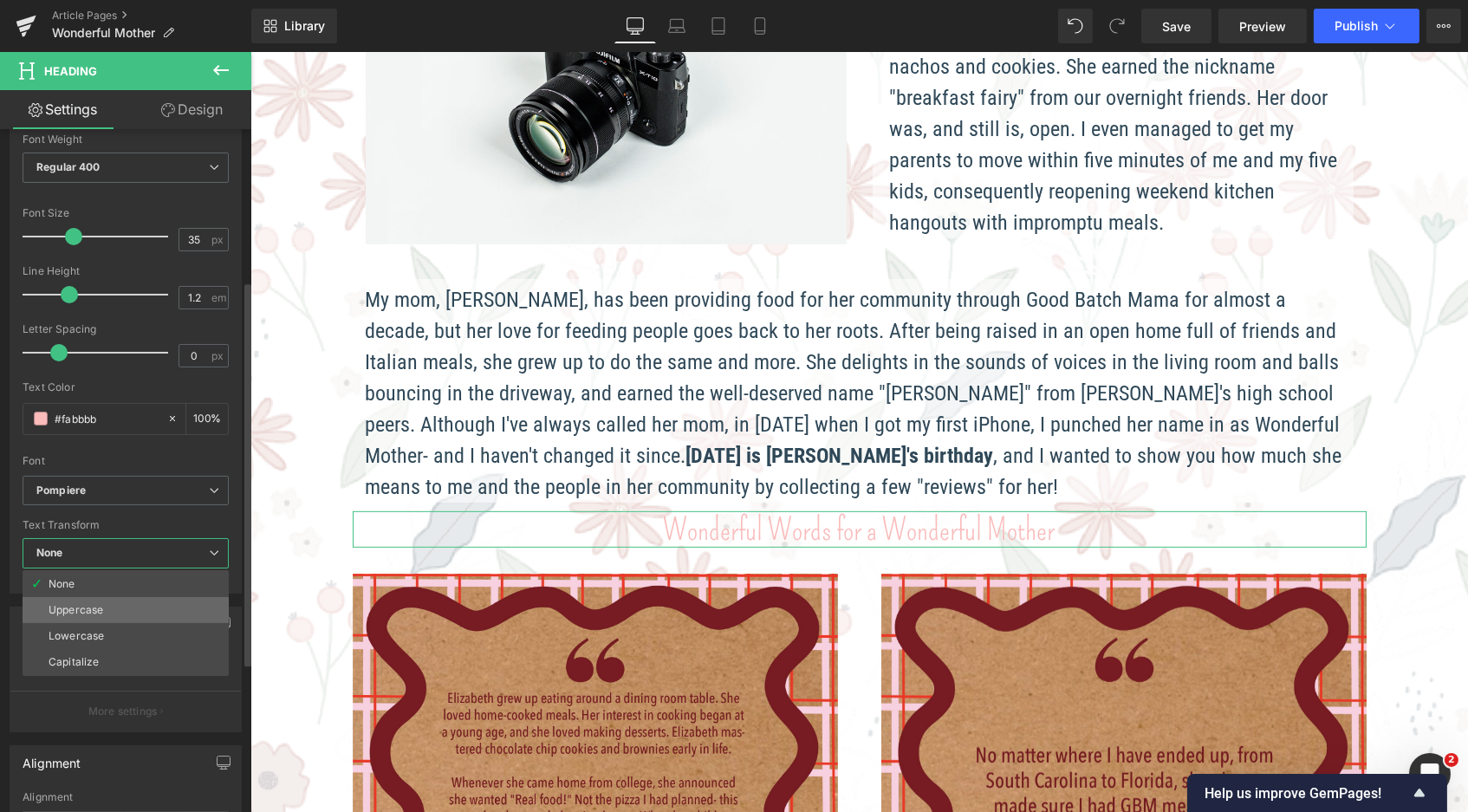
click at [93, 604] on div "Uppercase" at bounding box center [76, 610] width 55 height 12
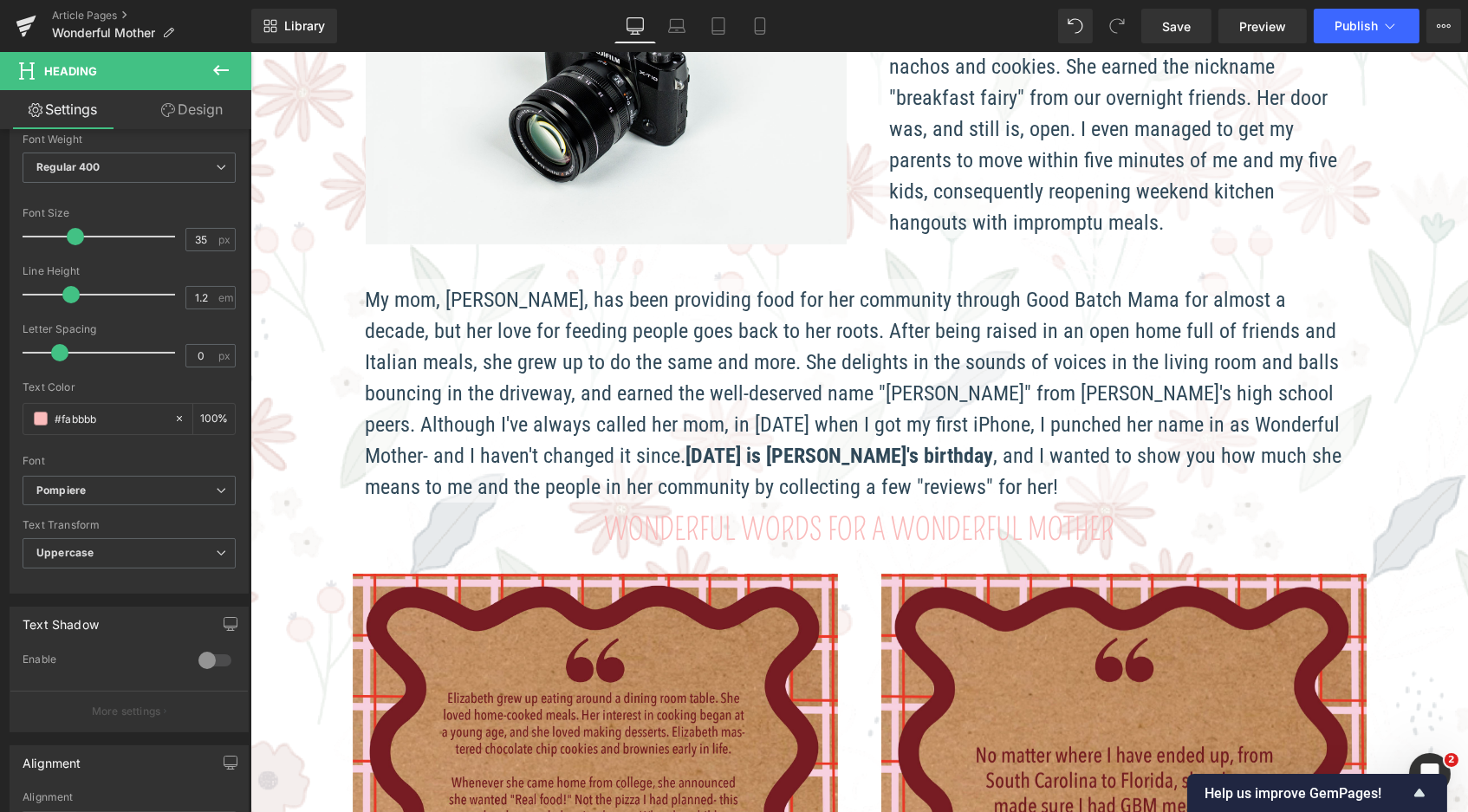
click at [1108, 472] on body "Skip to content Just added to your cart Qty: View cart ( ) Continue shopping Su…" at bounding box center [859, 136] width 1218 height 3239
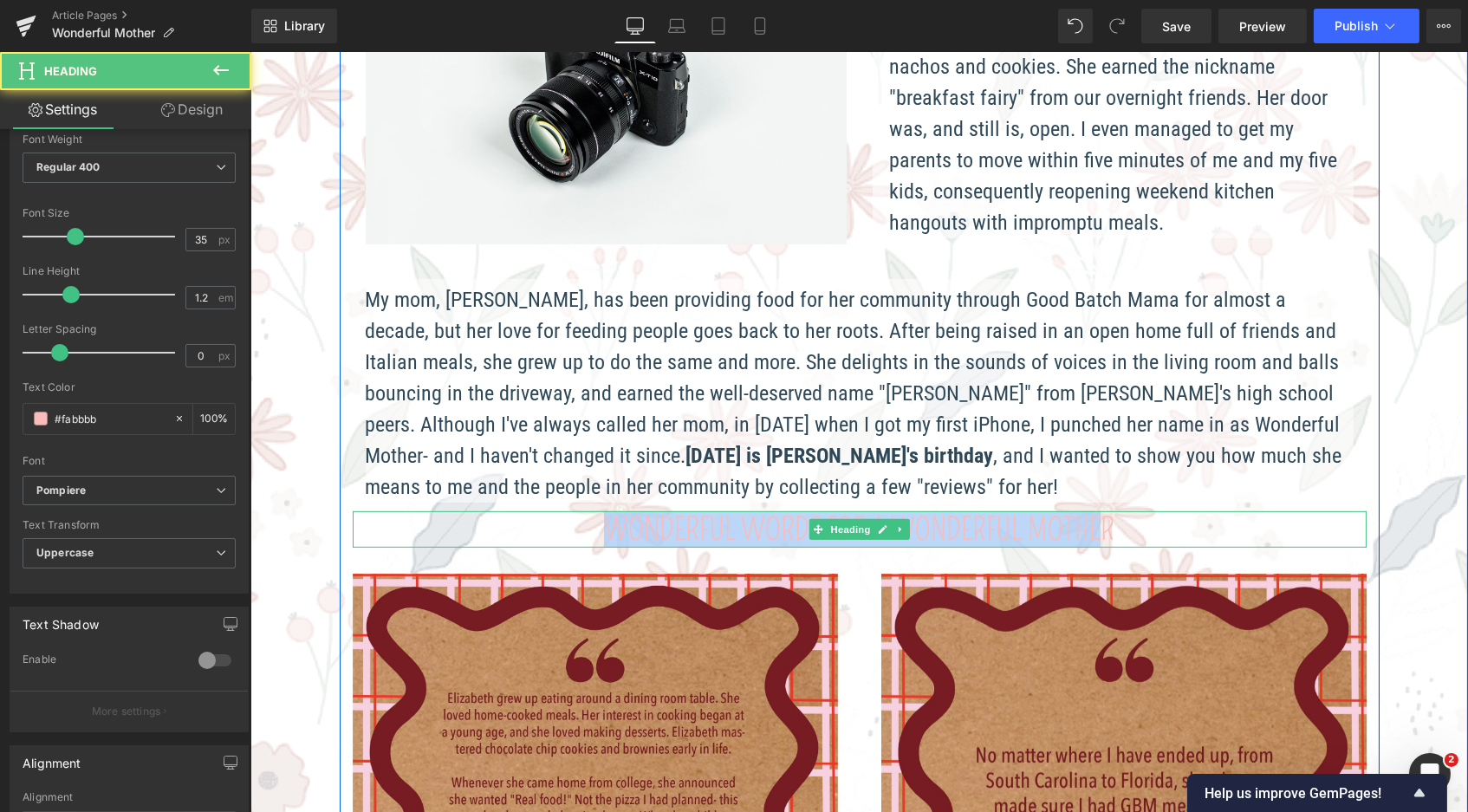
drag, startPoint x: 1100, startPoint y: 474, endPoint x: 561, endPoint y: 463, distance: 539.1
click at [561, 511] on div "Wonderful Words for a Wonderful Mother Heading" at bounding box center [859, 529] width 1014 height 36
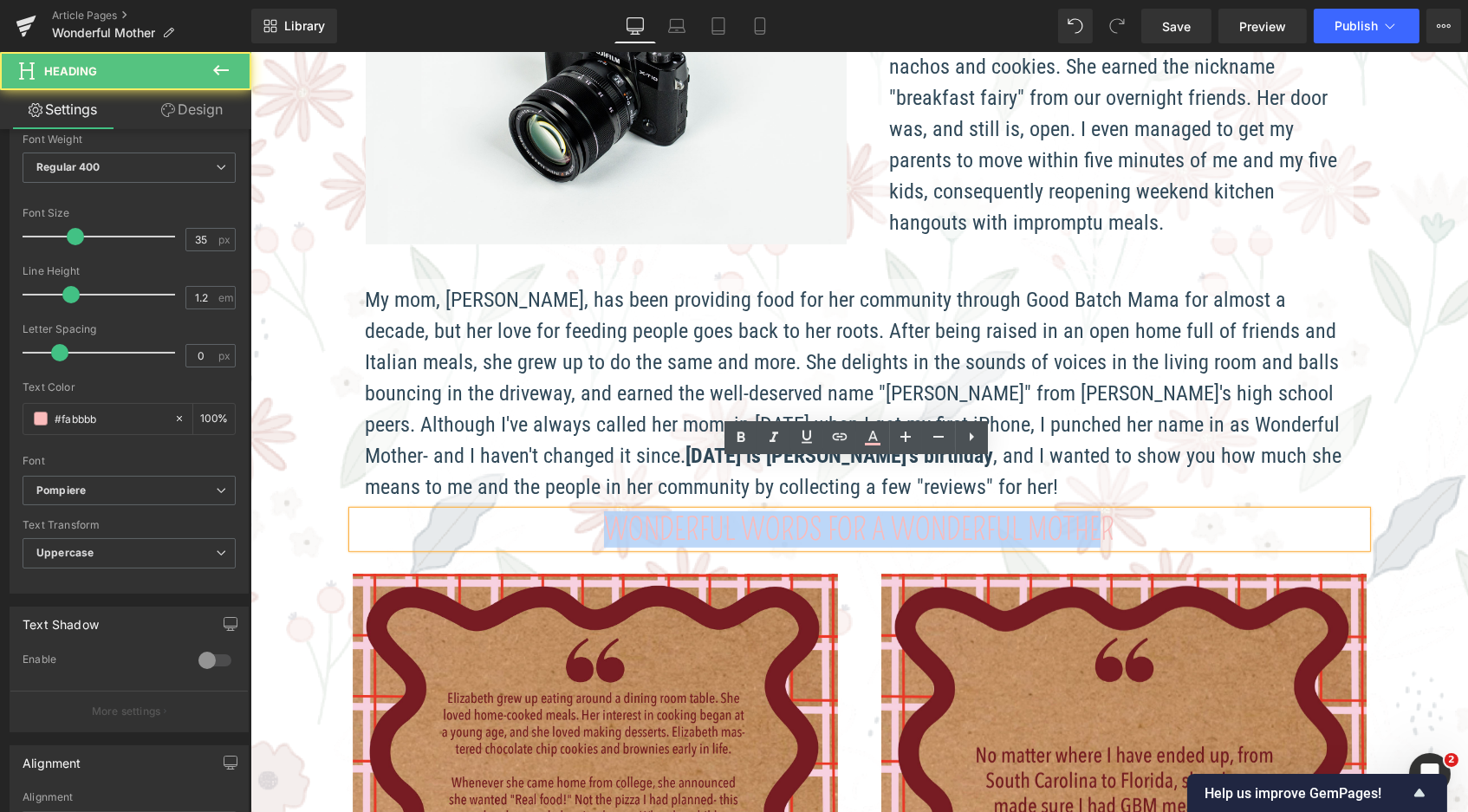
click at [602, 511] on h1 "Wonderful Words for a Wonderful Mother" at bounding box center [859, 529] width 1014 height 36
drag, startPoint x: 602, startPoint y: 472, endPoint x: 1102, endPoint y: 472, distance: 500.0
click at [1102, 511] on h1 "Wonderful Words for a Wonderful Mother" at bounding box center [859, 529] width 1014 height 36
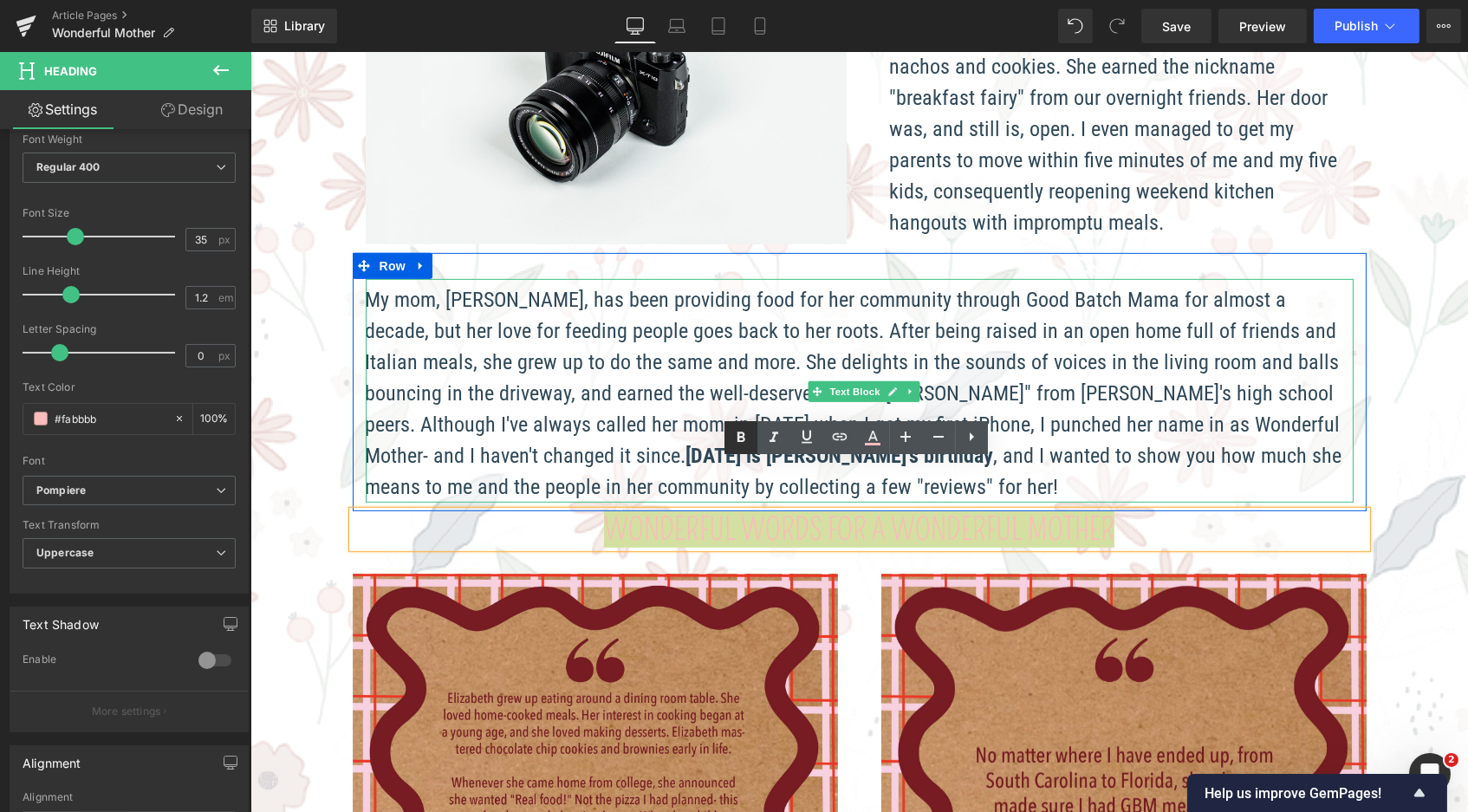
click at [738, 435] on icon at bounding box center [741, 436] width 8 height 11
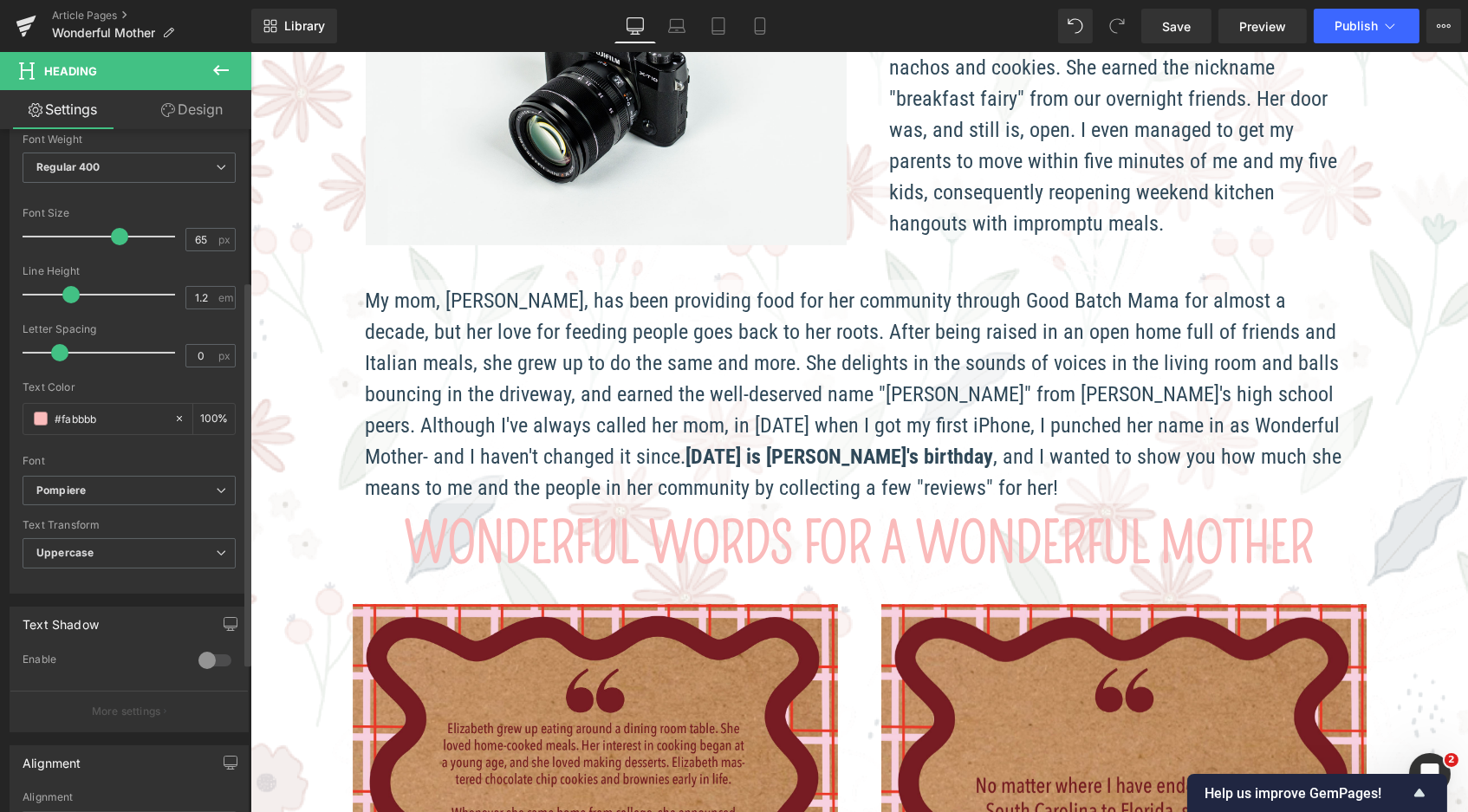
scroll to position [9, 9]
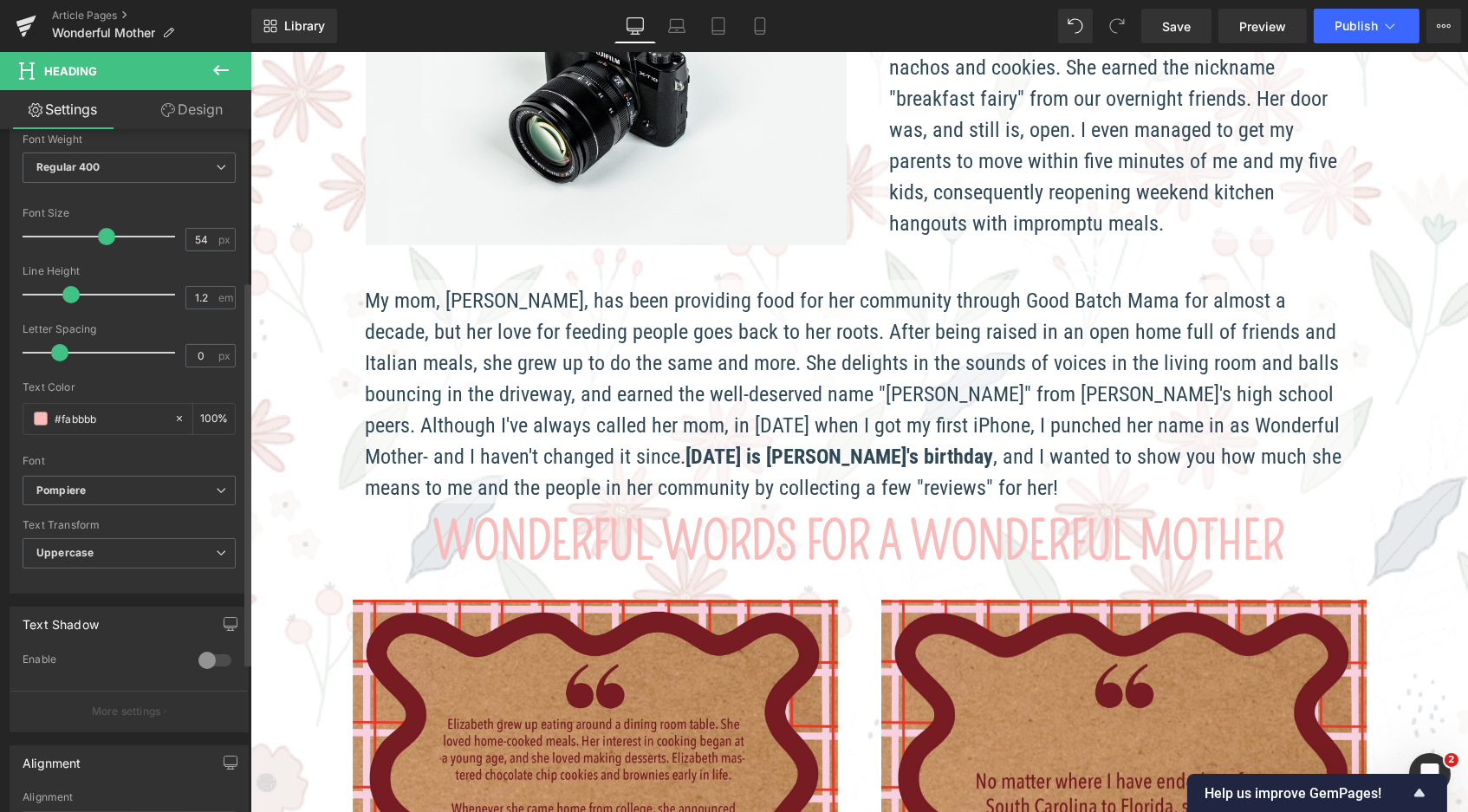
type input "53"
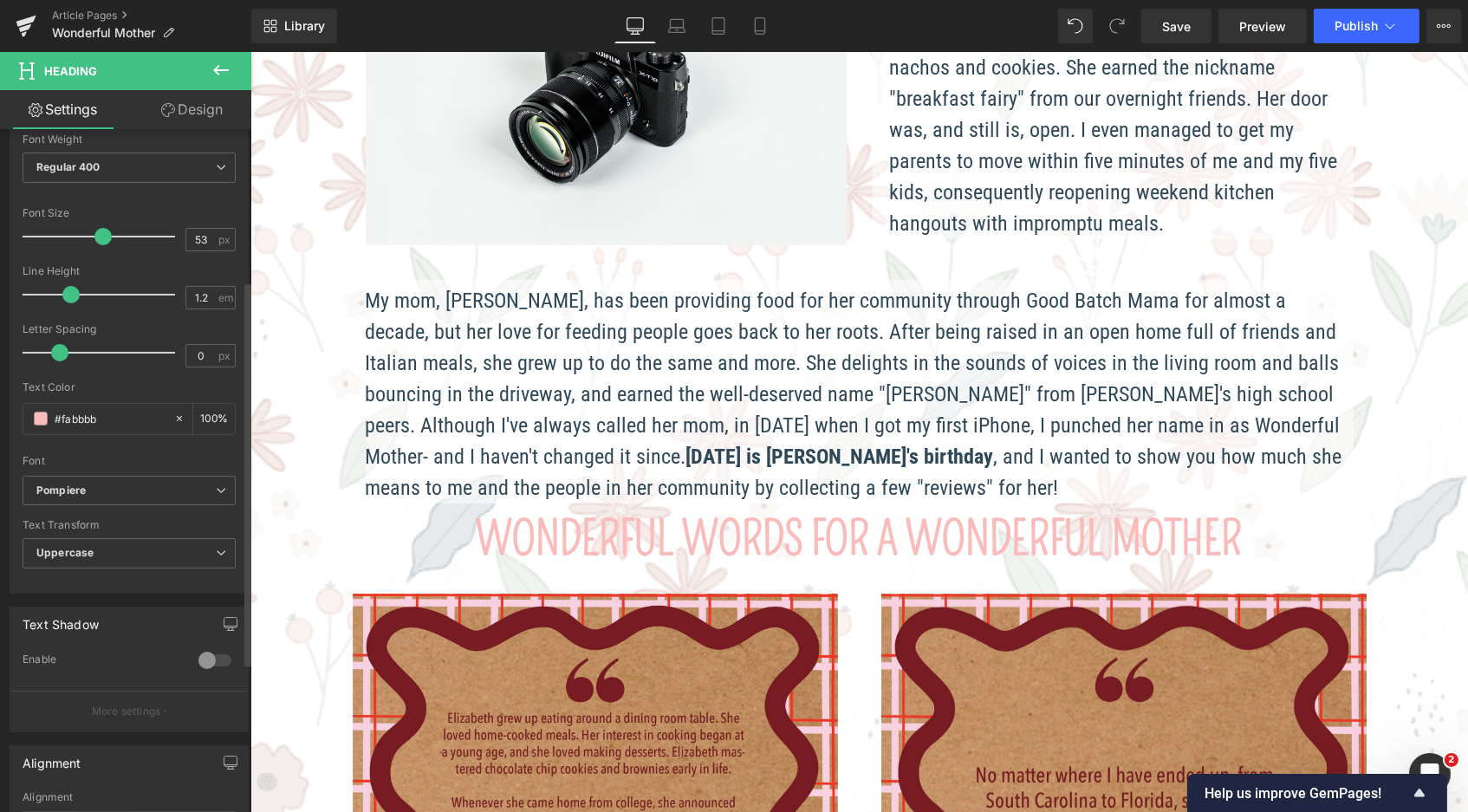
scroll to position [3203, 1211]
drag, startPoint x: 76, startPoint y: 231, endPoint x: 102, endPoint y: 224, distance: 26.9
click at [102, 228] on span at bounding box center [103, 237] width 18 height 18
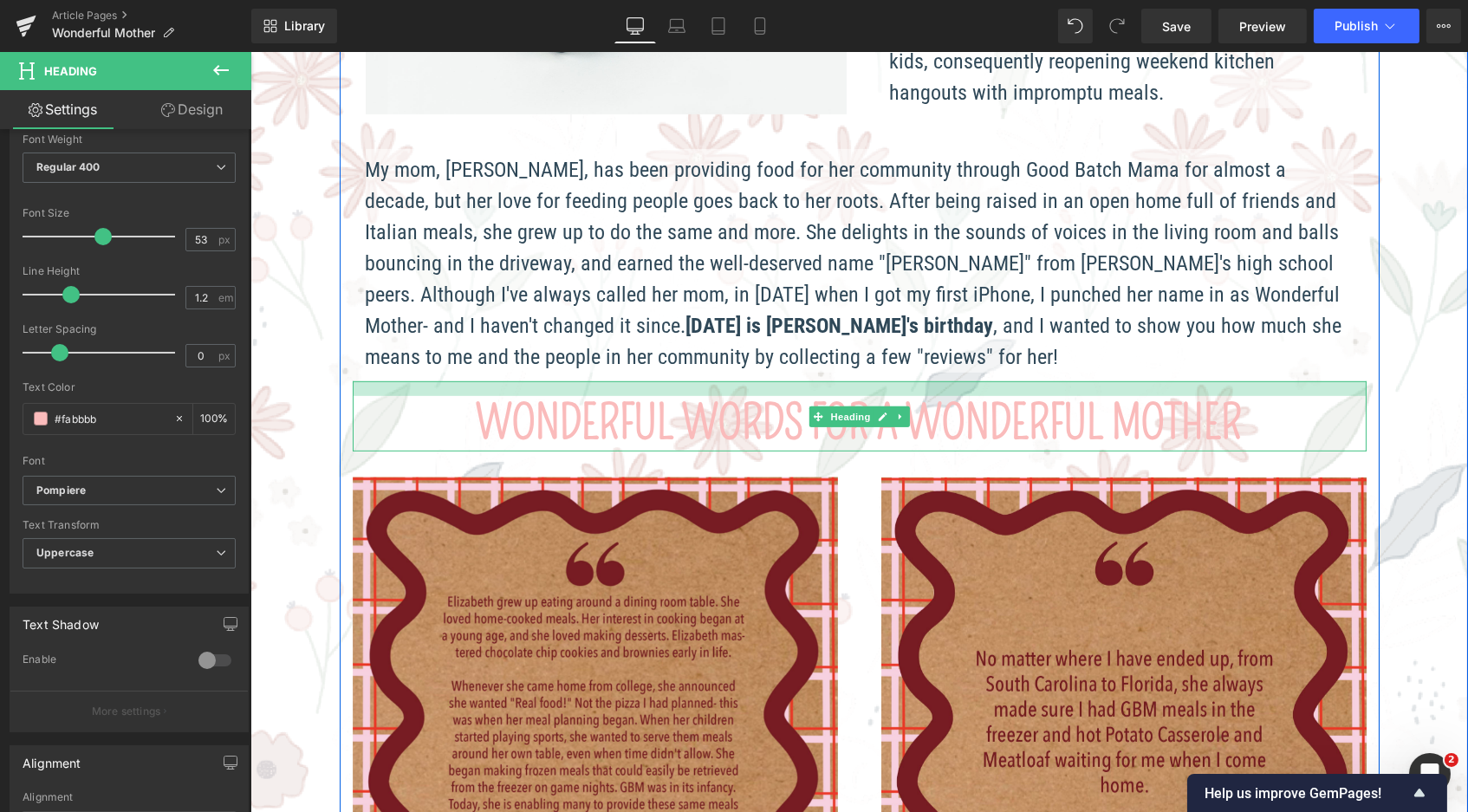
scroll to position [3219, 1211]
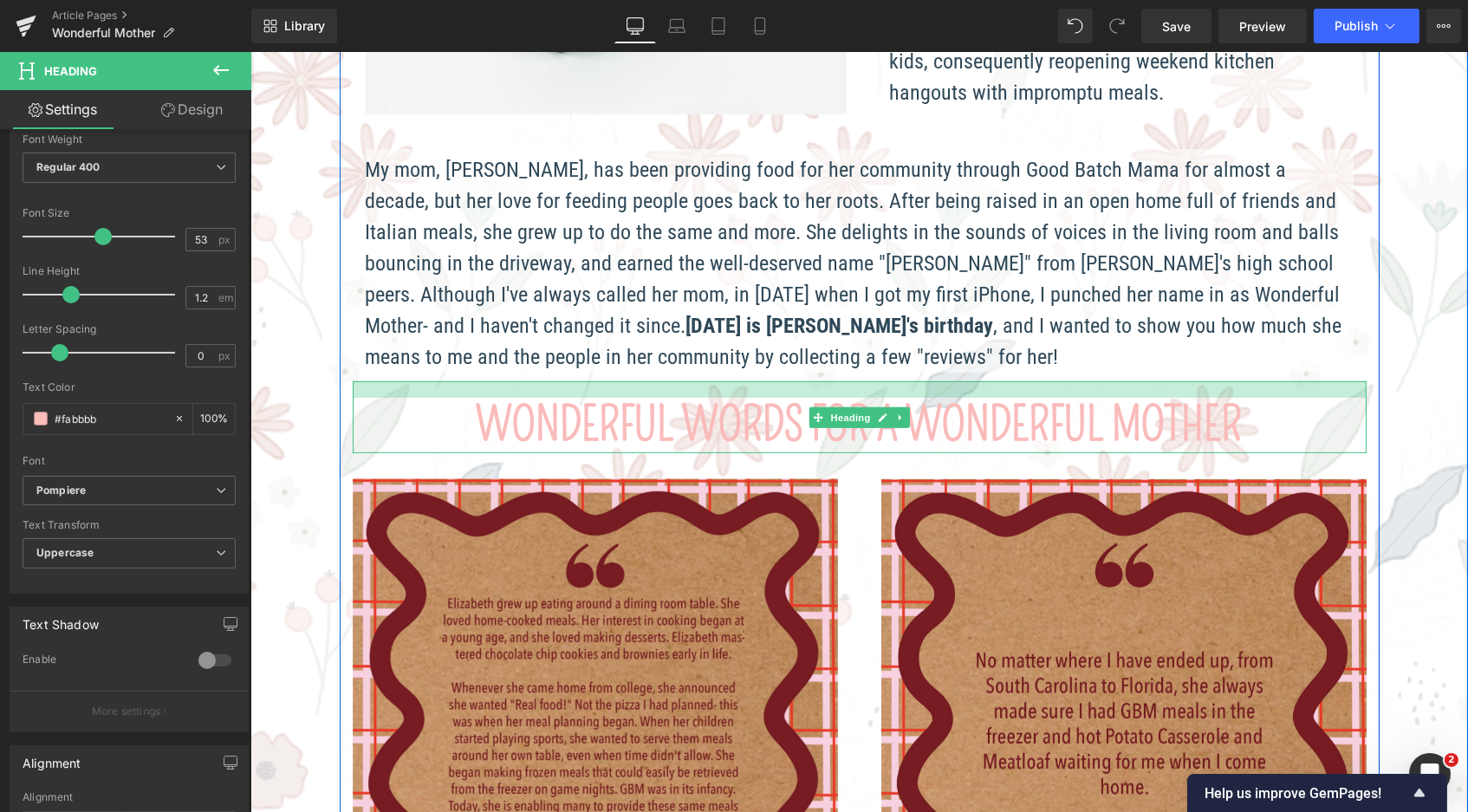
drag, startPoint x: 900, startPoint y: 333, endPoint x: 900, endPoint y: 350, distance: 17.0
click at [900, 381] on div "Wonderful Words for a Wonderful Mother Heading" at bounding box center [859, 417] width 1014 height 72
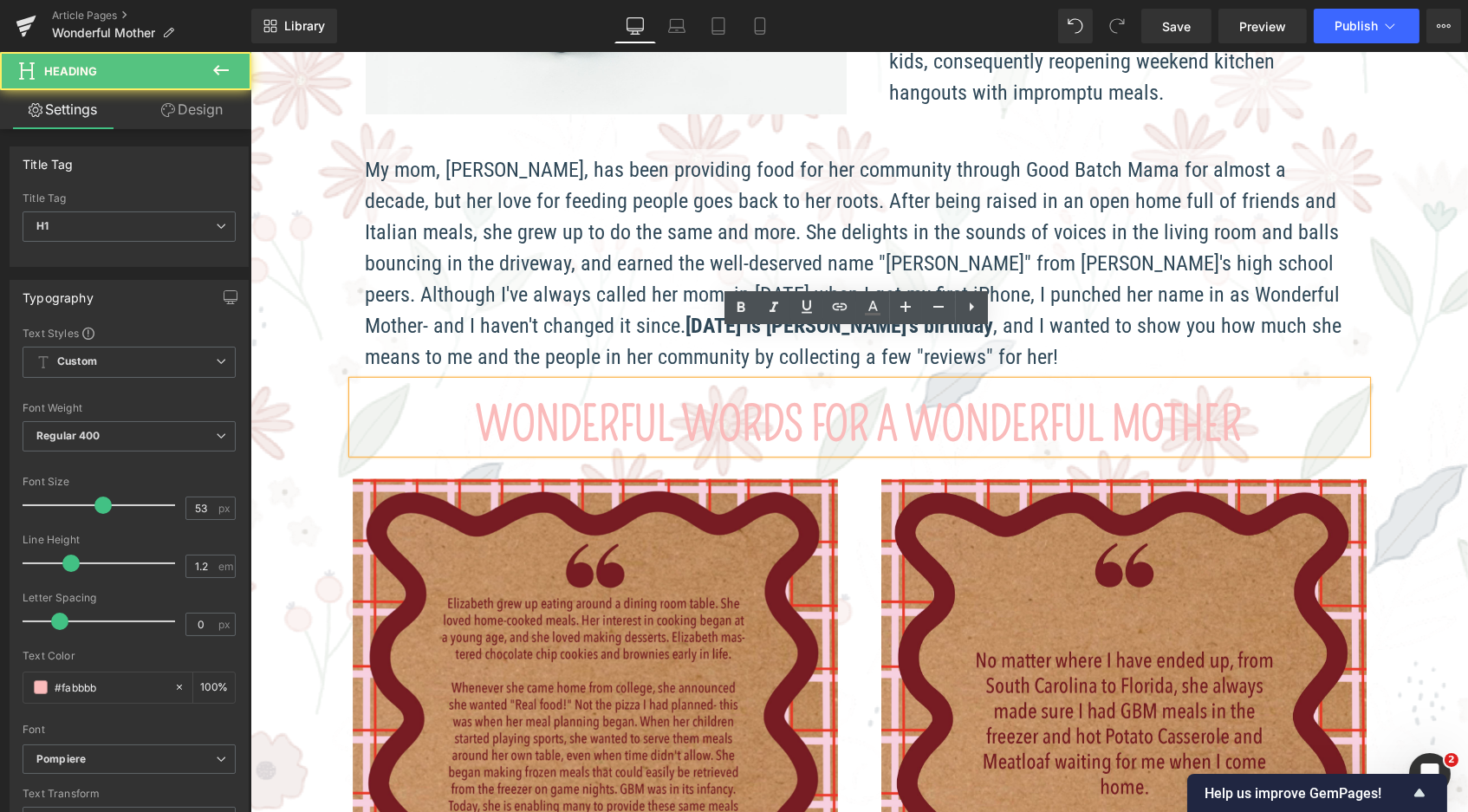
click at [700, 397] on strong "Wonderful Words for a Wonderful Mother" at bounding box center [859, 424] width 767 height 55
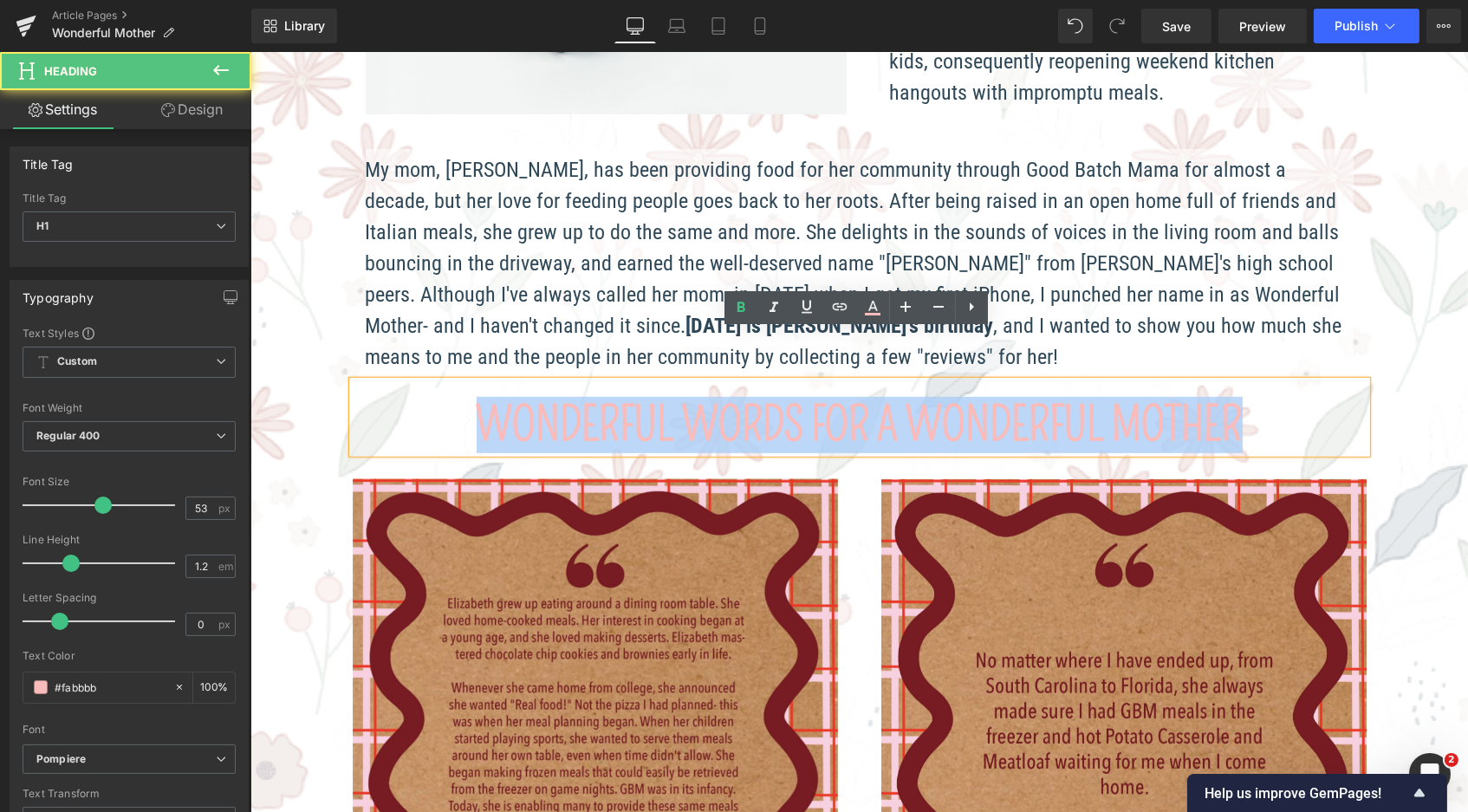
drag, startPoint x: 448, startPoint y: 370, endPoint x: 1290, endPoint y: 354, distance: 842.2
click at [1290, 398] on h1 "Wonderful Words for a Wonderful Mother" at bounding box center [859, 425] width 1014 height 55
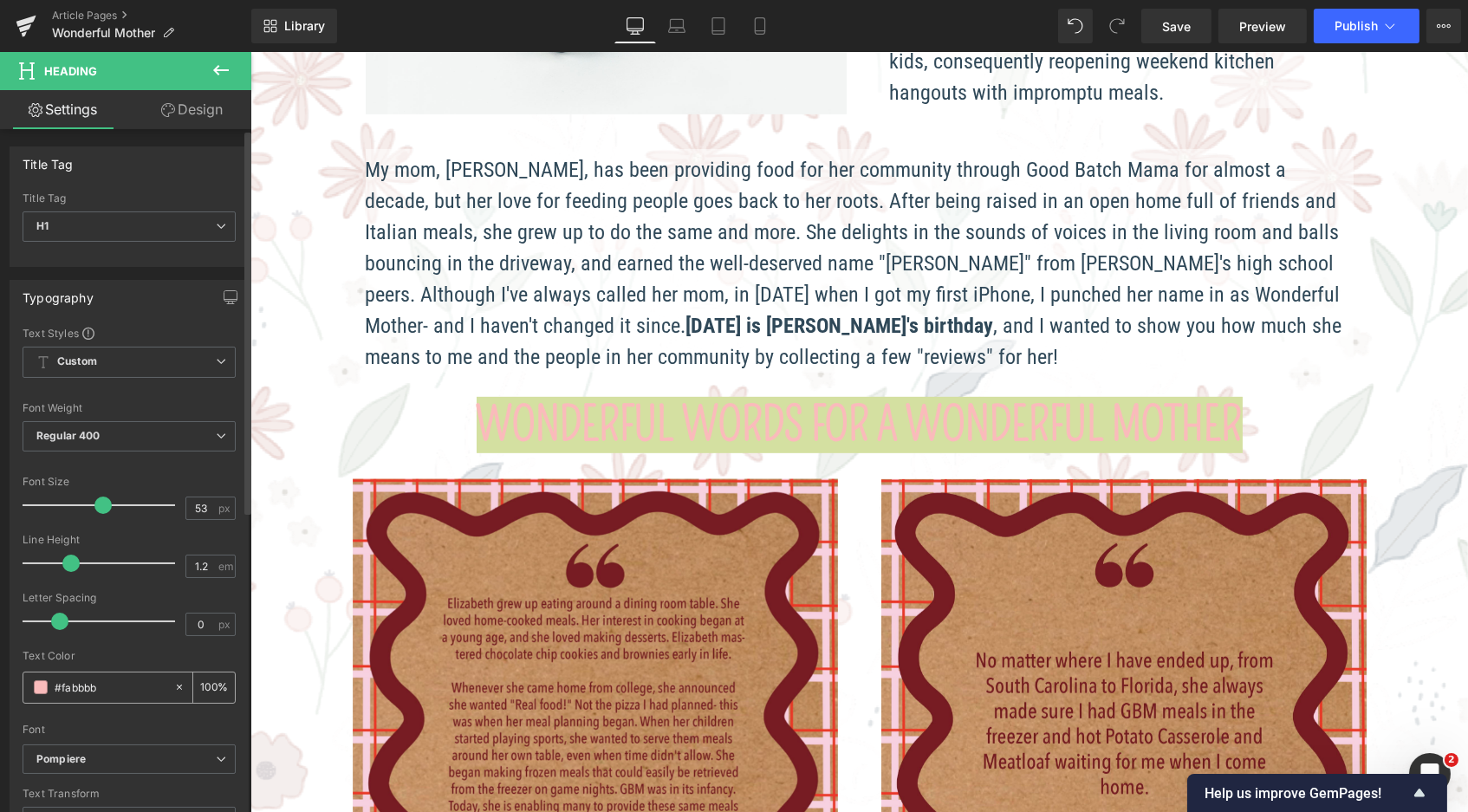
click at [37, 680] on span at bounding box center [40, 687] width 14 height 14
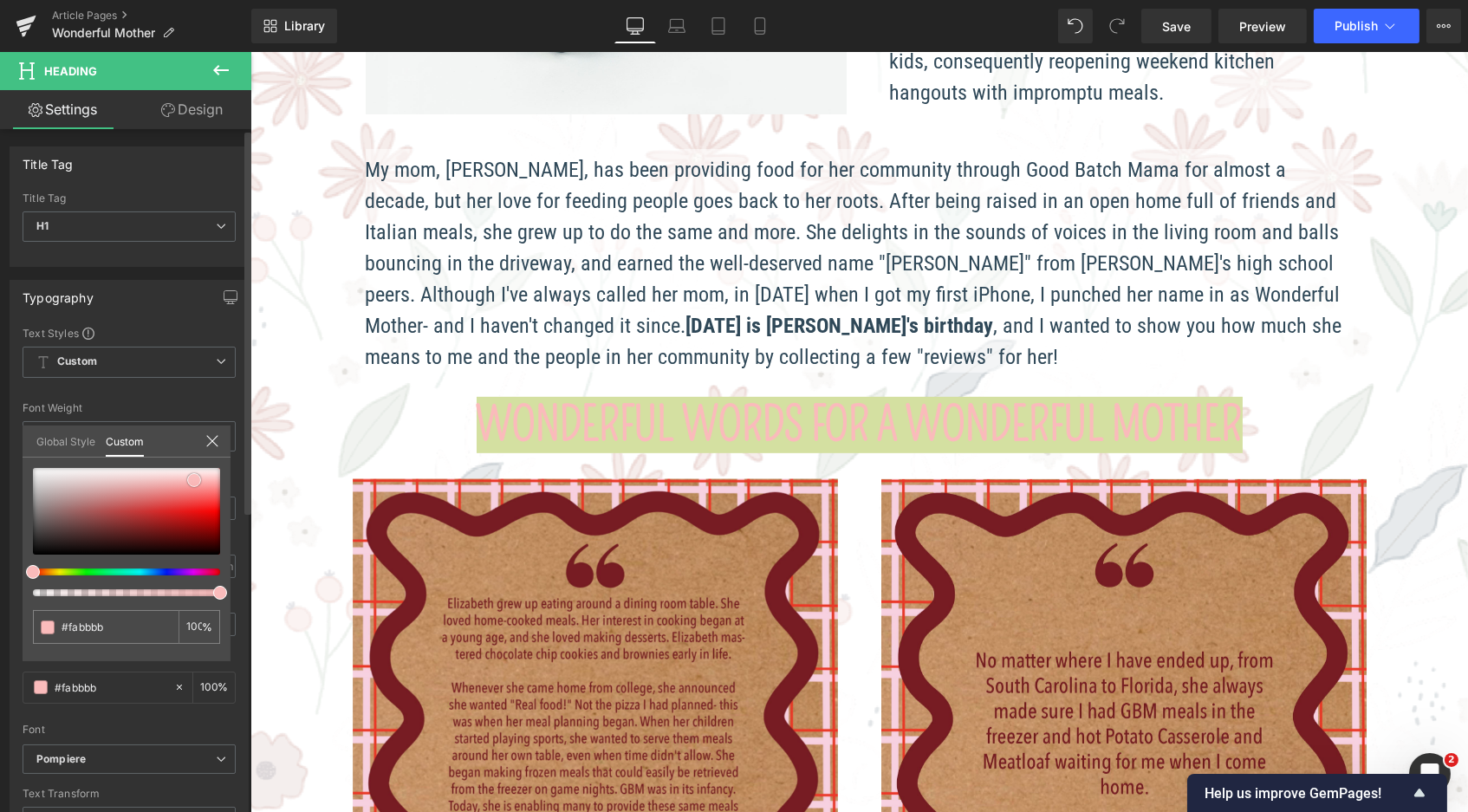
type input "#f9bdbd"
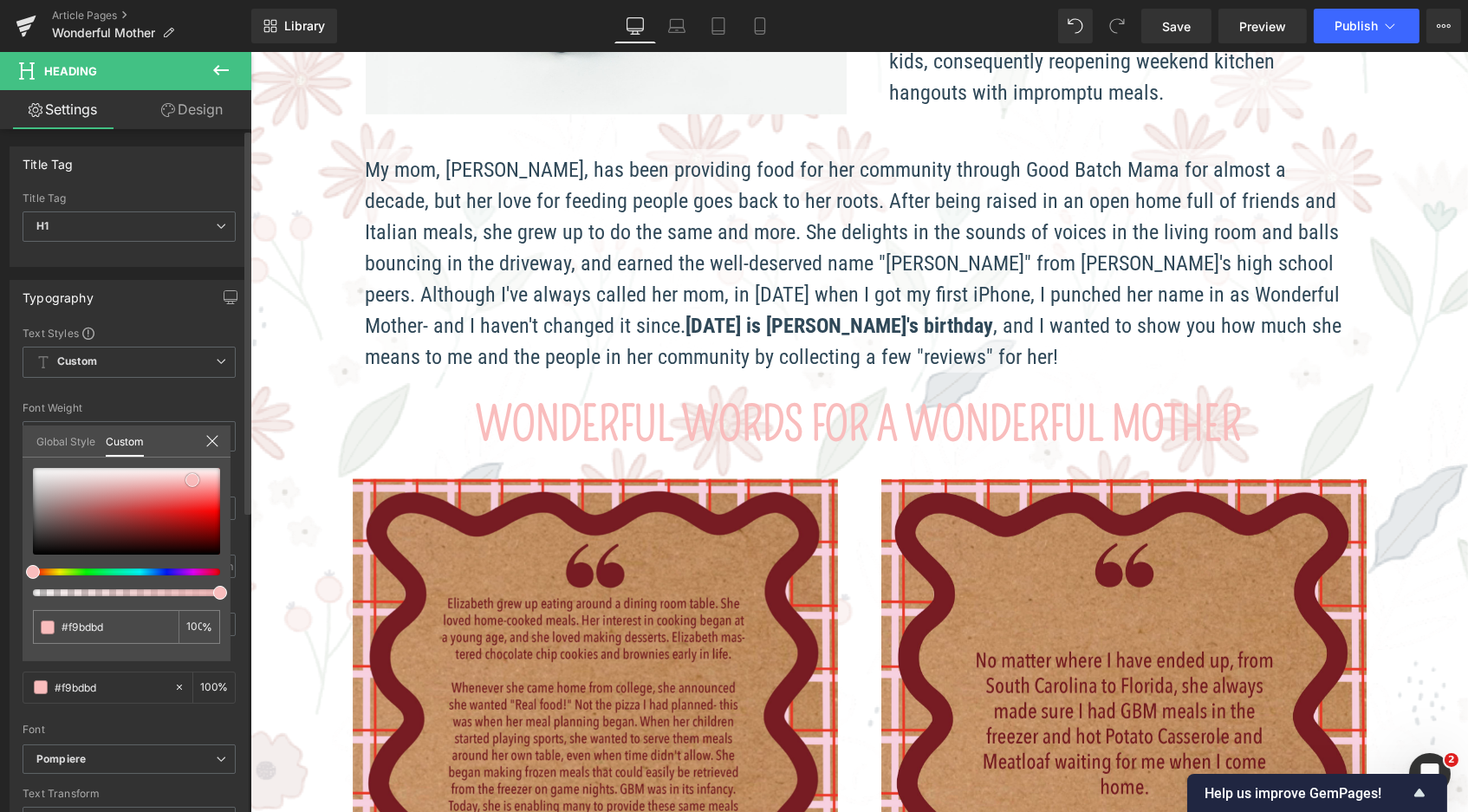
type input "#f8b8b8"
type input "#f7abab"
type input "#f6a6a6"
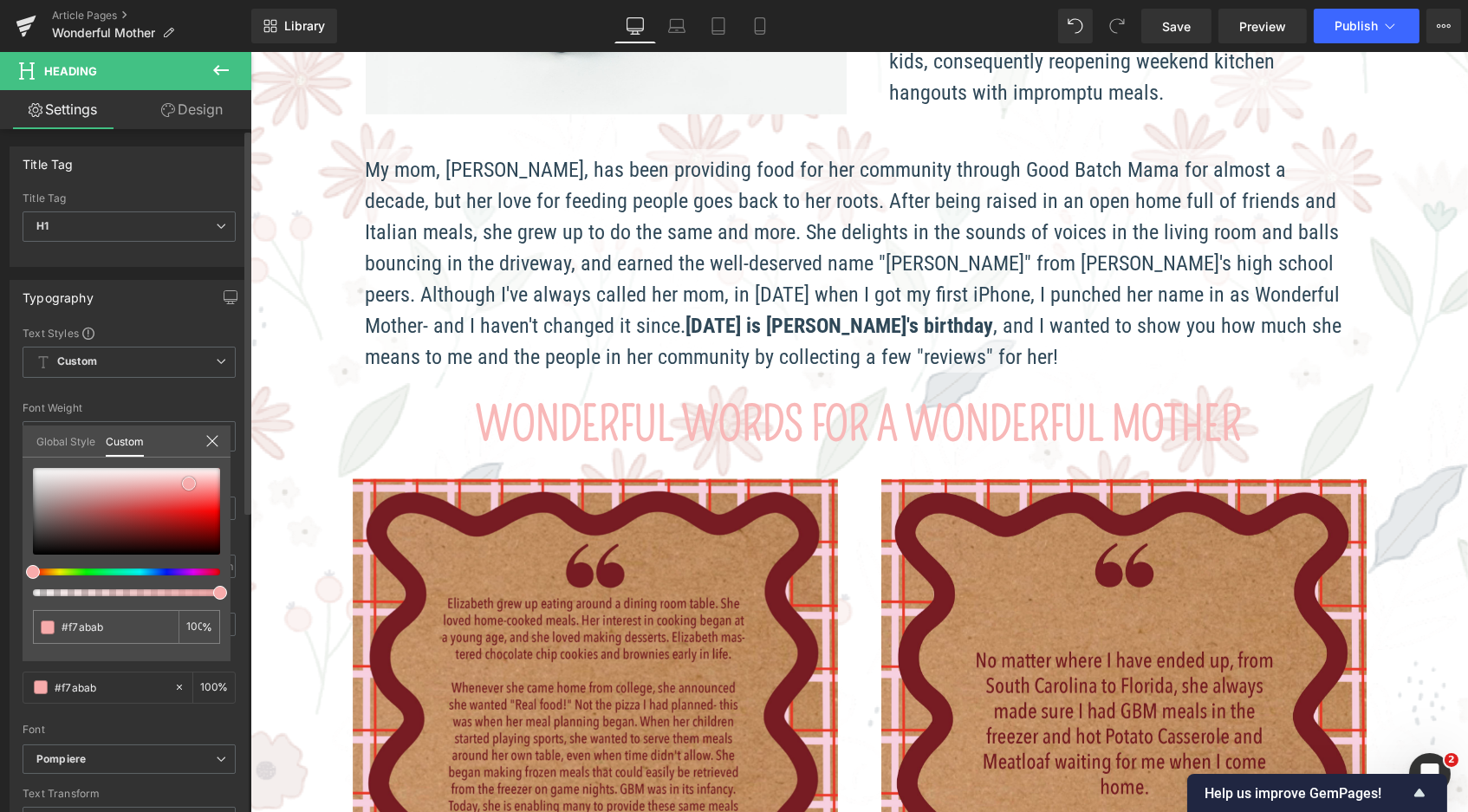
type input "#f6a6a6"
type input "#f5a2a2"
type input "#f49e9e"
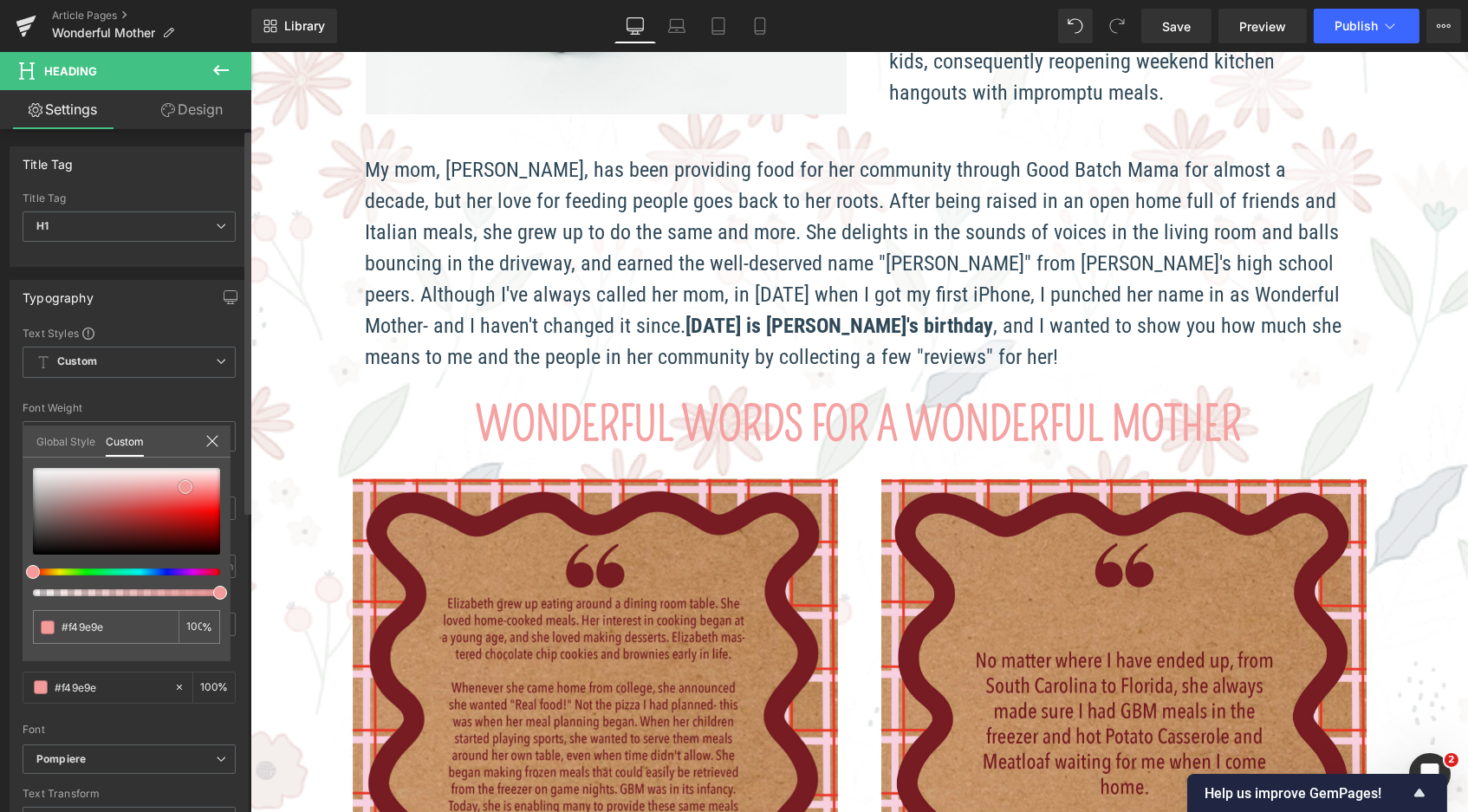
type input "#f39090"
type input "#f28c8c"
drag, startPoint x: 192, startPoint y: 483, endPoint x: 181, endPoint y: 492, distance: 14.2
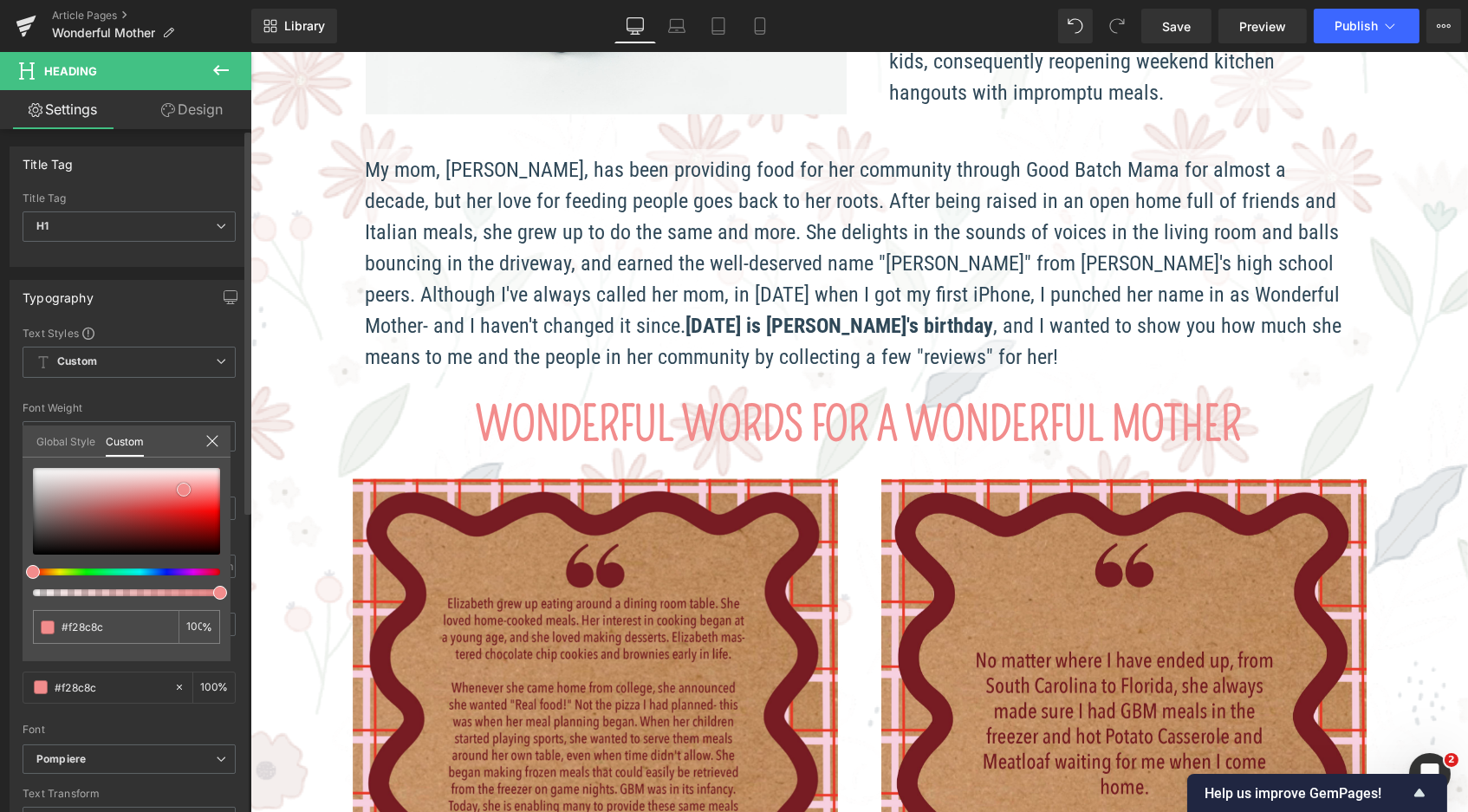
click at [181, 492] on span at bounding box center [184, 490] width 14 height 14
click at [1166, 30] on span "Save" at bounding box center [1177, 26] width 28 height 18
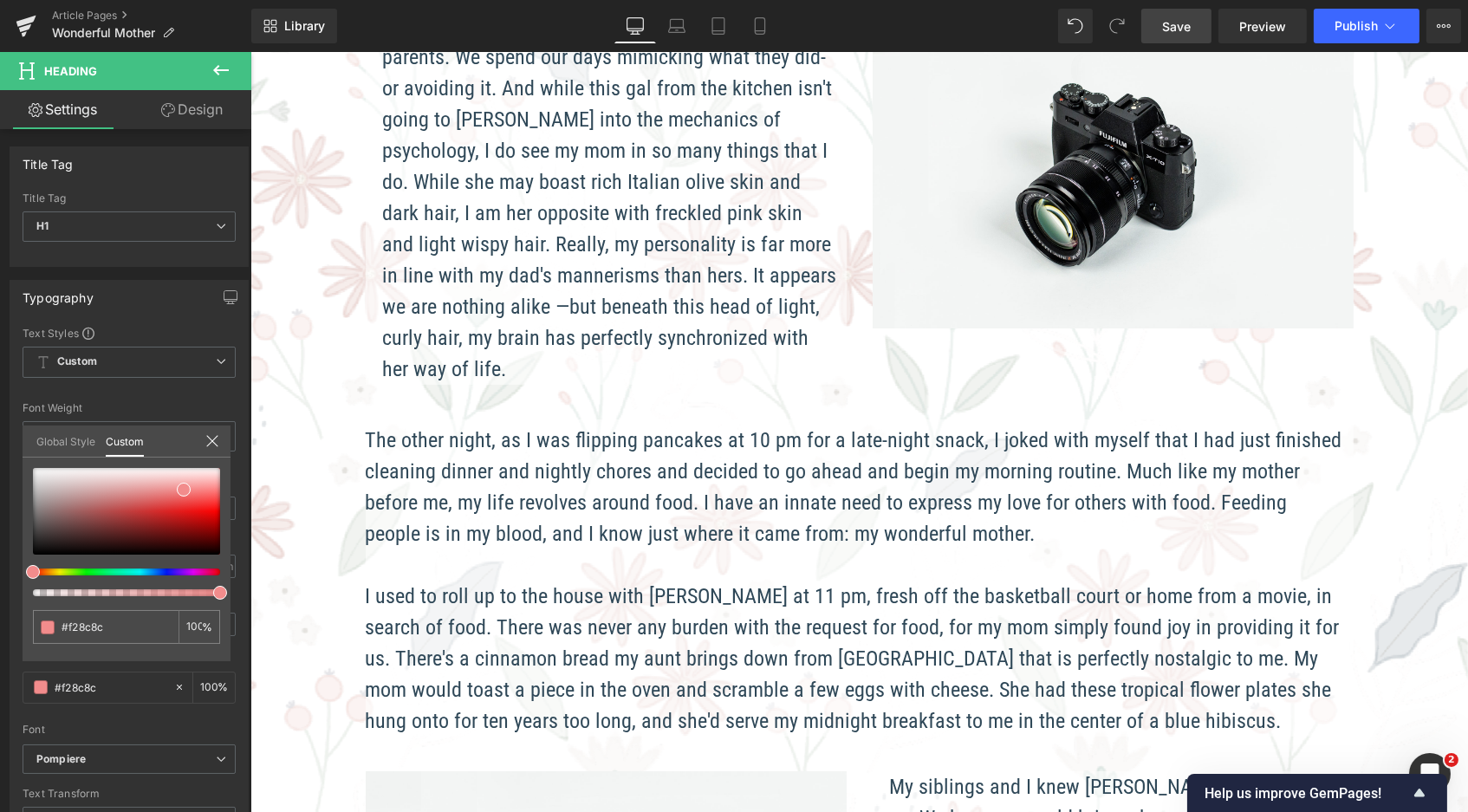
scroll to position [697, 0]
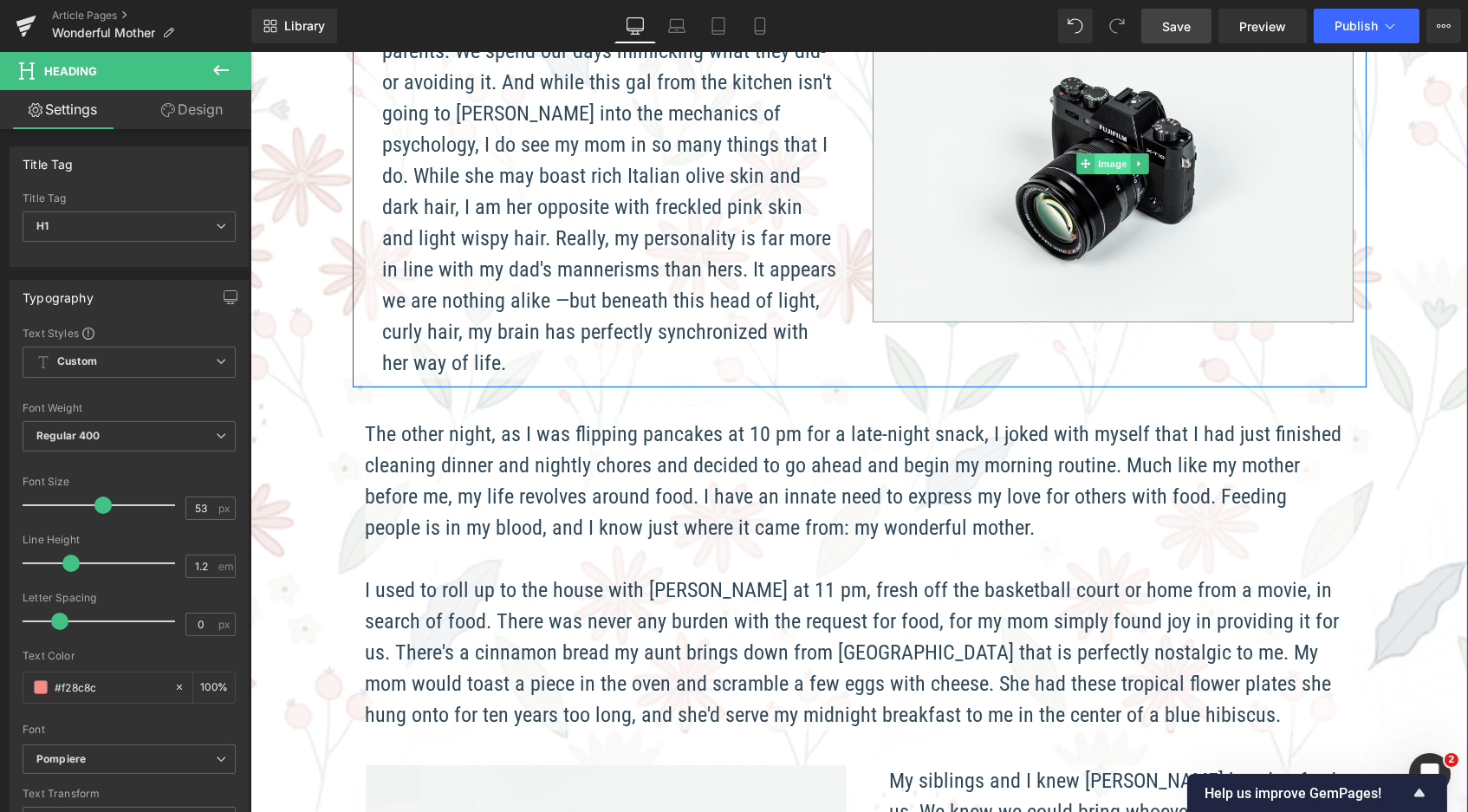
click at [1098, 169] on span "Image" at bounding box center [1112, 164] width 36 height 21
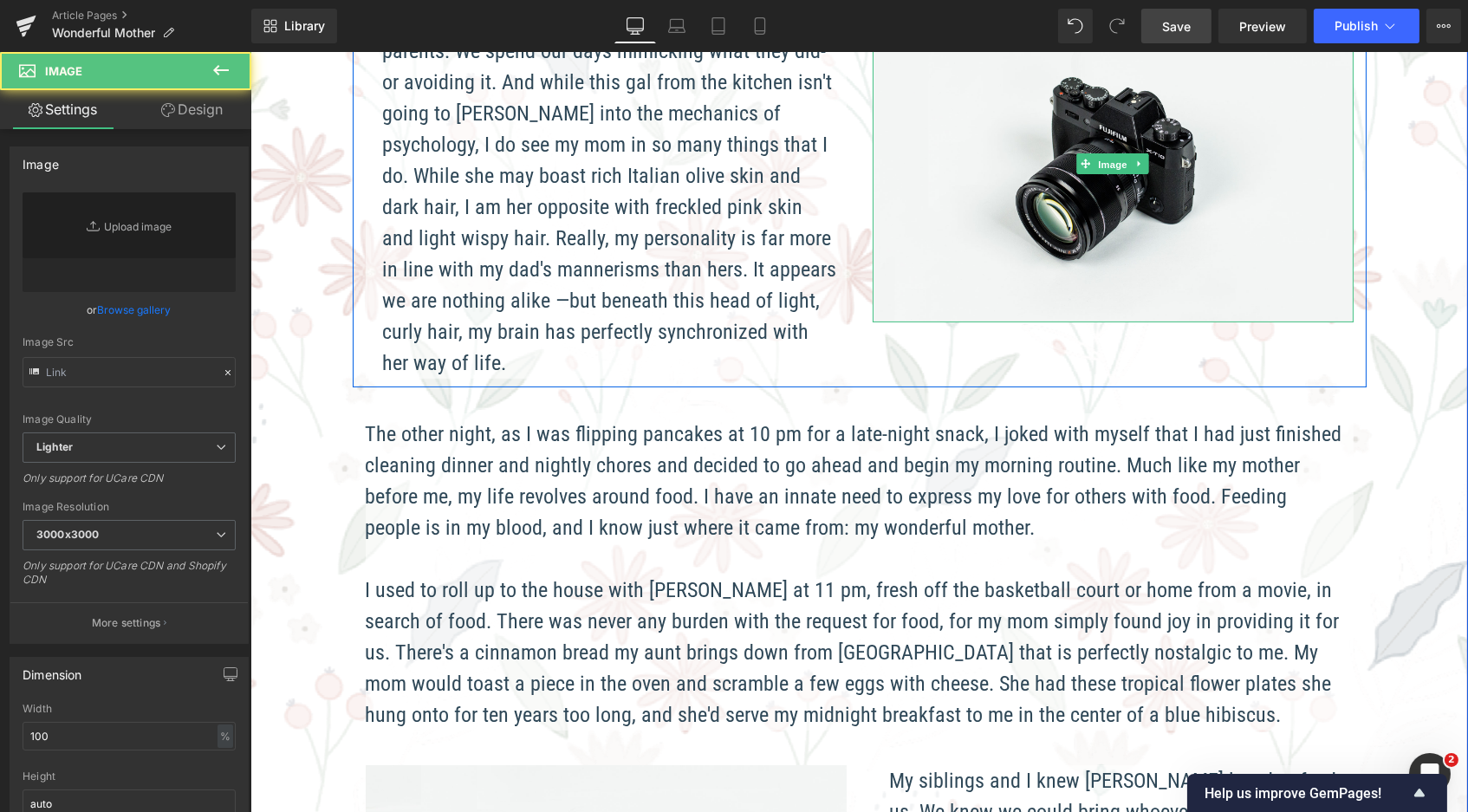
type input "//[DOMAIN_NAME][URL]"
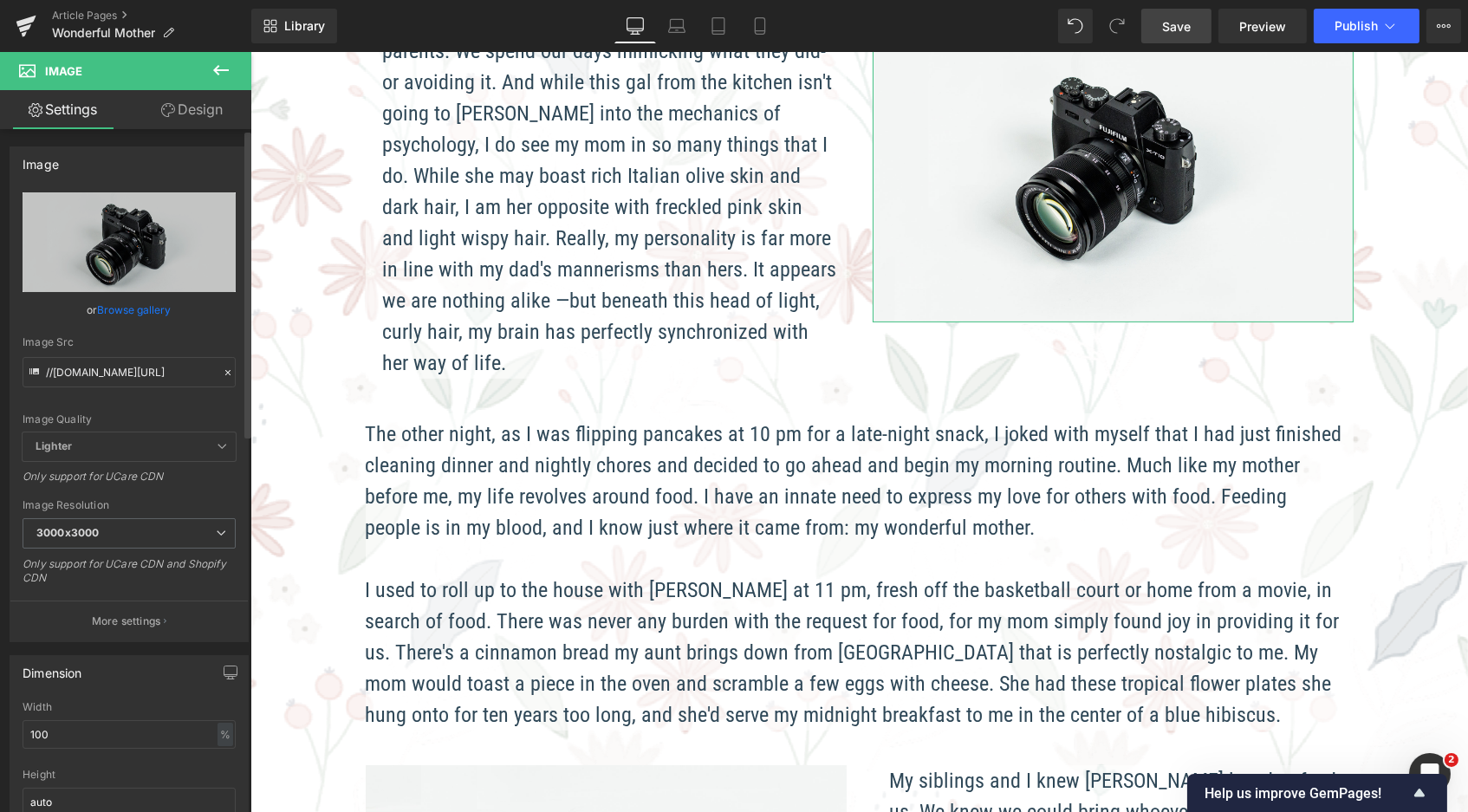
click at [154, 316] on link "Browse gallery" at bounding box center [135, 310] width 74 height 30
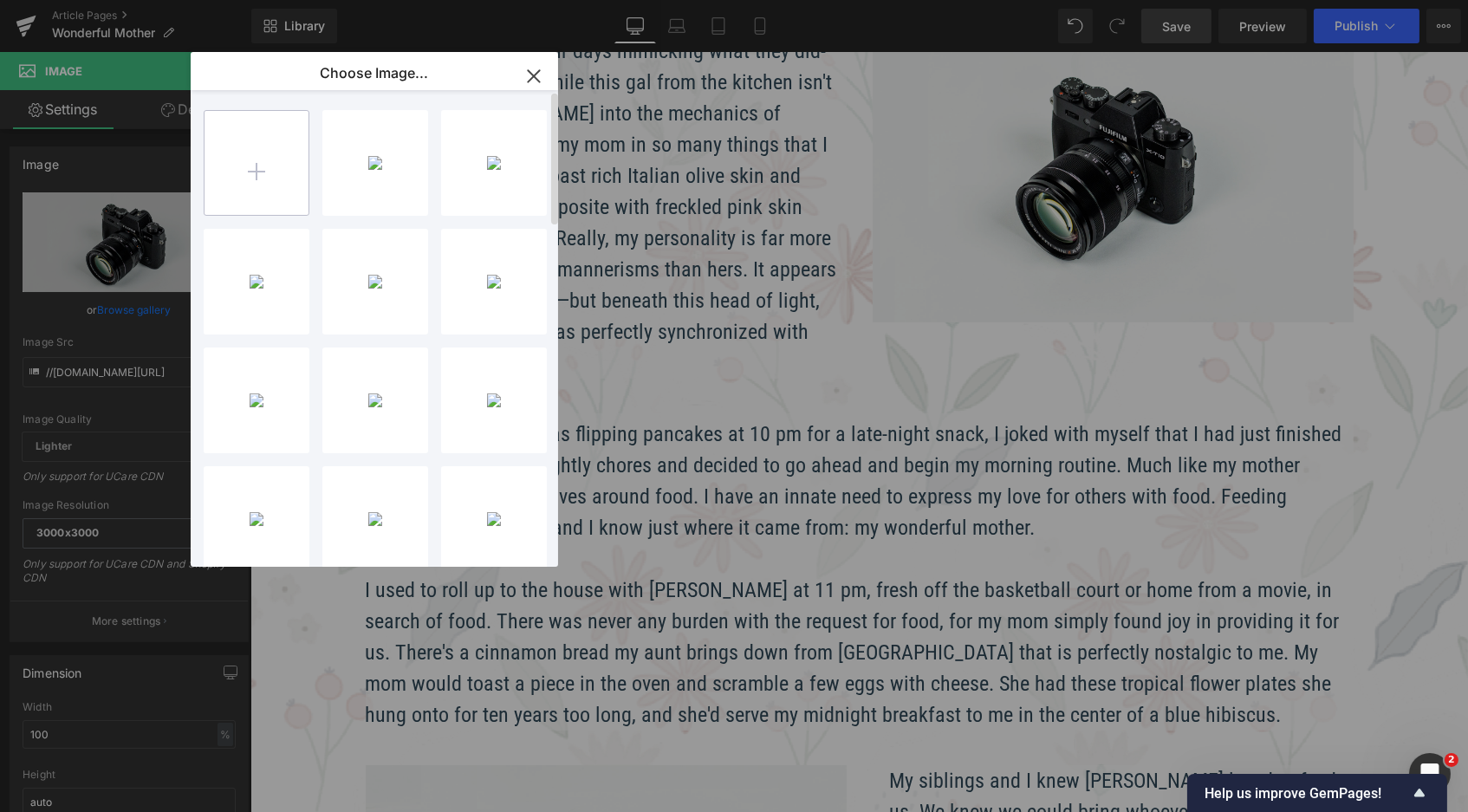
click at [262, 204] on input "file" at bounding box center [256, 163] width 104 height 104
click at [246, 165] on input "file" at bounding box center [256, 163] width 104 height 104
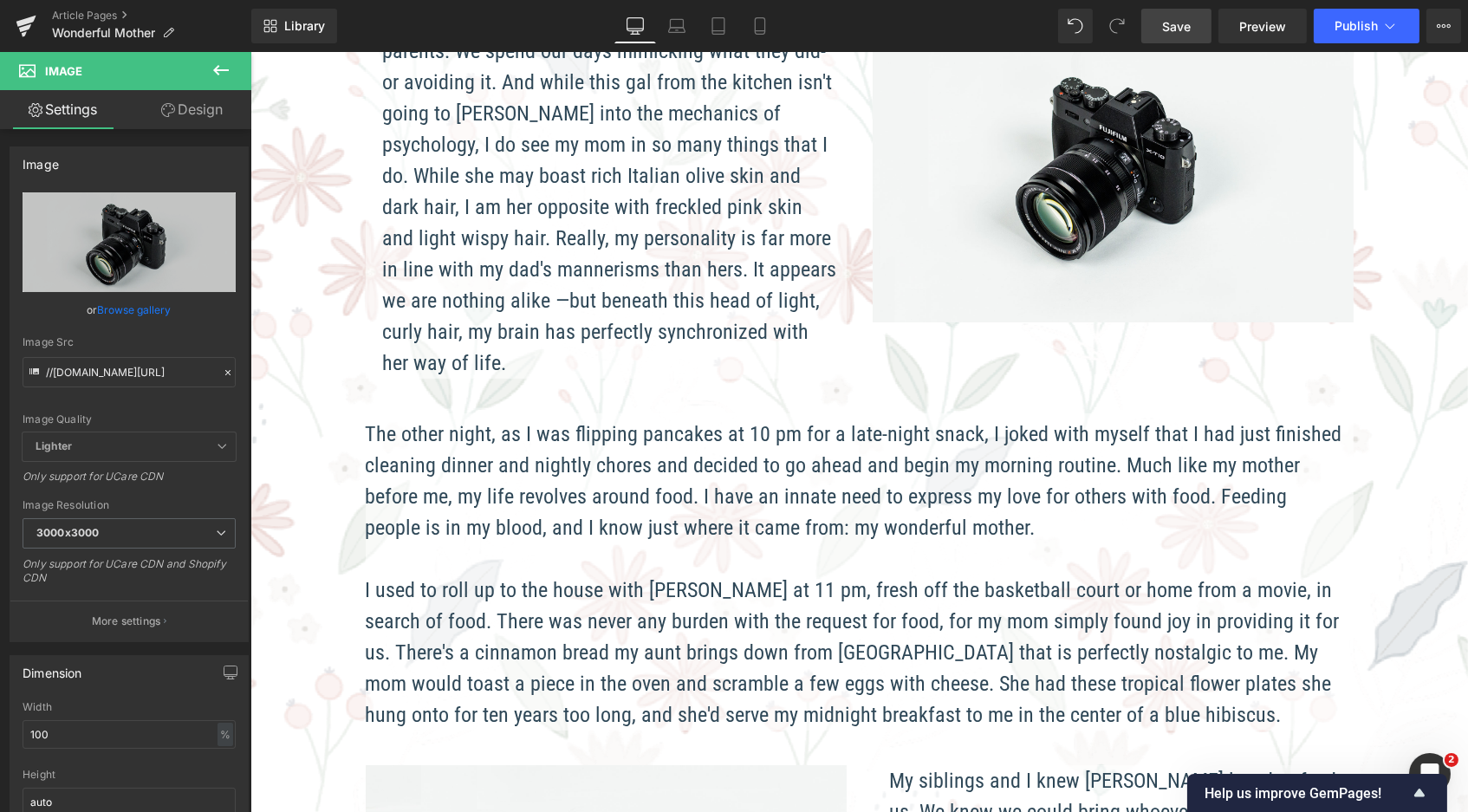
click at [1108, 186] on img at bounding box center [1112, 164] width 481 height 318
click at [150, 302] on link "Browse gallery" at bounding box center [135, 310] width 74 height 30
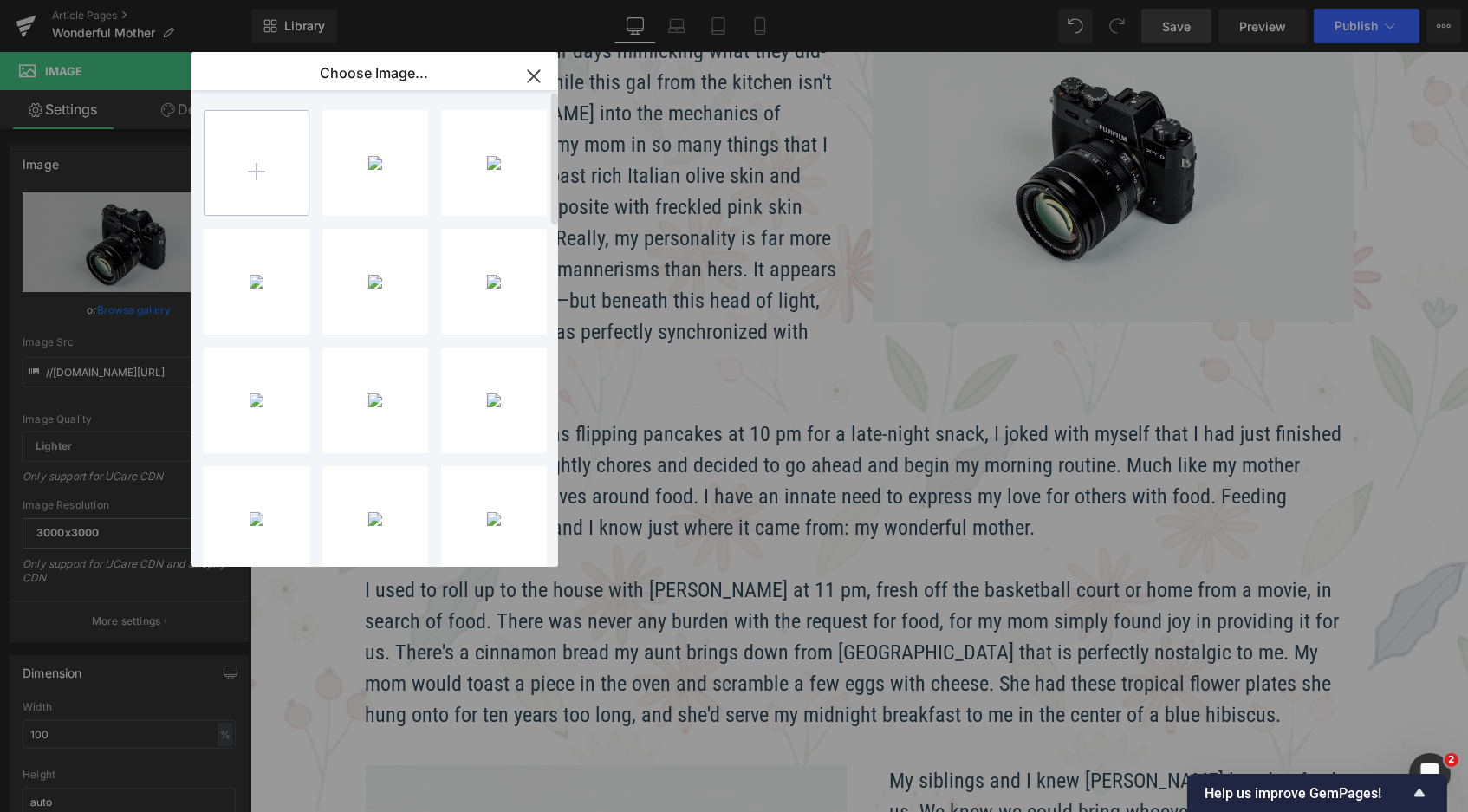
click at [280, 188] on input "file" at bounding box center [256, 163] width 104 height 104
click at [275, 136] on input "file" at bounding box center [256, 163] width 104 height 104
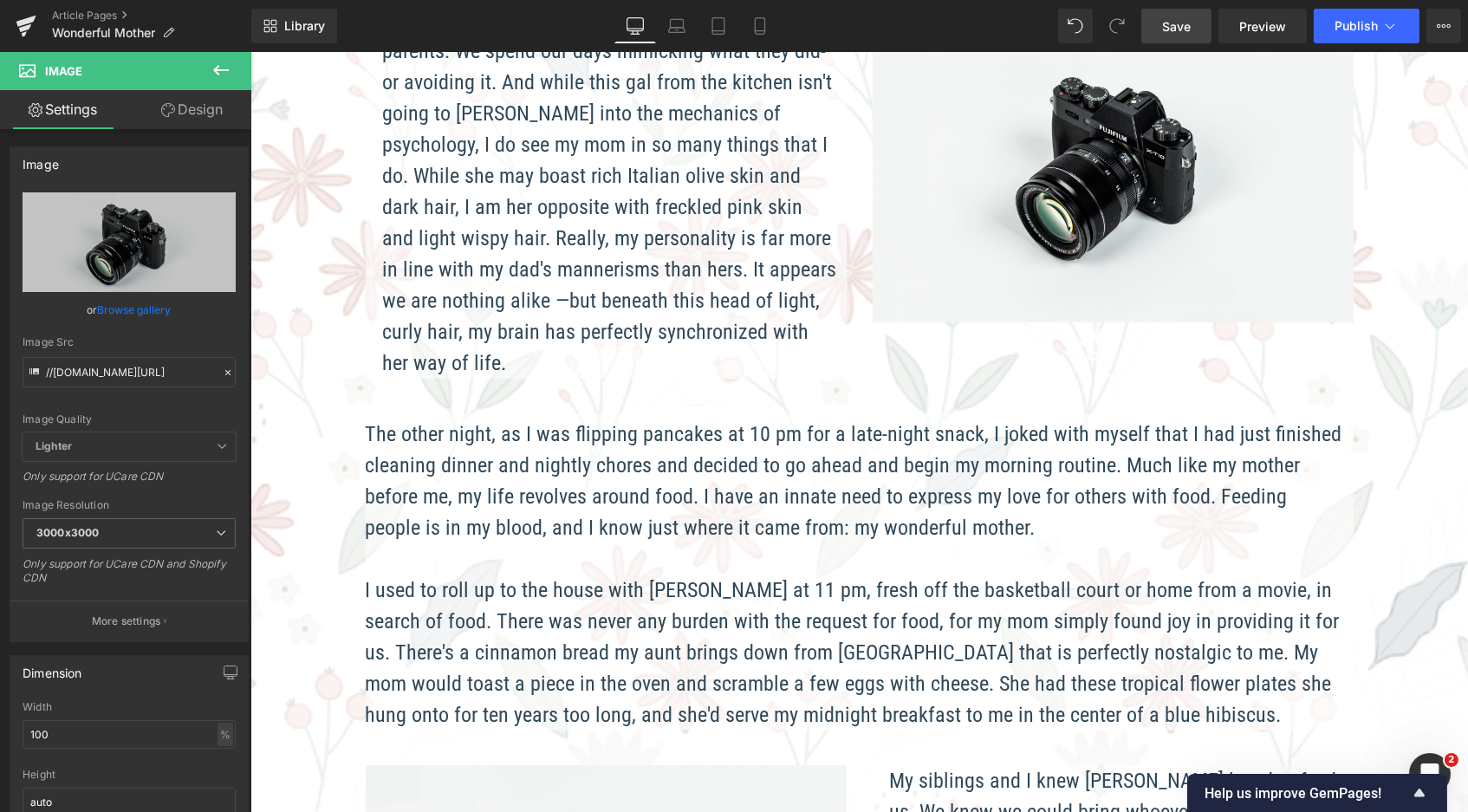
click at [1096, 188] on img at bounding box center [1112, 164] width 481 height 318
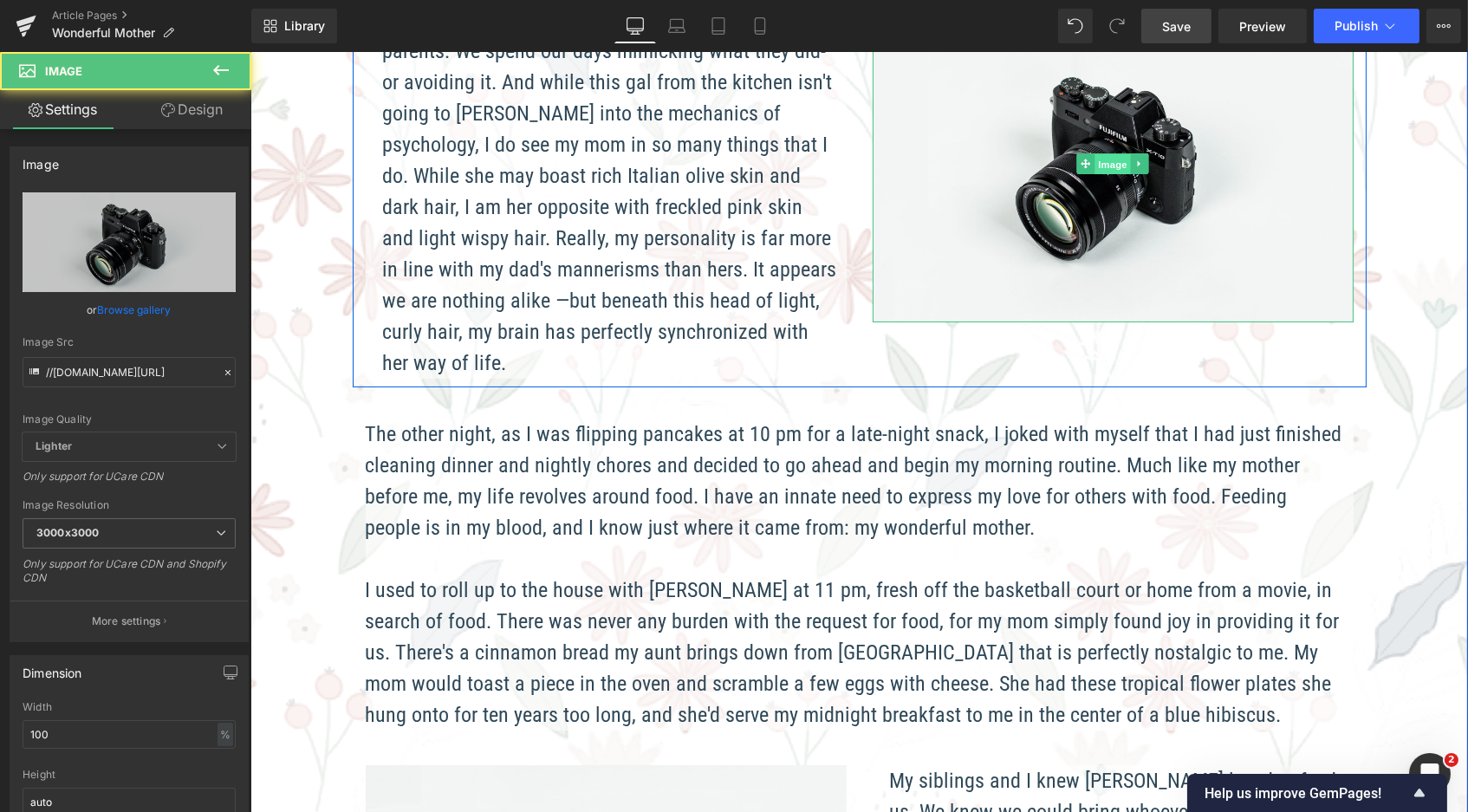
click at [1109, 160] on span "Image" at bounding box center [1112, 164] width 36 height 21
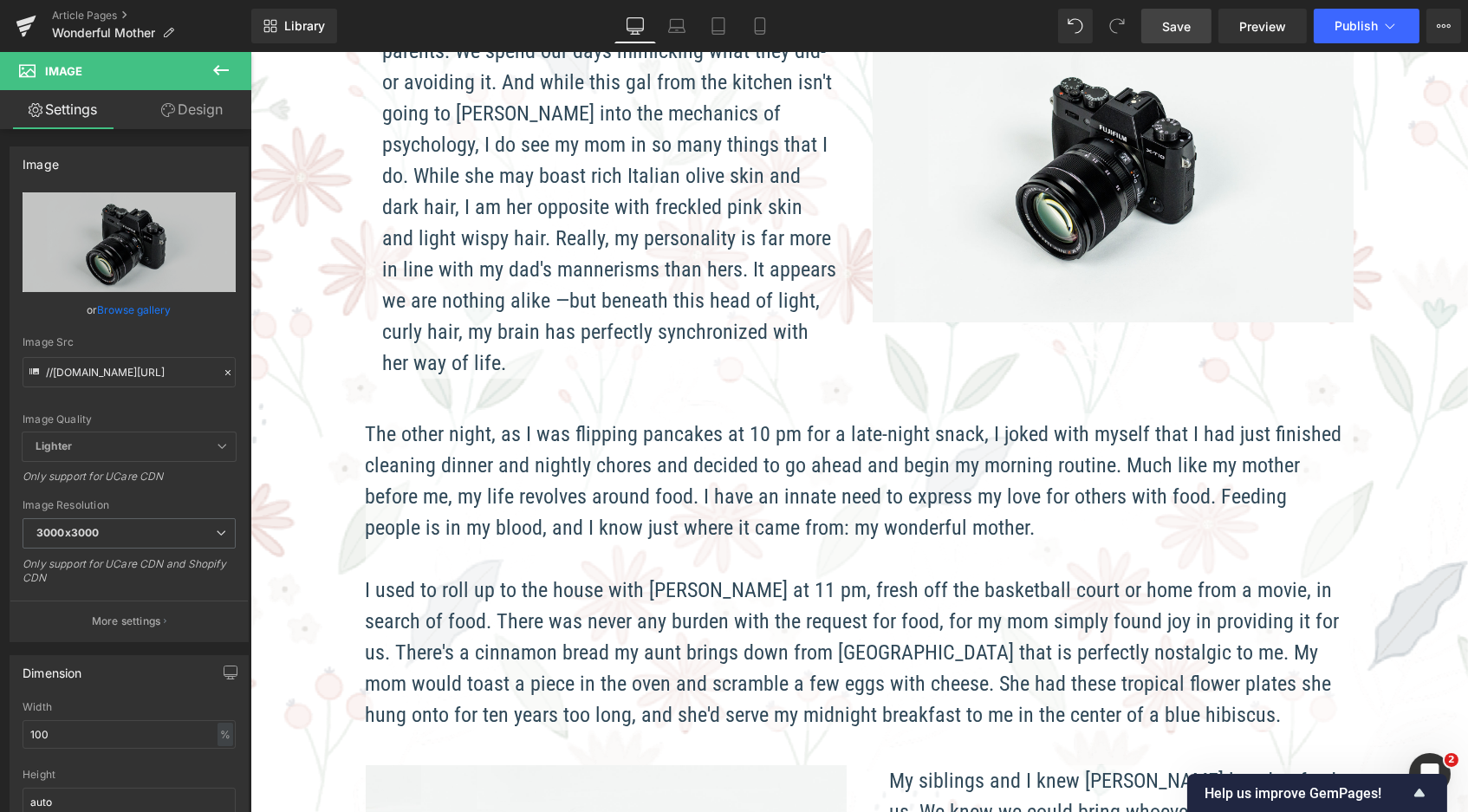
click at [1181, 20] on span "Save" at bounding box center [1177, 26] width 28 height 18
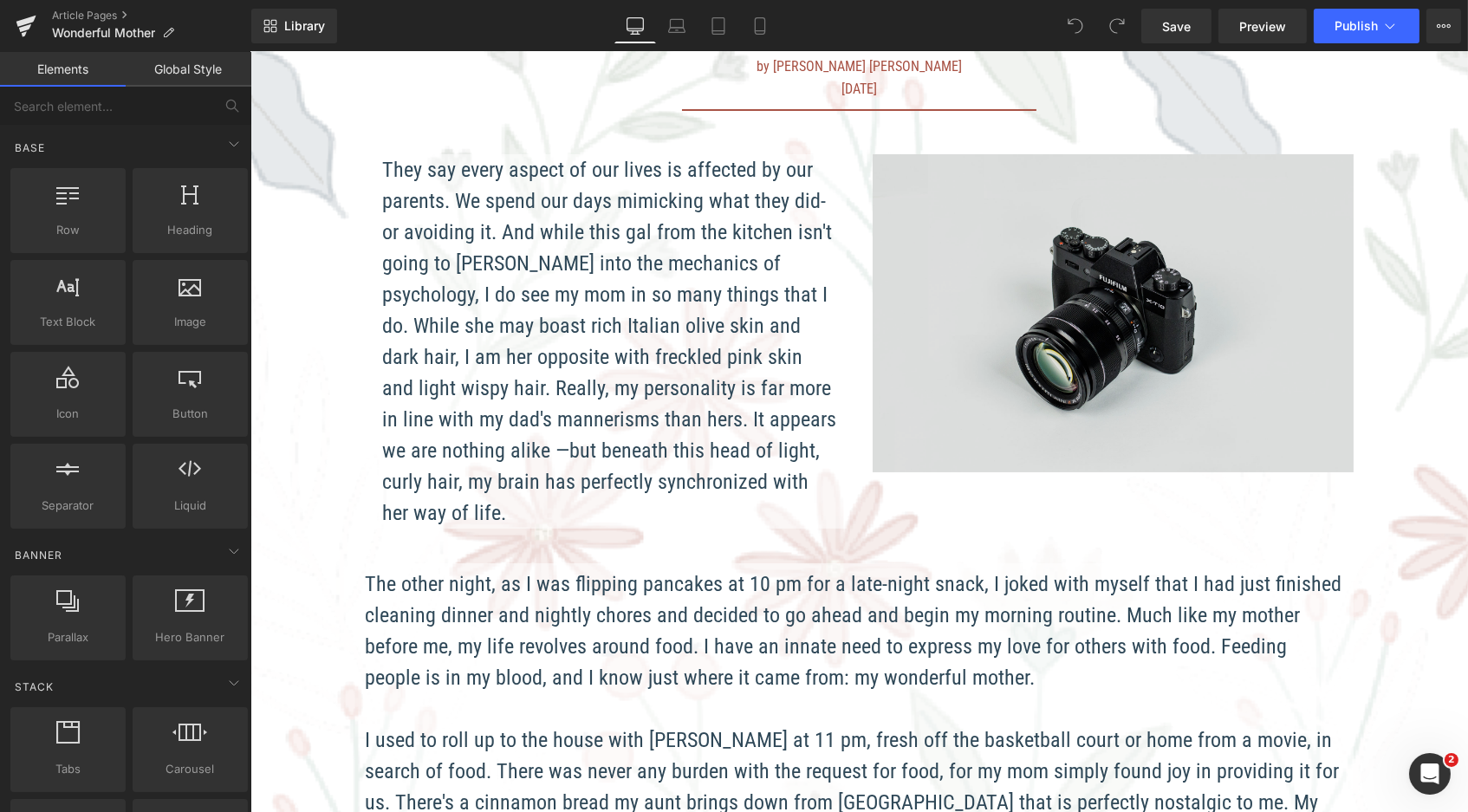
click at [1130, 309] on div "Image" at bounding box center [1112, 313] width 481 height 318
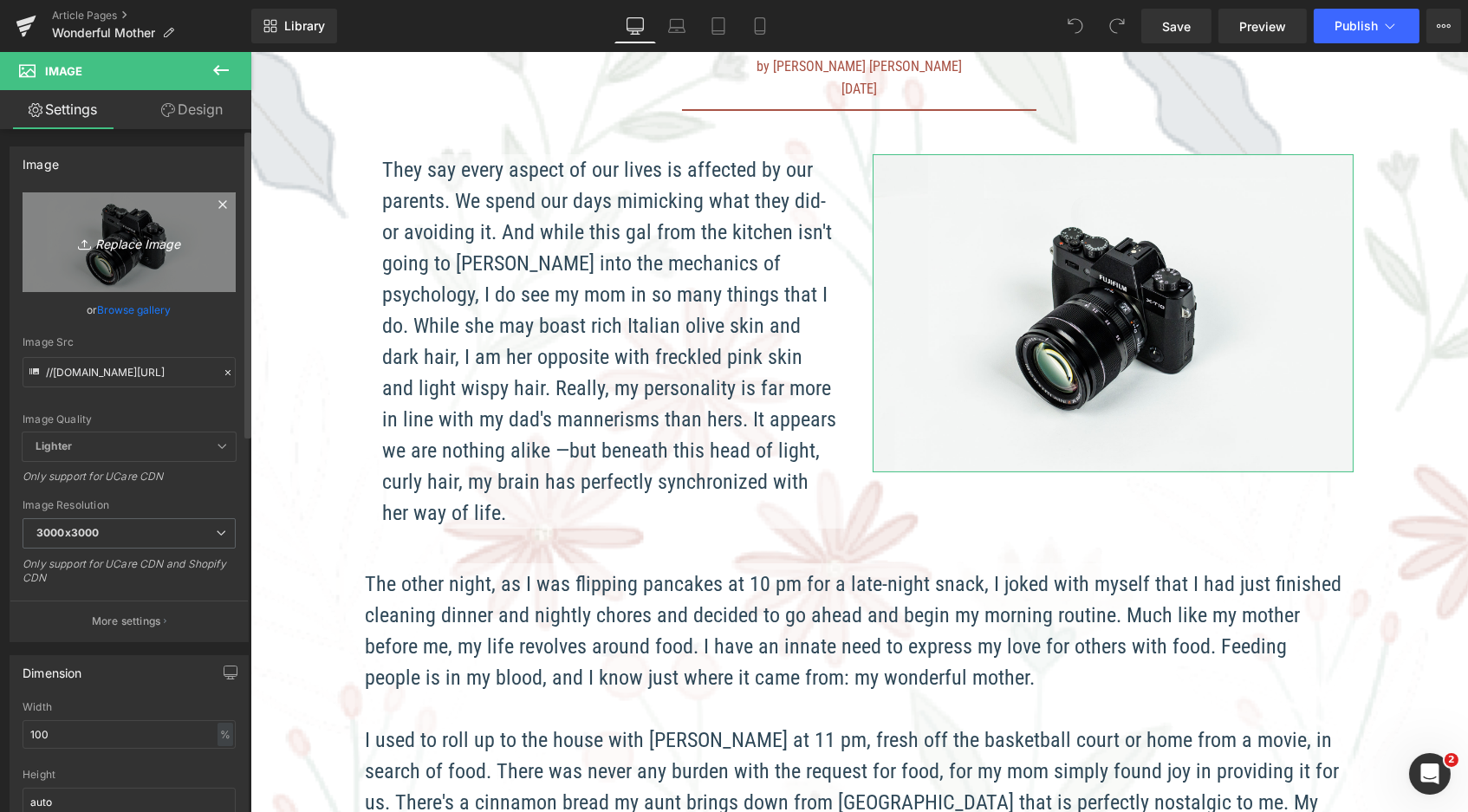
click at [117, 275] on link "Replace Image" at bounding box center [129, 242] width 213 height 99
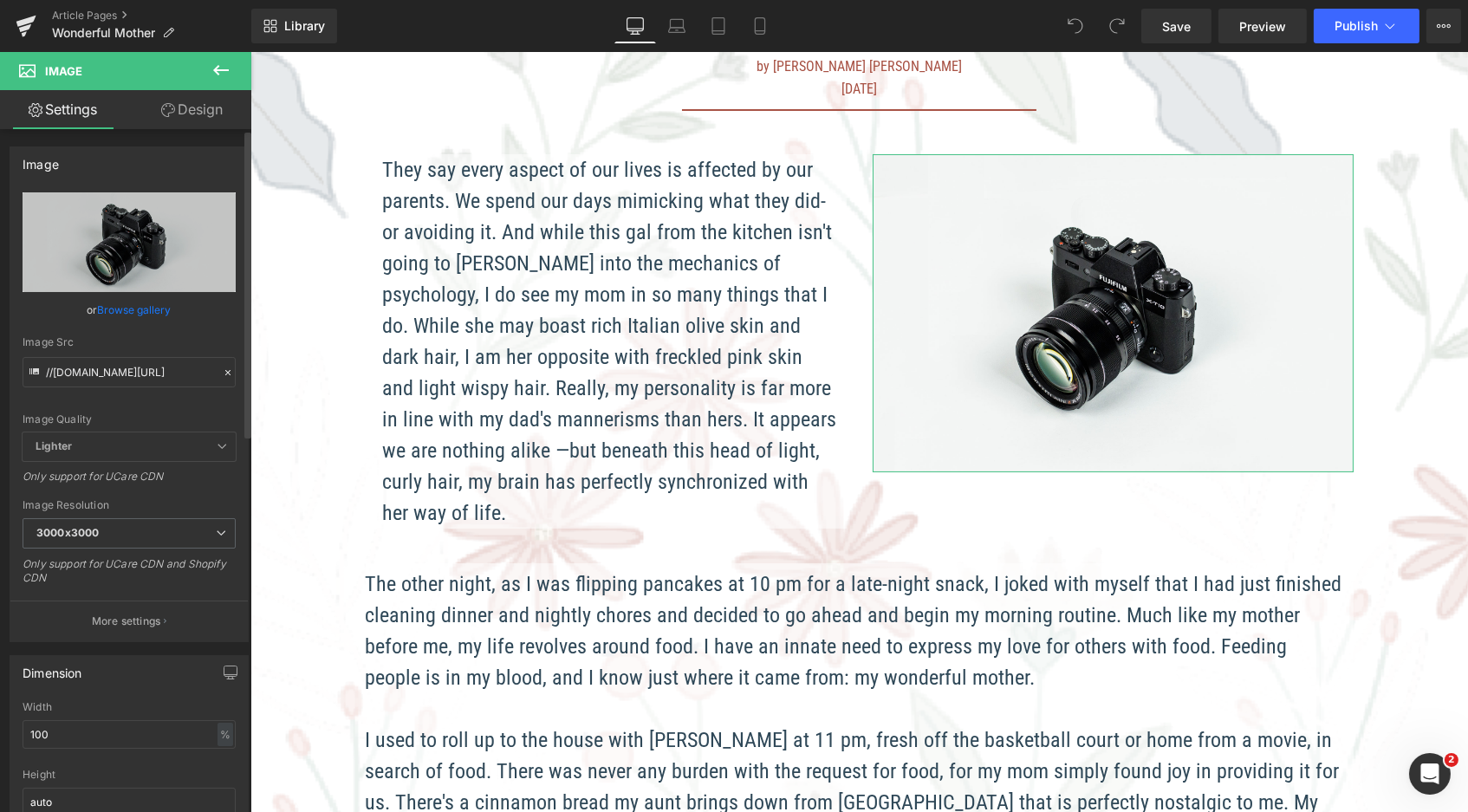
click at [116, 309] on link "Browse gallery" at bounding box center [135, 310] width 74 height 30
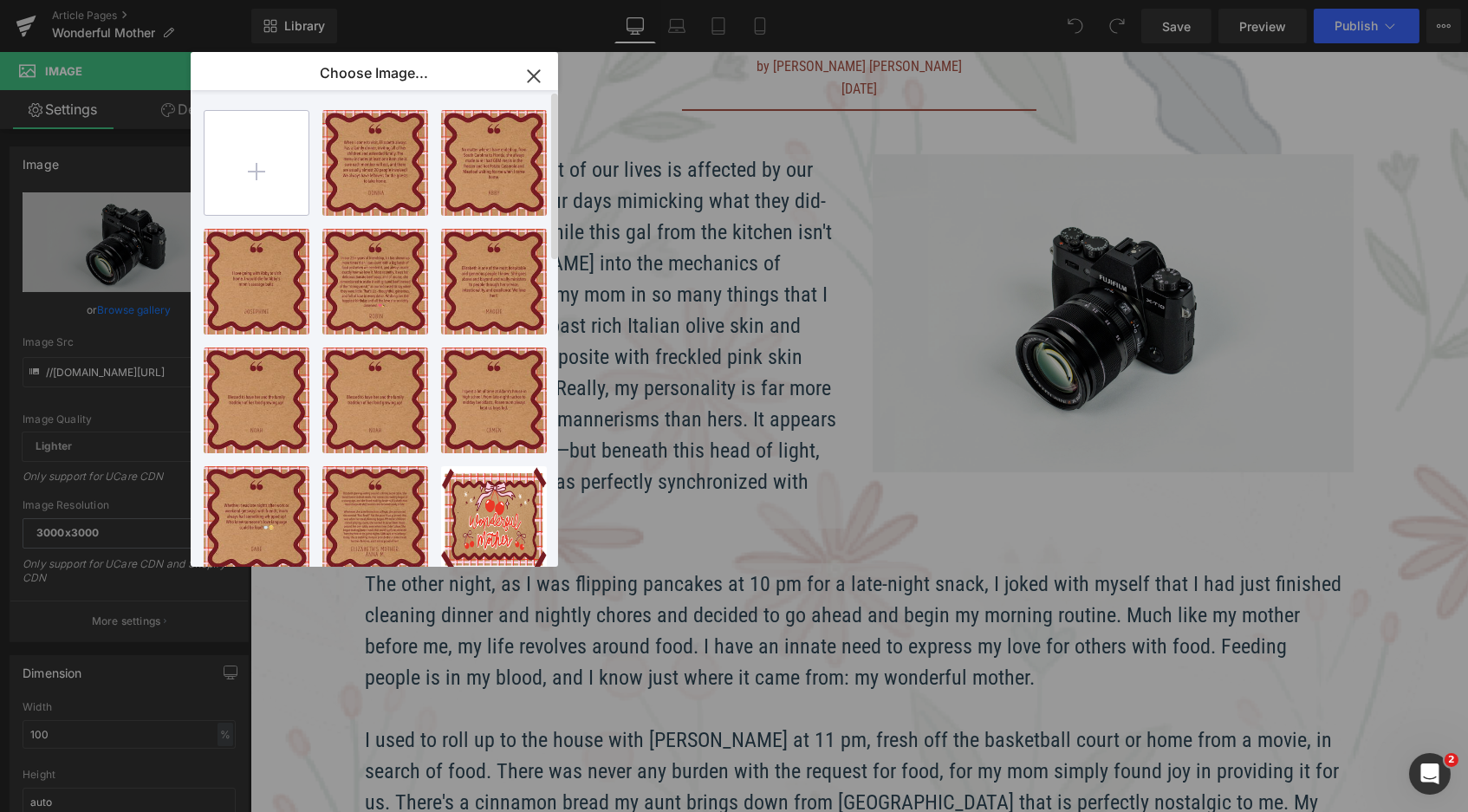
click at [261, 149] on input "file" at bounding box center [256, 163] width 104 height 104
click at [257, 157] on input "file" at bounding box center [256, 163] width 104 height 104
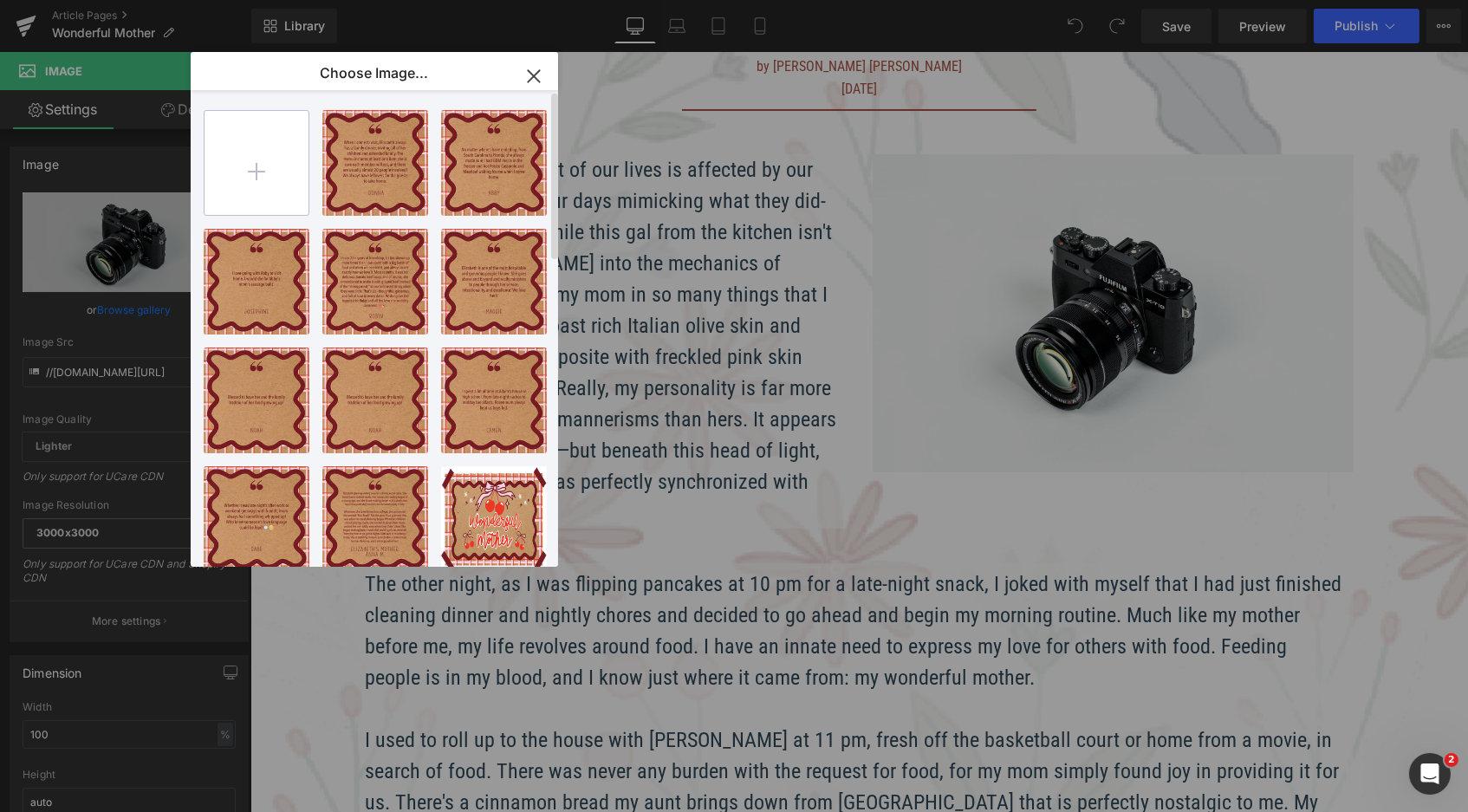
click at [257, 157] on input "file" at bounding box center [256, 163] width 104 height 104
click at [113, 0] on div "You are previewing how the will restyle your page. You can not edit Elements in…" at bounding box center [734, 0] width 1468 height 0
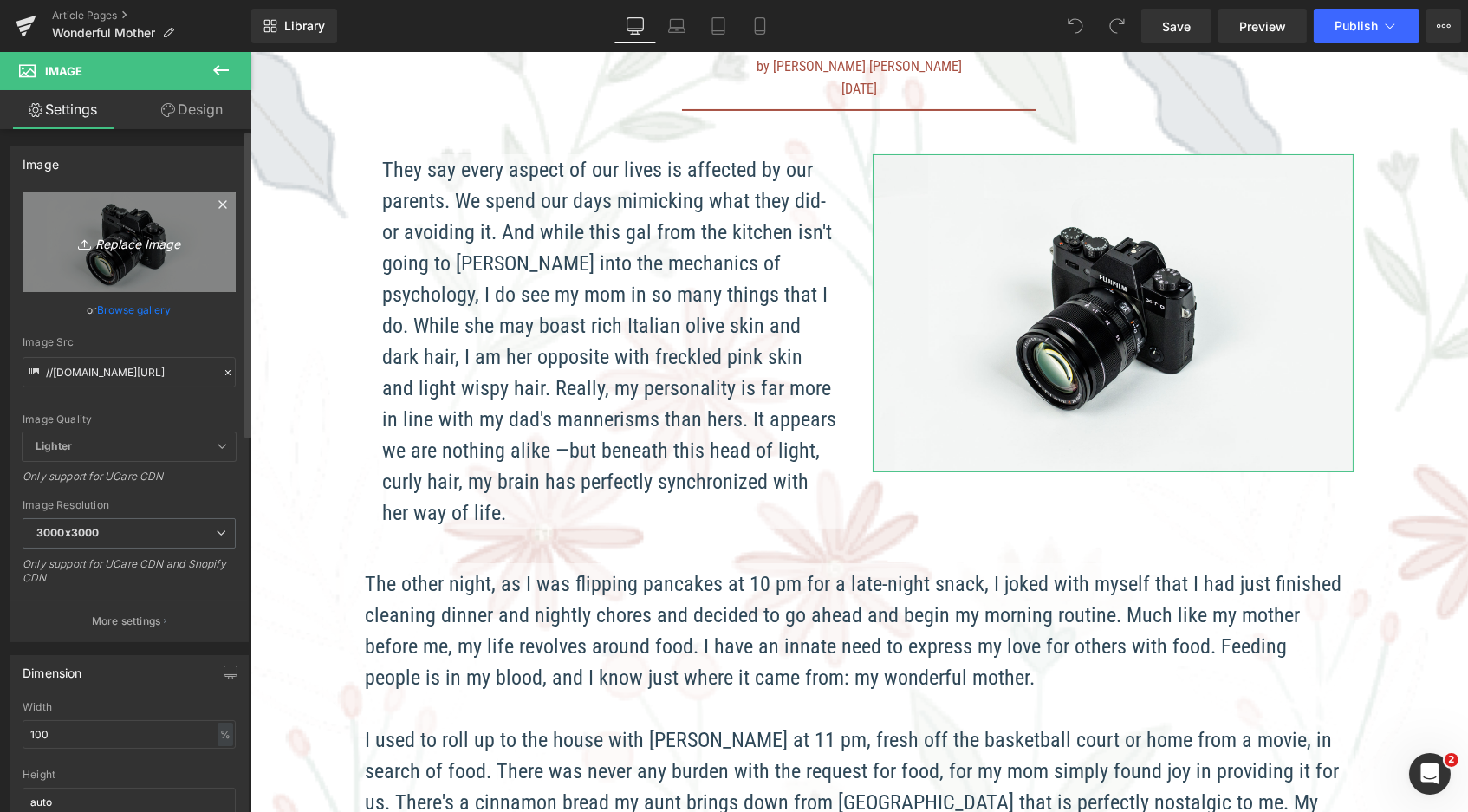
click at [128, 231] on icon "Replace Image" at bounding box center [129, 242] width 139 height 22
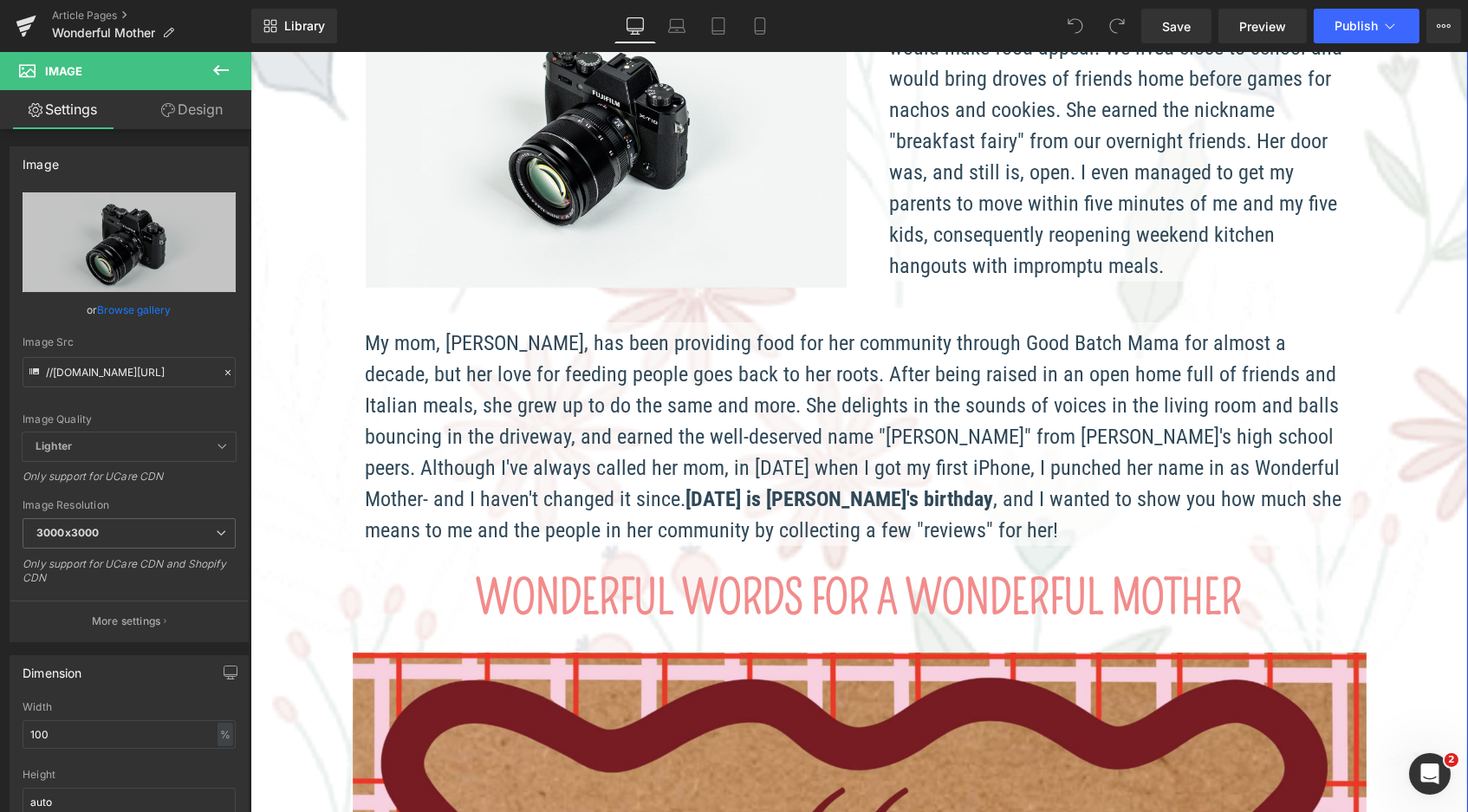
scroll to position [2278, 0]
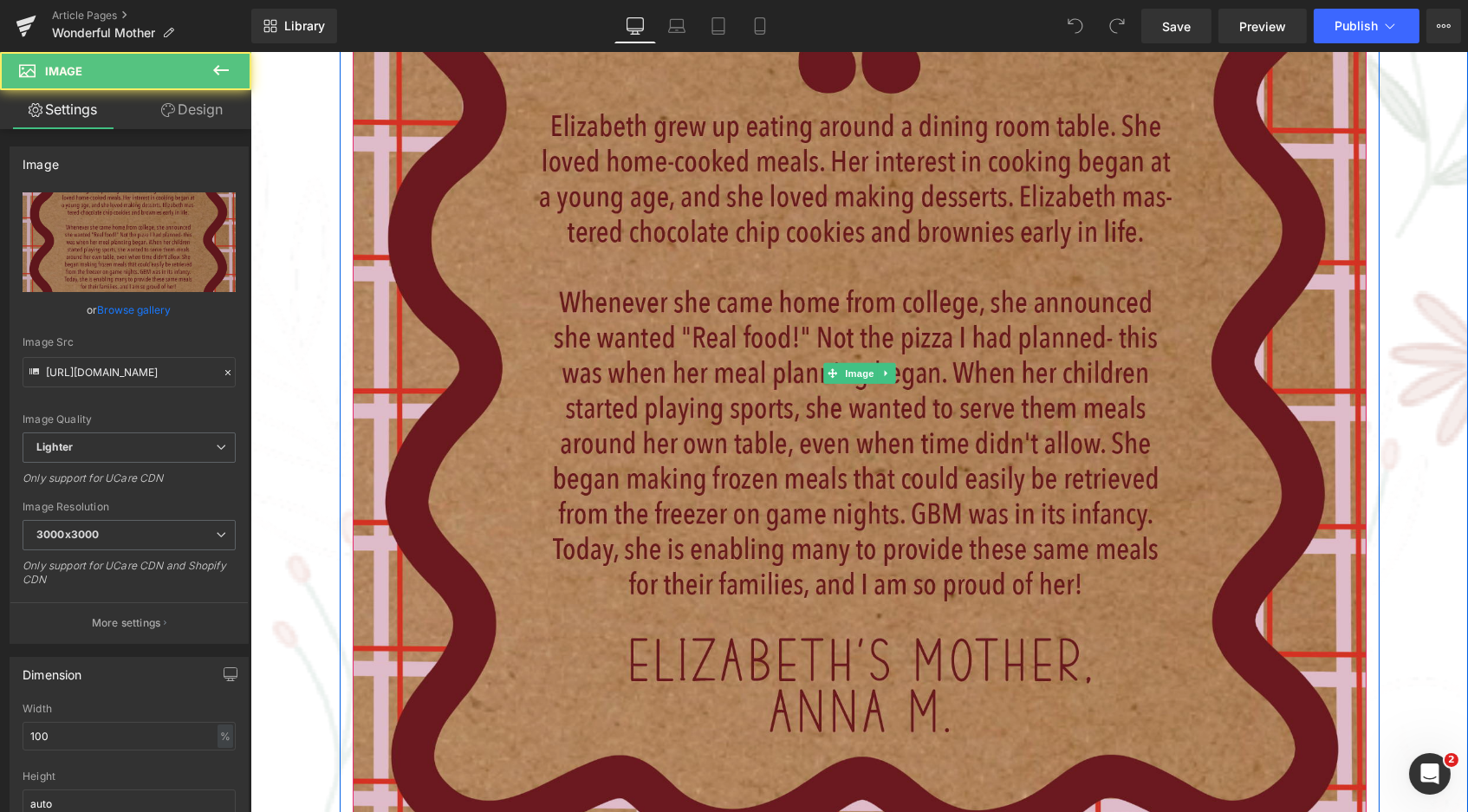
click at [836, 286] on img at bounding box center [859, 373] width 1014 height 1013
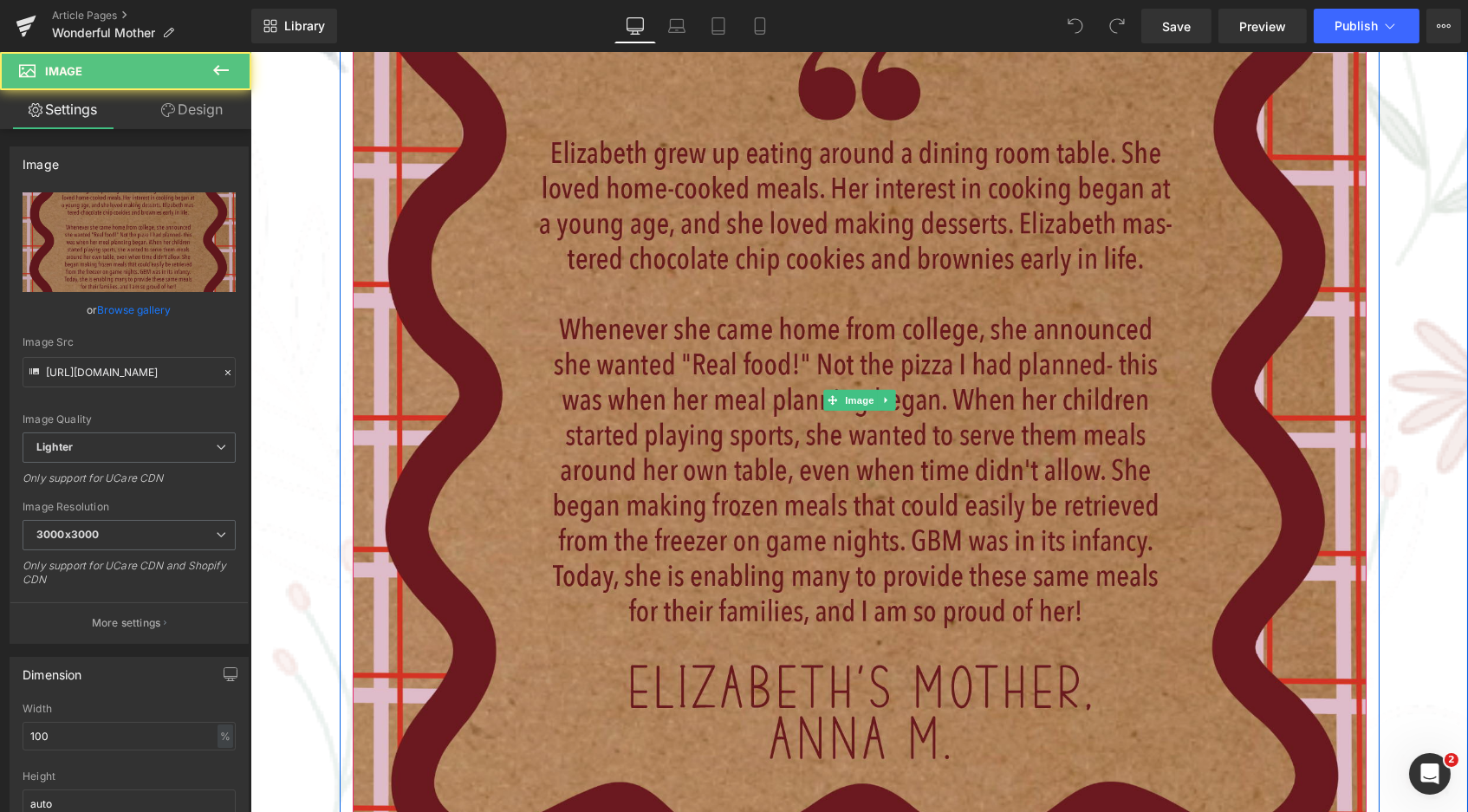
scroll to position [2002, 0]
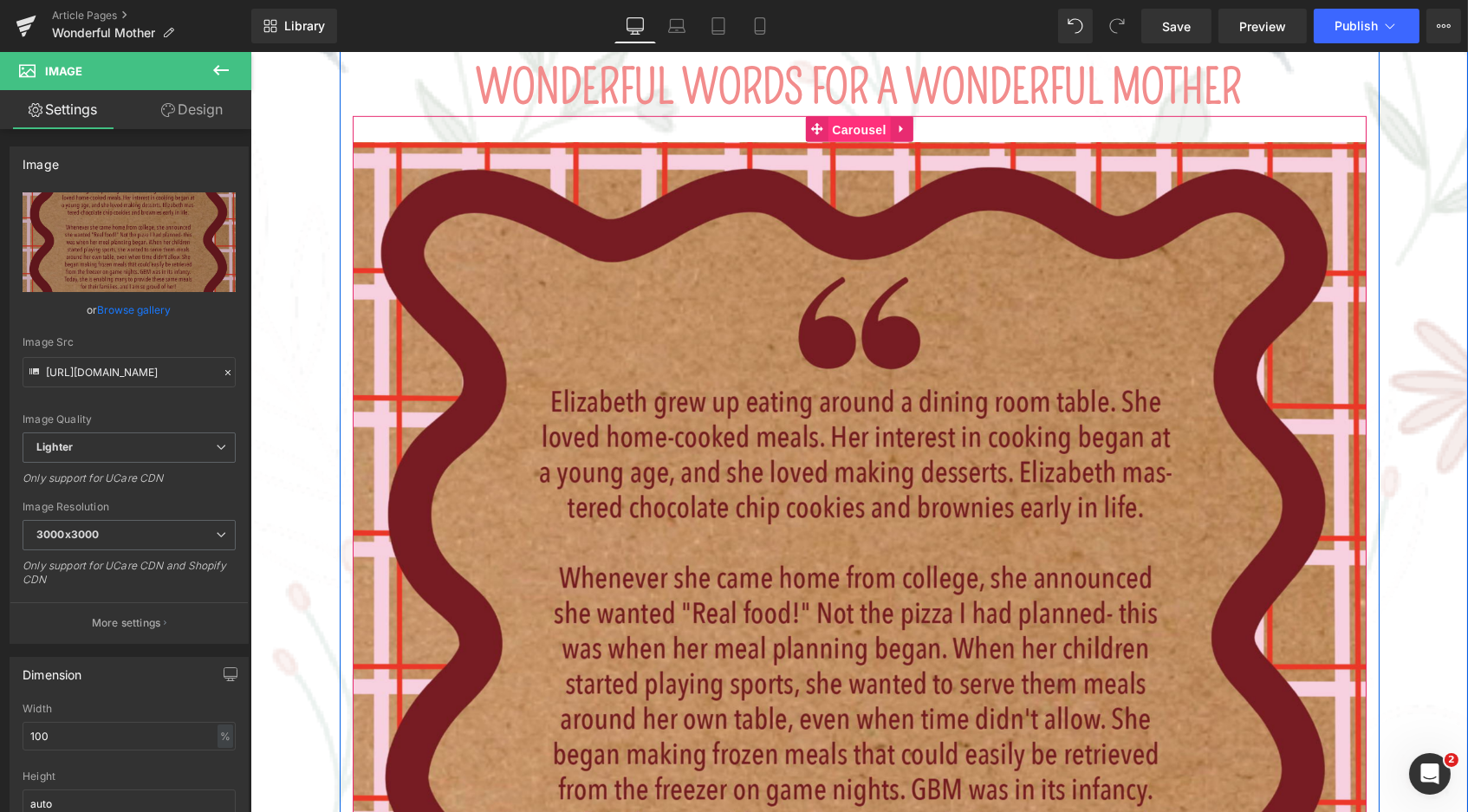
click at [859, 117] on span "Carousel" at bounding box center [857, 130] width 62 height 26
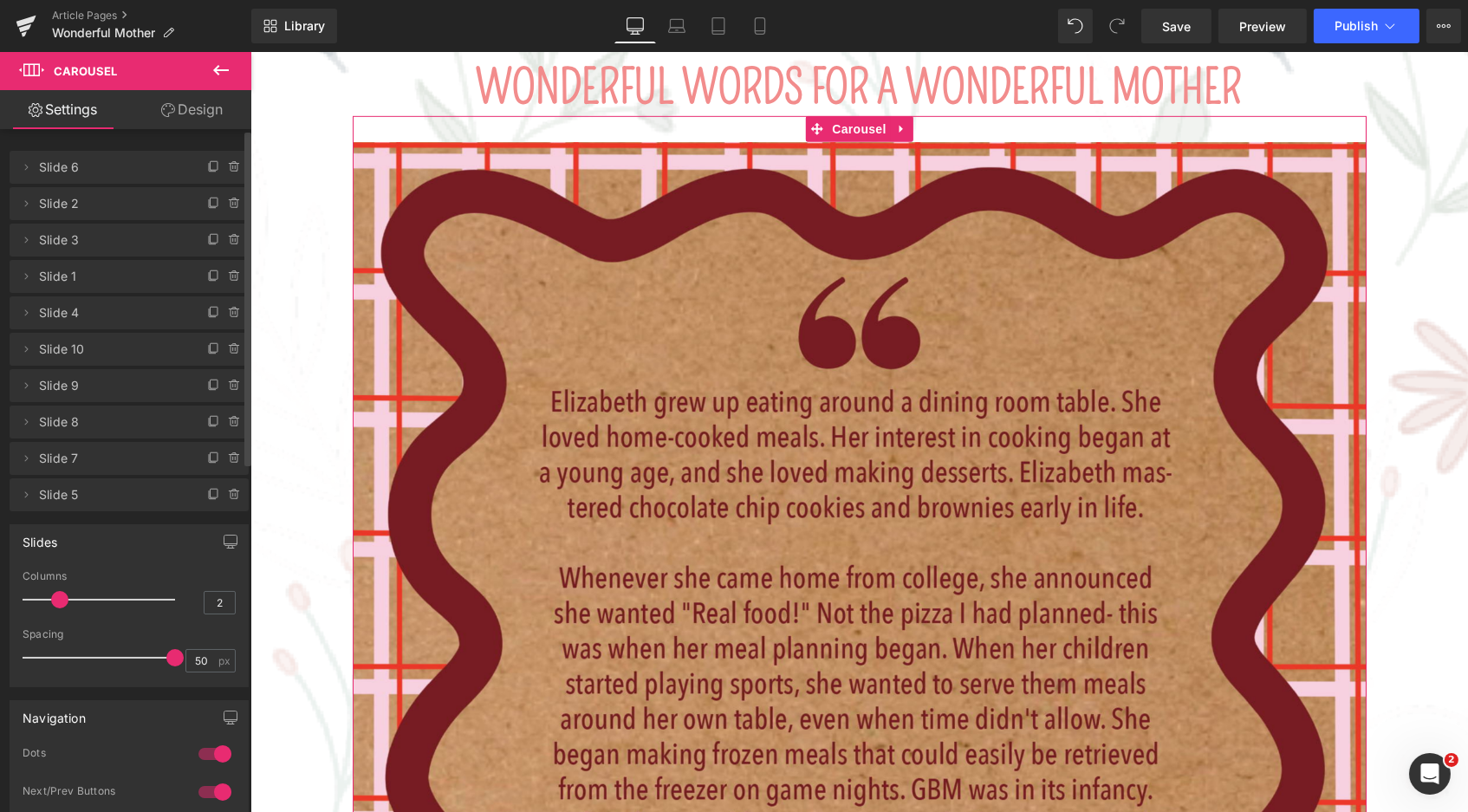
drag, startPoint x: 60, startPoint y: 593, endPoint x: 48, endPoint y: 593, distance: 12.0
click at [48, 593] on div at bounding box center [102, 599] width 143 height 34
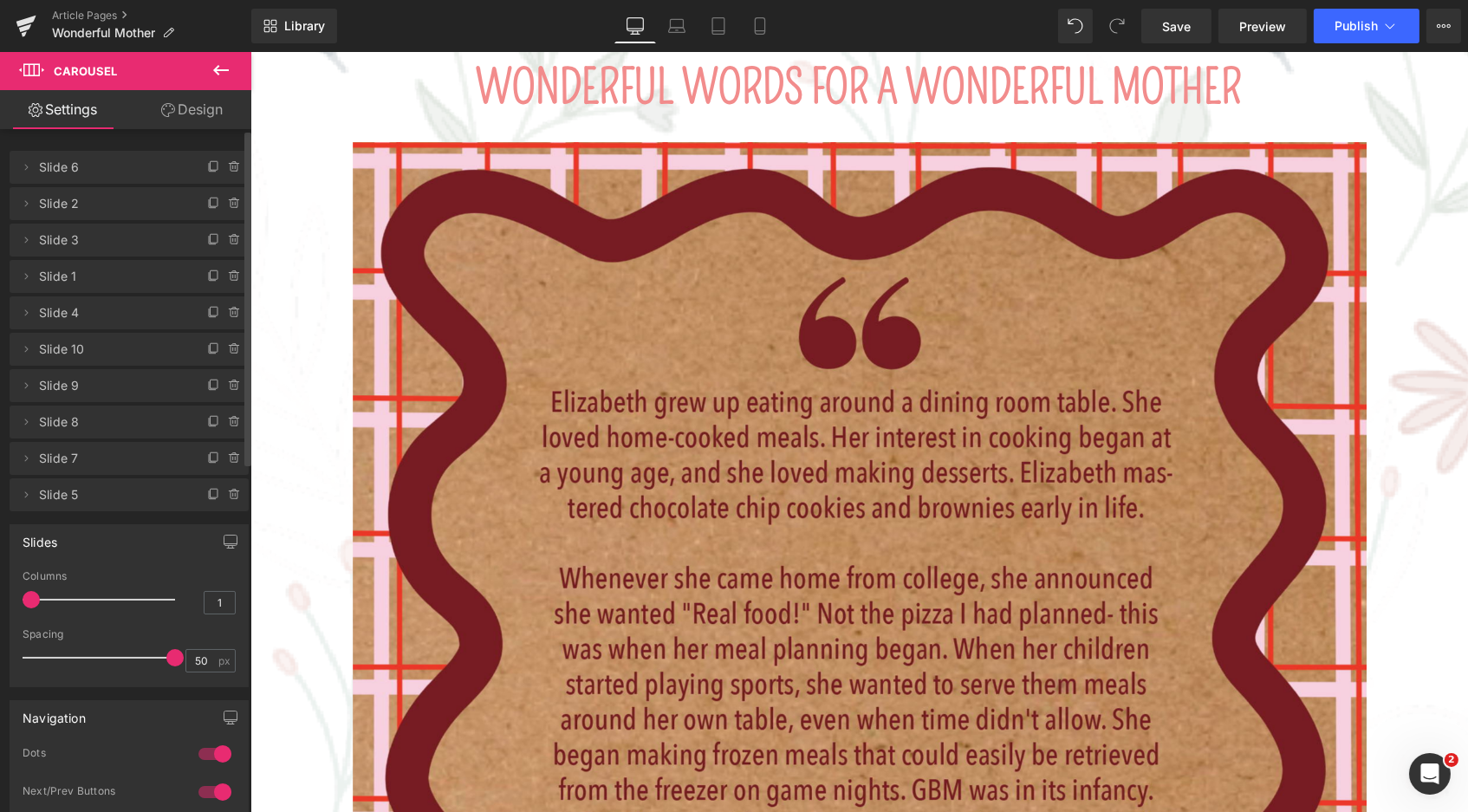
drag, startPoint x: 55, startPoint y: 601, endPoint x: 41, endPoint y: 601, distance: 14.0
click at [41, 601] on div at bounding box center [102, 599] width 143 height 34
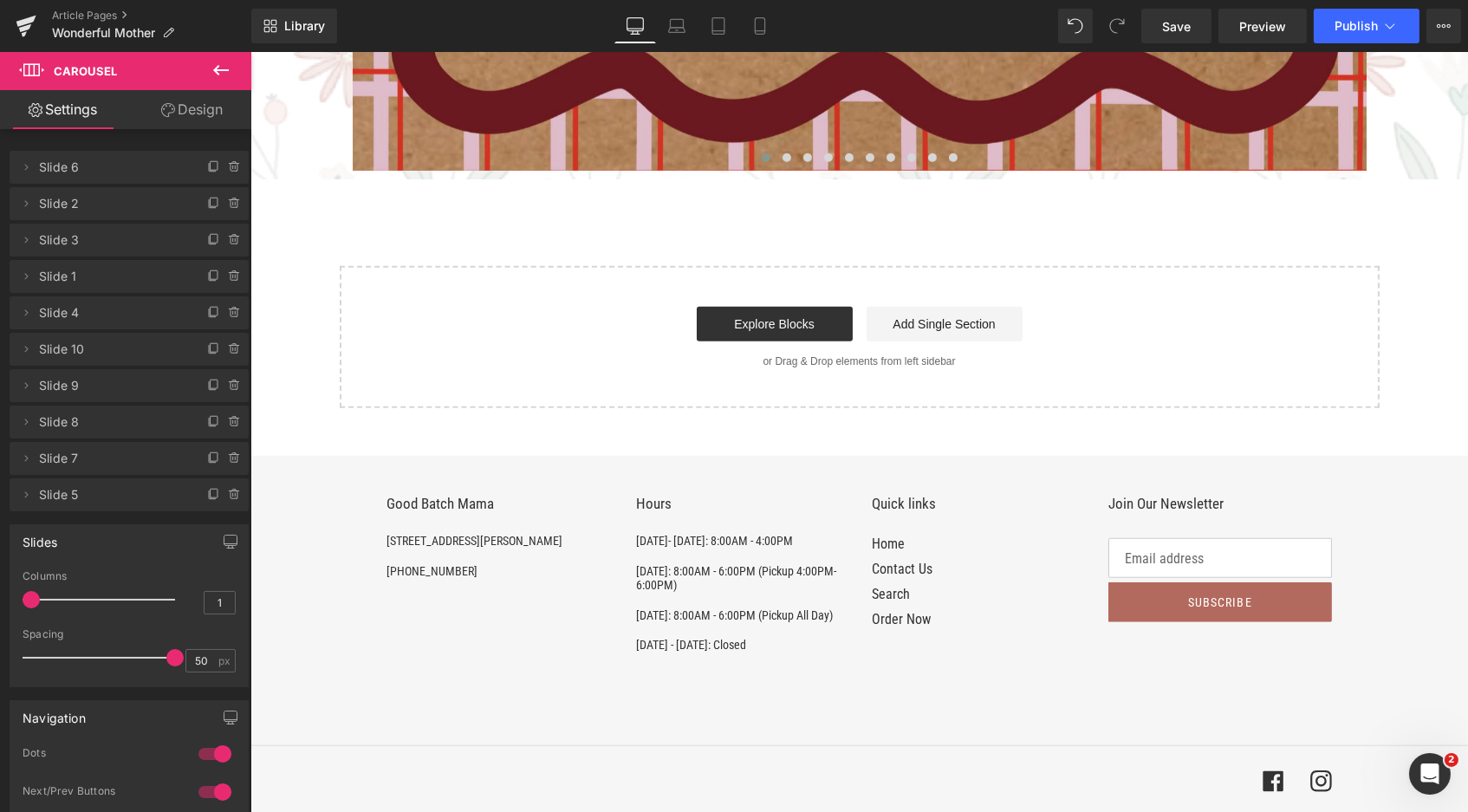
scroll to position [2043, 0]
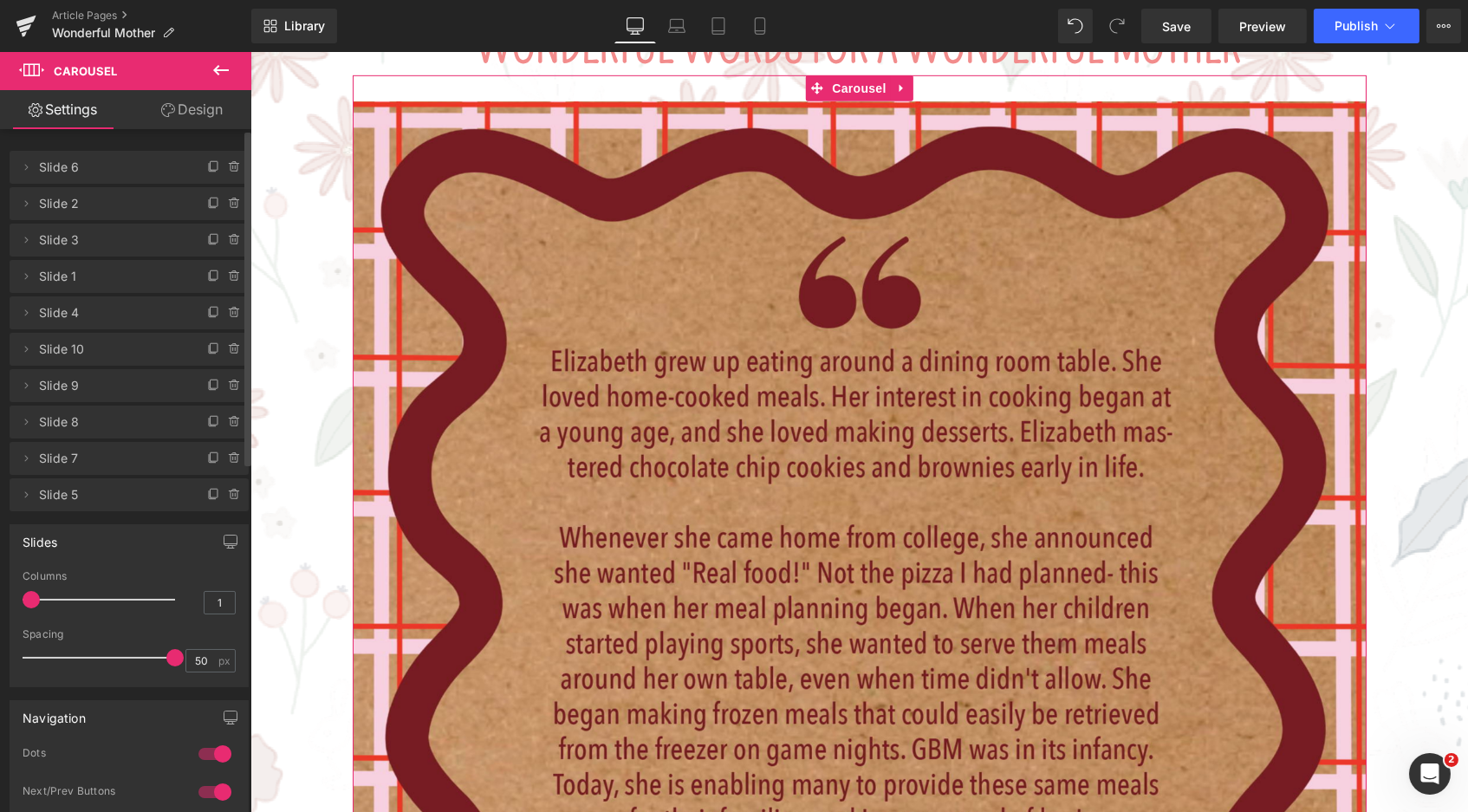
type input "2"
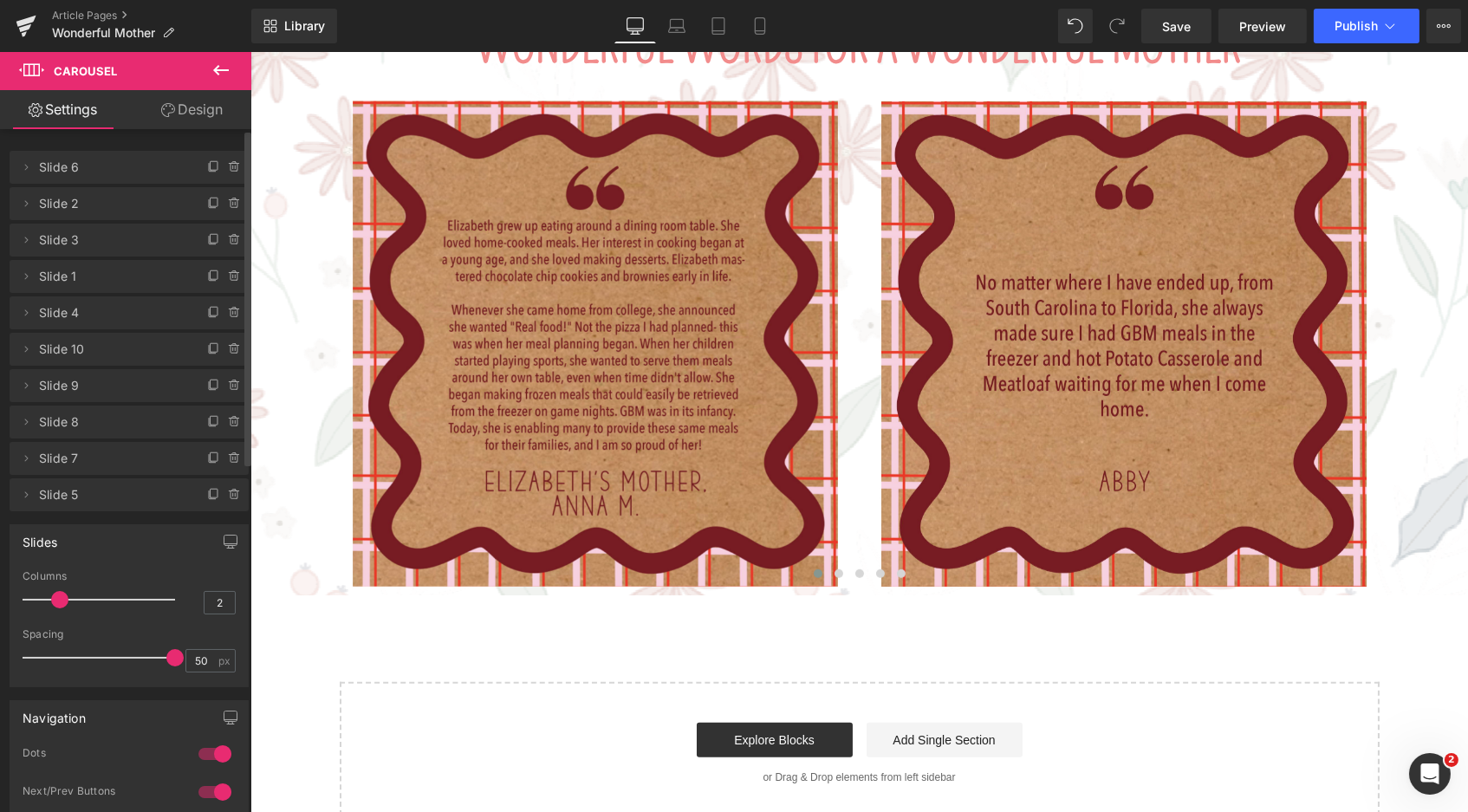
drag, startPoint x: 33, startPoint y: 601, endPoint x: 48, endPoint y: 597, distance: 15.5
click at [48, 597] on div at bounding box center [102, 599] width 143 height 34
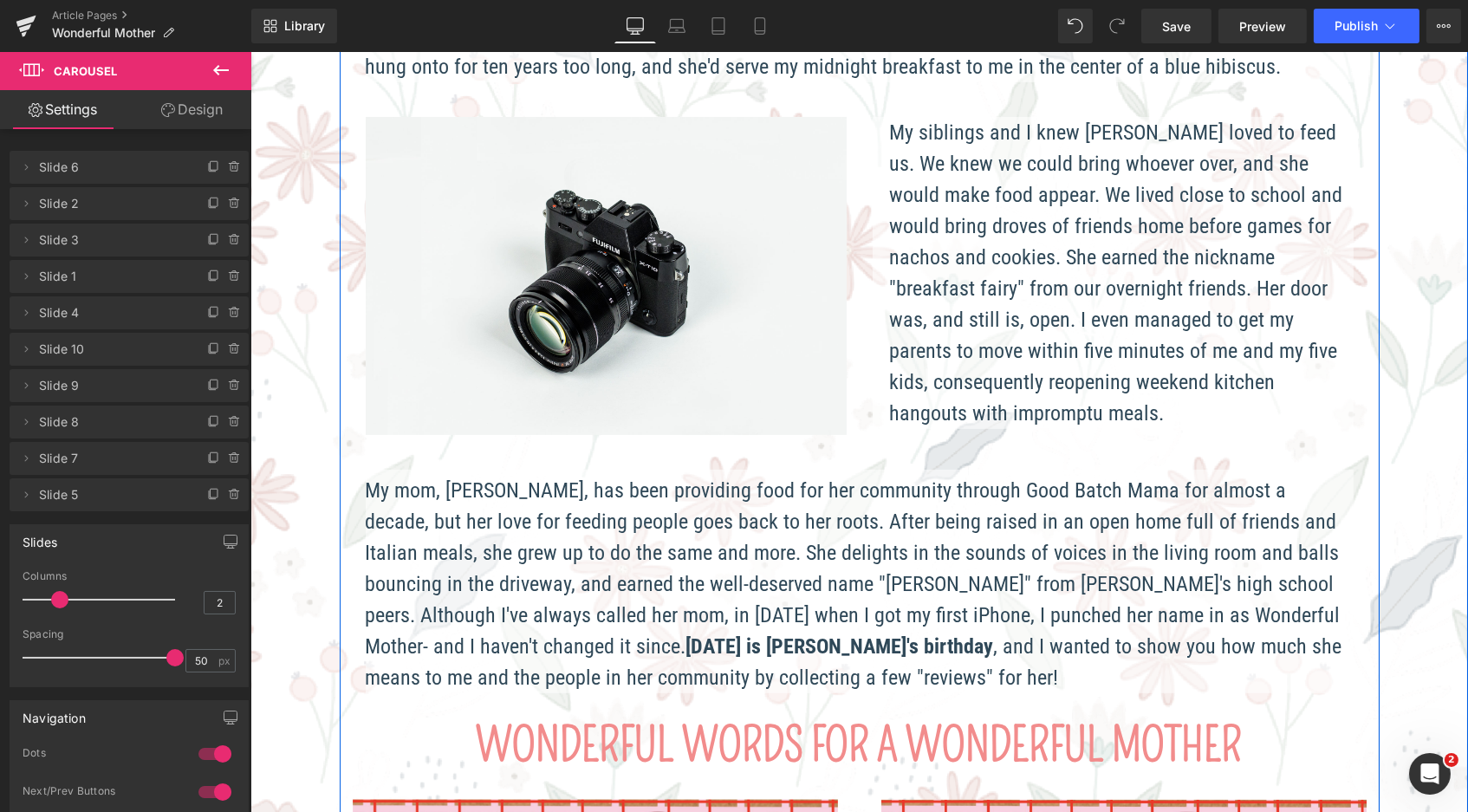
scroll to position [345, 0]
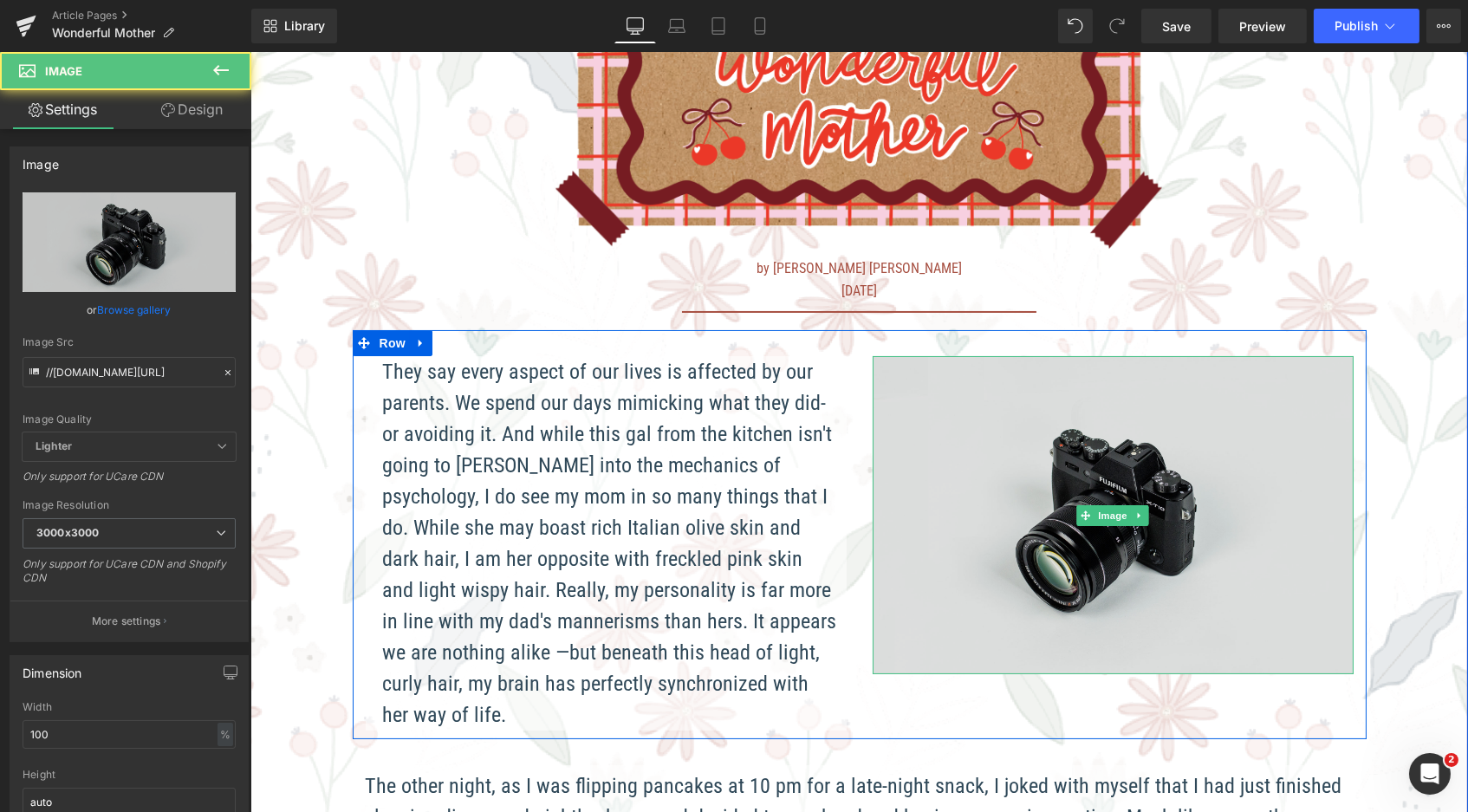
click at [1055, 512] on img at bounding box center [1112, 516] width 481 height 318
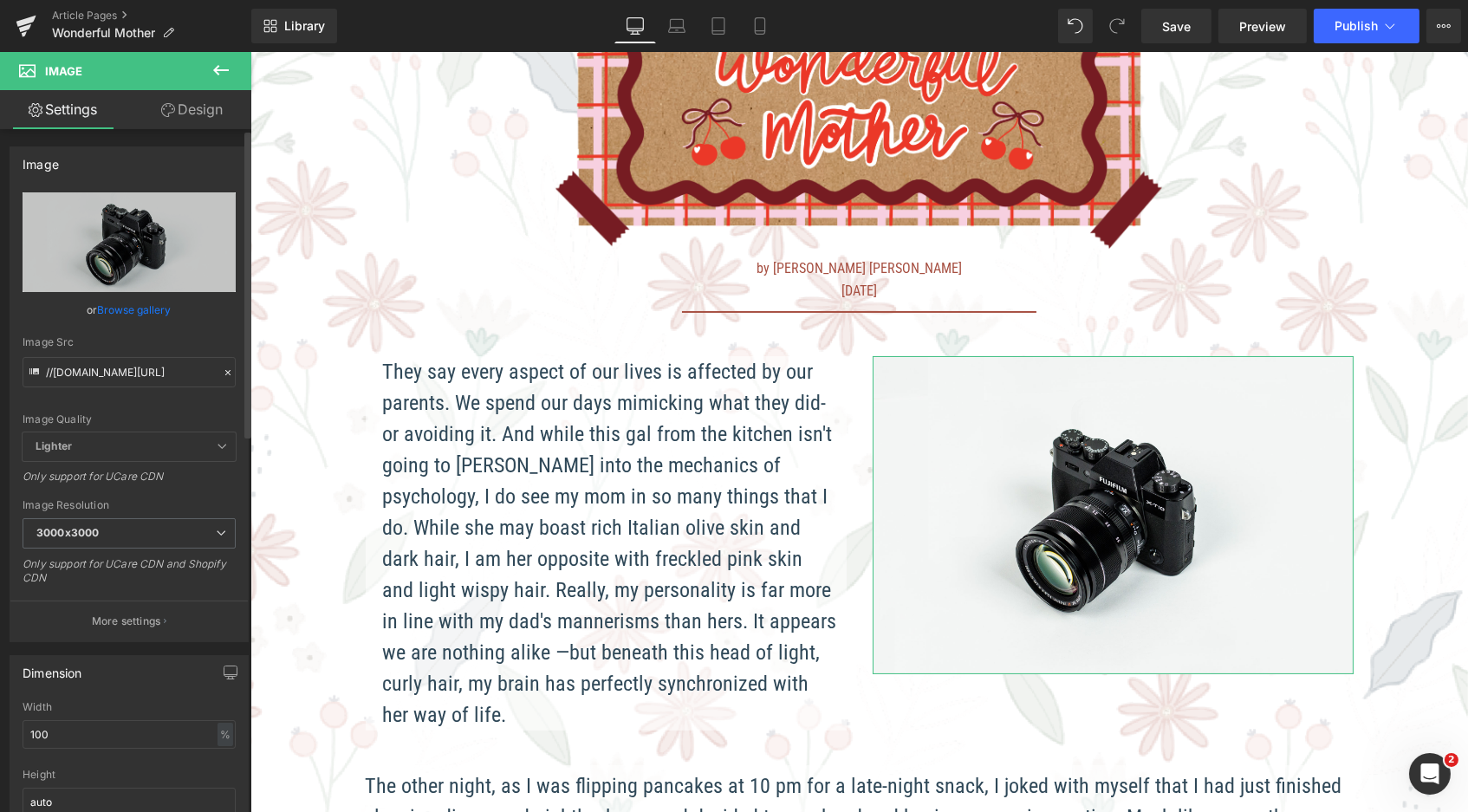
click at [137, 308] on link "Browse gallery" at bounding box center [135, 310] width 74 height 30
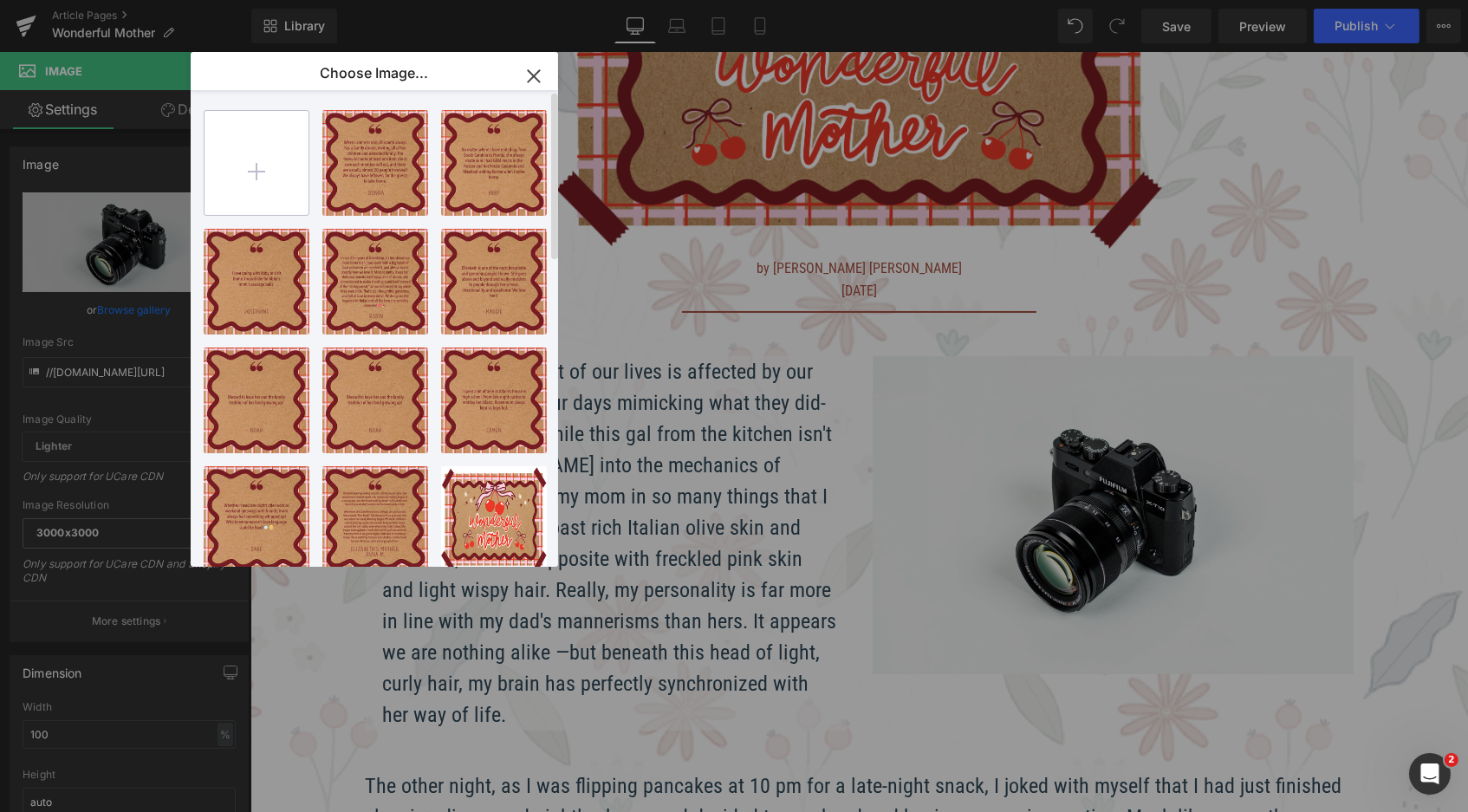
click at [261, 165] on input "file" at bounding box center [256, 163] width 104 height 104
click at [534, 76] on icon "button" at bounding box center [533, 76] width 11 height 11
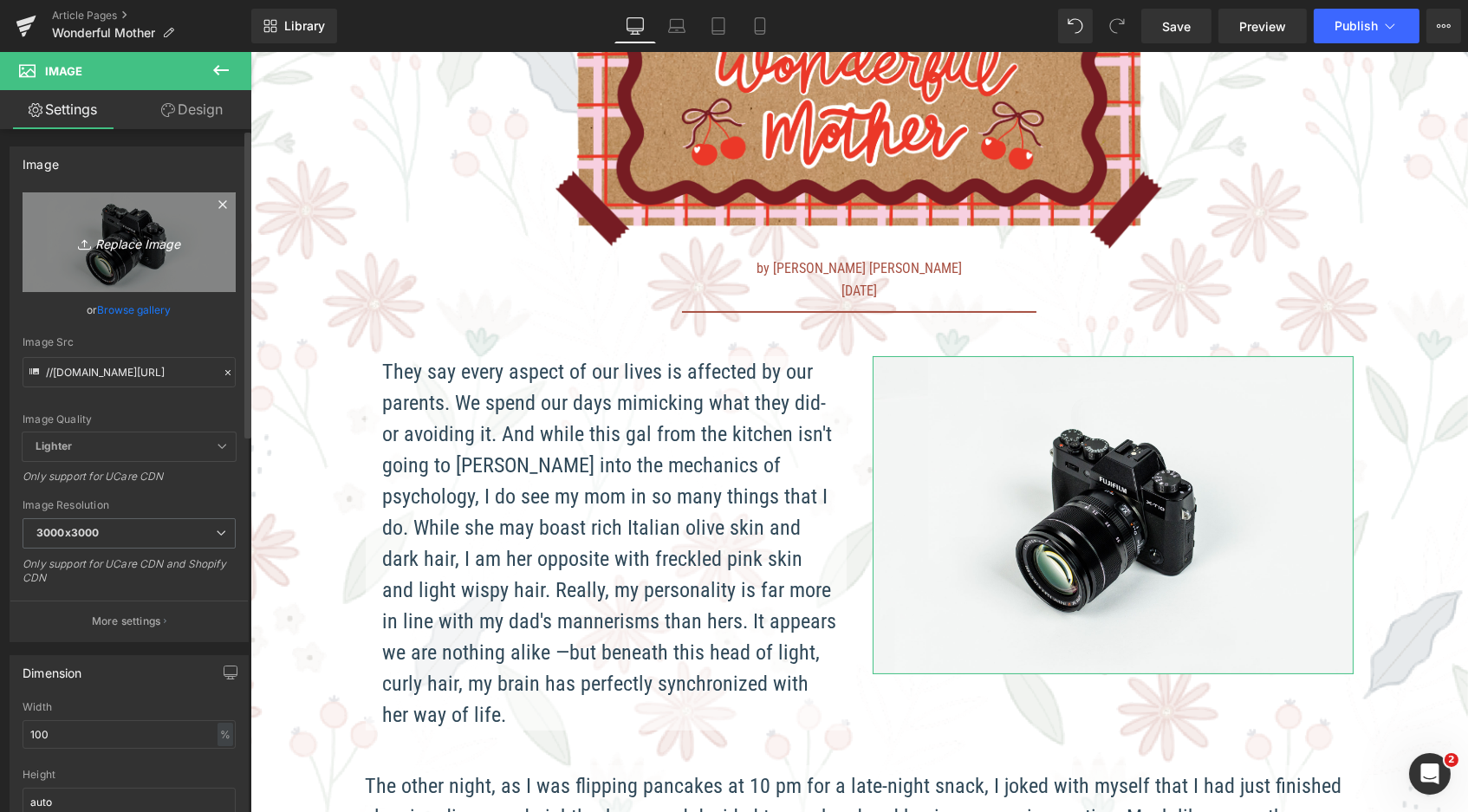
click at [97, 232] on icon "Replace Image" at bounding box center [129, 242] width 139 height 22
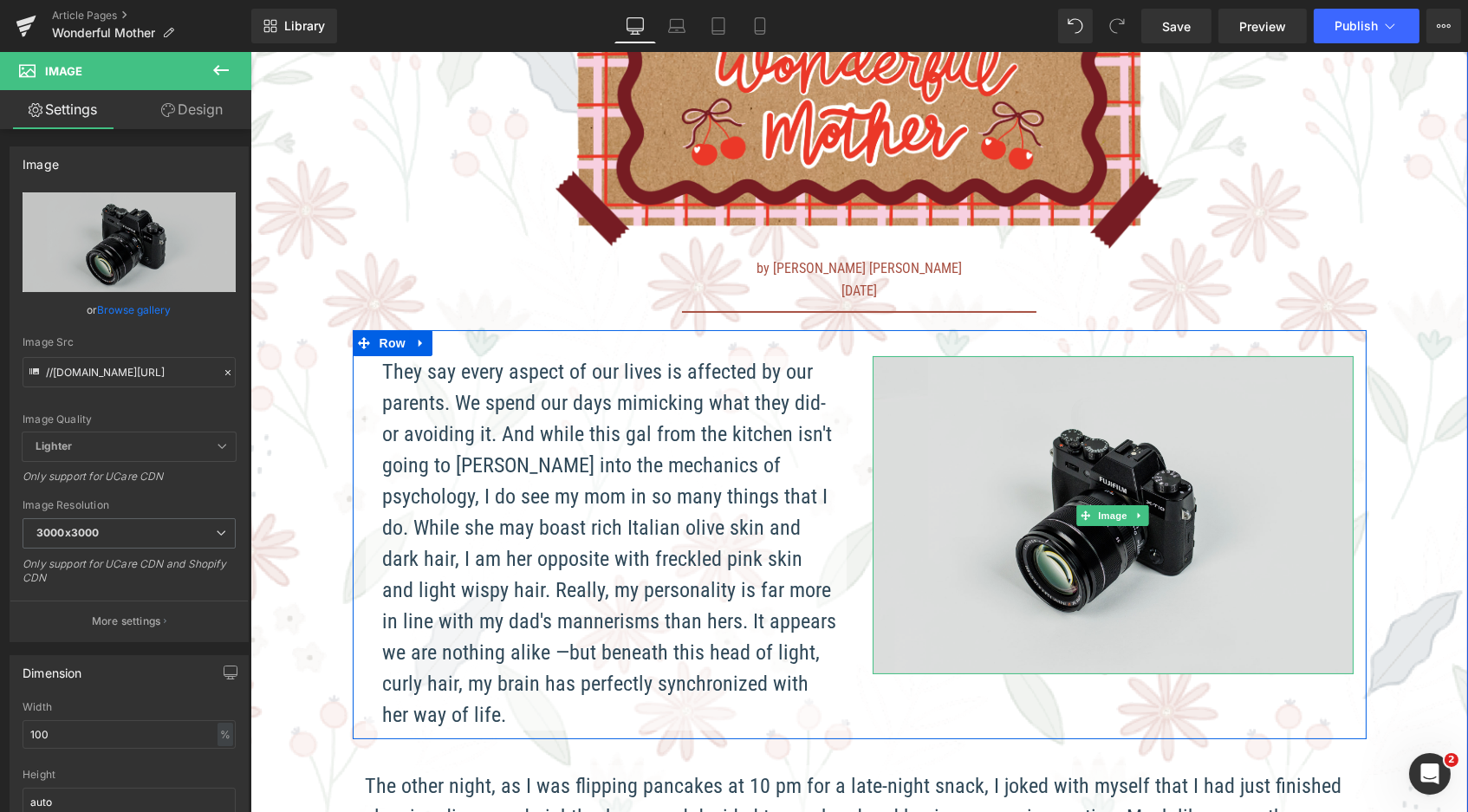
click at [1053, 528] on img at bounding box center [1112, 516] width 481 height 318
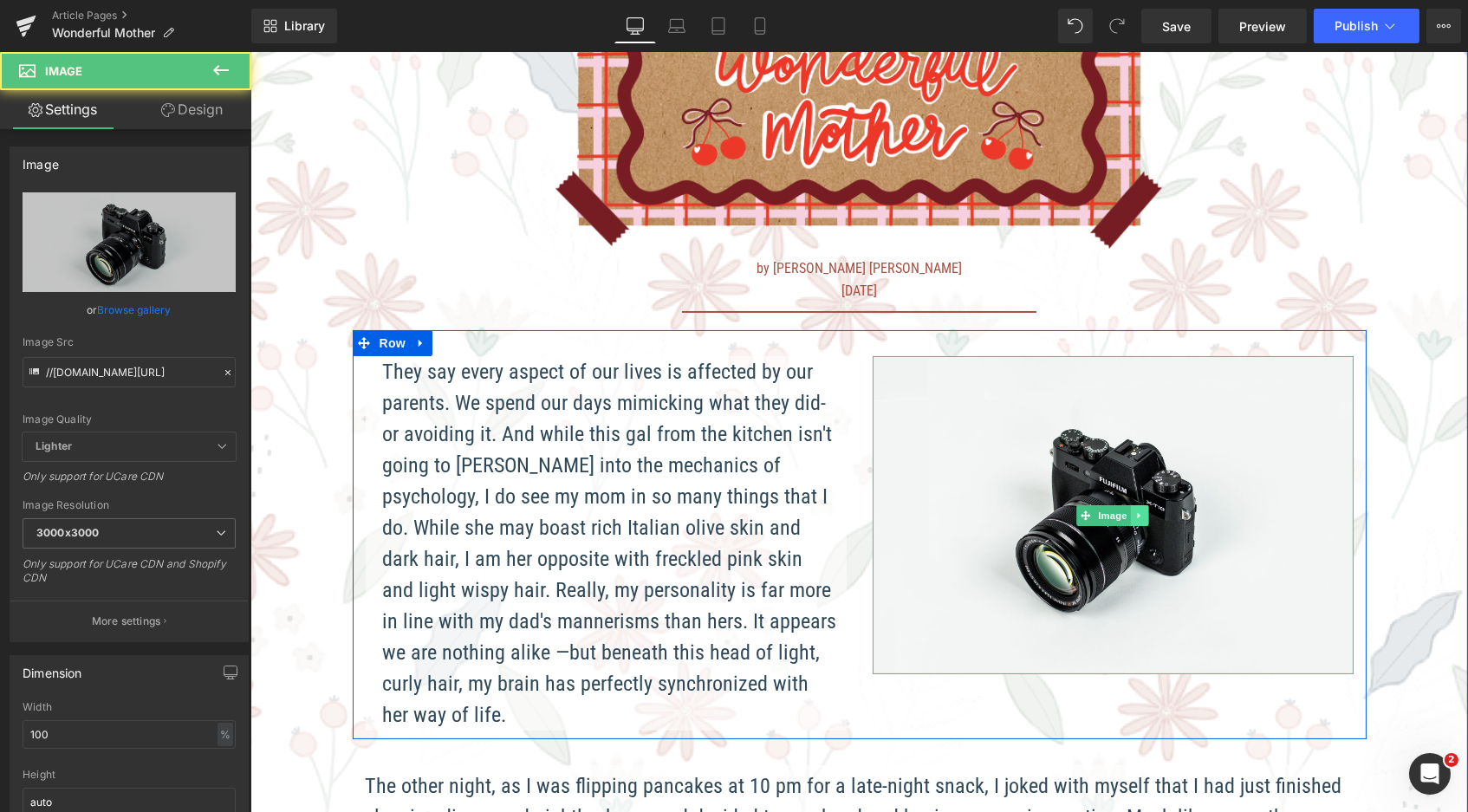
click at [1130, 505] on link at bounding box center [1139, 516] width 18 height 21
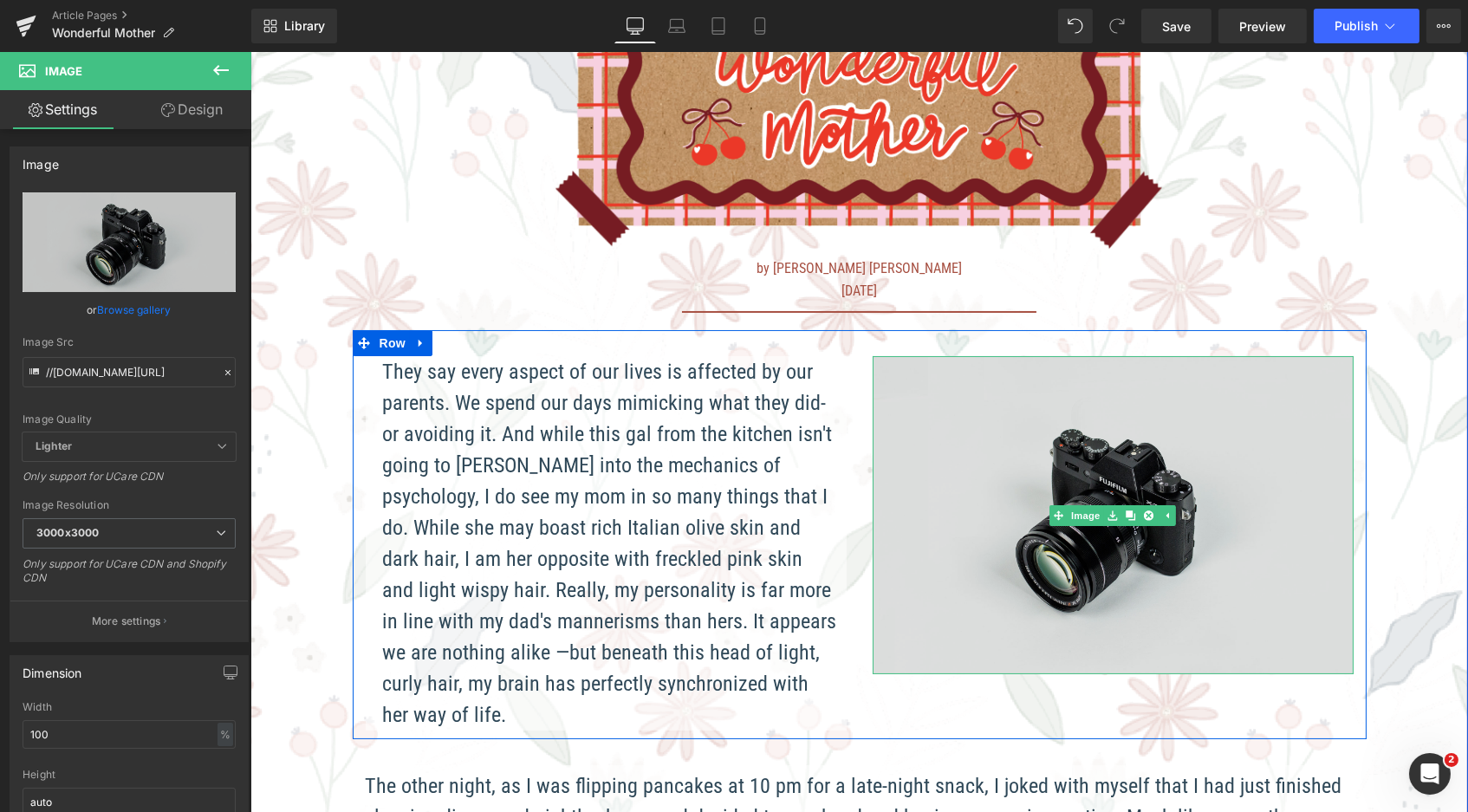
click at [987, 415] on img at bounding box center [1112, 516] width 481 height 318
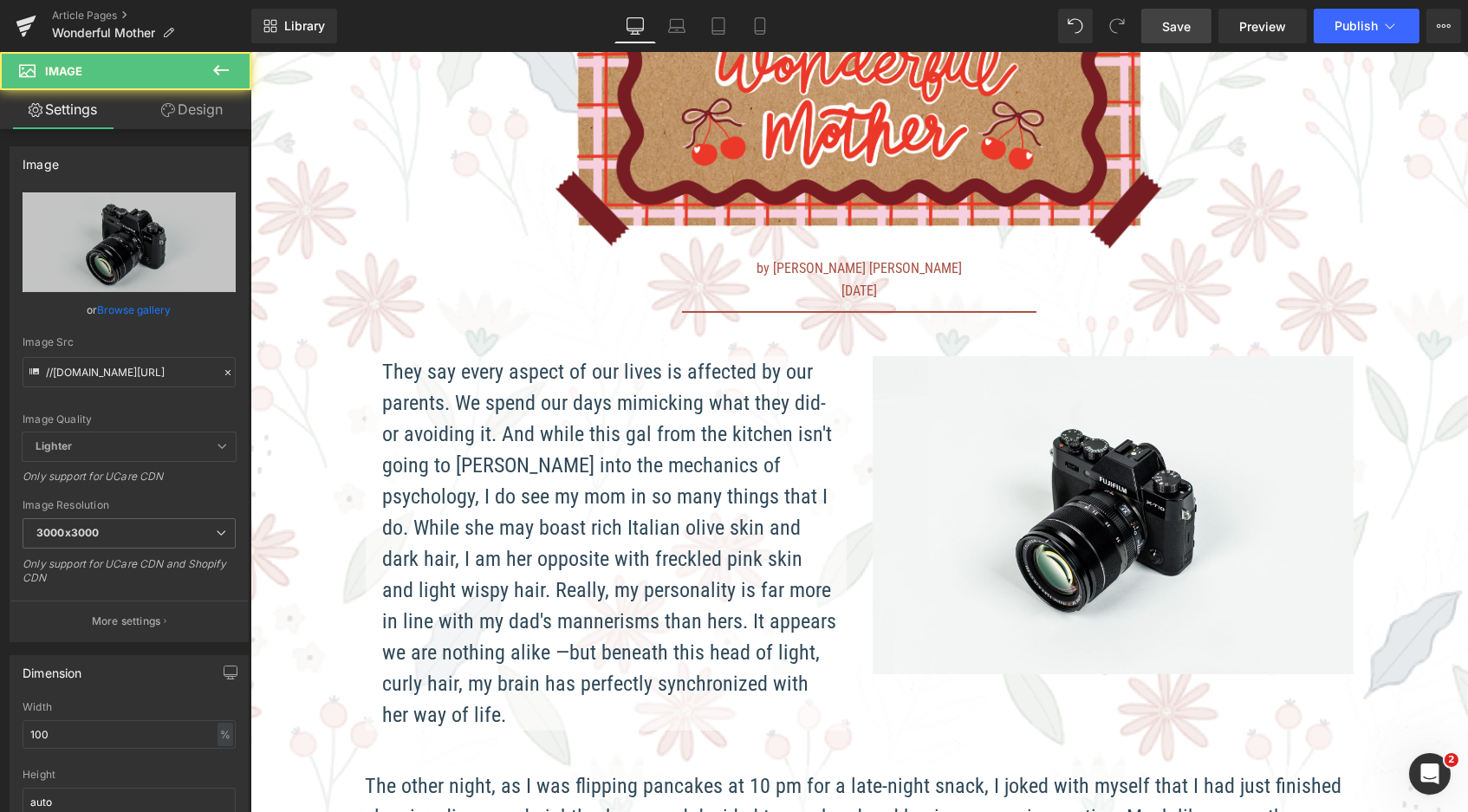
click at [1194, 27] on link "Save" at bounding box center [1177, 26] width 70 height 34
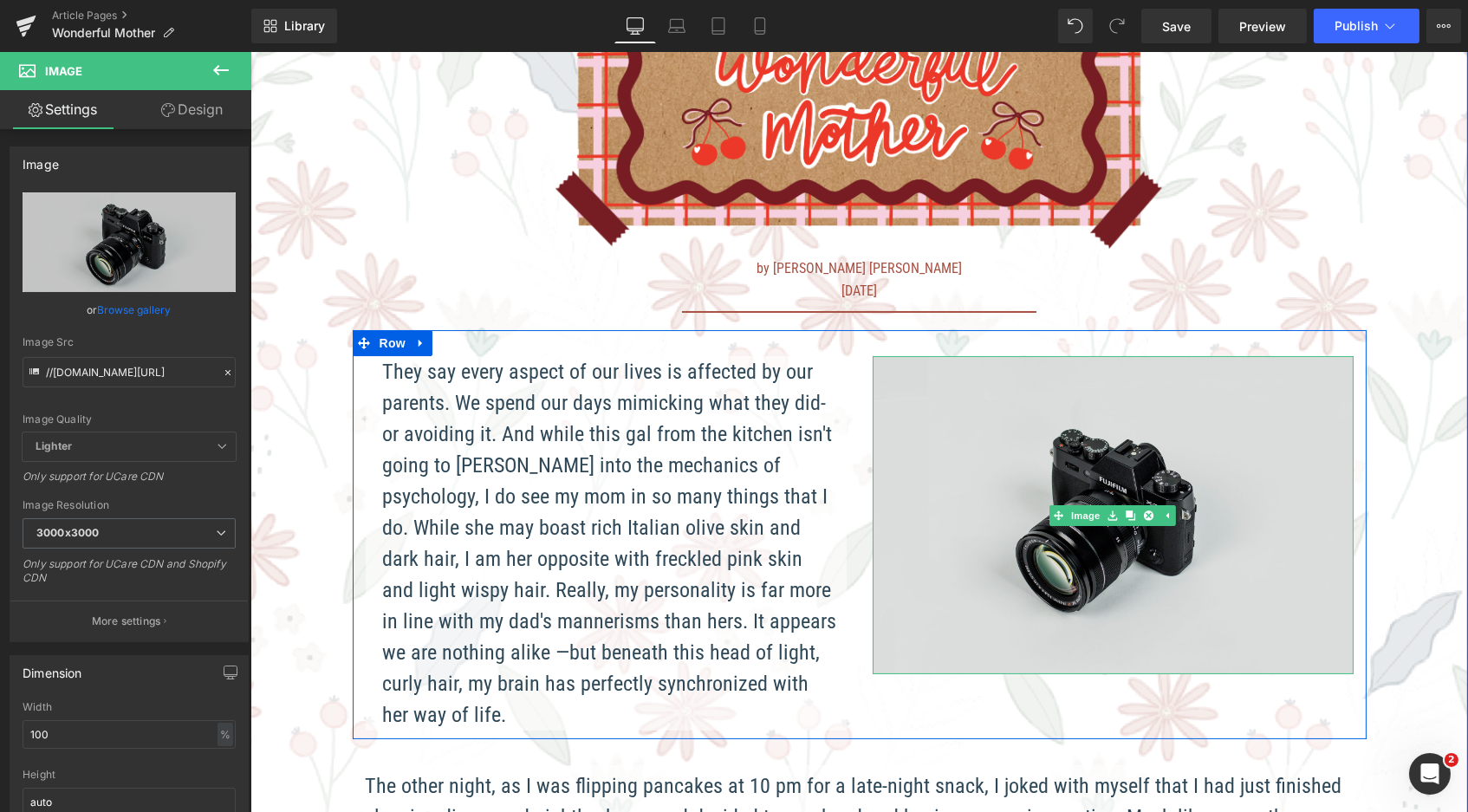
click at [1141, 533] on img at bounding box center [1112, 516] width 481 height 318
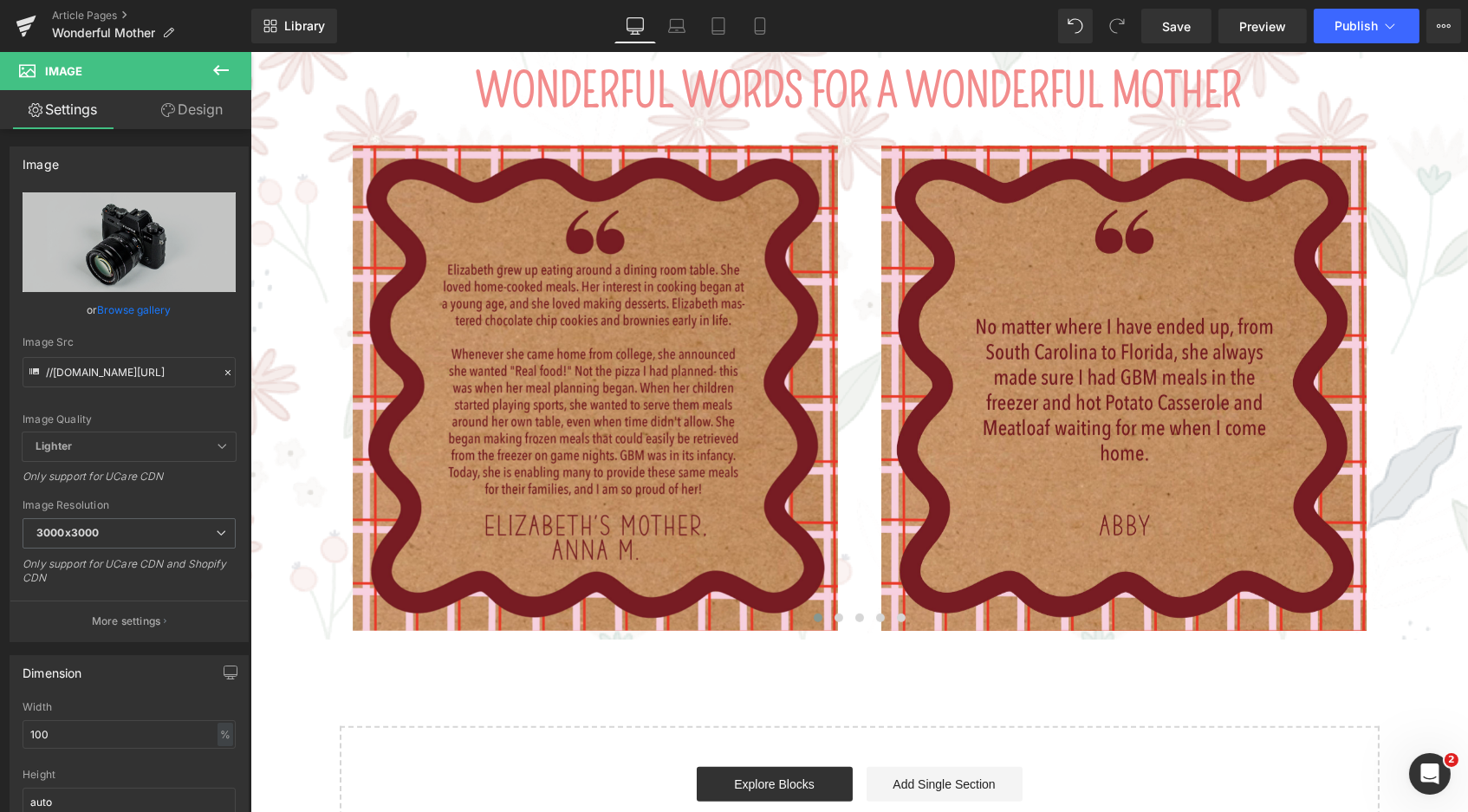
scroll to position [1990, 0]
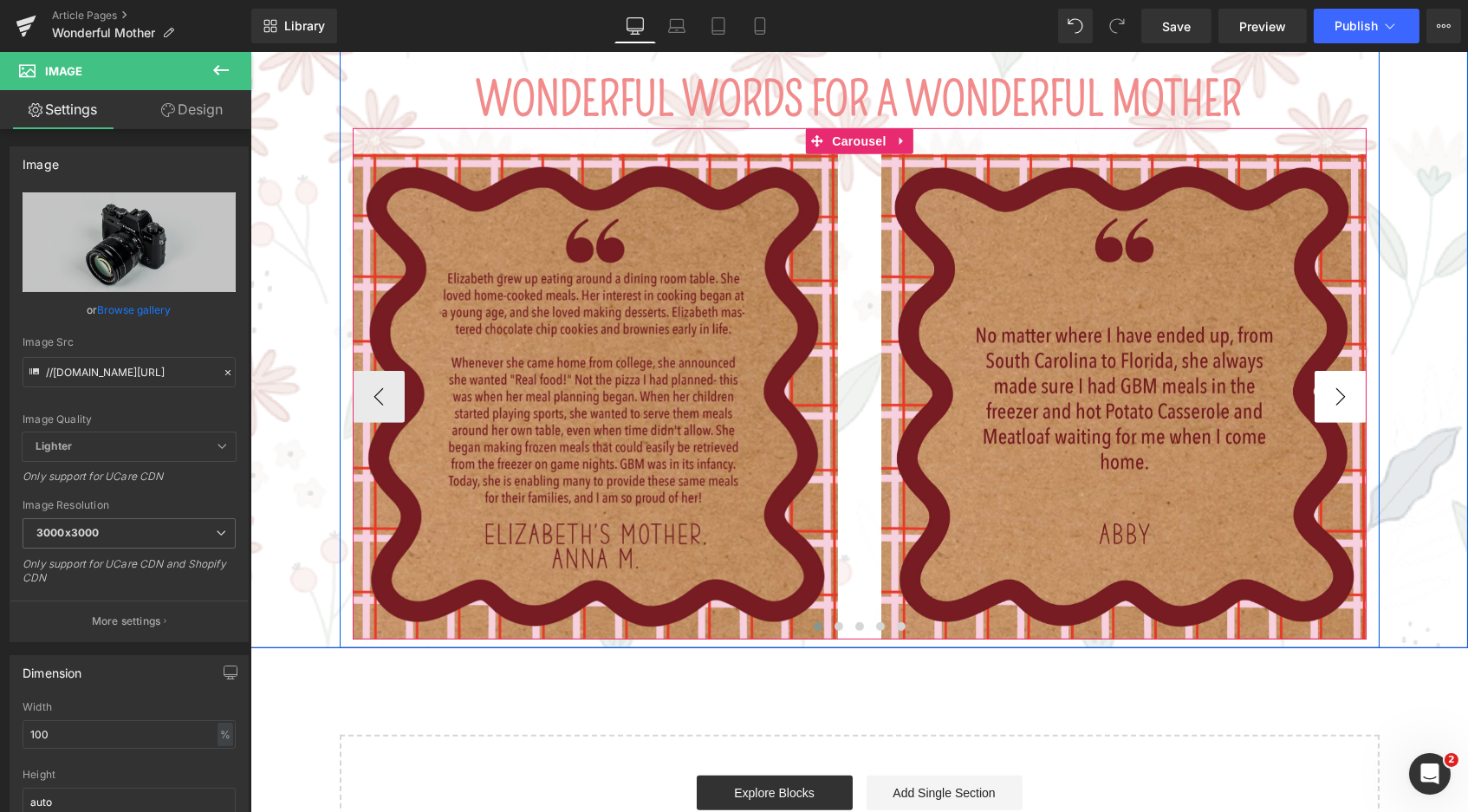
click at [1324, 370] on button "›" at bounding box center [1340, 396] width 52 height 52
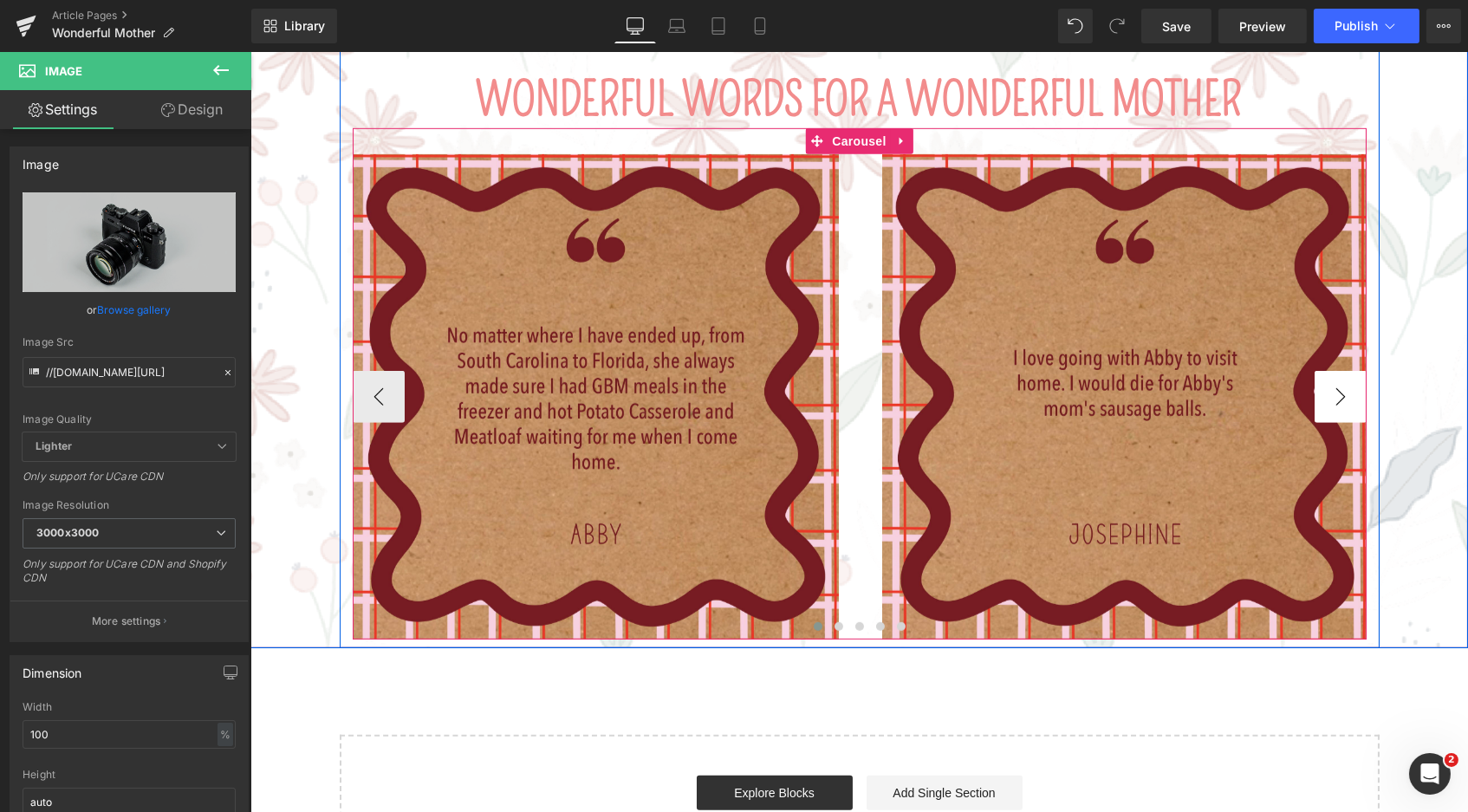
click at [1324, 370] on button "›" at bounding box center [1340, 396] width 52 height 52
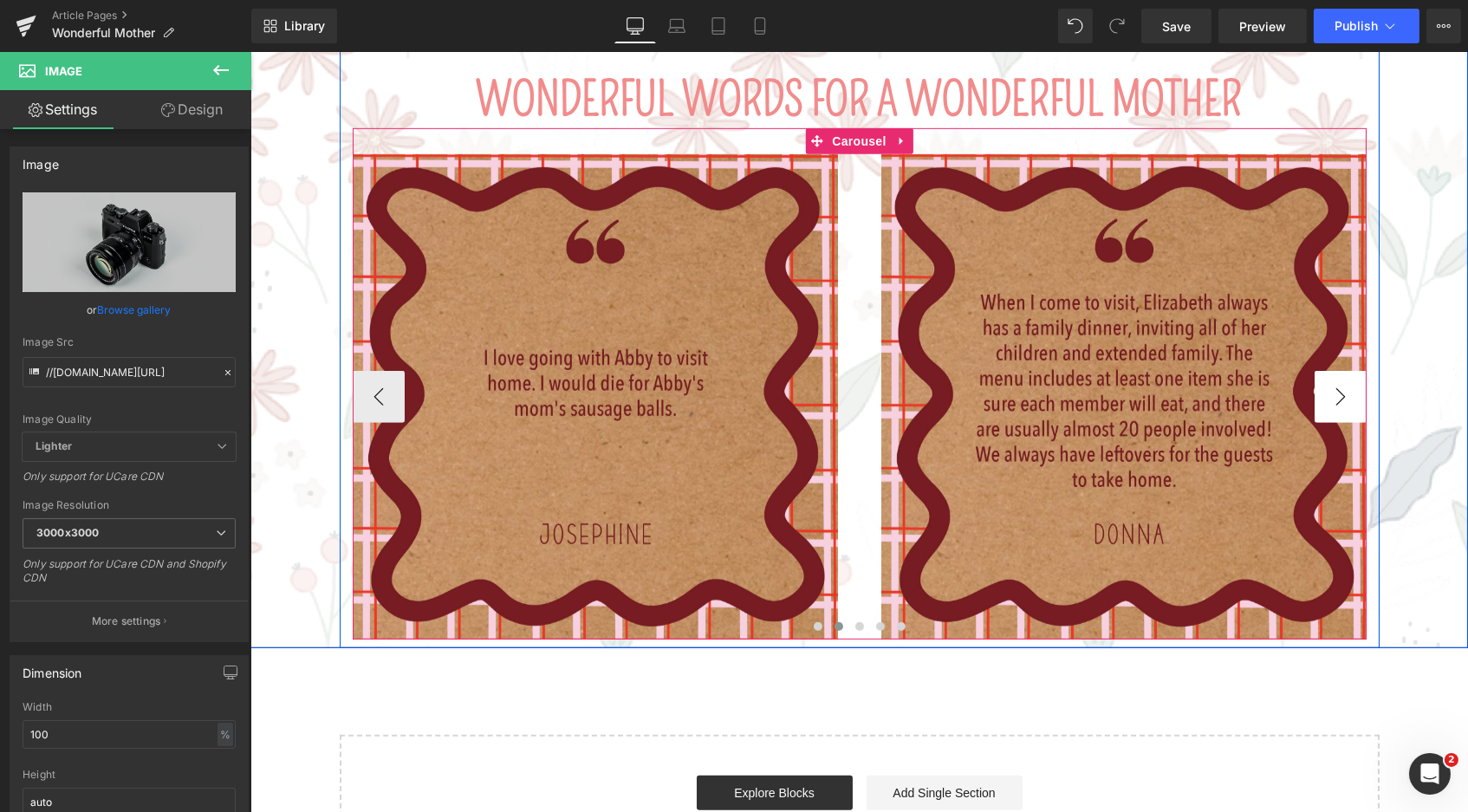
click at [1324, 370] on button "›" at bounding box center [1340, 396] width 52 height 52
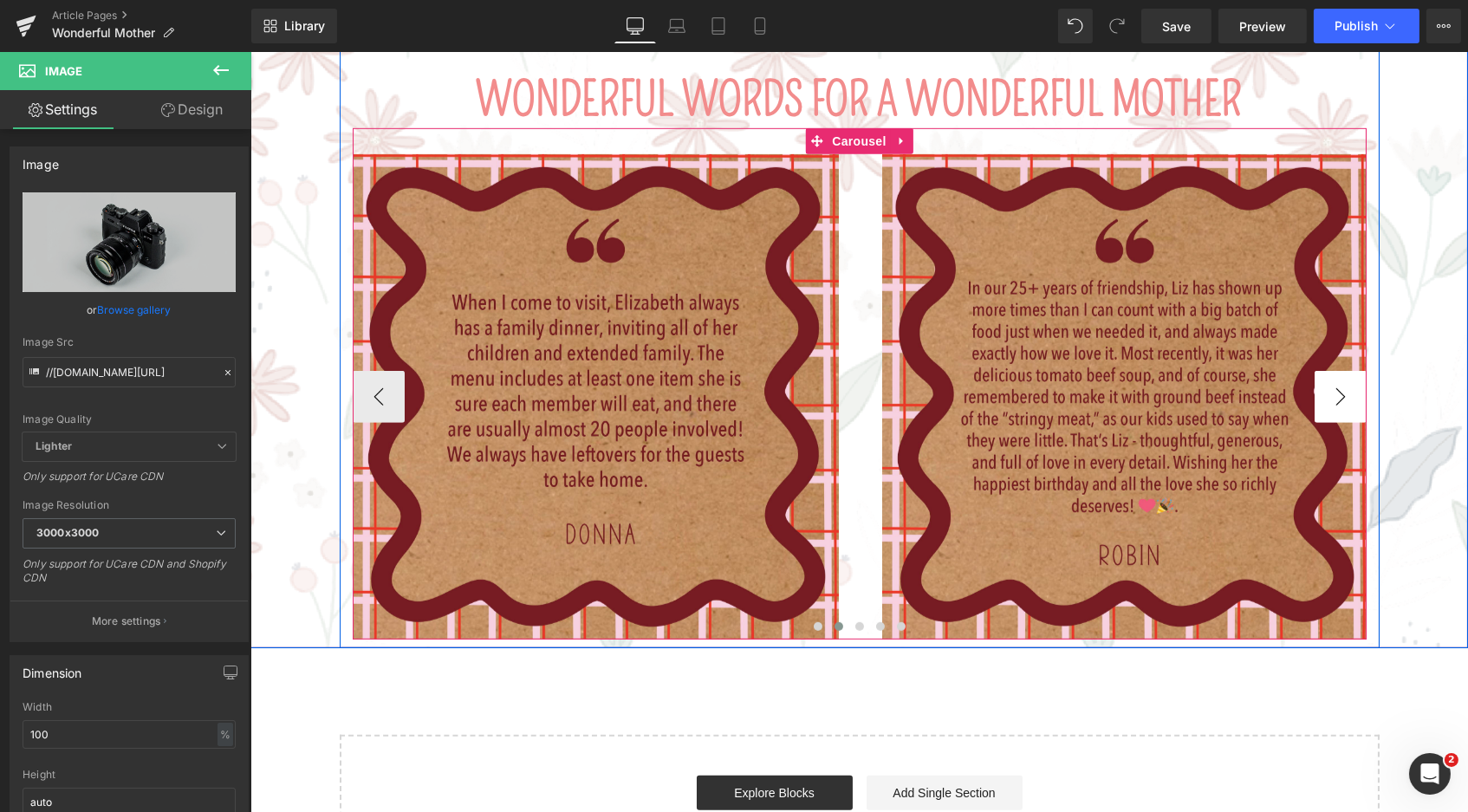
click at [1324, 370] on button "›" at bounding box center [1340, 396] width 52 height 52
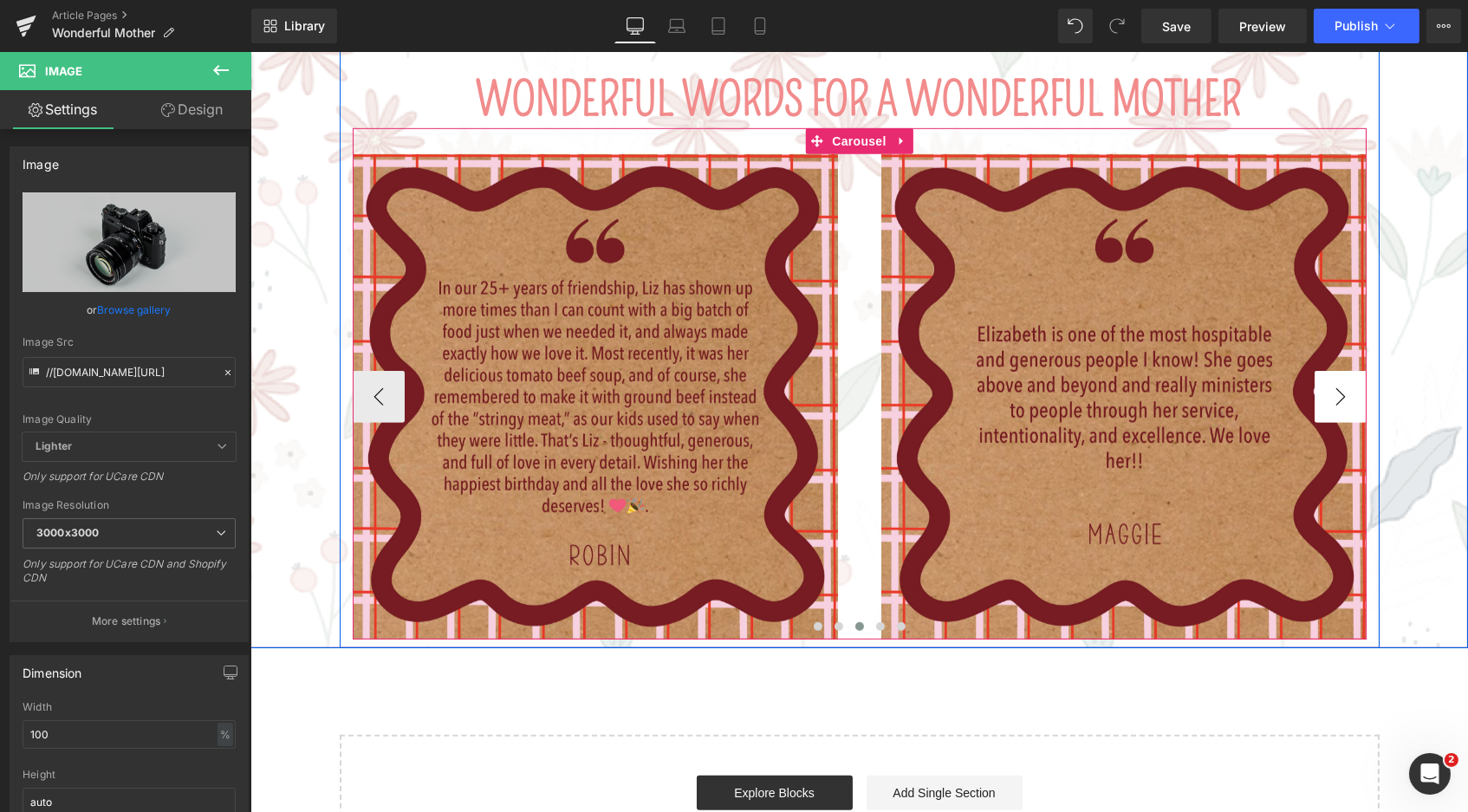
click at [1324, 370] on button "›" at bounding box center [1340, 396] width 52 height 52
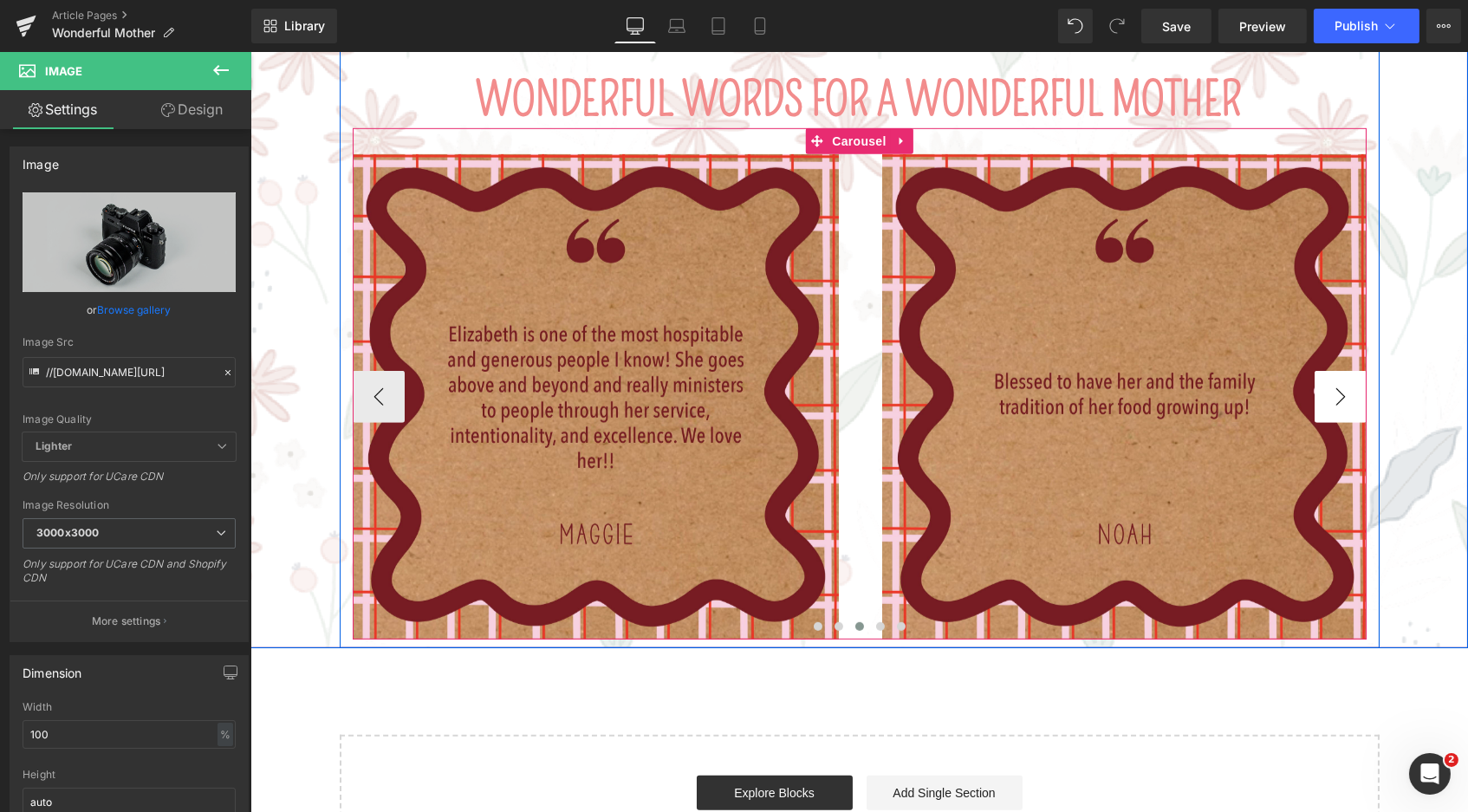
click at [1324, 370] on button "›" at bounding box center [1340, 396] width 52 height 52
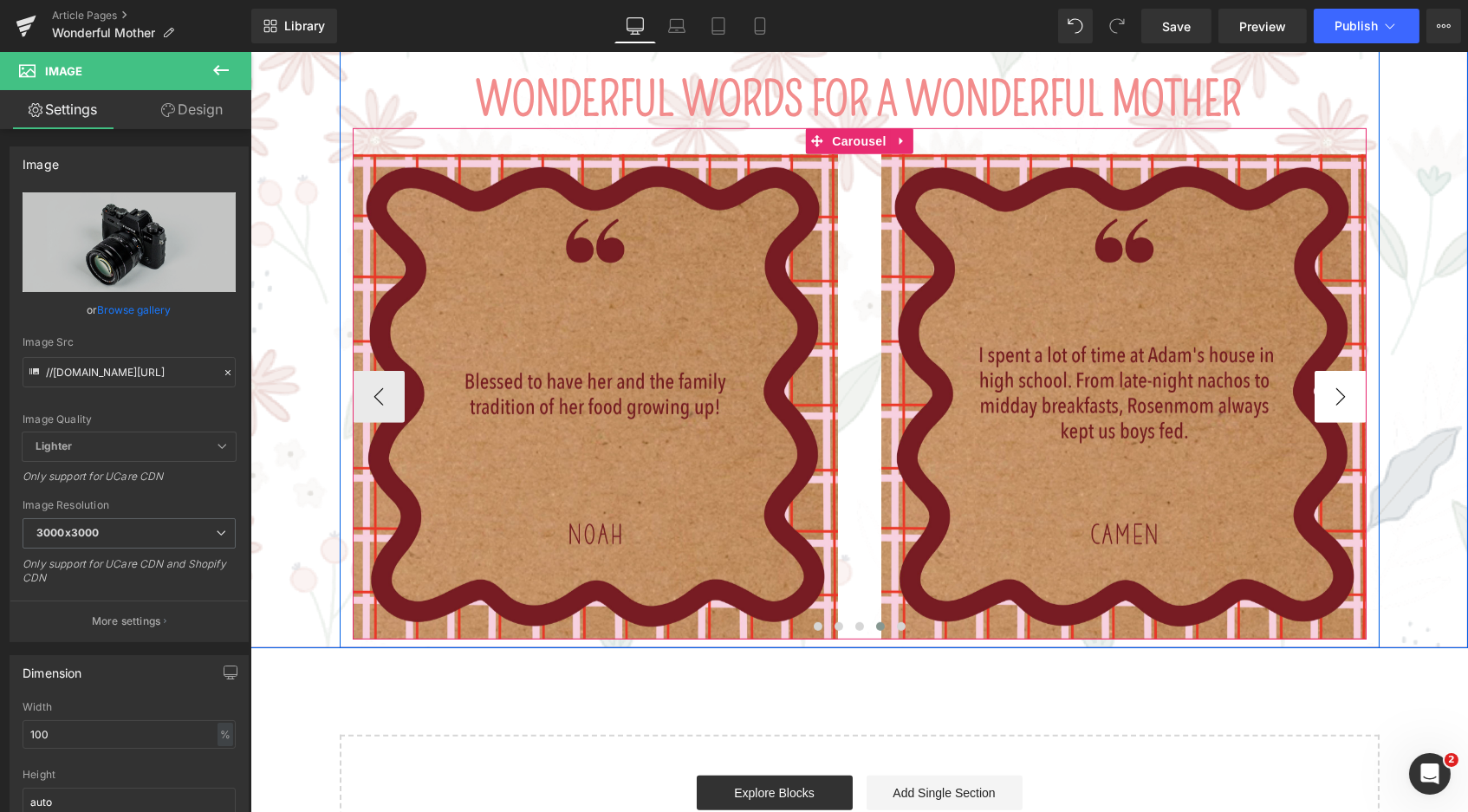
click at [1324, 370] on button "›" at bounding box center [1340, 396] width 52 height 52
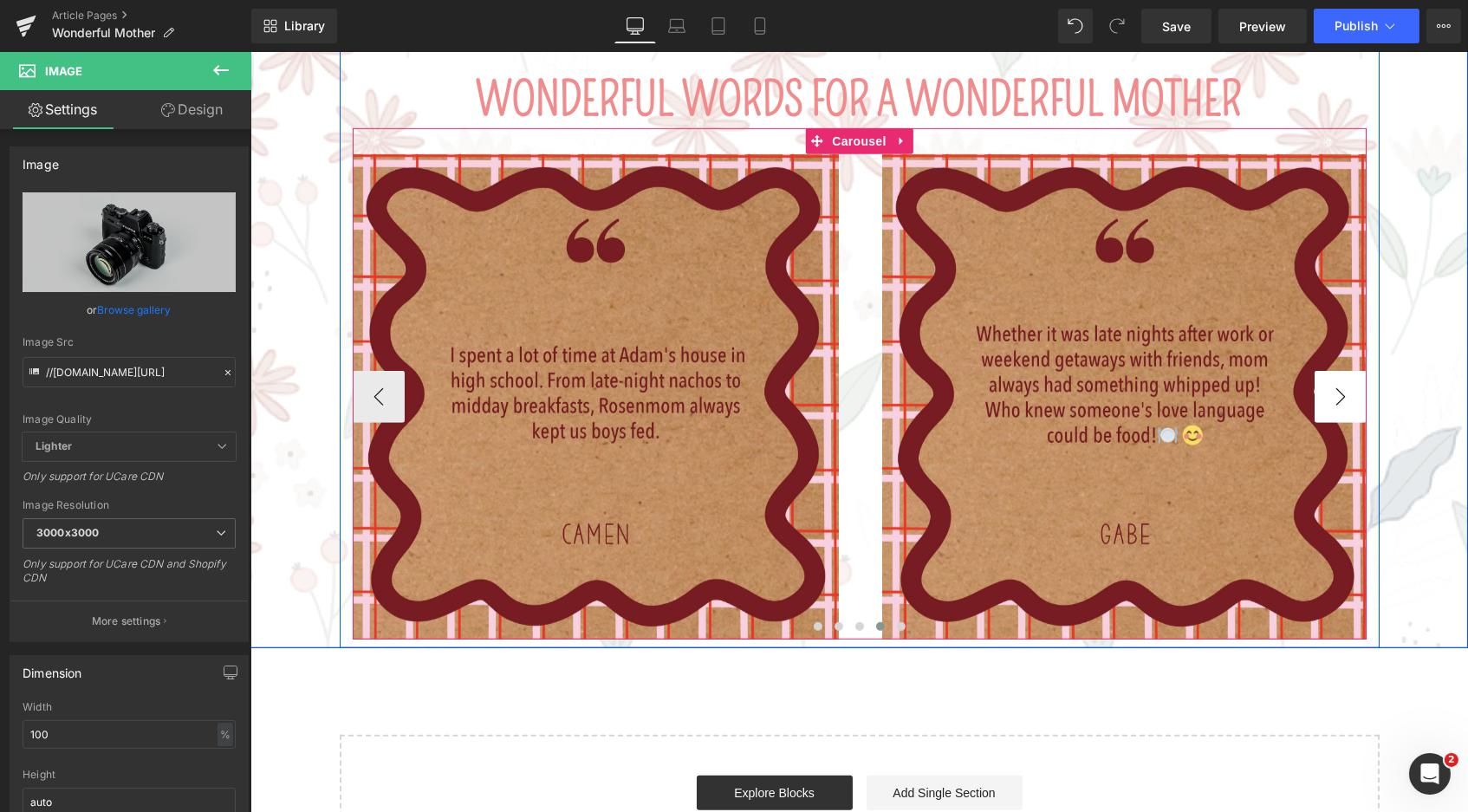
click at [1324, 370] on button "›" at bounding box center [1340, 396] width 52 height 52
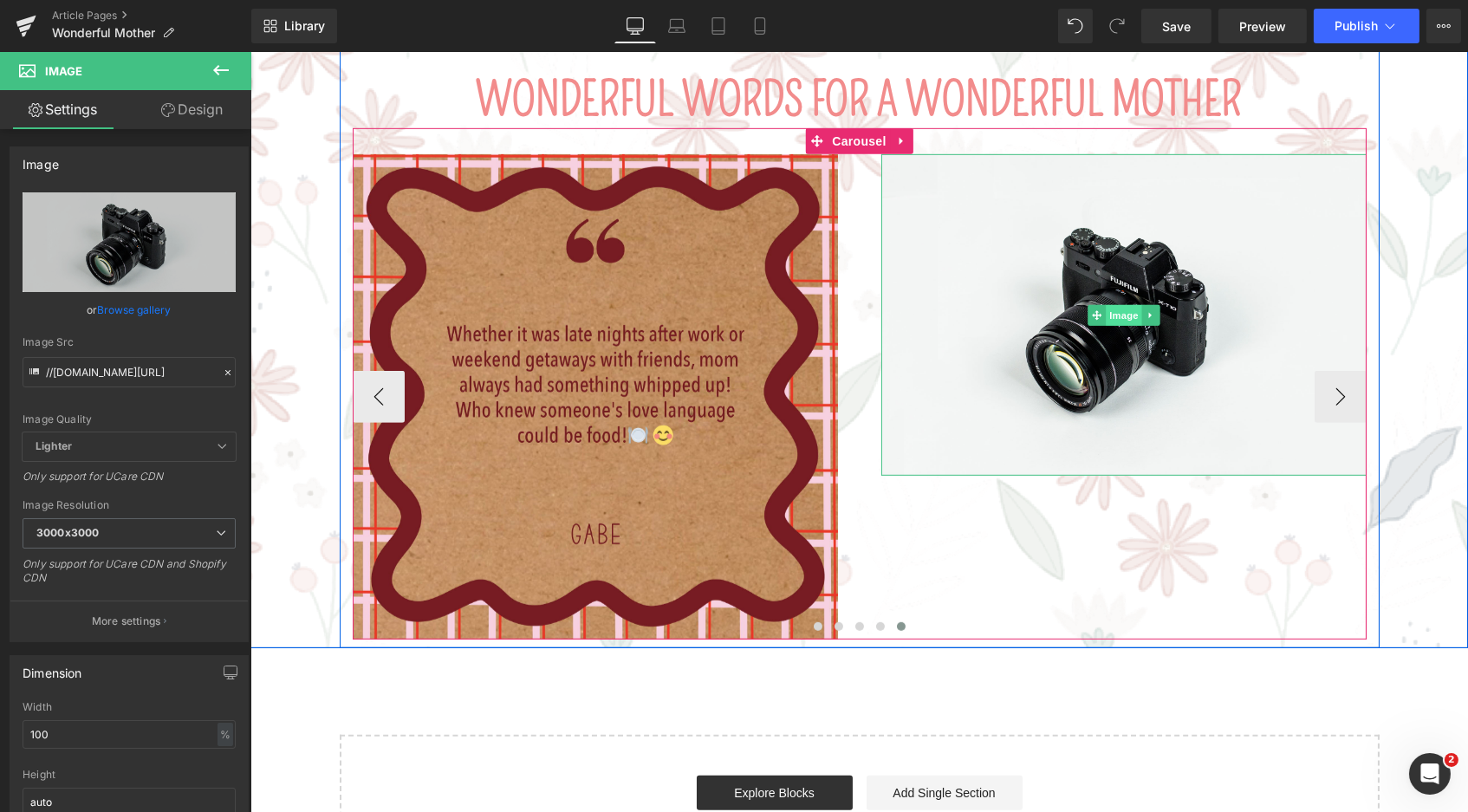
click at [1115, 305] on span "Image" at bounding box center [1123, 316] width 36 height 21
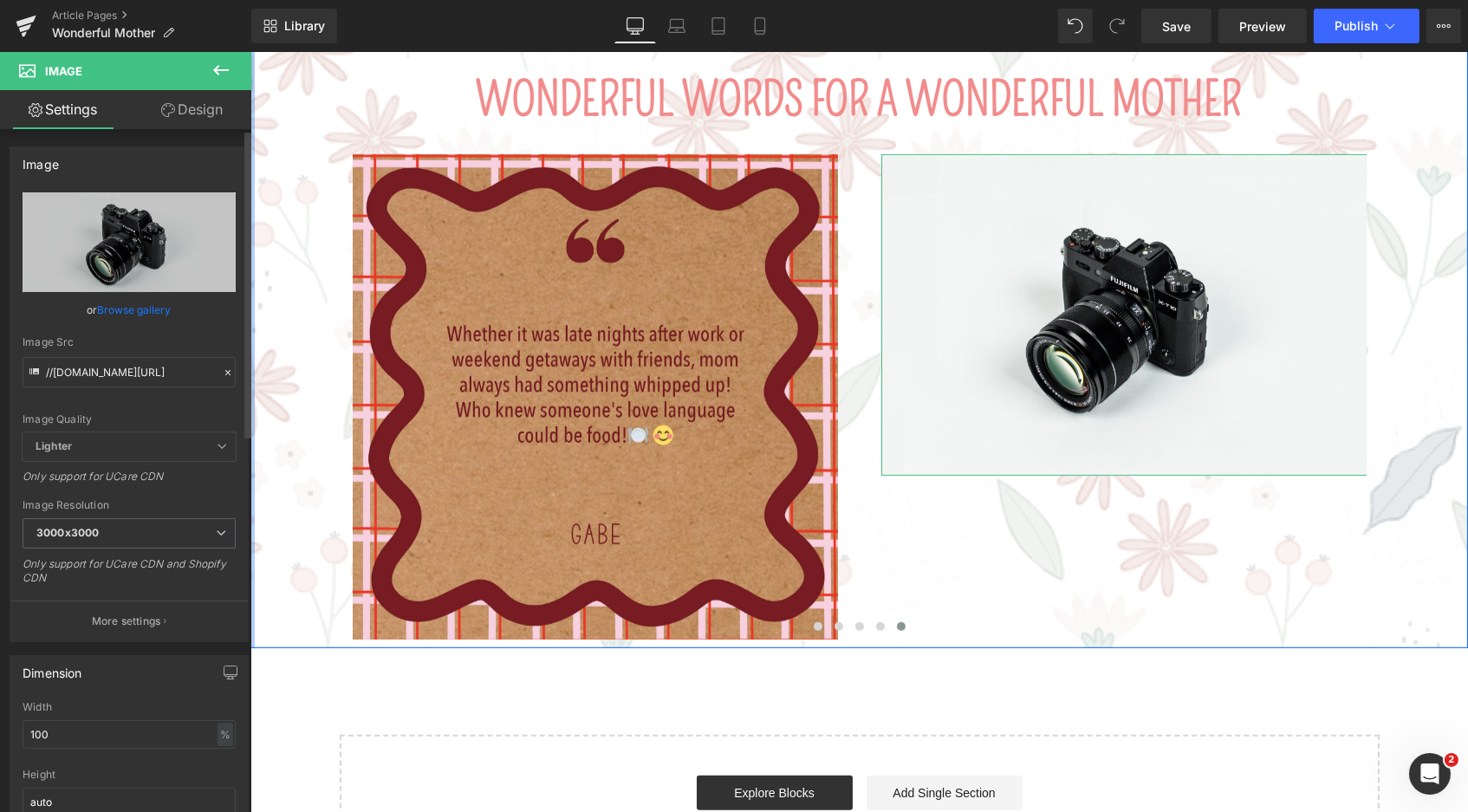
click at [117, 307] on link "Browse gallery" at bounding box center [135, 310] width 74 height 30
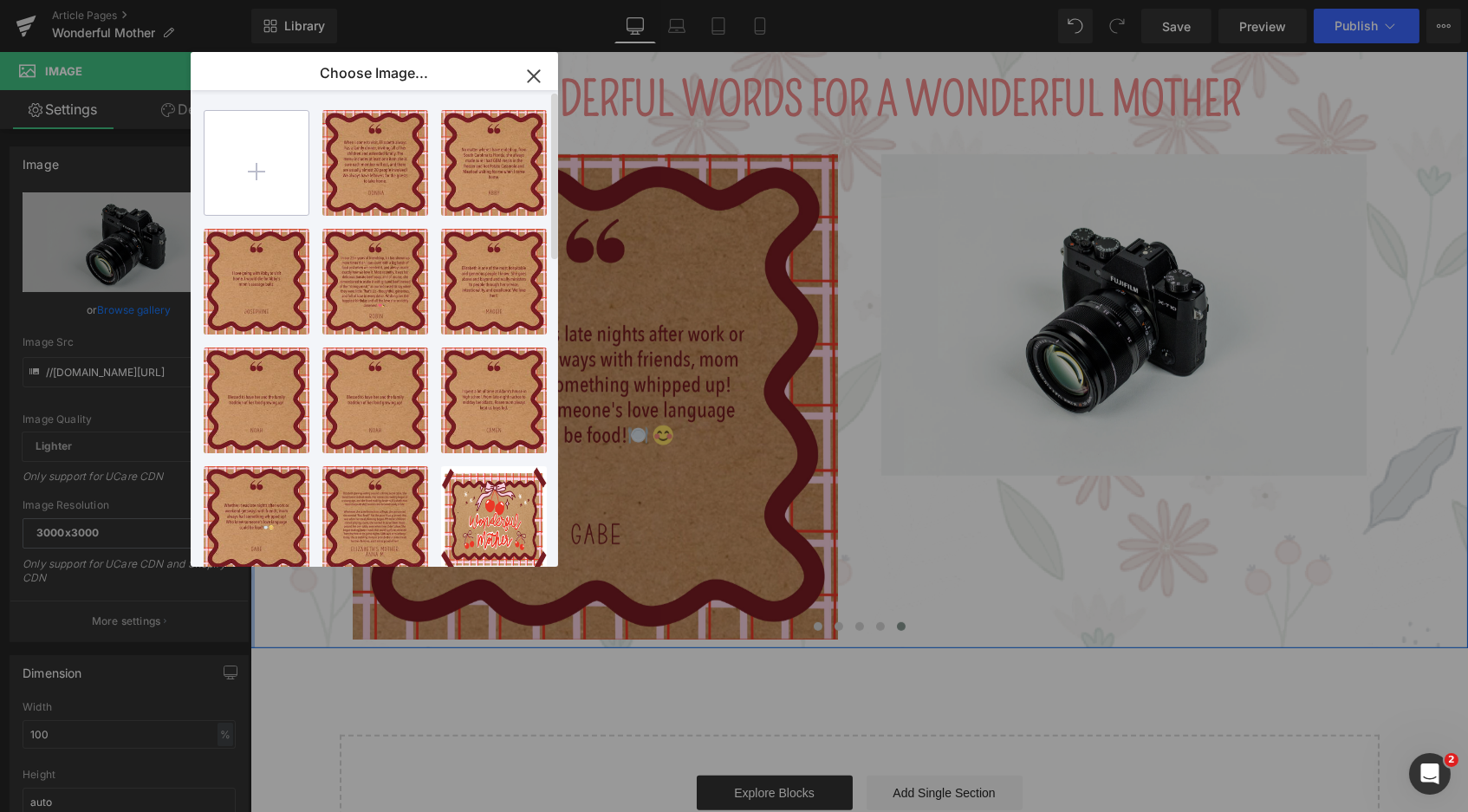
click at [253, 163] on input "file" at bounding box center [256, 163] width 104 height 104
click at [251, 158] on input "file" at bounding box center [256, 163] width 104 height 104
click at [84, 0] on div "Image You are previewing how the will restyle your page. You can not edit Eleme…" at bounding box center [734, 0] width 1468 height 0
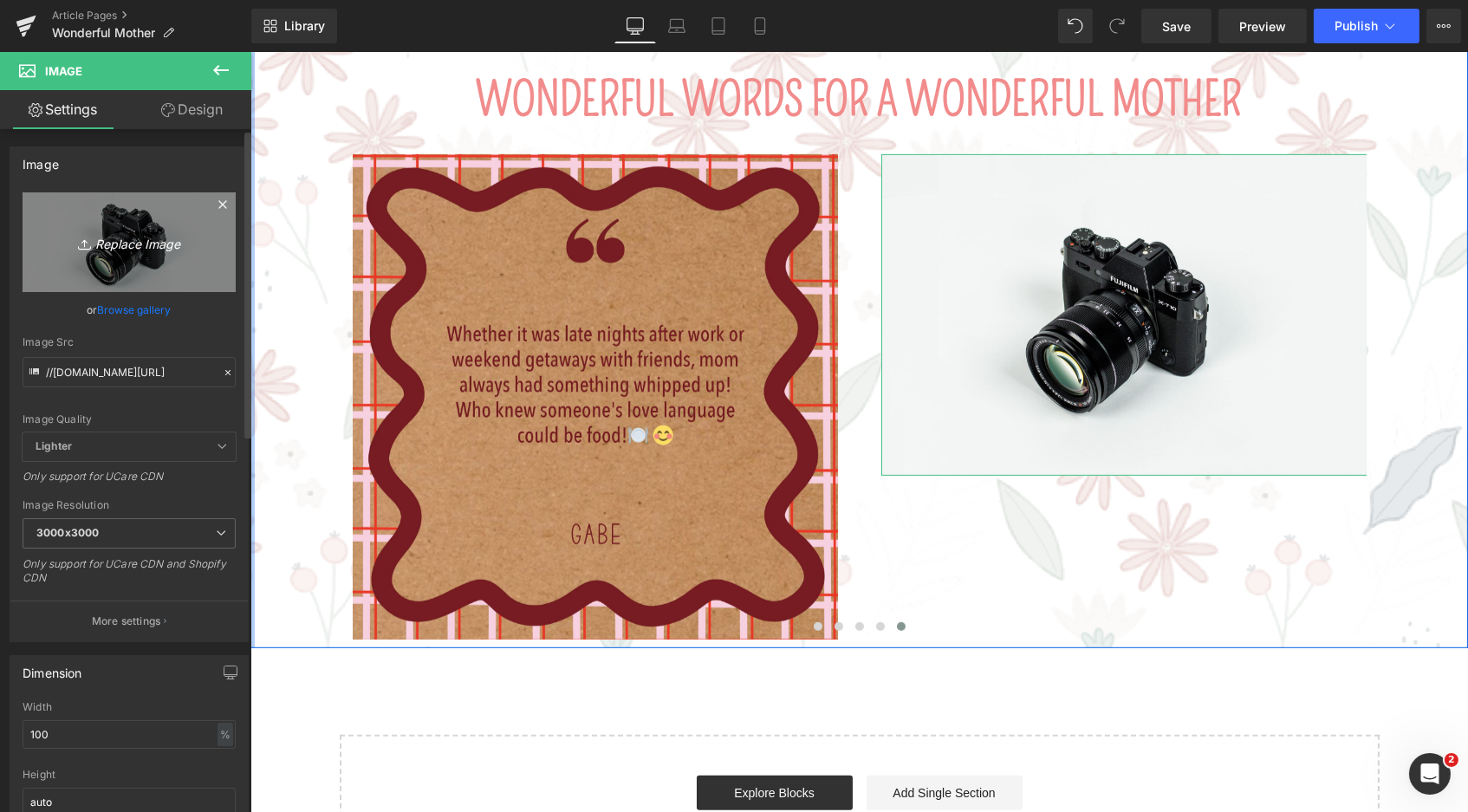
click at [106, 242] on icon "Replace Image" at bounding box center [129, 242] width 139 height 22
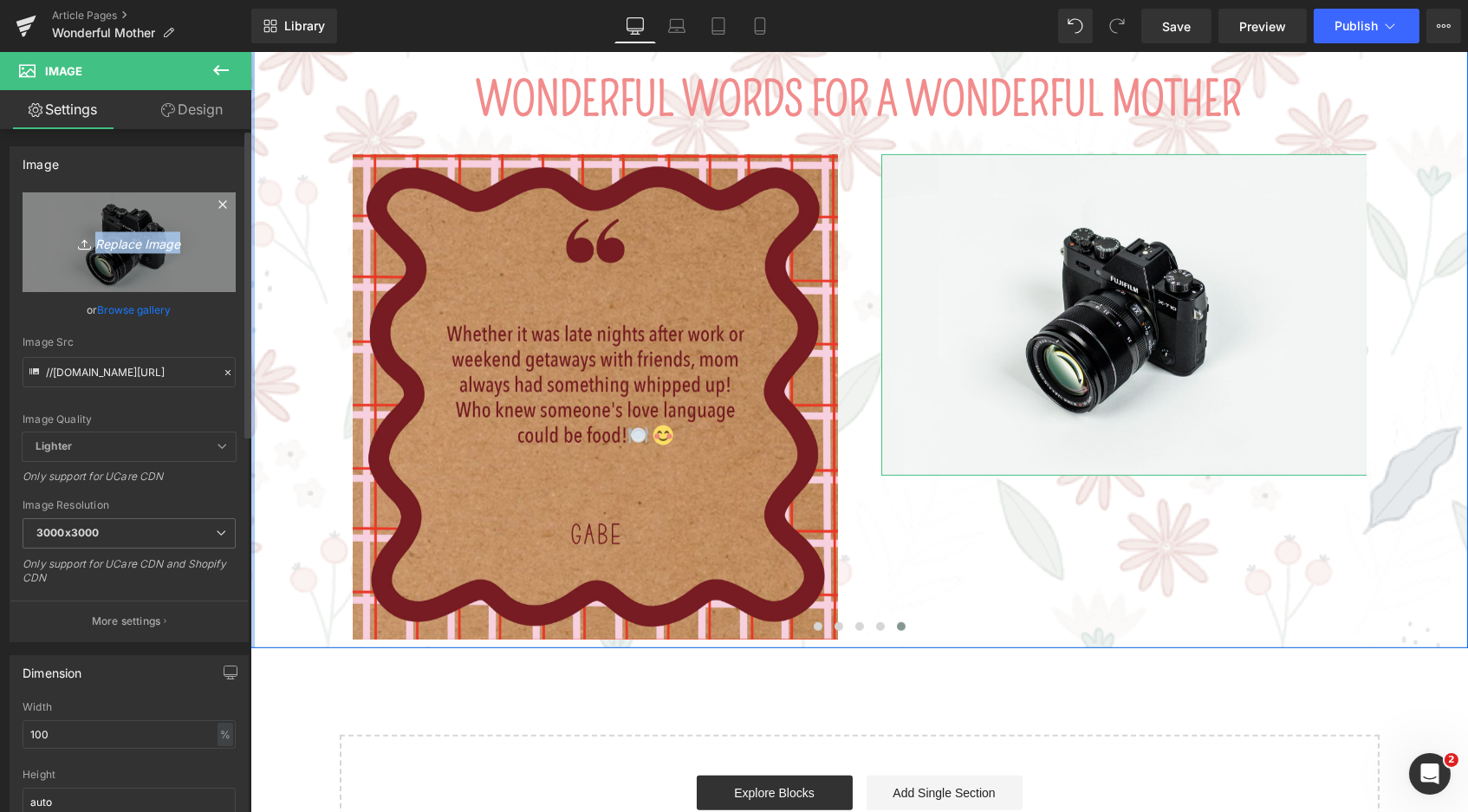
click at [106, 242] on icon "Replace Image" at bounding box center [129, 242] width 139 height 22
click at [106, 241] on icon "Replace Image" at bounding box center [129, 242] width 139 height 22
click at [55, 211] on link "Replace Image" at bounding box center [129, 242] width 213 height 99
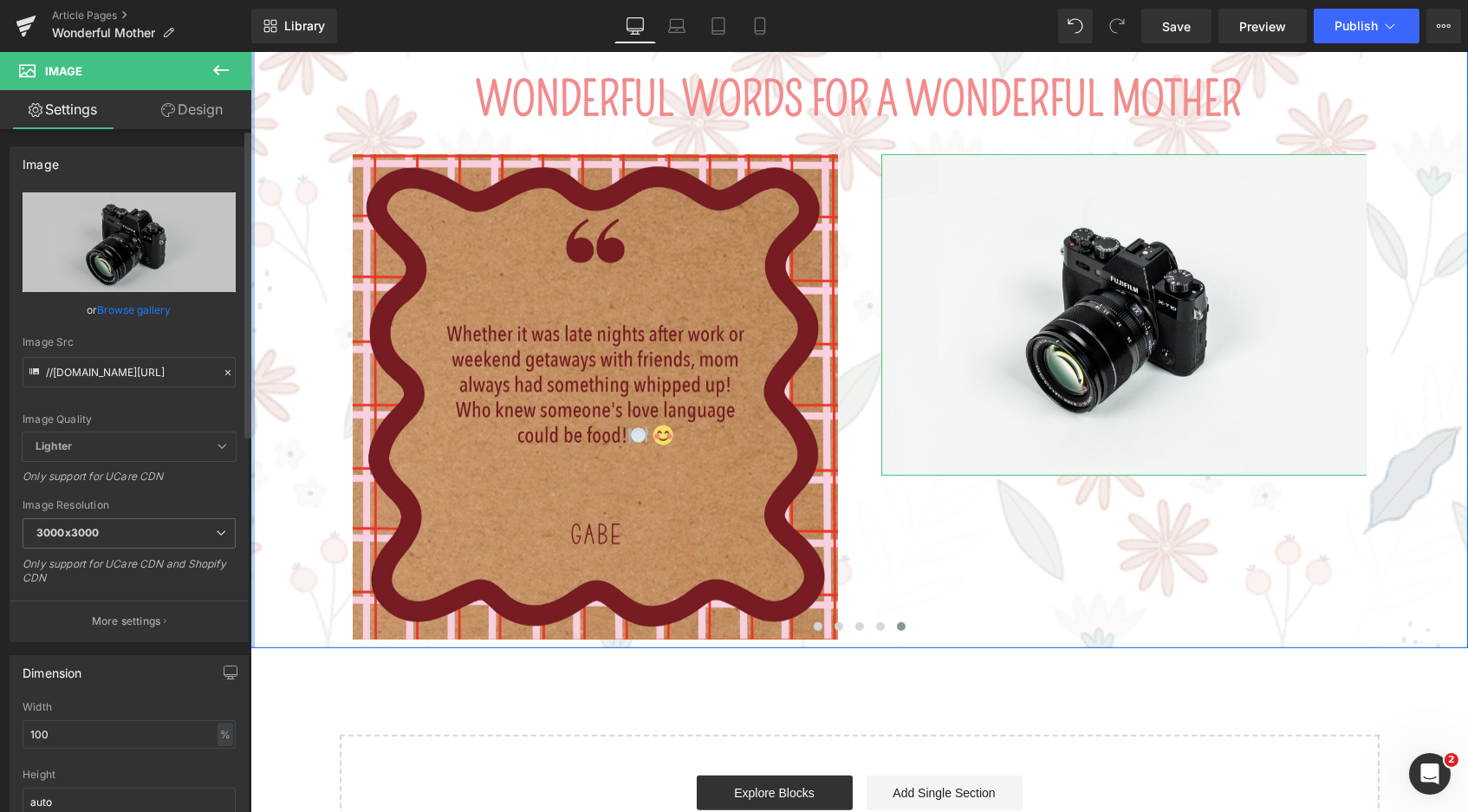
click at [136, 313] on link "Browse gallery" at bounding box center [135, 310] width 74 height 30
click at [943, 0] on div "Image You are previewing how the will restyle your page. You can not edit Eleme…" at bounding box center [734, 0] width 1468 height 0
click at [1168, 27] on span "Save" at bounding box center [1177, 26] width 28 height 18
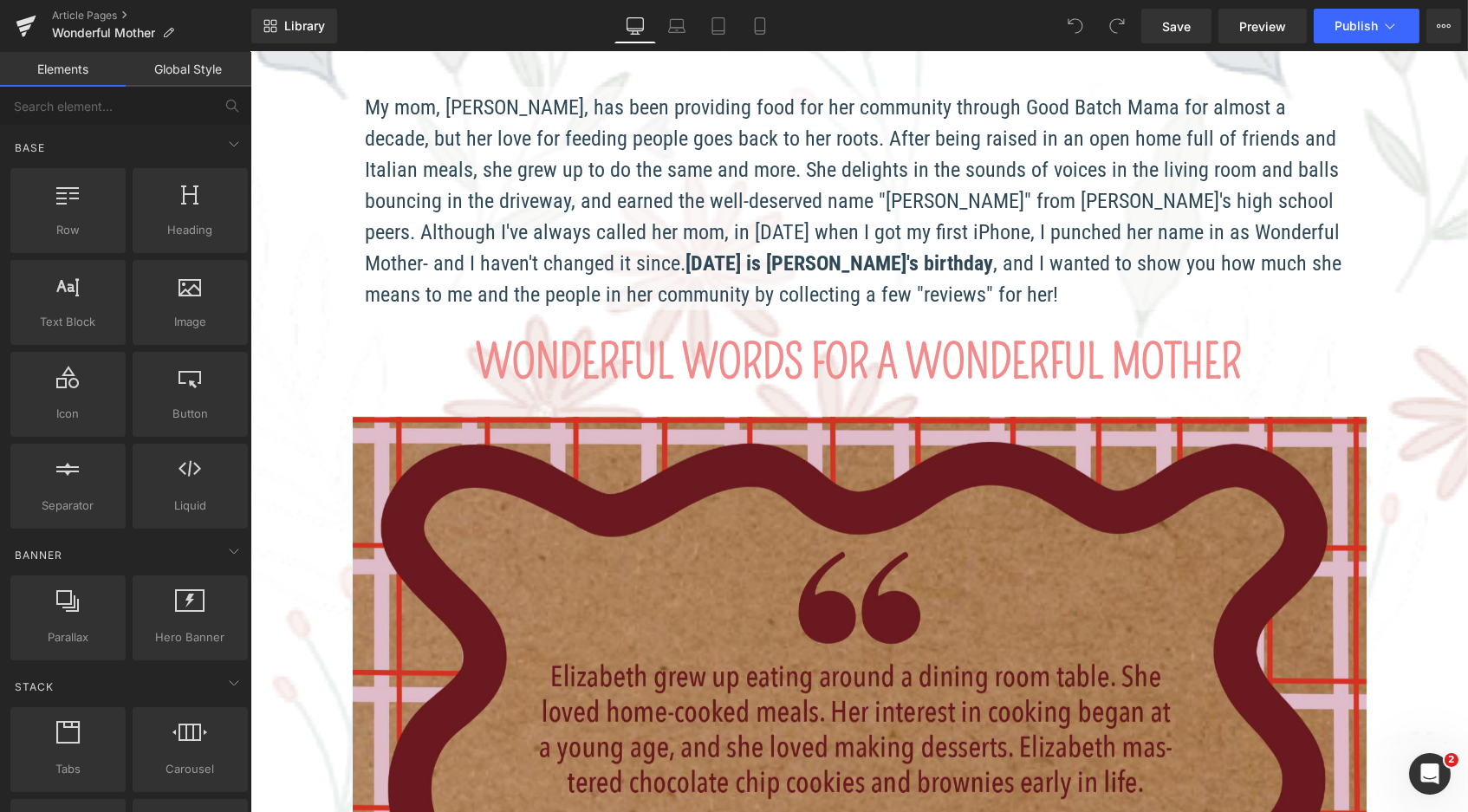
scroll to position [1731, 0]
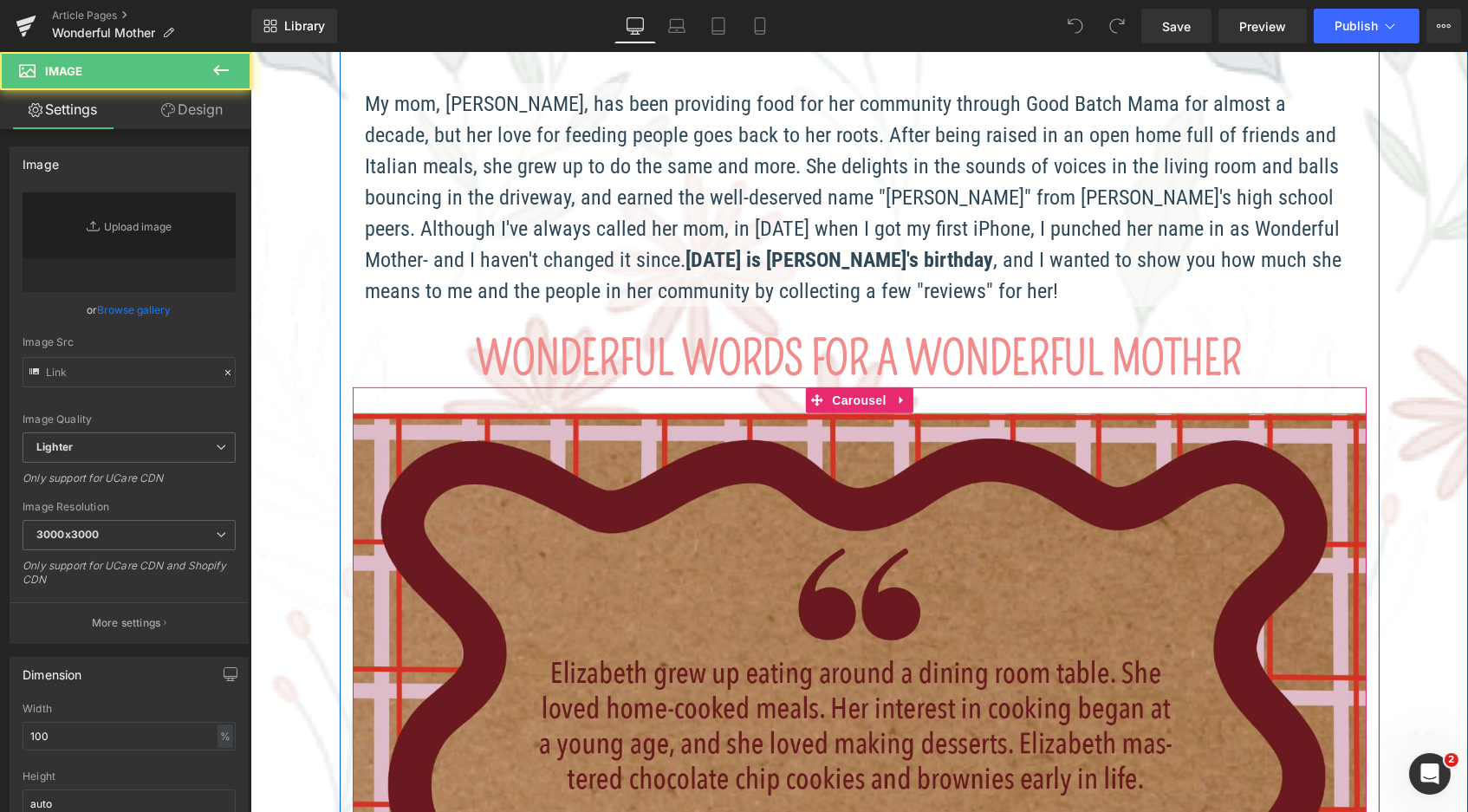
type input "[URL][DOMAIN_NAME]"
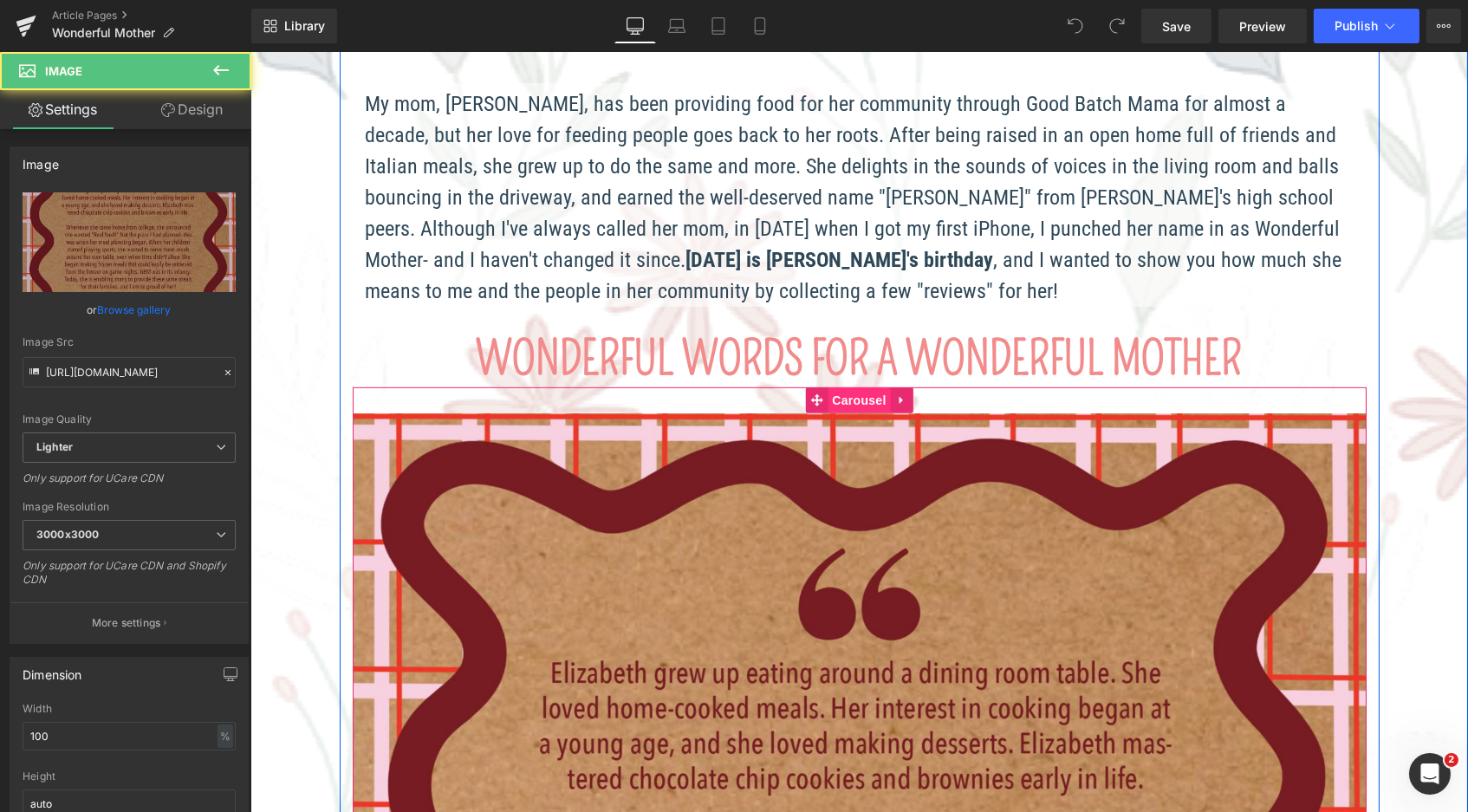
click at [843, 387] on span "Carousel" at bounding box center [857, 400] width 62 height 26
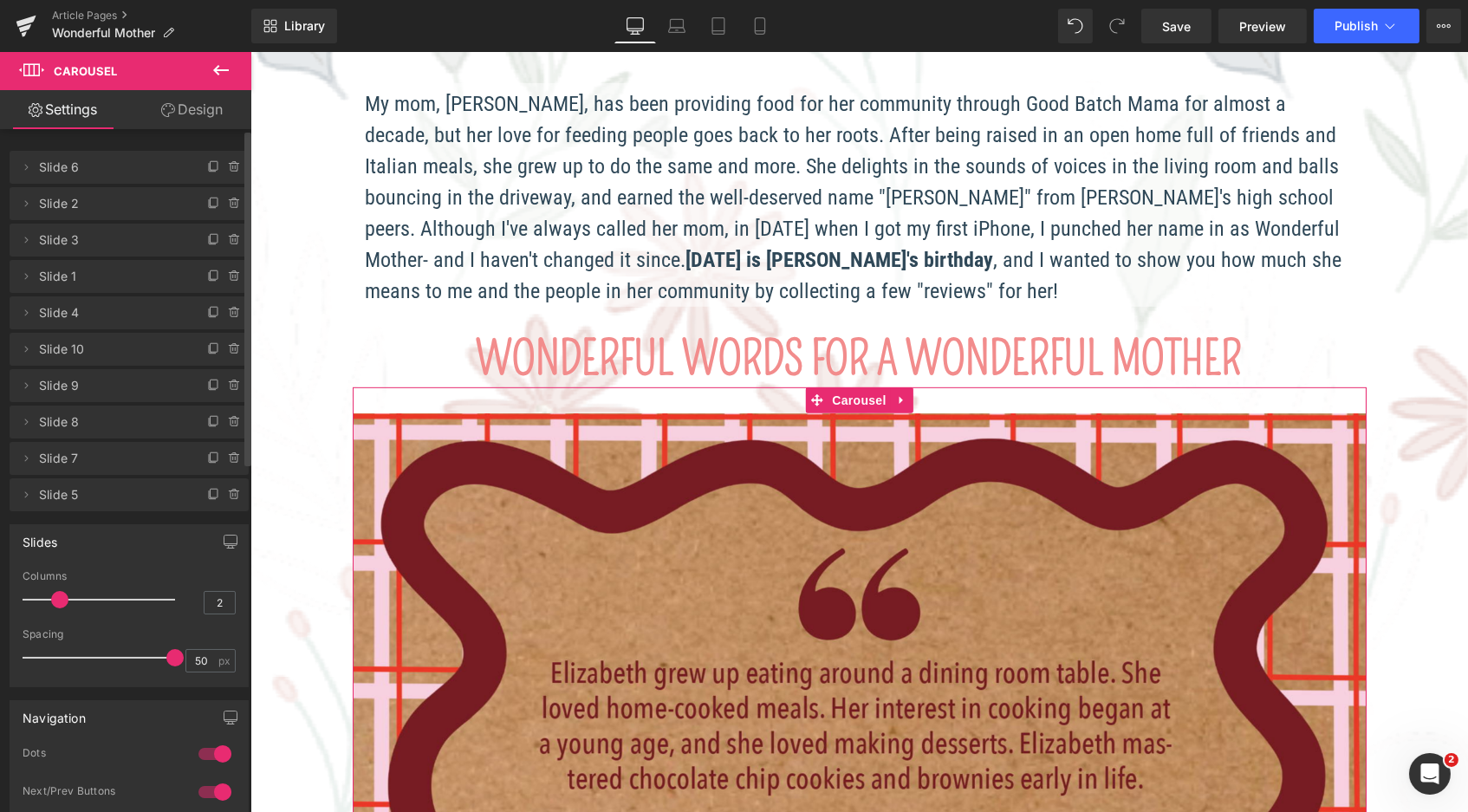
drag, startPoint x: 62, startPoint y: 598, endPoint x: 50, endPoint y: 597, distance: 12.0
click at [51, 597] on span at bounding box center [60, 600] width 18 height 18
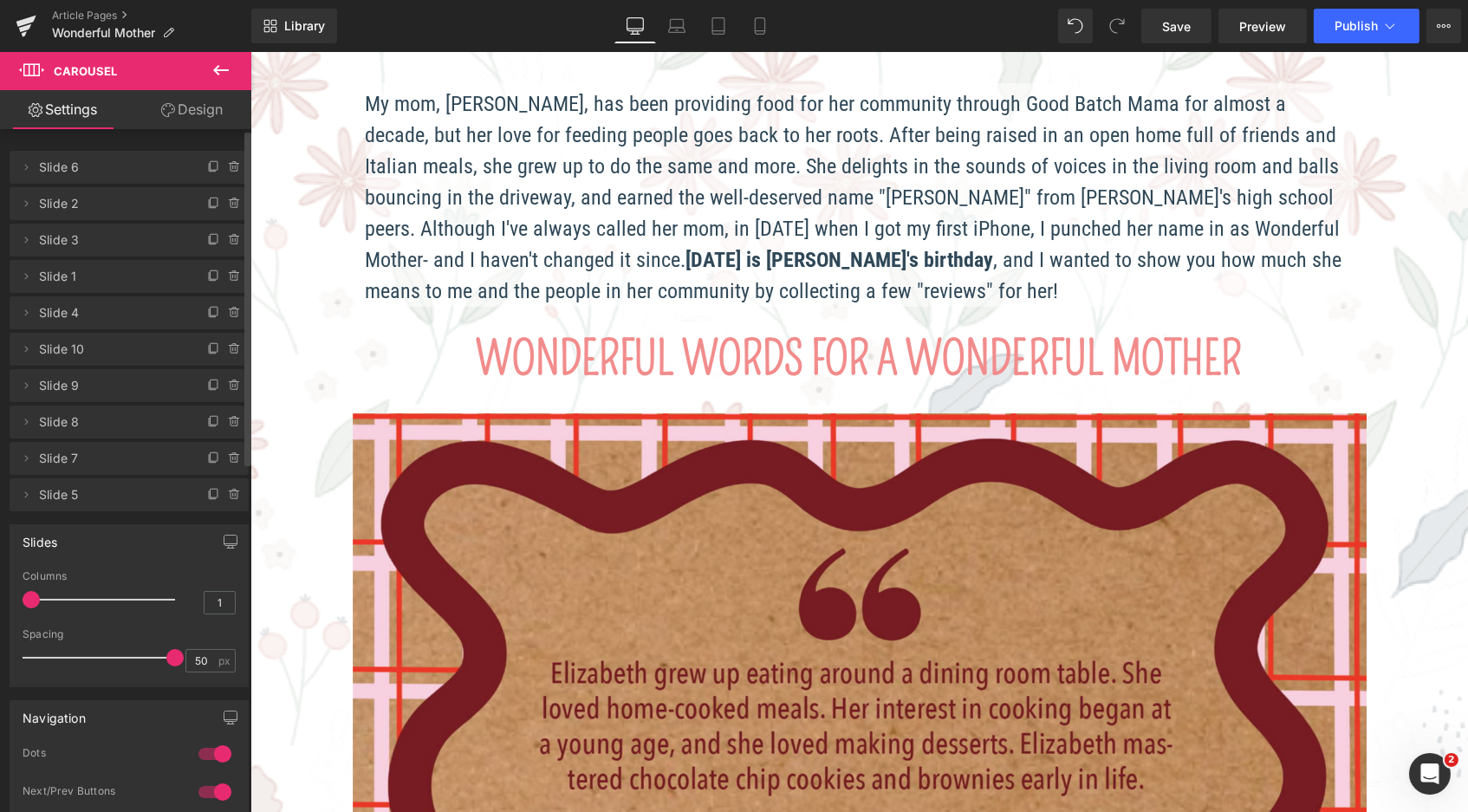
drag, startPoint x: 54, startPoint y: 597, endPoint x: 24, endPoint y: 591, distance: 30.6
click at [24, 591] on div "Columns 1" at bounding box center [129, 599] width 213 height 58
type input "2"
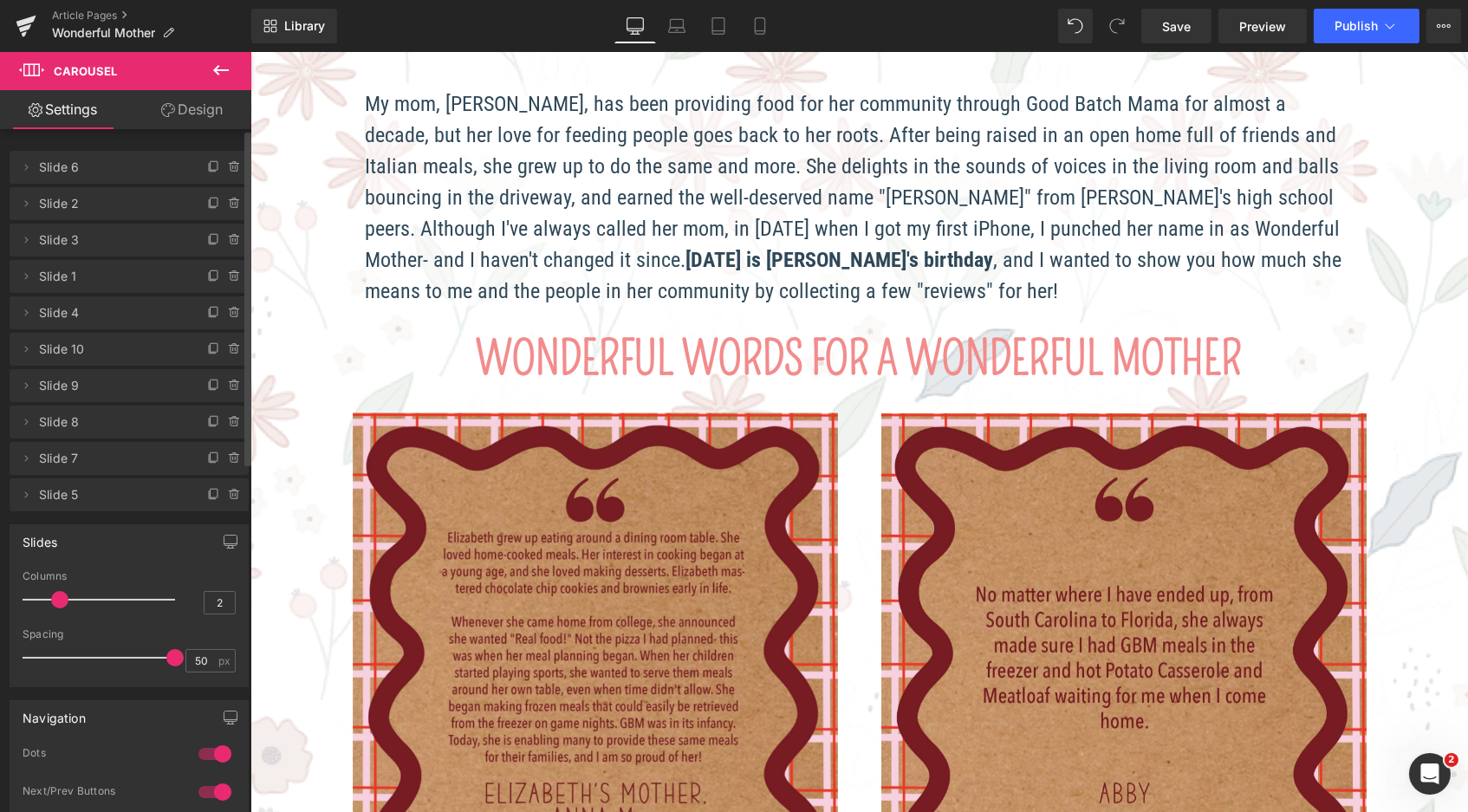
drag, startPoint x: 32, startPoint y: 598, endPoint x: 54, endPoint y: 593, distance: 22.6
click at [54, 593] on span at bounding box center [60, 600] width 18 height 18
click at [1192, 19] on link "Save" at bounding box center [1177, 26] width 70 height 34
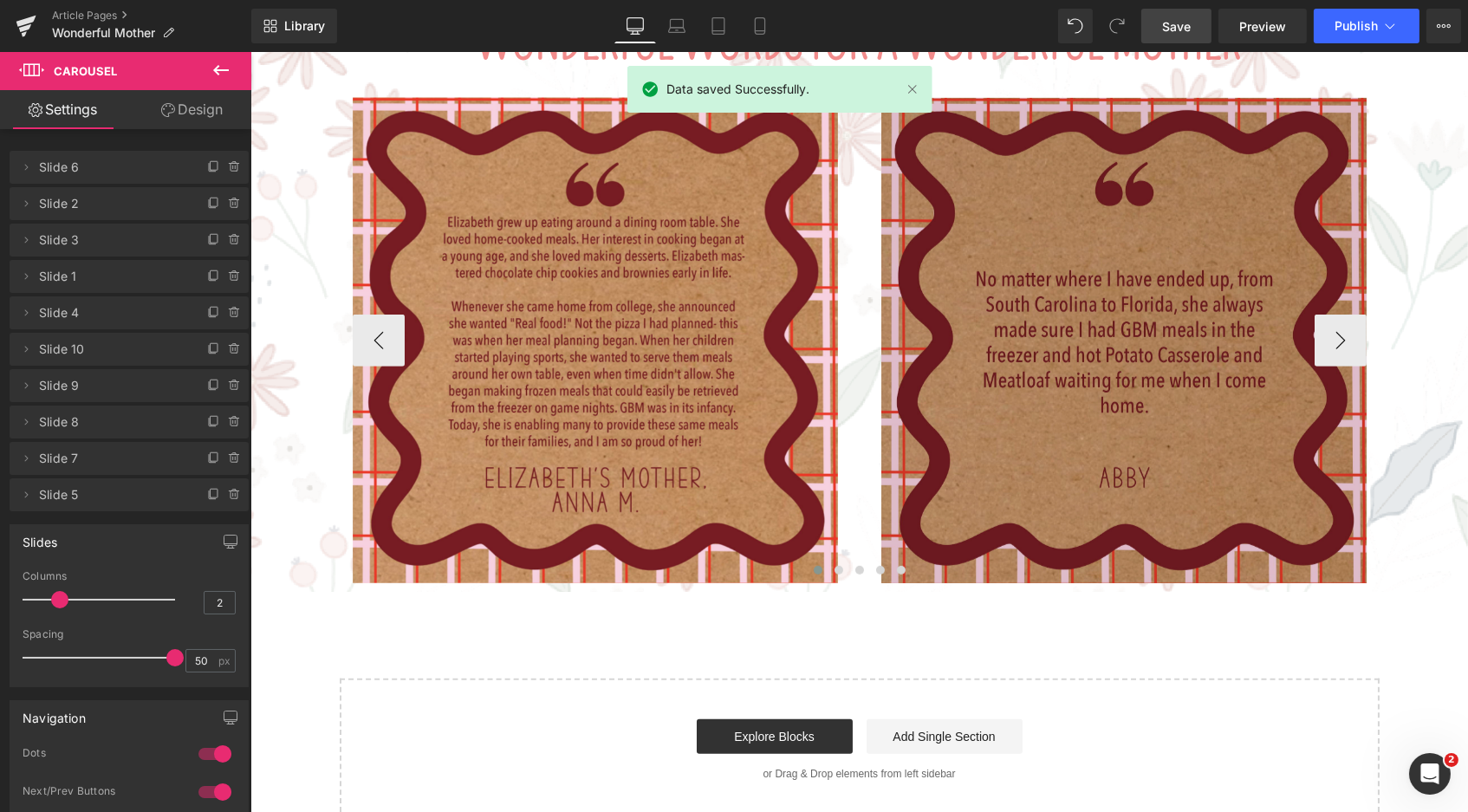
scroll to position [2023, 0]
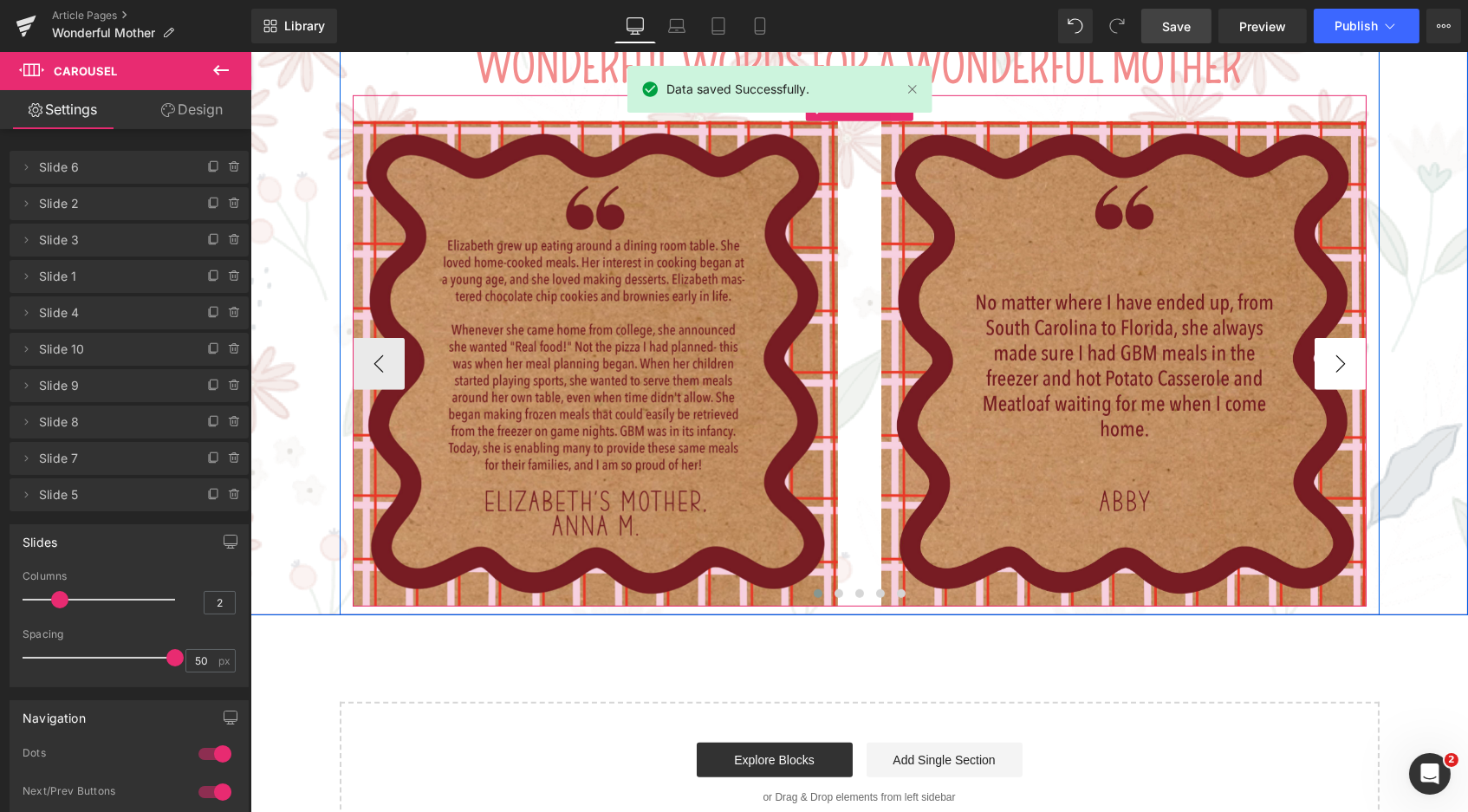
click at [1345, 338] on button "›" at bounding box center [1340, 363] width 52 height 52
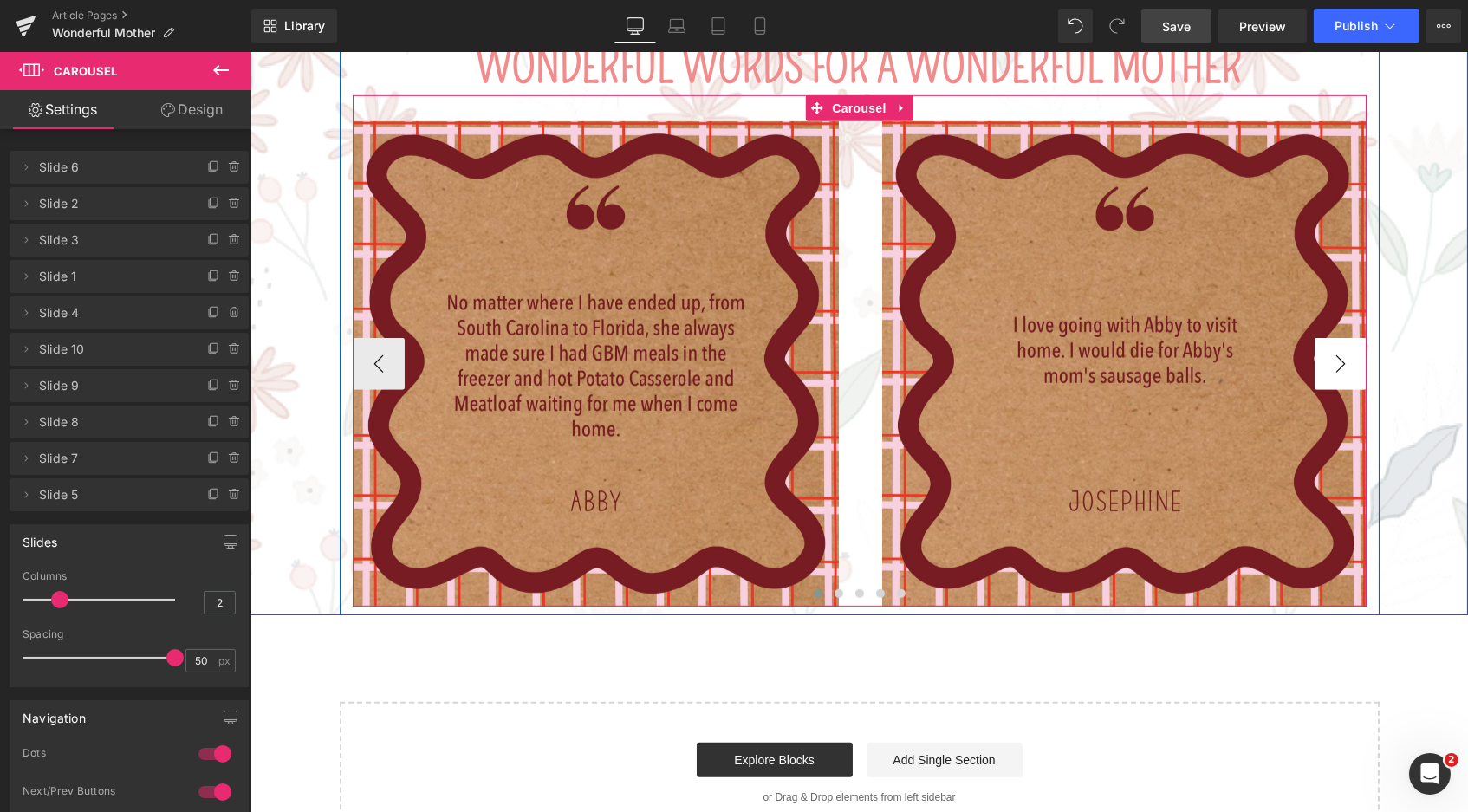
click at [1345, 338] on button "›" at bounding box center [1340, 363] width 52 height 52
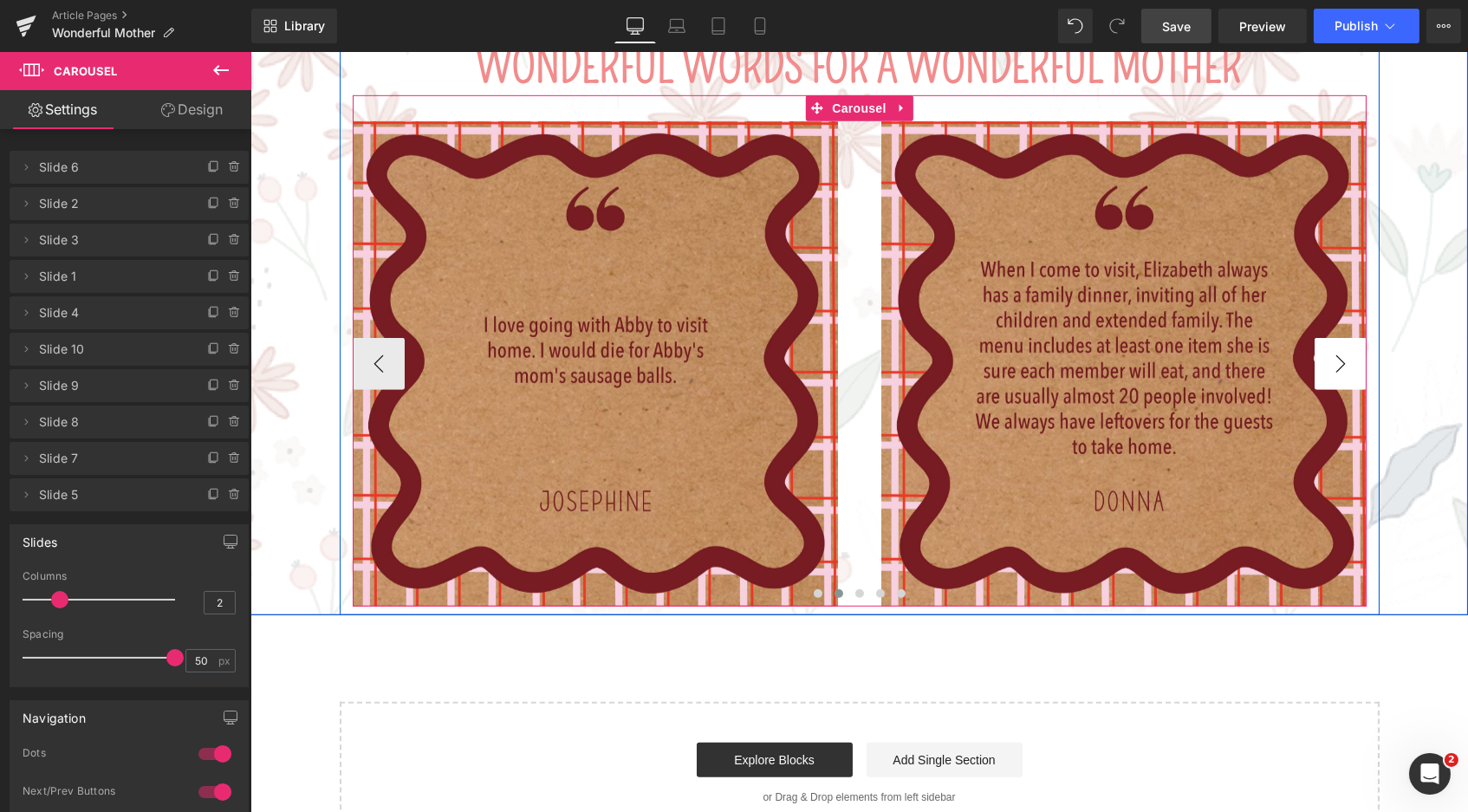
click at [1345, 338] on button "›" at bounding box center [1340, 363] width 52 height 52
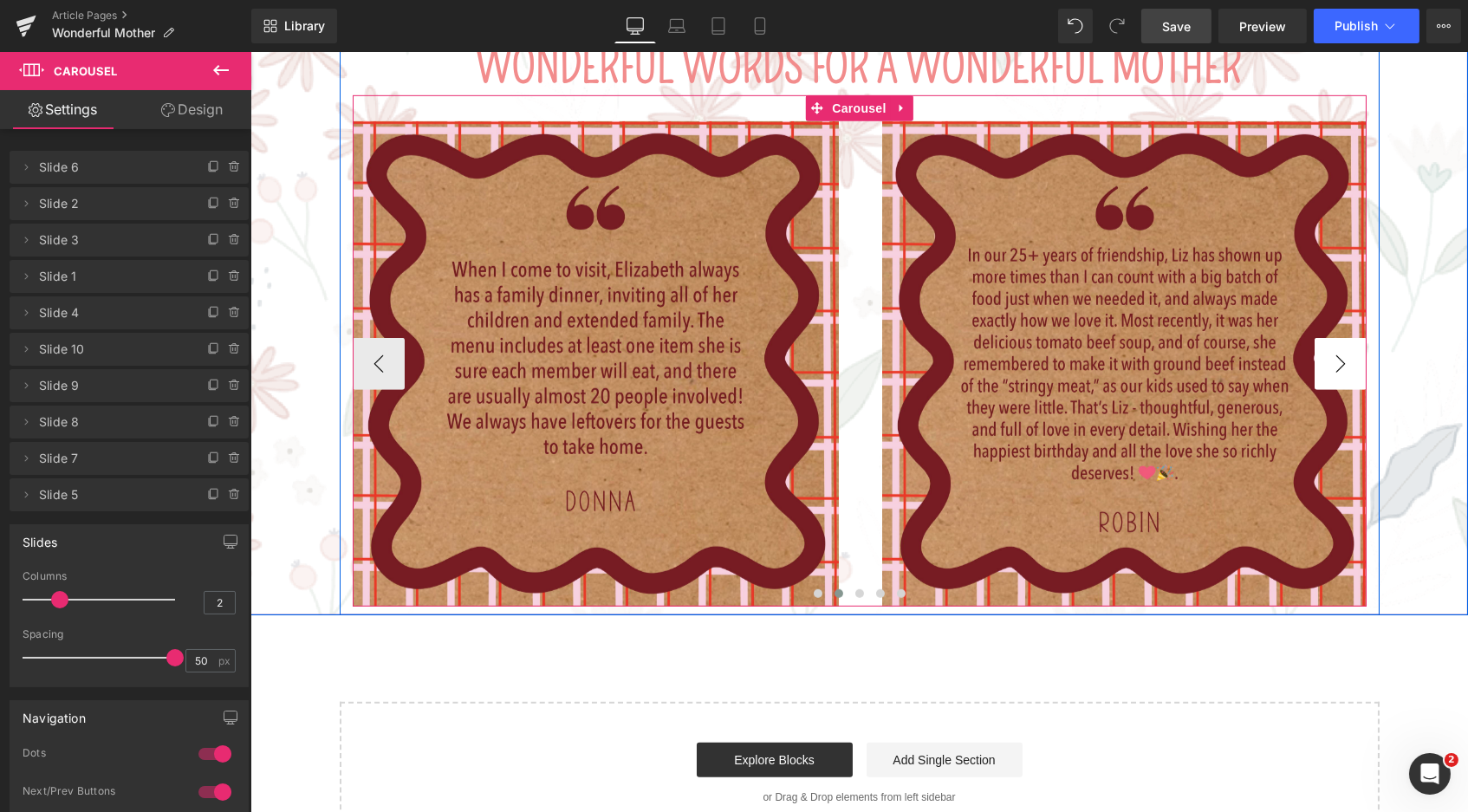
click at [1345, 338] on button "›" at bounding box center [1340, 363] width 52 height 52
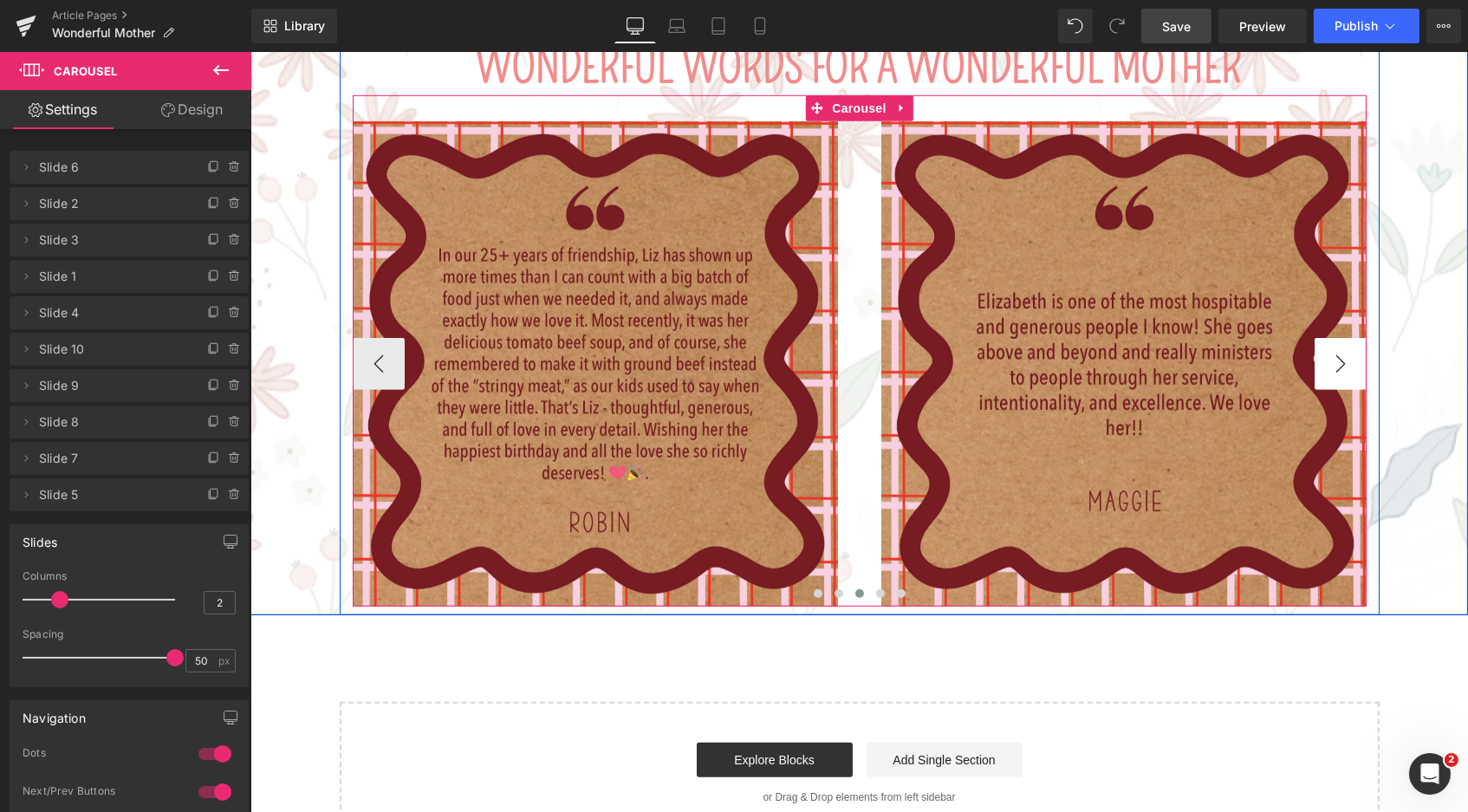
click at [1345, 338] on button "›" at bounding box center [1340, 363] width 52 height 52
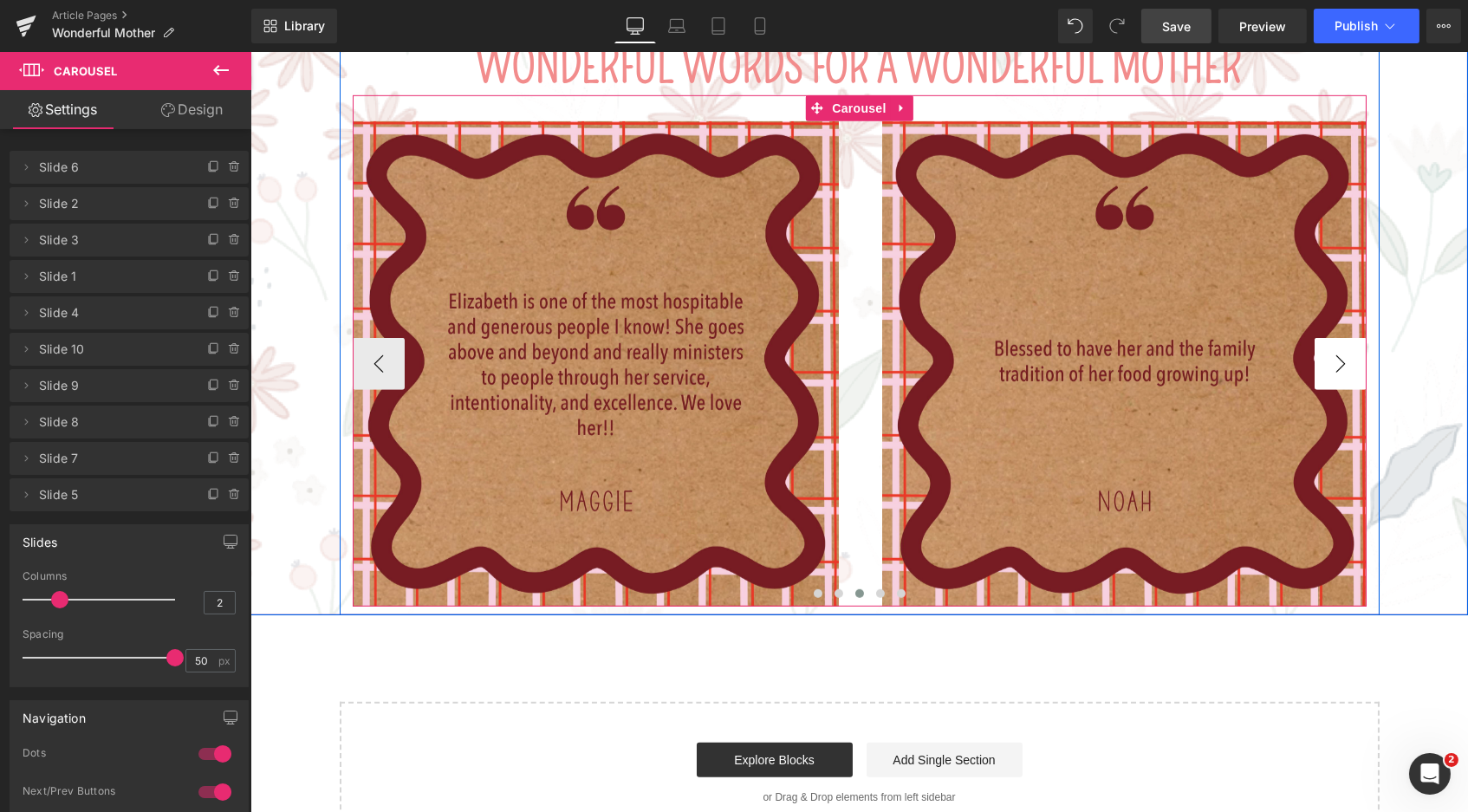
click at [1345, 338] on button "›" at bounding box center [1340, 363] width 52 height 52
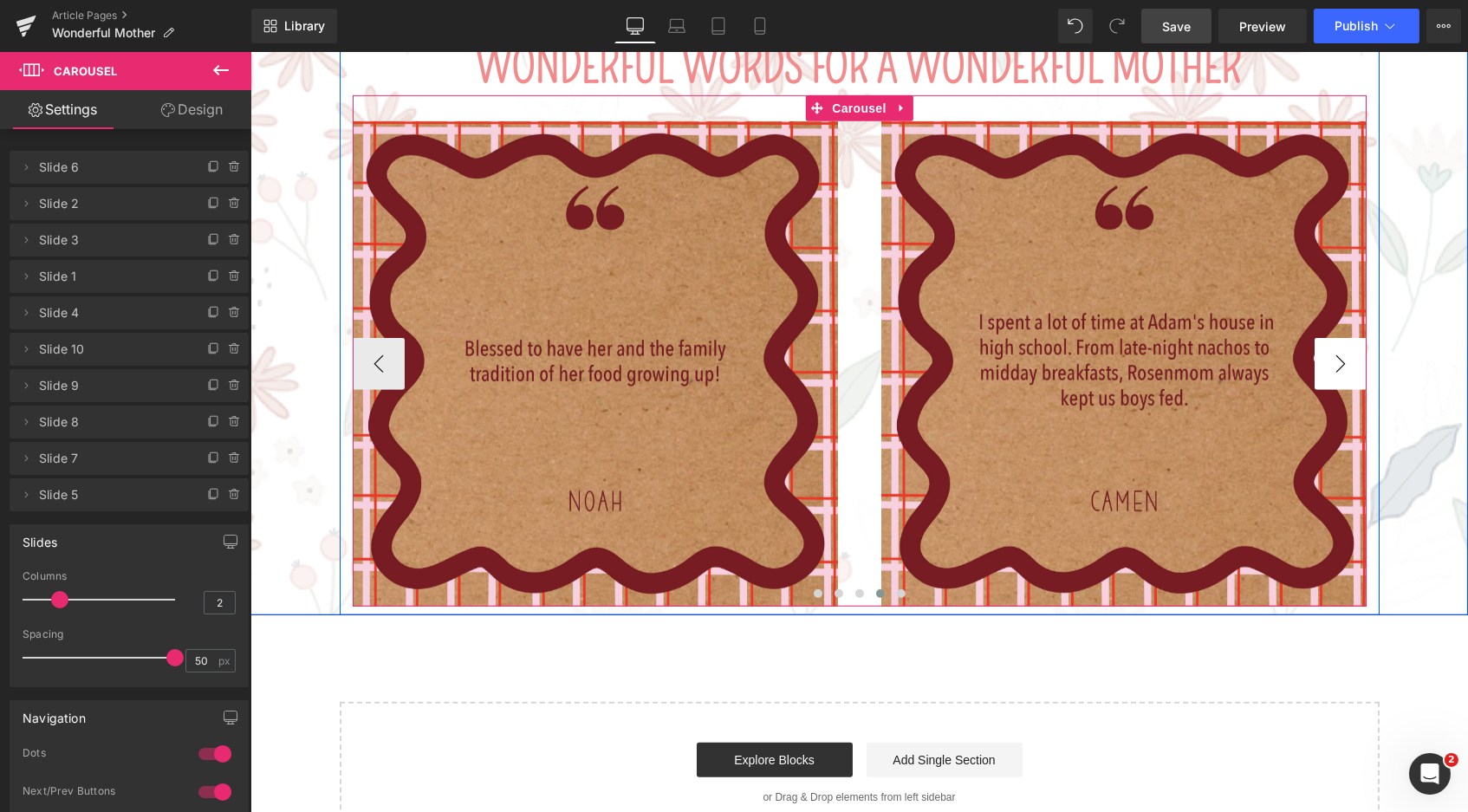
click at [1345, 338] on button "›" at bounding box center [1340, 363] width 52 height 52
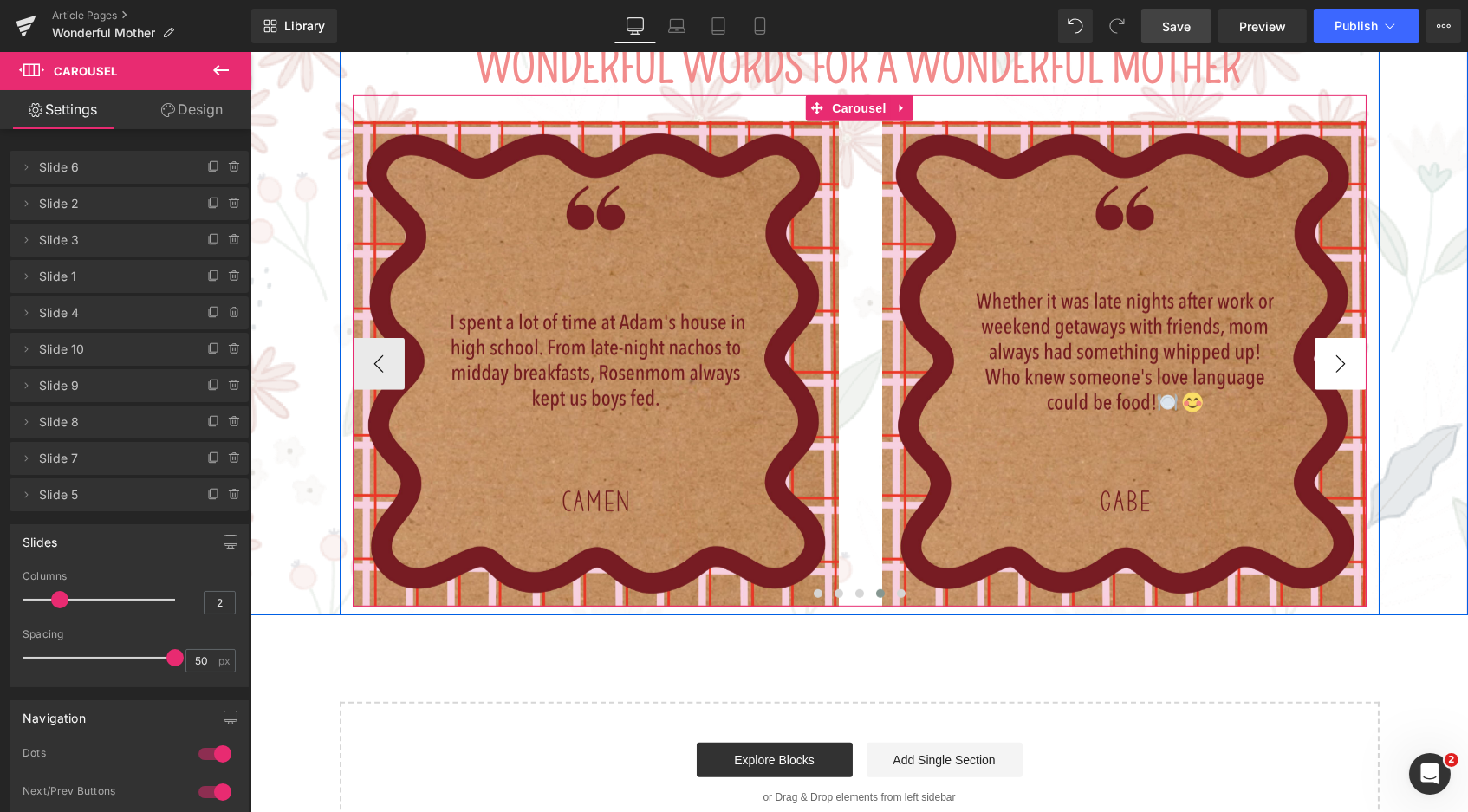
click at [1345, 338] on button "›" at bounding box center [1340, 363] width 52 height 52
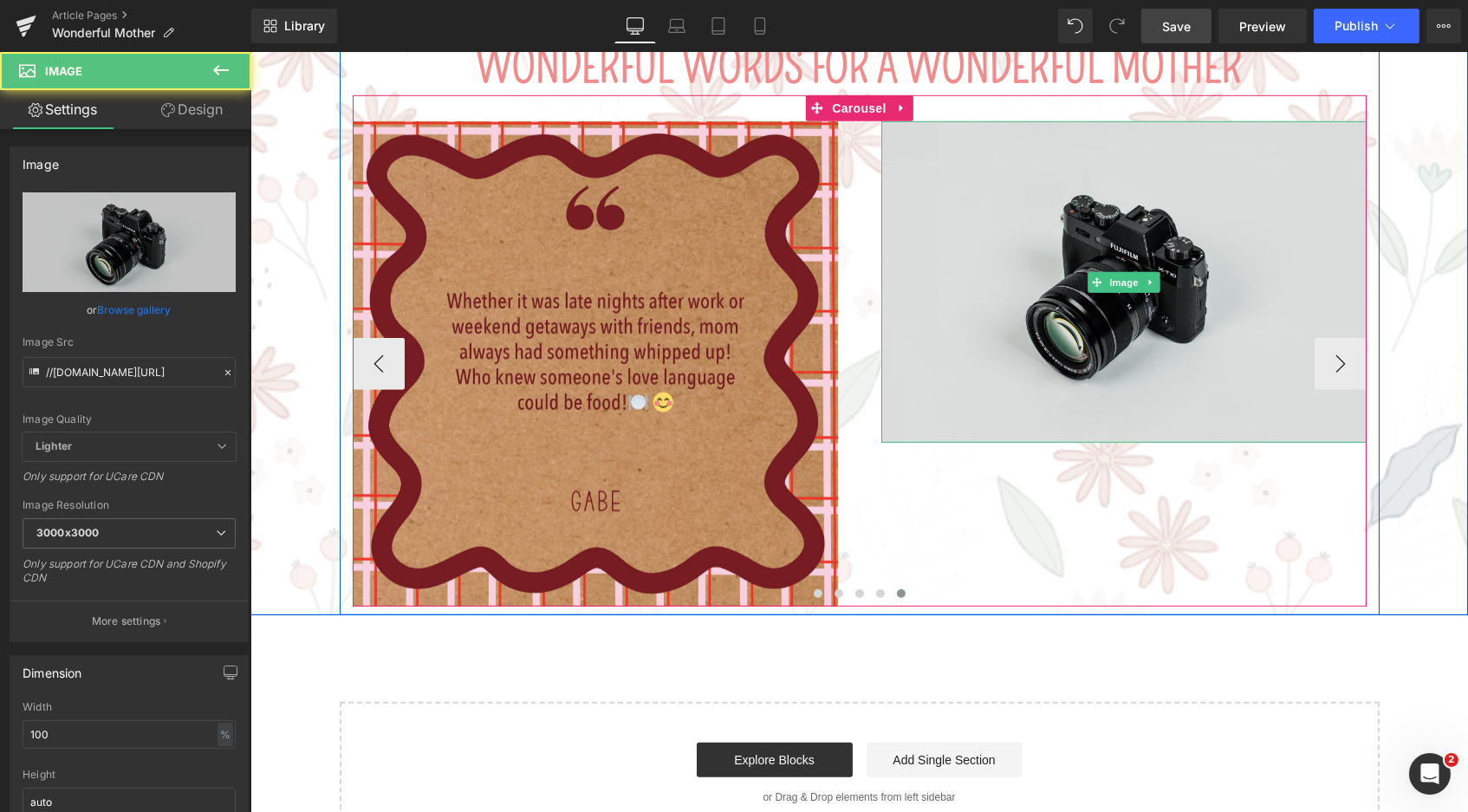
click at [1122, 244] on img at bounding box center [1124, 282] width 486 height 321
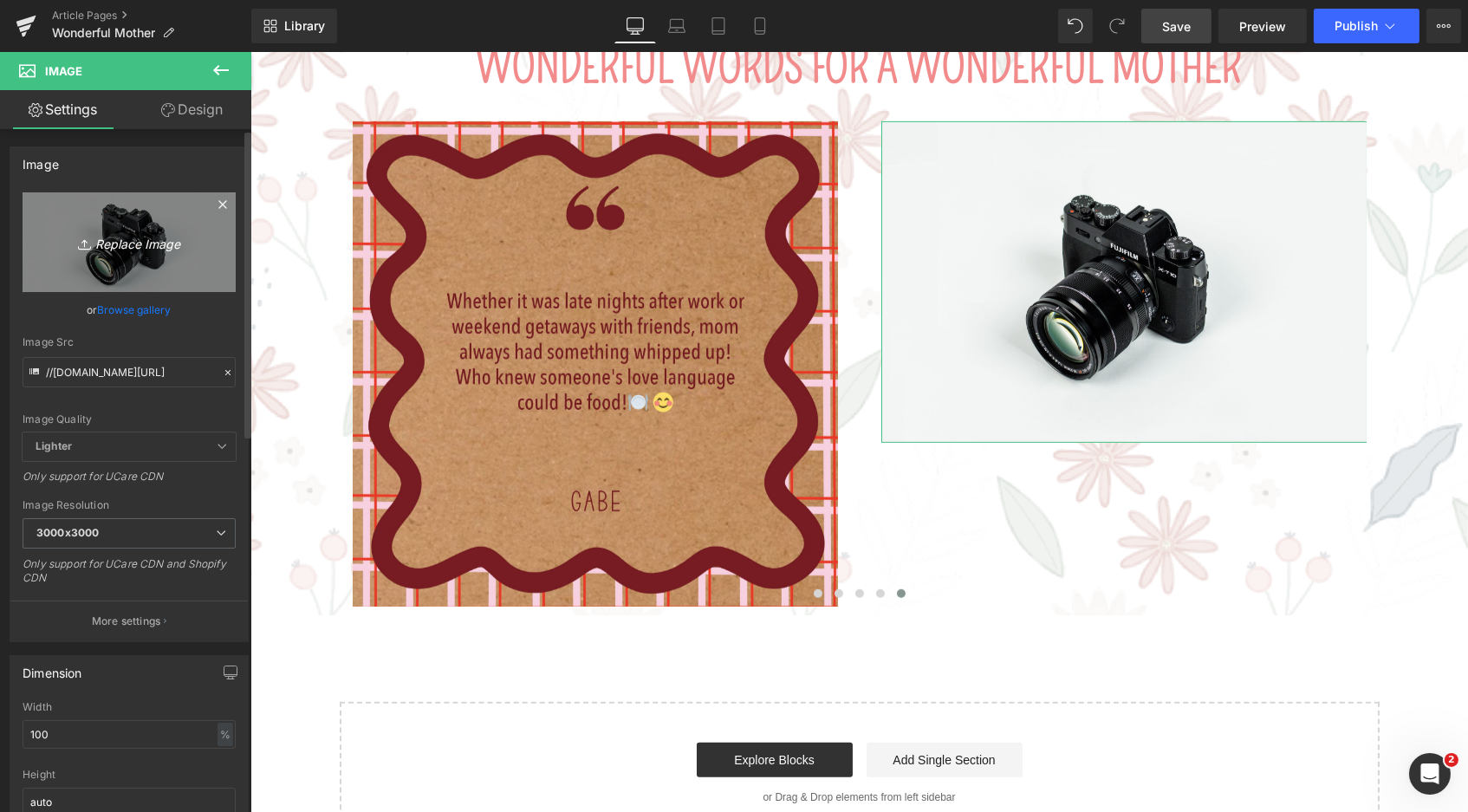
click at [89, 247] on icon at bounding box center [87, 245] width 18 height 18
type input "C:\fakepath\Blog_WonderfulMother_Review10.jpg"
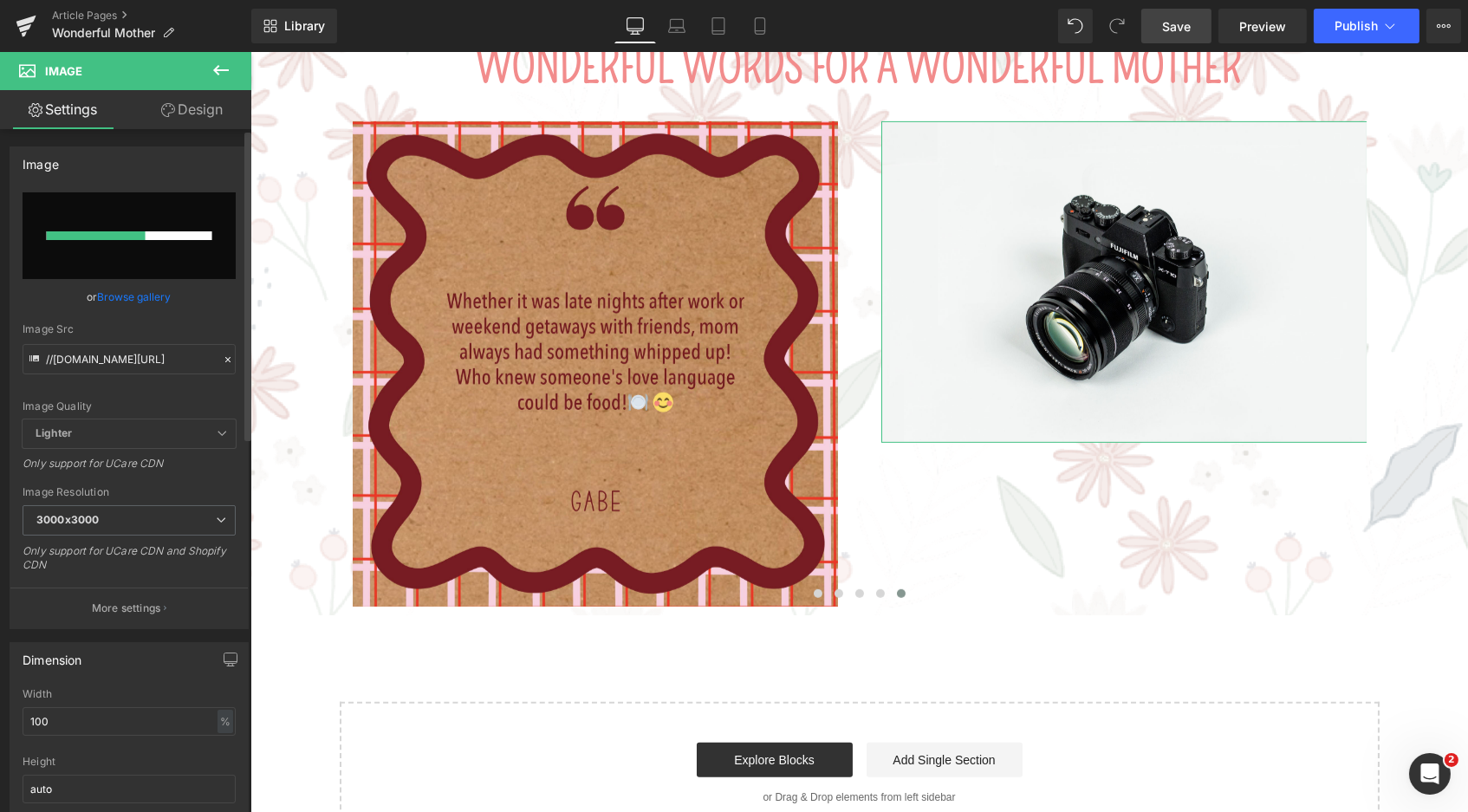
click at [157, 301] on link "Browse gallery" at bounding box center [135, 296] width 74 height 30
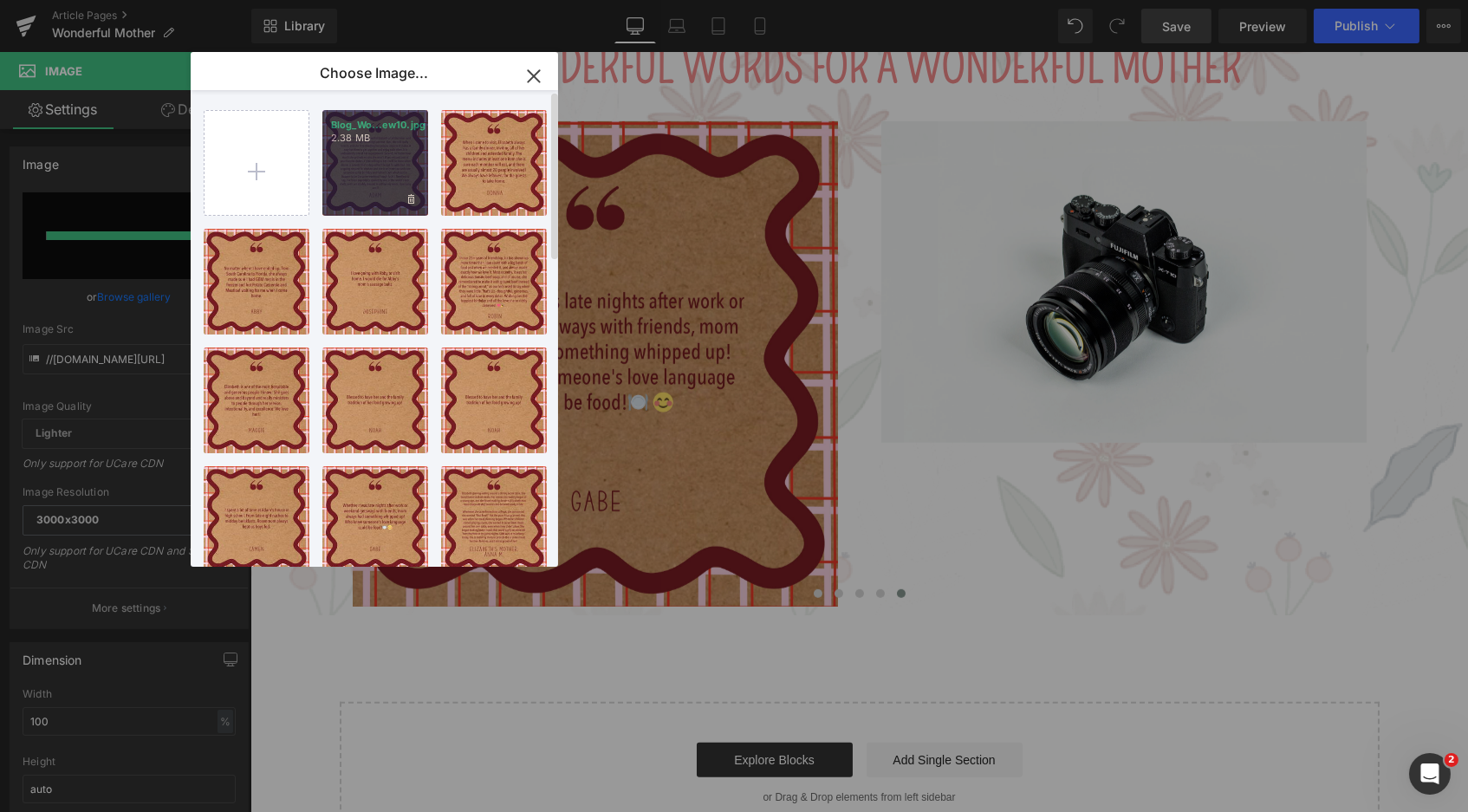
type input "https://ucarecdn.com/04f35895-c3d5-44d2-8f25-447cdaa1de3d/-/format/auto/-/previ…"
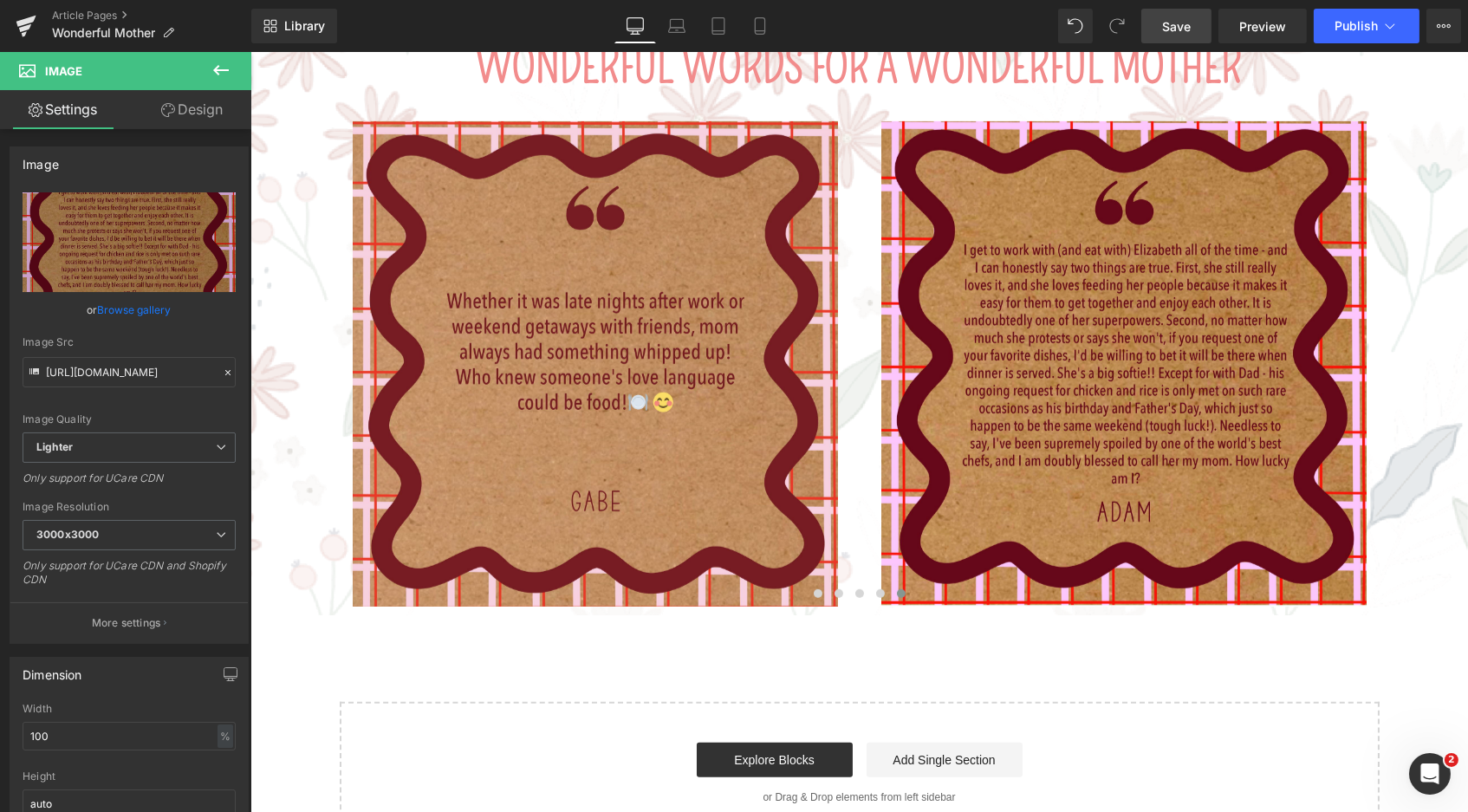
drag, startPoint x: 1198, startPoint y: 656, endPoint x: 1246, endPoint y: 644, distance: 49.5
click at [1100, 307] on div "Image" at bounding box center [1124, 364] width 486 height 486
click at [129, 314] on link "Browse gallery" at bounding box center [135, 310] width 74 height 30
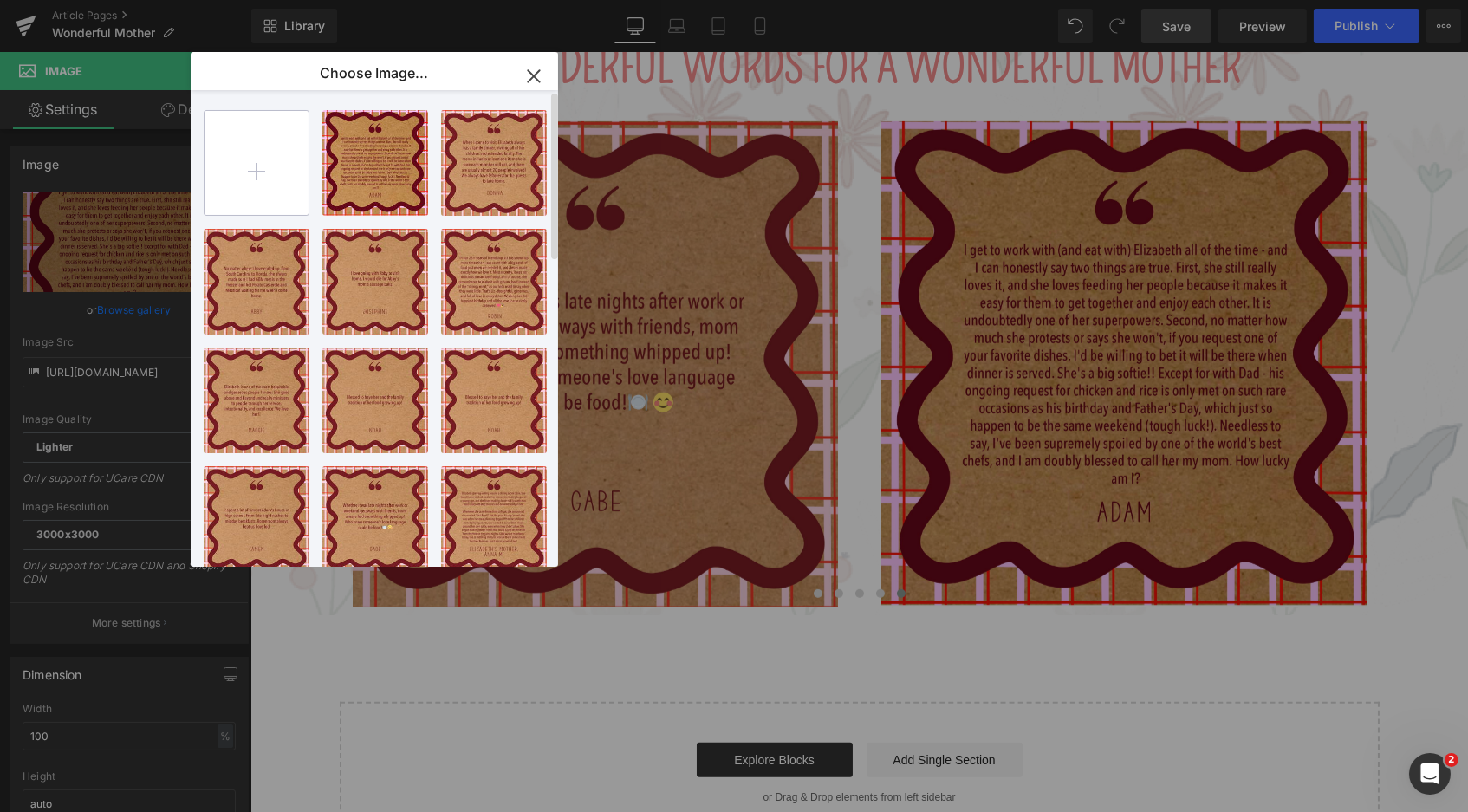
click at [259, 179] on input "file" at bounding box center [256, 163] width 104 height 104
type input "C:\fakepath\Blog_WonderfulMother_Review10.jpg"
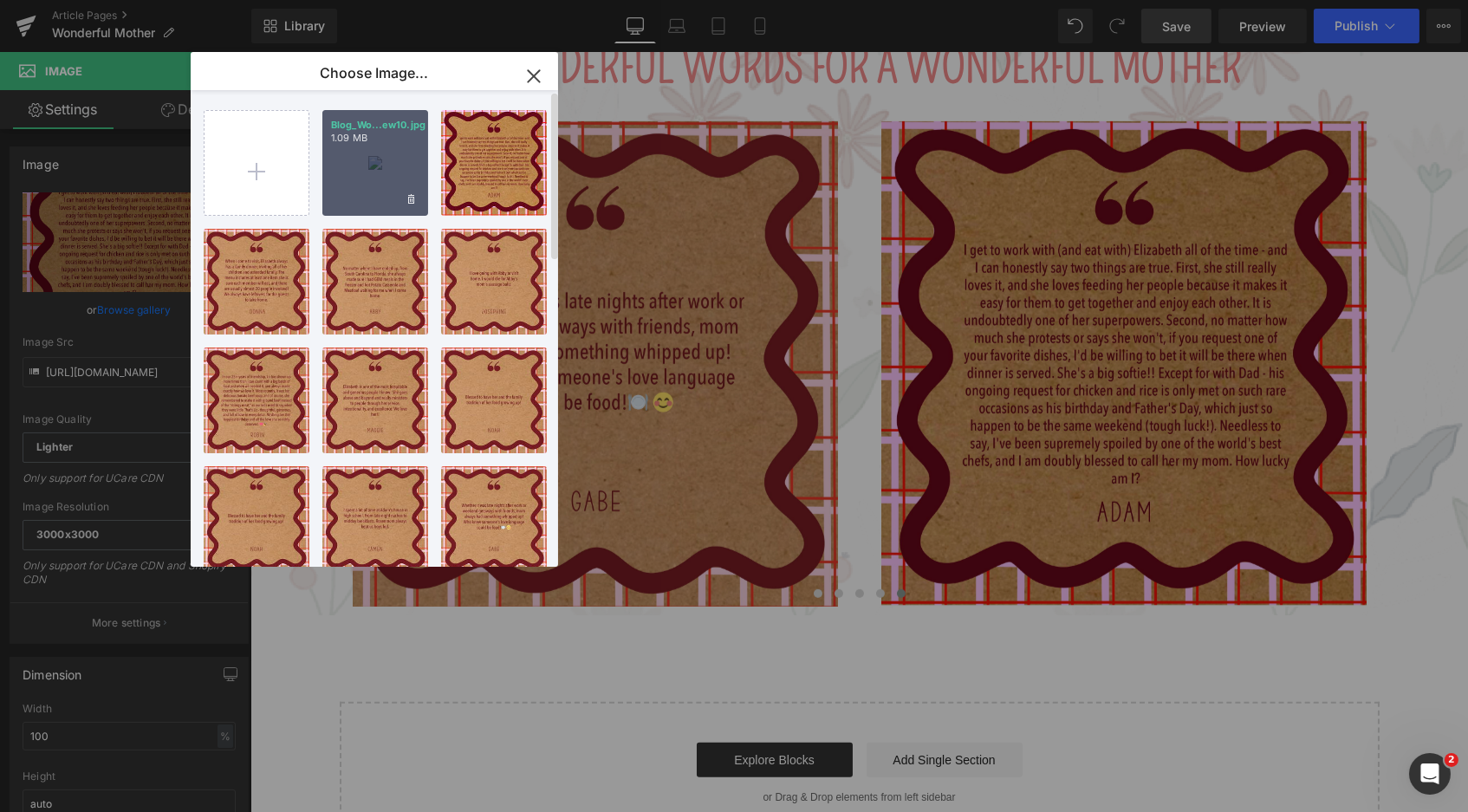
click at [379, 174] on div "Blog_Wo...ew10.jpg 1.09 MB" at bounding box center [375, 163] width 106 height 106
type input "https://ucarecdn.com/5f5519fa-63b2-41a5-931d-8da8467eccc5/-/format/auto/-/previ…"
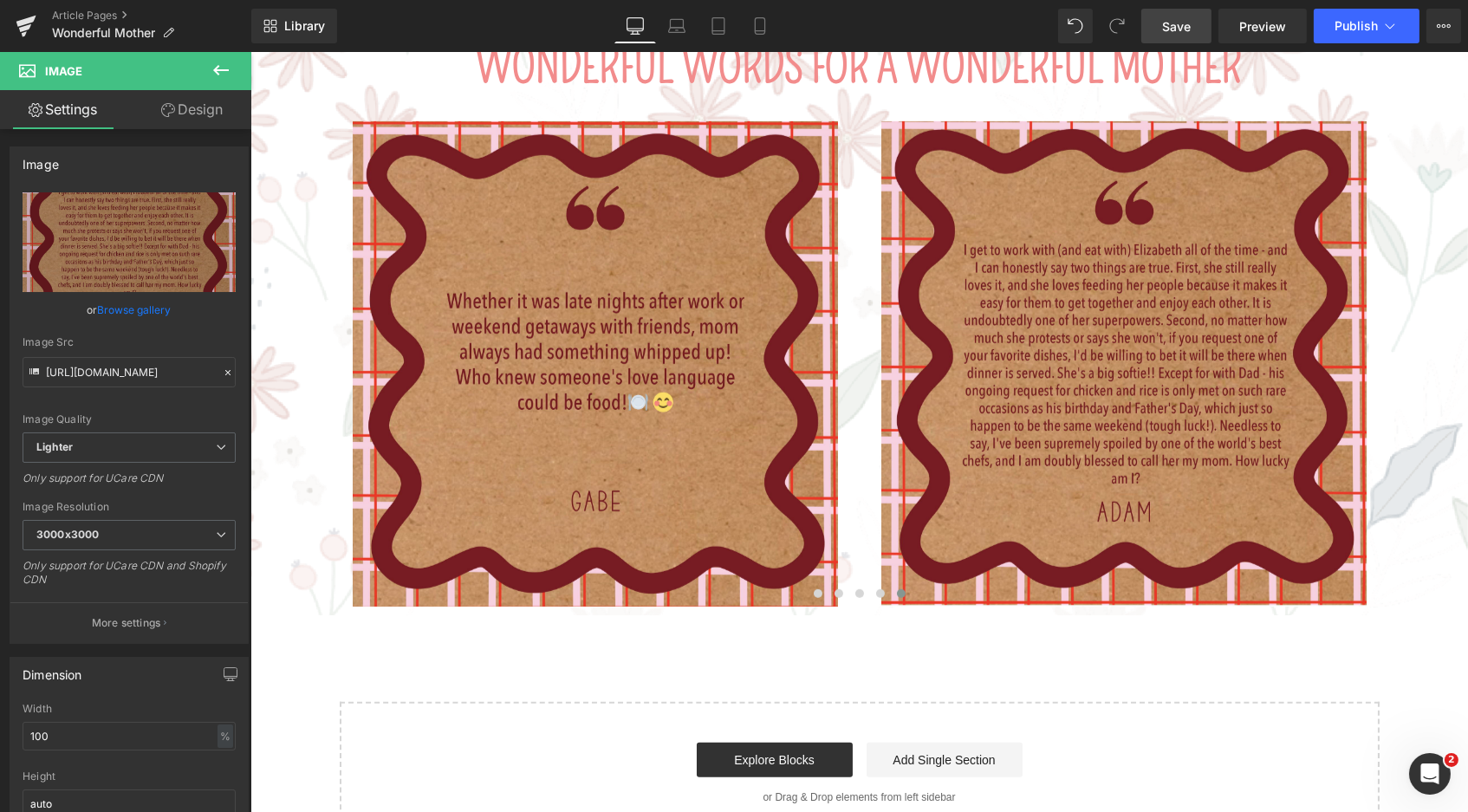
click at [1161, 20] on link "Save" at bounding box center [1177, 26] width 70 height 34
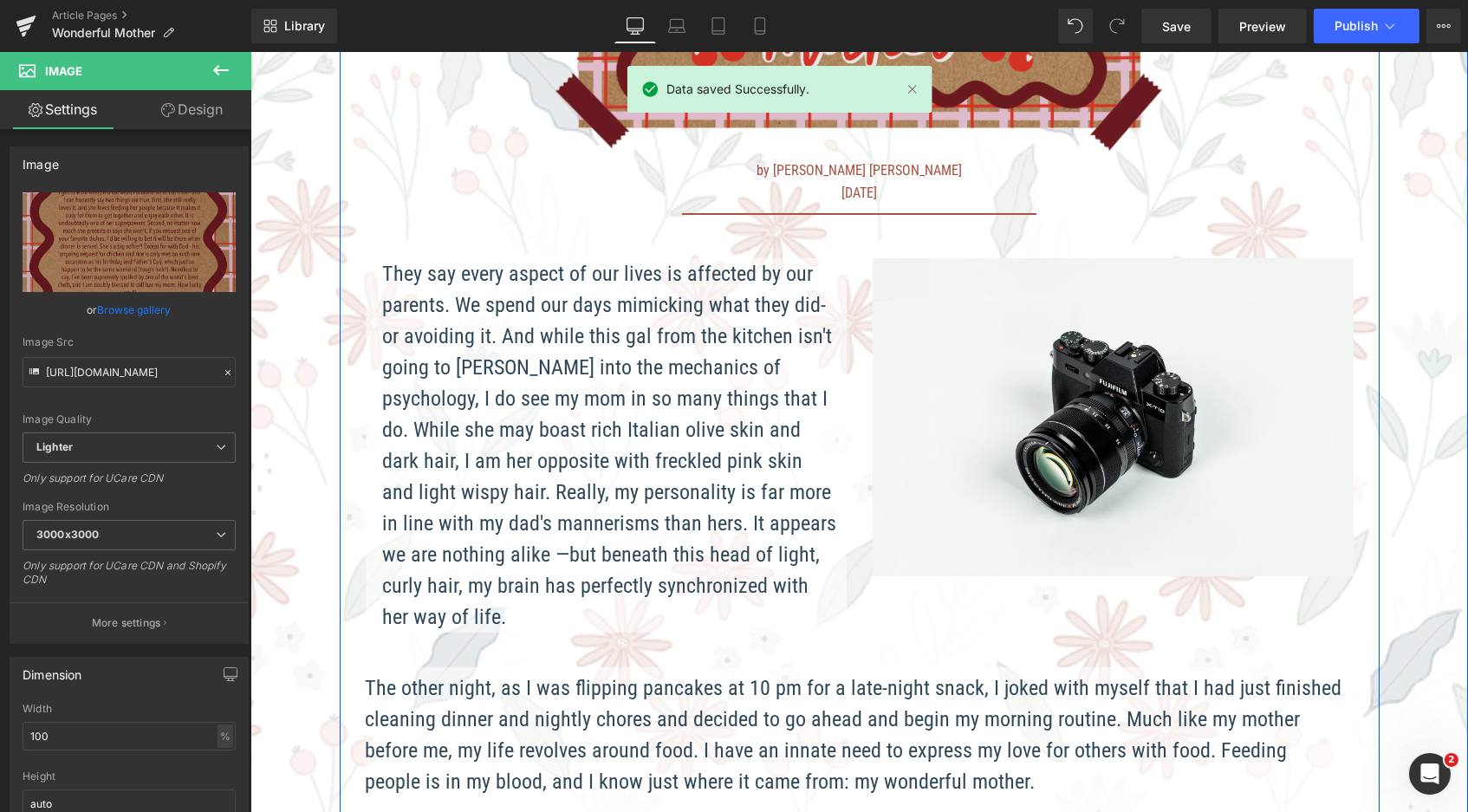
scroll to position [166, 0]
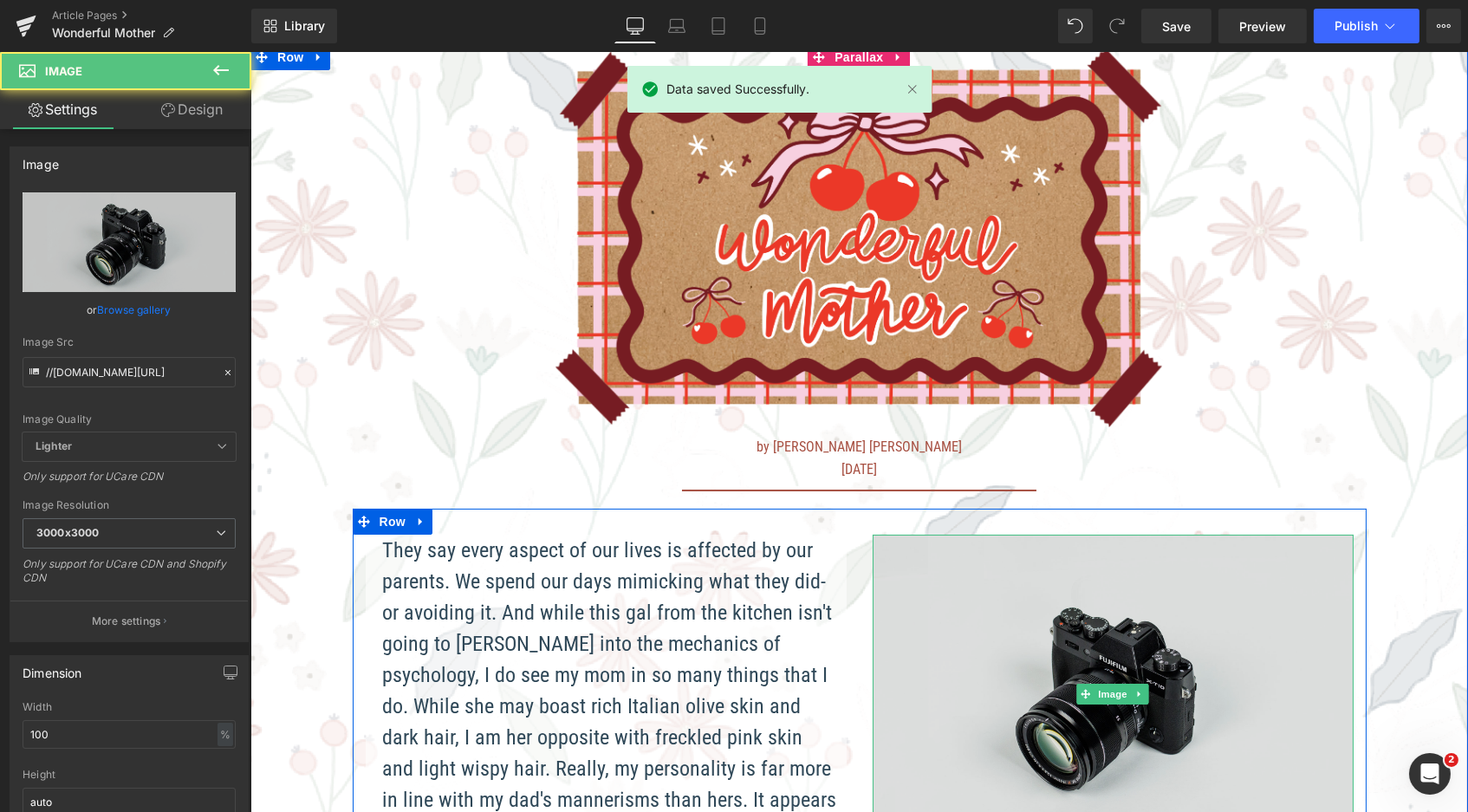
click at [1039, 611] on img at bounding box center [1112, 694] width 481 height 318
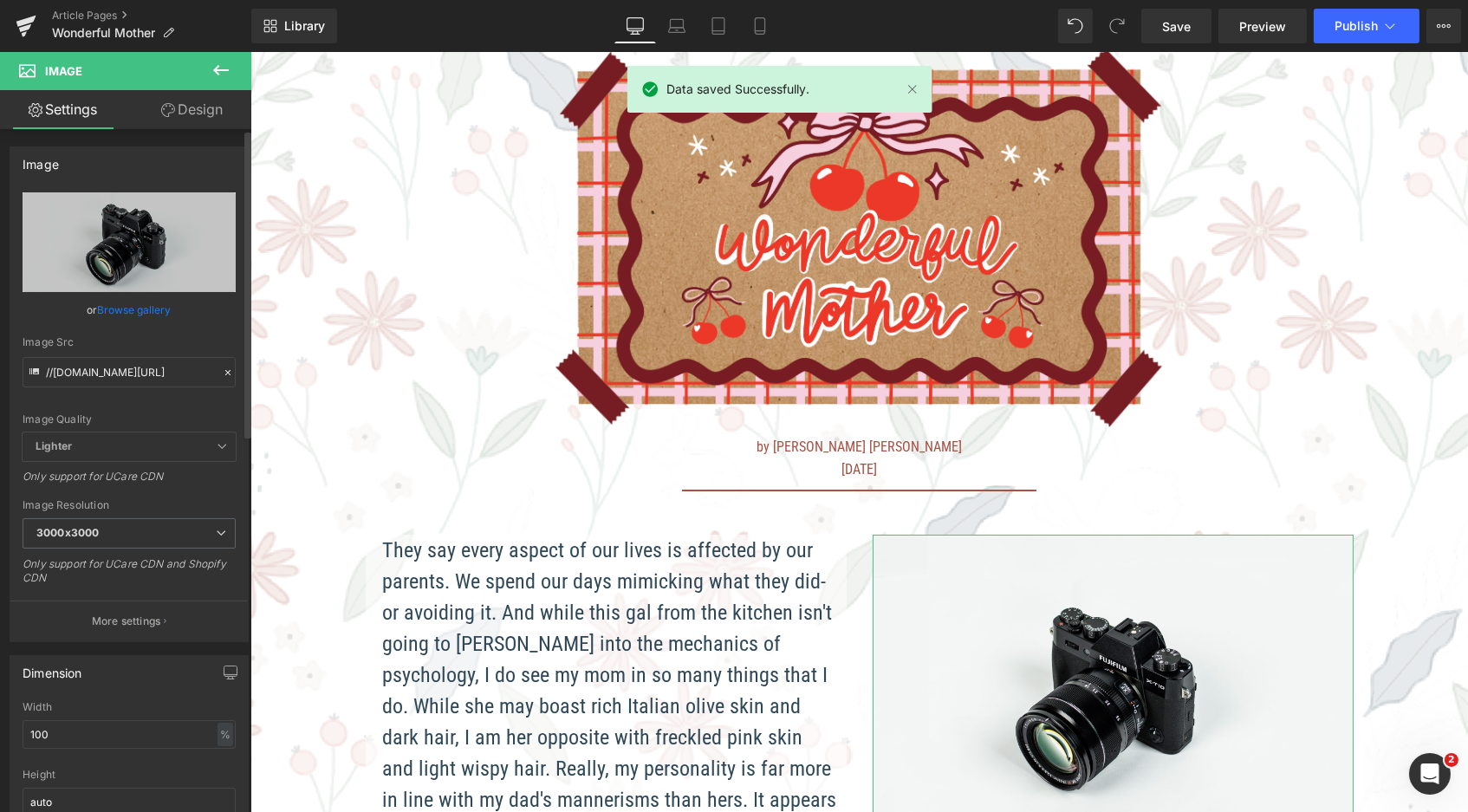
click at [120, 296] on link "Browse gallery" at bounding box center [135, 310] width 74 height 30
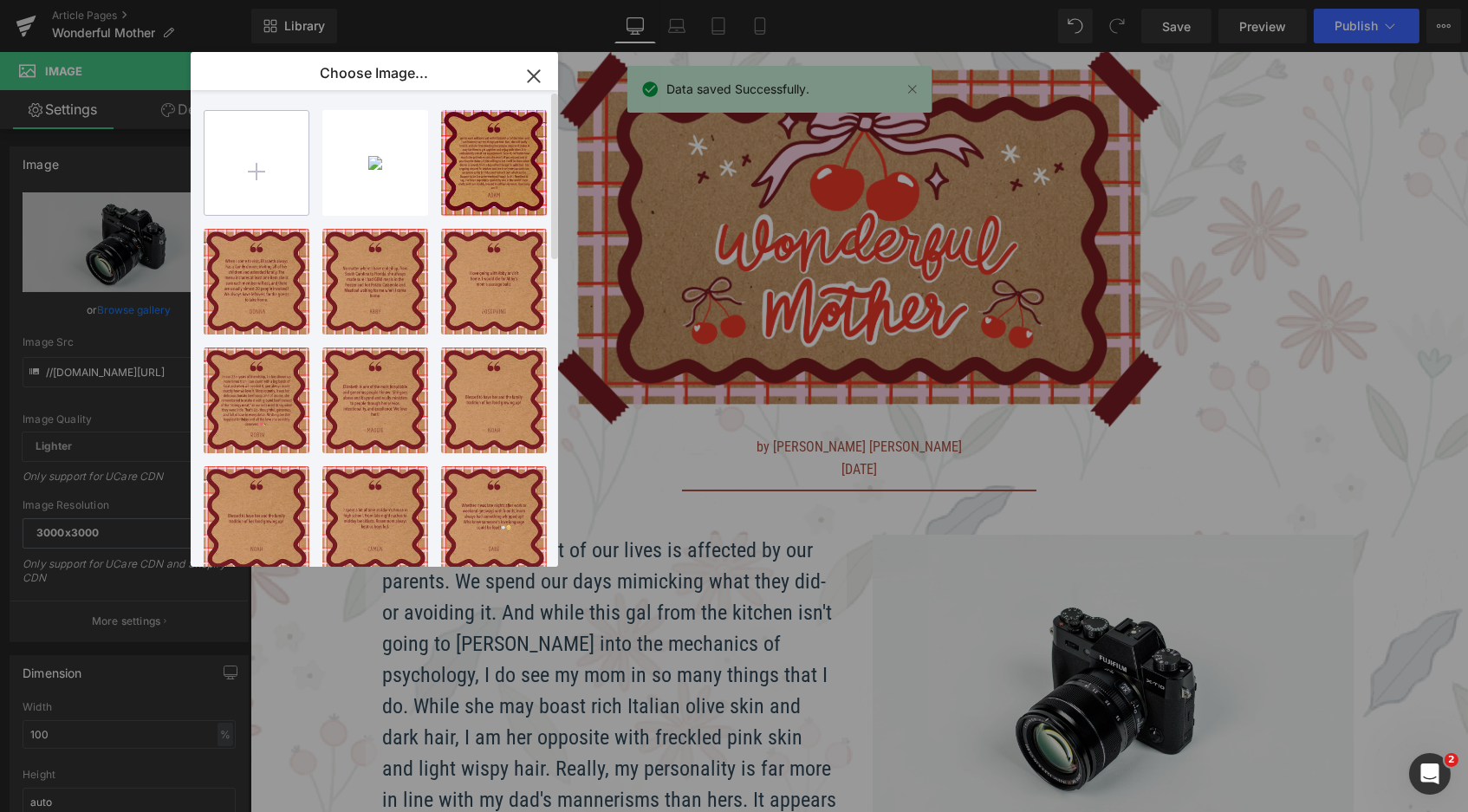
click at [255, 146] on input "file" at bounding box center [256, 163] width 104 height 104
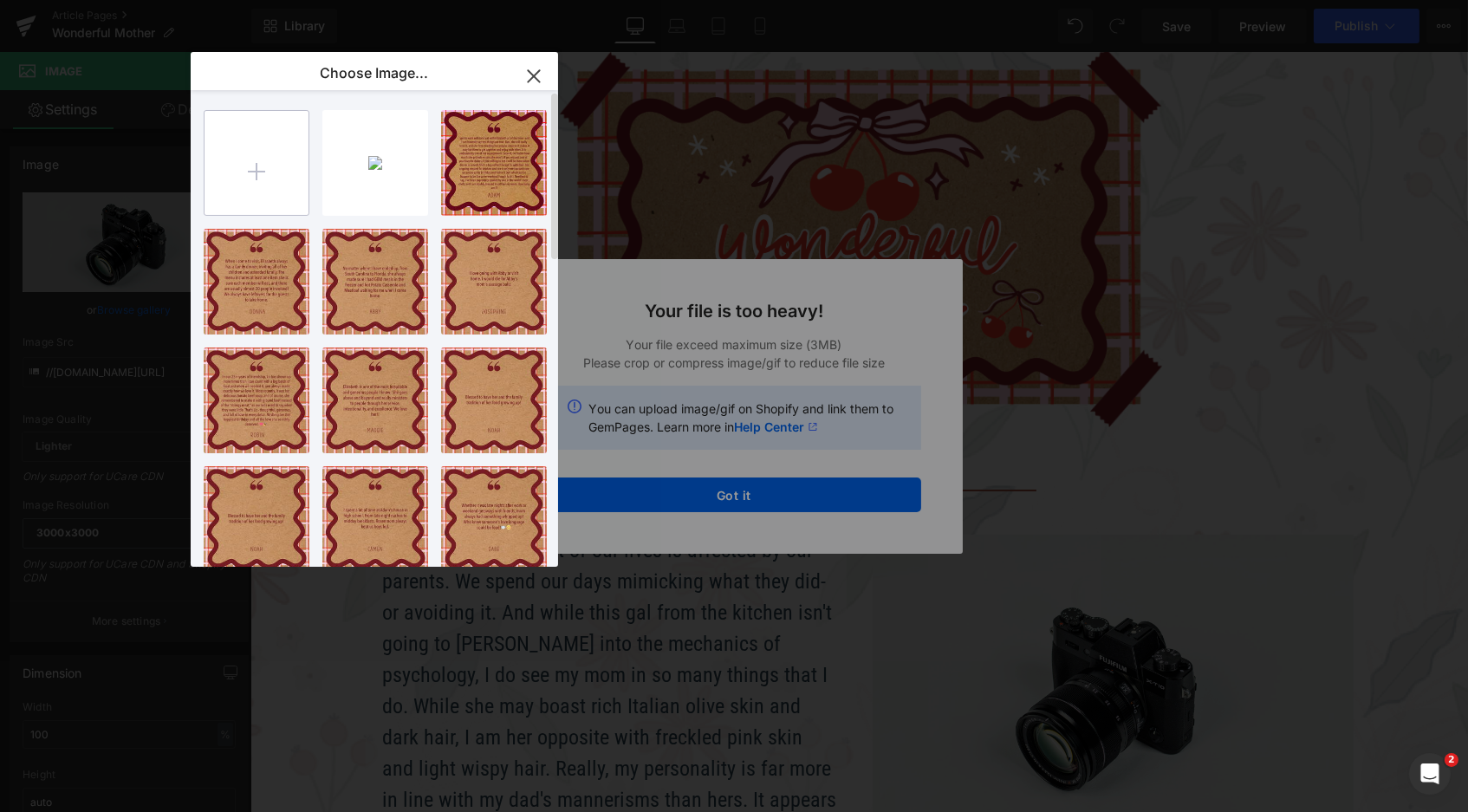
click at [264, 188] on input "file" at bounding box center [256, 163] width 104 height 104
click at [268, 178] on input "file" at bounding box center [256, 163] width 104 height 104
type input "C:\fakepath\easeofentertaining-01-1 73.jpg"
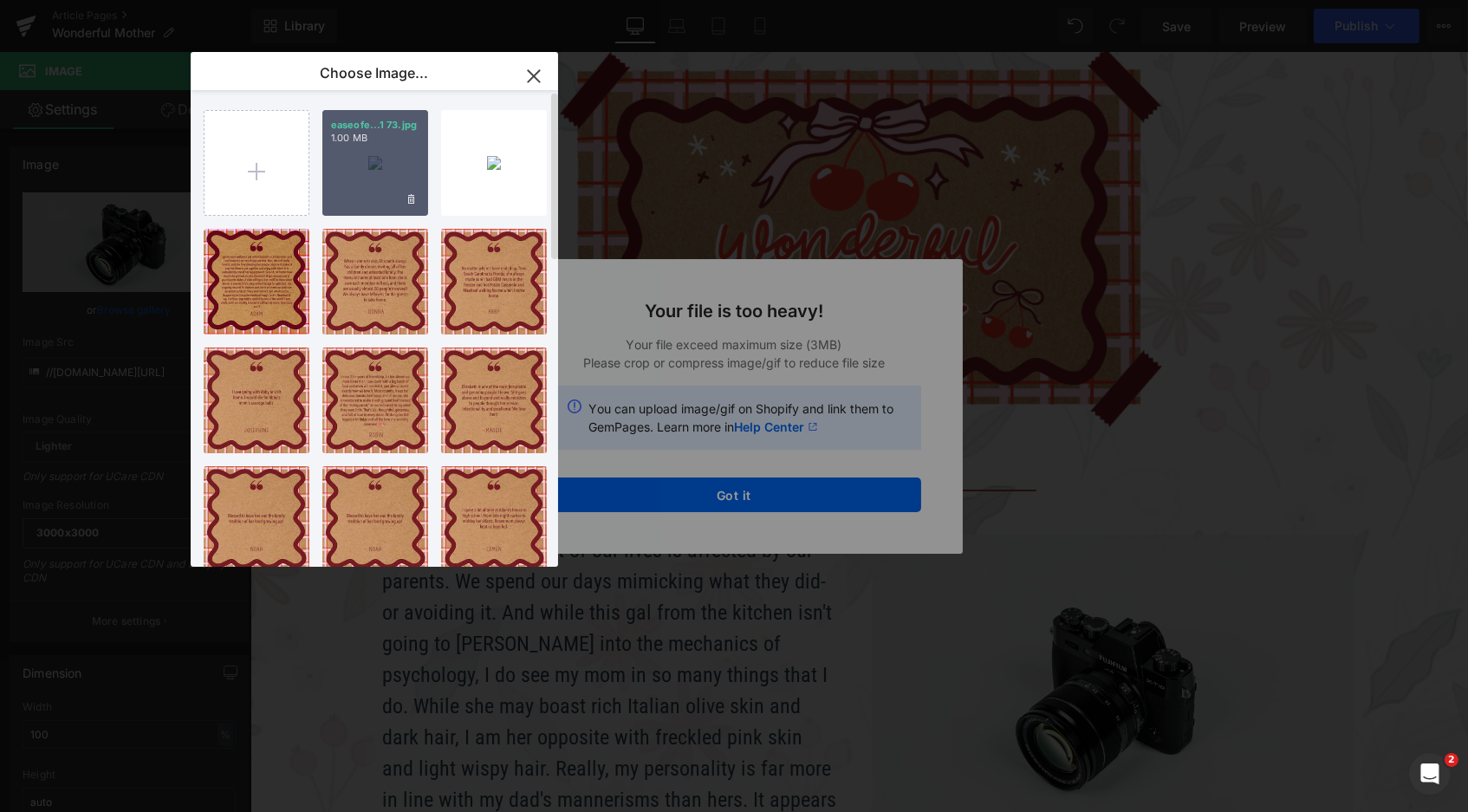
click at [374, 153] on div "easeofe...1 73.jpg 1.00 MB" at bounding box center [375, 163] width 106 height 106
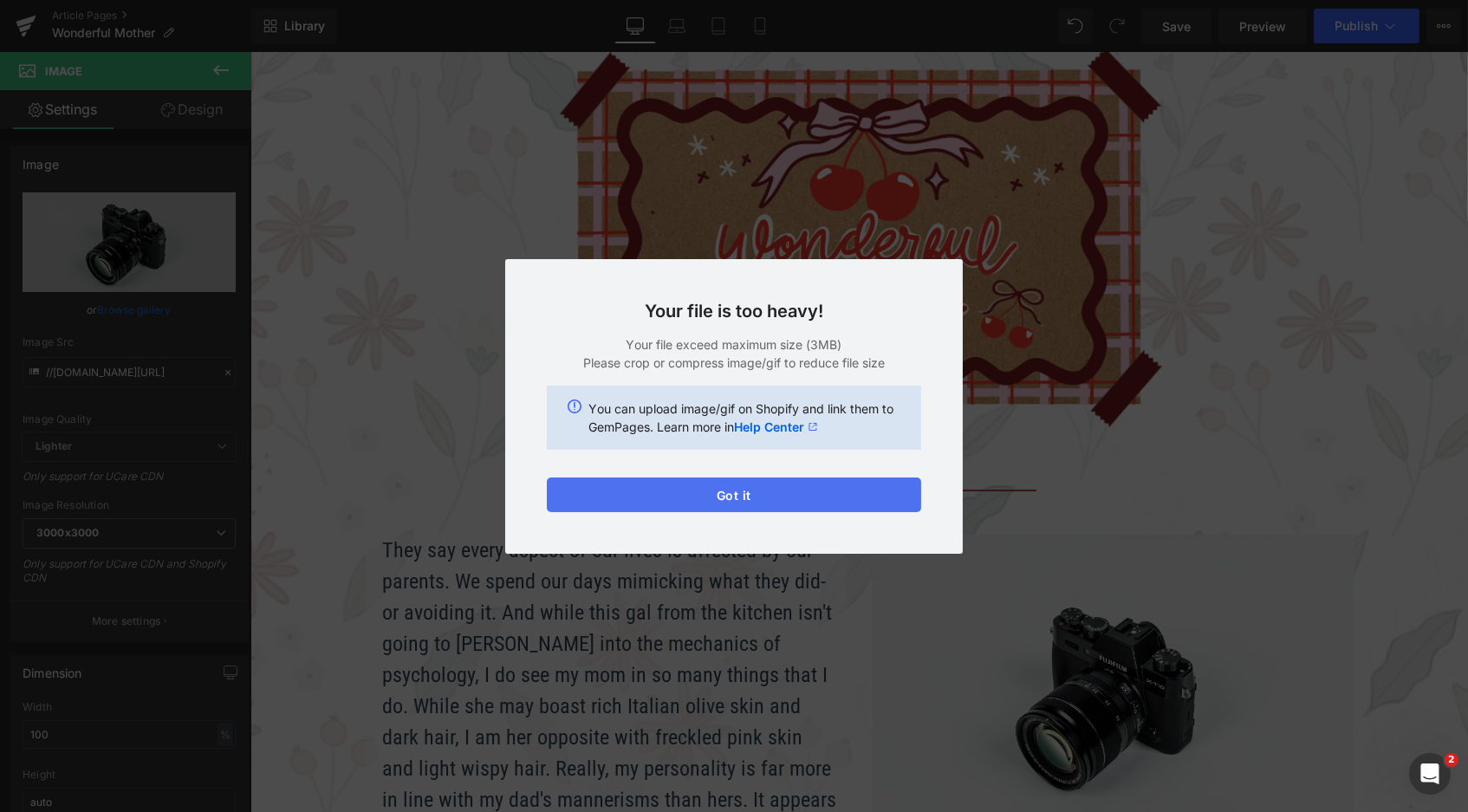
click at [611, 501] on button "Got it" at bounding box center [733, 494] width 374 height 34
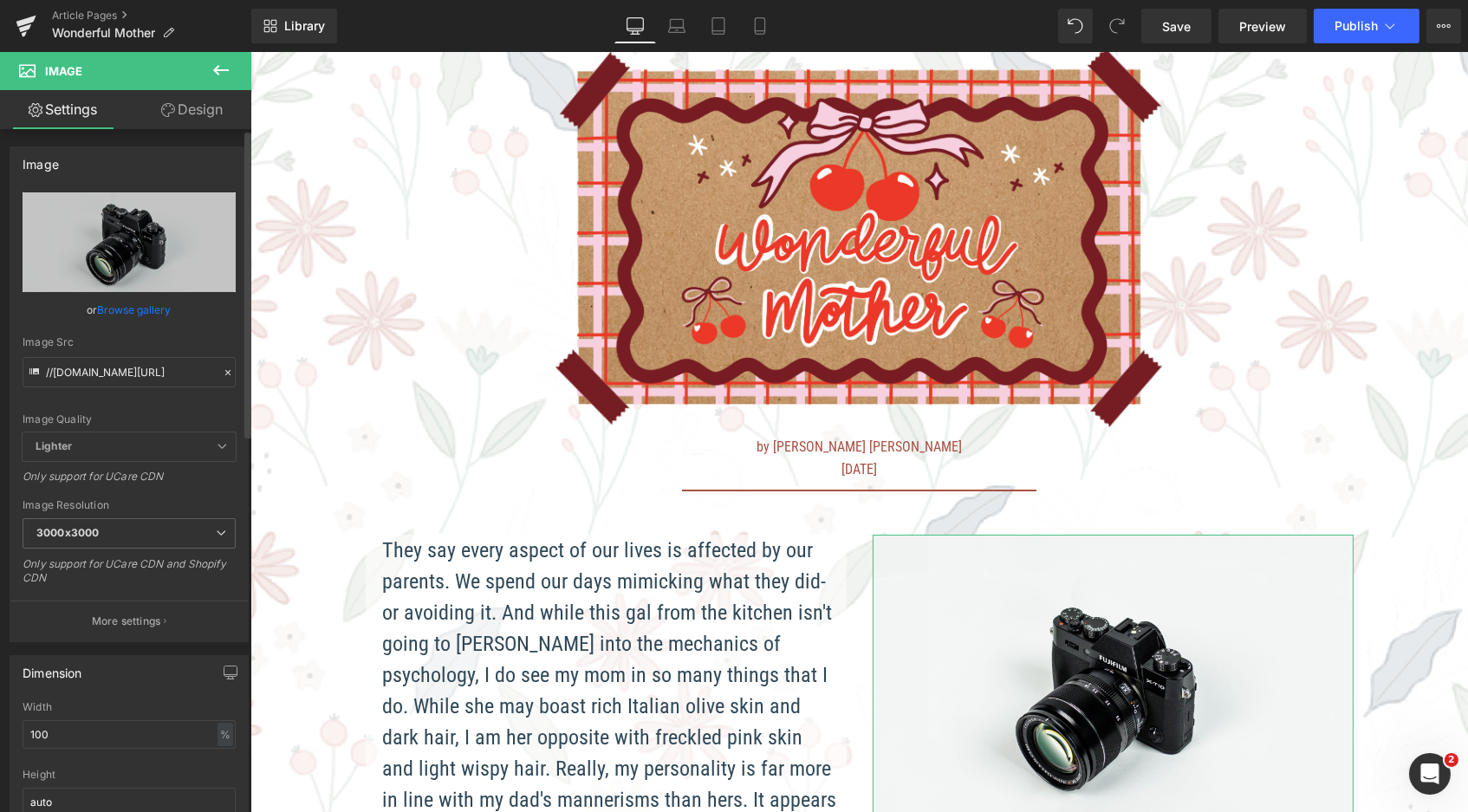
click at [136, 304] on link "Browse gallery" at bounding box center [135, 310] width 74 height 30
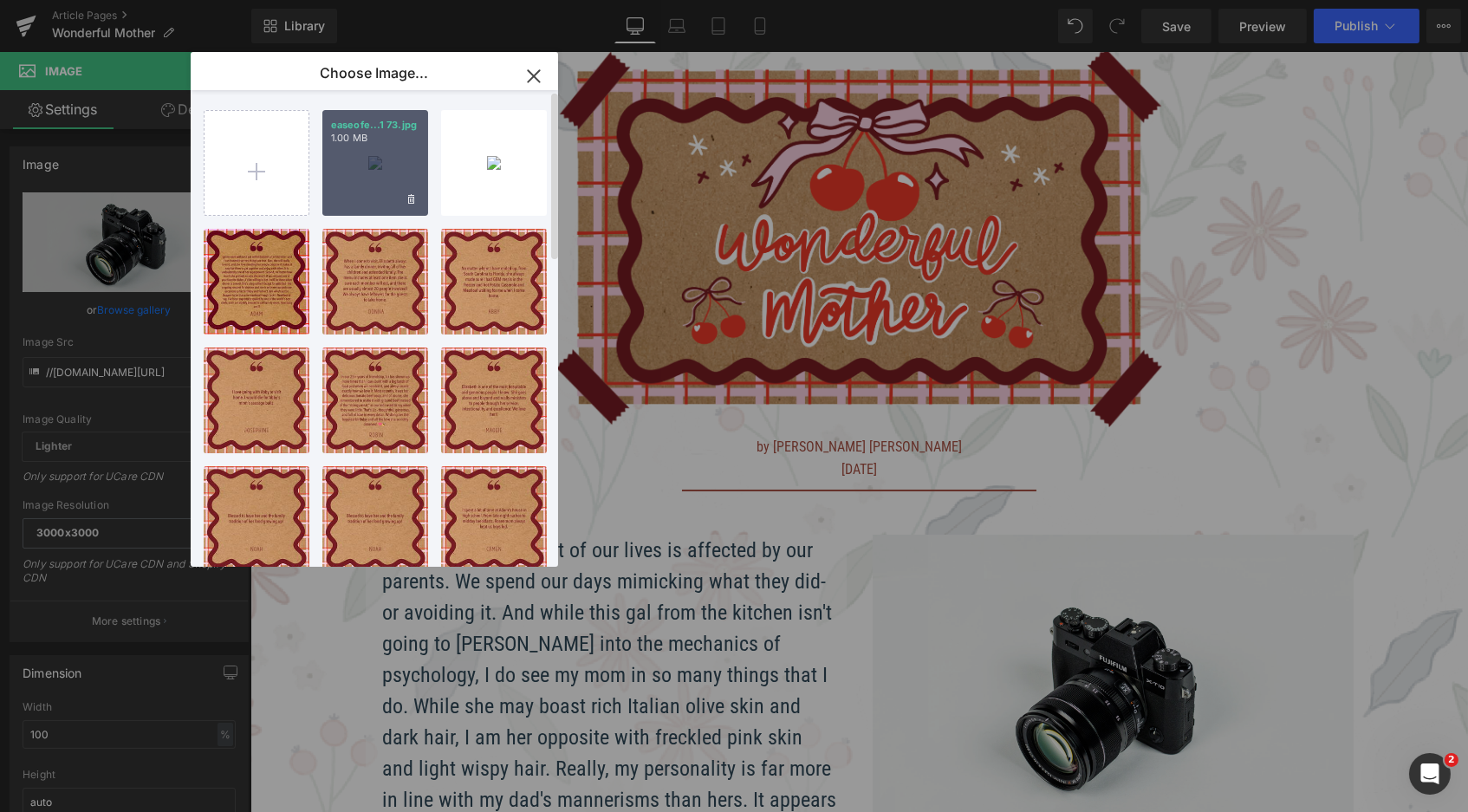
click at [374, 146] on div "easeofe...1 73.jpg 1.00 MB" at bounding box center [375, 163] width 106 height 106
type input "https://ucarecdn.com/189eb807-79e4-43d6-a255-5c895ef6faac/-/format/auto/-/previ…"
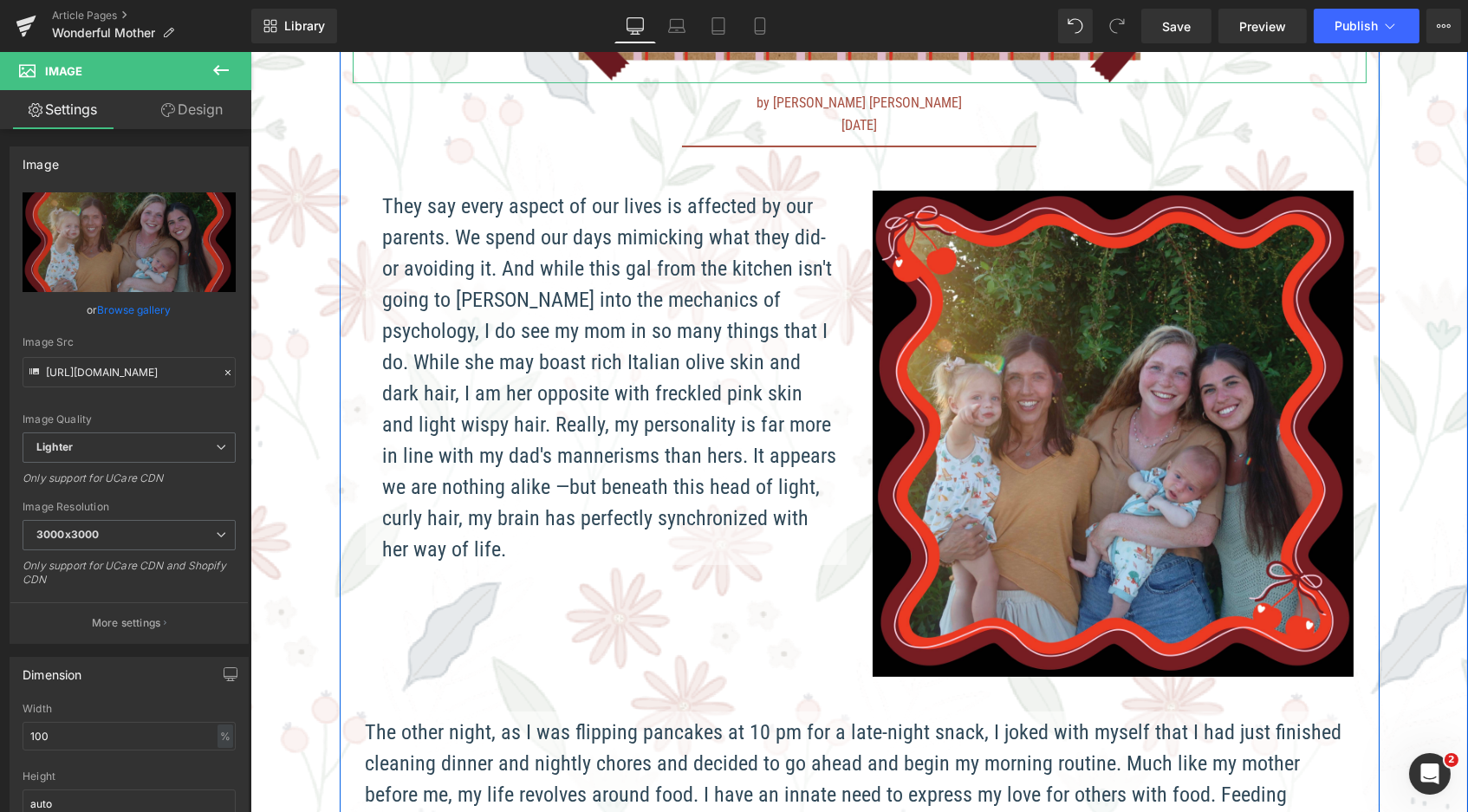
scroll to position [513, 0]
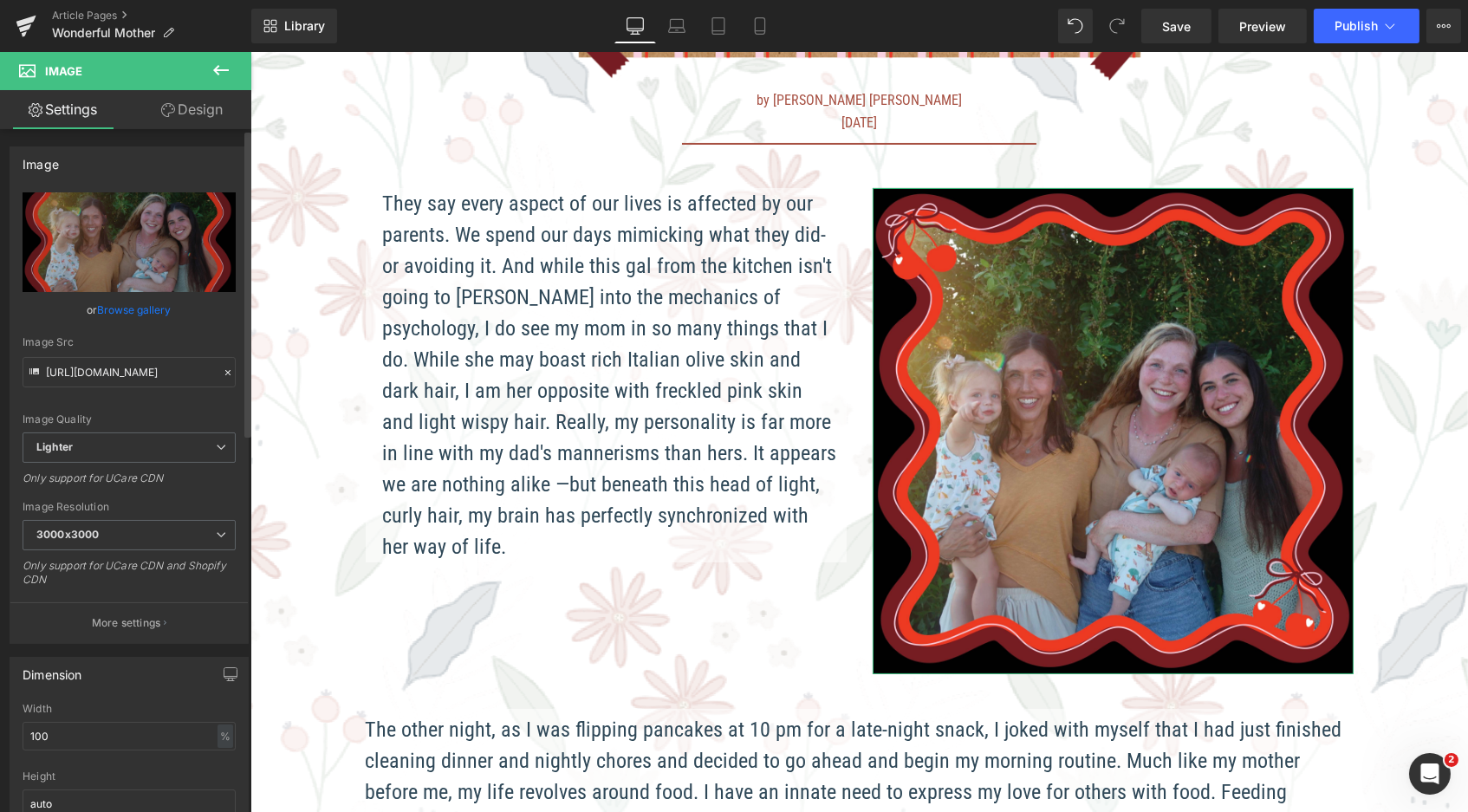
click at [152, 301] on link "Browse gallery" at bounding box center [135, 310] width 74 height 30
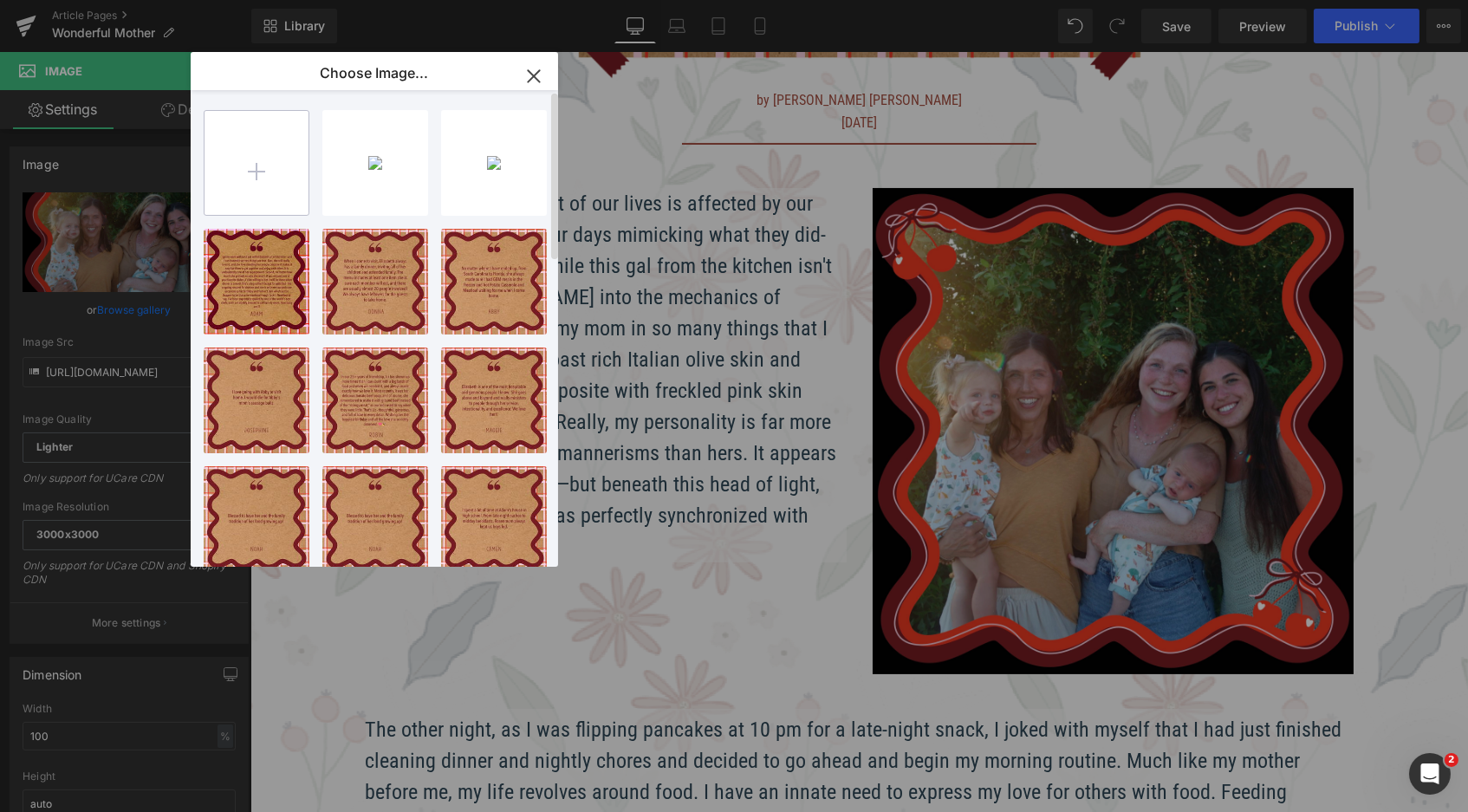
click at [234, 162] on input "file" at bounding box center [256, 163] width 104 height 104
type input "C:\fakepath\Blog_WonderfulMother_image.png"
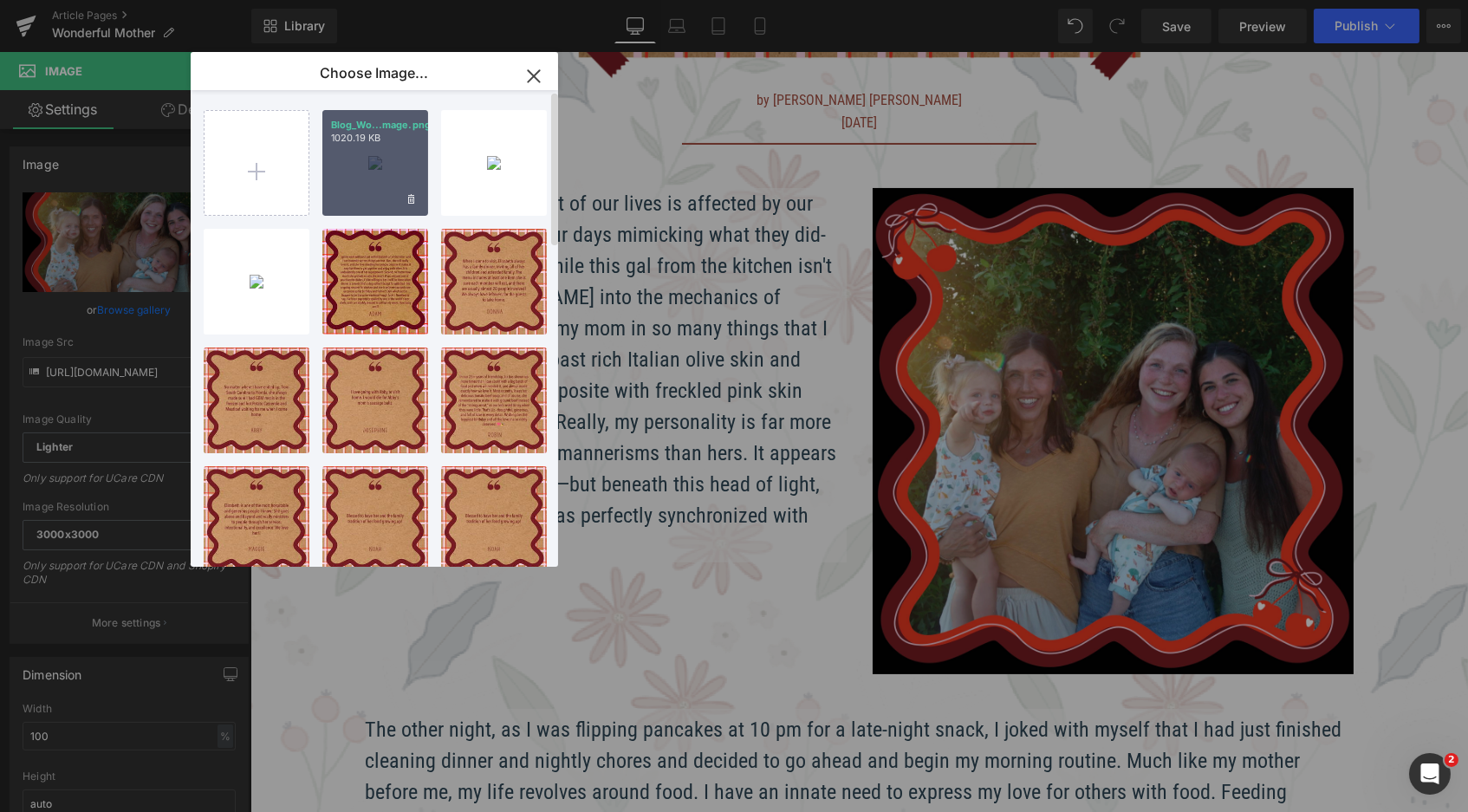
click at [367, 144] on div "Blog_Wo...mage.png 1020.19 KB" at bounding box center [375, 163] width 106 height 106
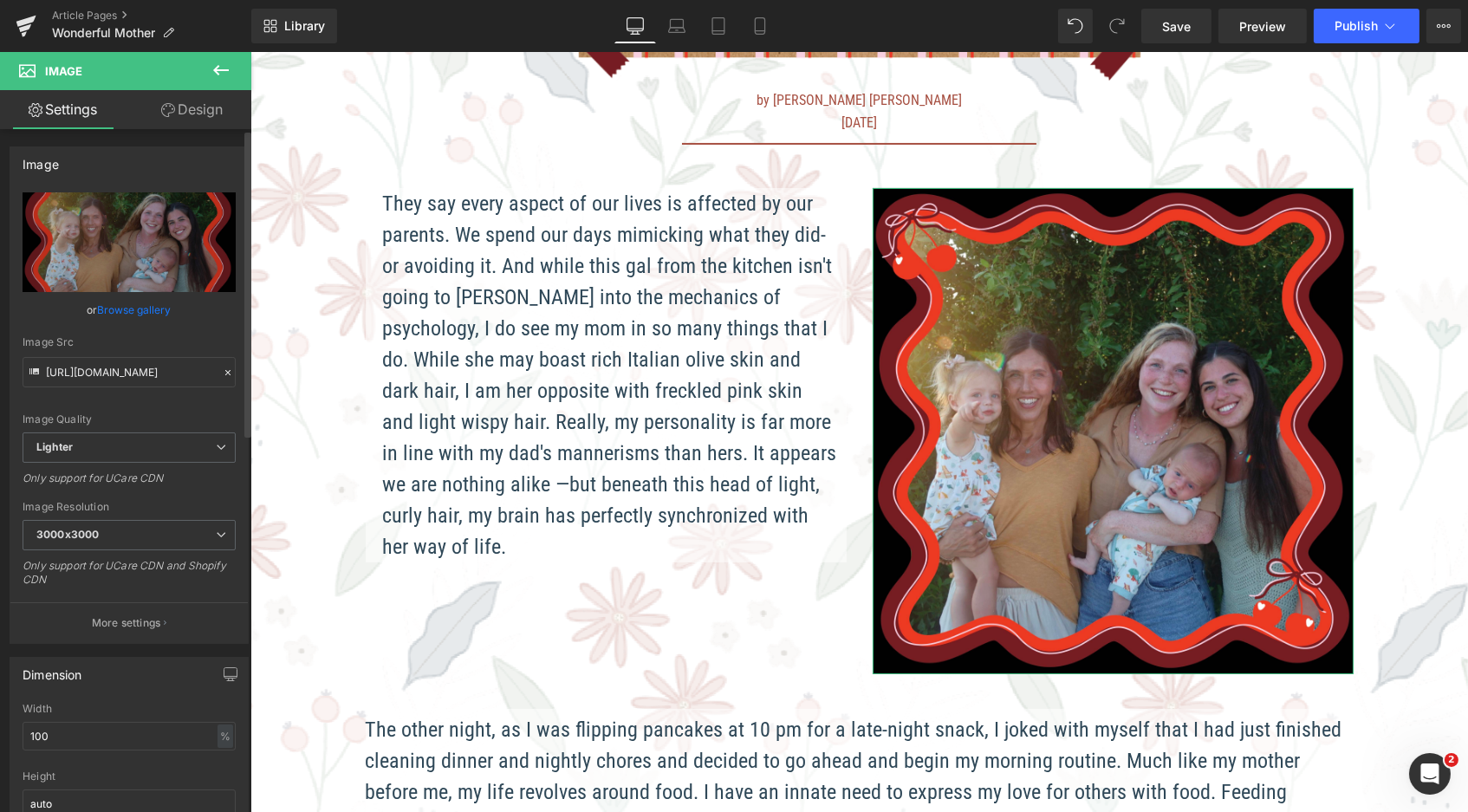
click at [136, 304] on link "Browse gallery" at bounding box center [135, 310] width 74 height 30
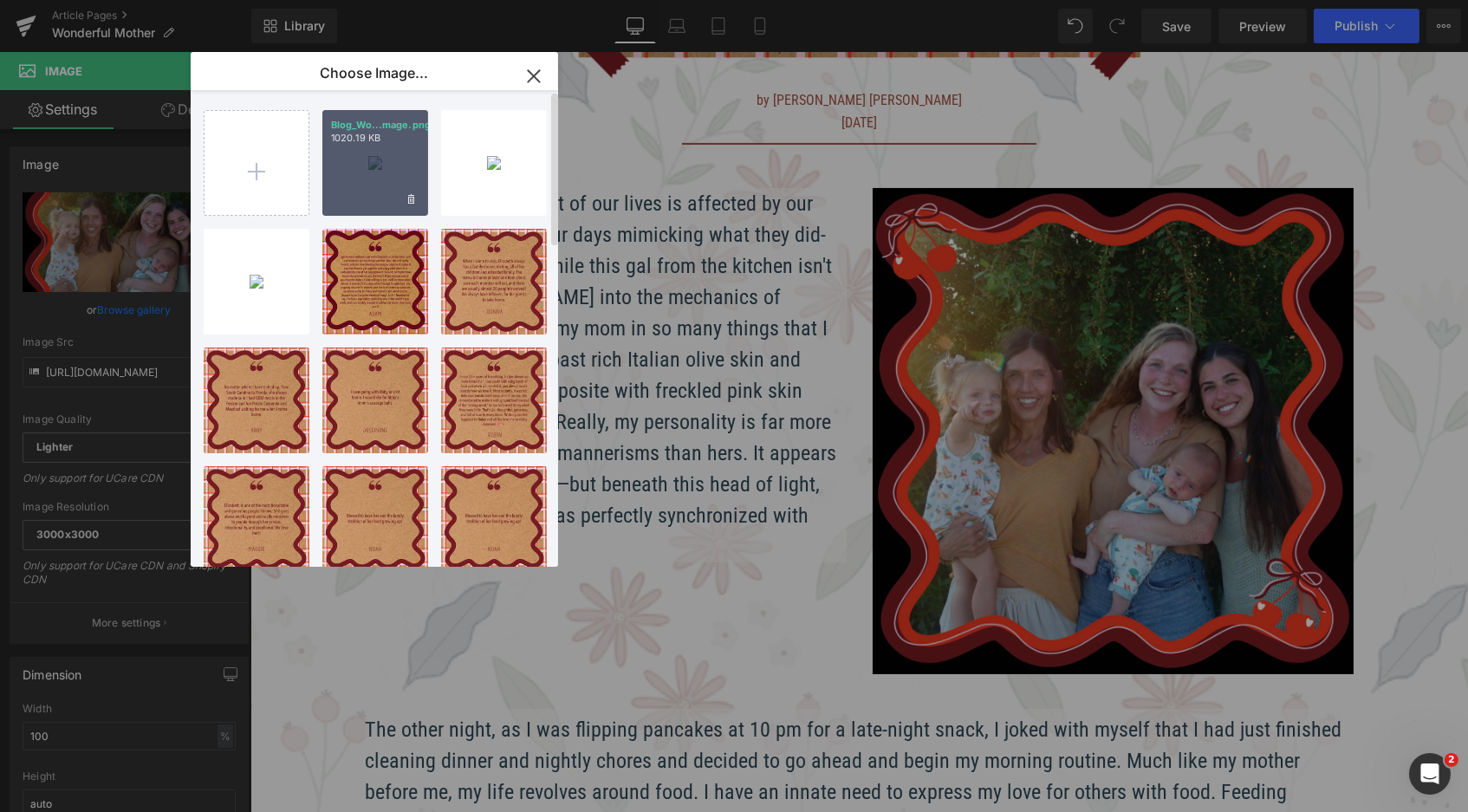
click at [393, 135] on p "1020.19 KB" at bounding box center [375, 138] width 88 height 13
type input "https://ucarecdn.com/1d5f1d81-6360-409d-a79c-1b6ec488665a/-/format/auto/-/previ…"
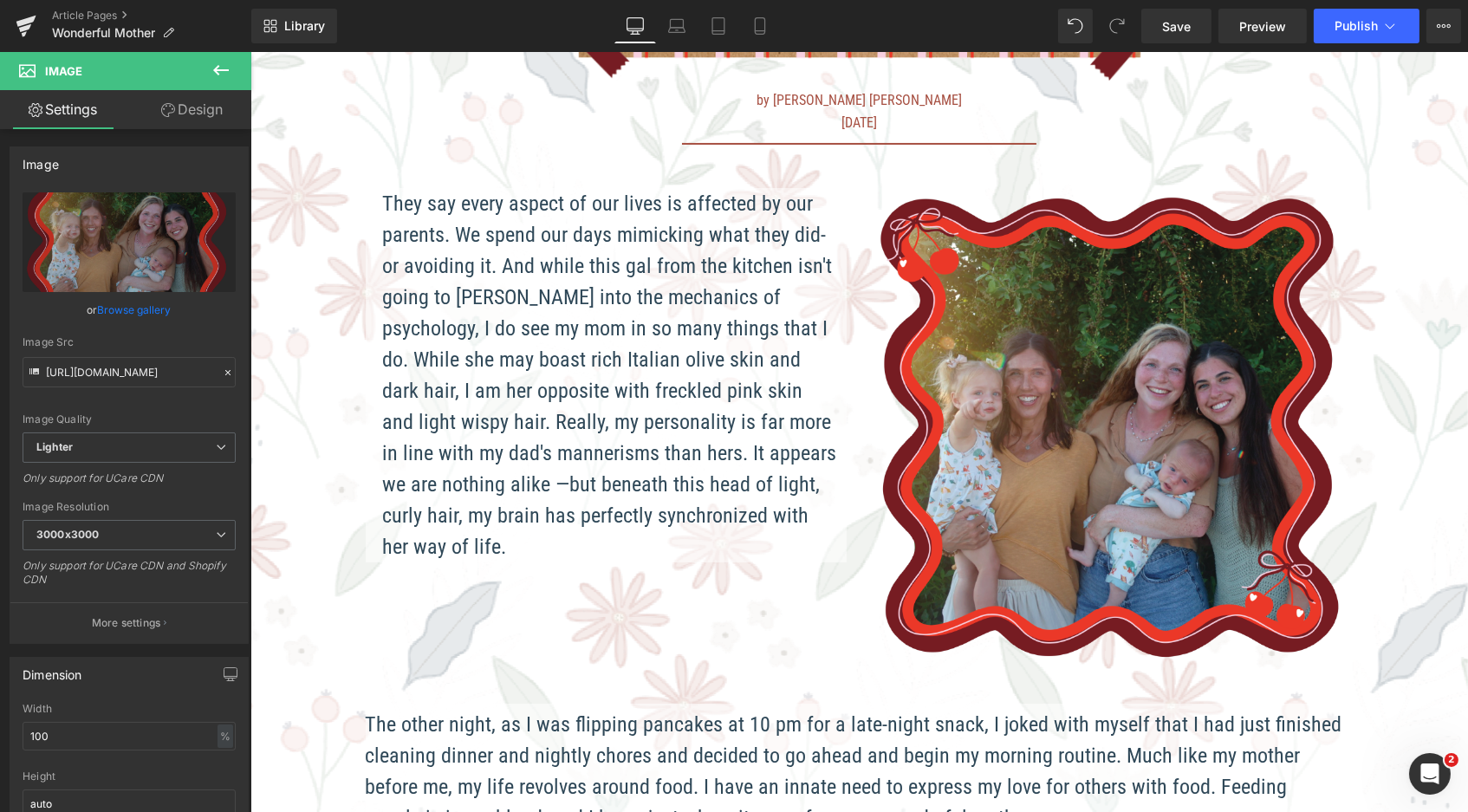
scroll to position [3364, 1211]
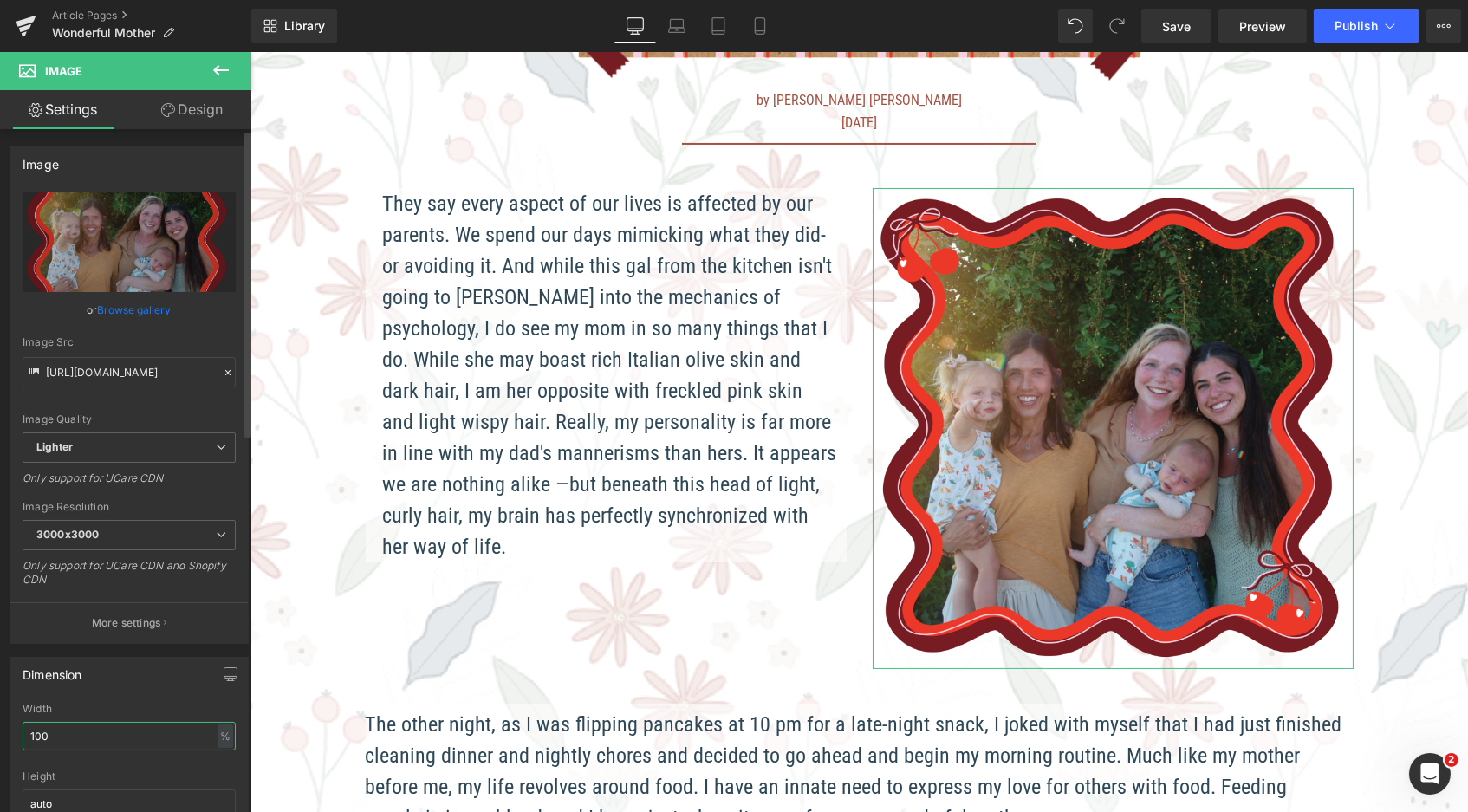
drag, startPoint x: 82, startPoint y: 725, endPoint x: 20, endPoint y: 716, distance: 62.6
click at [20, 716] on div "100% Width 100 % % px auto Height auto 0 Circle Image" at bounding box center [129, 789] width 238 height 173
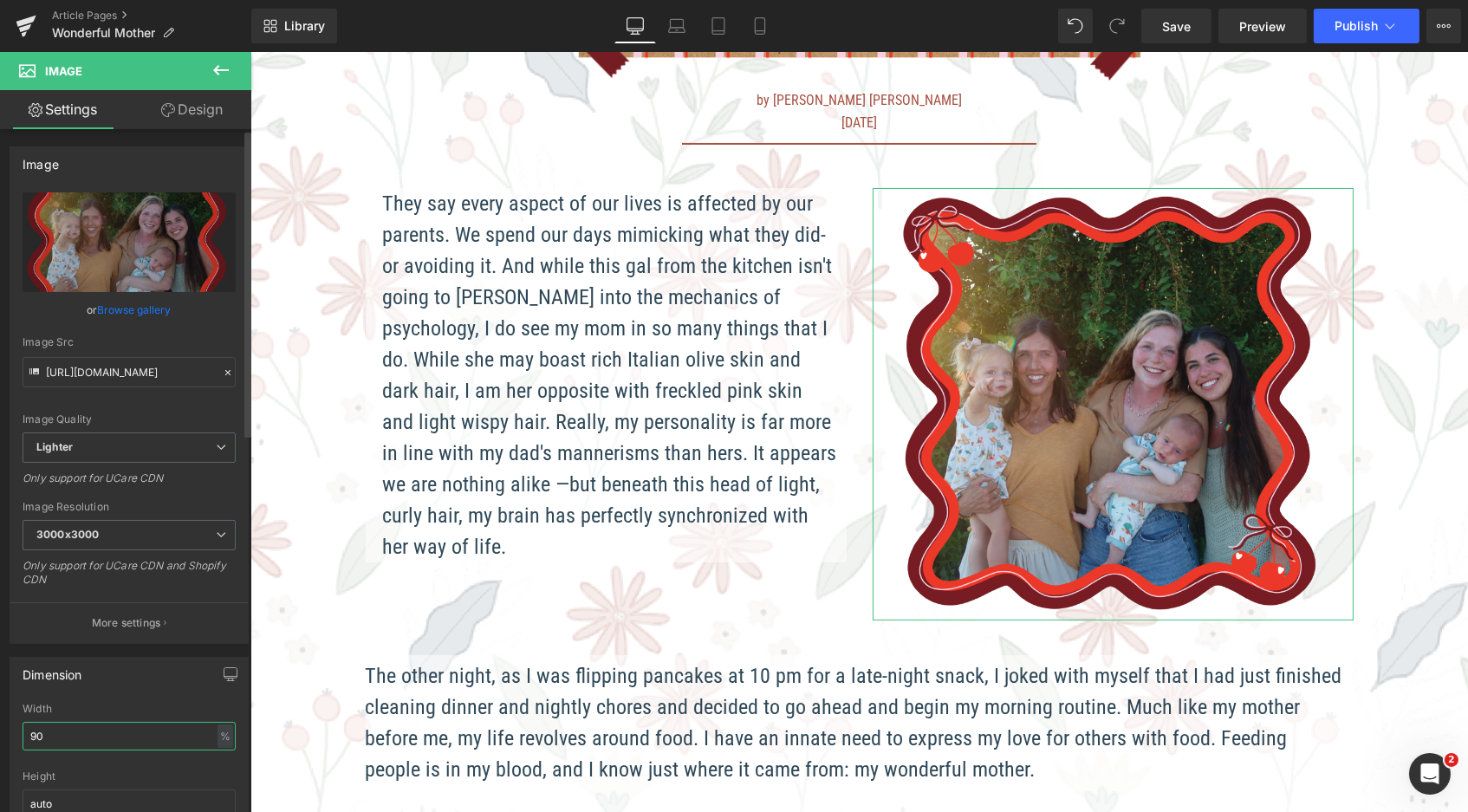
scroll to position [3317, 1211]
type input "9"
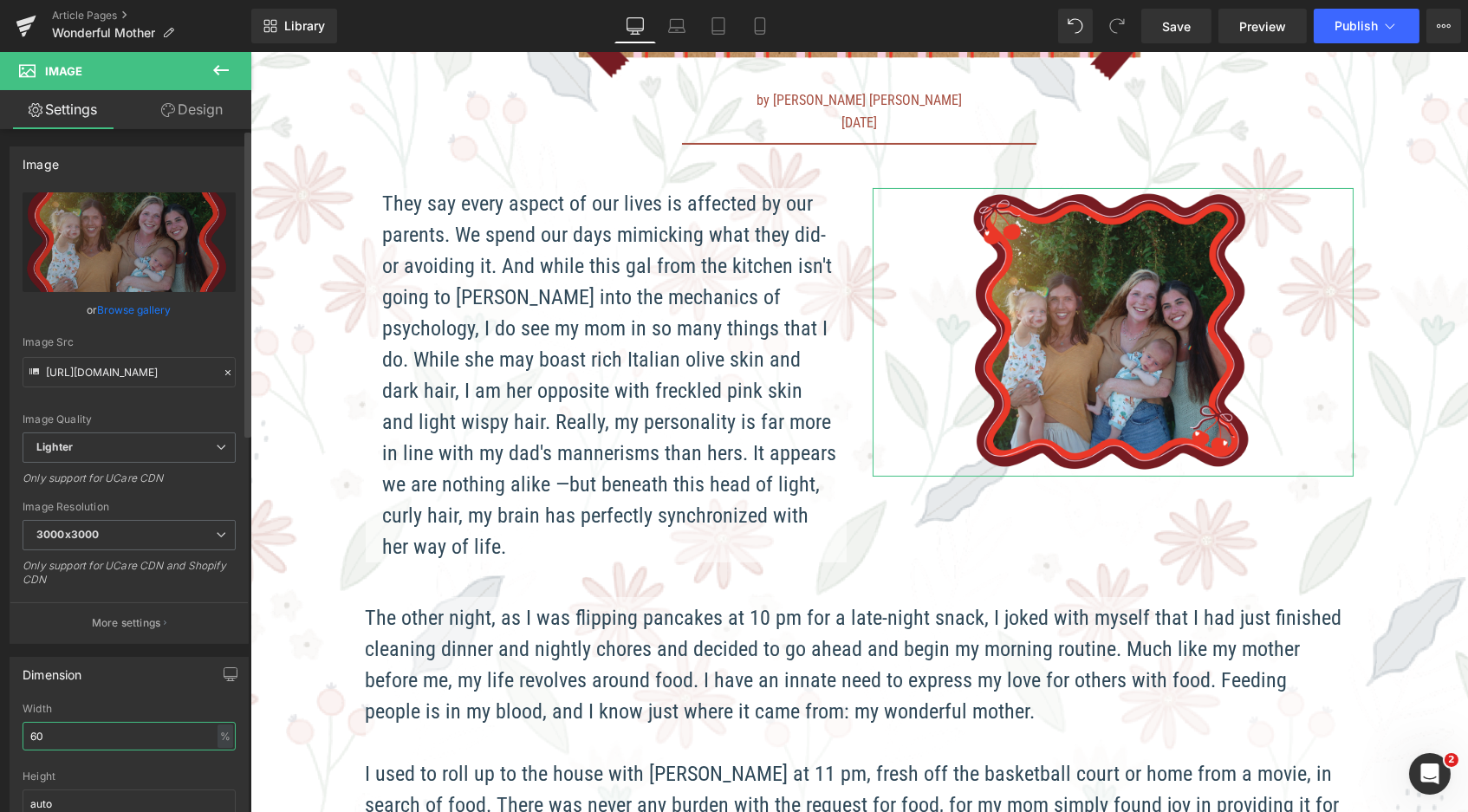
scroll to position [8, 9]
type input "6"
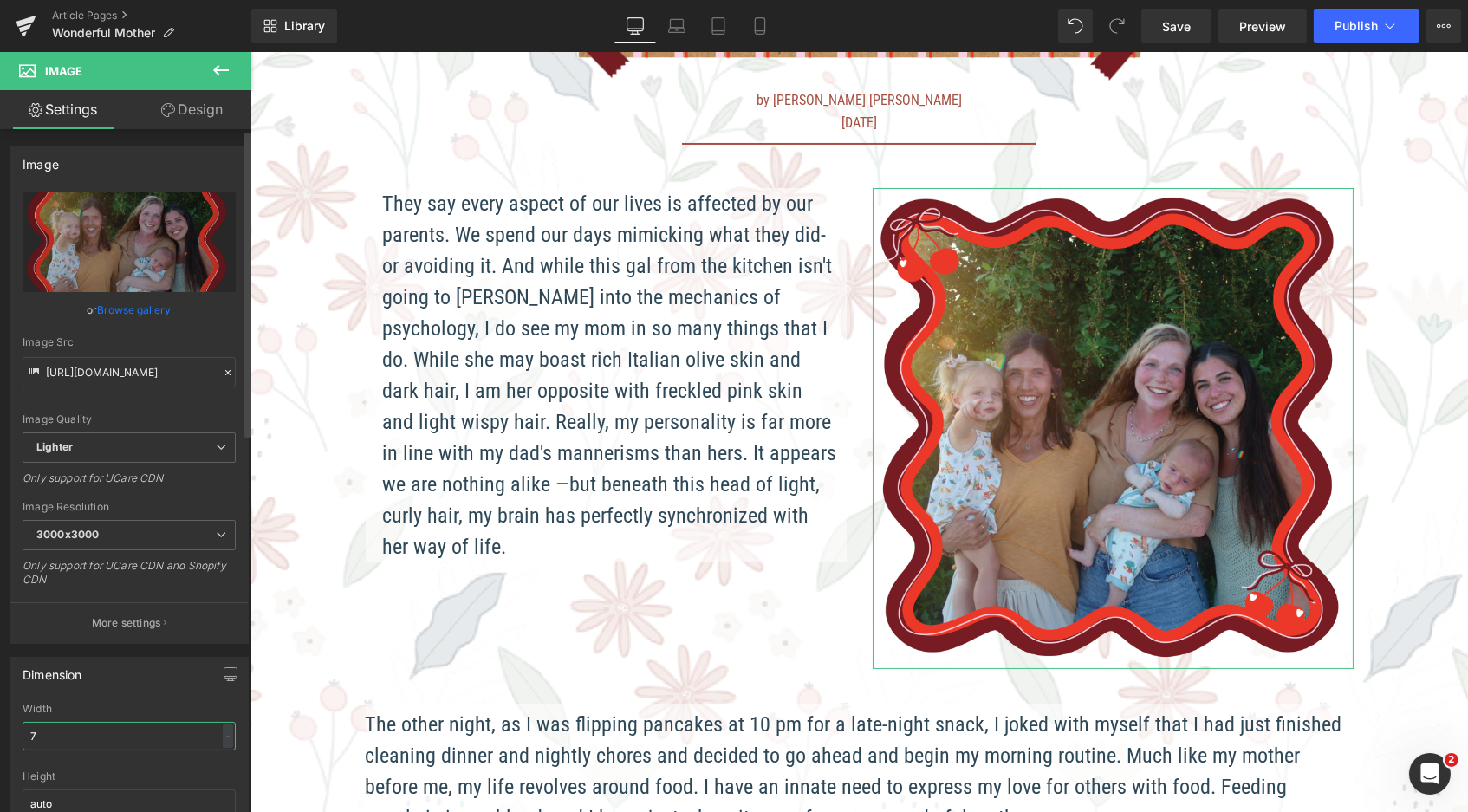
scroll to position [3219, 1211]
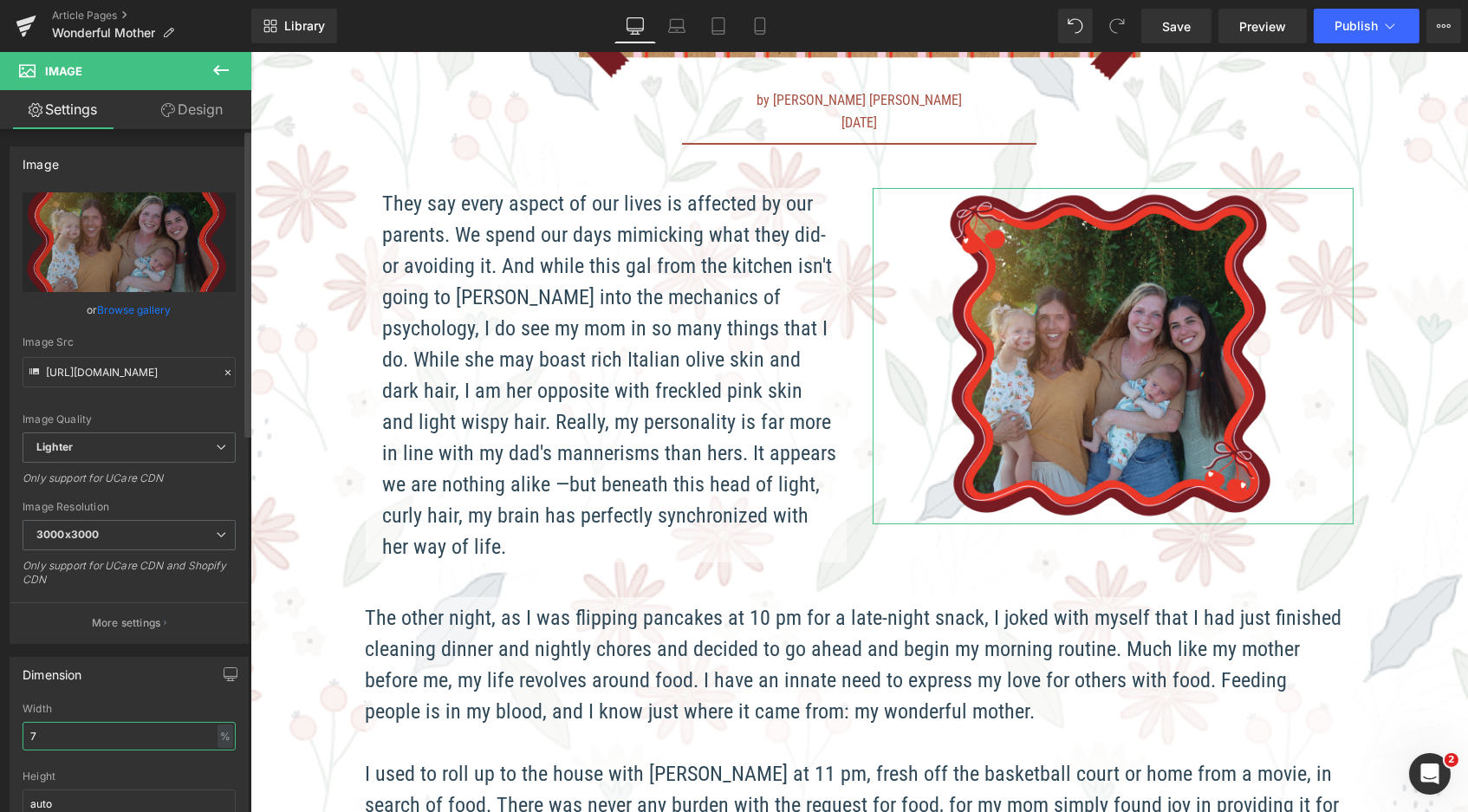
type input "75"
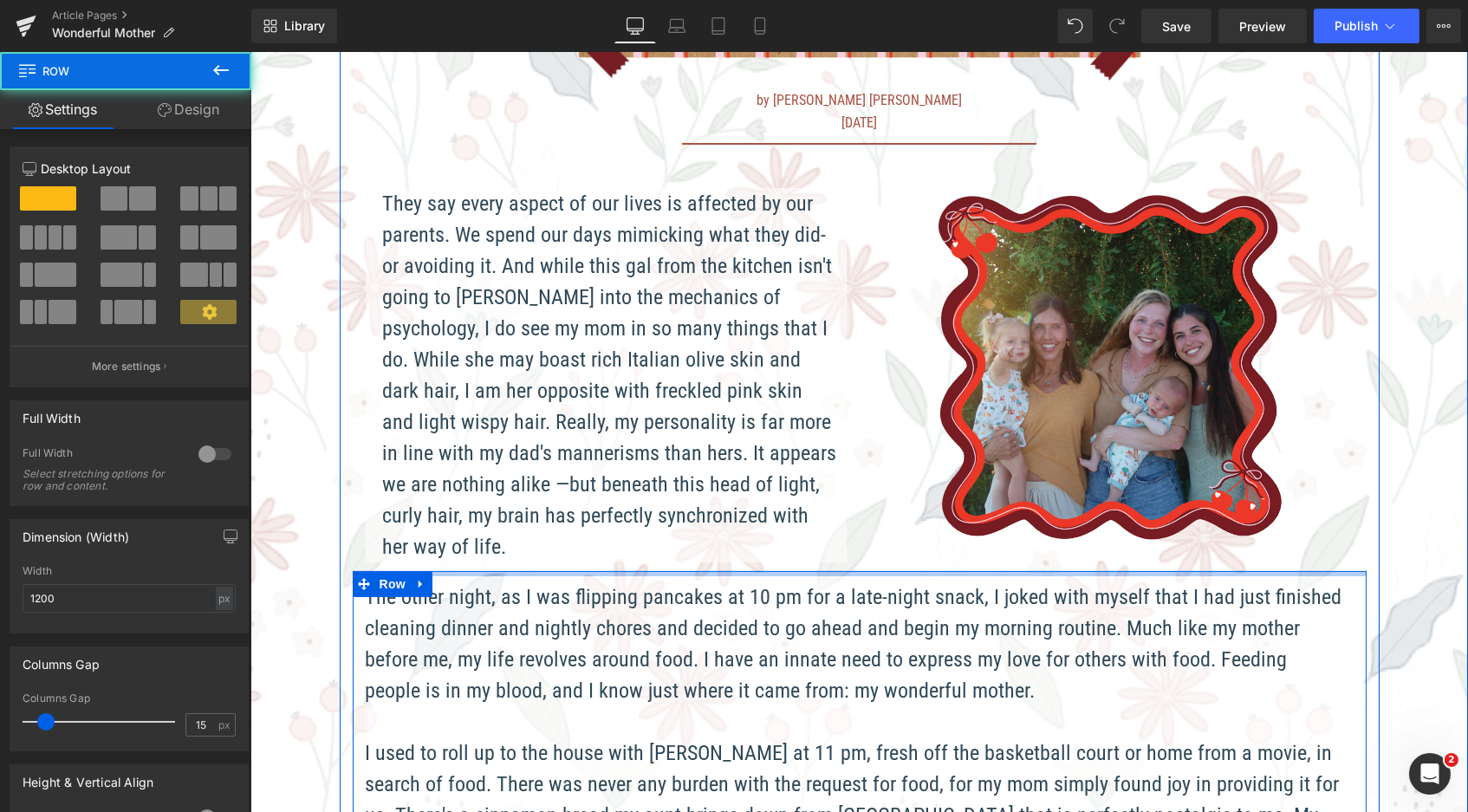
scroll to position [8, 9]
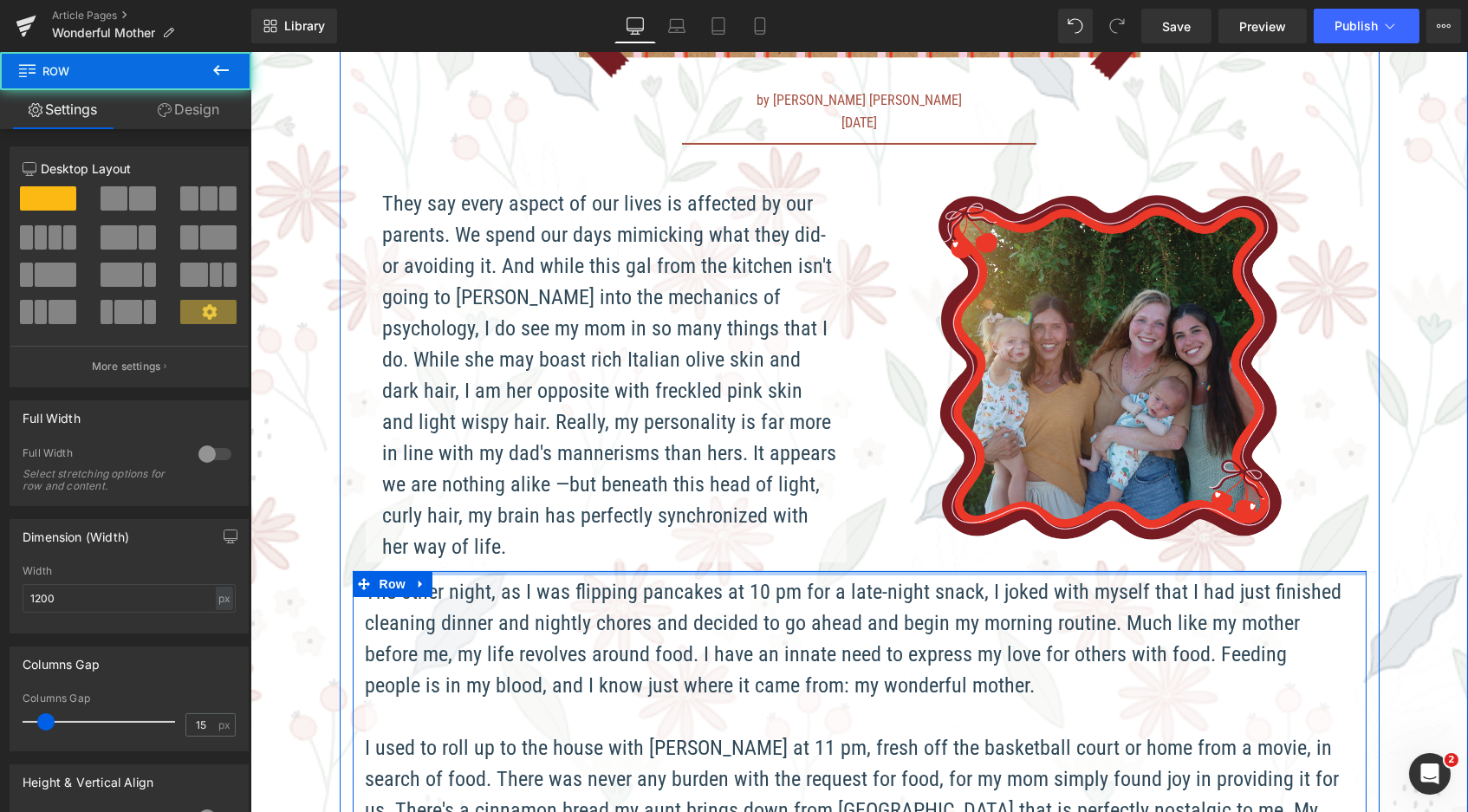
drag, startPoint x: 558, startPoint y: 563, endPoint x: 557, endPoint y: 523, distance: 40.0
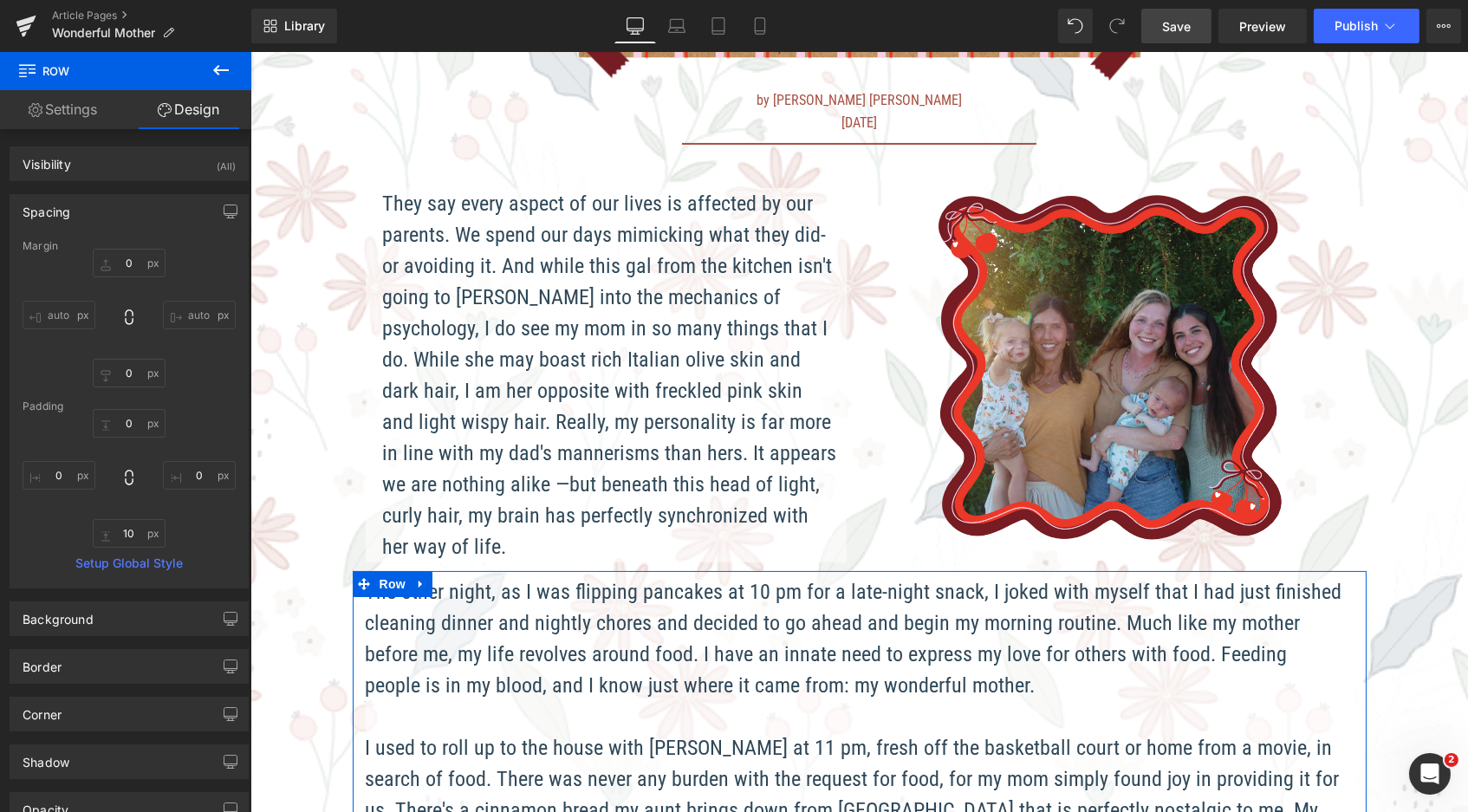
click at [1173, 18] on span "Save" at bounding box center [1177, 26] width 28 height 18
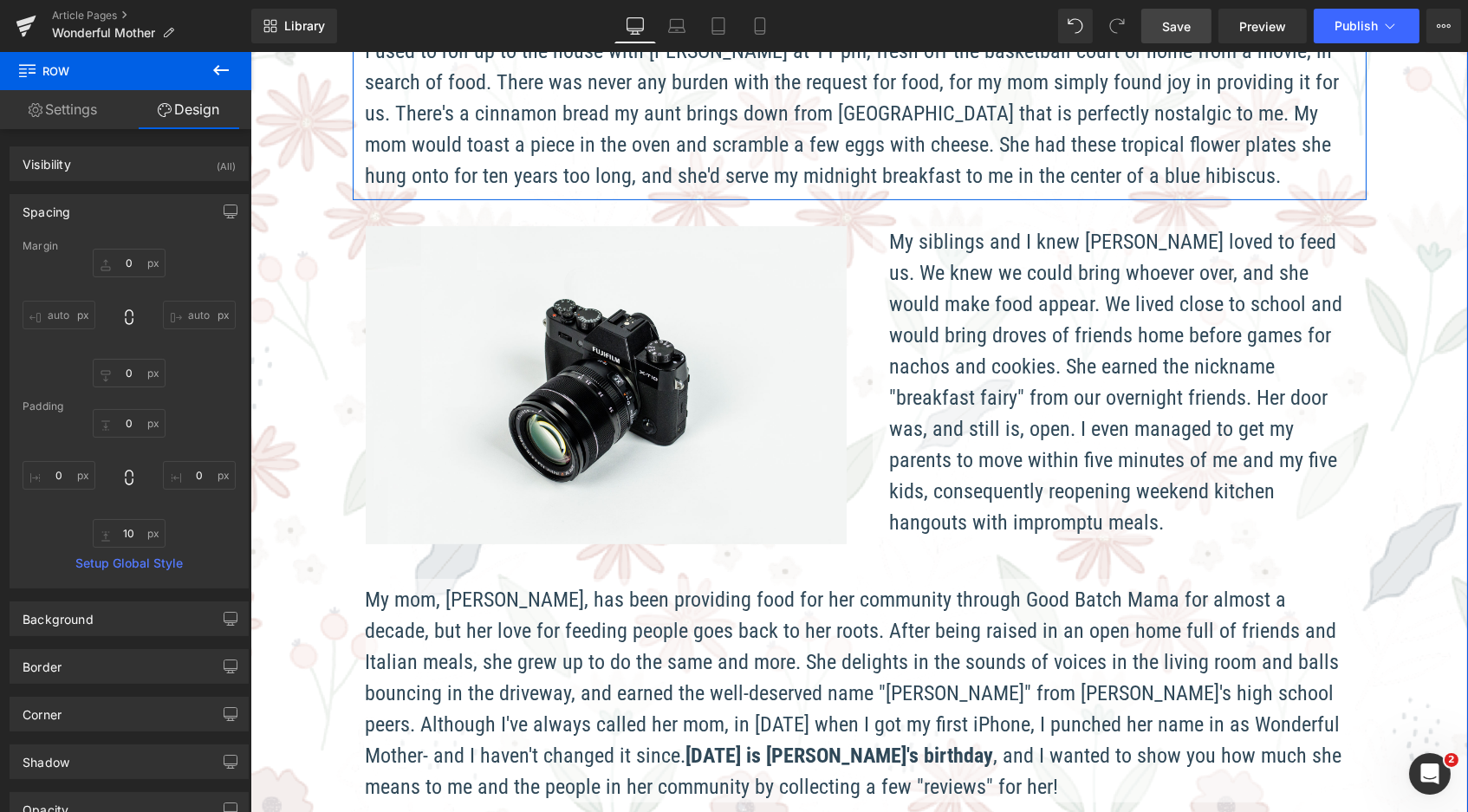
scroll to position [1138, 0]
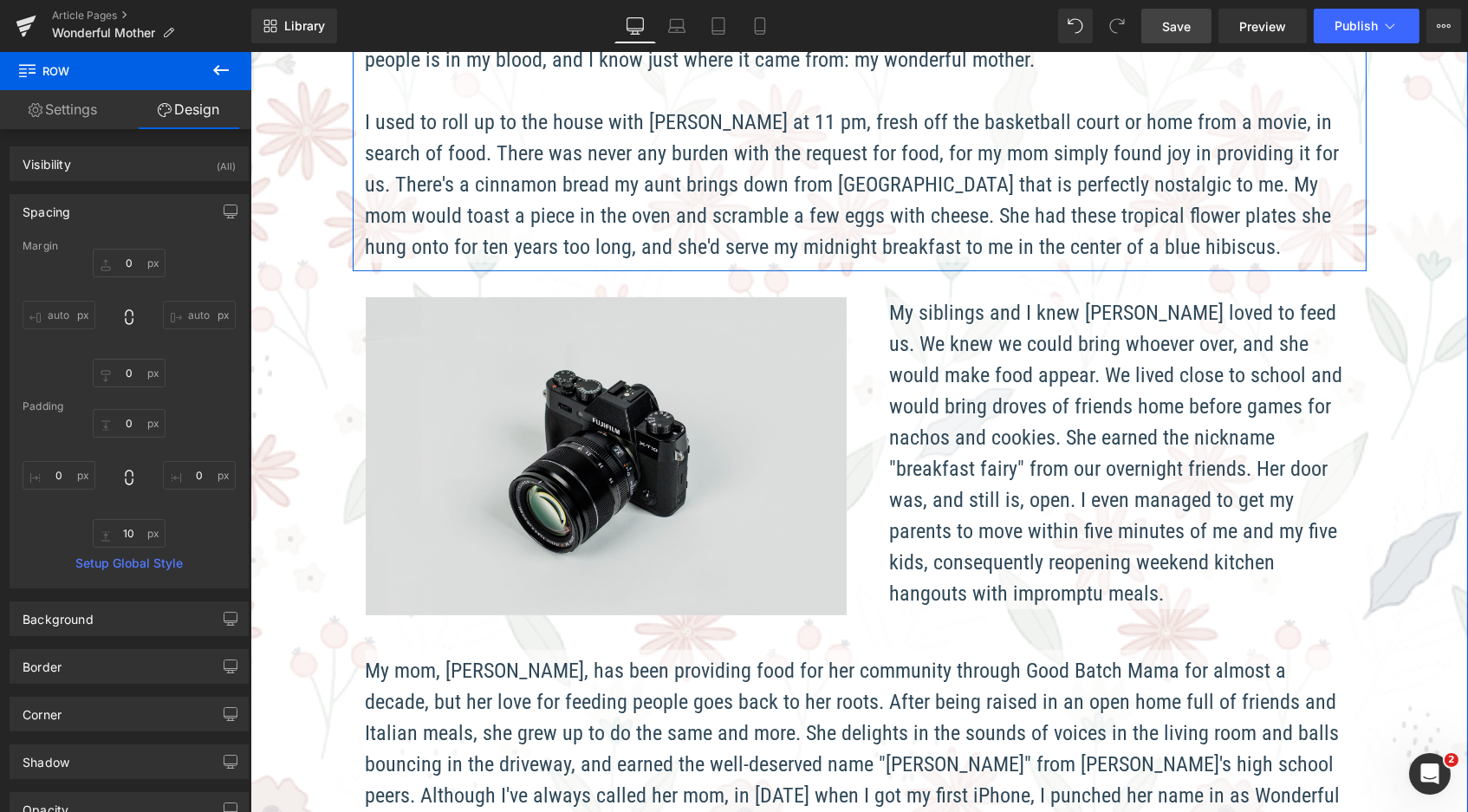
click at [642, 443] on img at bounding box center [606, 457] width 481 height 318
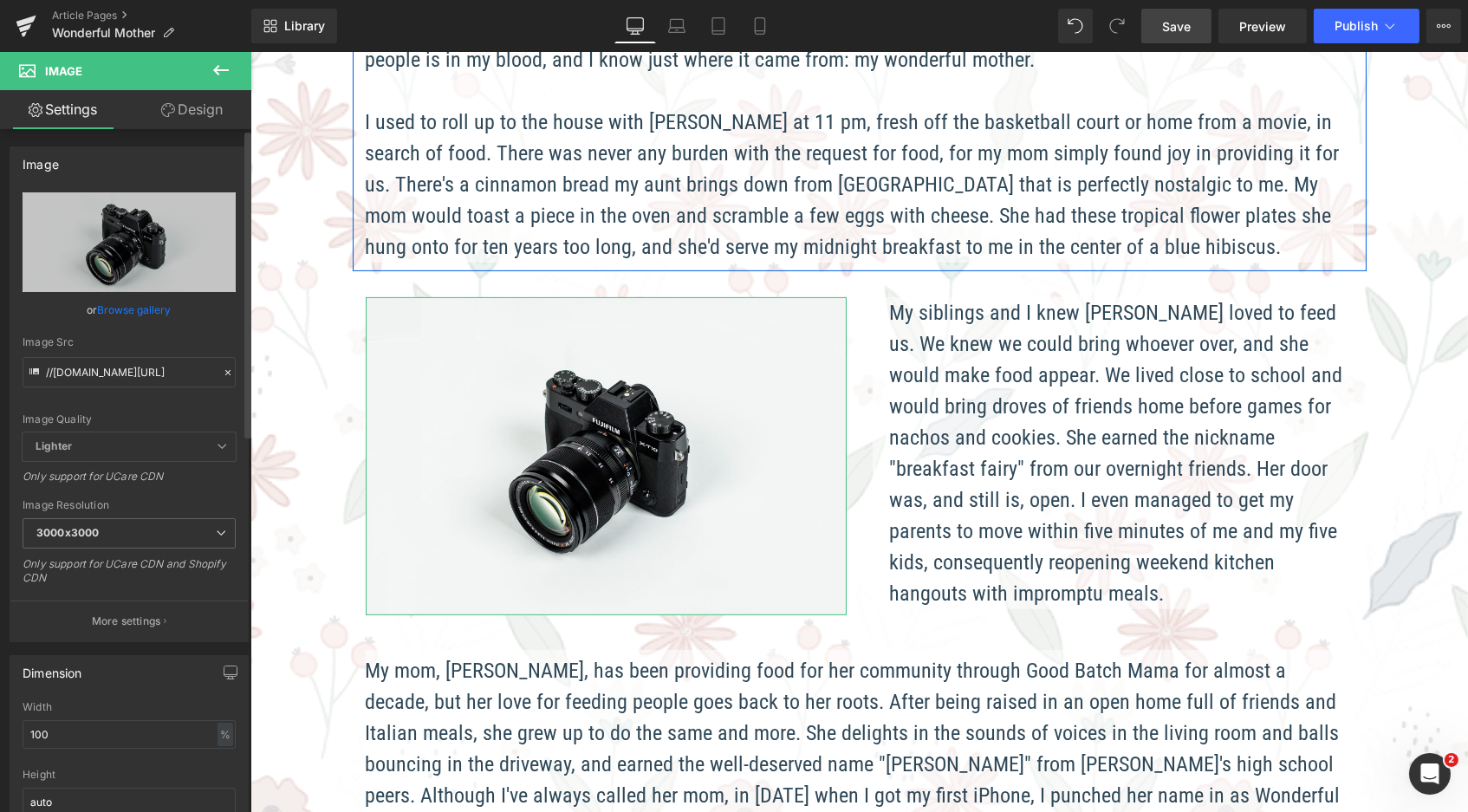
click at [120, 314] on link "Browse gallery" at bounding box center [135, 310] width 74 height 30
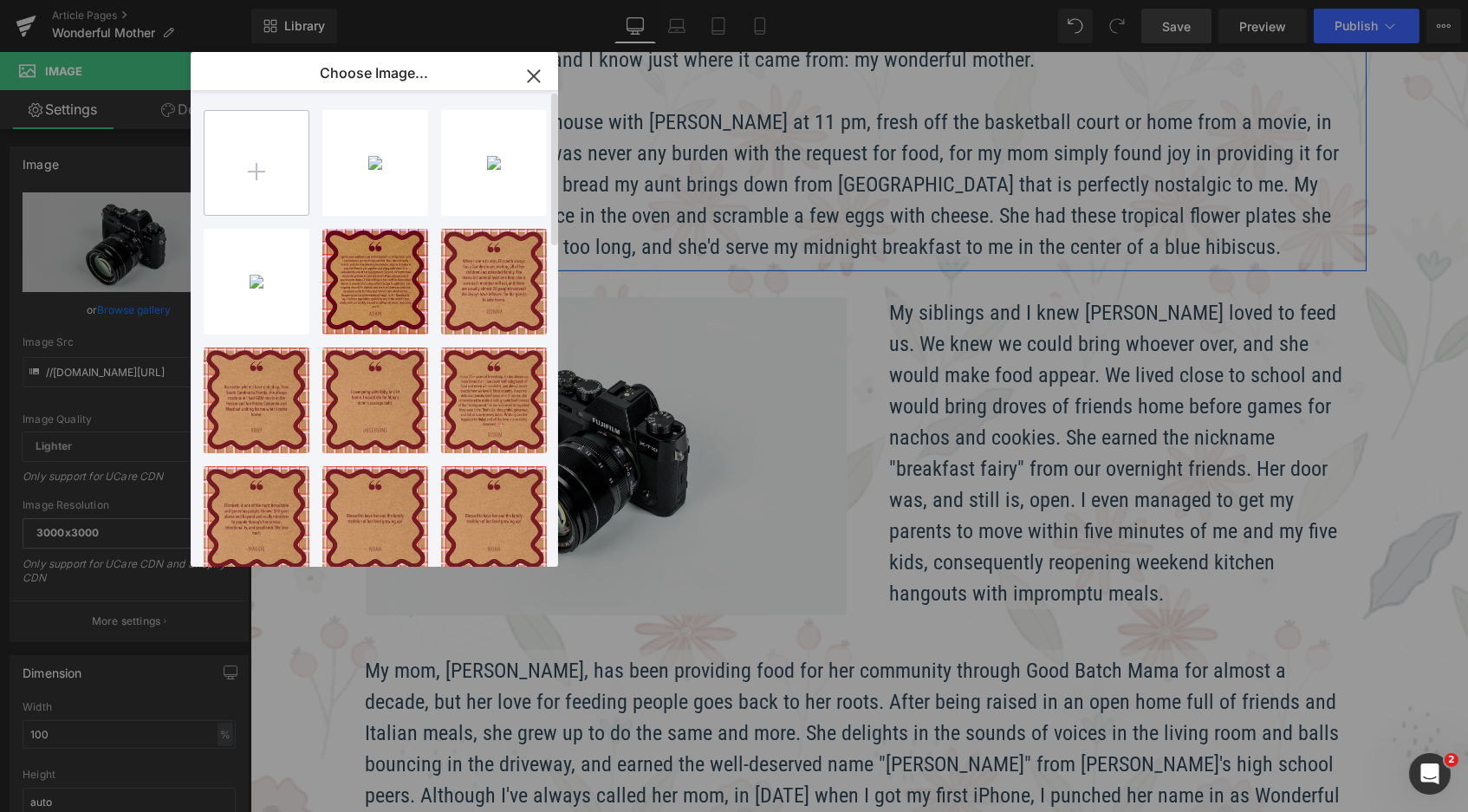
click at [268, 157] on input "file" at bounding box center [256, 163] width 104 height 104
type input "C:\fakepath\GBM_People_Holidays_24-01.jpg"
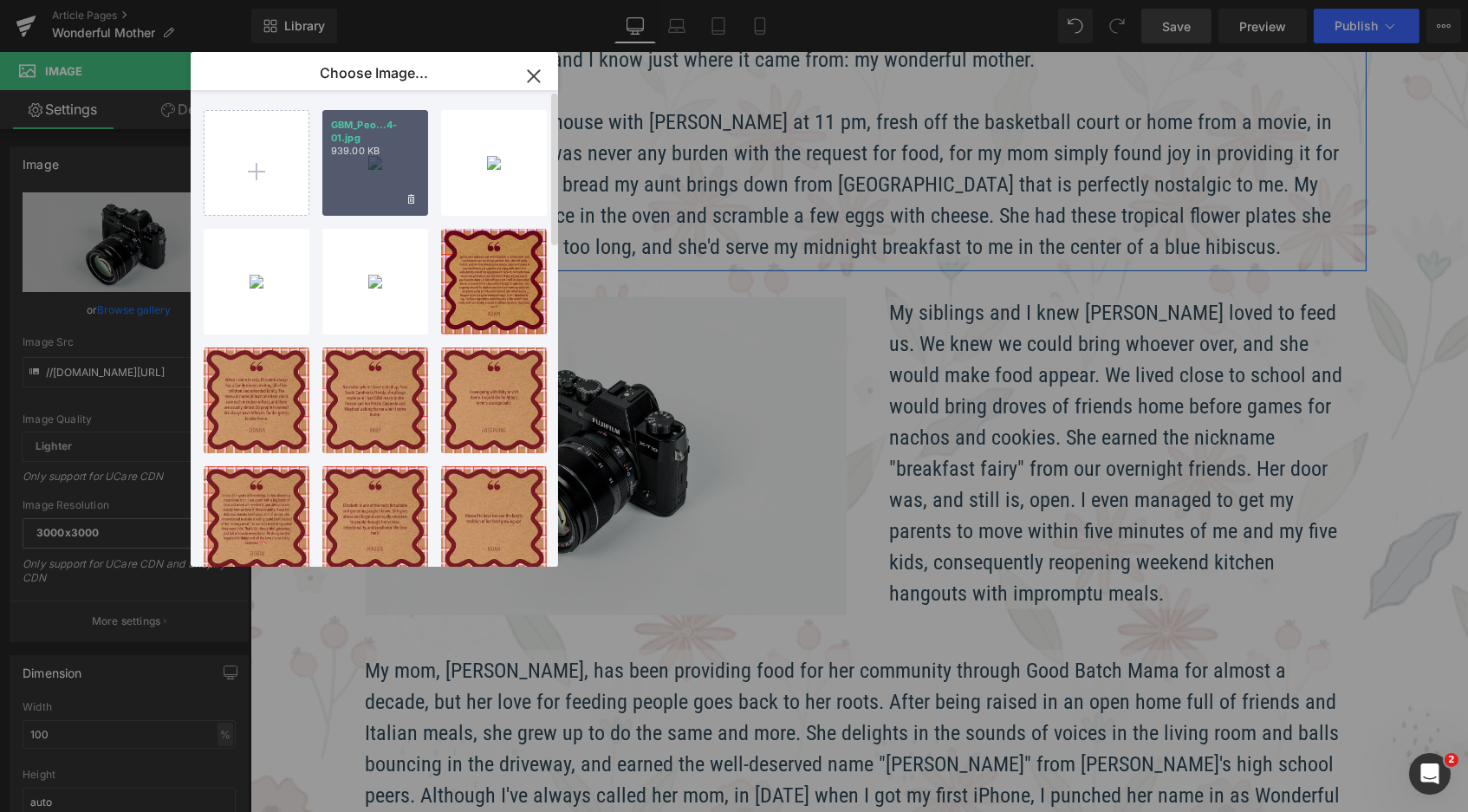
click at [397, 189] on div "GBM_Peo...4-01.jpg 939.00 KB" at bounding box center [375, 163] width 106 height 106
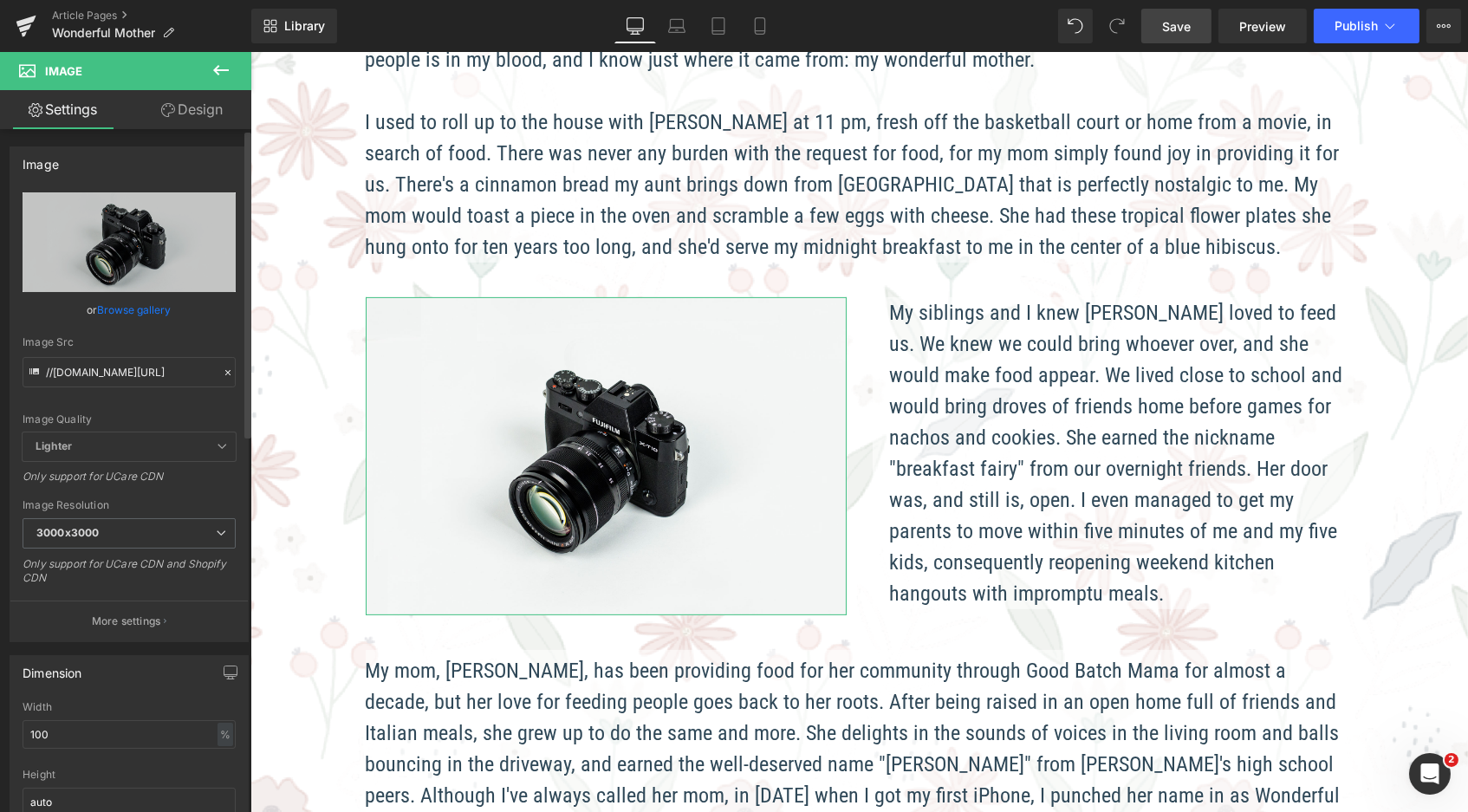
click at [114, 315] on link "Browse gallery" at bounding box center [135, 310] width 74 height 30
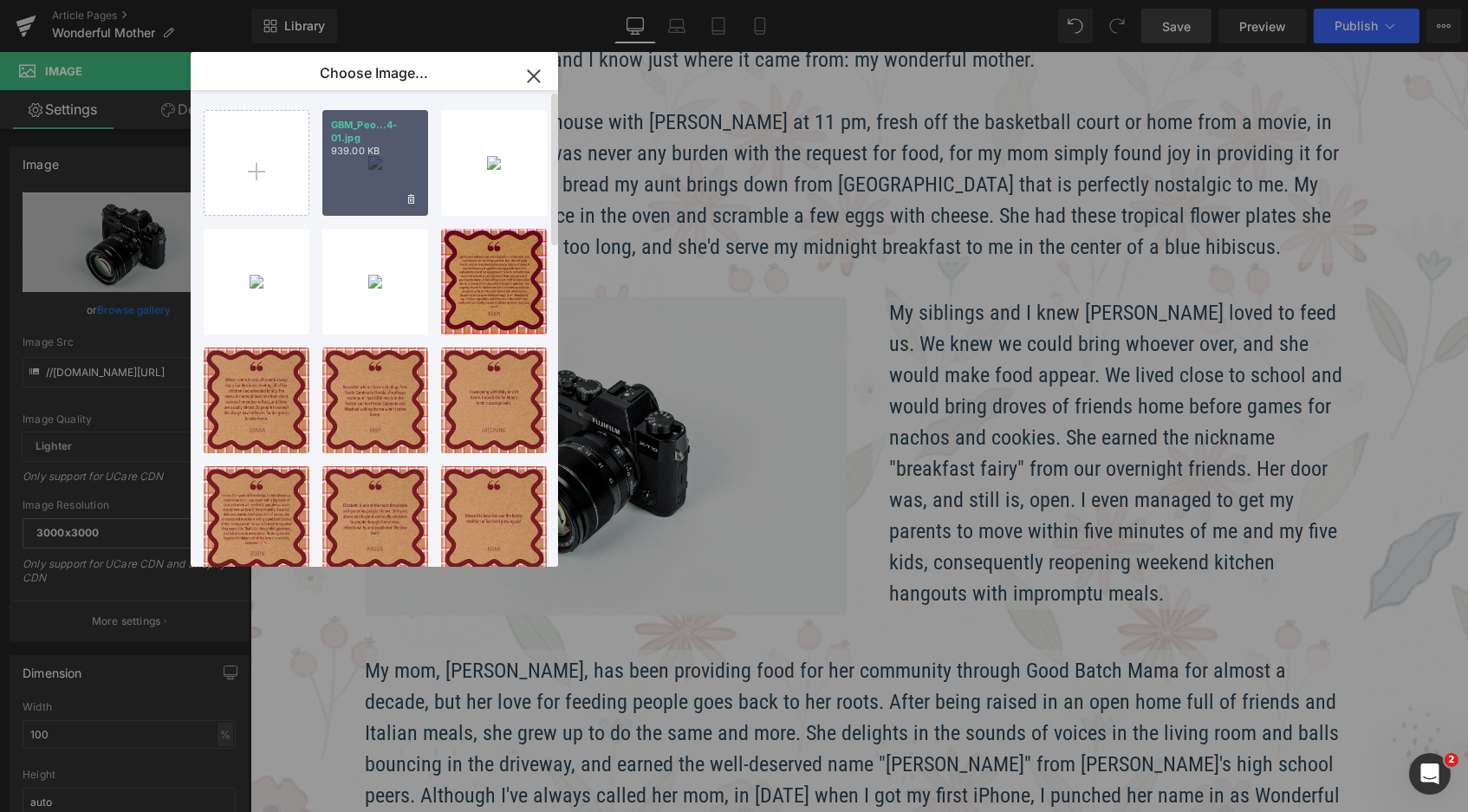
click at [349, 179] on div "GBM_Peo...4-01.jpg 939.00 KB" at bounding box center [375, 163] width 106 height 106
type input "https://ucarecdn.com/9de10667-ab54-4102-85f2-06c4533ad56b/-/format/auto/-/previ…"
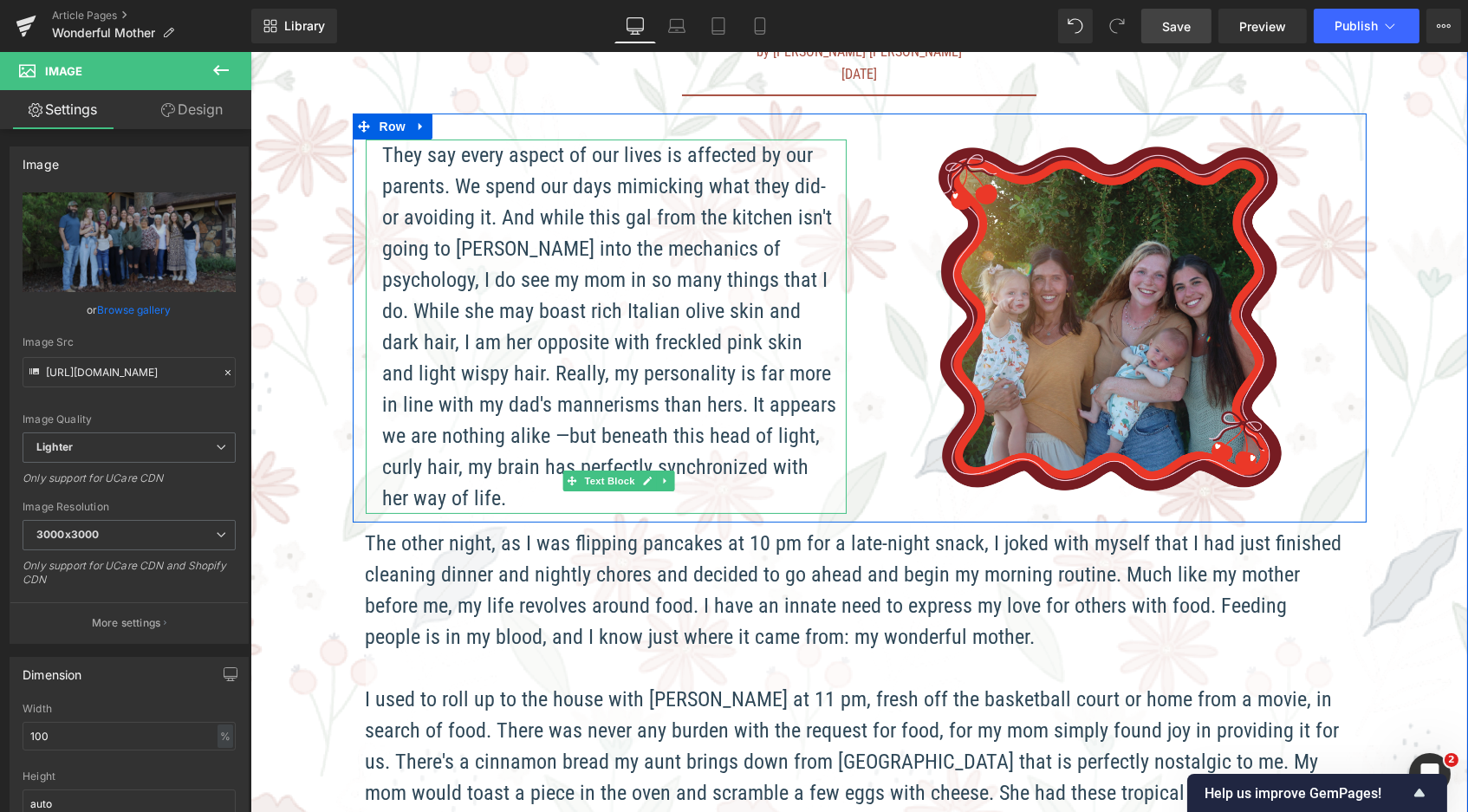
scroll to position [971, 0]
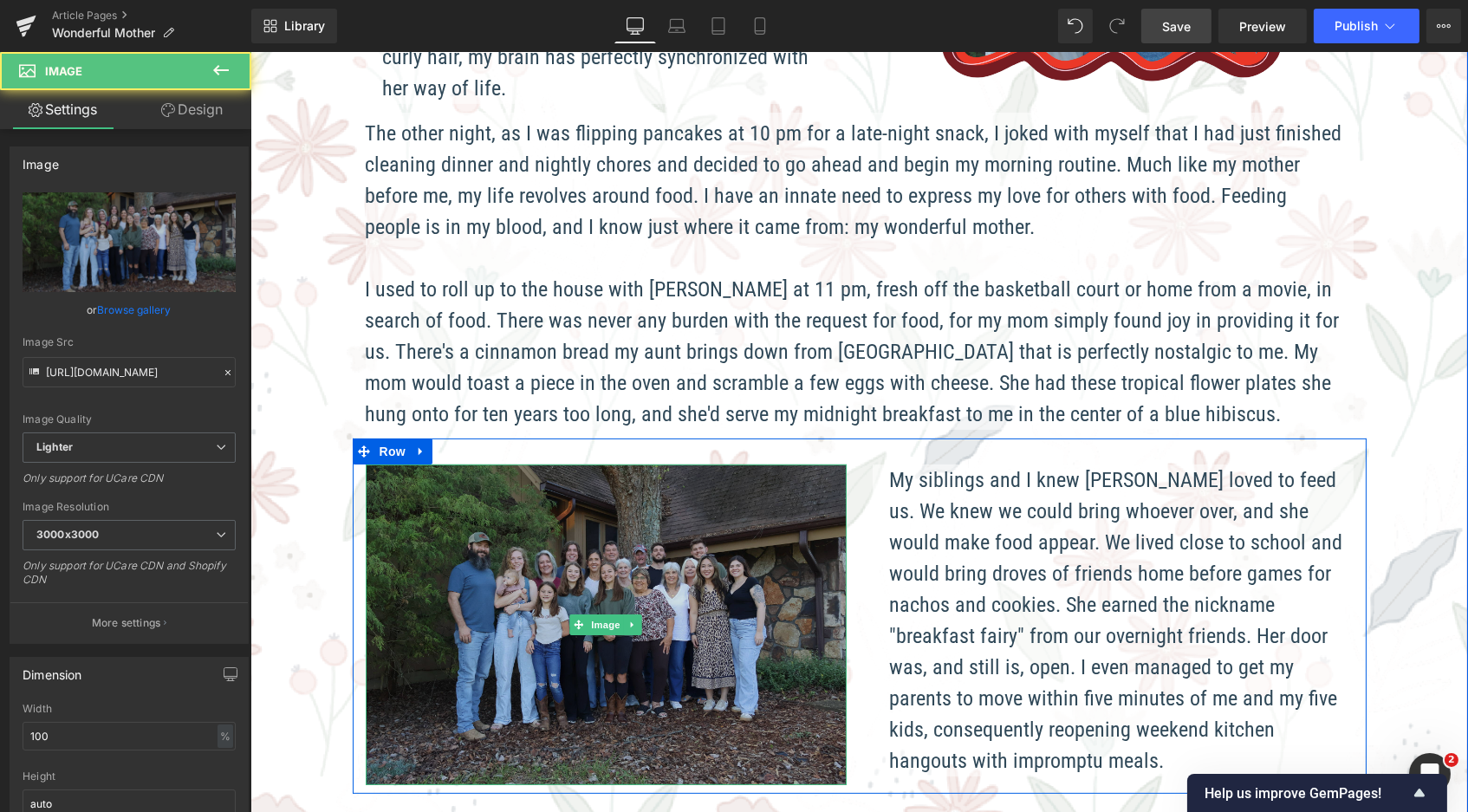
click at [641, 562] on img at bounding box center [606, 625] width 481 height 320
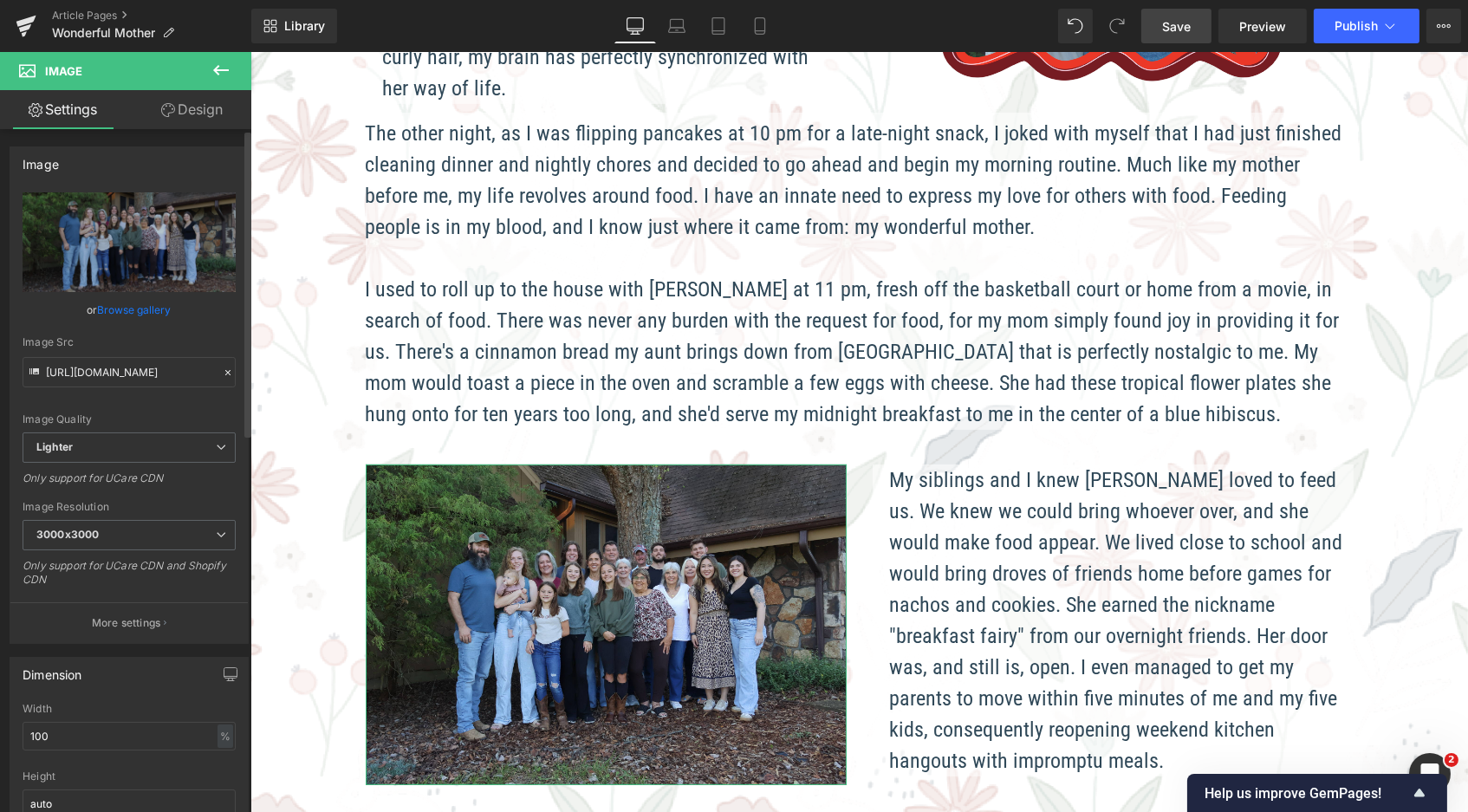
click at [137, 316] on link "Browse gallery" at bounding box center [135, 310] width 74 height 30
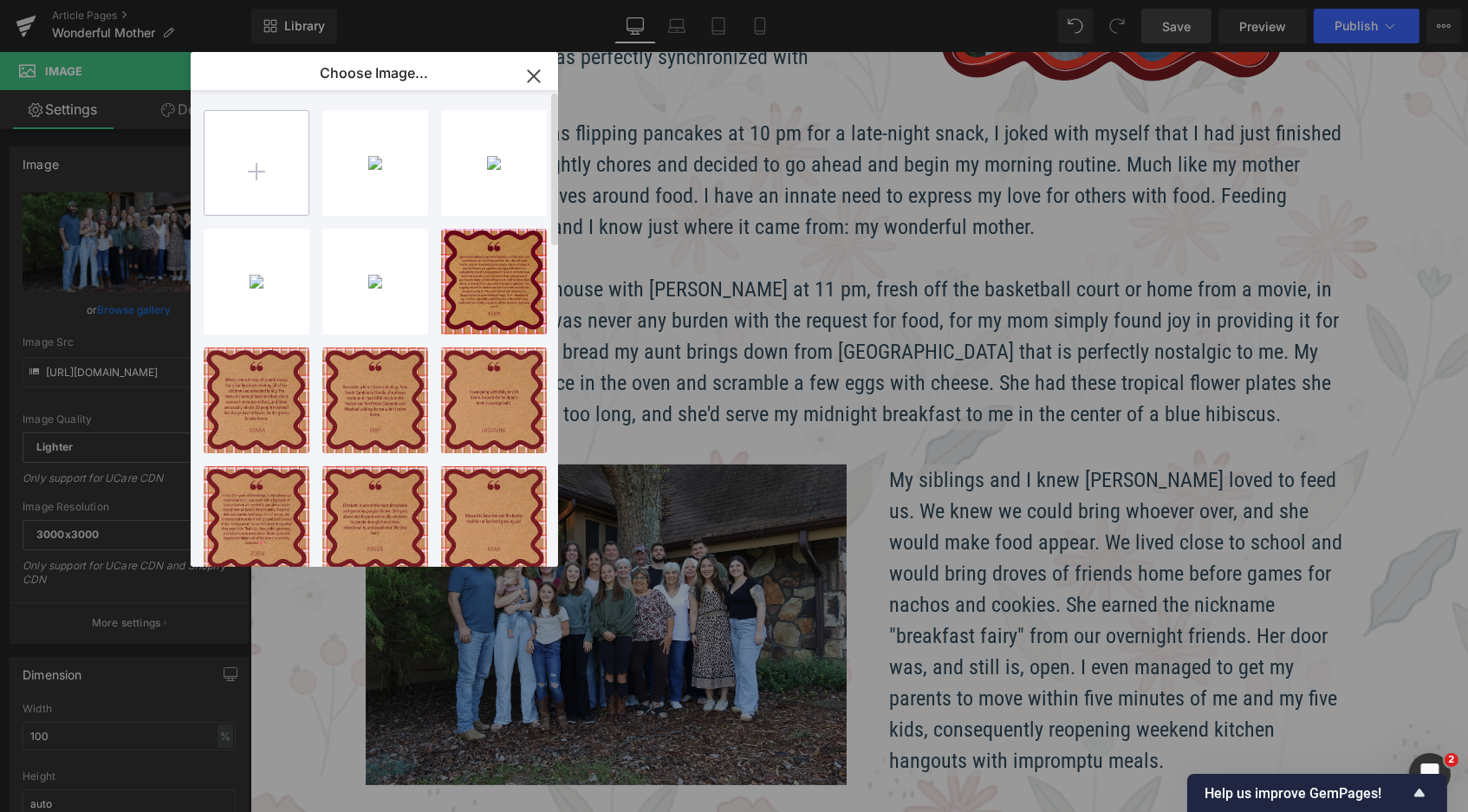
click at [283, 165] on input "file" at bounding box center [256, 163] width 104 height 104
type input "C:\fakepath\Blog_WonderfulMother_image2.png"
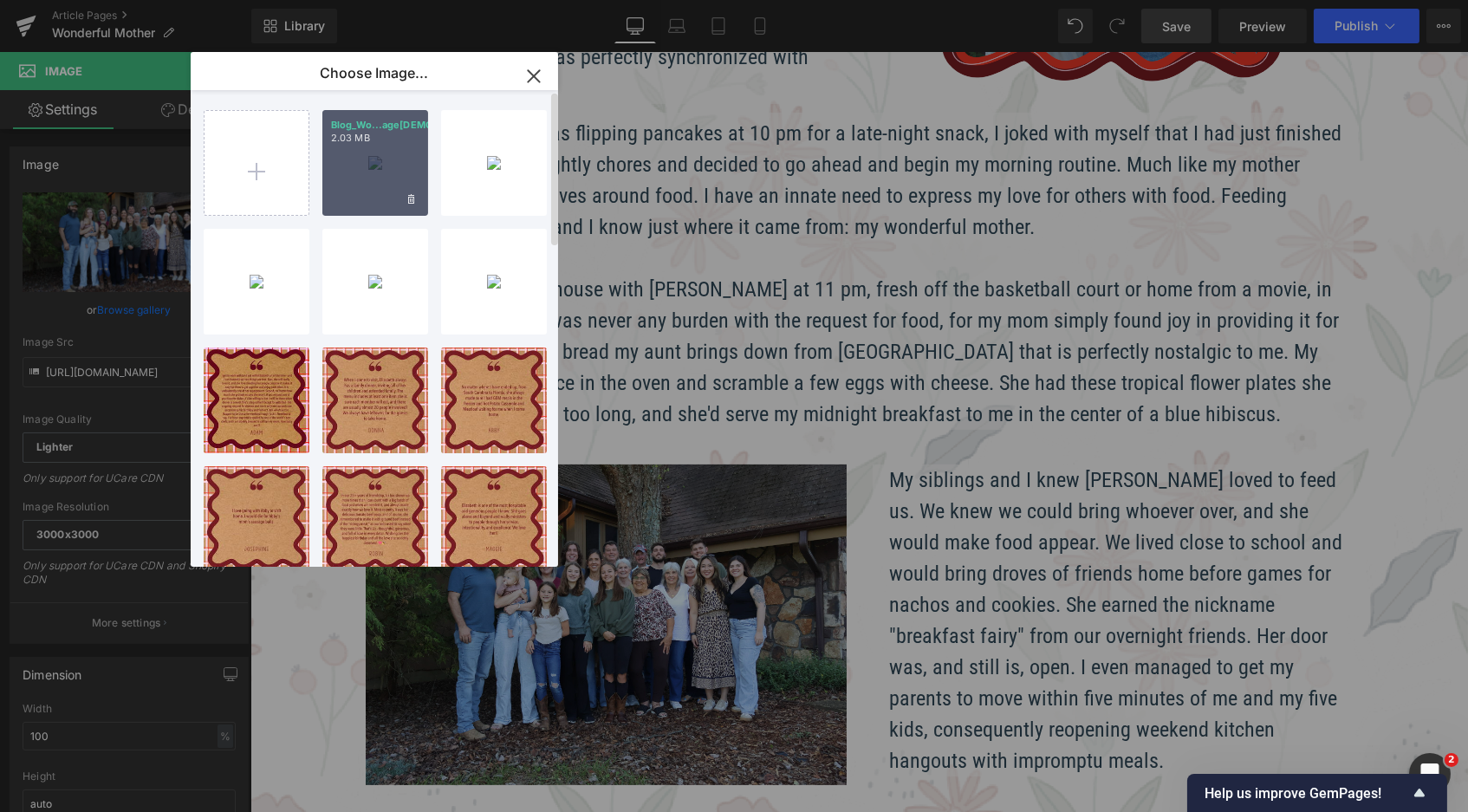
click at [393, 164] on div "Blog_Wo...age2.png 2.03 MB" at bounding box center [375, 163] width 106 height 106
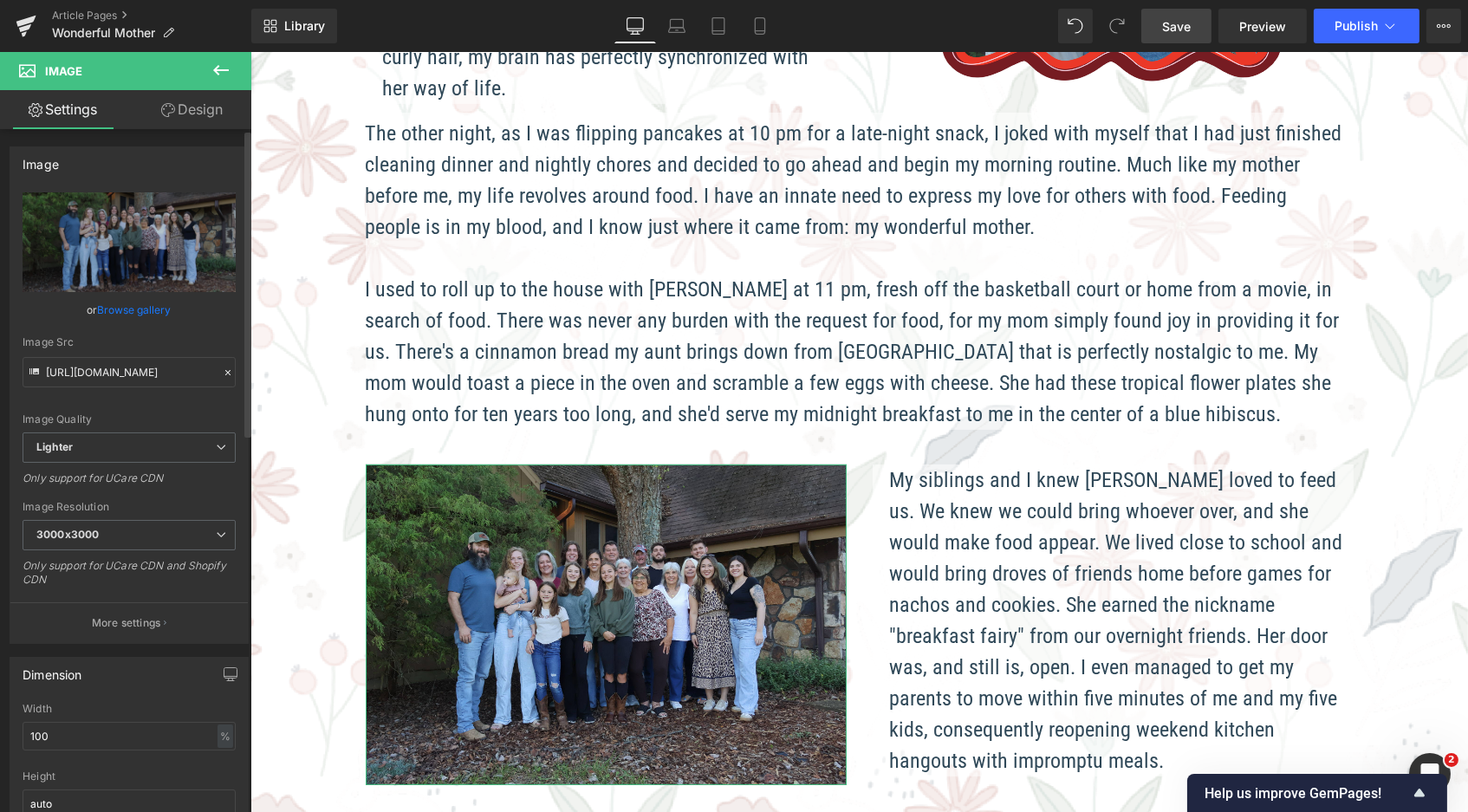
click at [116, 304] on link "Browse gallery" at bounding box center [135, 310] width 74 height 30
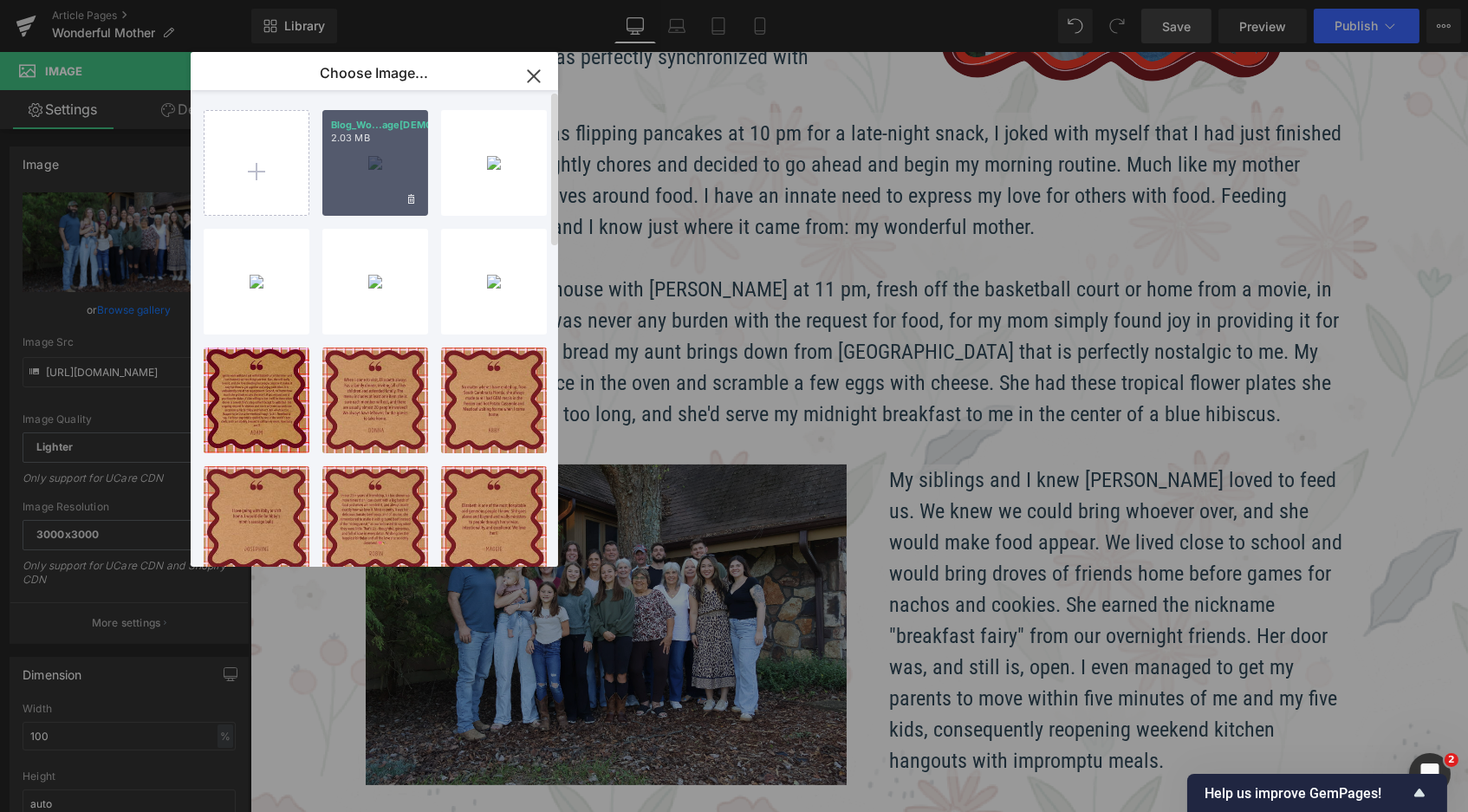
click at [335, 149] on div "Blog_Wo...age2.png 2.03 MB" at bounding box center [375, 163] width 106 height 106
type input "https://ucarecdn.com/53e5b609-379b-4c12-abb2-c59f2b6686ae/-/format/auto/-/previ…"
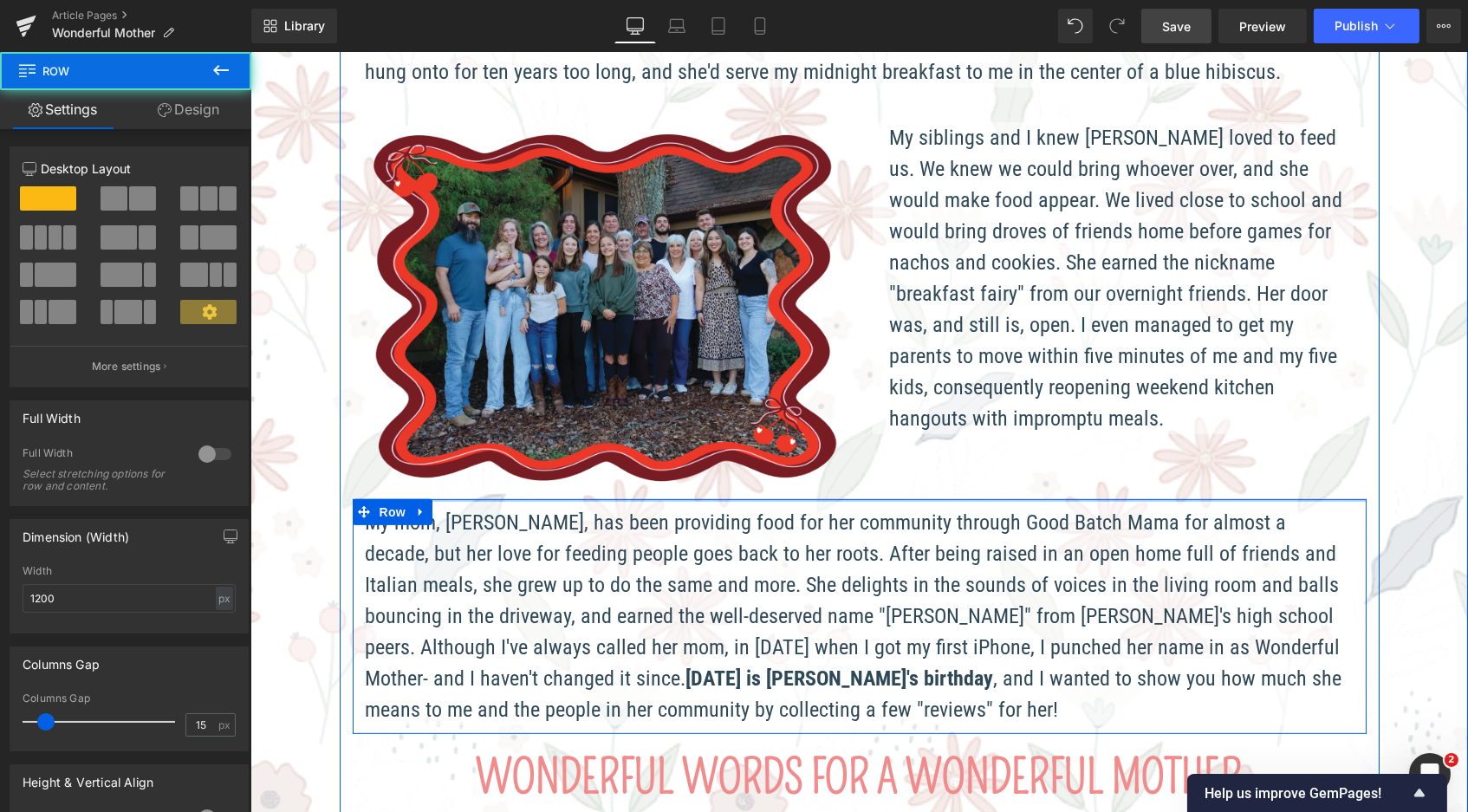
scroll to position [8, 9]
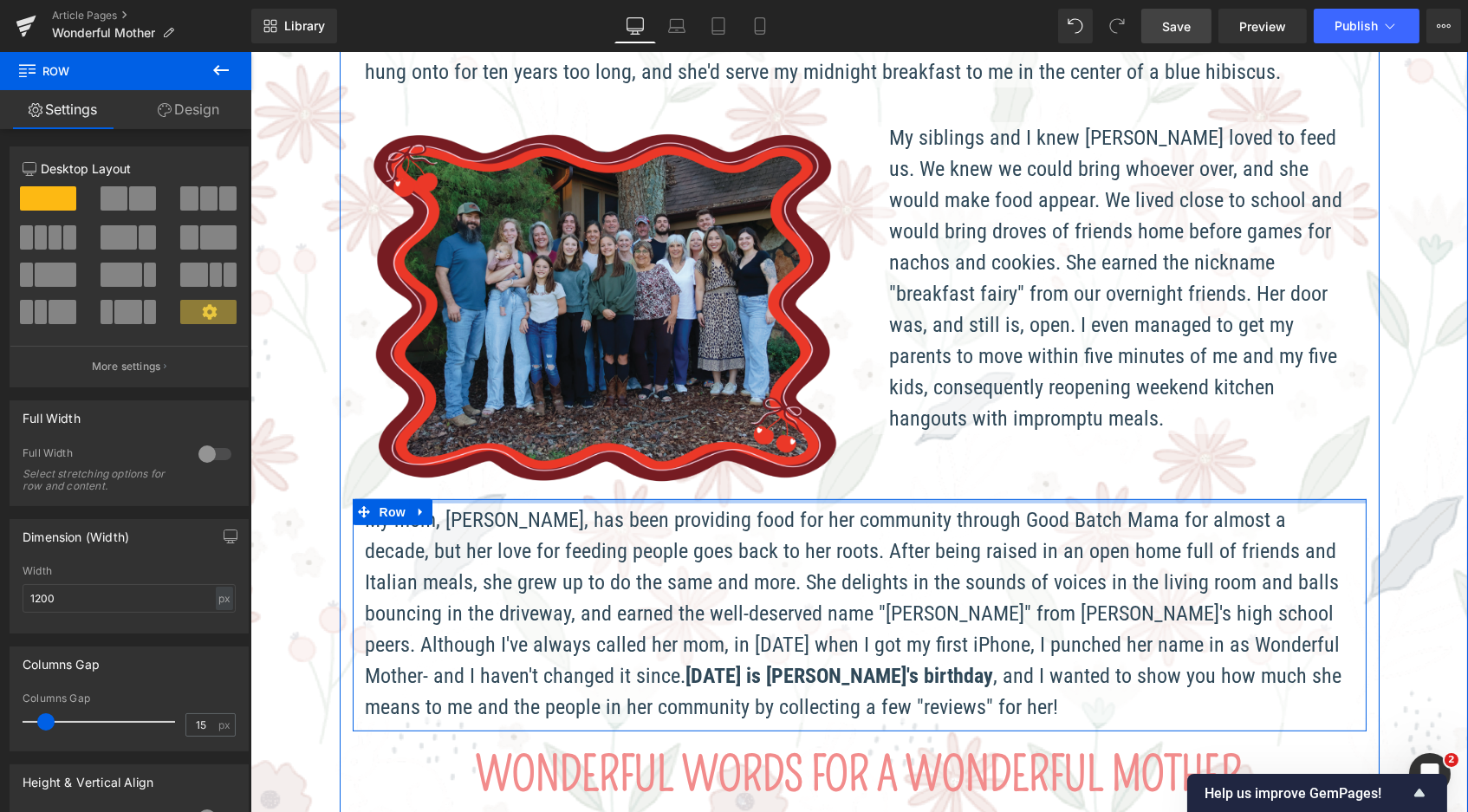
drag, startPoint x: 913, startPoint y: 487, endPoint x: 909, endPoint y: 459, distance: 28.3
click at [909, 459] on div "Image by Anna Catherine October 8, 2026 Text Block Separator They say every asp…" at bounding box center [859, 106] width 1040 height 2418
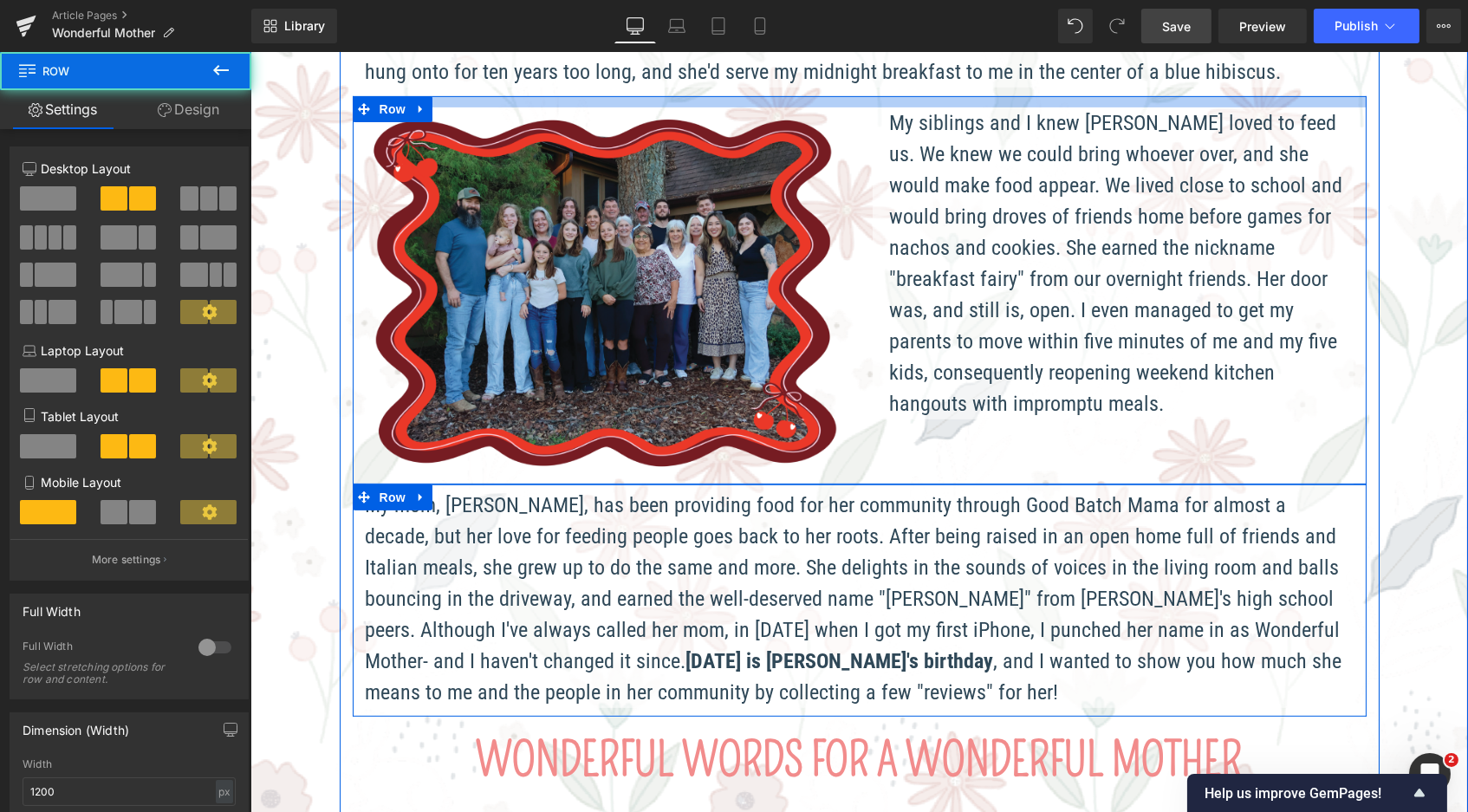
scroll to position [9, 9]
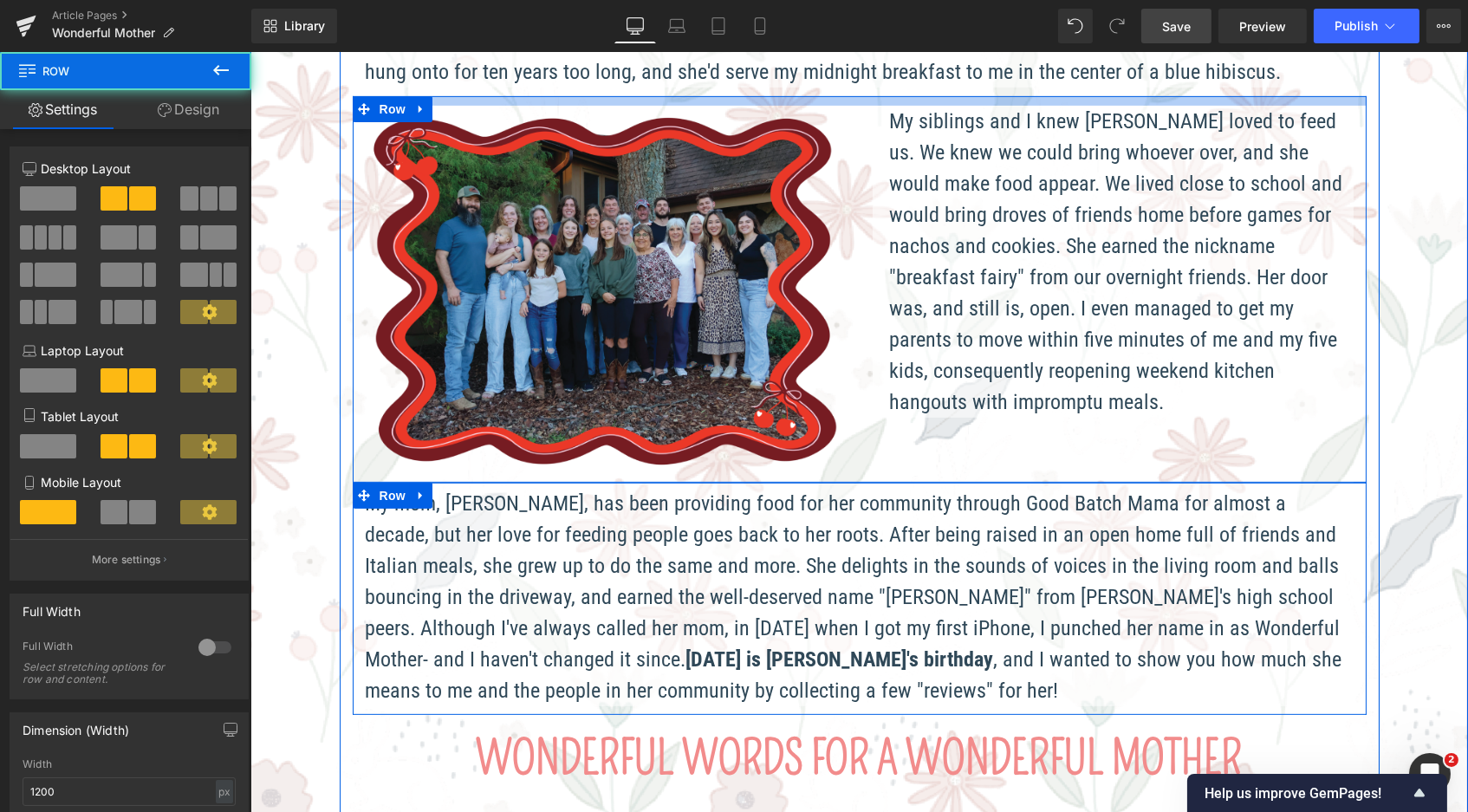
drag, startPoint x: 914, startPoint y: 79, endPoint x: 911, endPoint y: 62, distance: 17.3
click at [911, 62] on div "Image by Anna Catherine October 8, 2026 Text Block Separator They say every asp…" at bounding box center [859, 97] width 1040 height 2401
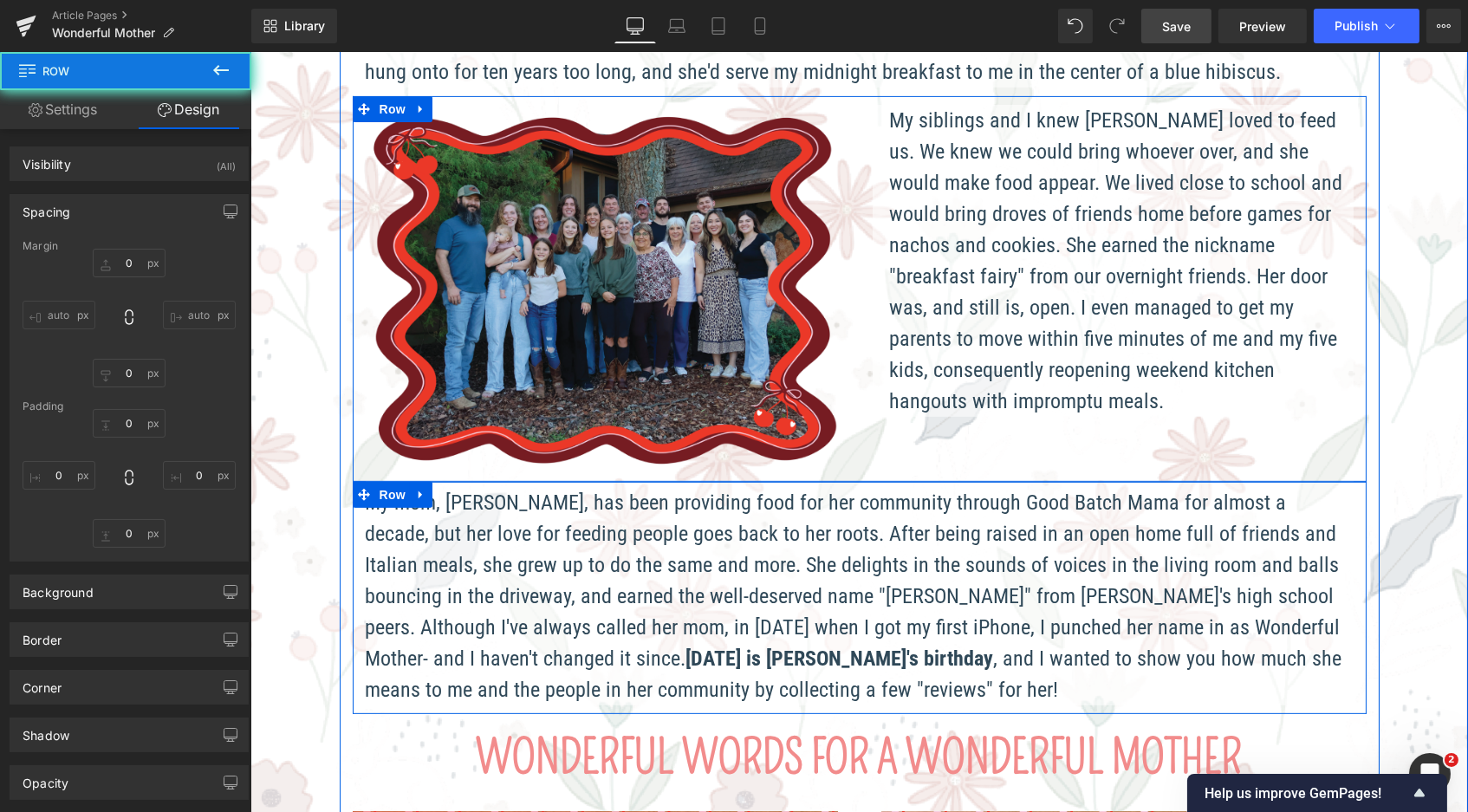
type input "0"
type input "10"
type input "0"
type input "10"
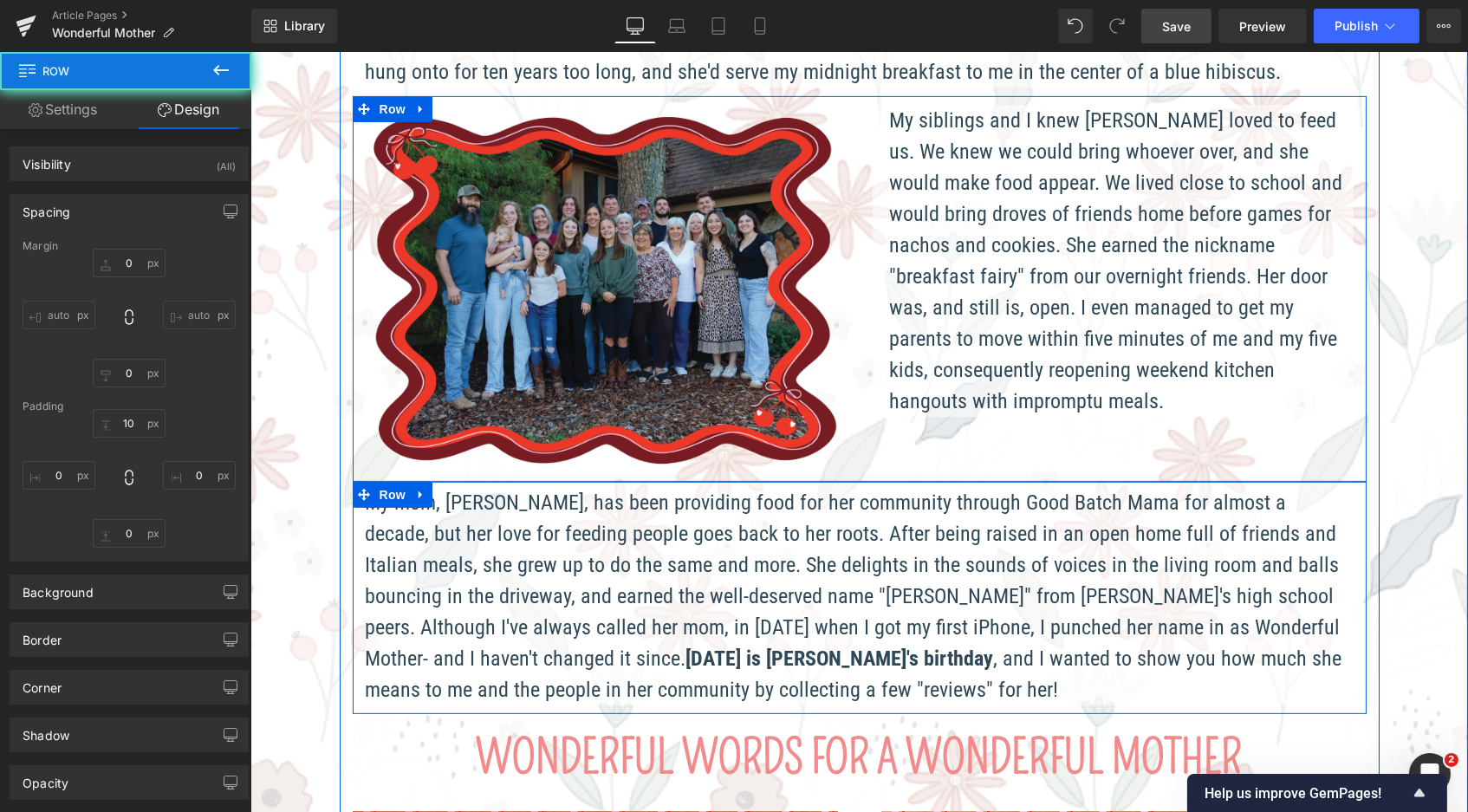
type input "0"
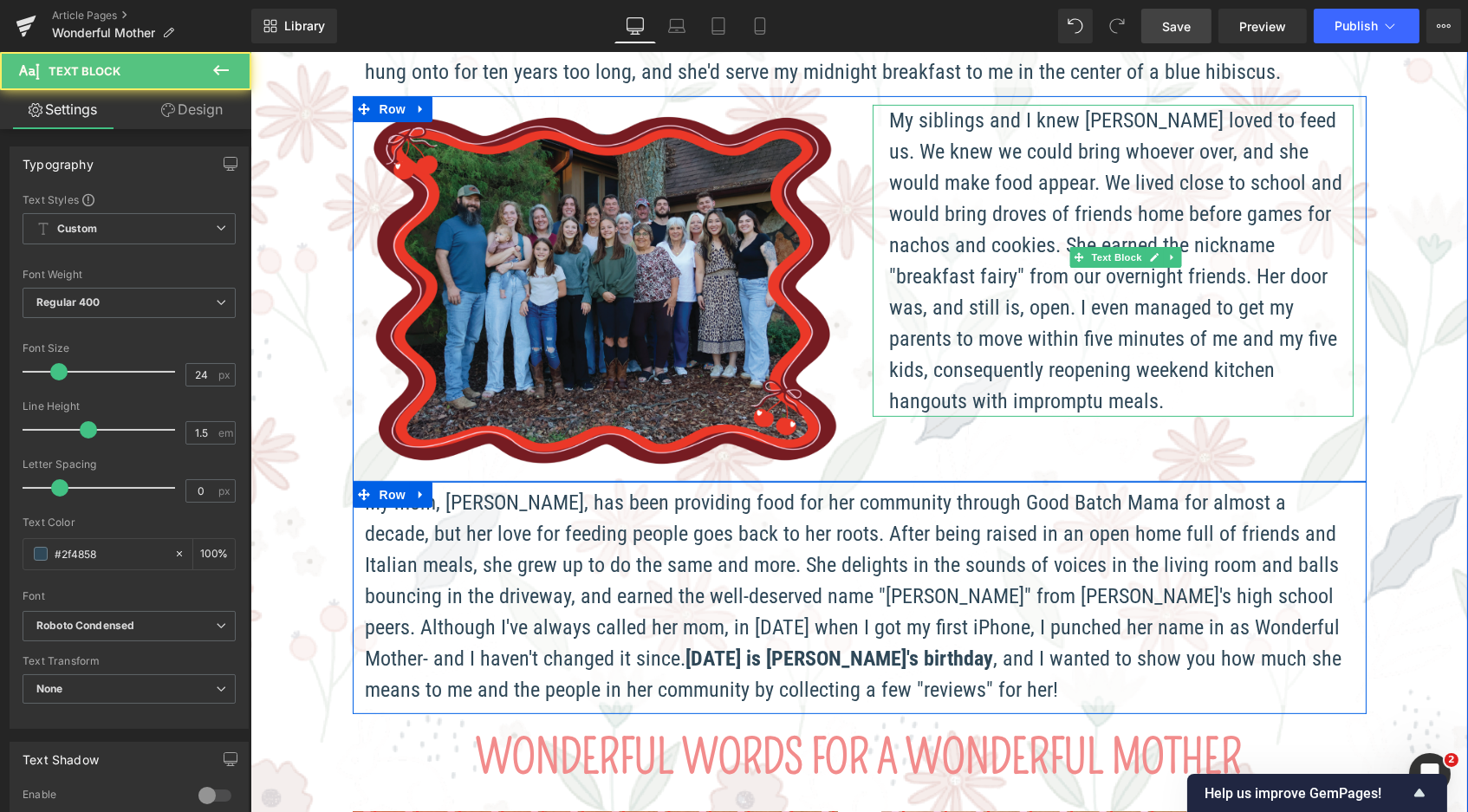
click at [923, 203] on p "My siblings and I knew [PERSON_NAME] loved to feed us. We knew we could bring w…" at bounding box center [1116, 260] width 455 height 312
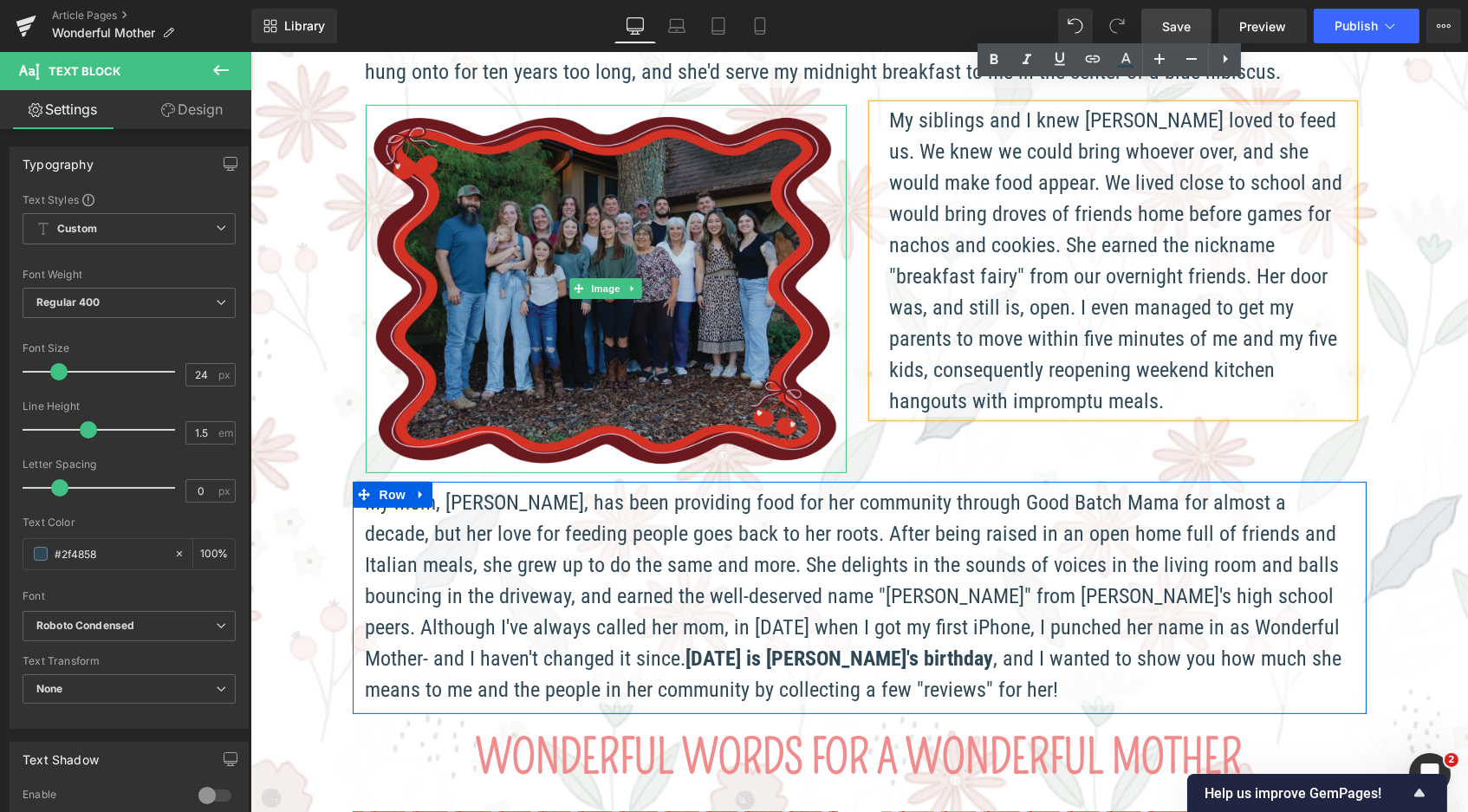
click at [500, 147] on img at bounding box center [606, 289] width 481 height 369
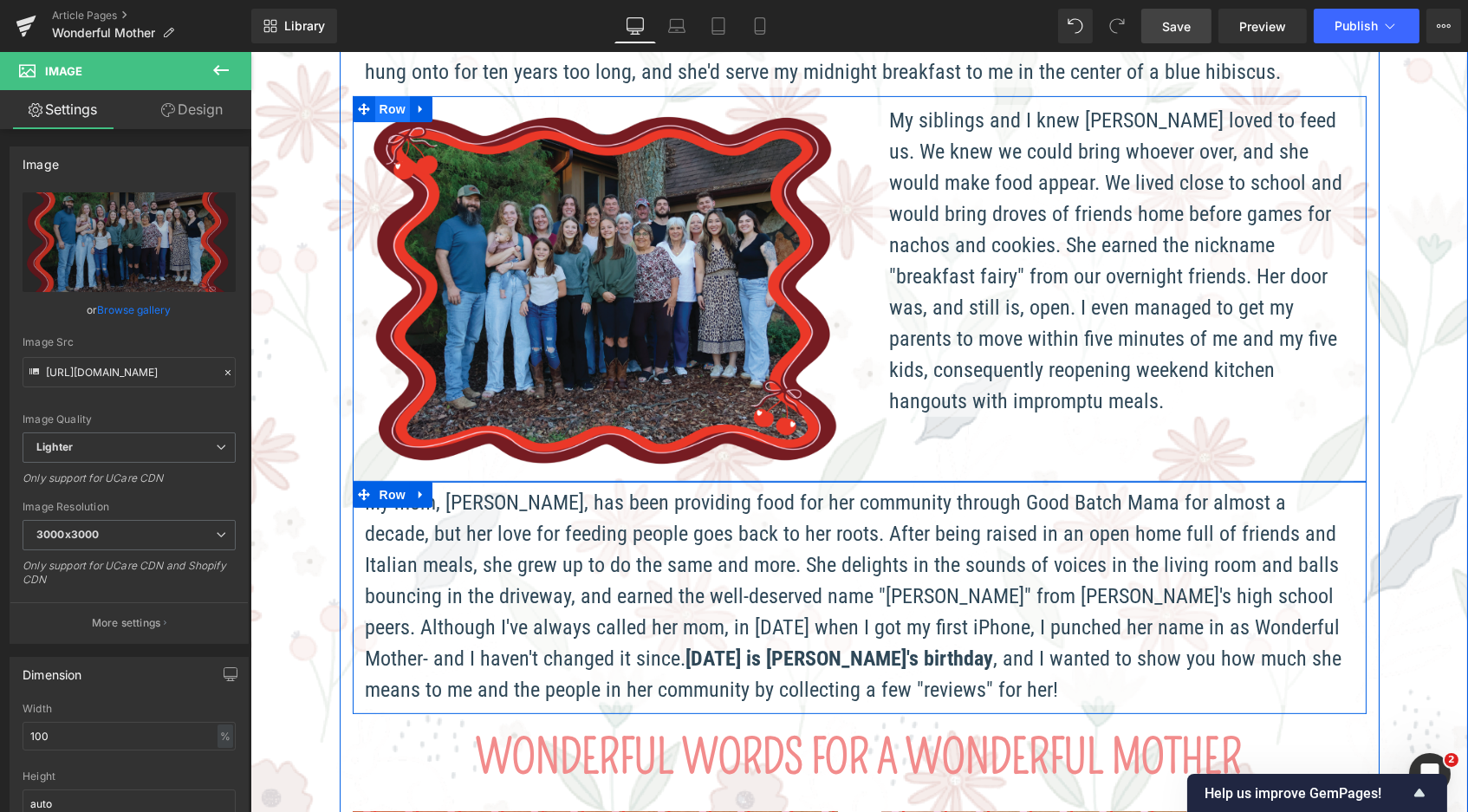
click at [385, 96] on span "Row" at bounding box center [391, 109] width 34 height 26
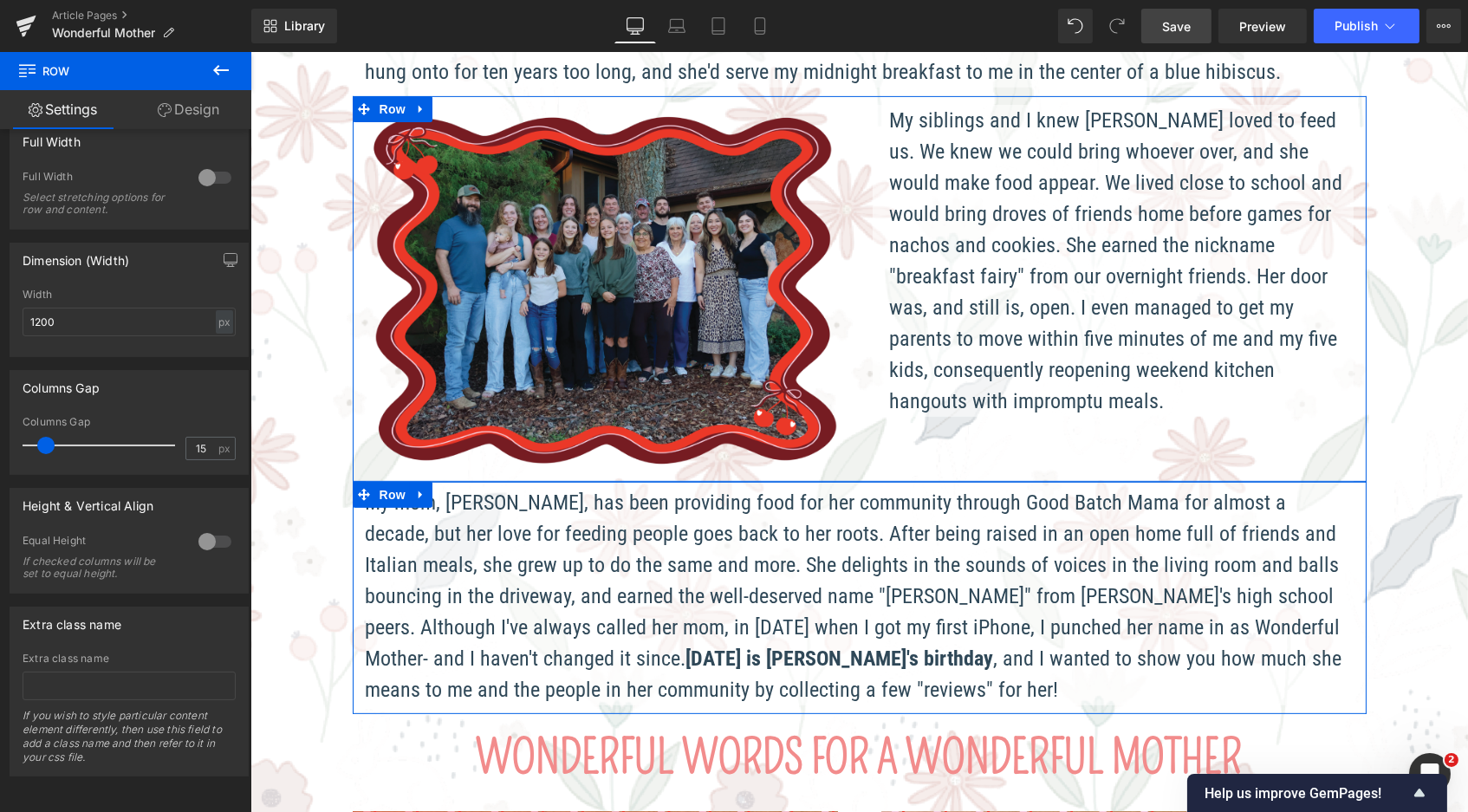
scroll to position [476, 0]
click at [200, 533] on div at bounding box center [215, 542] width 41 height 28
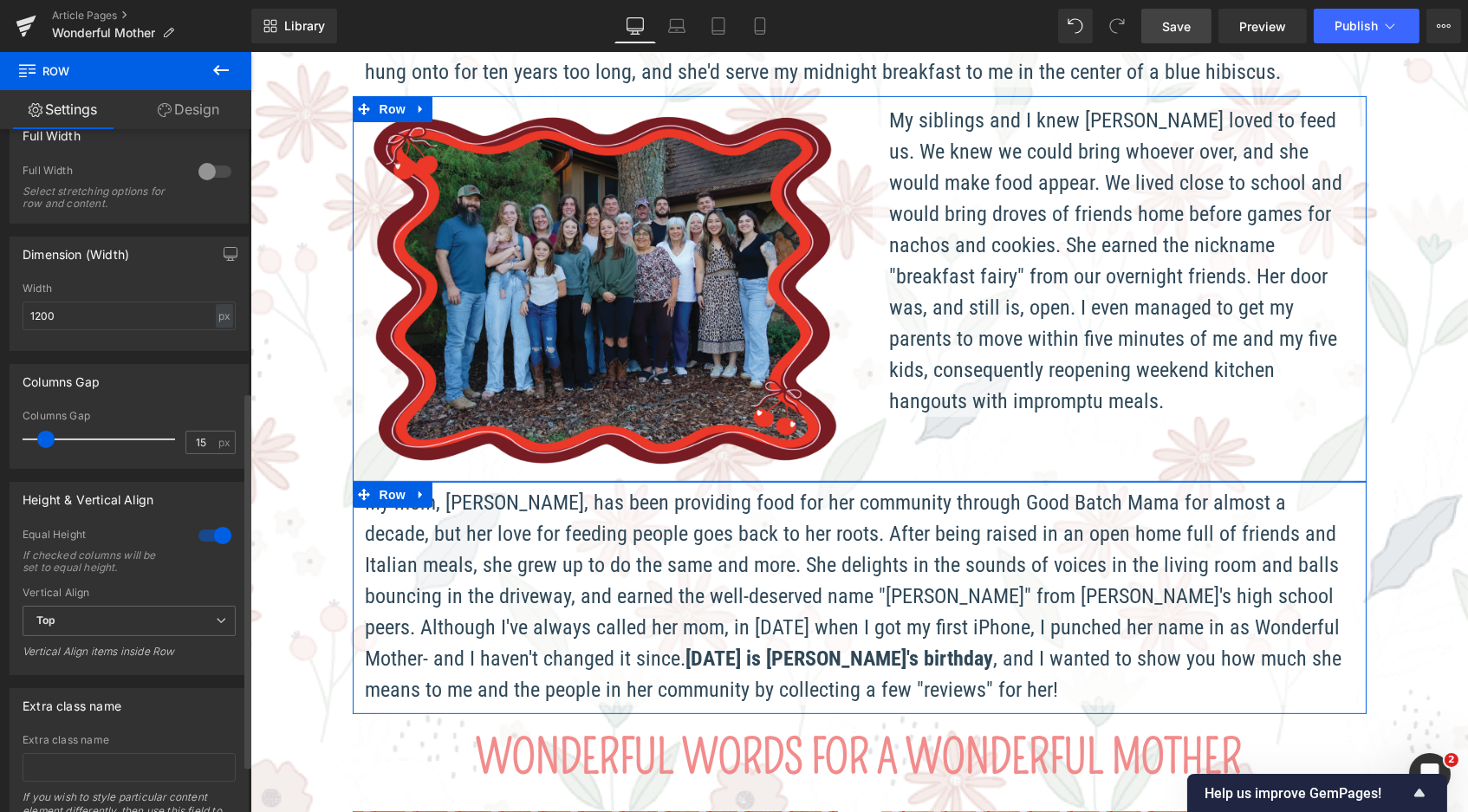
click at [172, 598] on div "Vertical Align Top Top Middle Bottom Vertical Align items inside Row" at bounding box center [129, 628] width 213 height 84
click at [169, 612] on span "Top" at bounding box center [129, 620] width 213 height 30
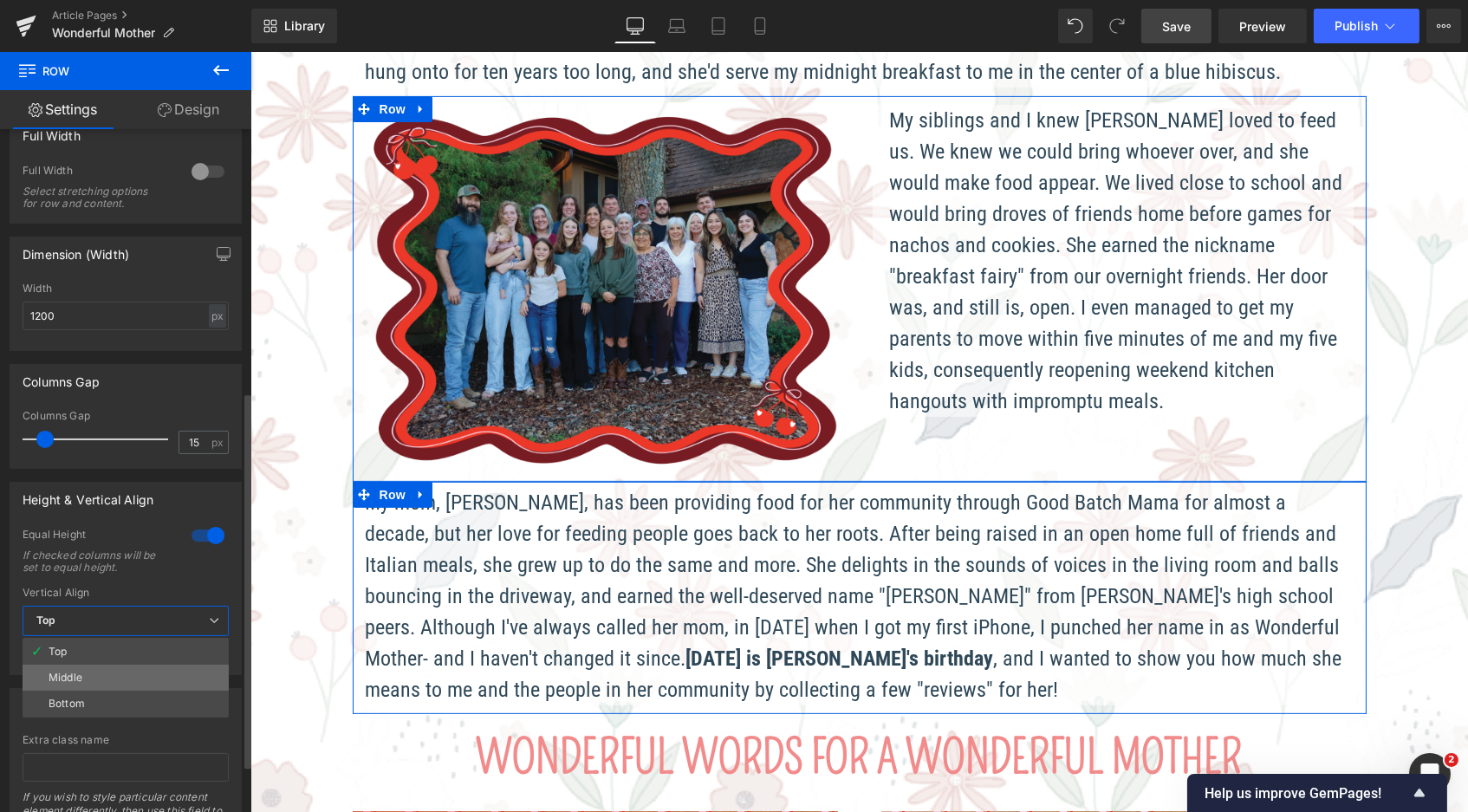
click at [136, 666] on li "Middle" at bounding box center [126, 677] width 206 height 26
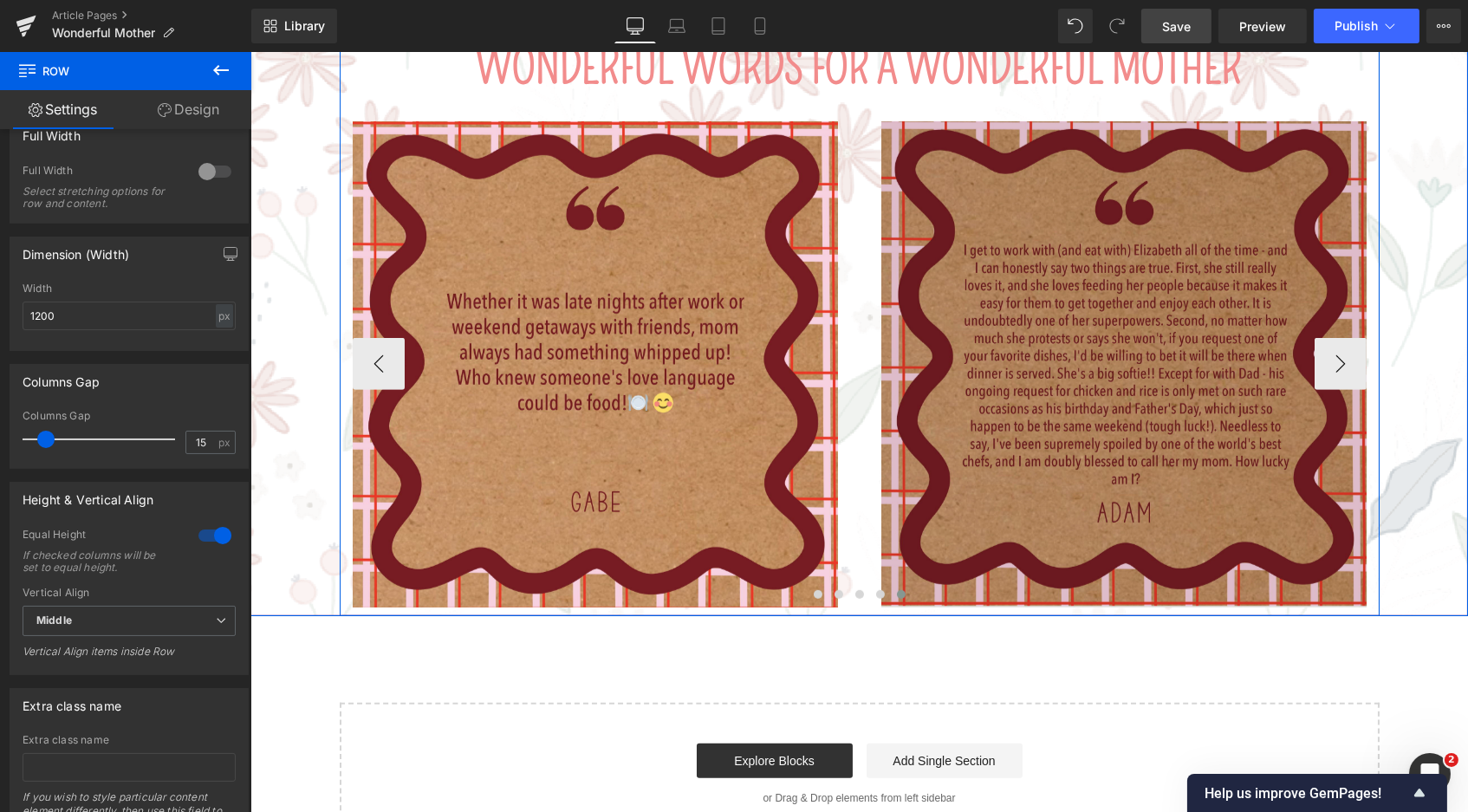
scroll to position [1794, 0]
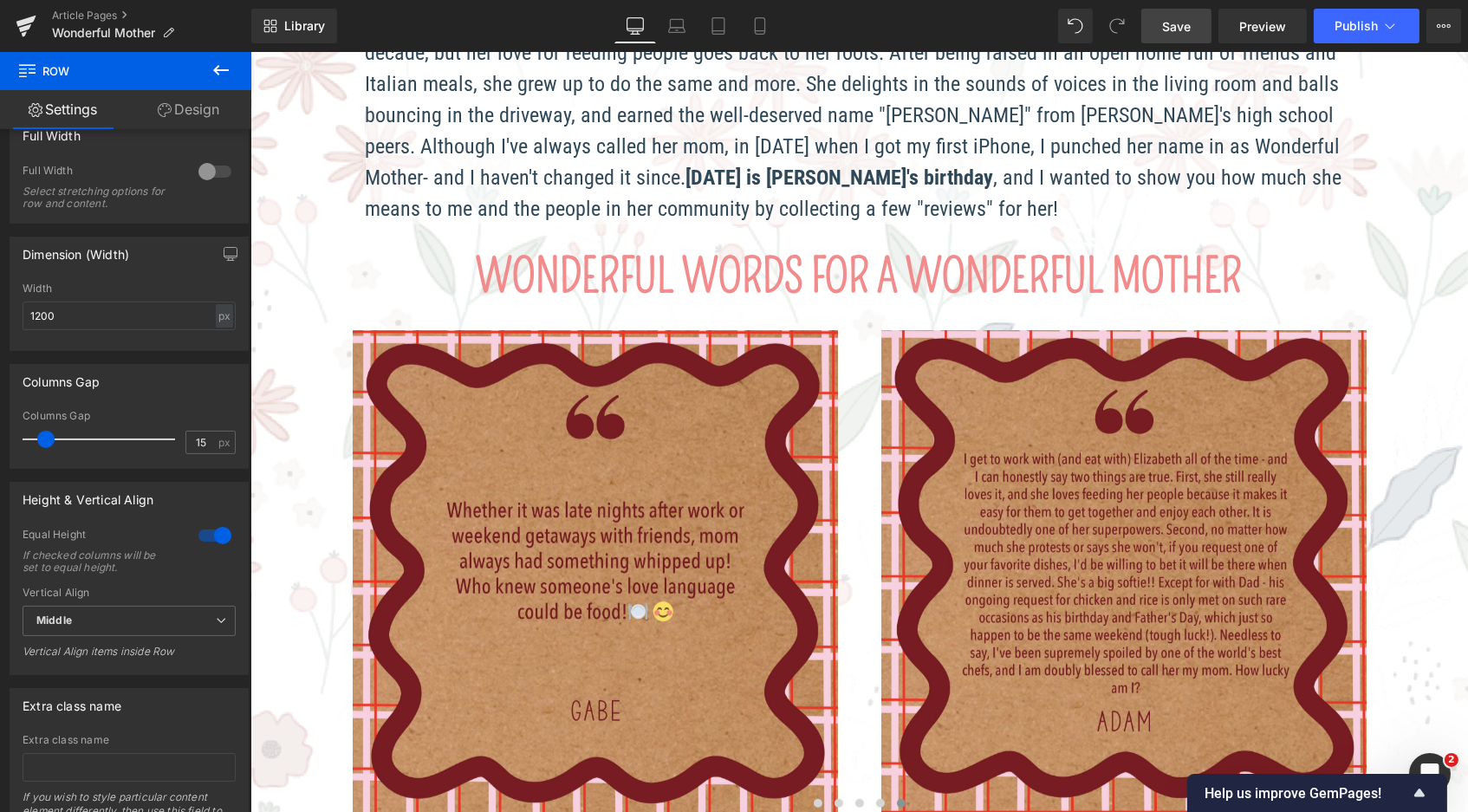
click at [1178, 33] on span "Save" at bounding box center [1177, 26] width 28 height 18
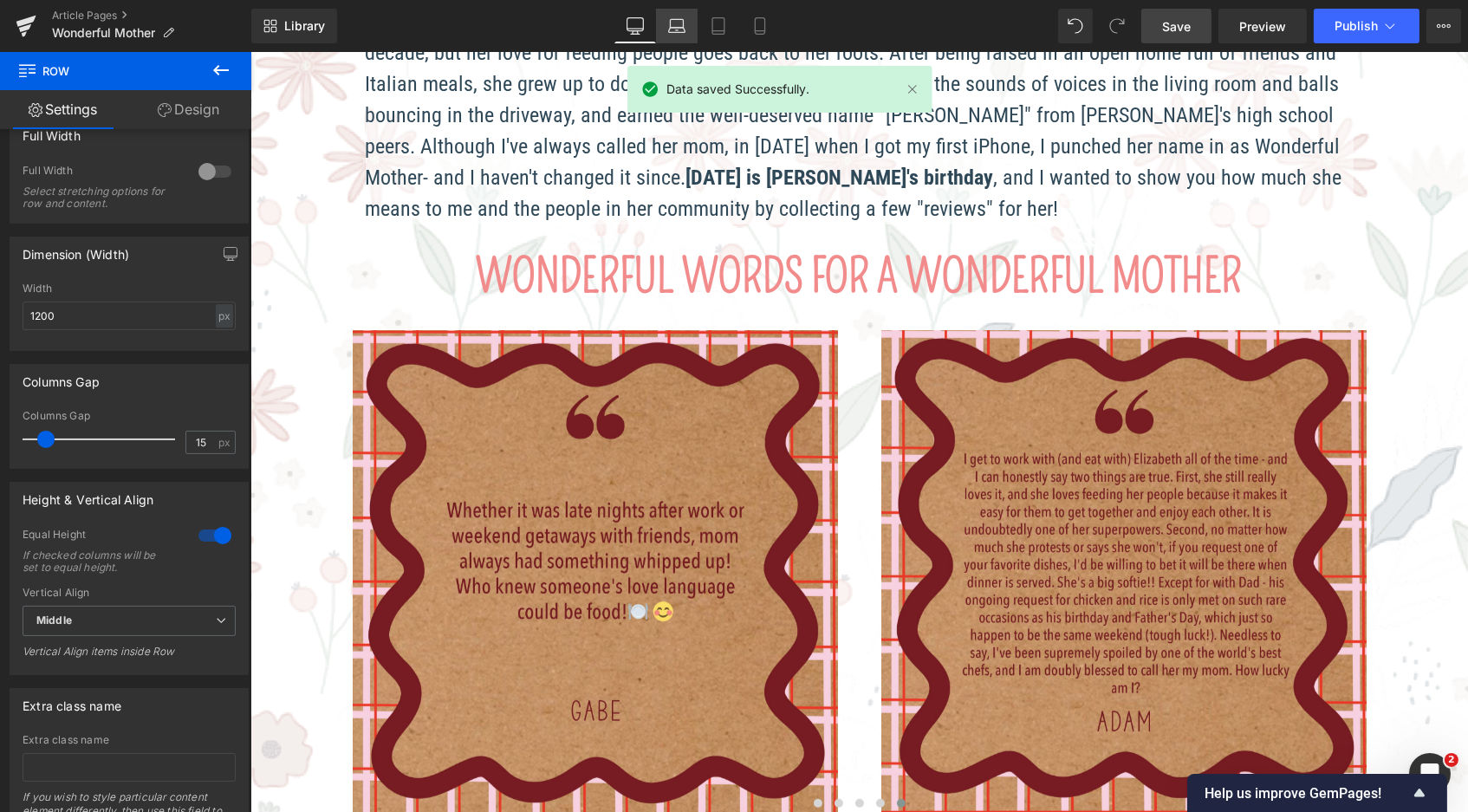
click at [664, 26] on link "Laptop" at bounding box center [676, 26] width 41 height 34
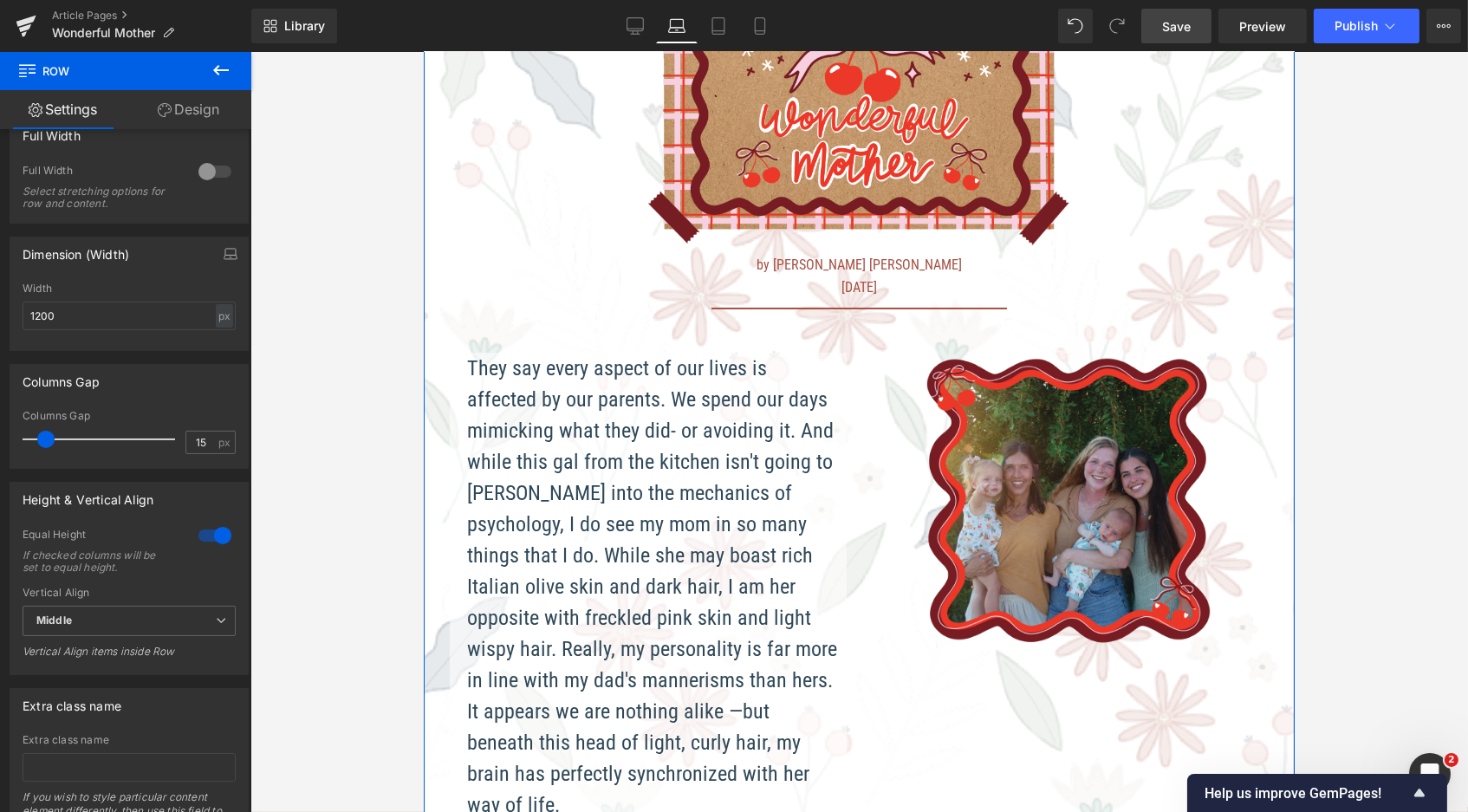
scroll to position [228, 0]
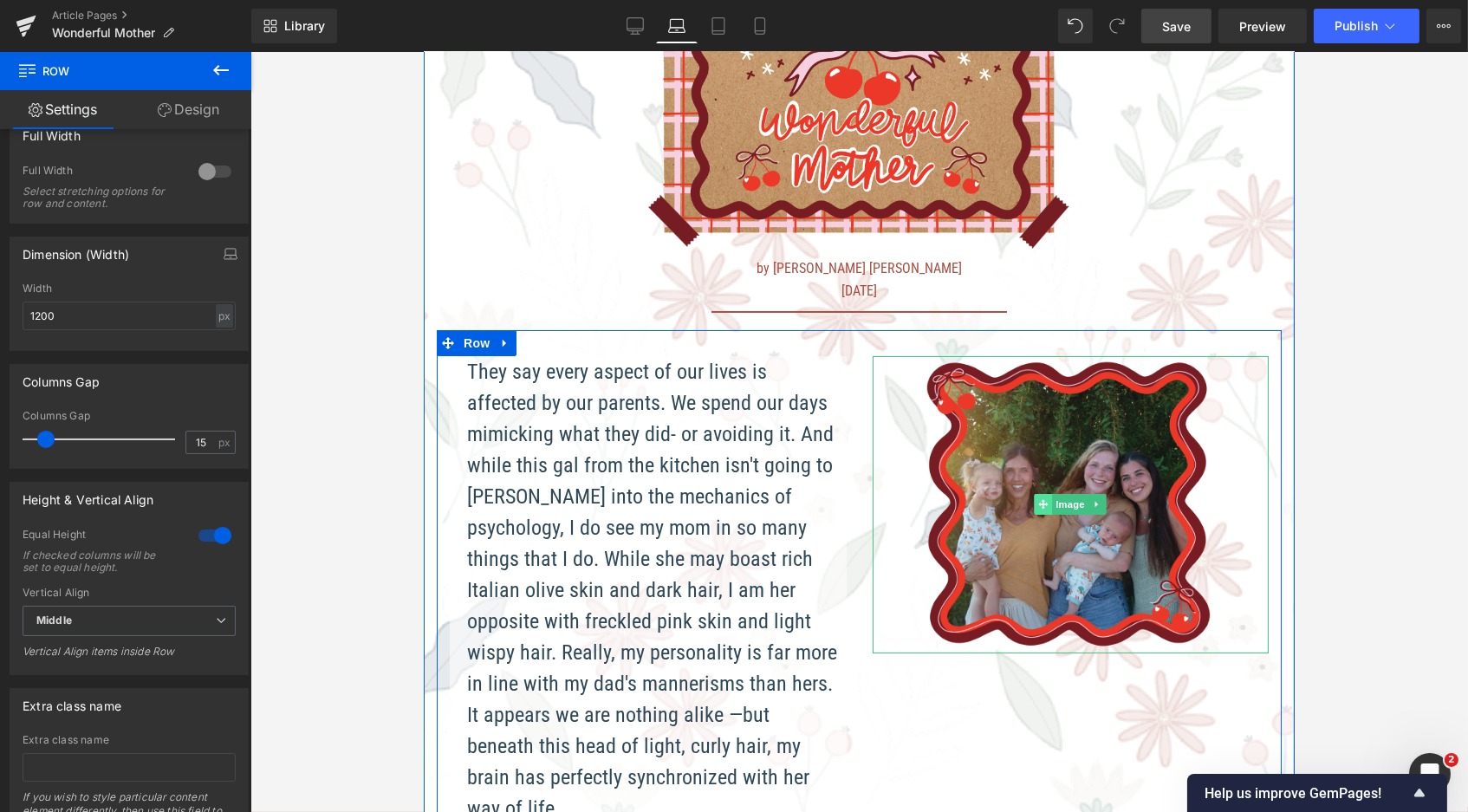
click at [1045, 510] on span at bounding box center [1043, 504] width 18 height 21
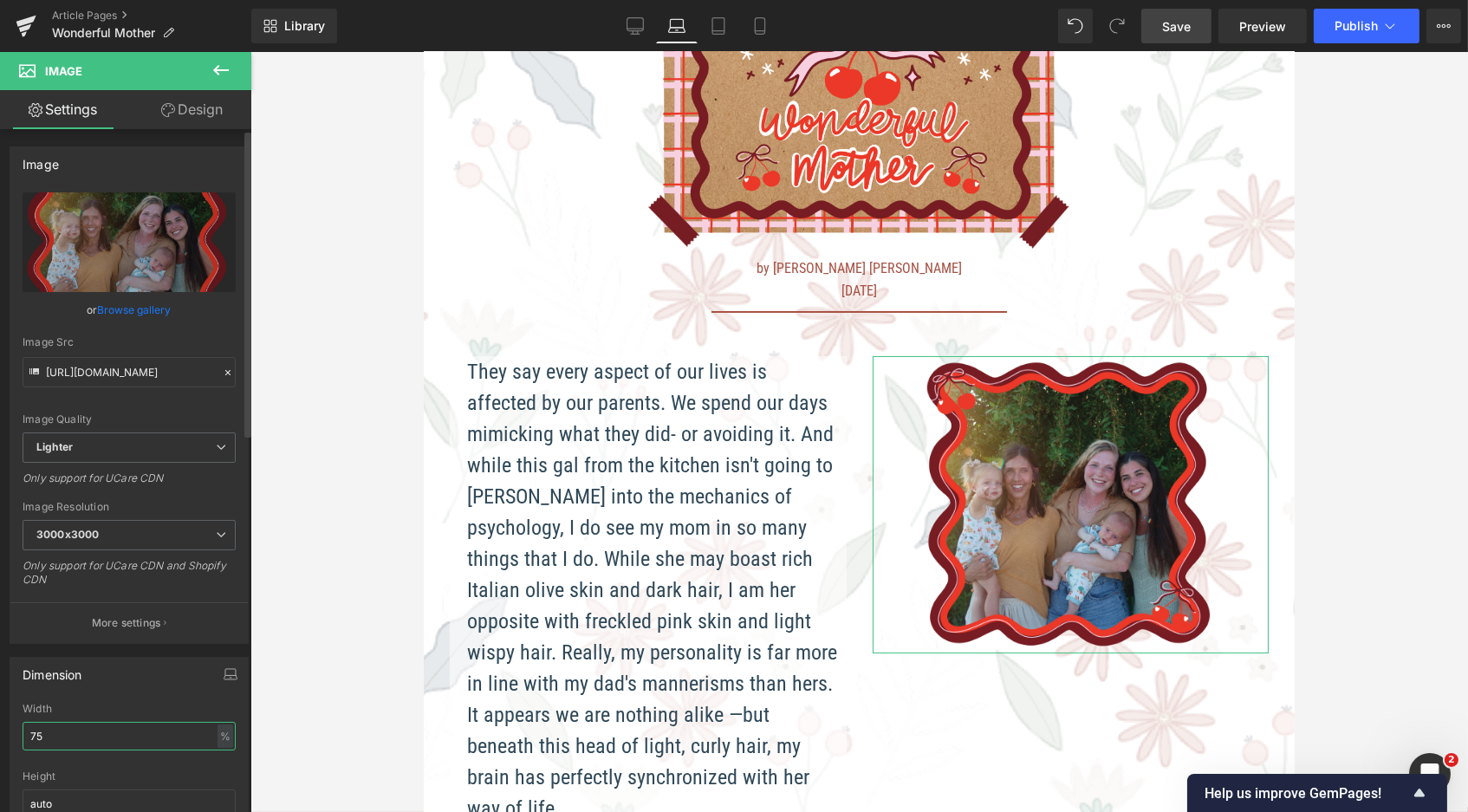
drag, startPoint x: 130, startPoint y: 730, endPoint x: 0, endPoint y: 717, distance: 130.6
click at [0, 717] on div "Dimension 75% Width 75 % % px auto Height auto 0 Circle Image" at bounding box center [129, 760] width 259 height 233
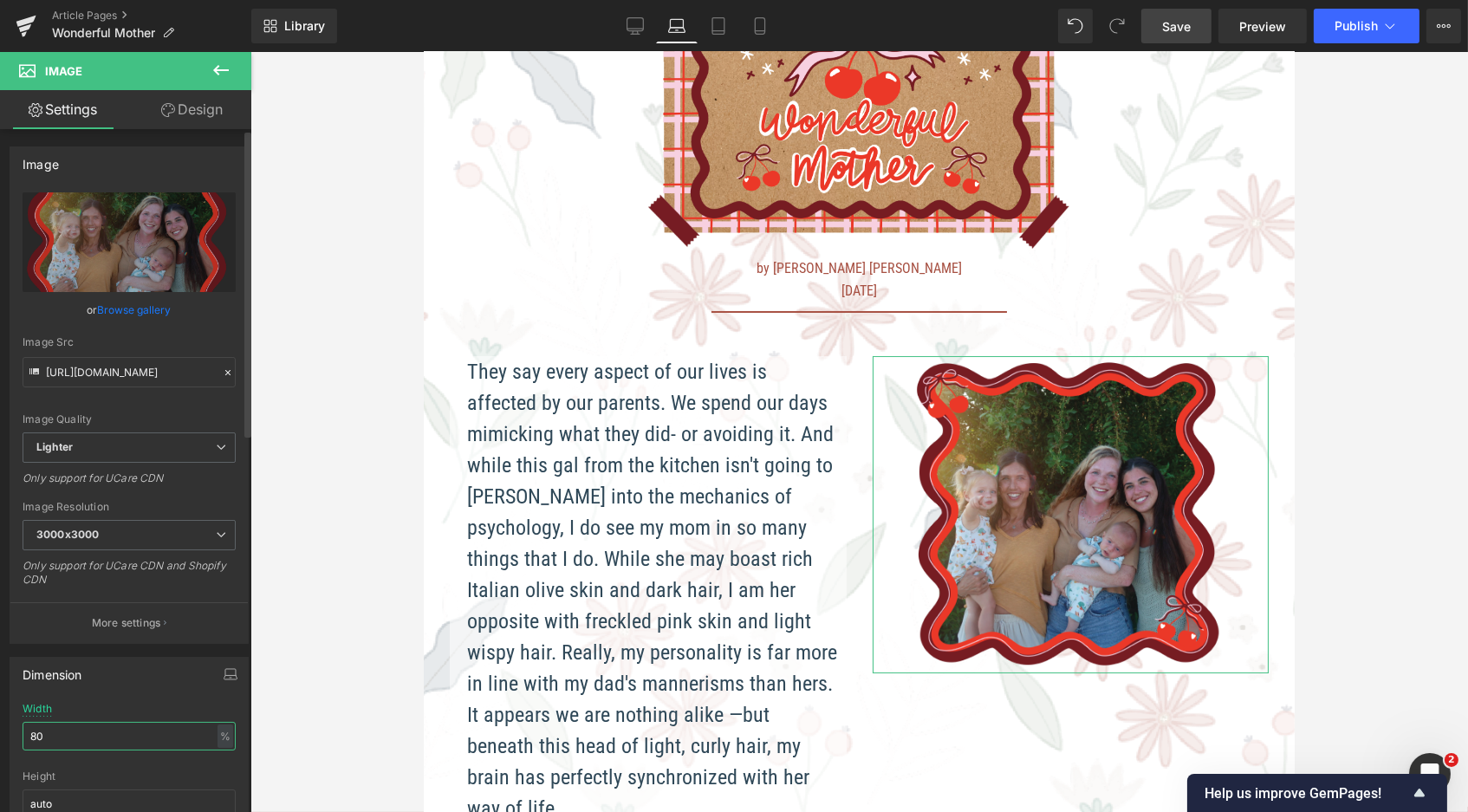
type input "8"
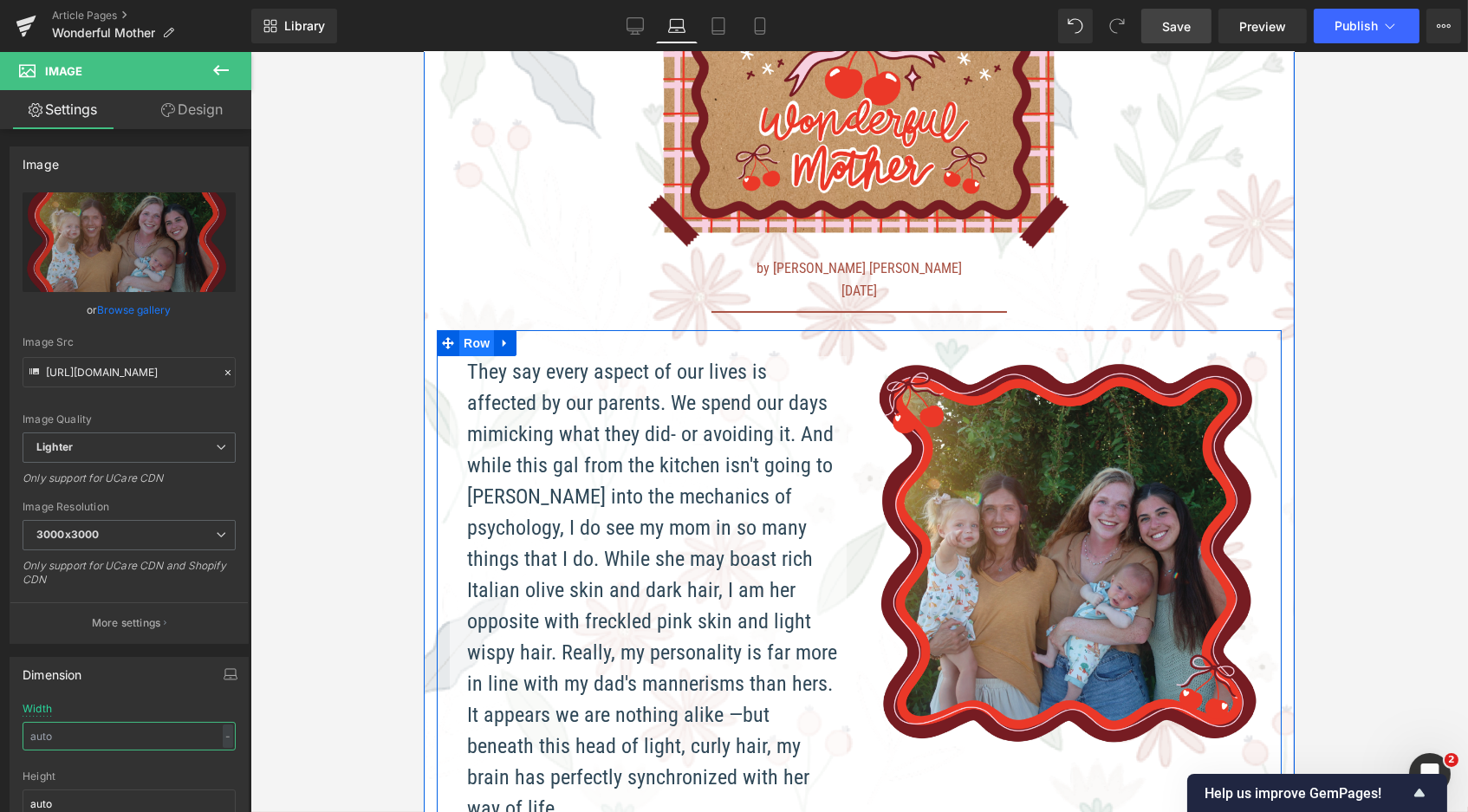
click at [473, 344] on span "Row" at bounding box center [475, 343] width 34 height 26
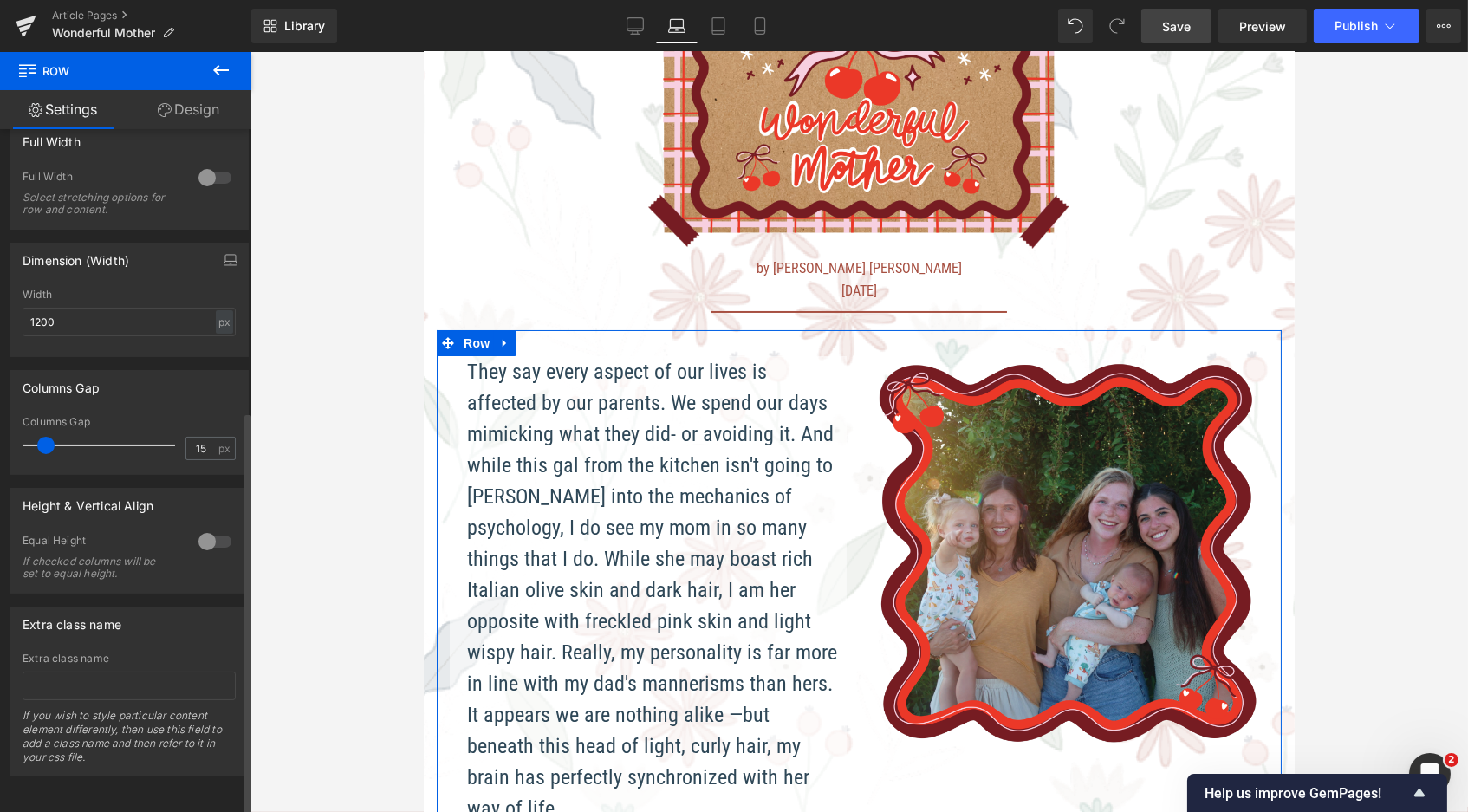
scroll to position [476, 0]
click at [201, 528] on div at bounding box center [215, 542] width 41 height 28
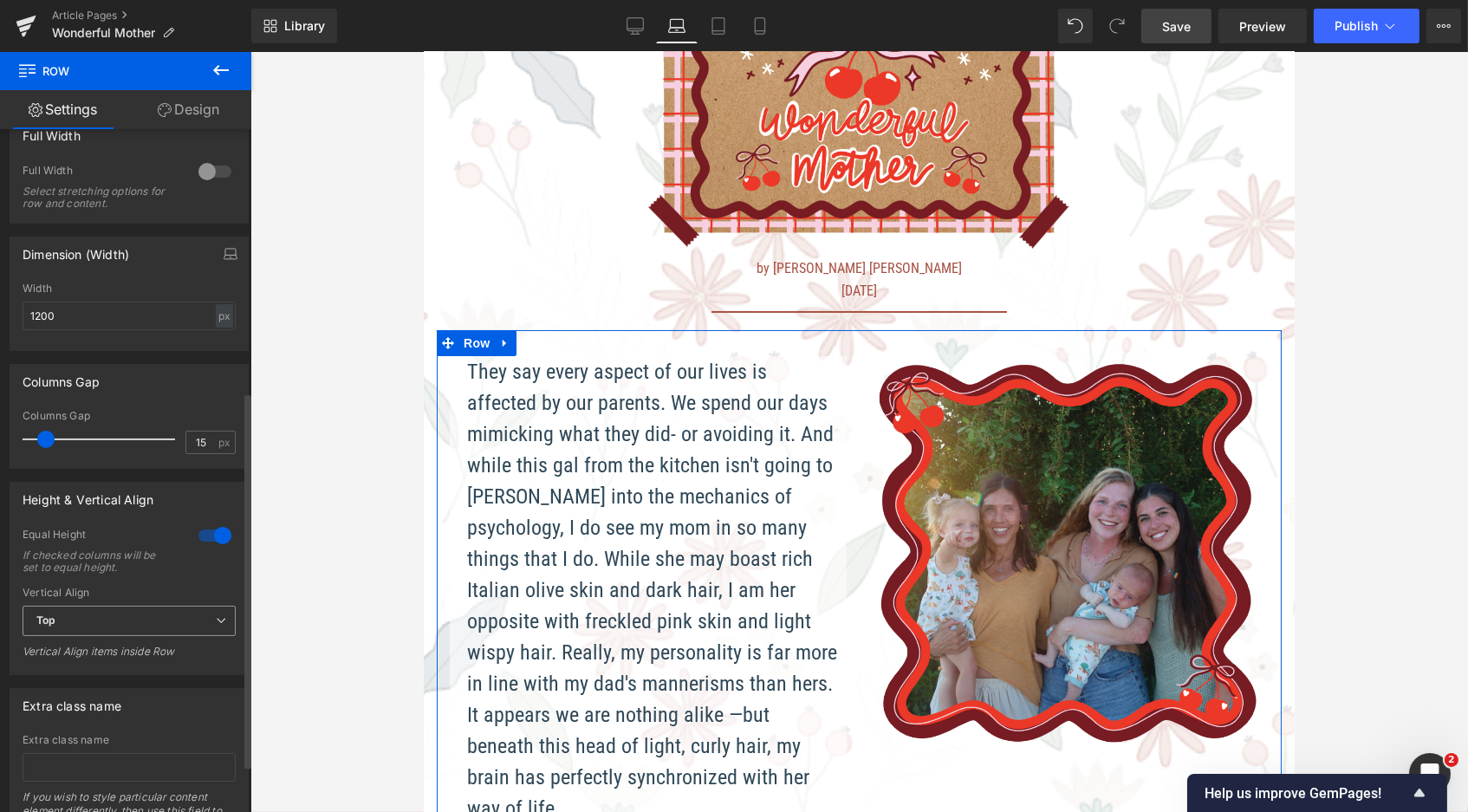
click at [149, 613] on span "Top" at bounding box center [129, 620] width 213 height 30
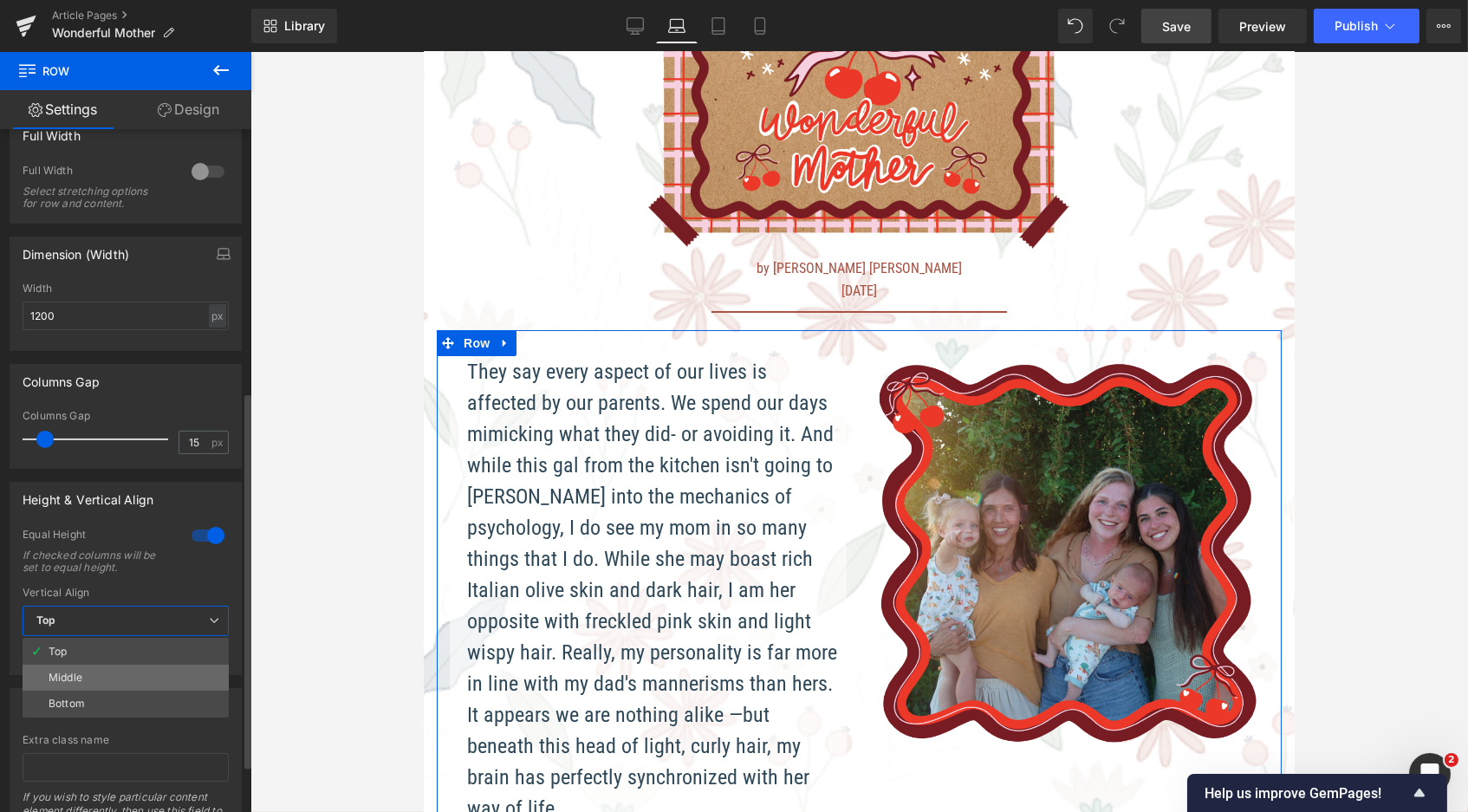
click at [111, 670] on li "Middle" at bounding box center [126, 677] width 206 height 26
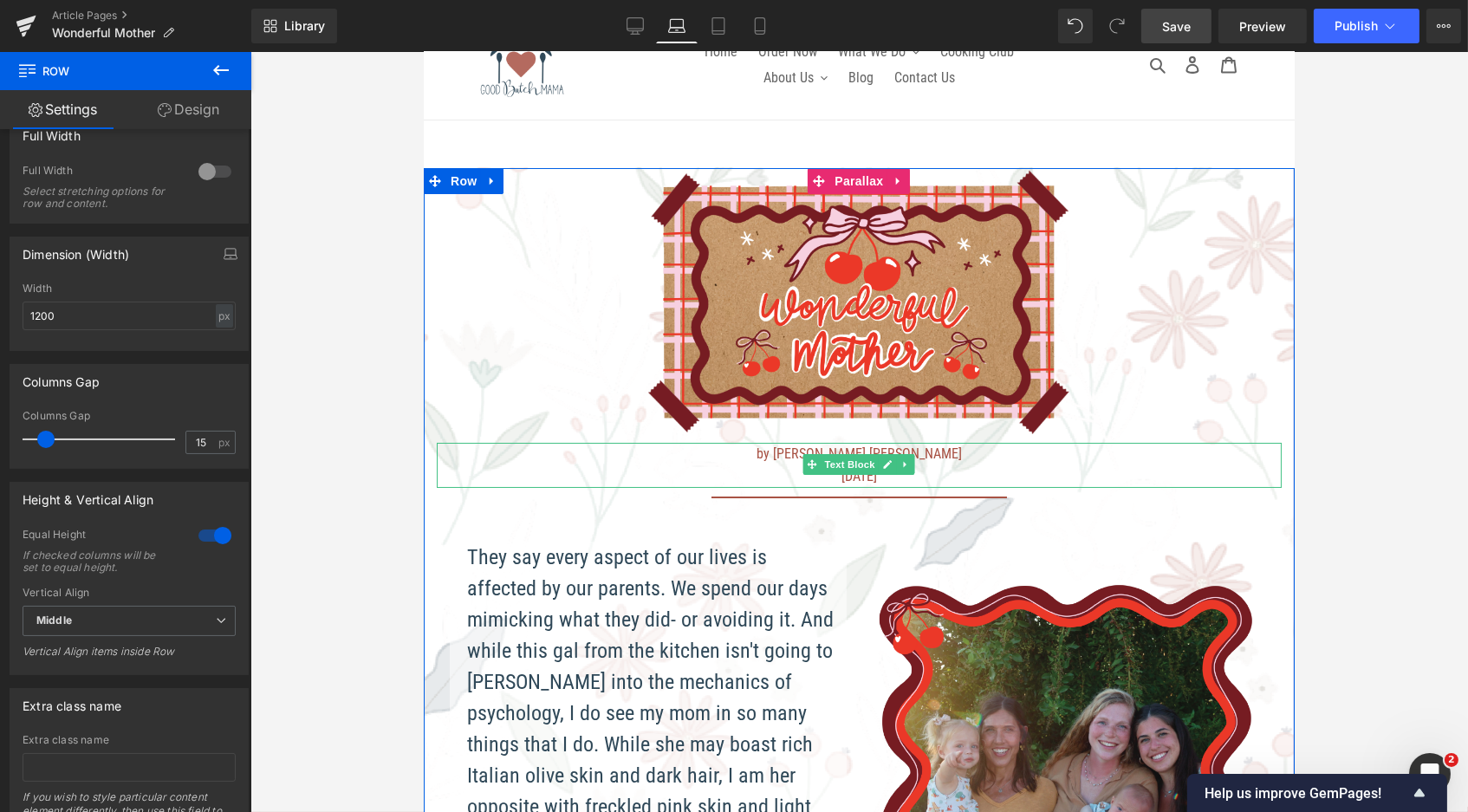
scroll to position [0, 0]
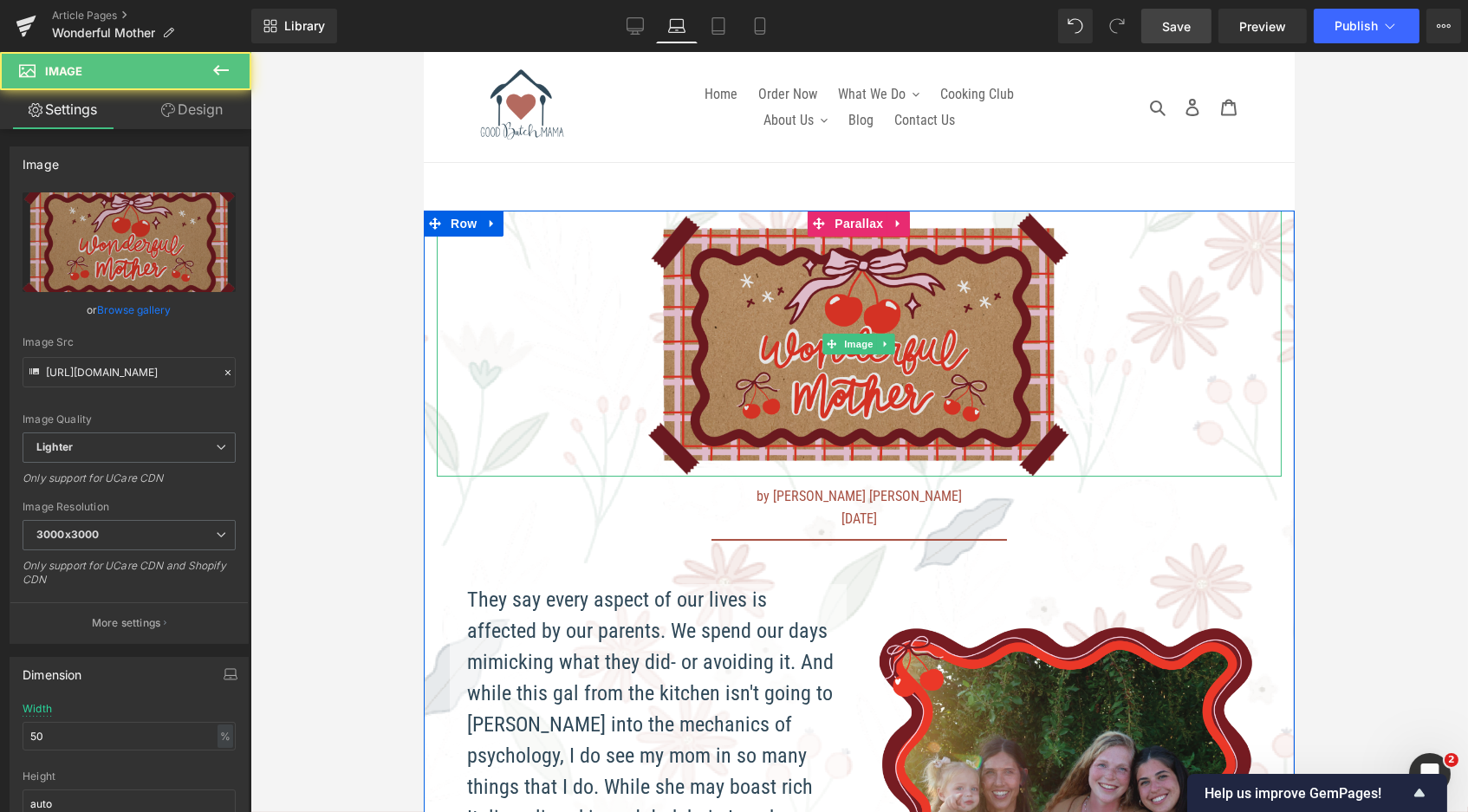
click at [803, 285] on img at bounding box center [859, 343] width 423 height 266
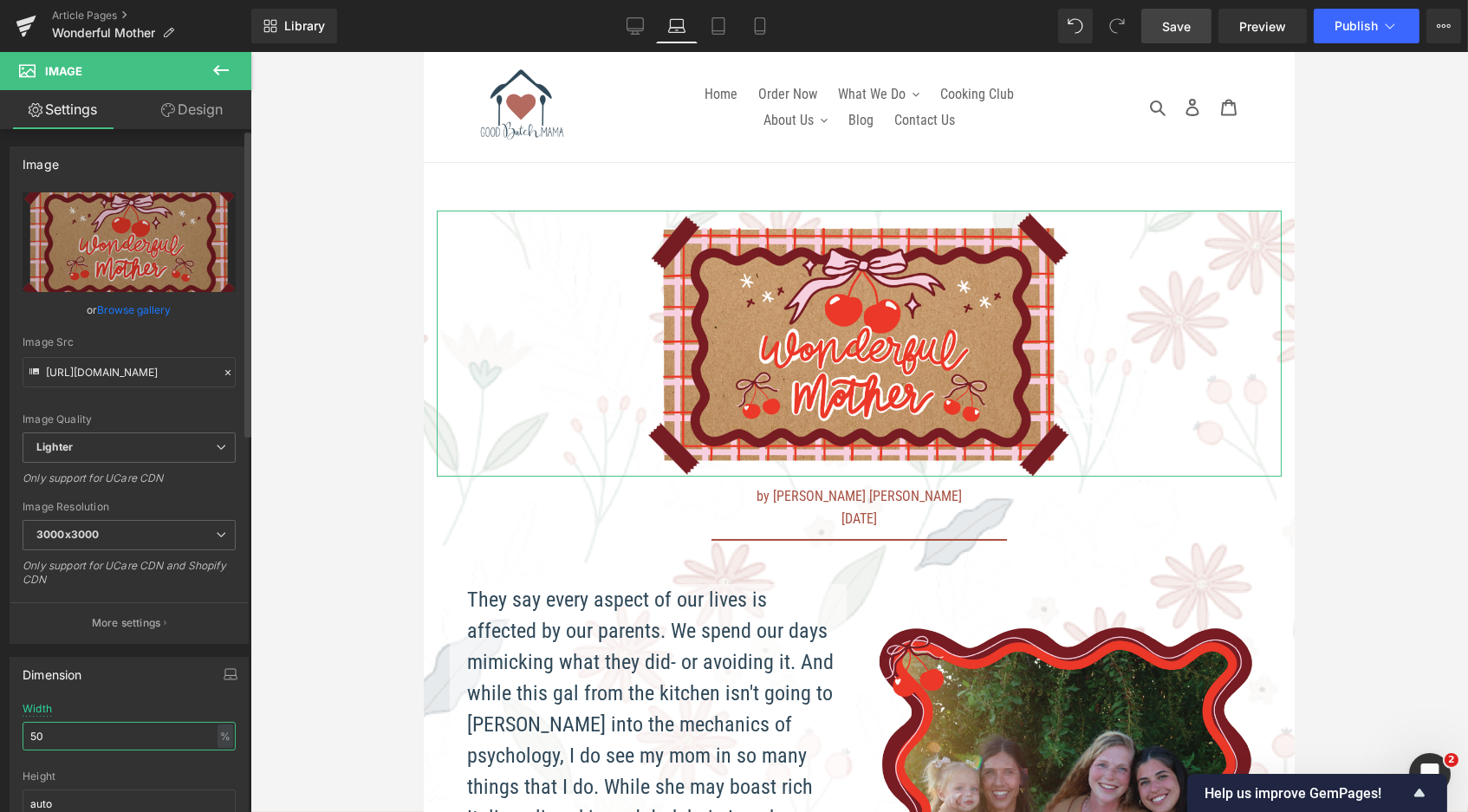
drag, startPoint x: 70, startPoint y: 729, endPoint x: 6, endPoint y: 719, distance: 64.8
click at [6, 719] on div "Dimension 50% Width 50 % % px auto Height auto 0 Circle Image" at bounding box center [129, 760] width 259 height 233
type input "70"
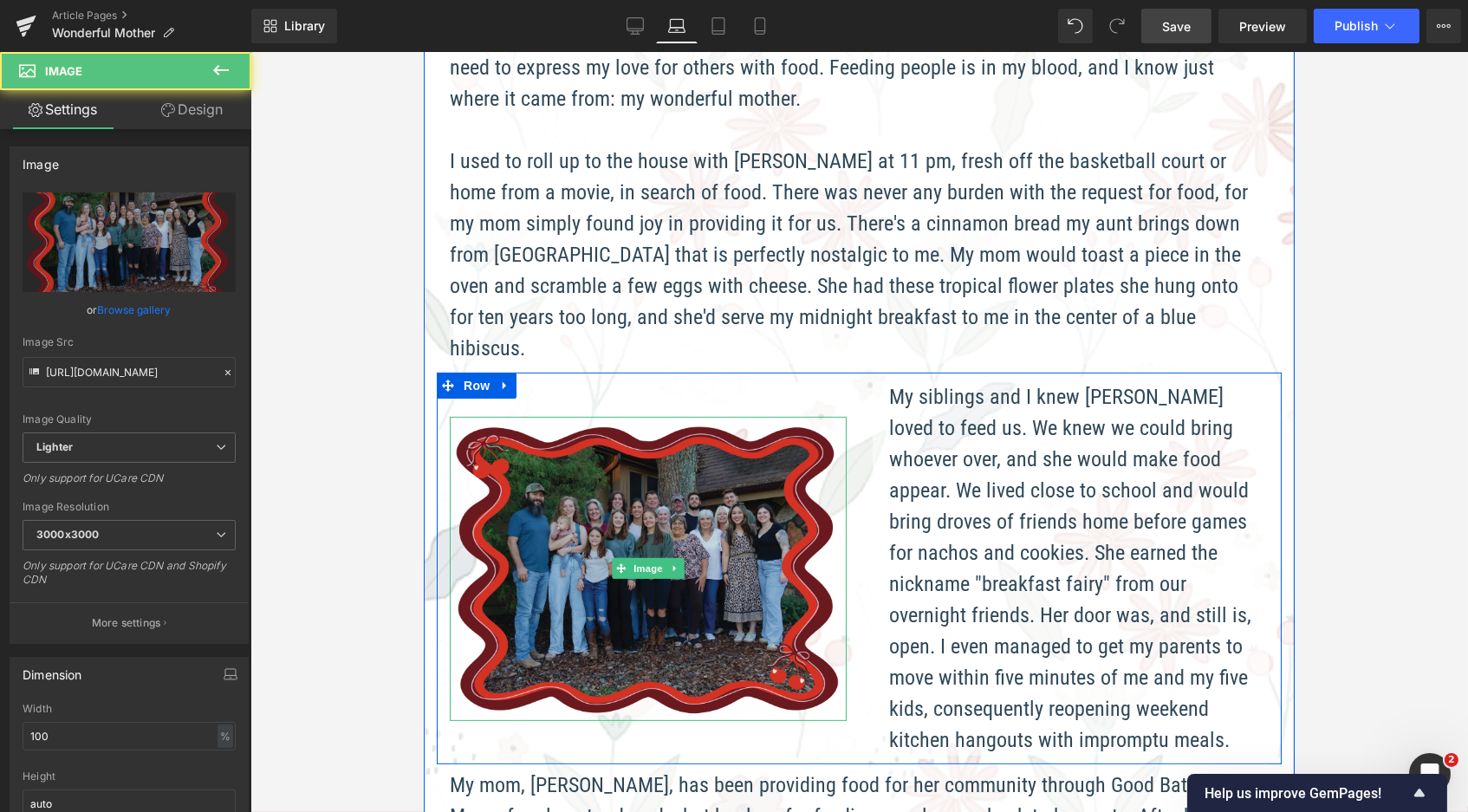
click at [658, 523] on img at bounding box center [647, 568] width 397 height 304
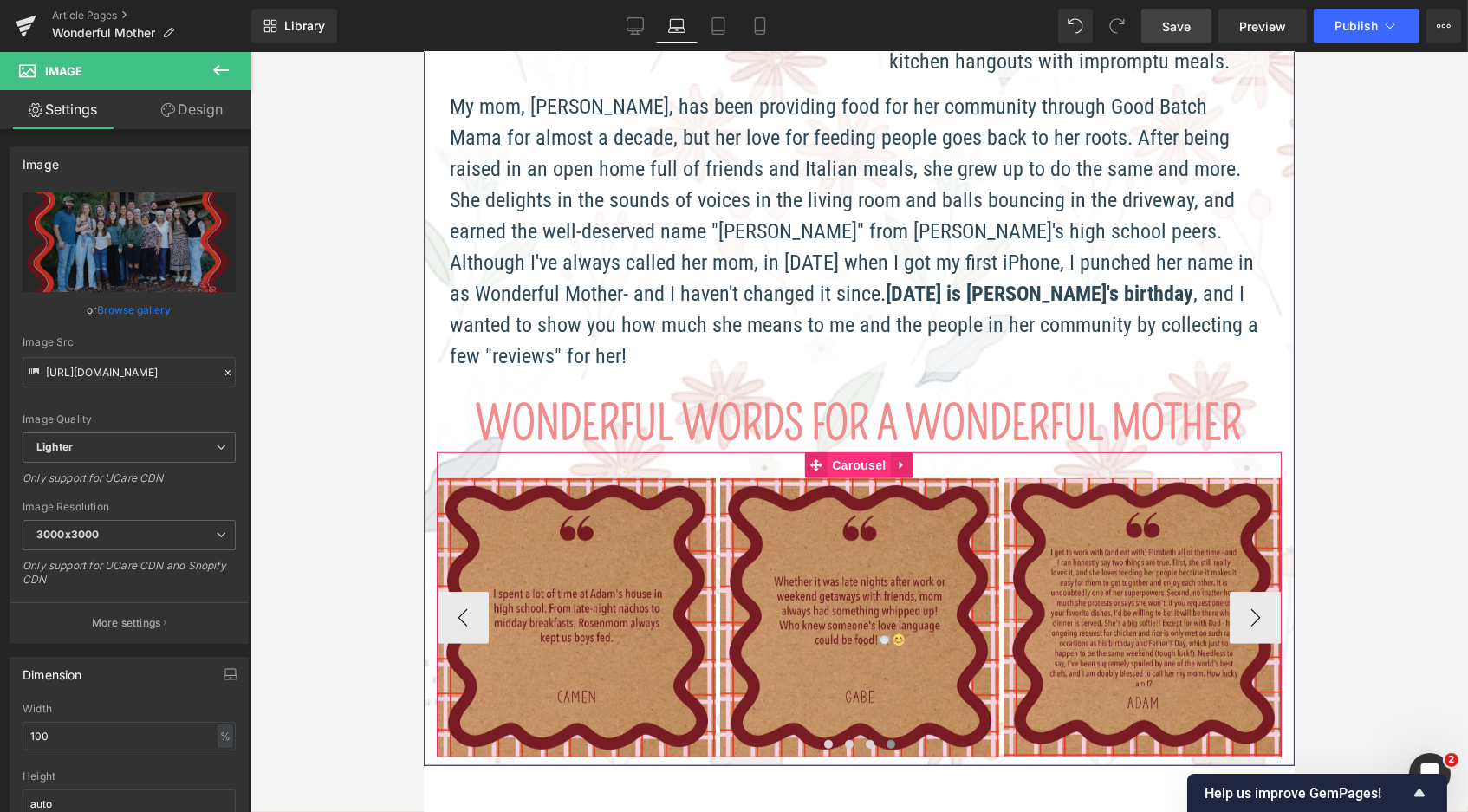
click at [853, 452] on span "Carousel" at bounding box center [857, 465] width 62 height 26
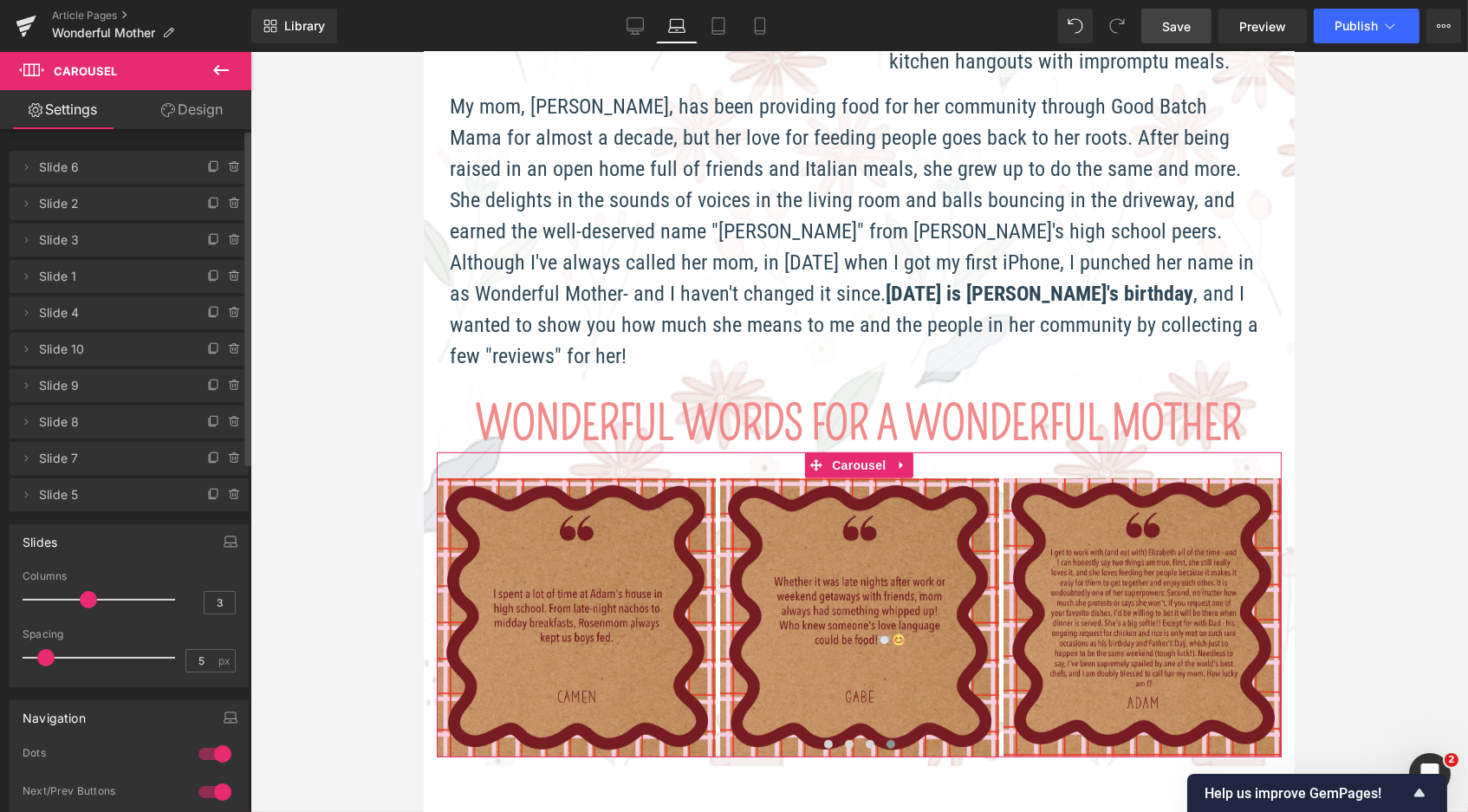
type input "2"
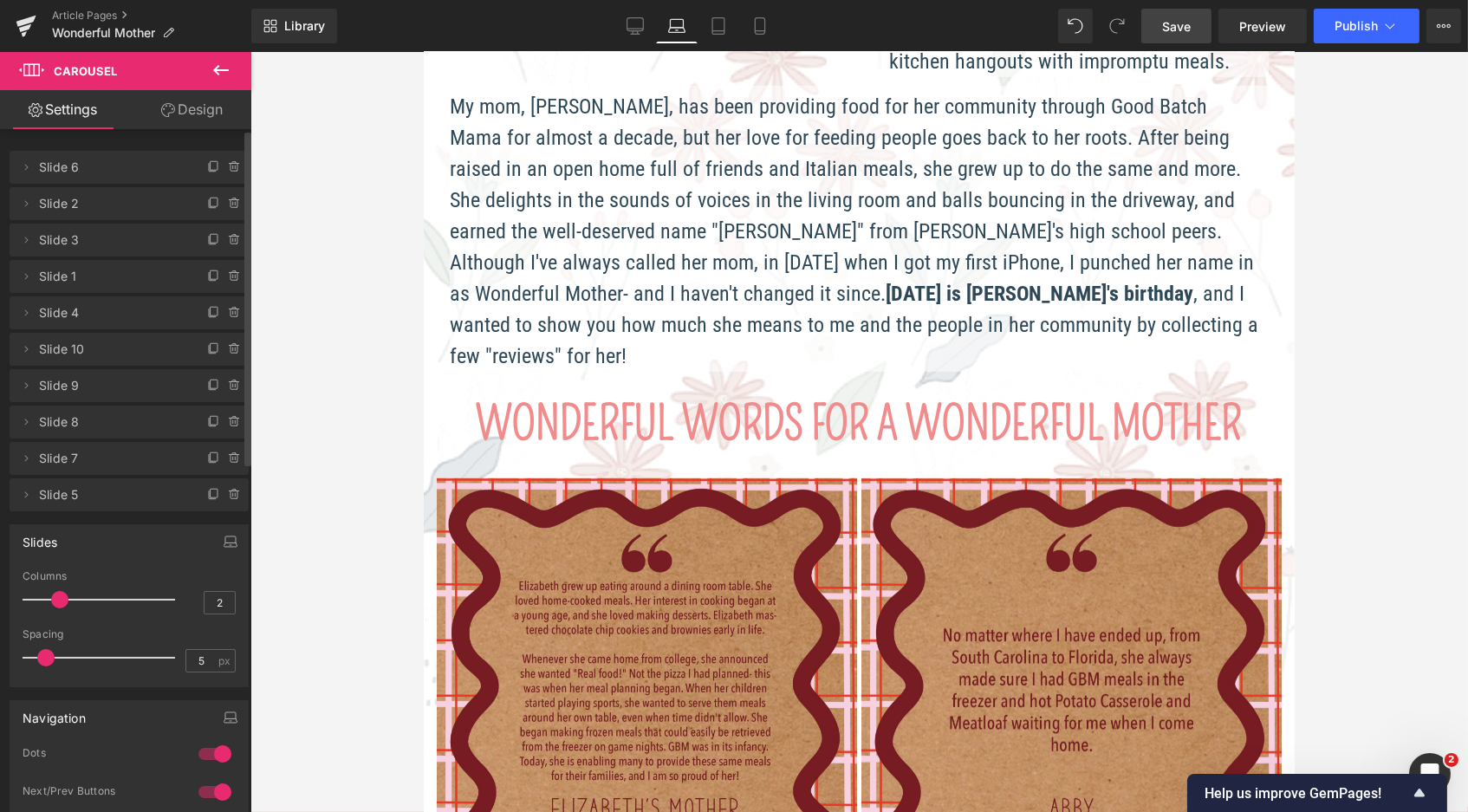
drag, startPoint x: 87, startPoint y: 598, endPoint x: 72, endPoint y: 596, distance: 15.1
click at [72, 596] on div at bounding box center [102, 599] width 143 height 34
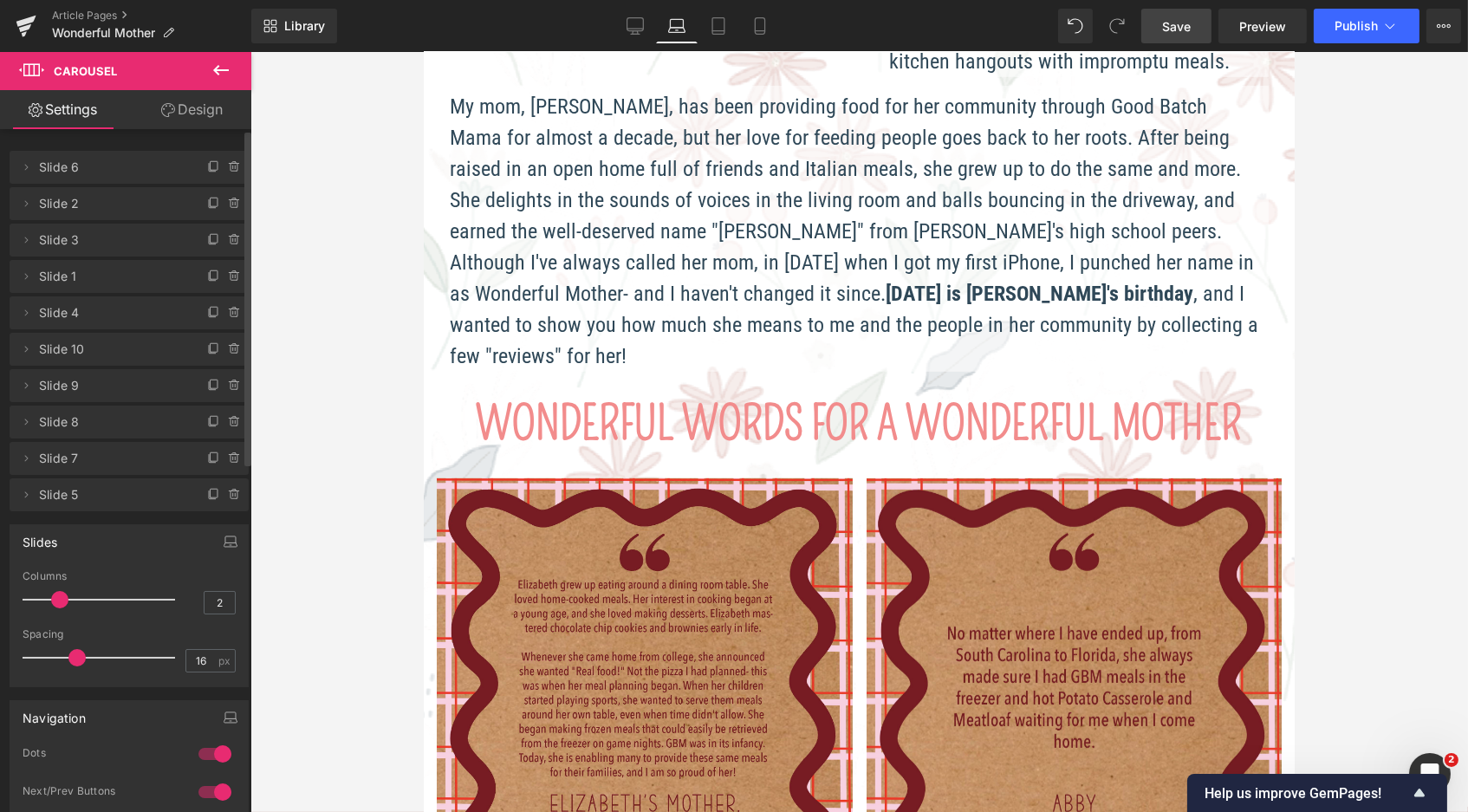
type input "15"
drag, startPoint x: 45, startPoint y: 652, endPoint x: 73, endPoint y: 652, distance: 28.0
click at [73, 652] on span at bounding box center [75, 658] width 18 height 18
click at [1191, 24] on span "Save" at bounding box center [1177, 26] width 28 height 18
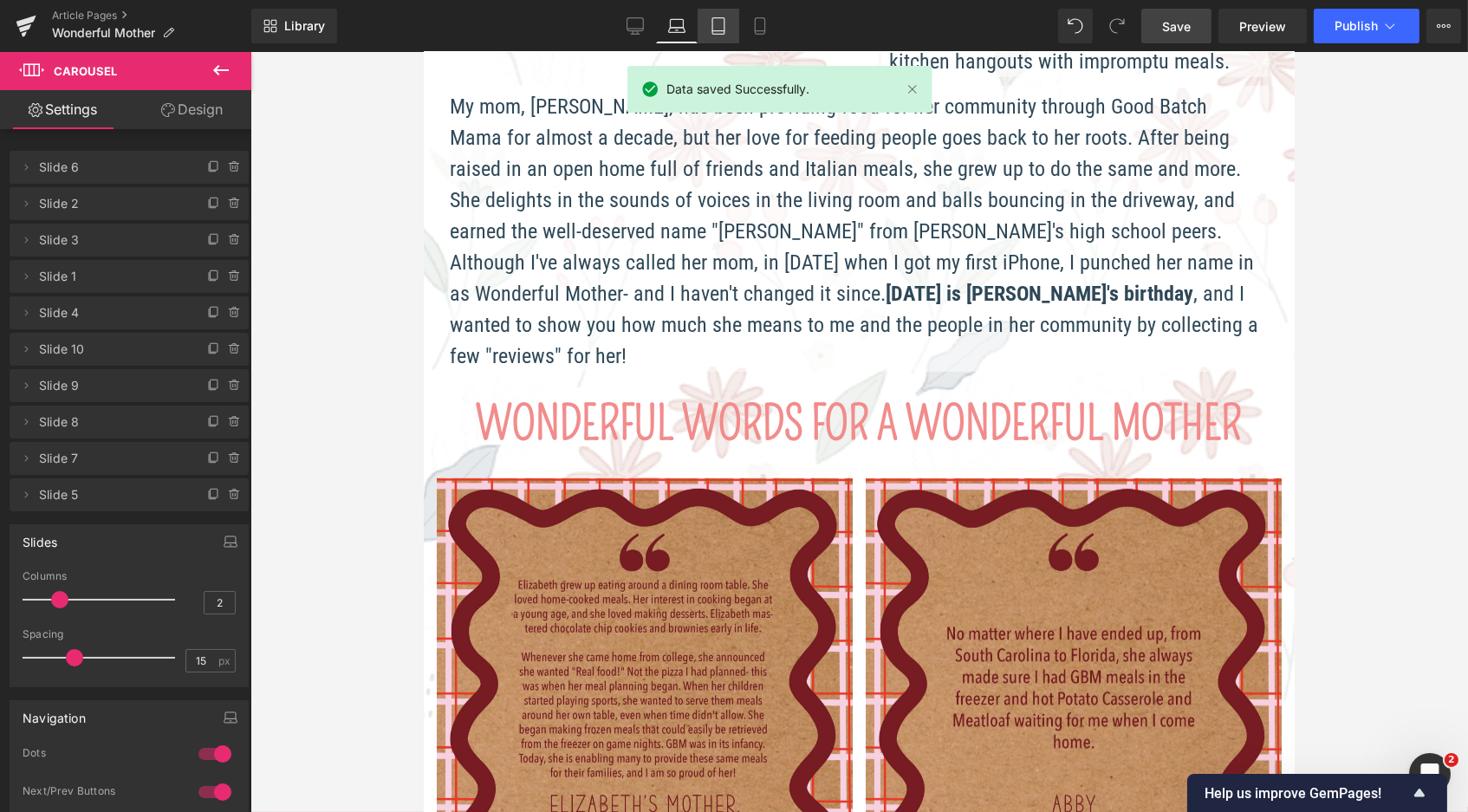
click at [717, 22] on icon at bounding box center [719, 26] width 18 height 18
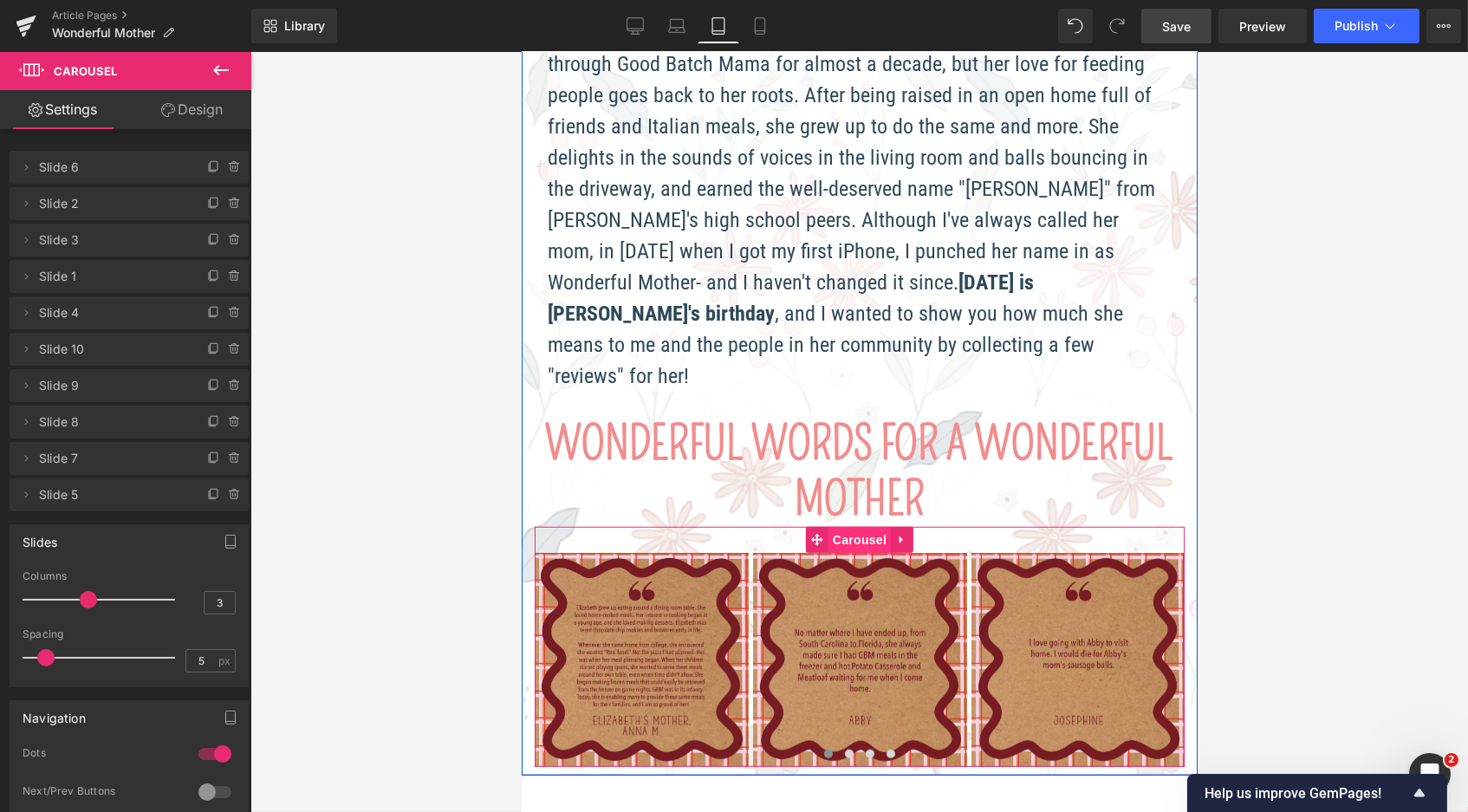
click at [855, 527] on span "Carousel" at bounding box center [858, 540] width 62 height 26
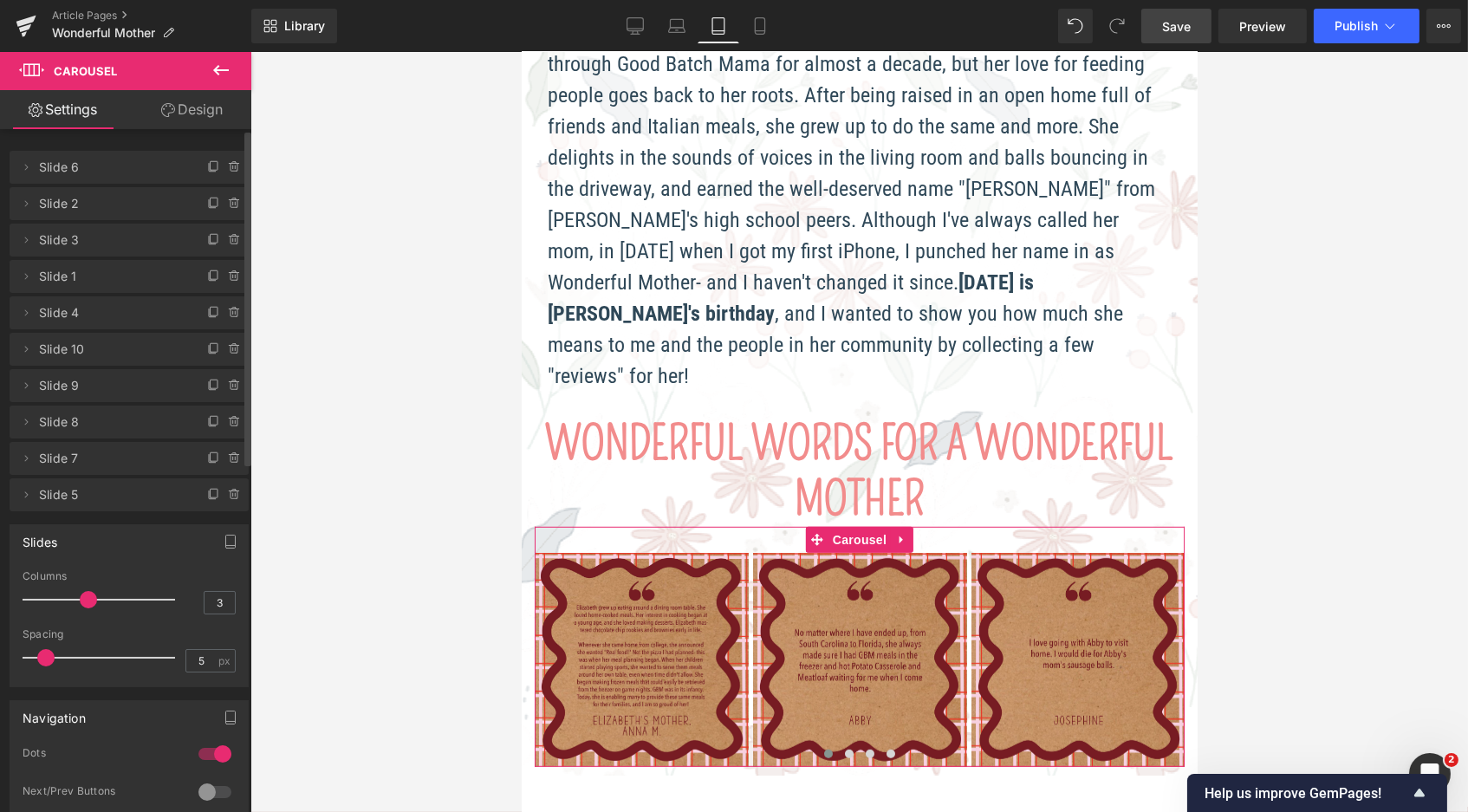
type input "2"
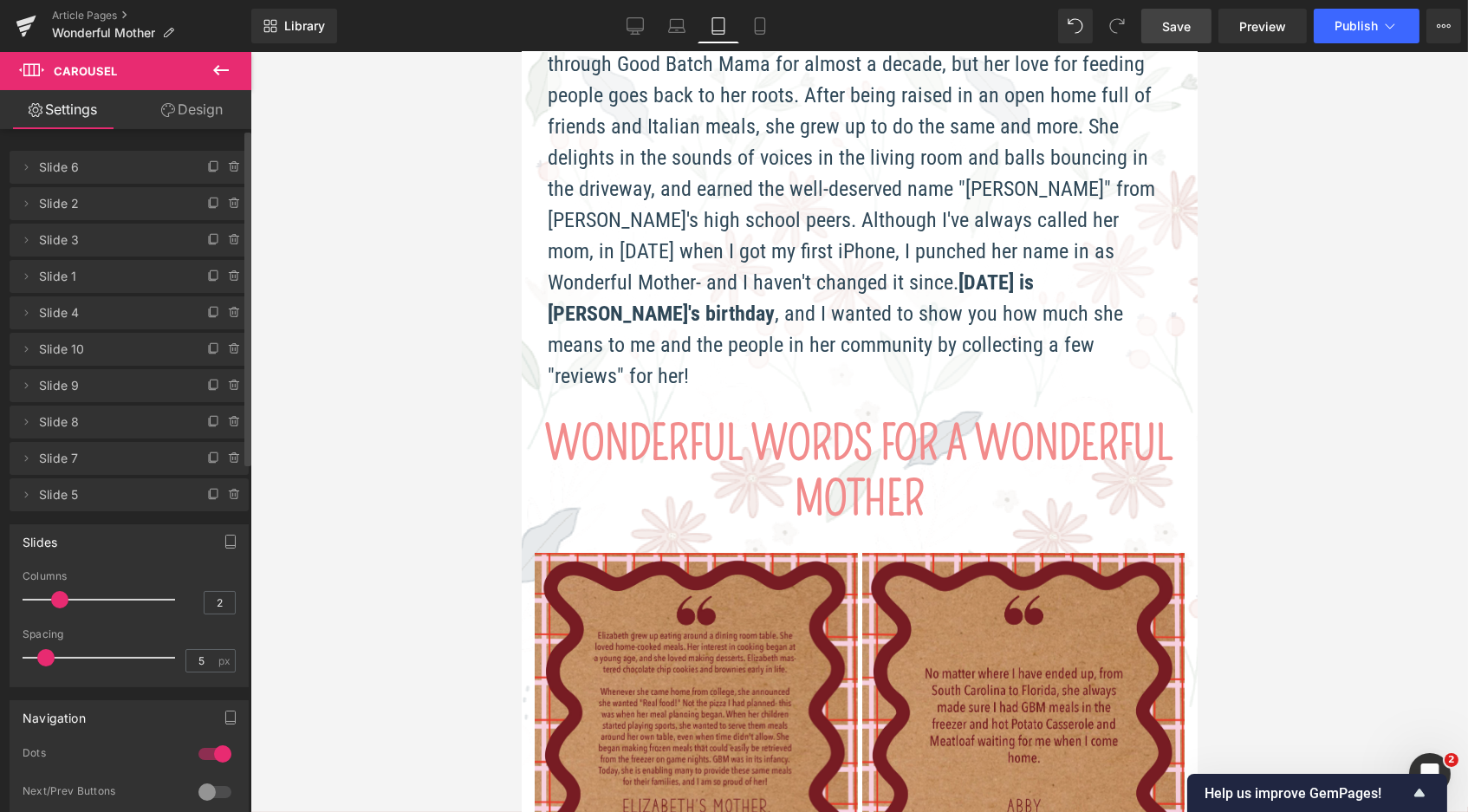
drag, startPoint x: 84, startPoint y: 598, endPoint x: 64, endPoint y: 596, distance: 20.1
click at [64, 596] on span at bounding box center [60, 600] width 18 height 18
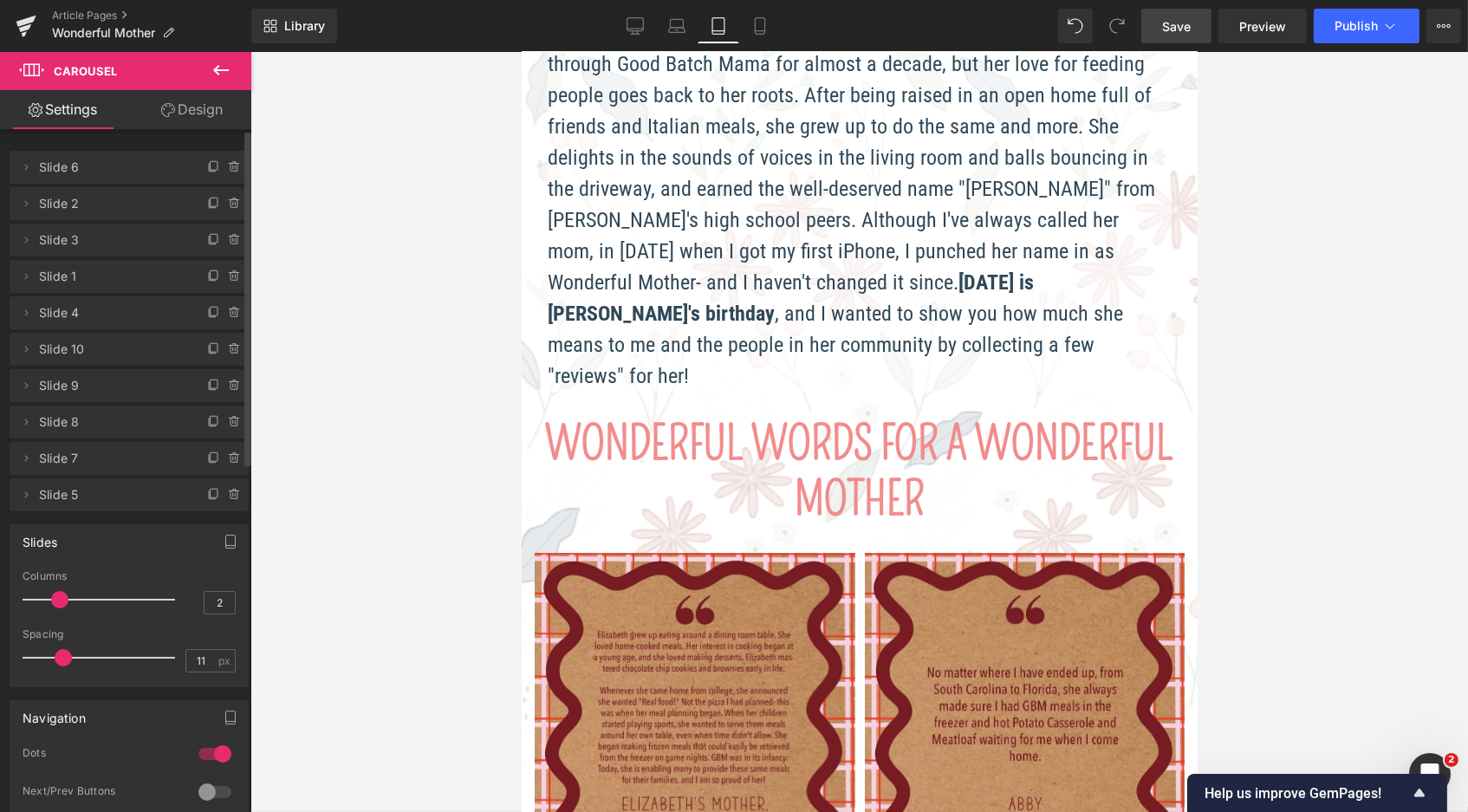
type input "13"
drag, startPoint x: 38, startPoint y: 657, endPoint x: 66, endPoint y: 657, distance: 28.0
click at [66, 657] on span at bounding box center [75, 658] width 18 height 18
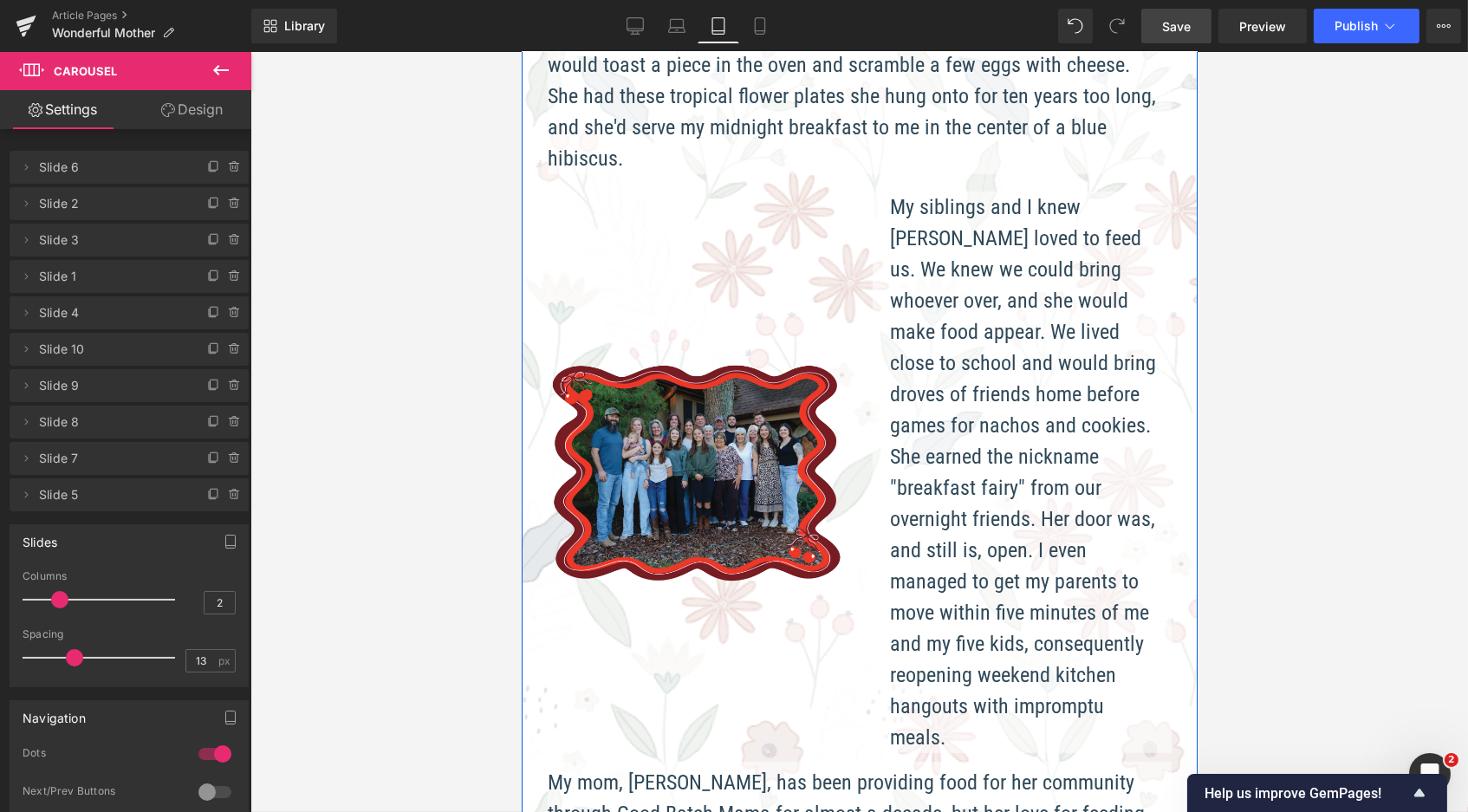
click at [988, 286] on p "My siblings and I knew [PERSON_NAME] loved to feed us. We knew we could bring w…" at bounding box center [1025, 472] width 273 height 561
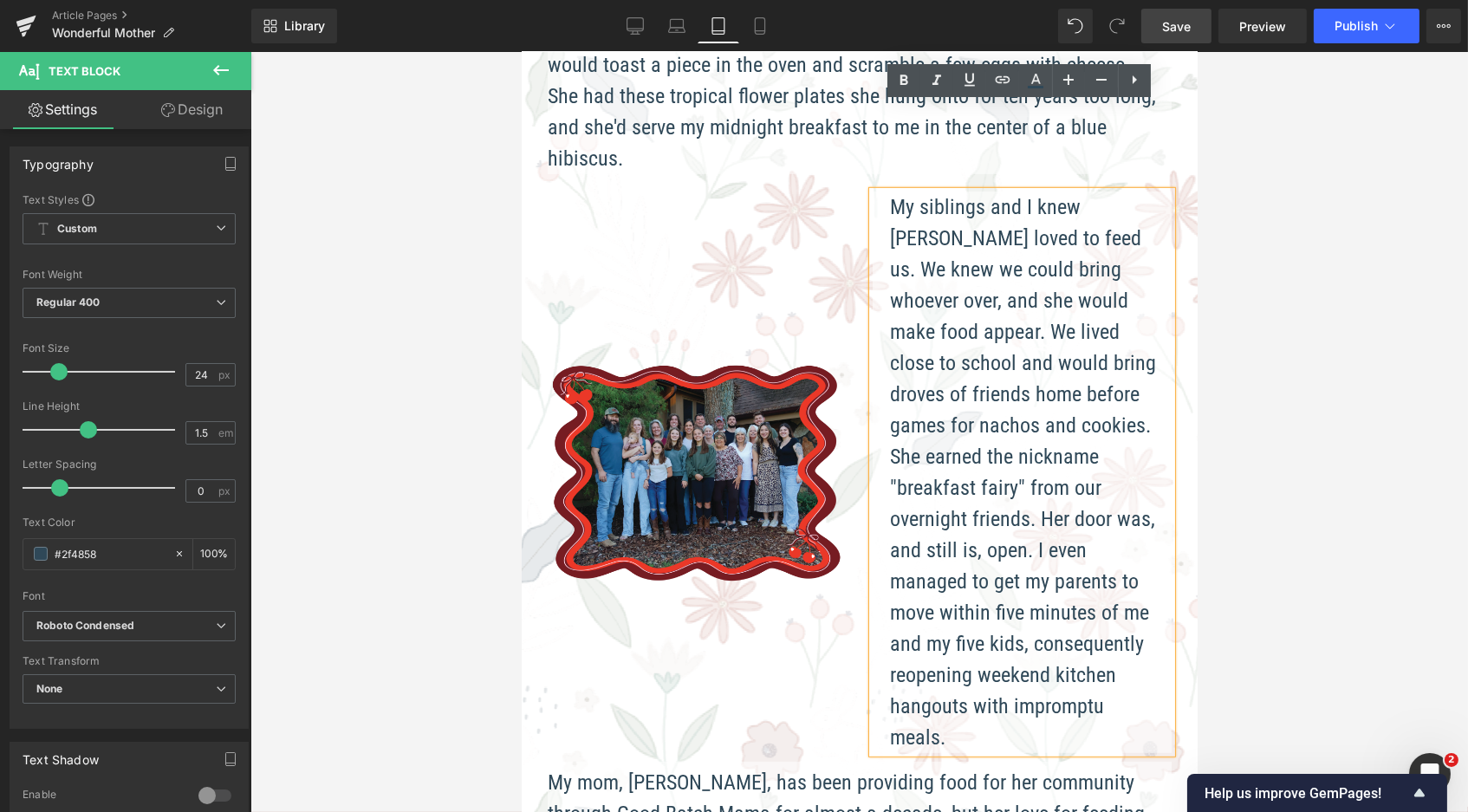
click at [1325, 206] on div at bounding box center [860, 432] width 1218 height 760
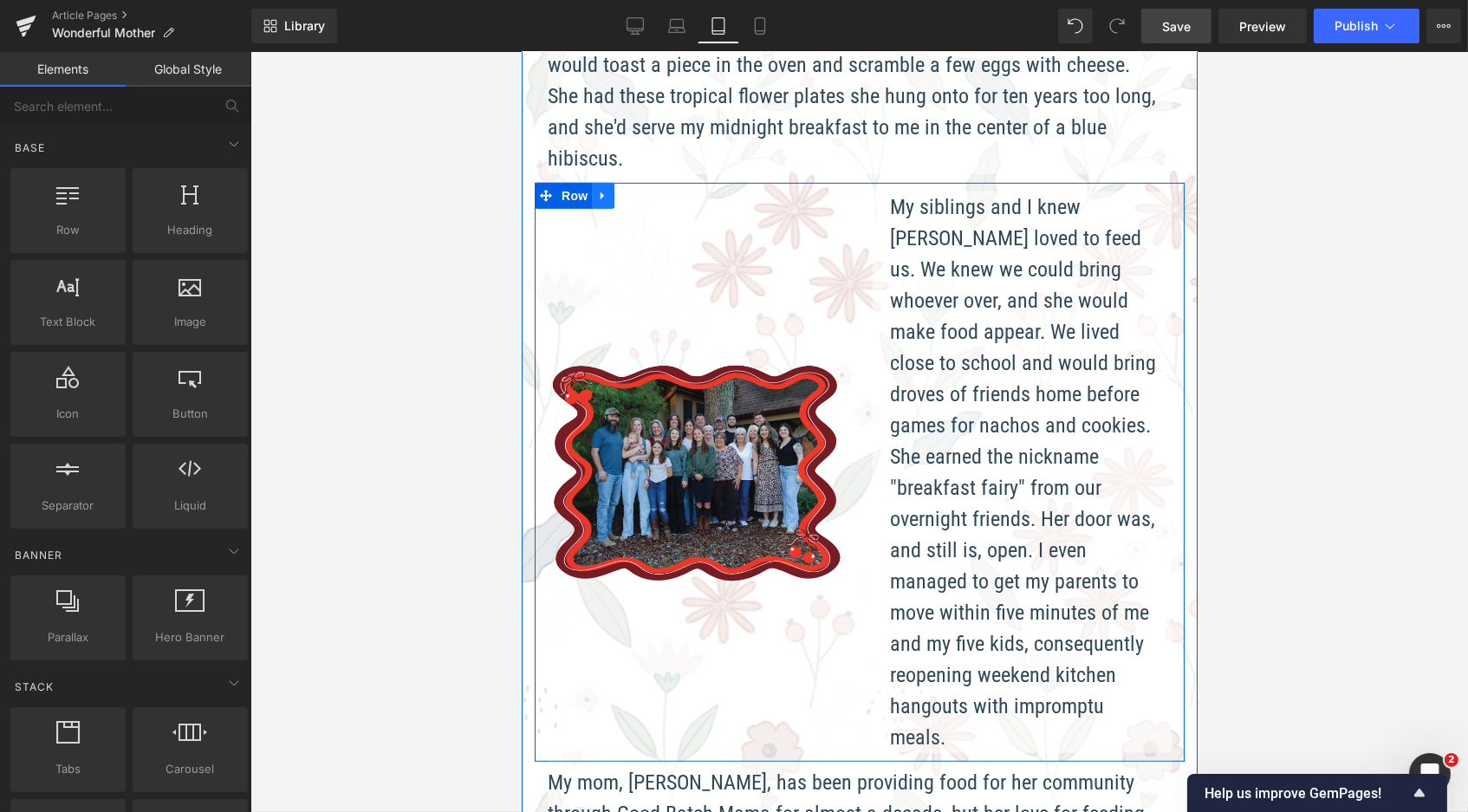
click at [597, 190] on icon at bounding box center [603, 196] width 12 height 13
click at [620, 190] on icon at bounding box center [625, 196] width 12 height 12
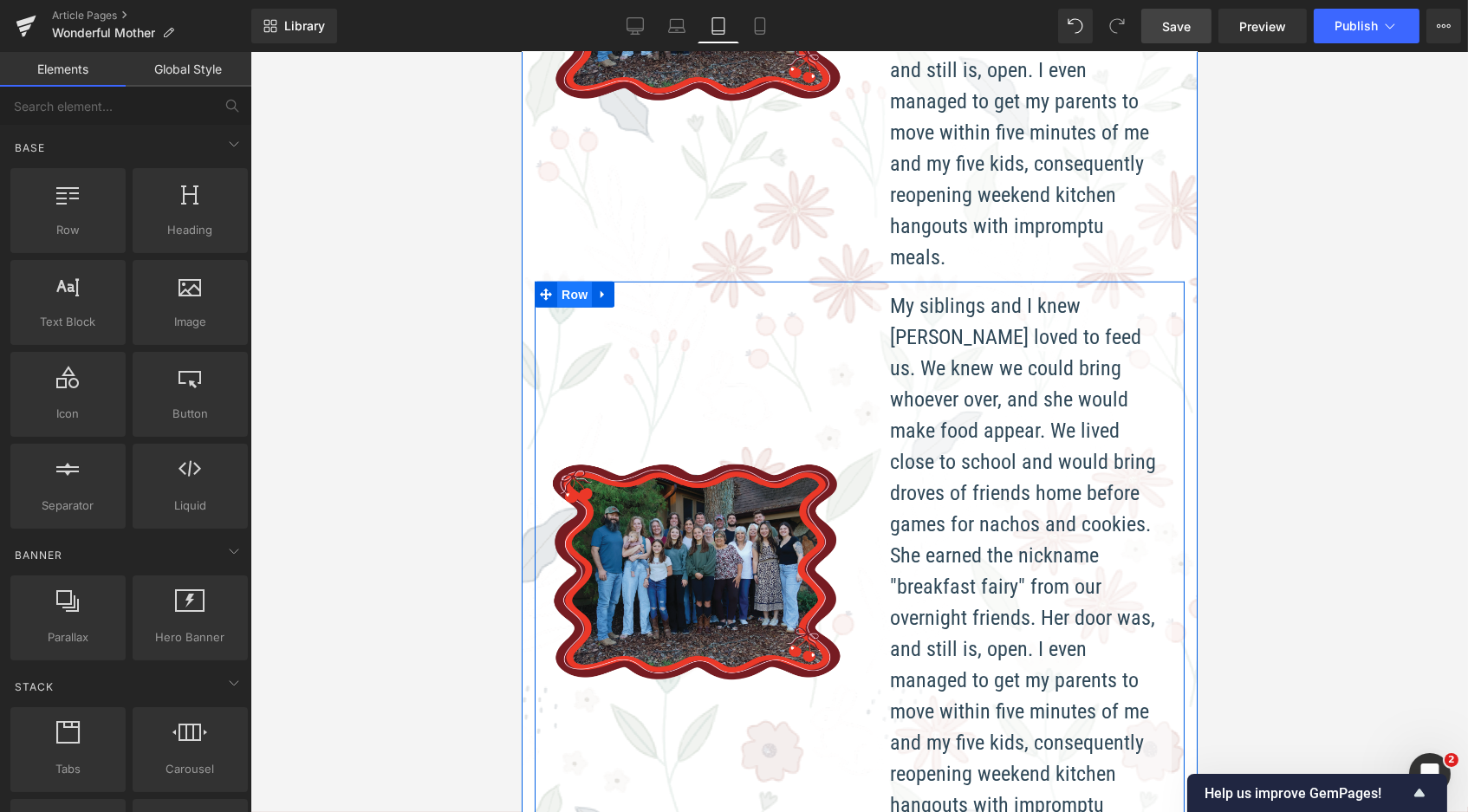
click at [560, 282] on span "Row" at bounding box center [573, 295] width 34 height 26
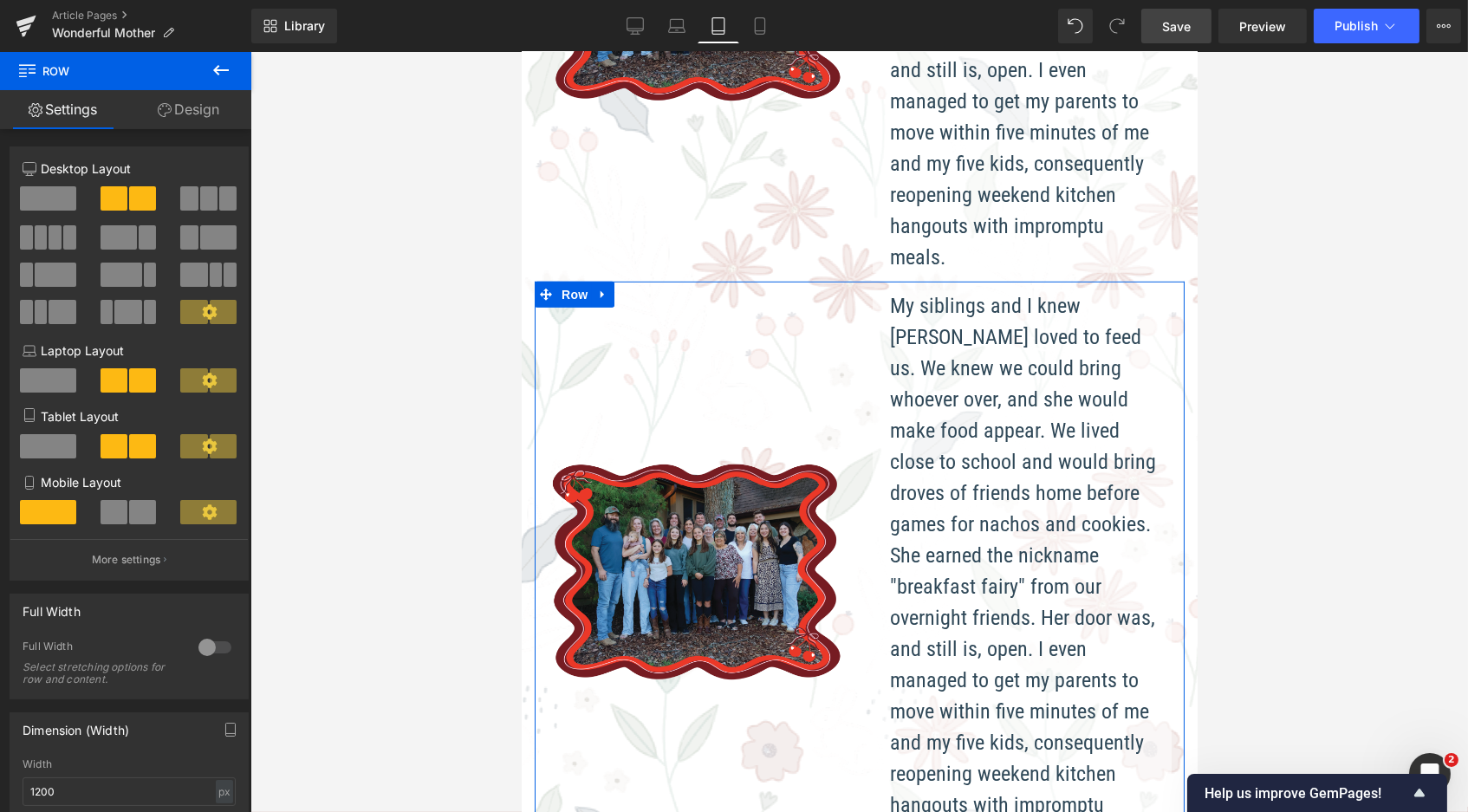
click at [181, 101] on link "Design" at bounding box center [188, 109] width 126 height 39
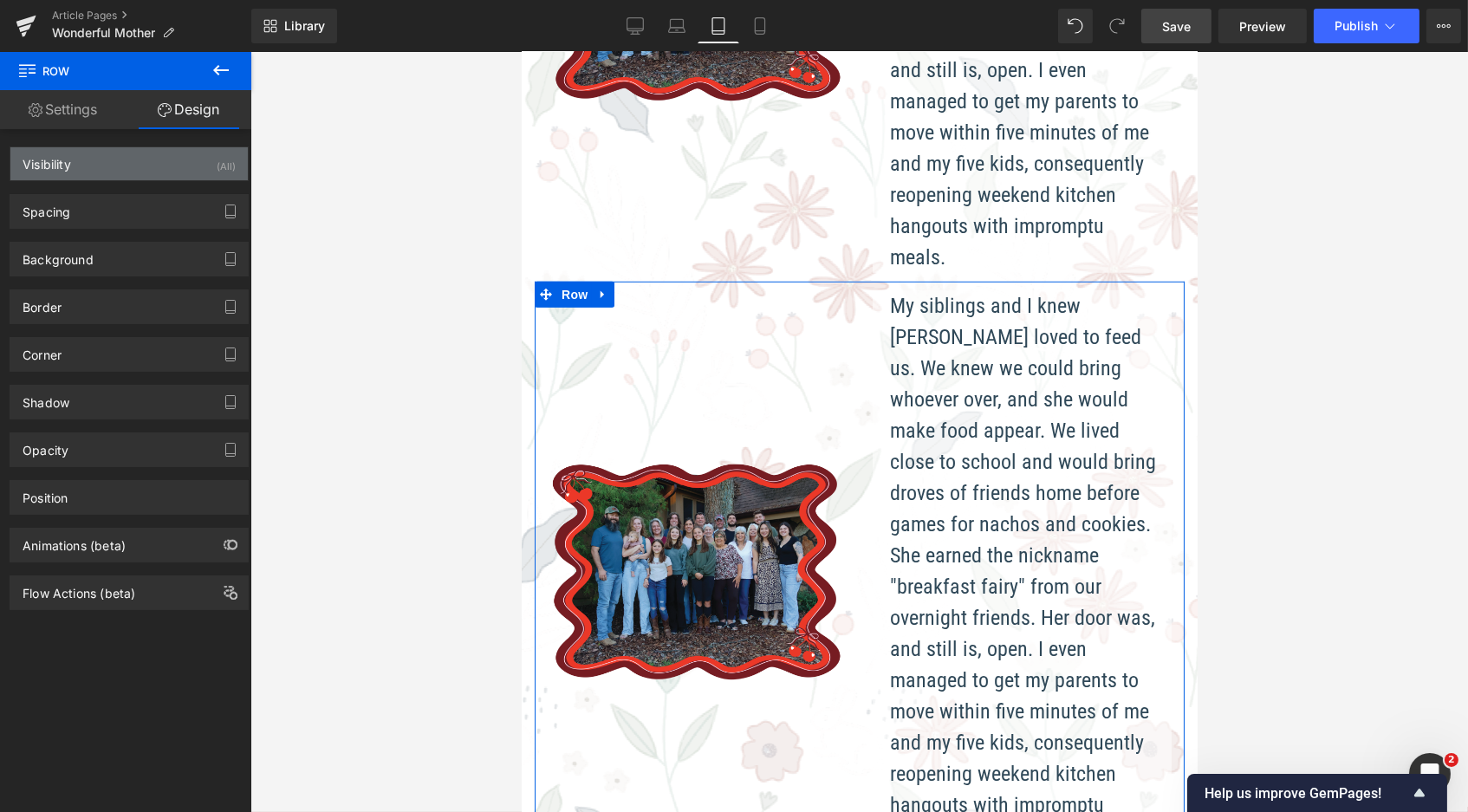
click at [184, 162] on div "Visibility (All)" at bounding box center [129, 163] width 238 height 33
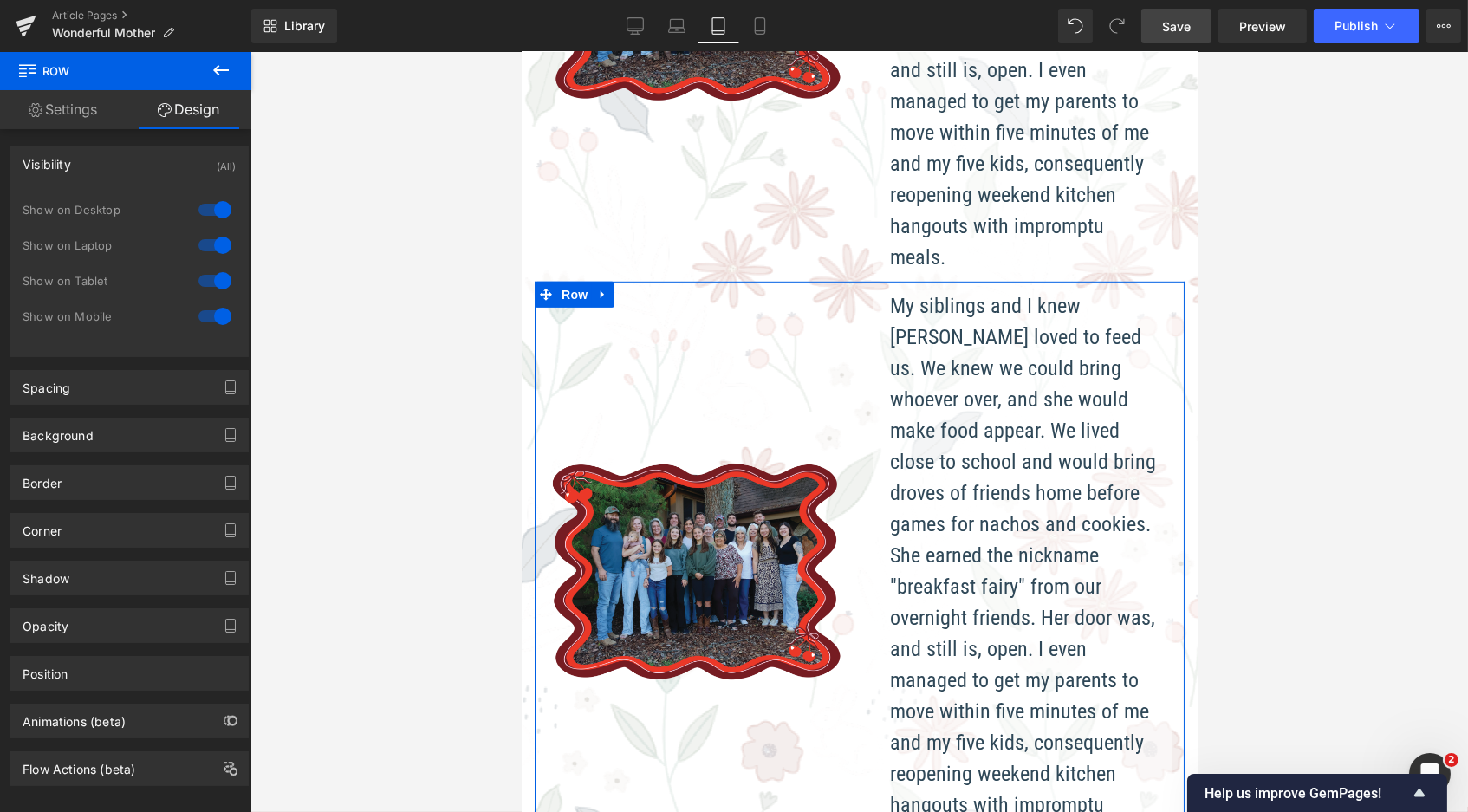
click at [212, 207] on div at bounding box center [215, 210] width 41 height 28
click at [210, 241] on div at bounding box center [215, 245] width 41 height 28
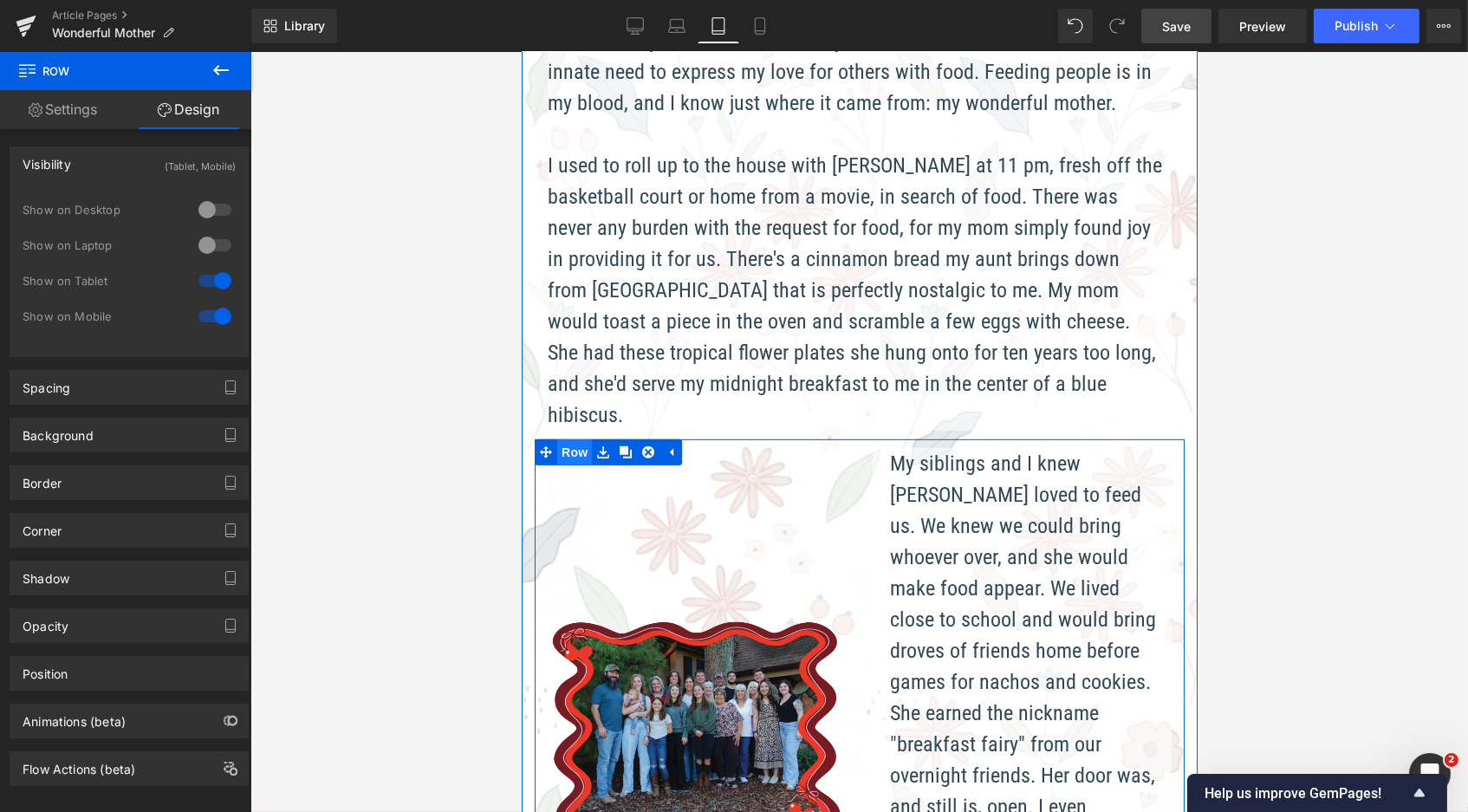
click at [569, 439] on span "Row" at bounding box center [573, 452] width 34 height 26
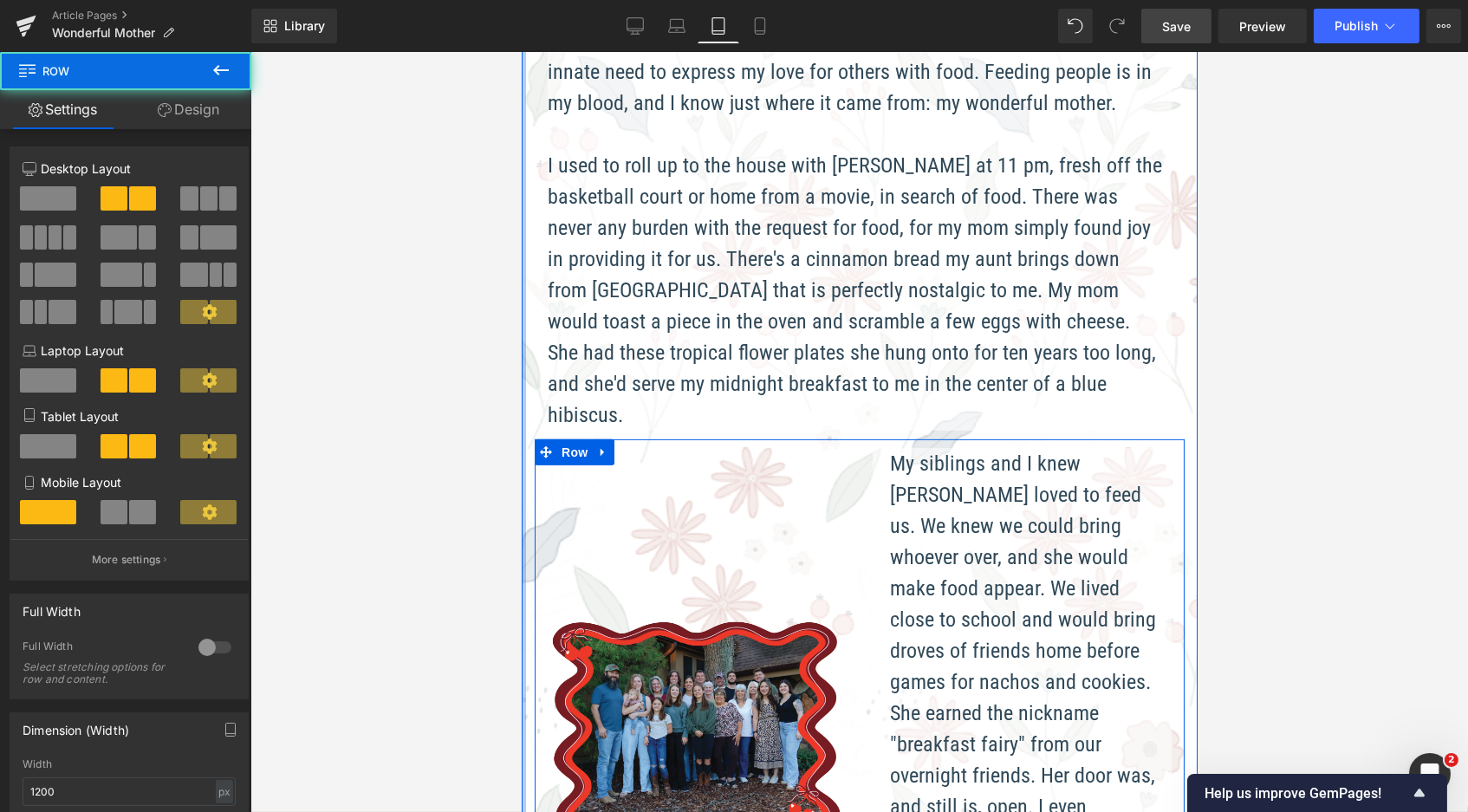
click at [172, 107] on link "Design" at bounding box center [188, 109] width 126 height 39
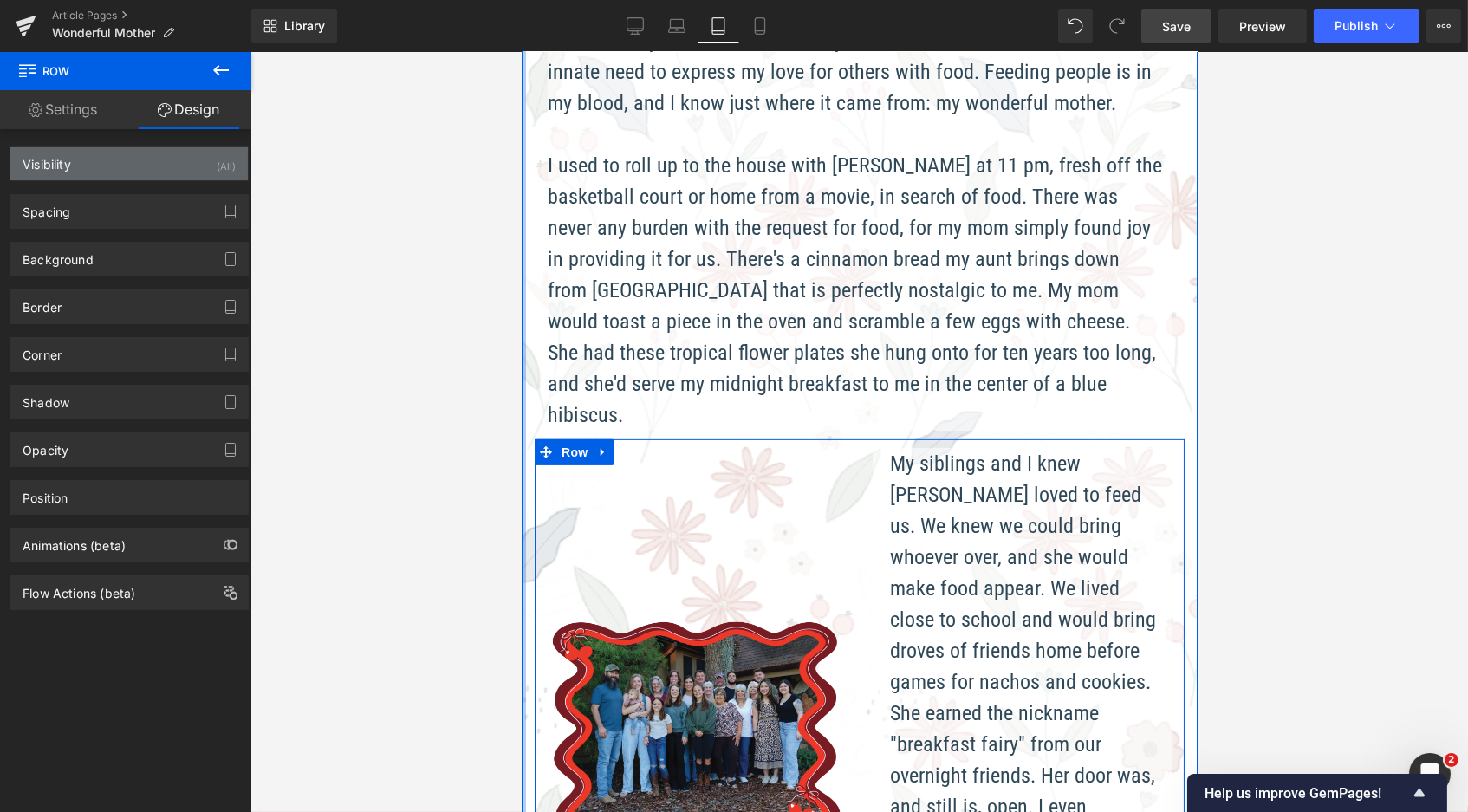
click at [128, 175] on div "Visibility (All)" at bounding box center [129, 163] width 238 height 33
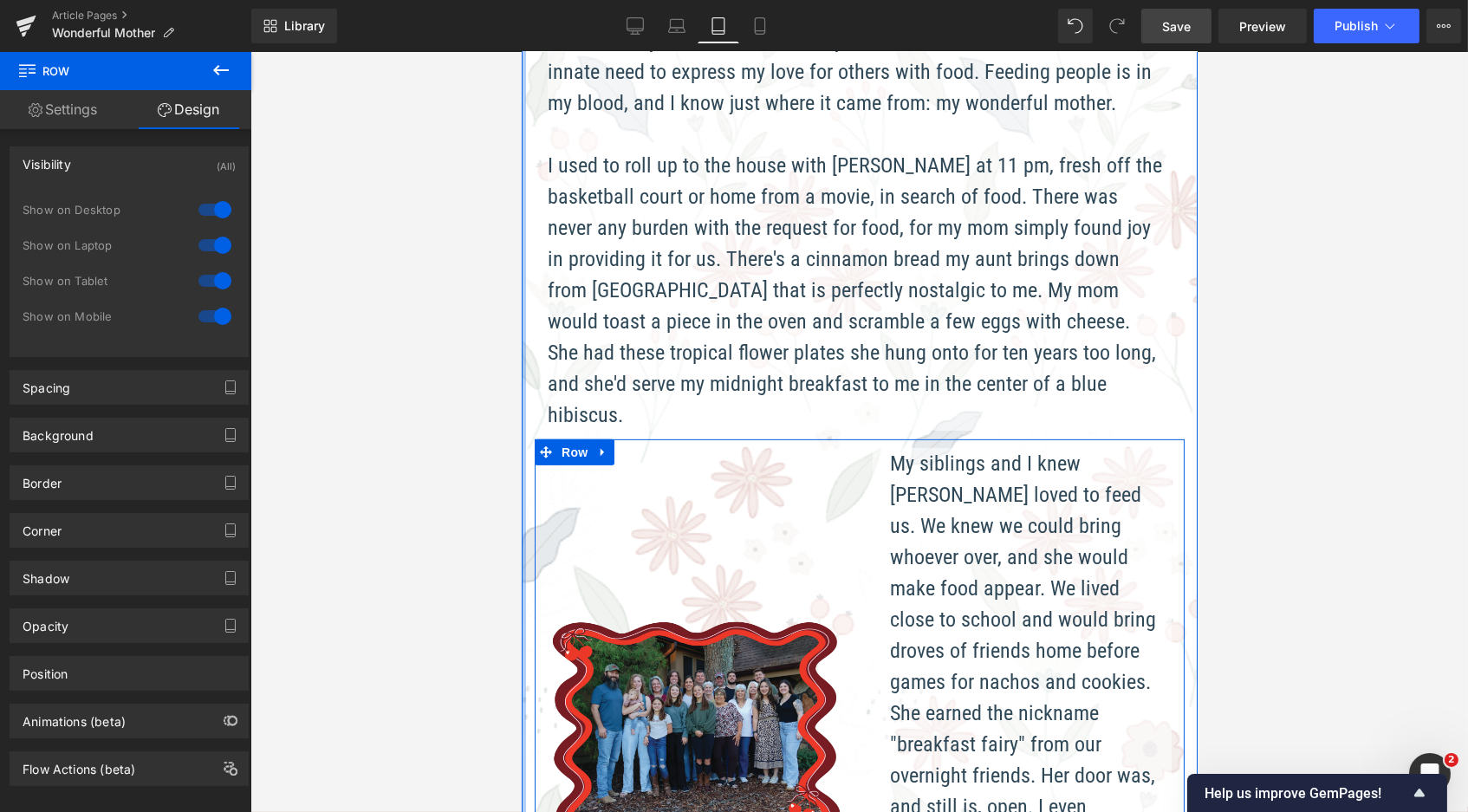
click at [217, 282] on div at bounding box center [215, 281] width 41 height 28
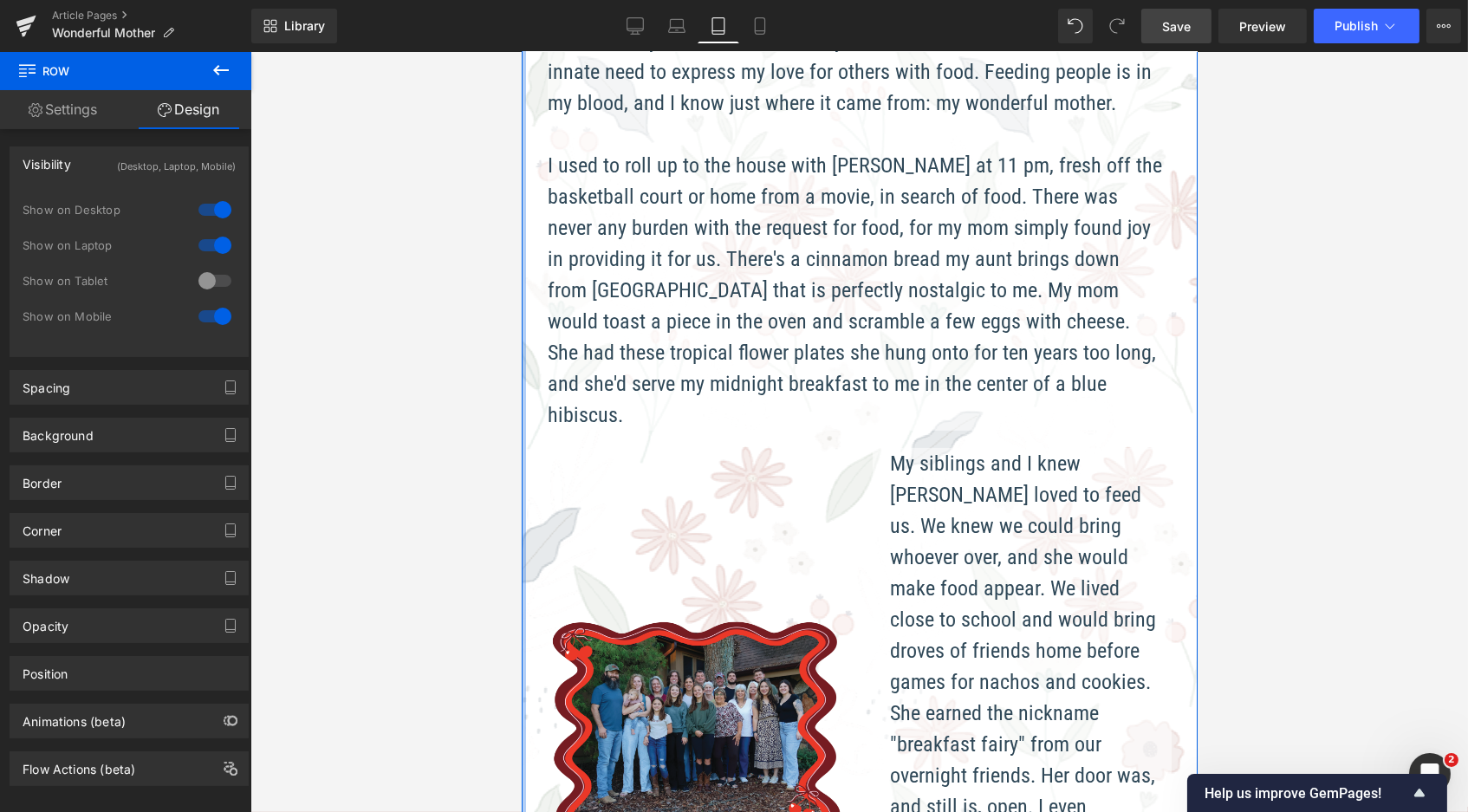
click at [217, 315] on div at bounding box center [215, 317] width 41 height 28
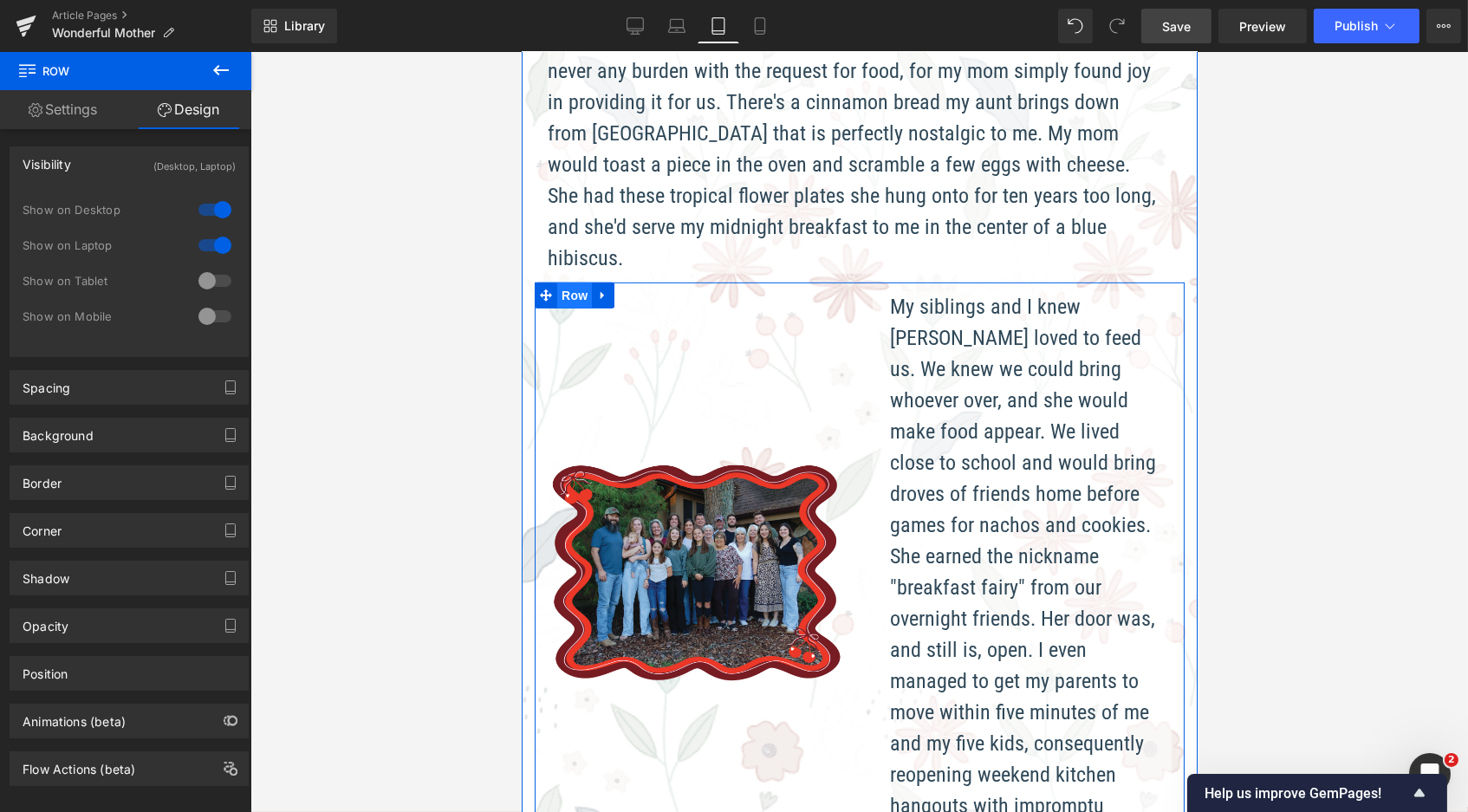
click at [570, 282] on span "Row" at bounding box center [573, 296] width 34 height 26
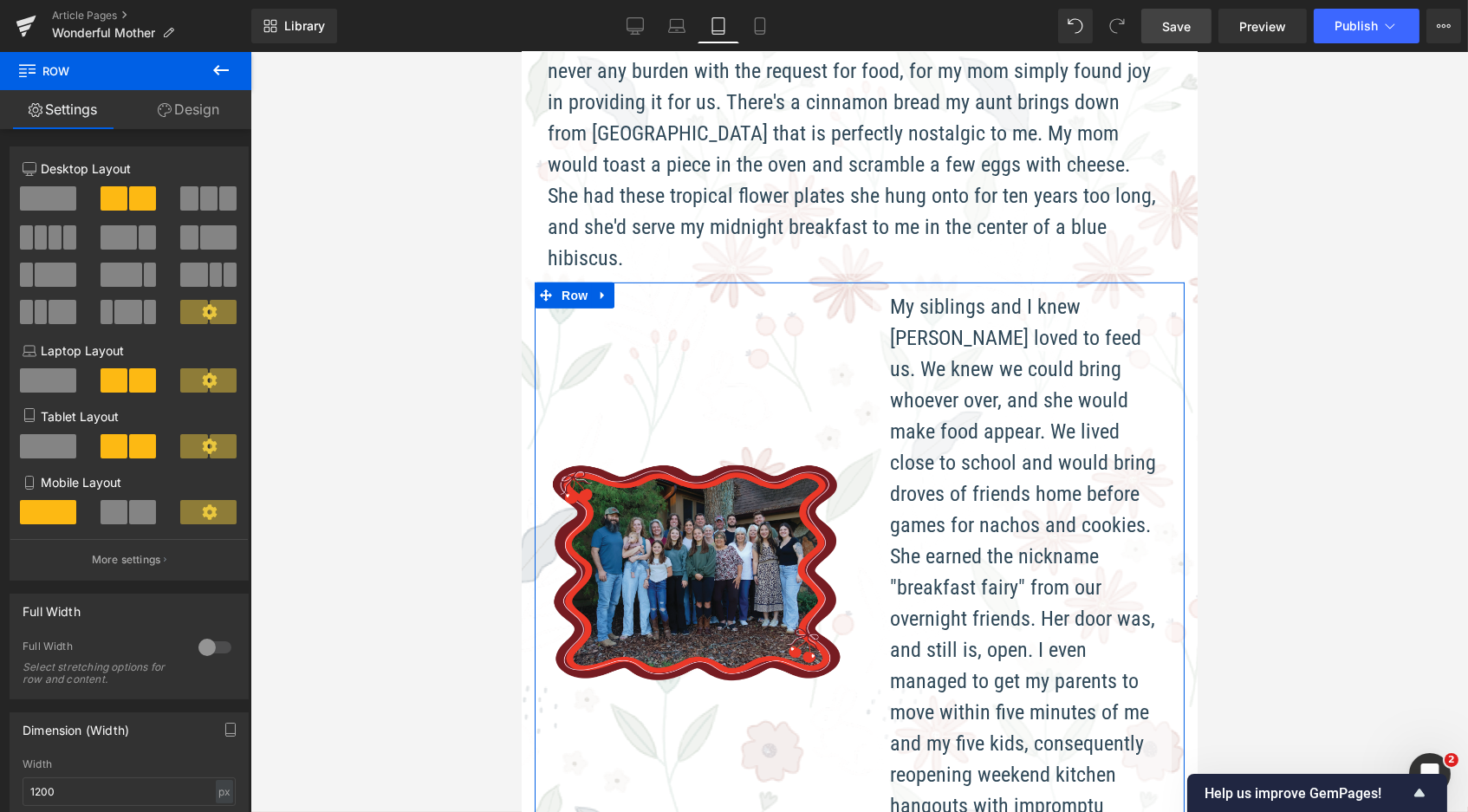
click at [53, 200] on span at bounding box center [48, 199] width 56 height 25
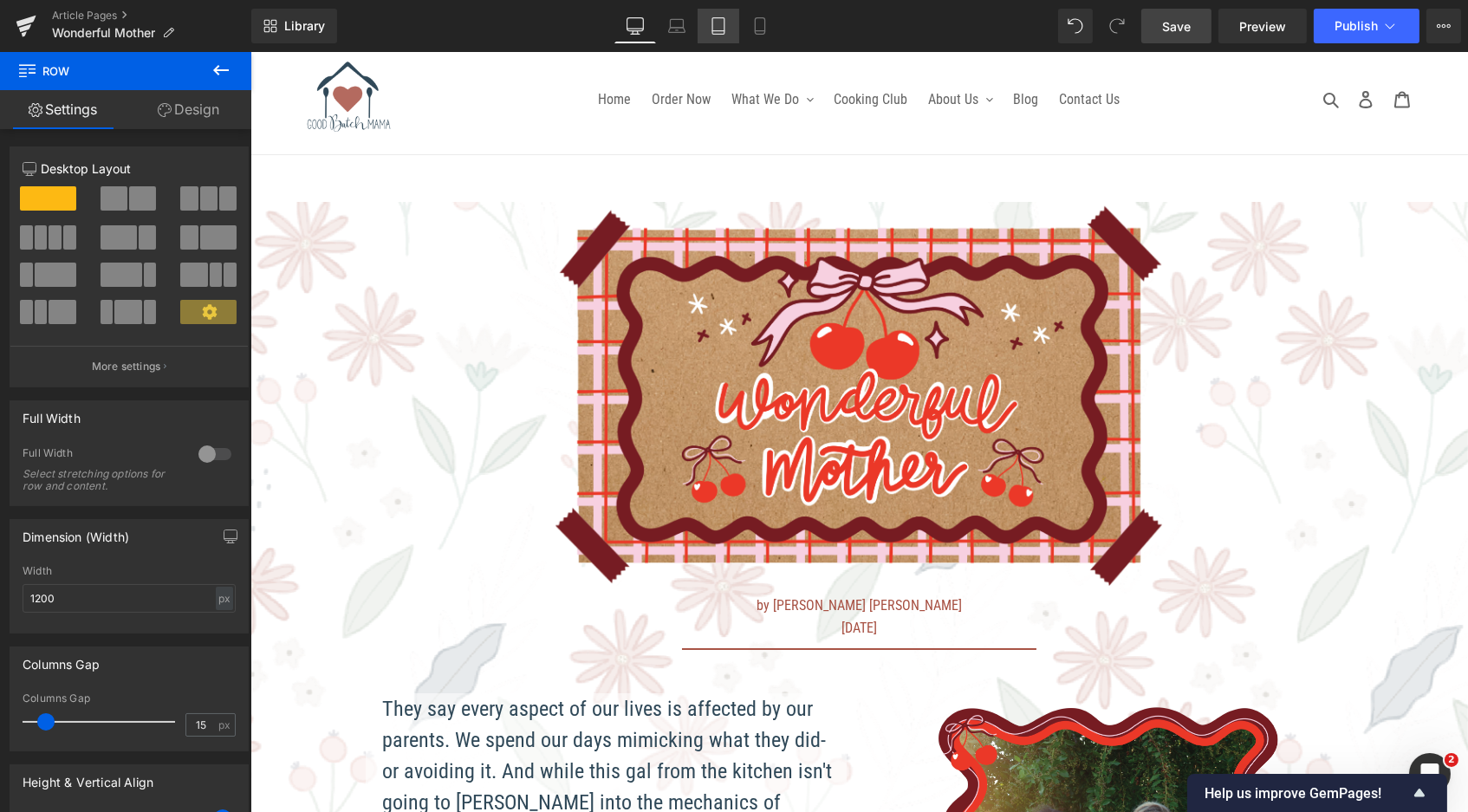
click at [717, 19] on icon at bounding box center [719, 26] width 18 height 18
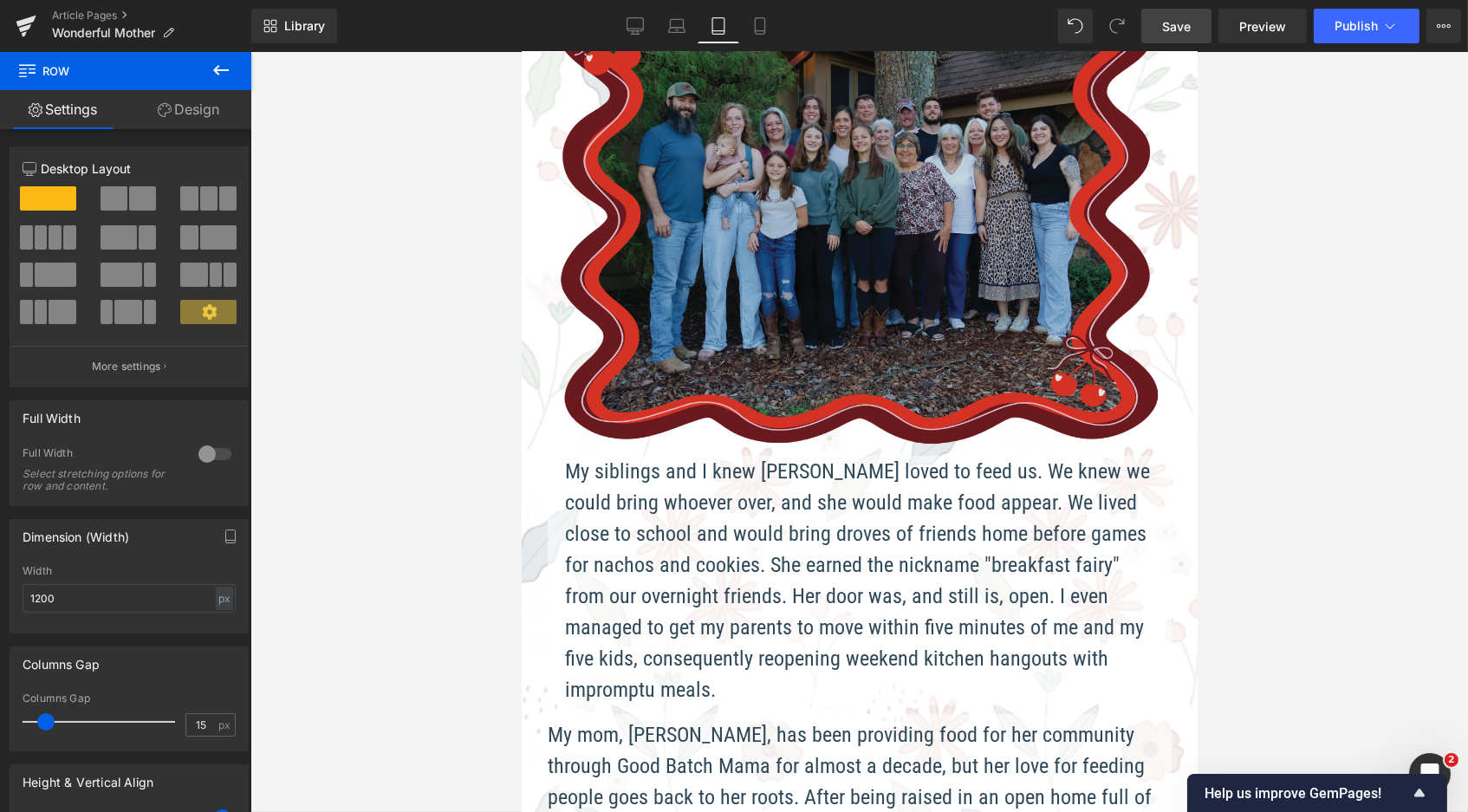
click at [804, 200] on img at bounding box center [858, 216] width 624 height 478
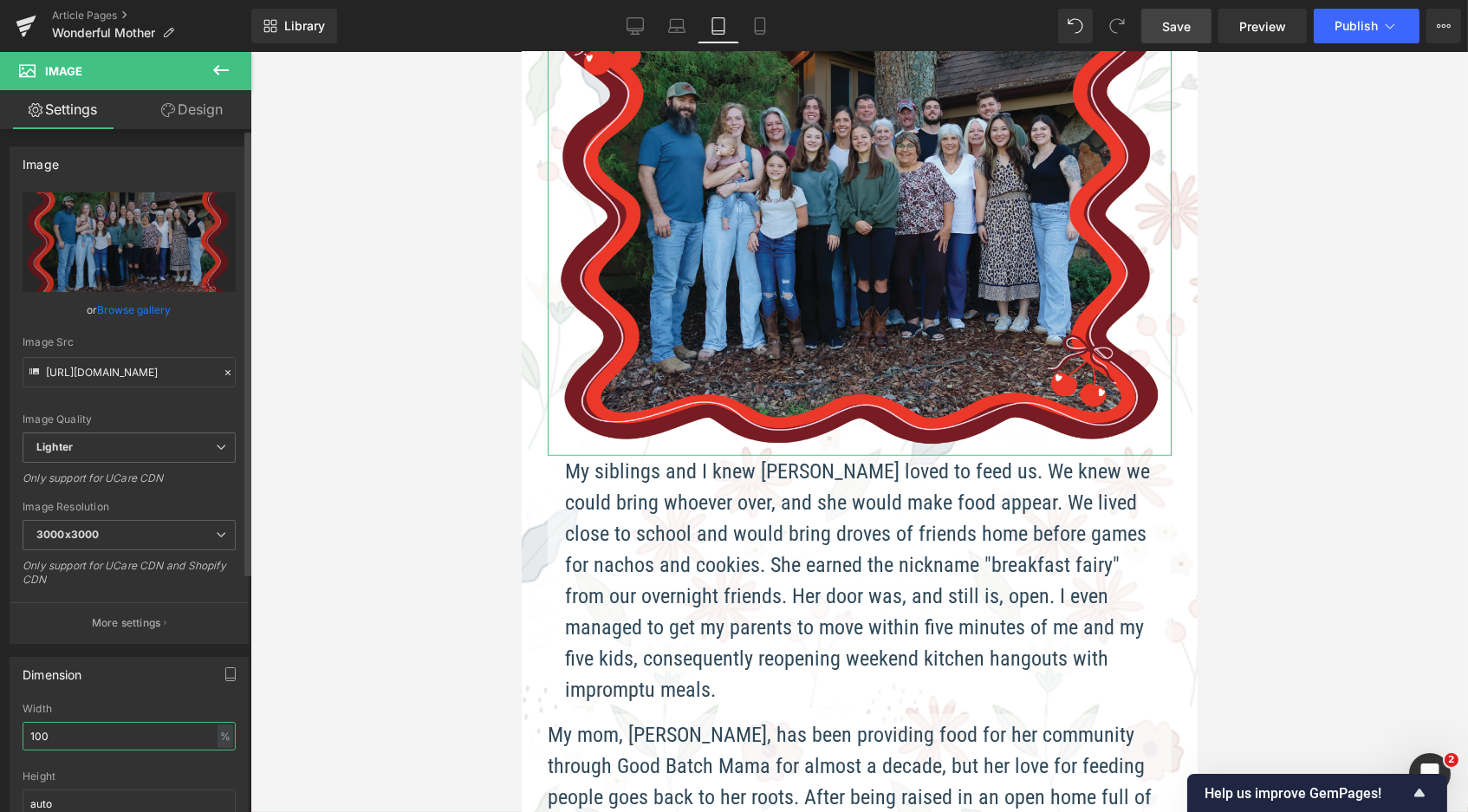
drag, startPoint x: 77, startPoint y: 728, endPoint x: 18, endPoint y: 712, distance: 61.1
click at [18, 712] on div "100% Width 100 % % px auto Height auto 0 Circle Image" at bounding box center [129, 789] width 238 height 173
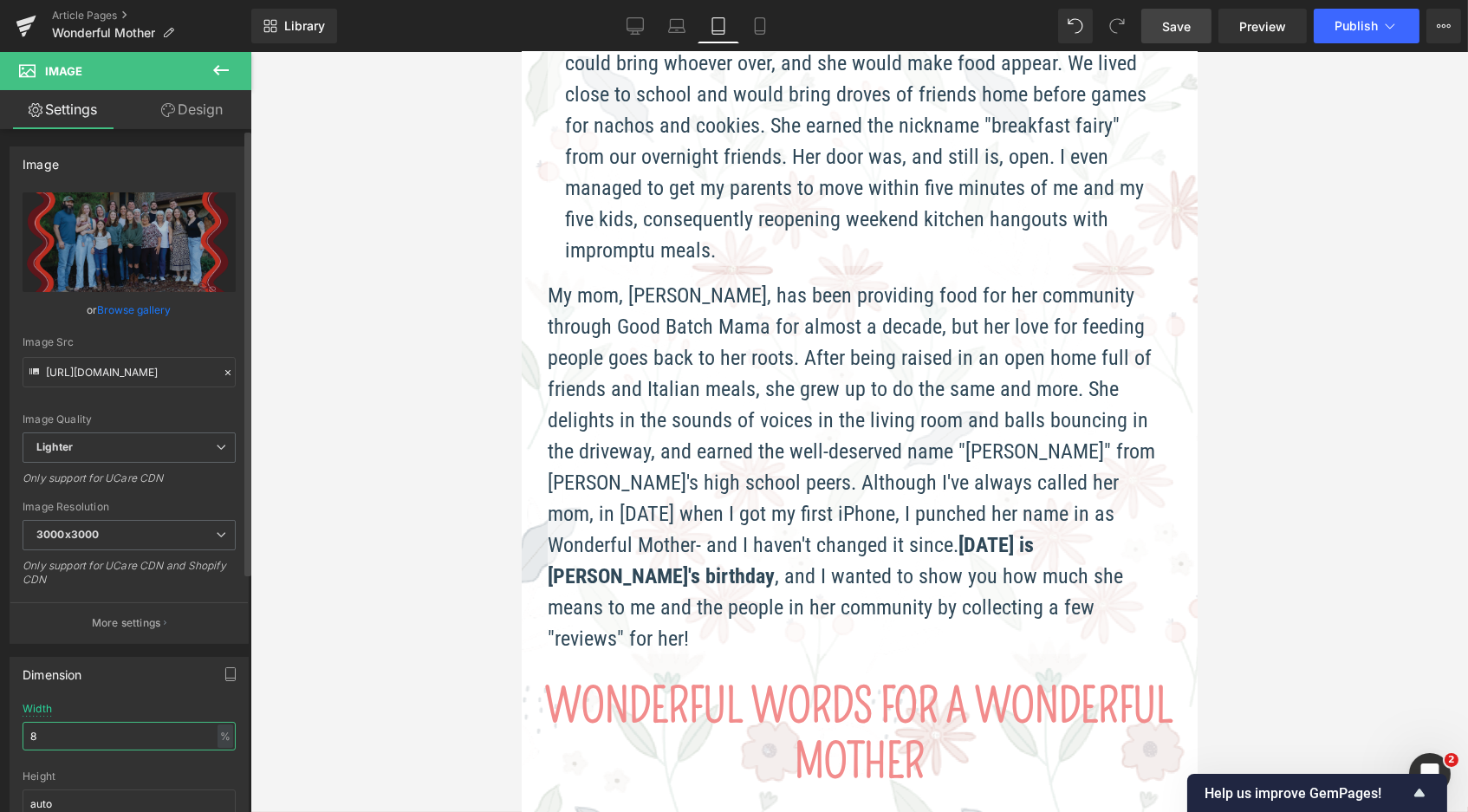
type input "80"
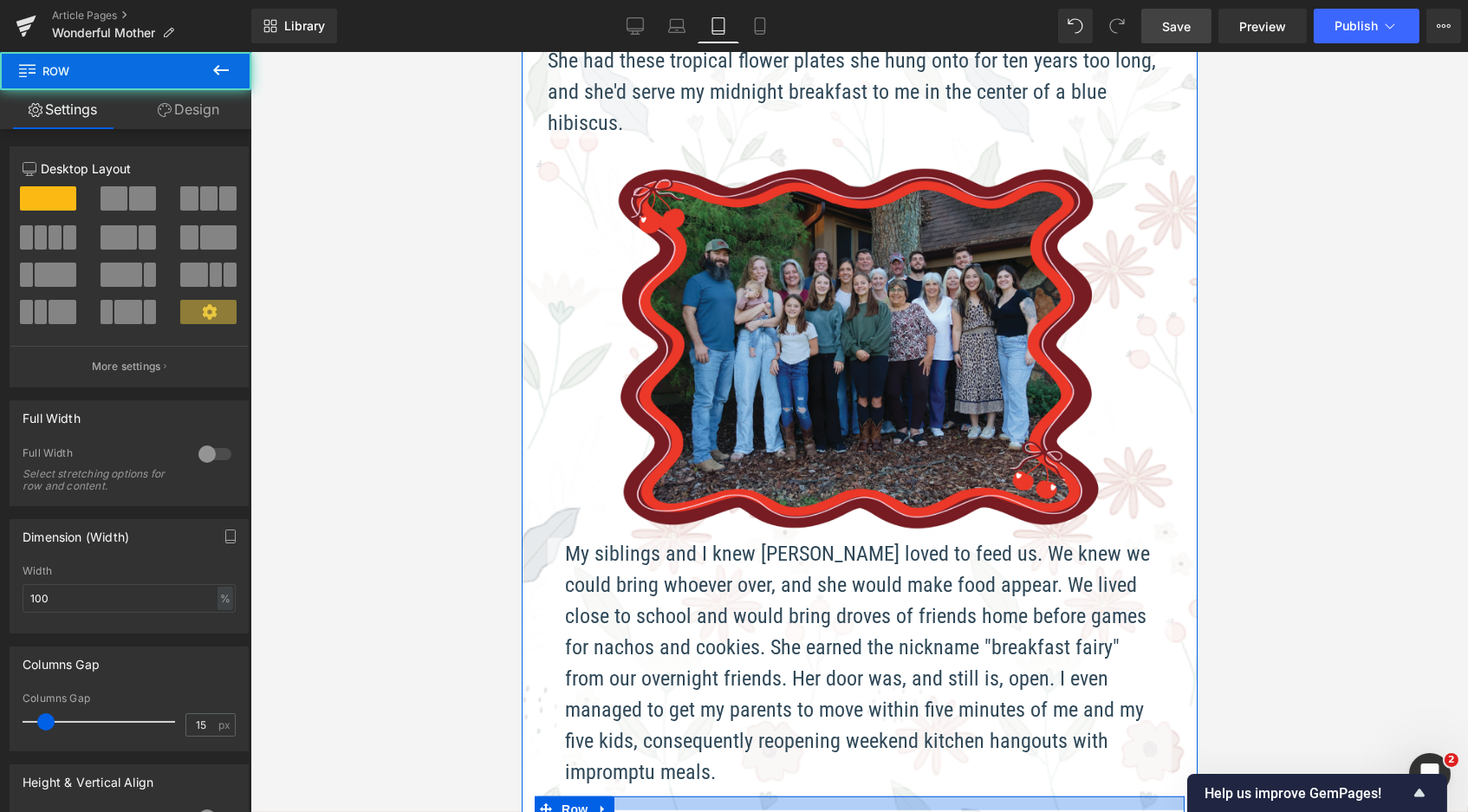
drag, startPoint x: 765, startPoint y: 675, endPoint x: 765, endPoint y: 689, distance: 14.0
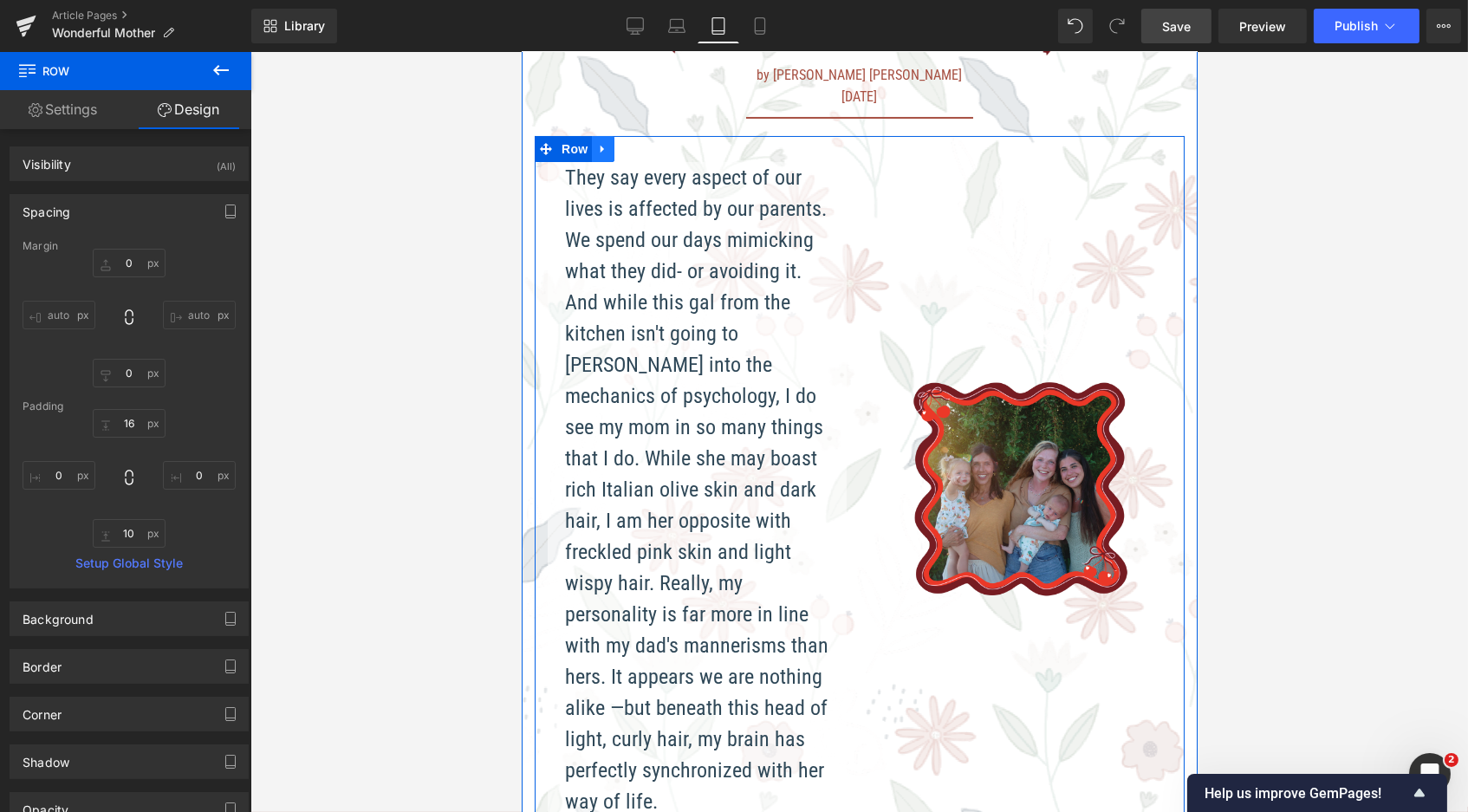
click at [599, 145] on icon at bounding box center [601, 149] width 4 height 8
click at [620, 143] on icon at bounding box center [625, 149] width 12 height 12
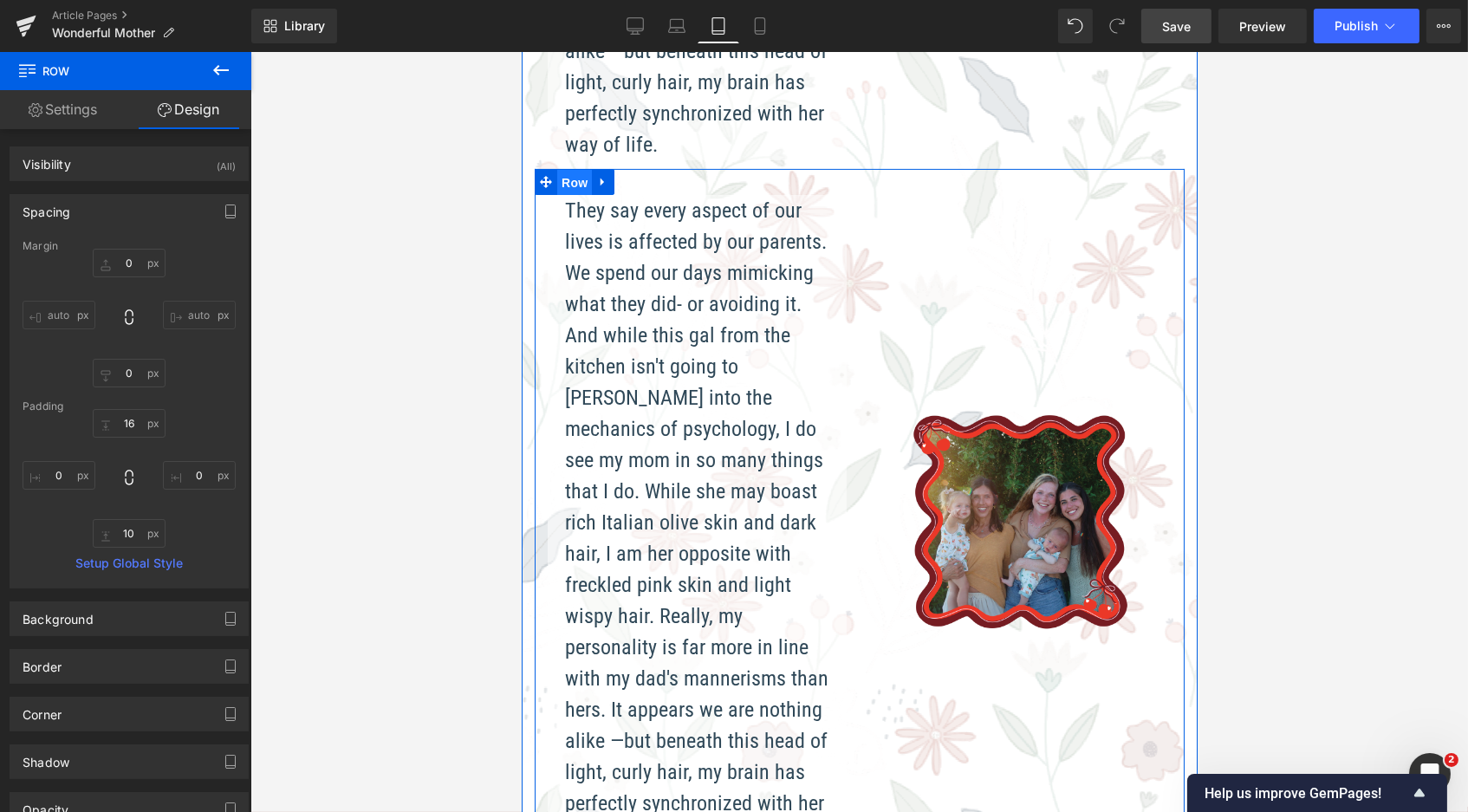
click at [577, 170] on span "Row" at bounding box center [573, 183] width 34 height 26
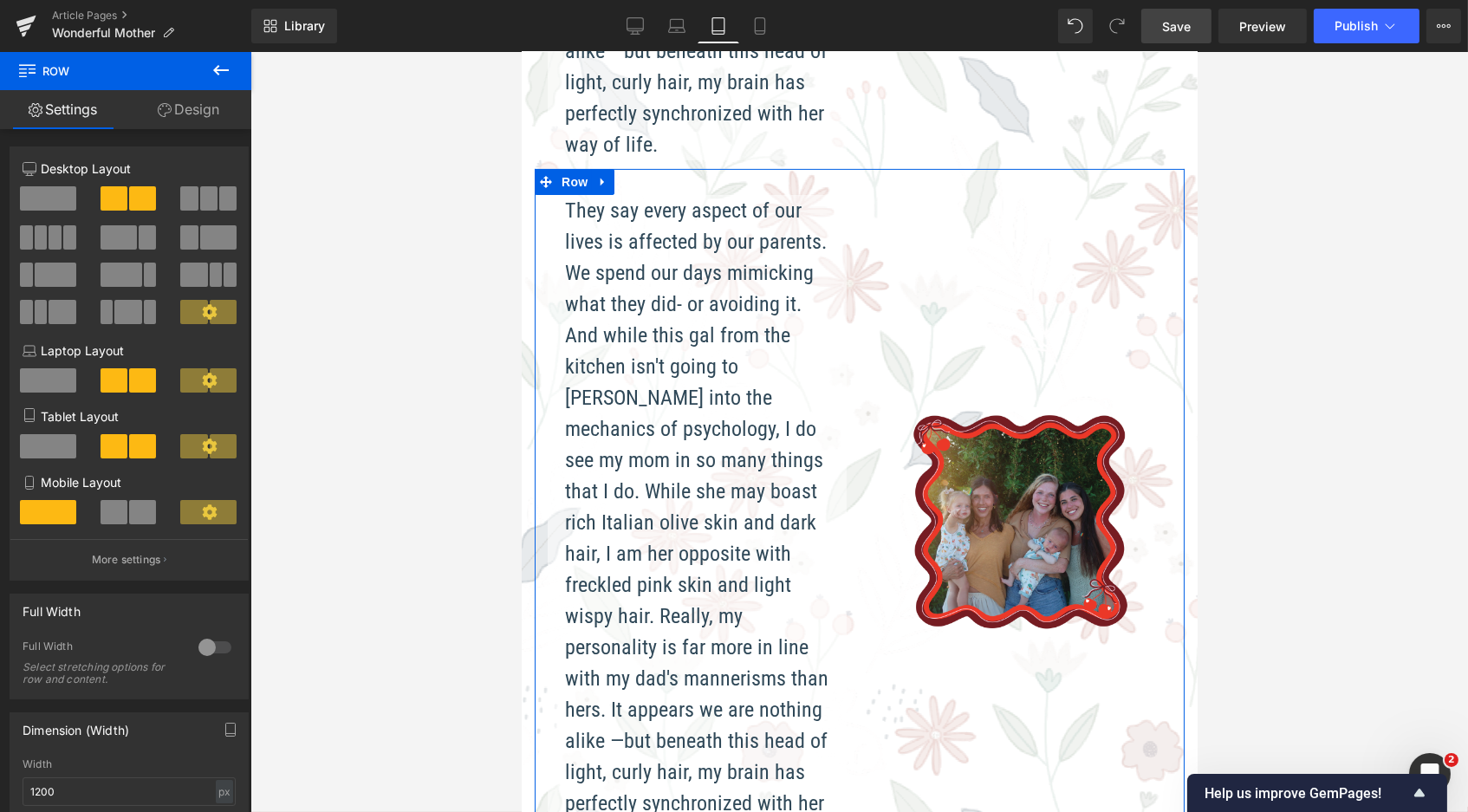
click at [188, 100] on link "Design" at bounding box center [188, 109] width 126 height 39
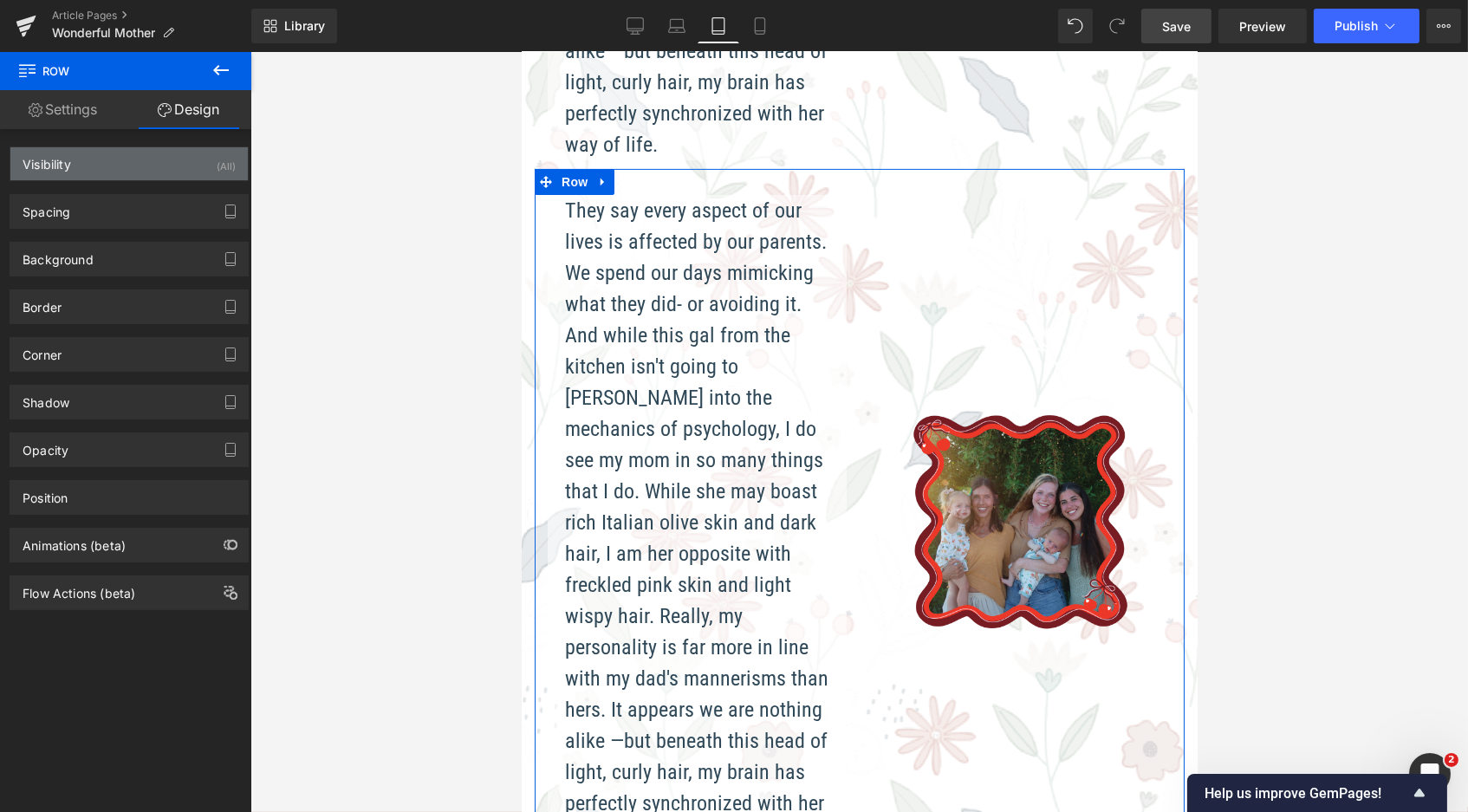
click at [180, 158] on div "Visibility (All)" at bounding box center [129, 163] width 238 height 33
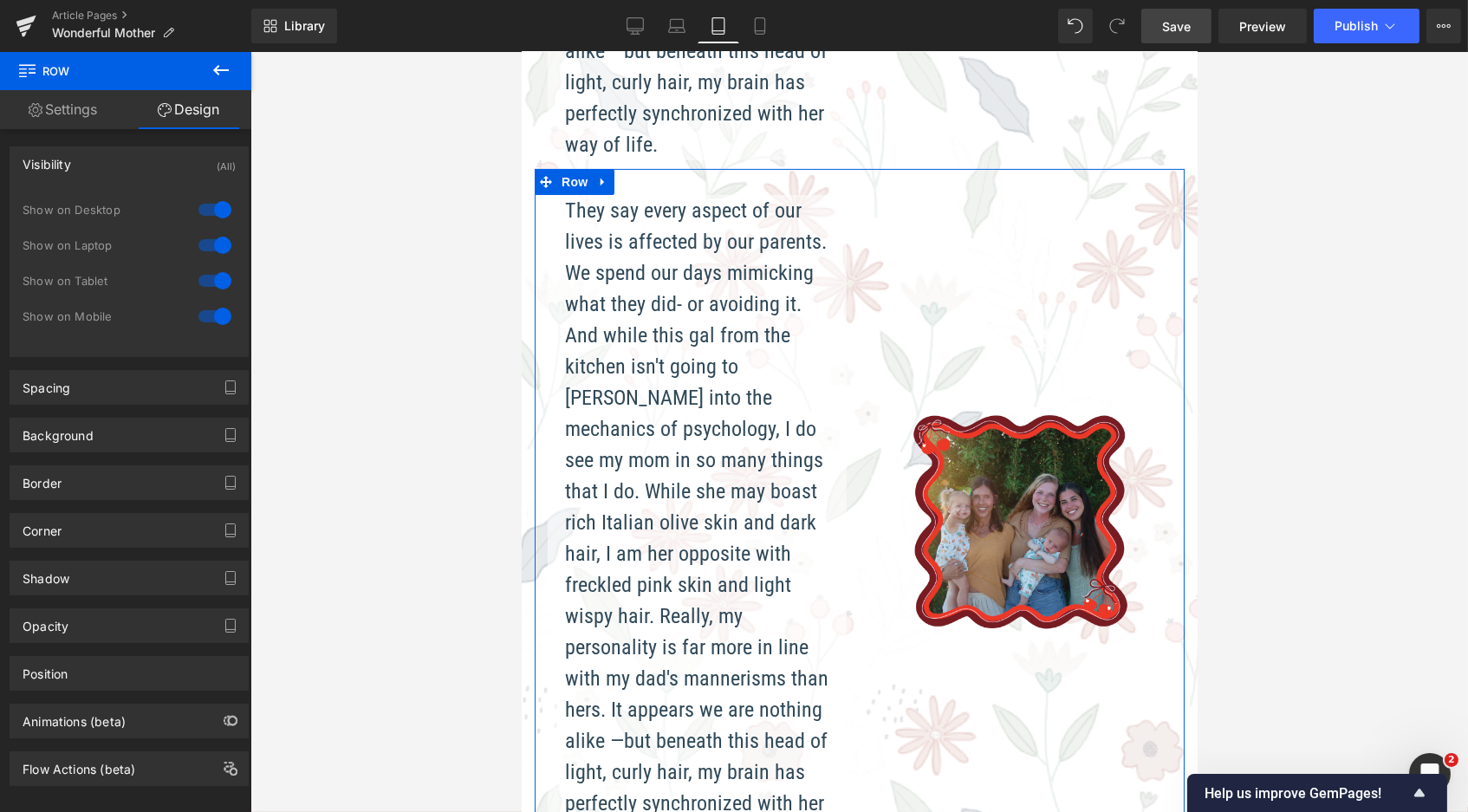
click at [210, 284] on div at bounding box center [215, 281] width 41 height 28
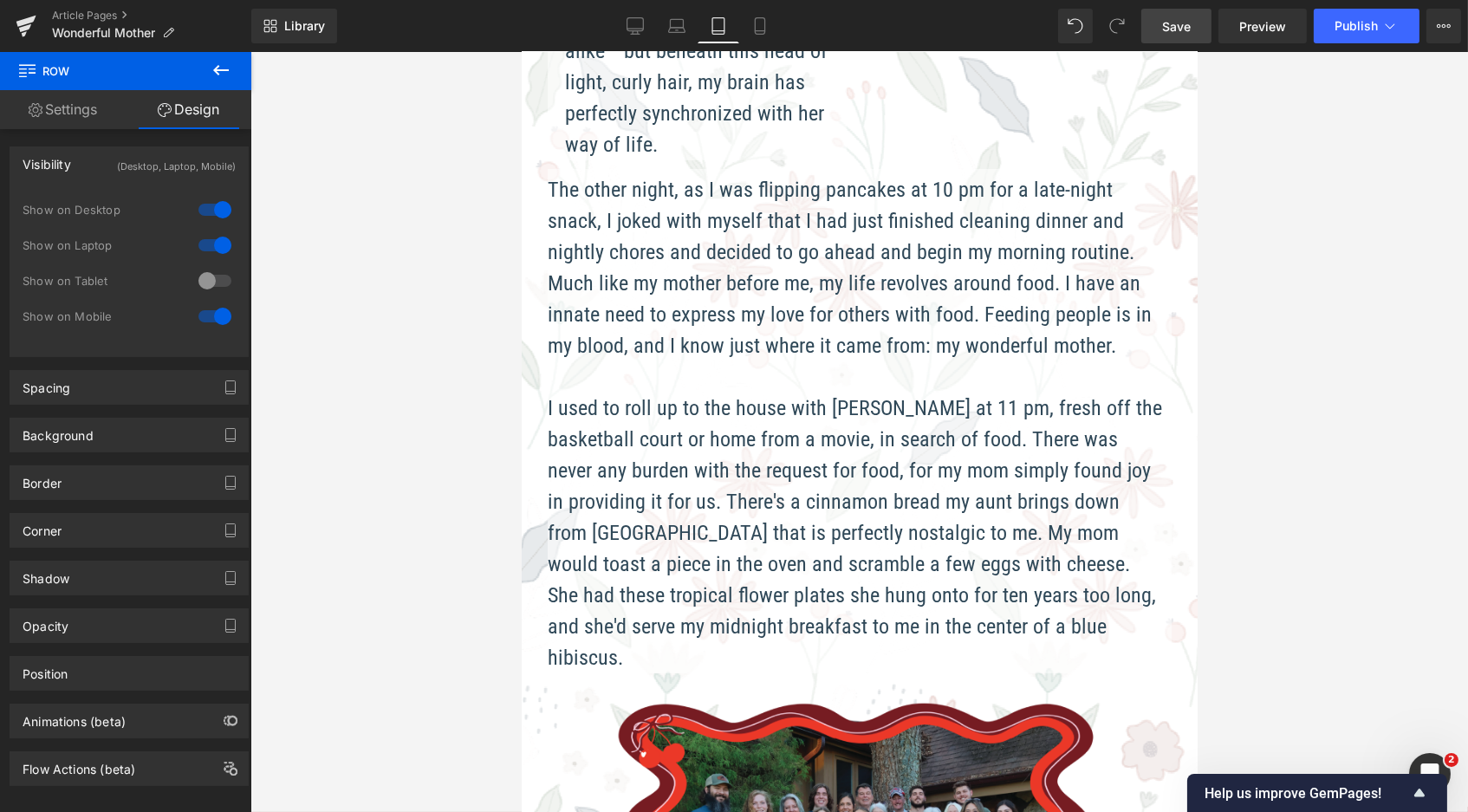
click at [214, 311] on div at bounding box center [215, 317] width 41 height 28
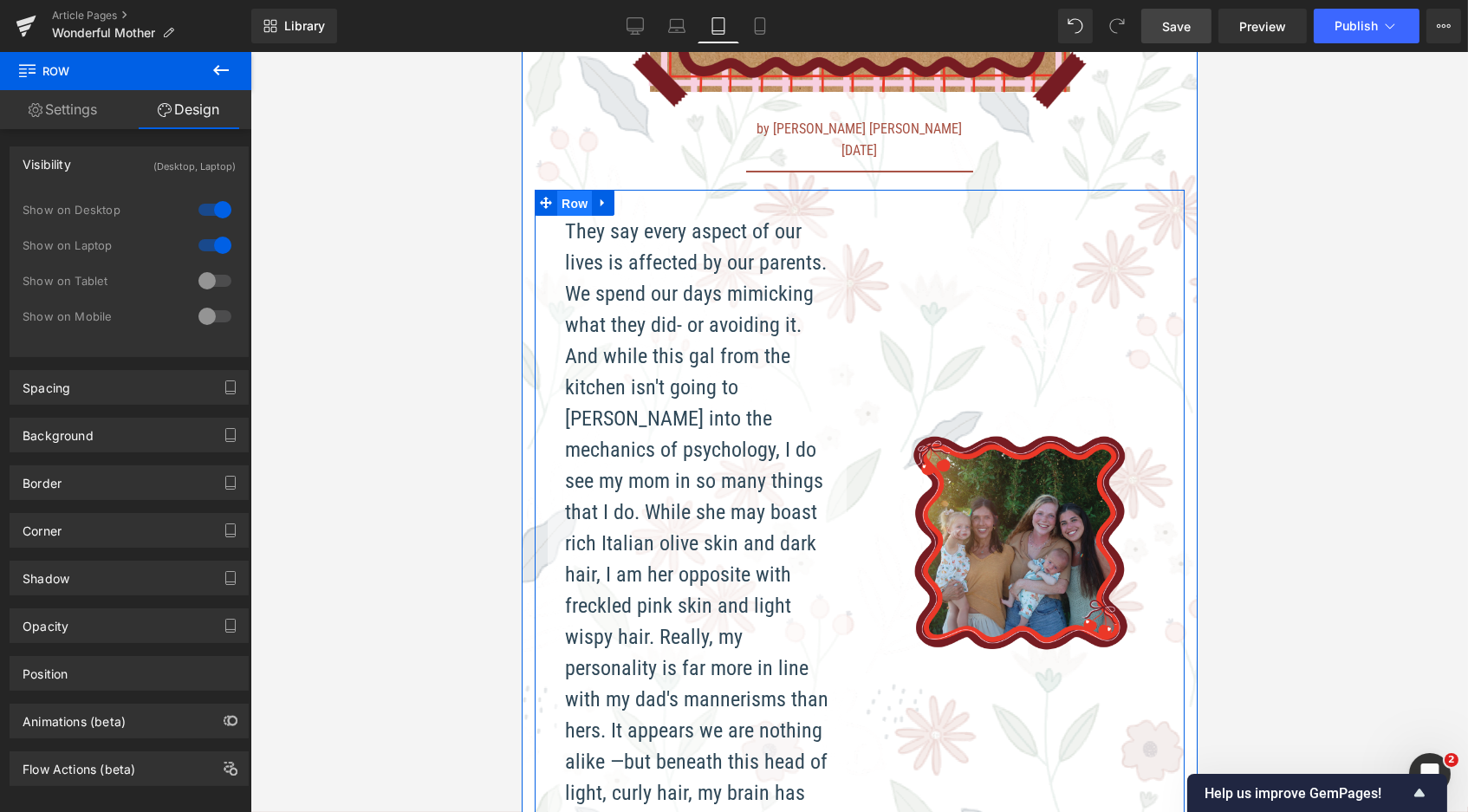
click at [568, 205] on span "Row" at bounding box center [573, 204] width 34 height 26
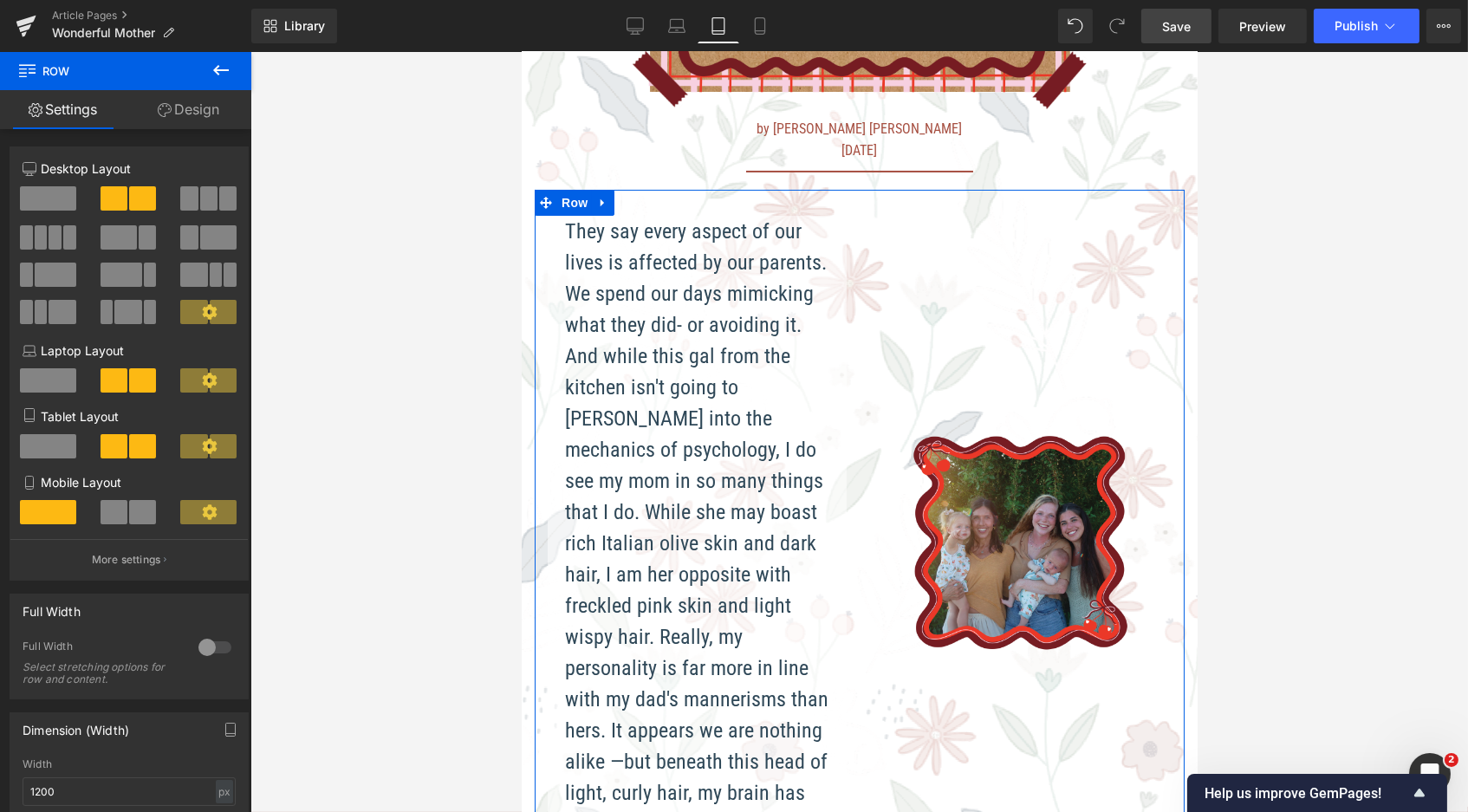
click at [189, 117] on link "Design" at bounding box center [188, 109] width 126 height 39
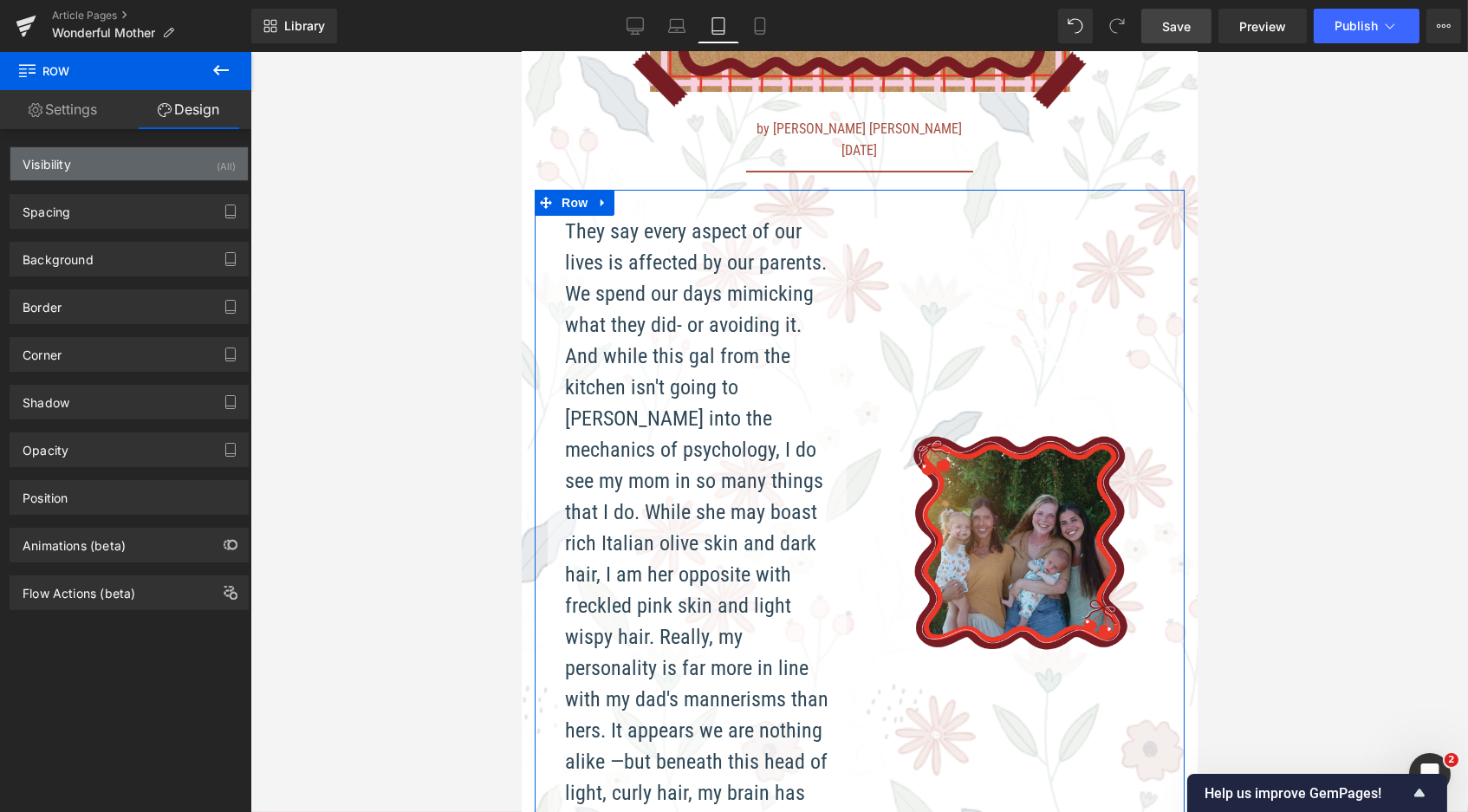
click at [108, 165] on div "Visibility (All)" at bounding box center [129, 163] width 238 height 33
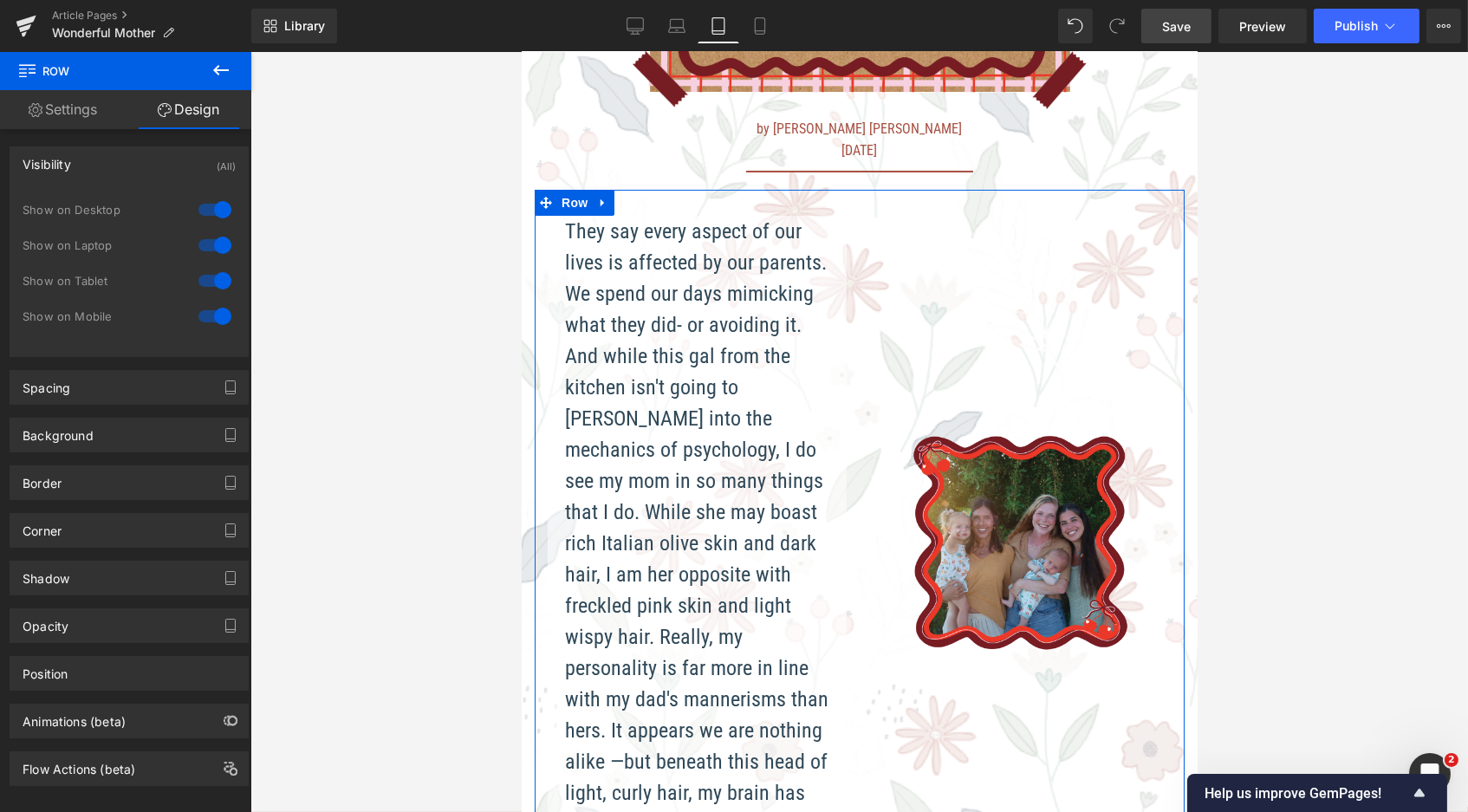
click at [211, 207] on div at bounding box center [215, 210] width 41 height 28
click at [215, 238] on div at bounding box center [215, 245] width 41 height 28
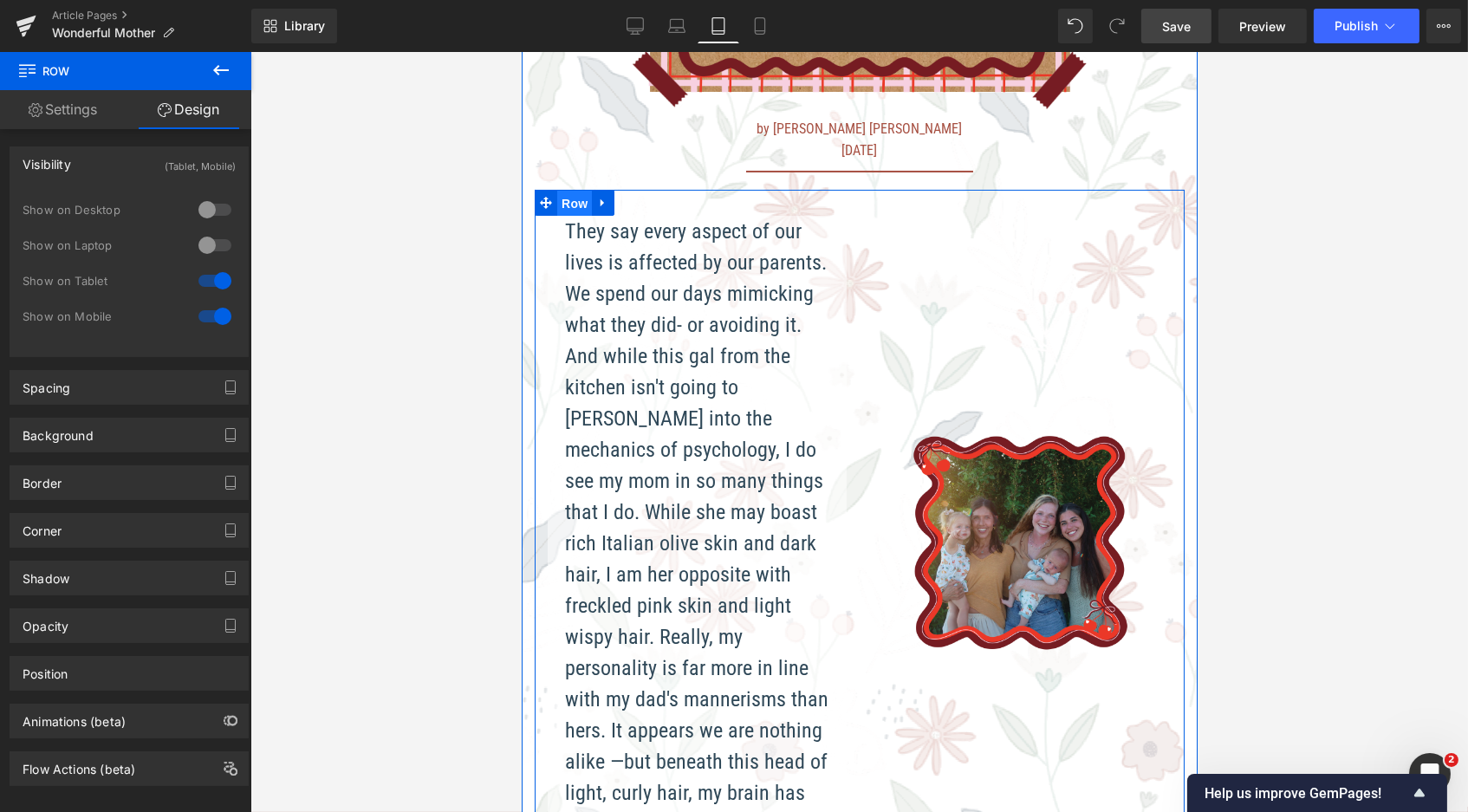
click at [566, 201] on span "Row" at bounding box center [573, 204] width 34 height 26
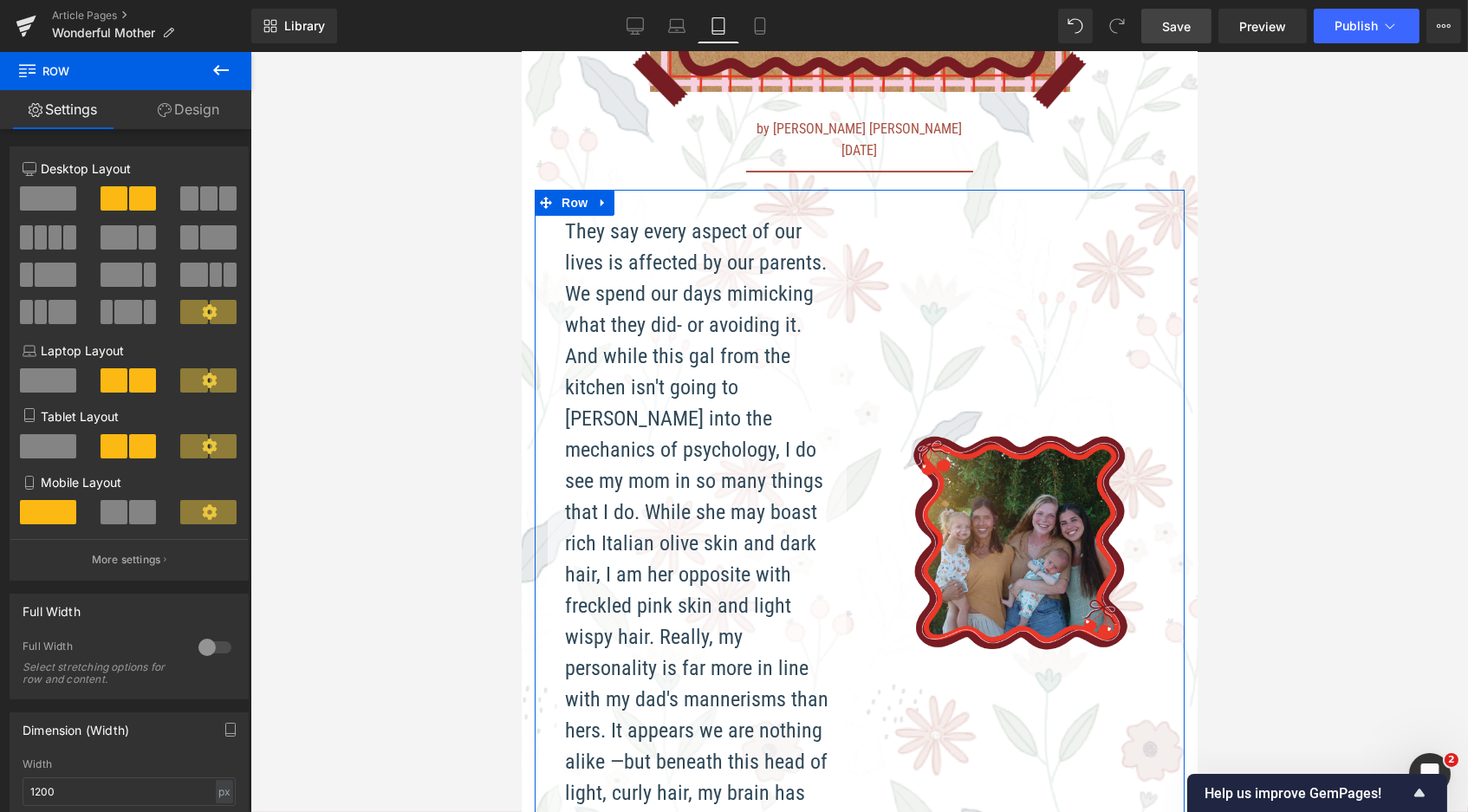
click at [64, 195] on span at bounding box center [48, 199] width 56 height 25
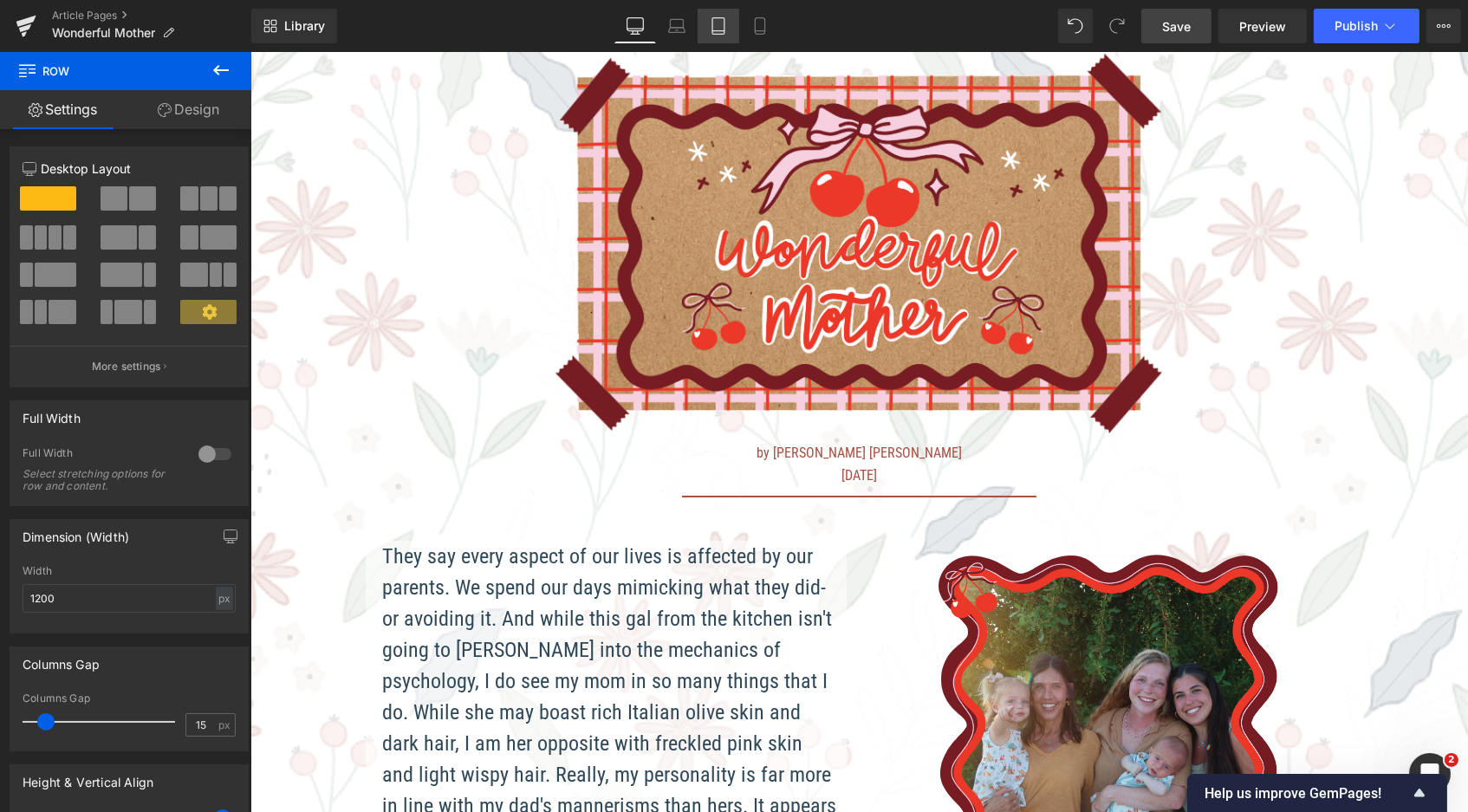
click at [712, 26] on icon at bounding box center [718, 26] width 12 height 17
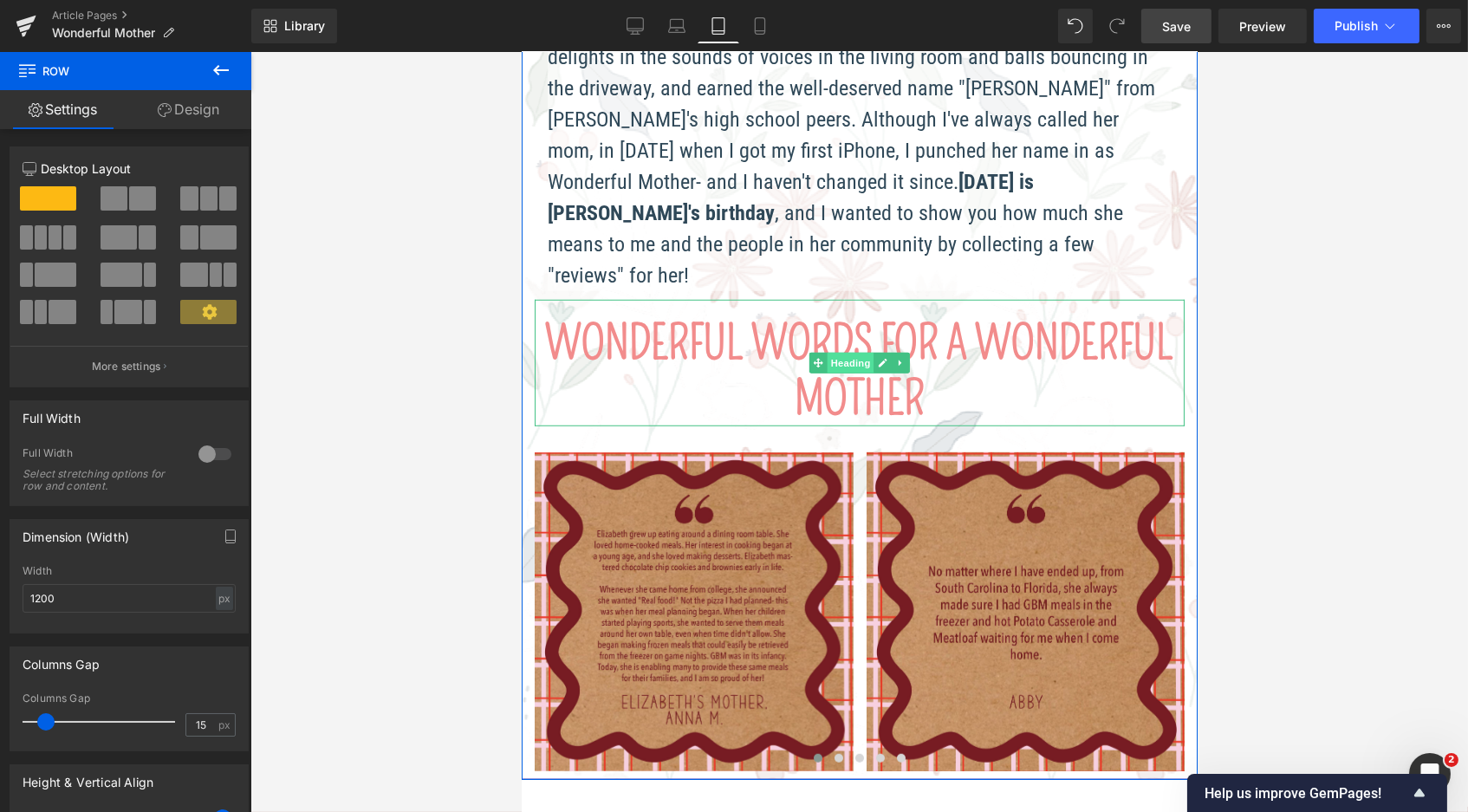
click at [848, 353] on span "Heading" at bounding box center [849, 363] width 47 height 21
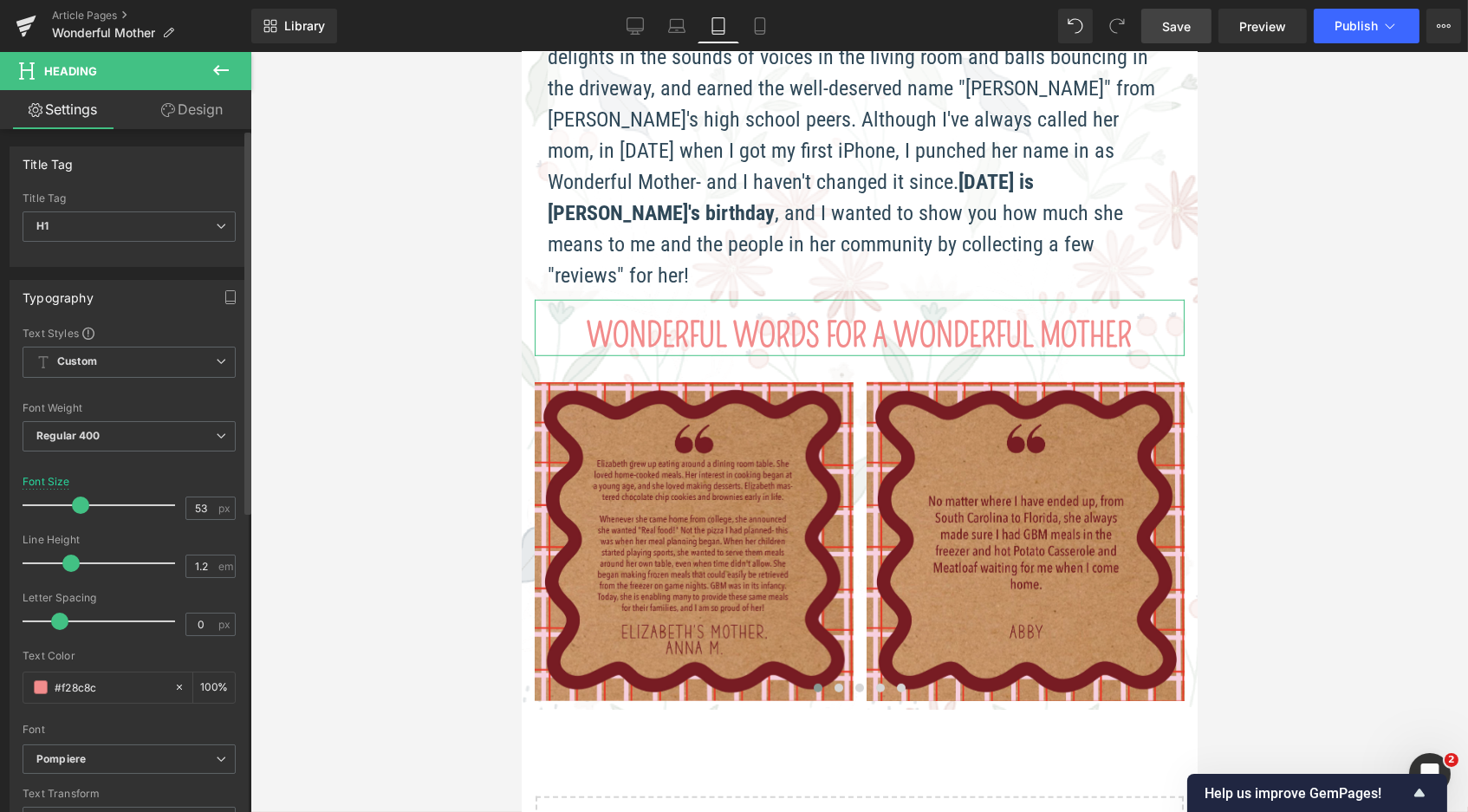
drag, startPoint x: 95, startPoint y: 499, endPoint x: 73, endPoint y: 494, distance: 22.6
click at [73, 496] on span at bounding box center [81, 505] width 18 height 18
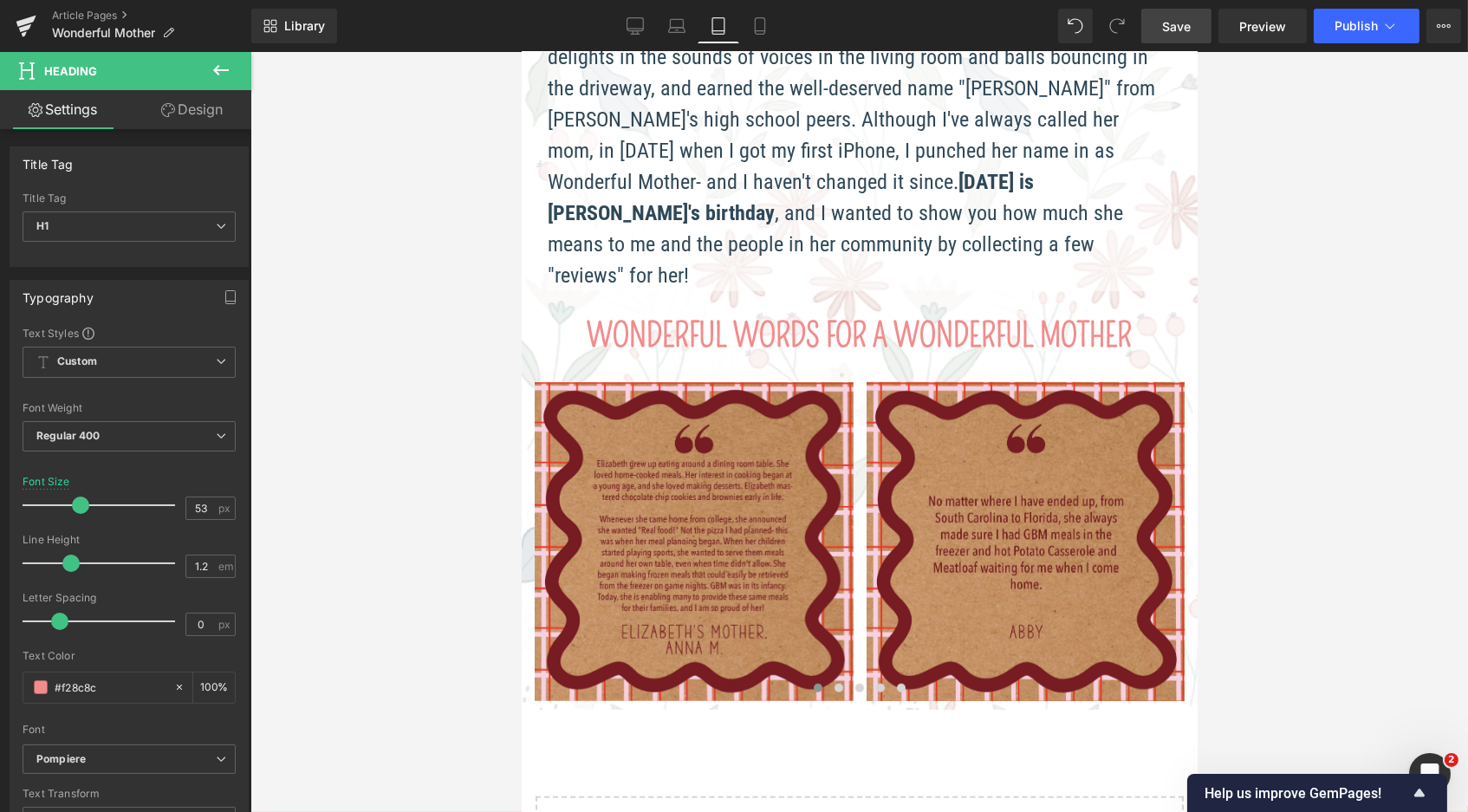
click at [1160, 32] on link "Save" at bounding box center [1177, 26] width 70 height 34
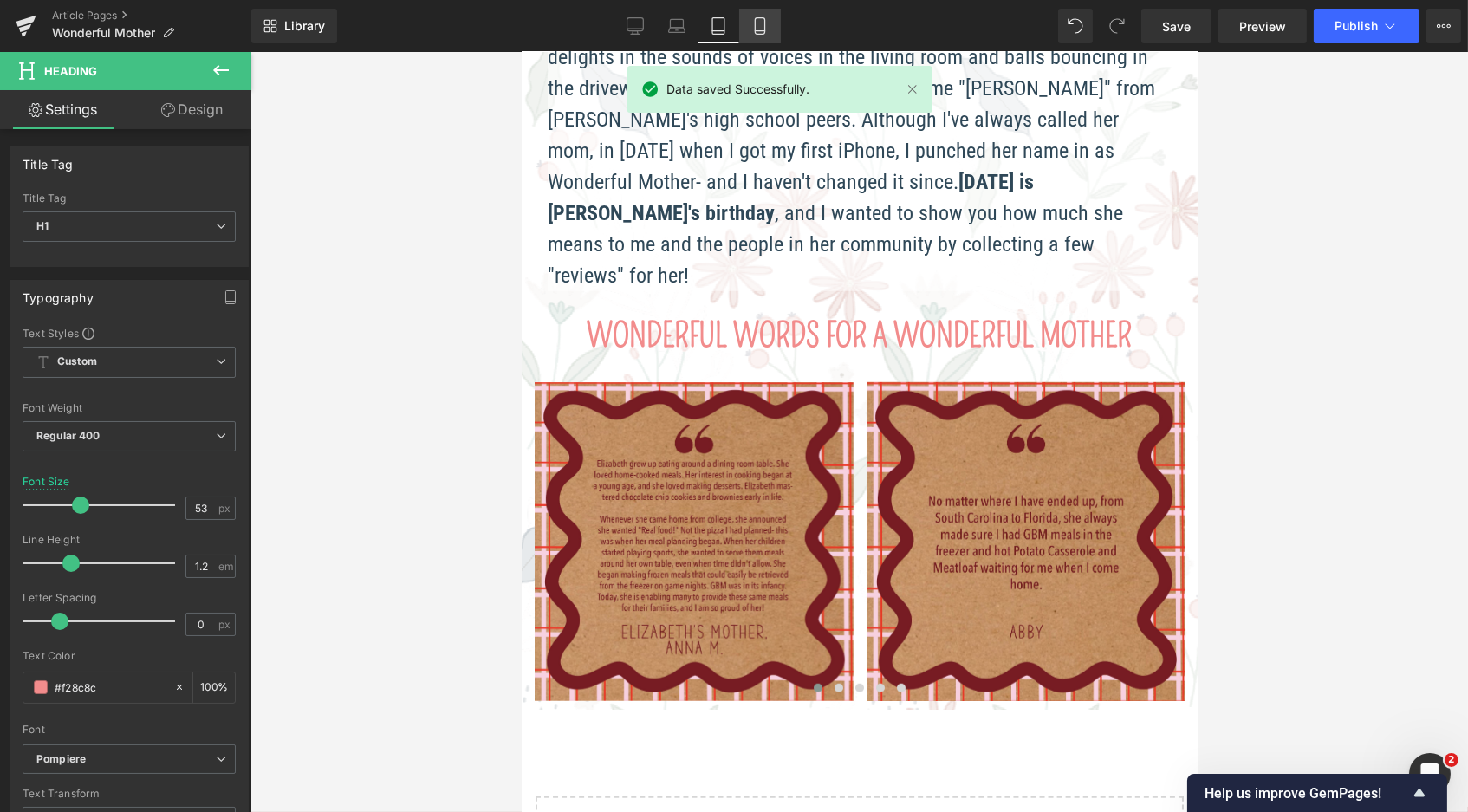
click at [764, 27] on icon at bounding box center [760, 26] width 18 height 18
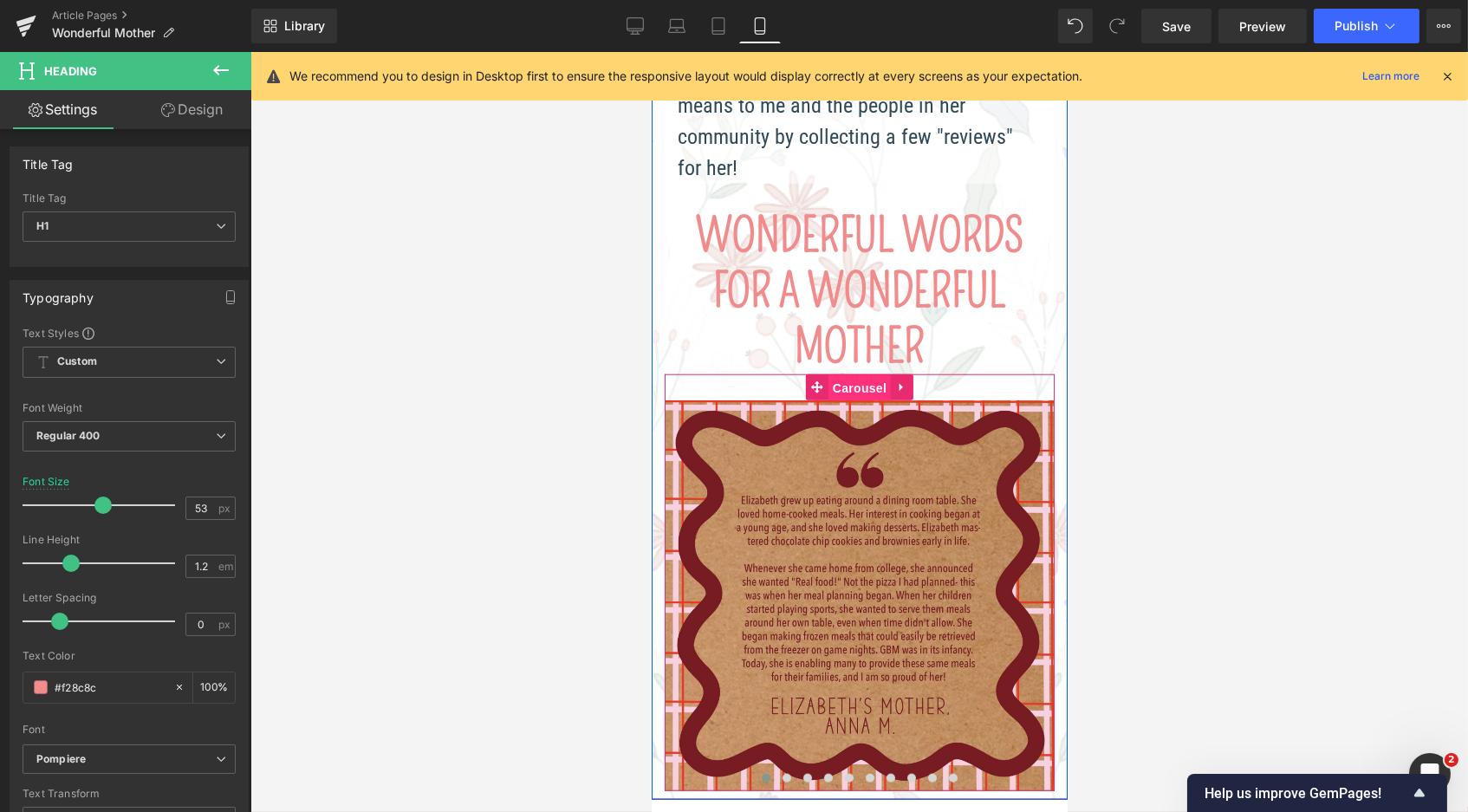
click at [855, 375] on span "Carousel" at bounding box center [858, 388] width 62 height 26
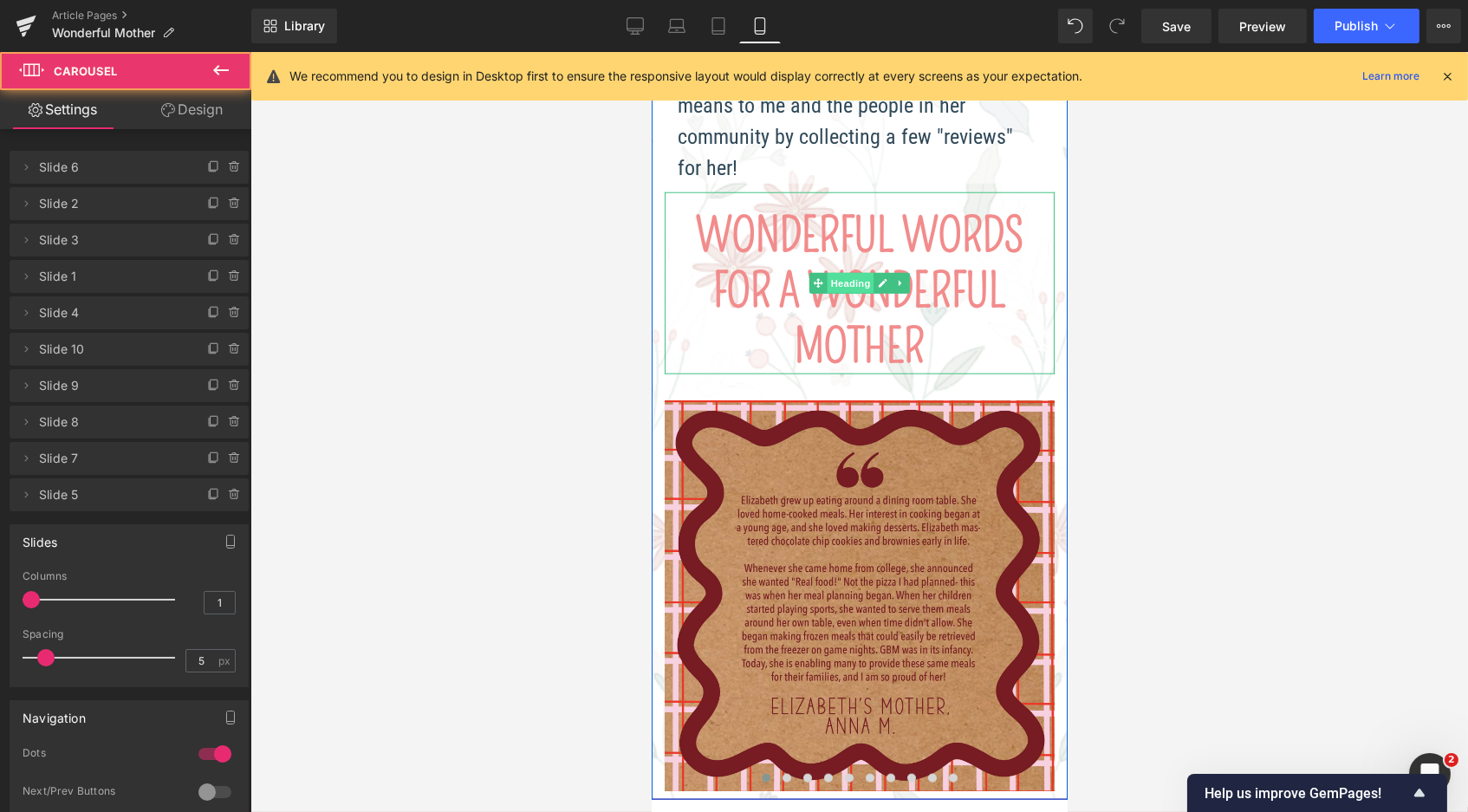
click at [860, 273] on span "Heading" at bounding box center [849, 283] width 47 height 21
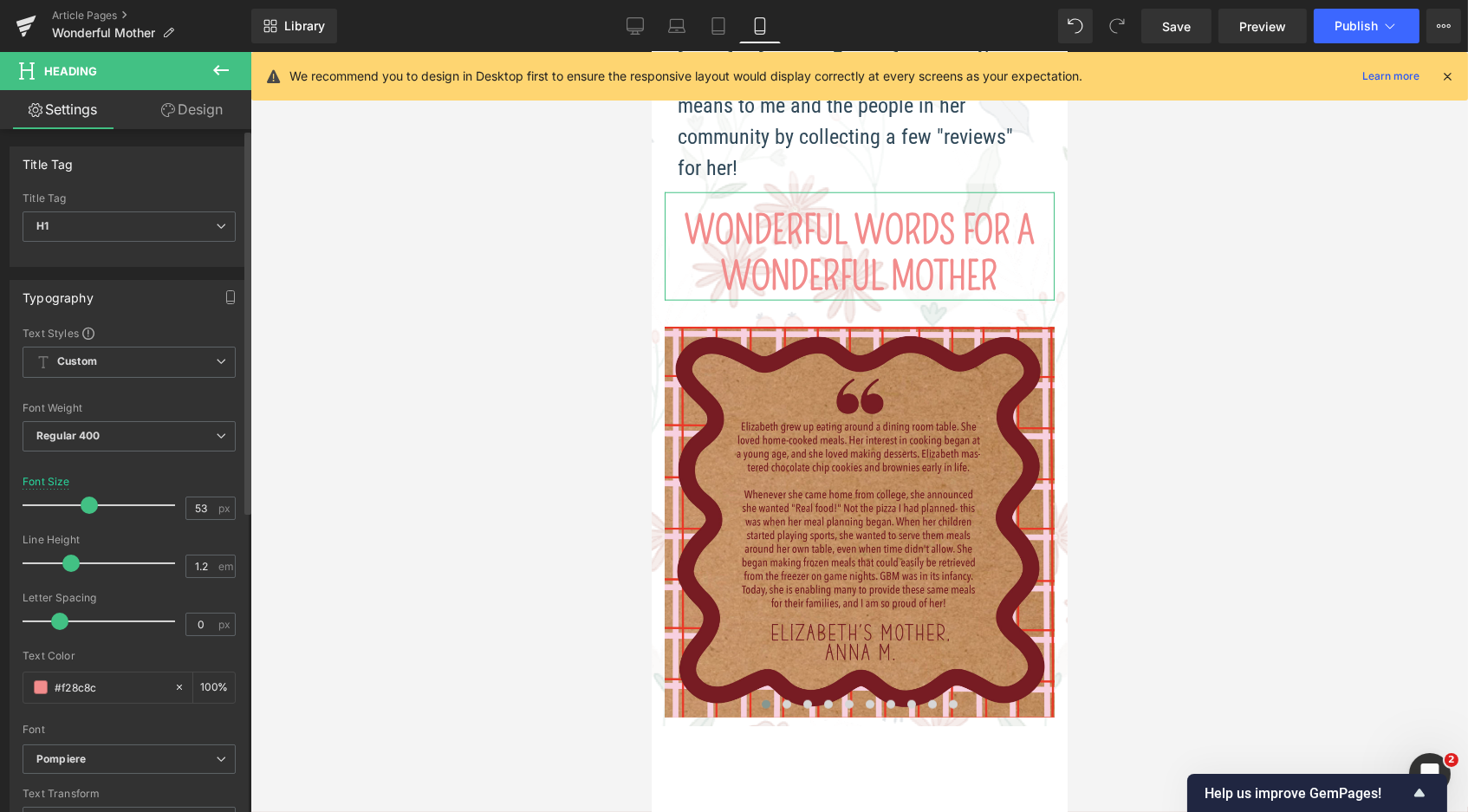
drag, startPoint x: 90, startPoint y: 501, endPoint x: 77, endPoint y: 500, distance: 13.0
click at [81, 500] on span at bounding box center [90, 505] width 18 height 18
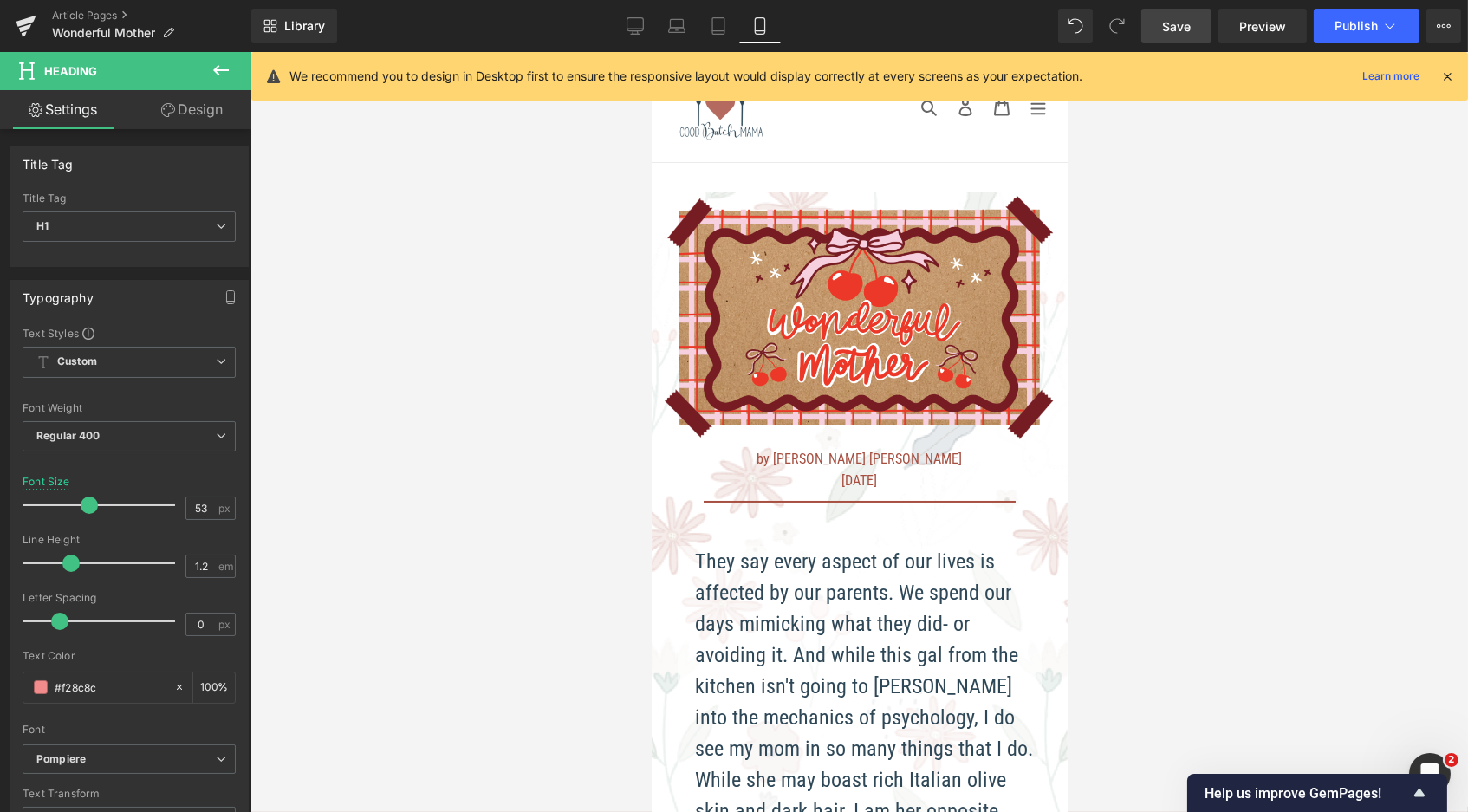
click at [1178, 26] on span "Save" at bounding box center [1177, 26] width 28 height 18
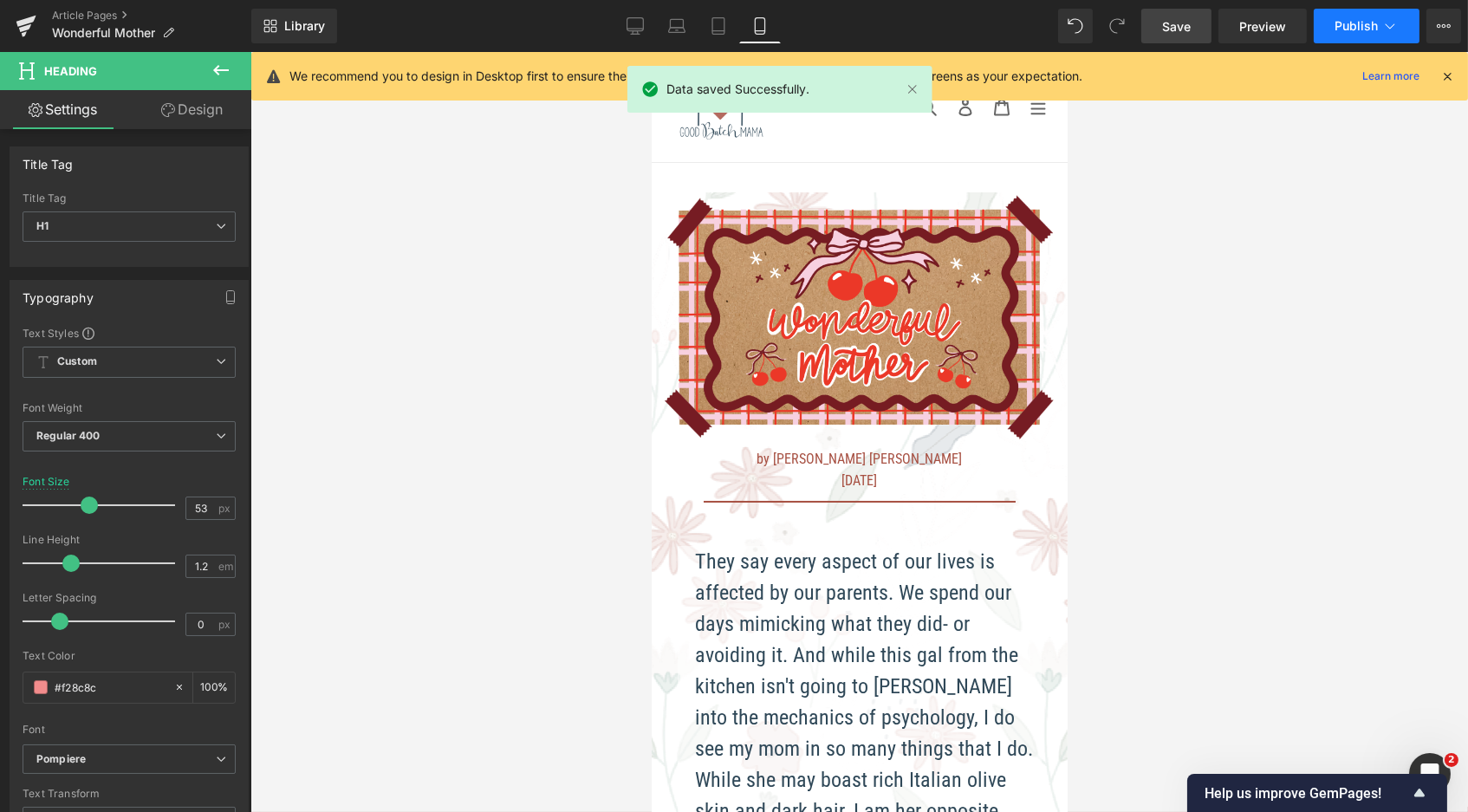
click at [1362, 27] on span "Publish" at bounding box center [1356, 26] width 43 height 14
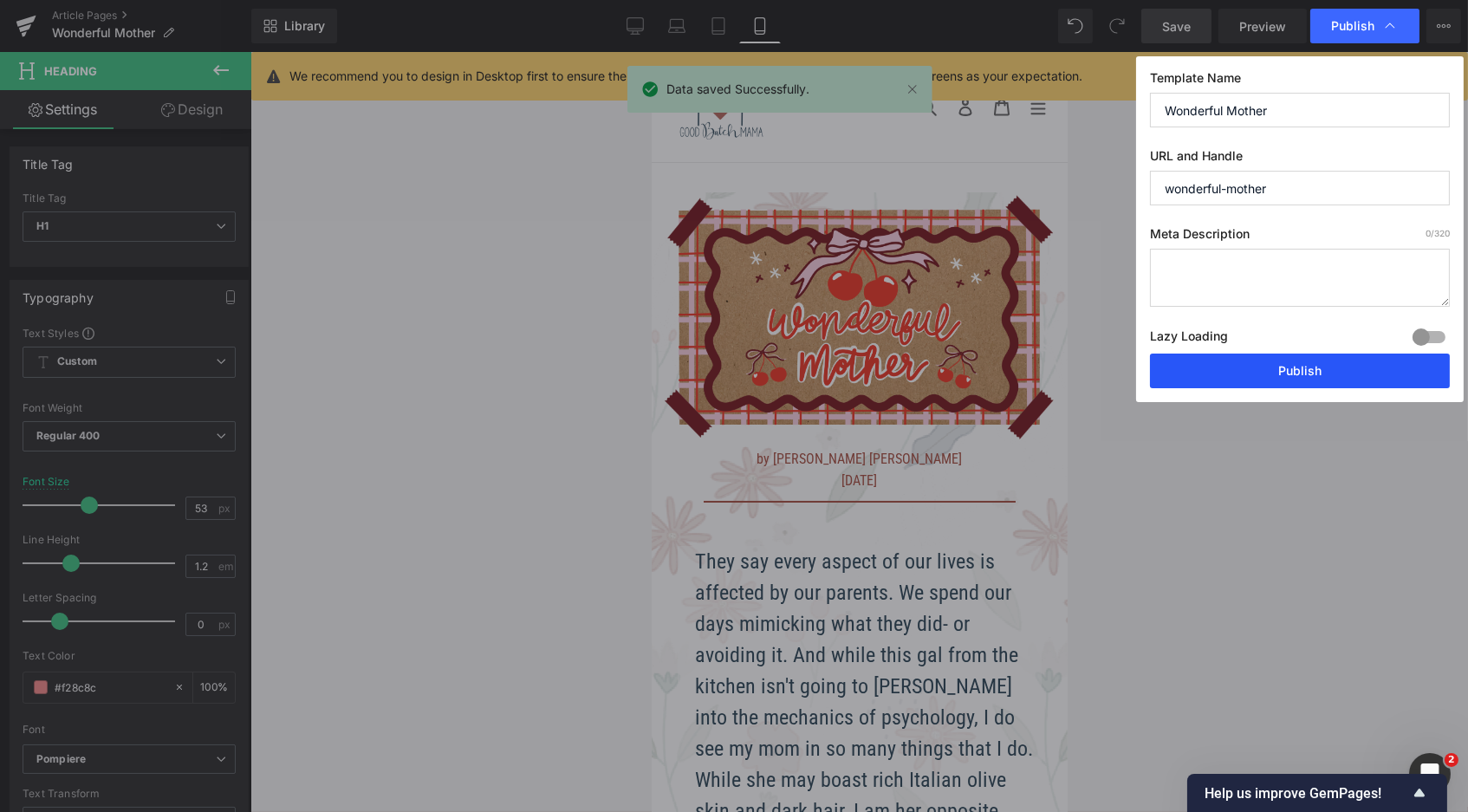
click at [1265, 373] on button "Publish" at bounding box center [1300, 370] width 300 height 34
